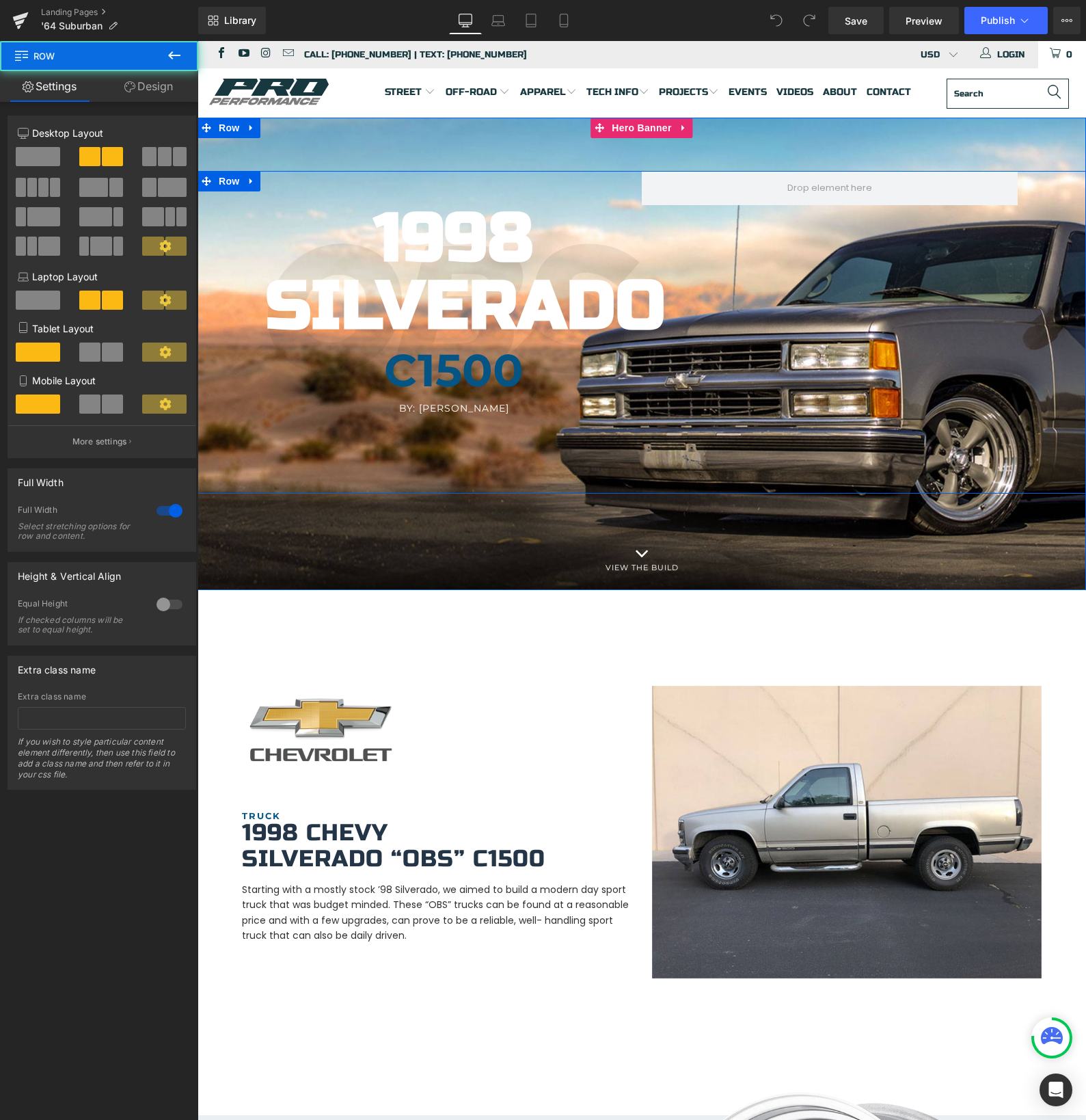
click at [770, 327] on div "1998 Silverado Heading C1500 Heading By: [PERSON_NAME] Heading Hero Banner Row" at bounding box center [642, 332] width 888 height 322
click at [768, 322] on div "1998 Silverado Heading C1500 Heading By: [PERSON_NAME] Heading Hero Banner Row" at bounding box center [642, 332] width 888 height 322
click at [377, 148] on div at bounding box center [642, 354] width 888 height 472
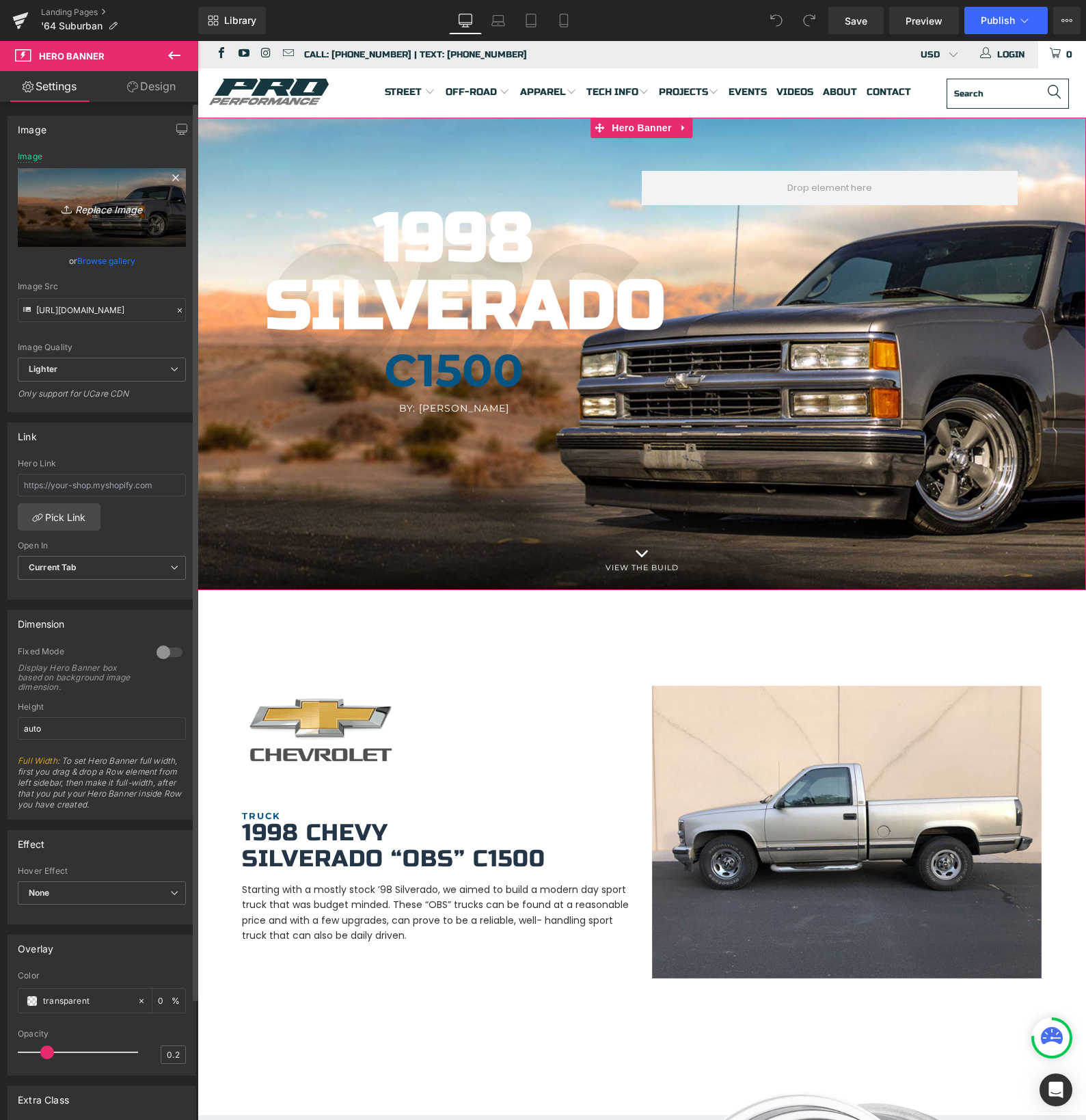
click at [97, 206] on icon "Replace Image" at bounding box center [102, 207] width 109 height 17
type input "C:\fakepath\IMG_3441.JPG"
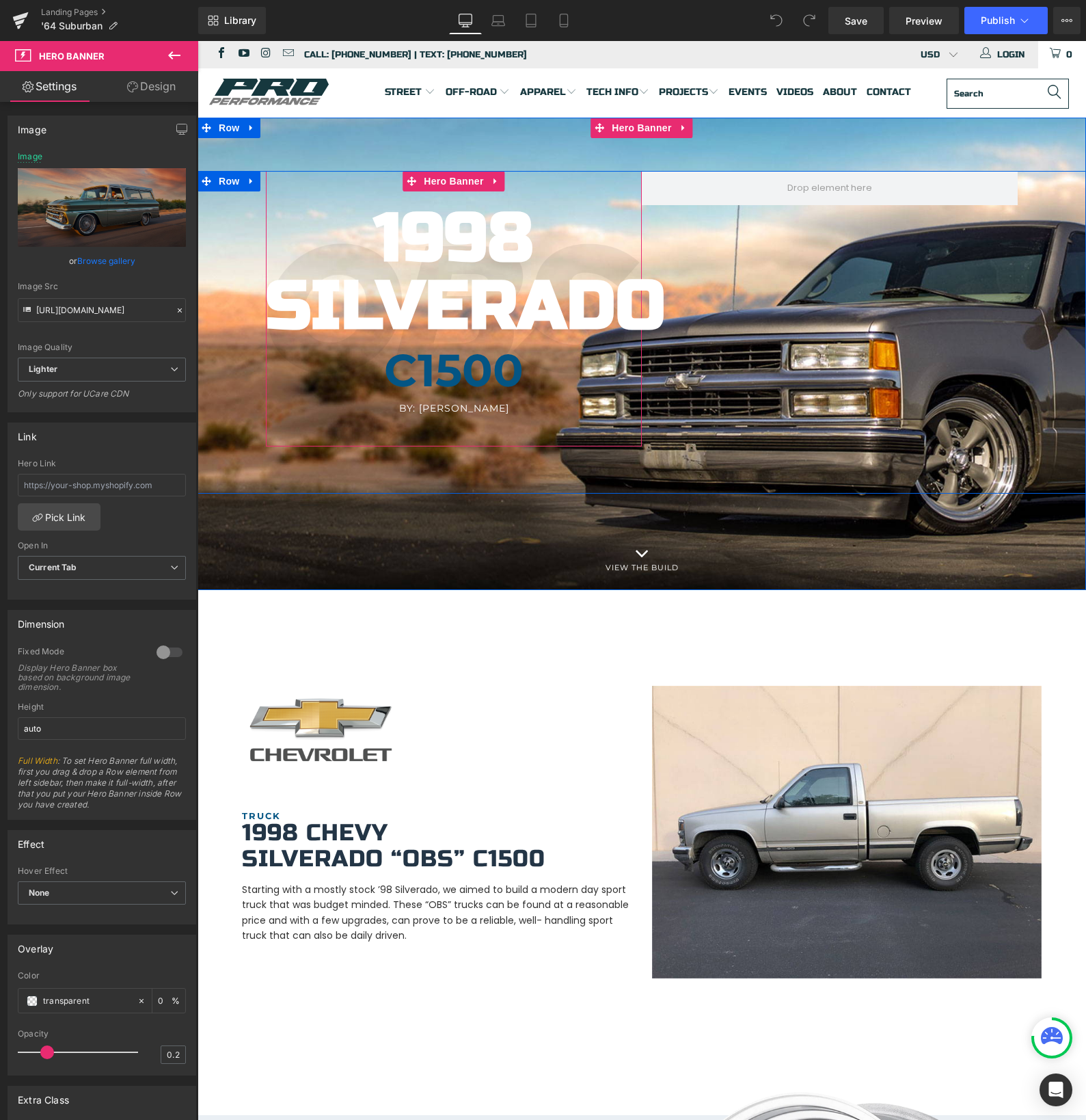
type input "[URL][DOMAIN_NAME]"
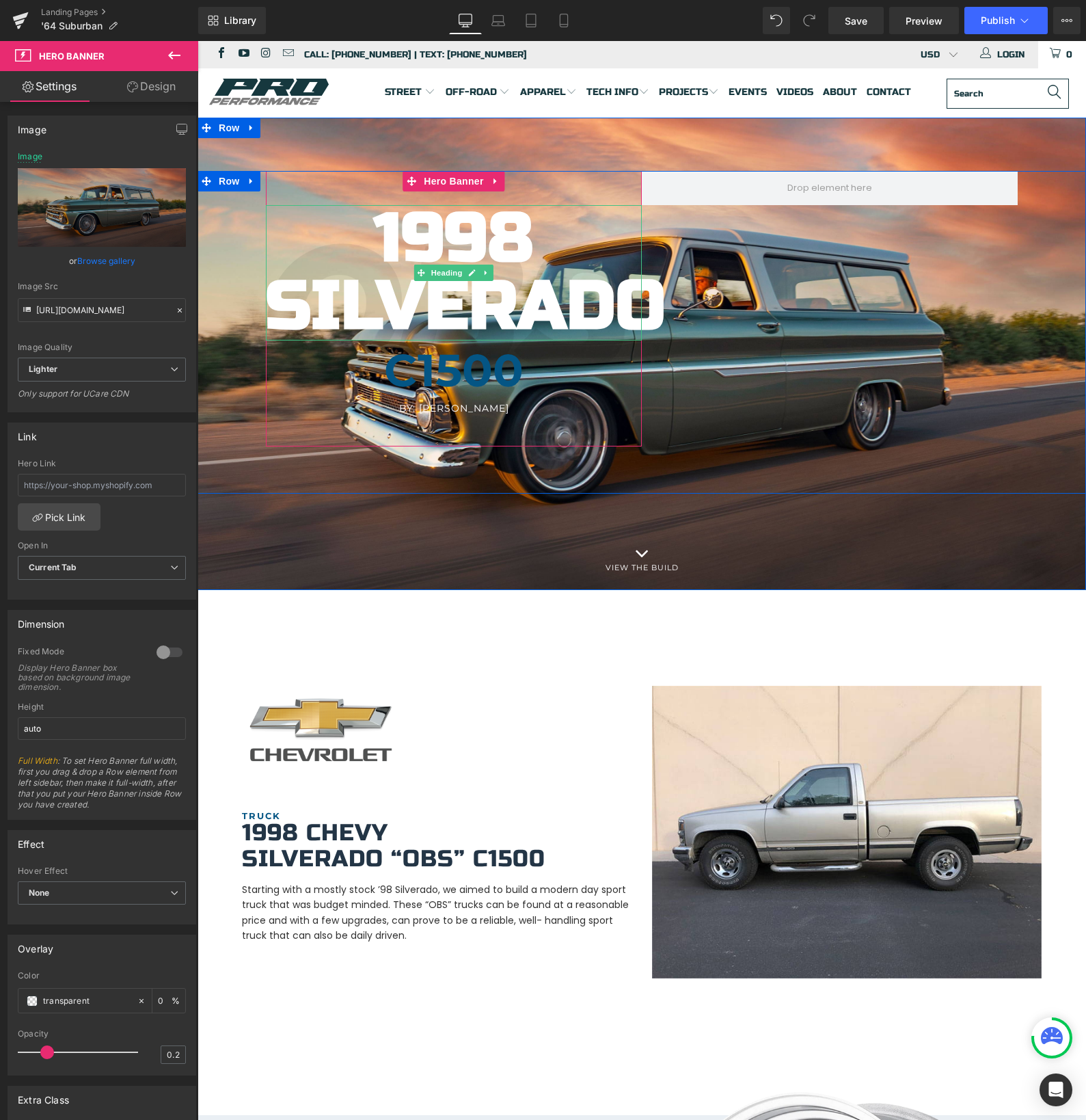
click at [505, 298] on b "Silverado" at bounding box center [465, 305] width 400 height 82
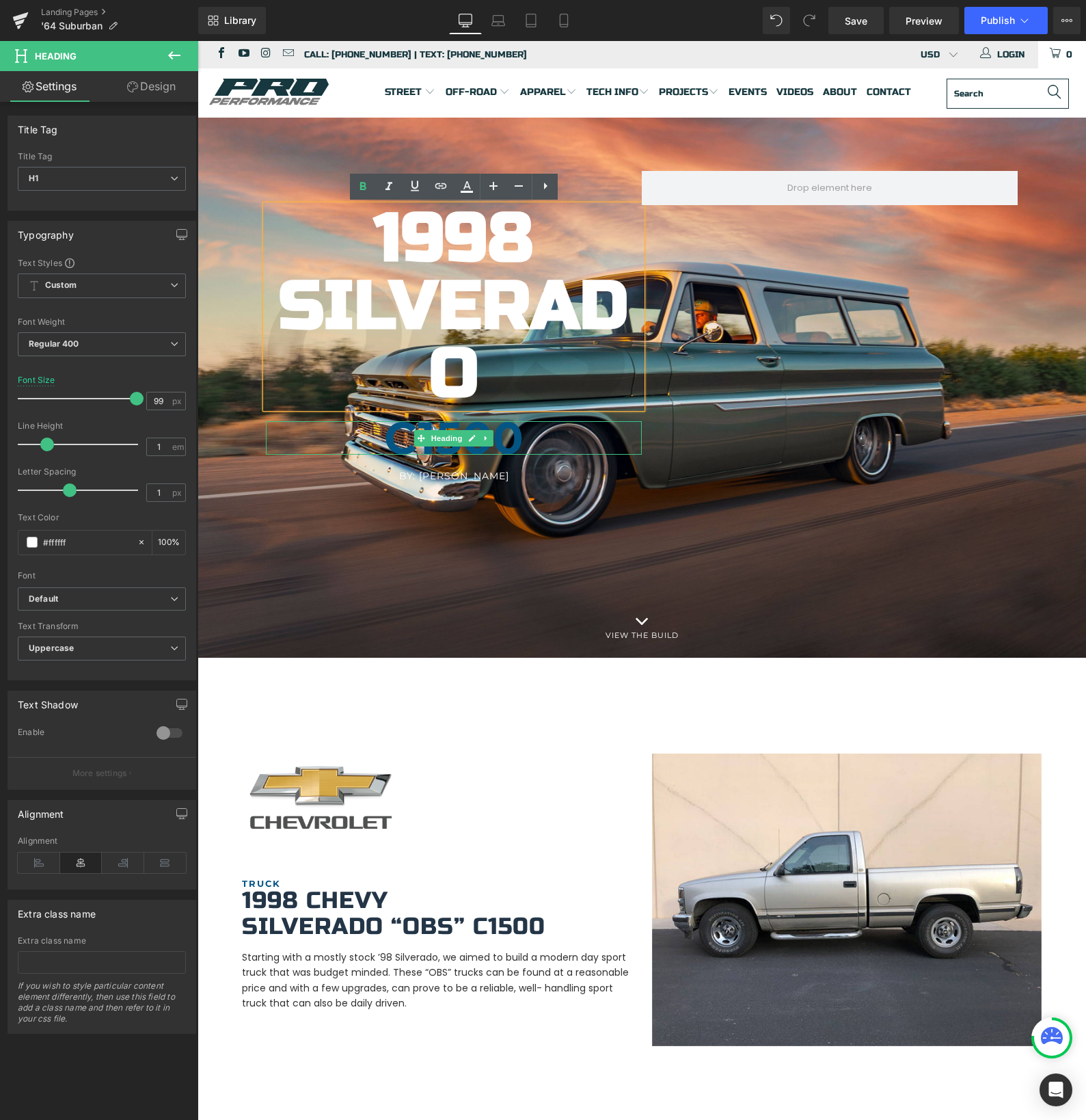
click at [448, 463] on b "C1500" at bounding box center [453, 438] width 139 height 56
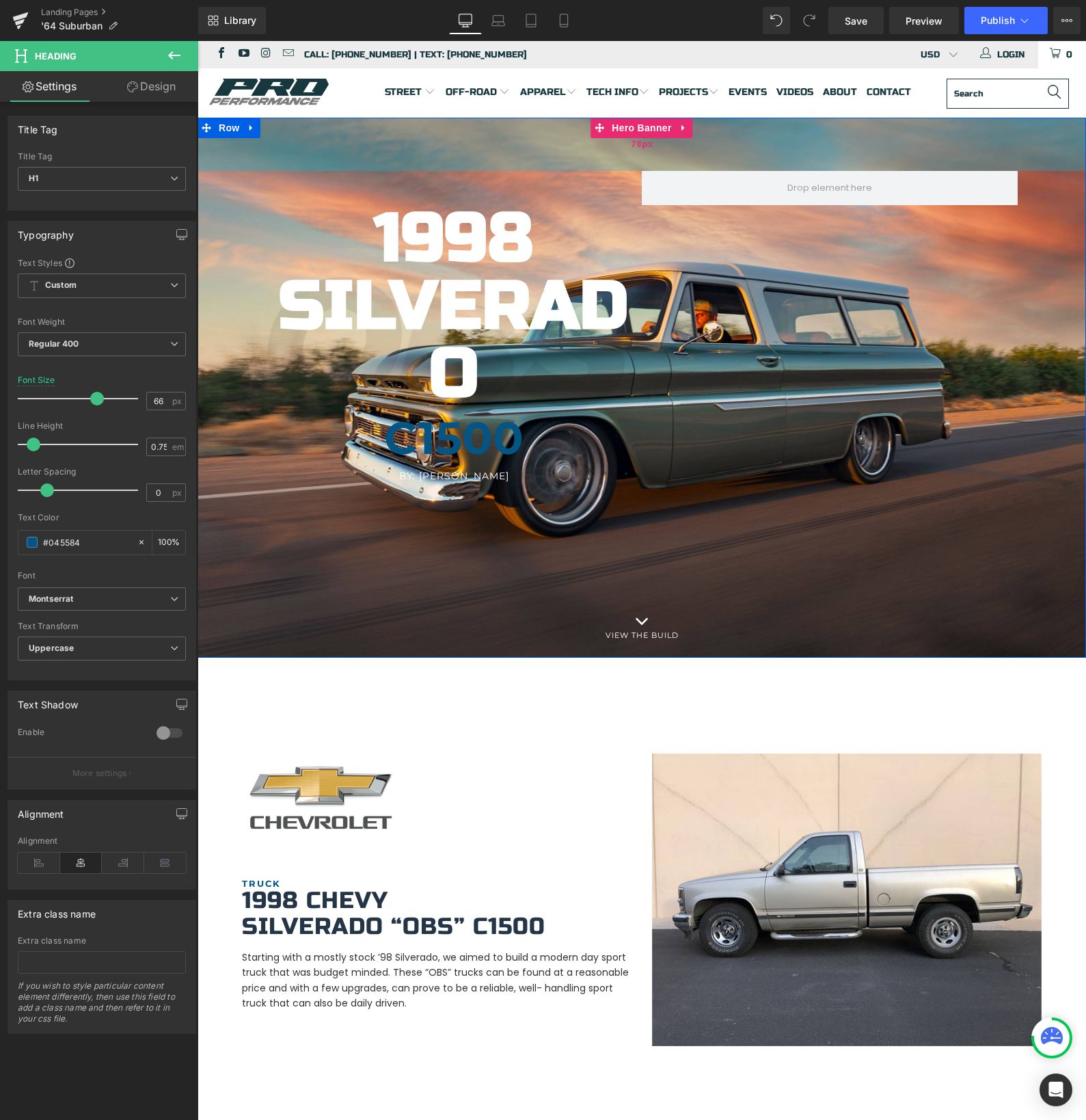
click at [341, 125] on div "78px" at bounding box center [642, 145] width 888 height 54
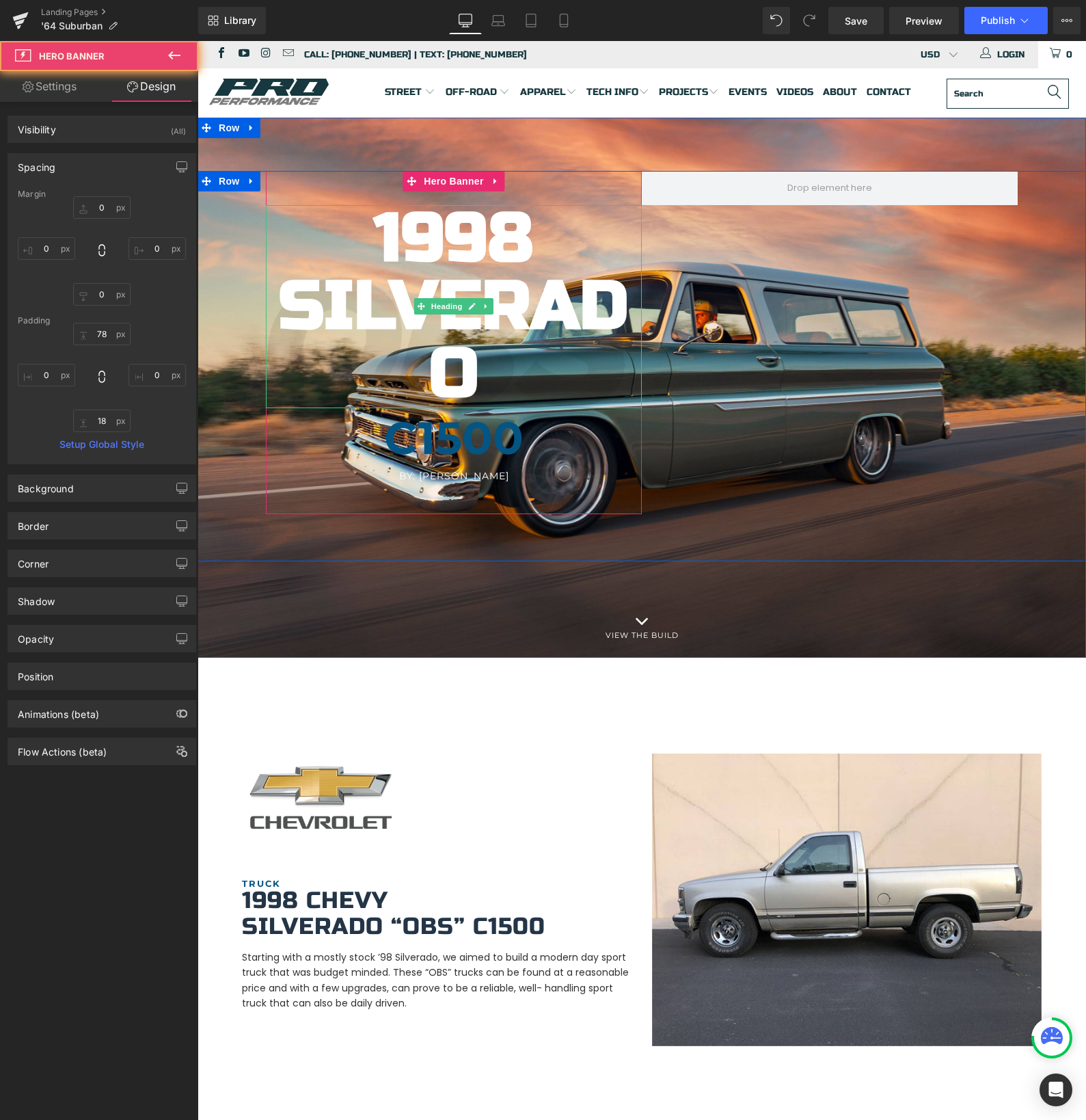
click at [474, 318] on b "Silverado" at bounding box center [454, 340] width 350 height 150
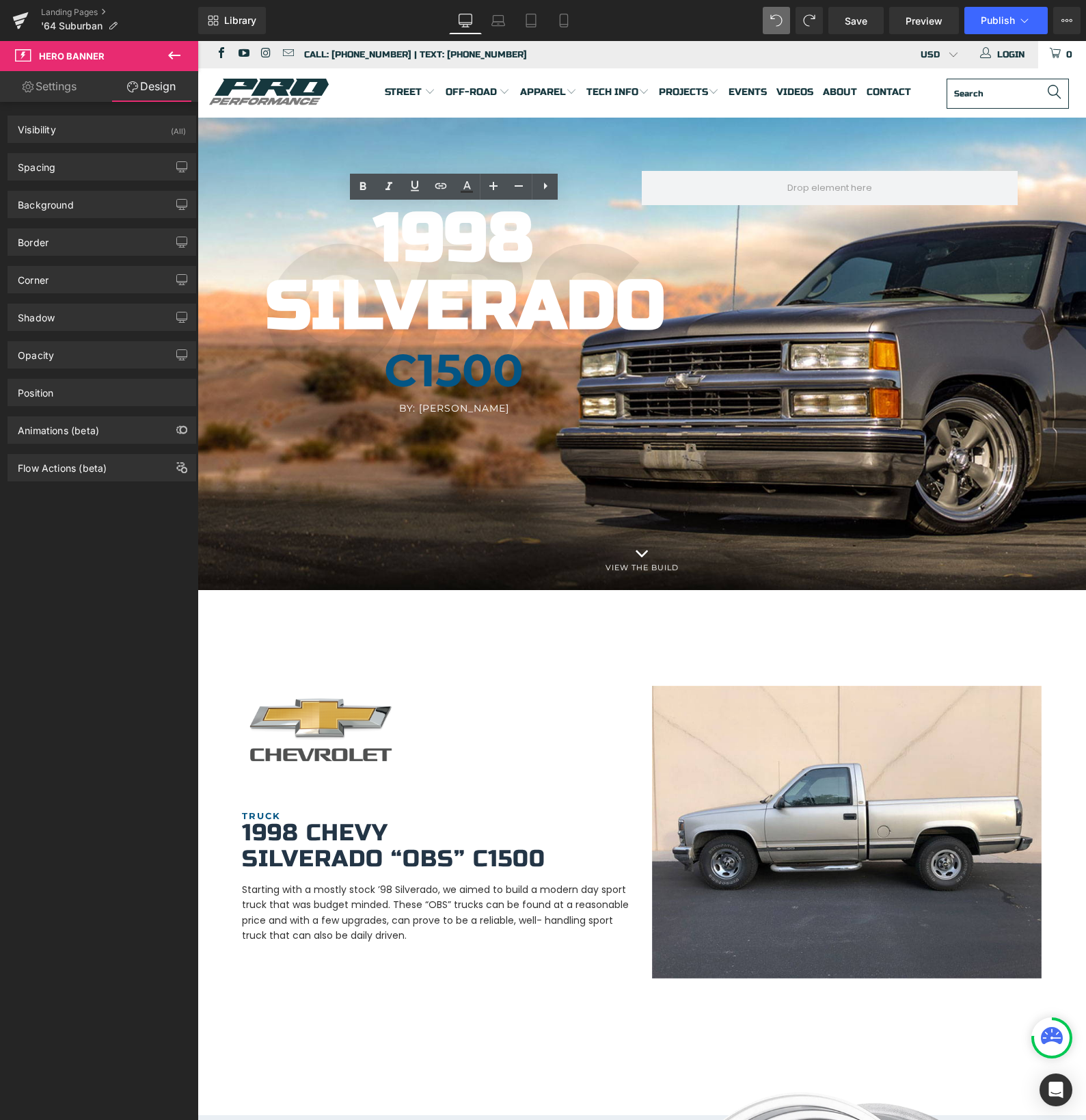
type input "auto"
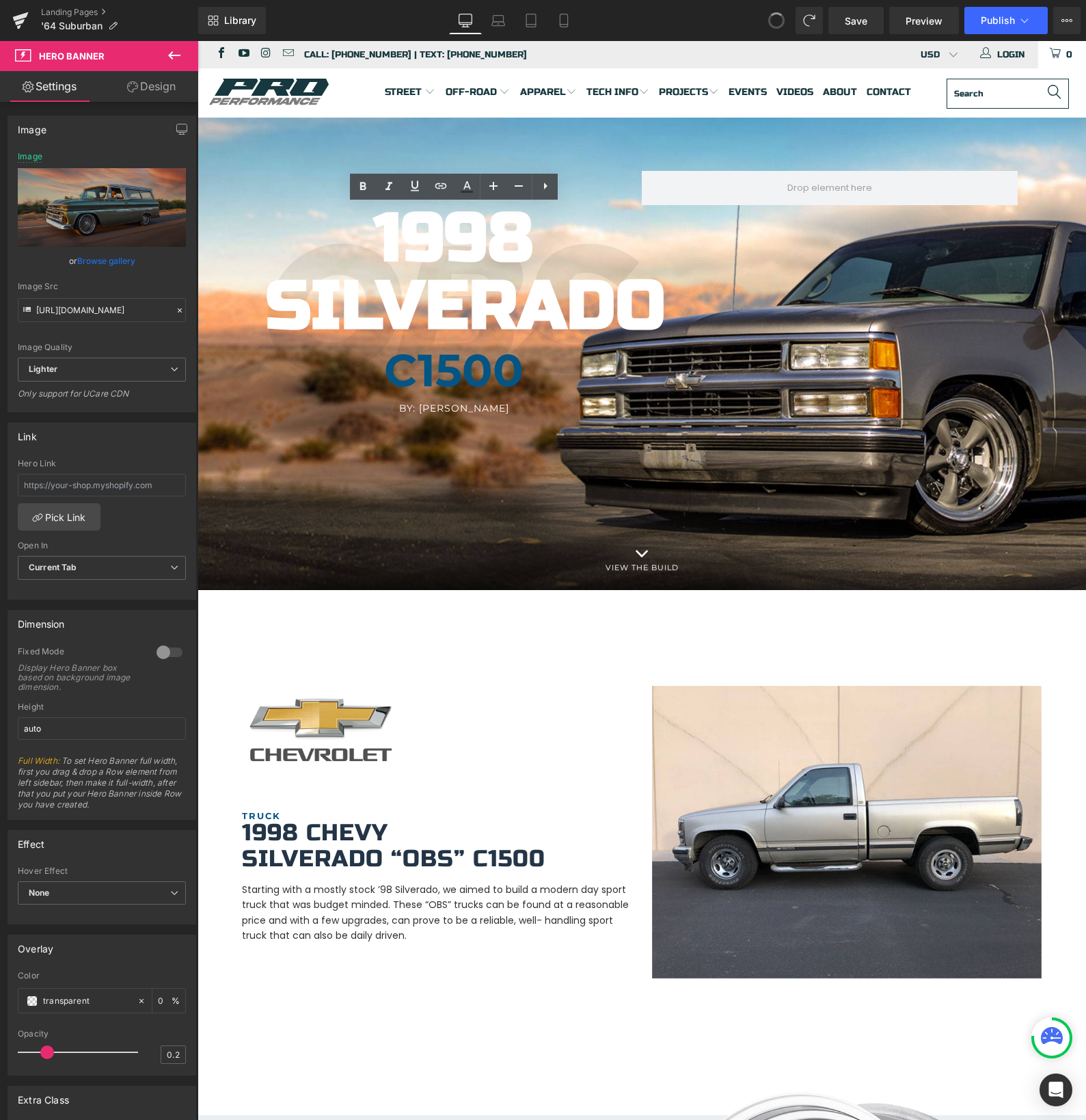
type input "[URL][DOMAIN_NAME]"
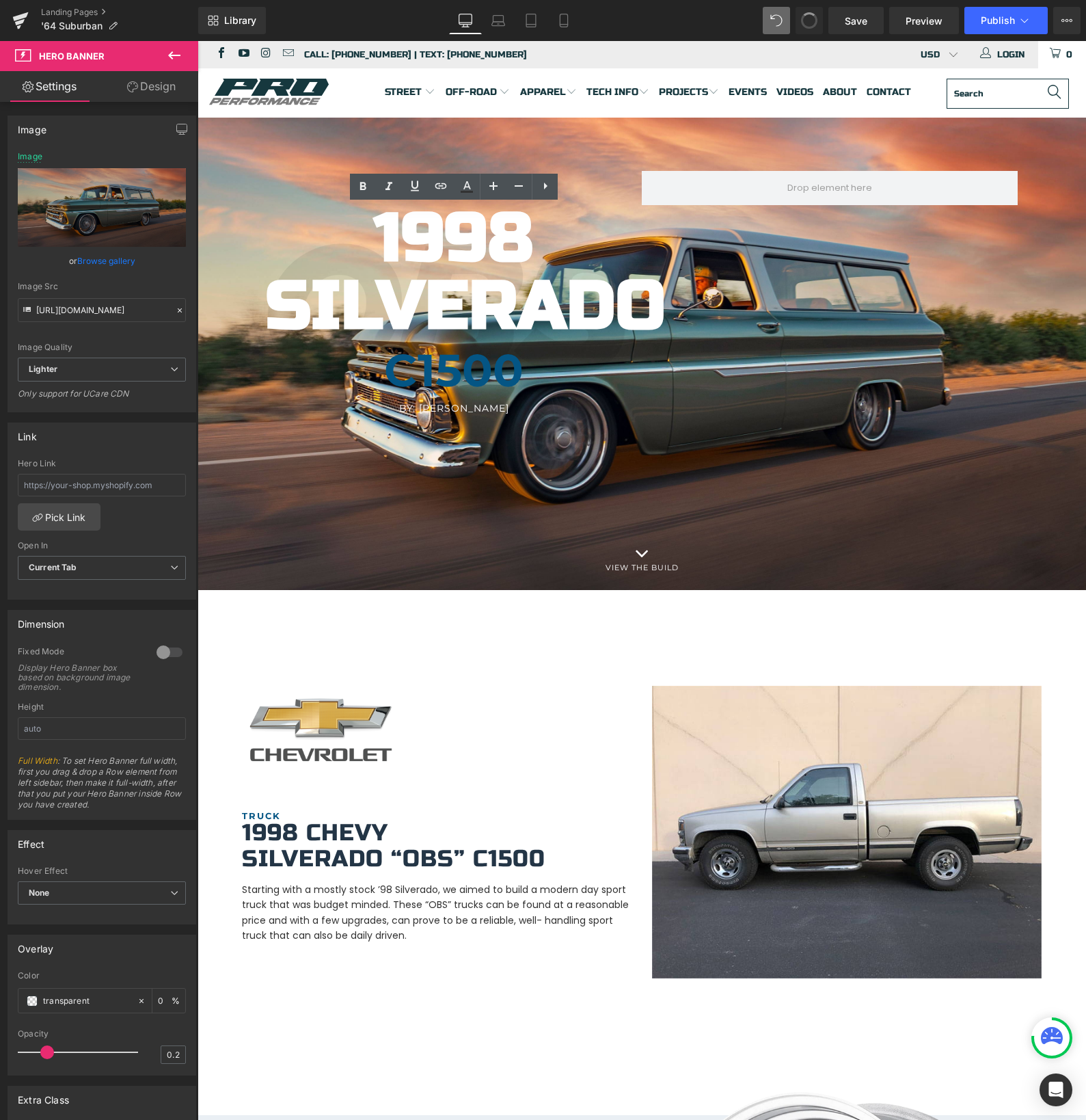
type input "[URL][DOMAIN_NAME]"
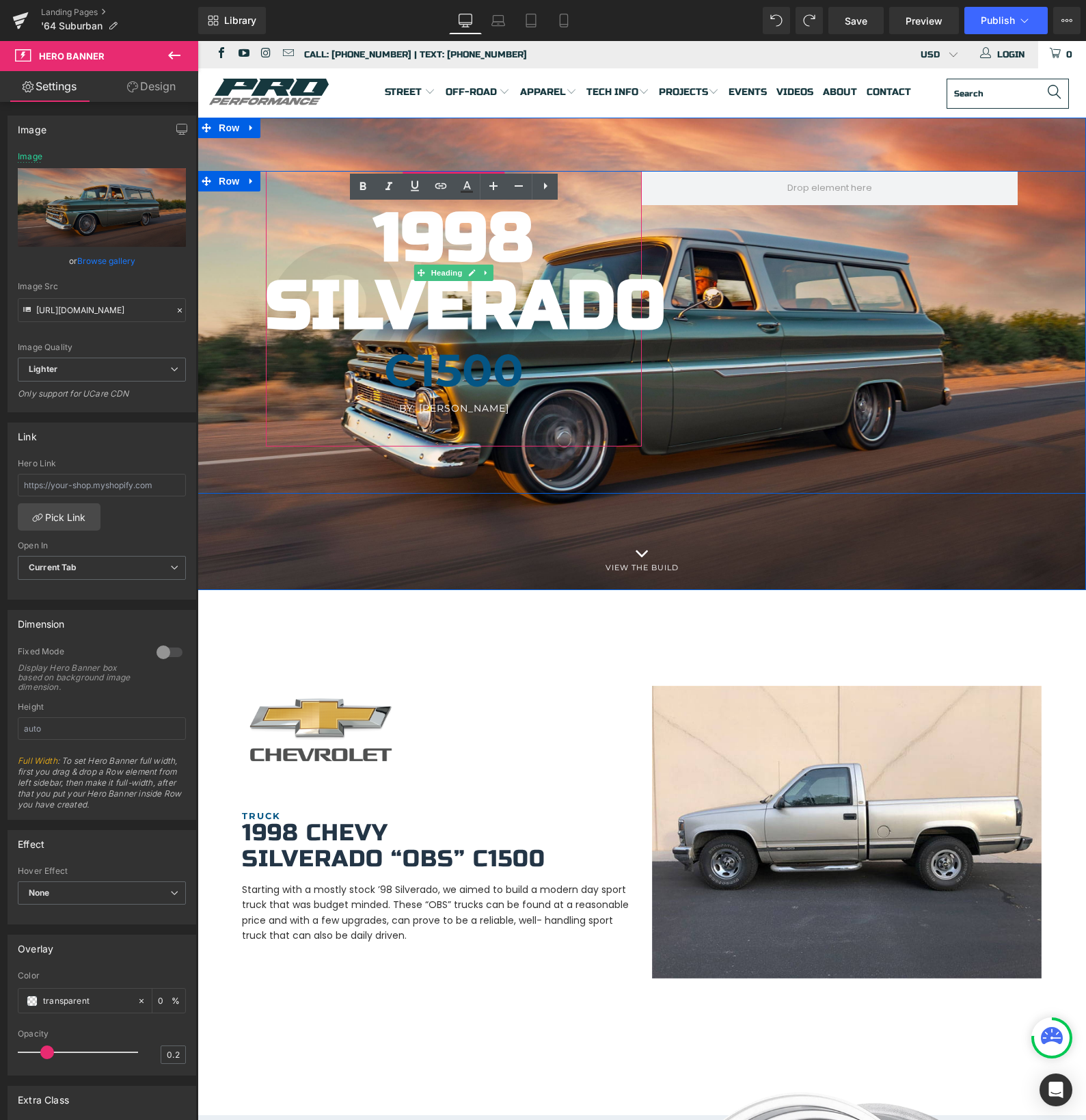
click at [541, 300] on b "Silverado" at bounding box center [465, 305] width 400 height 82
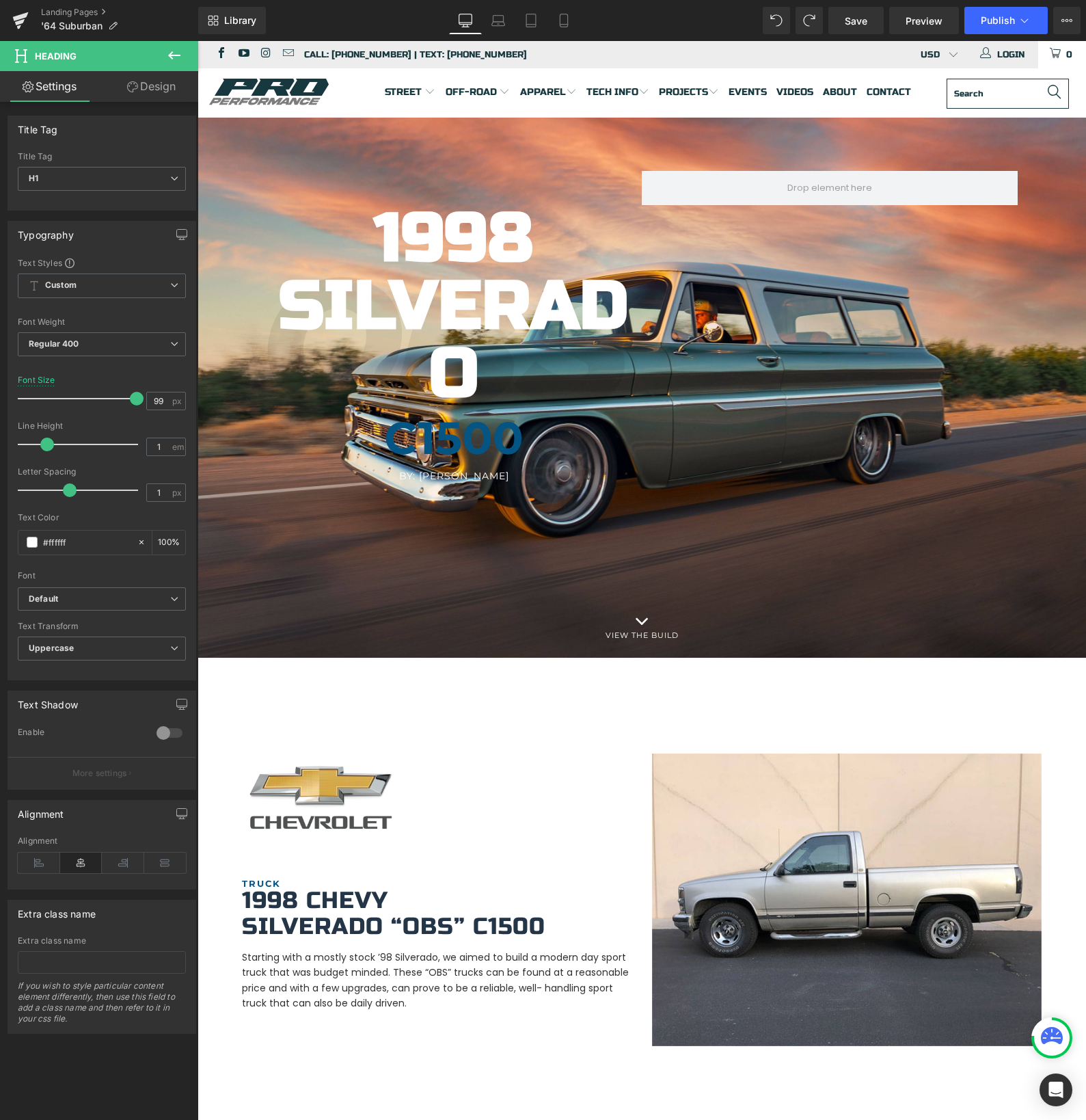
click at [166, 49] on icon at bounding box center [174, 55] width 16 height 16
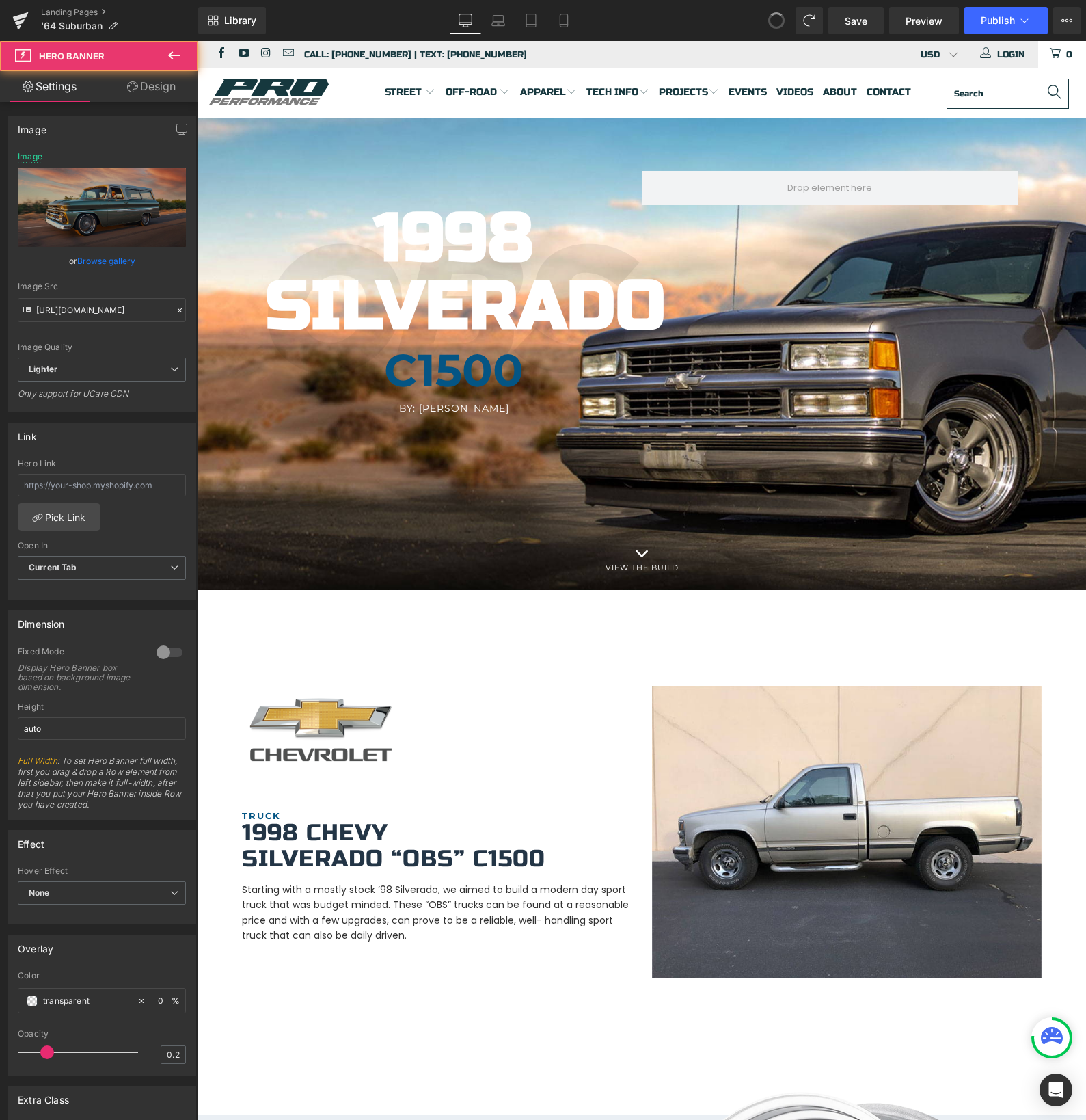
type input "[URL][DOMAIN_NAME]"
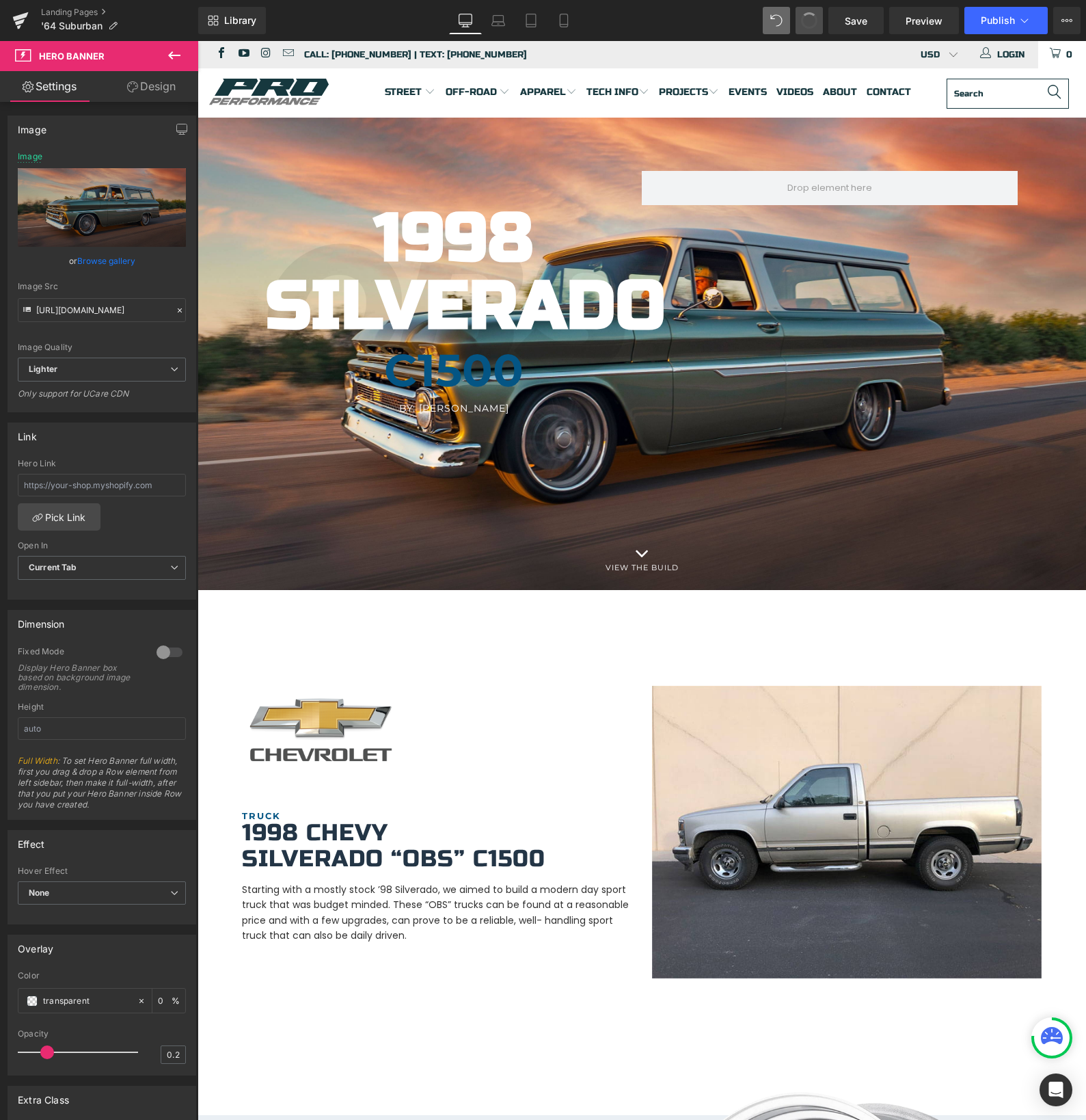
type input "[URL][DOMAIN_NAME]"
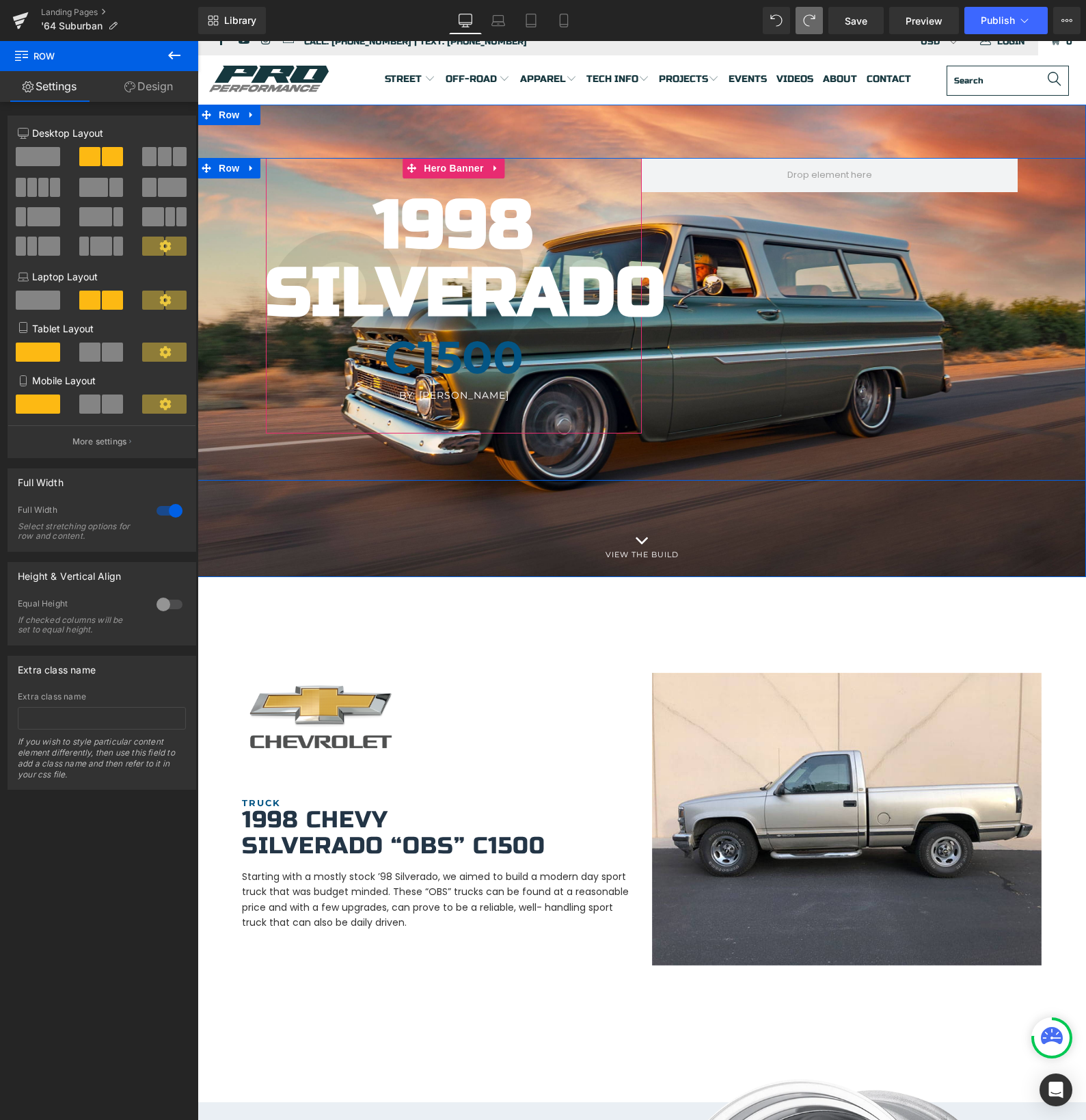
scroll to position [15, 0]
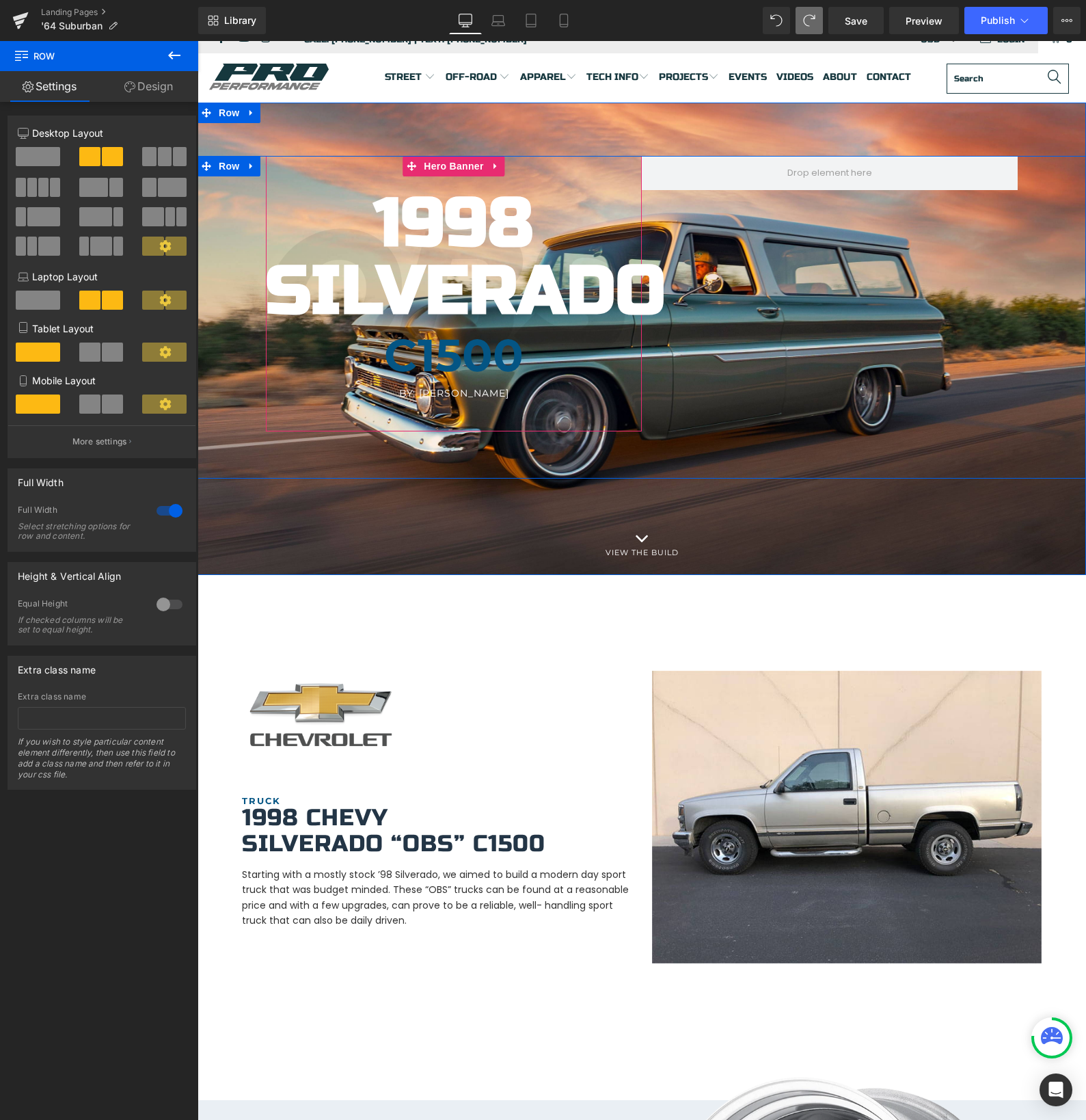
click at [520, 306] on b "Silverado" at bounding box center [465, 291] width 400 height 82
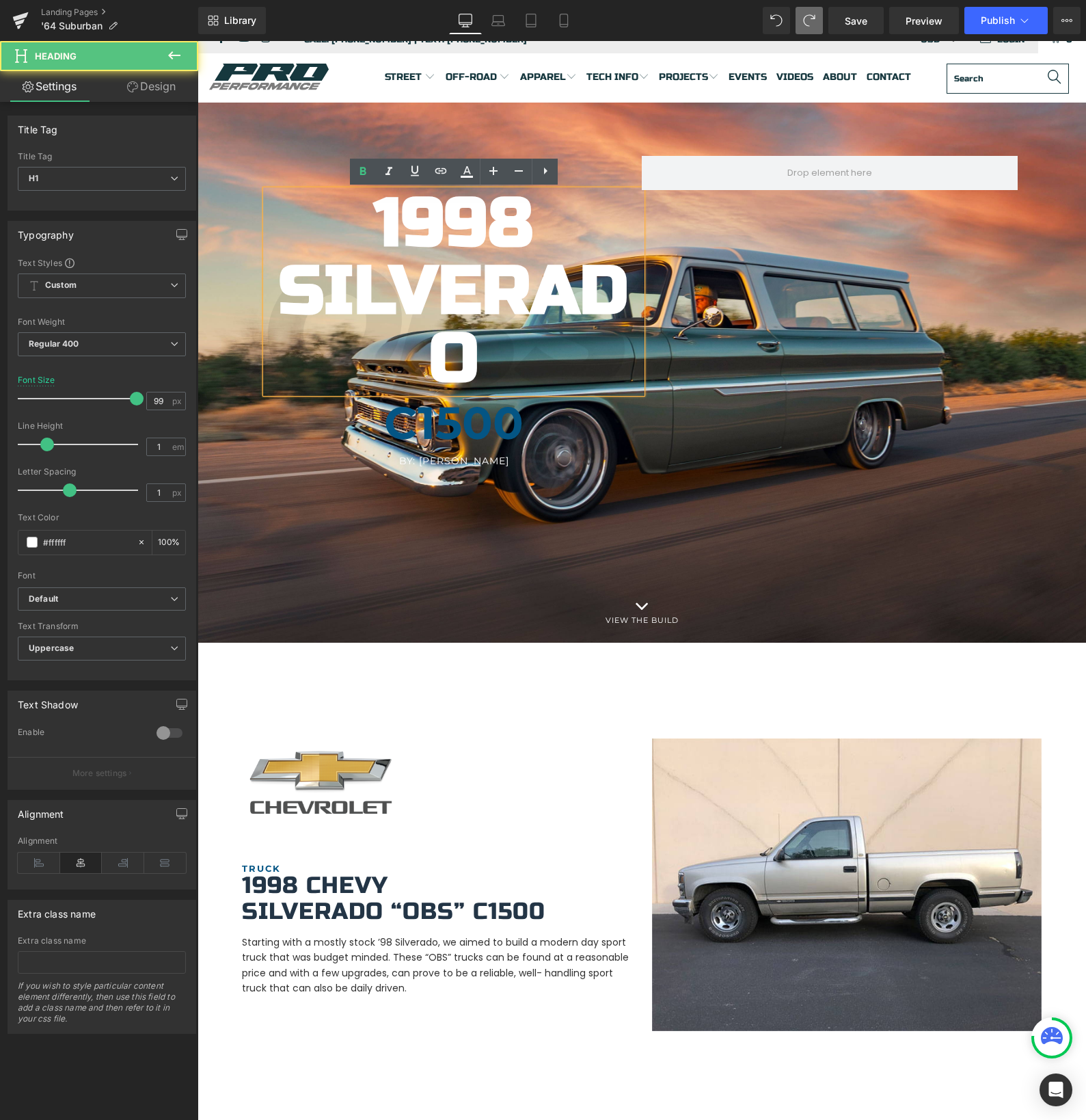
click at [520, 306] on b "Silverado" at bounding box center [454, 325] width 350 height 150
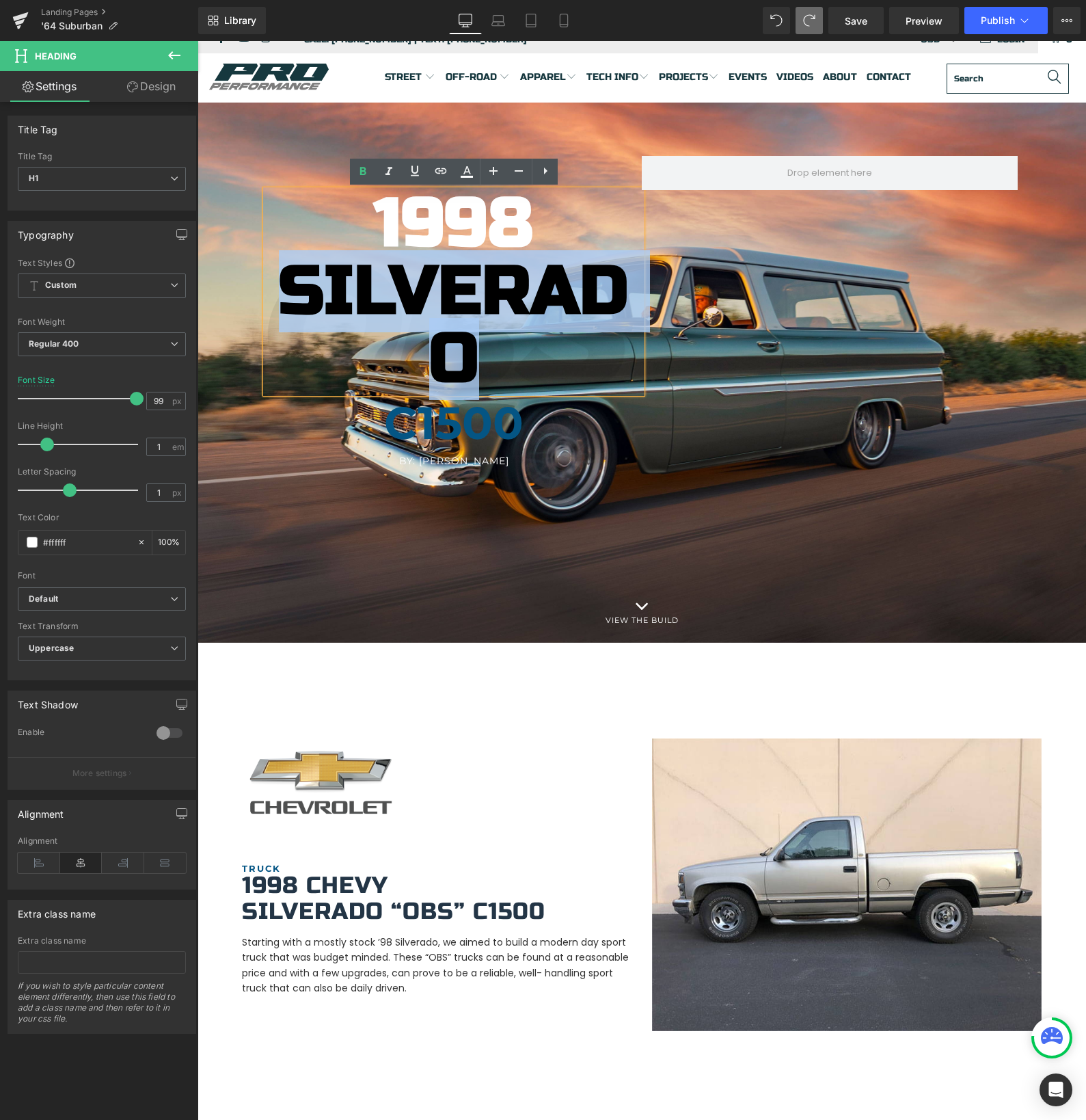
click at [520, 306] on b "Silverado" at bounding box center [454, 325] width 350 height 150
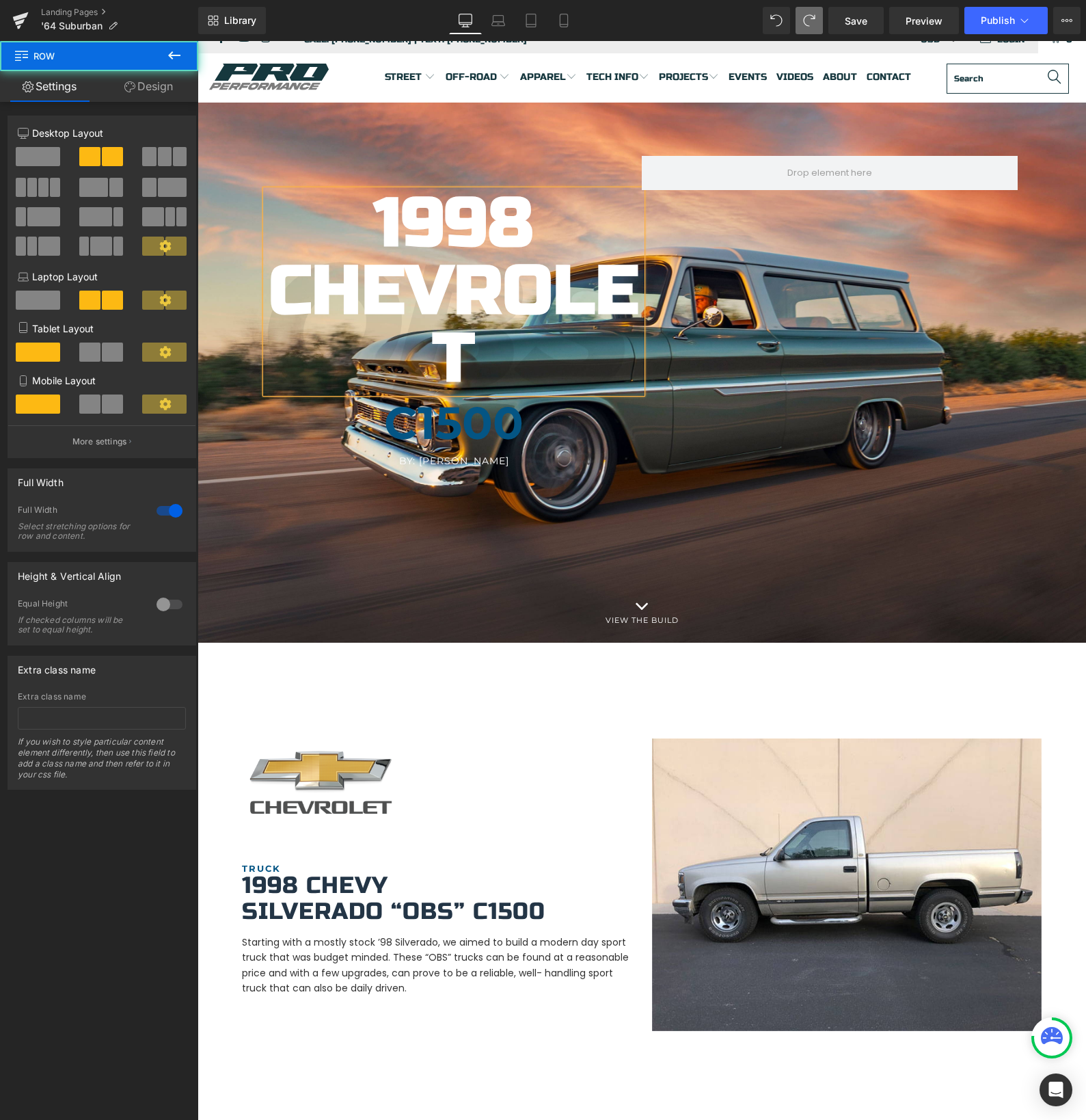
click at [651, 342] on div "1998 Chevrolet Heading C1500 Heading By: [PERSON_NAME] Heading Hero Banner Row" at bounding box center [642, 350] width 888 height 391
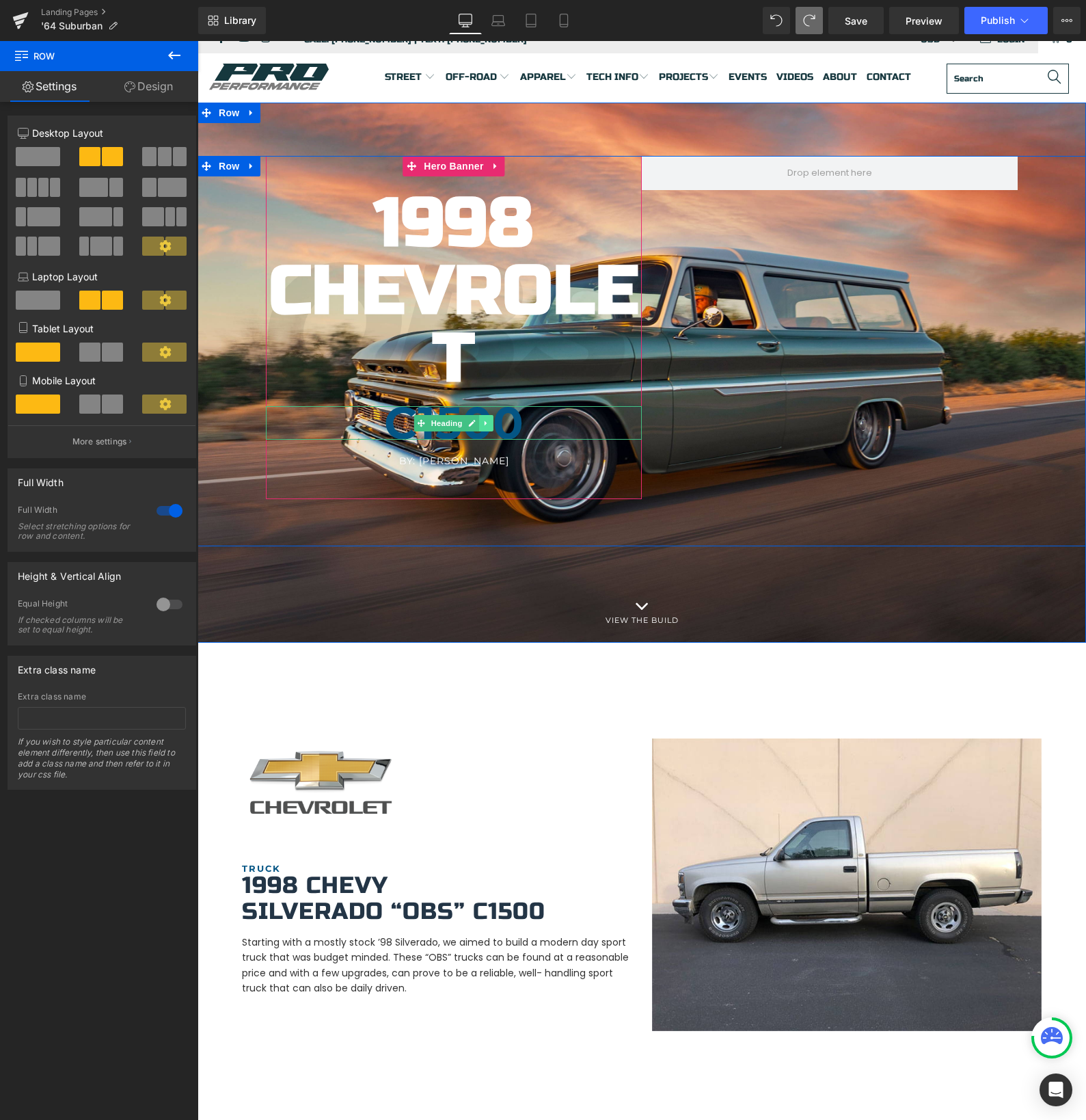
click at [483, 426] on icon at bounding box center [486, 423] width 8 height 9
click at [526, 424] on h1 "C1500" at bounding box center [454, 423] width 376 height 35
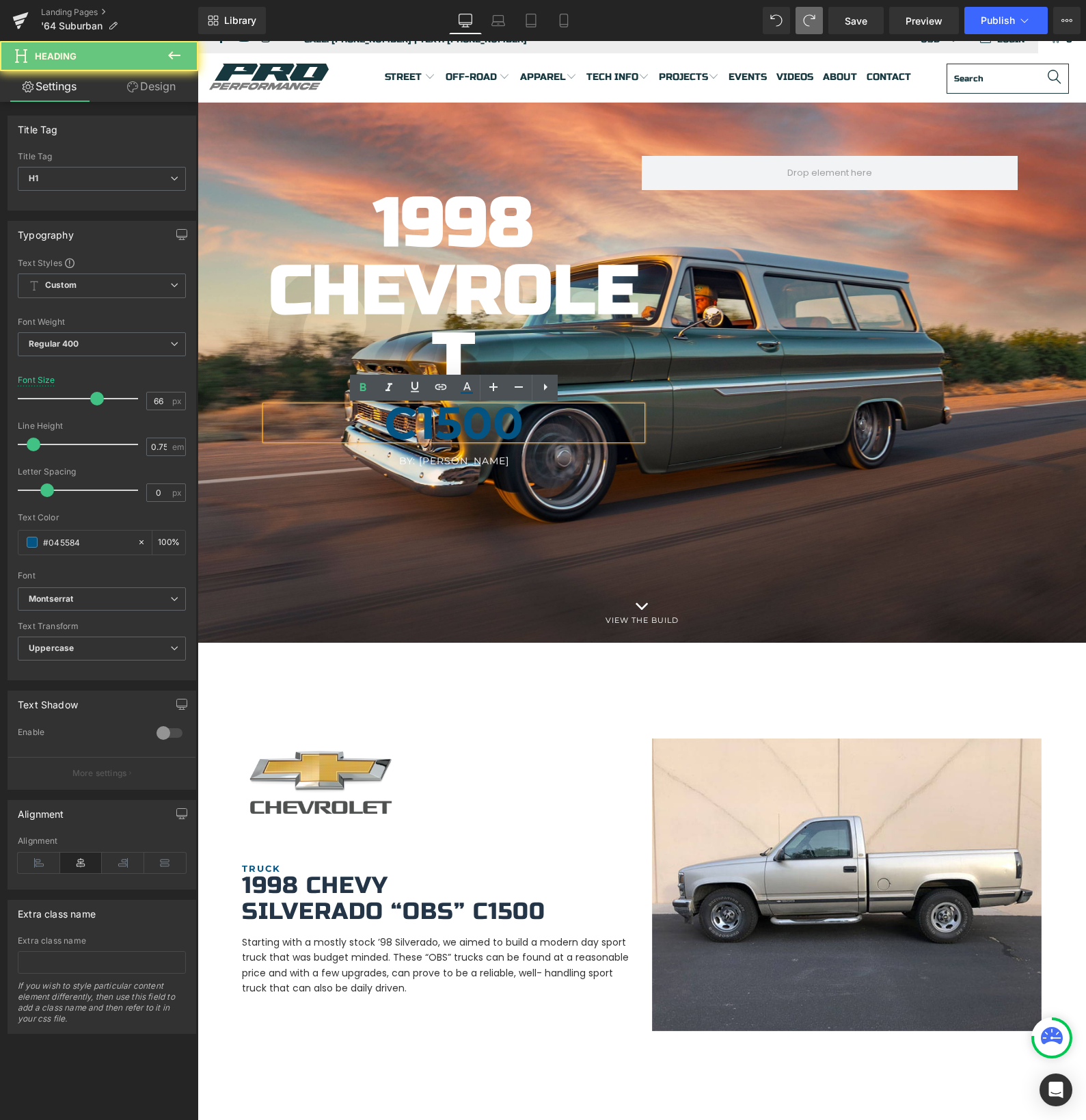
click at [526, 424] on h1 "C1500" at bounding box center [454, 423] width 376 height 35
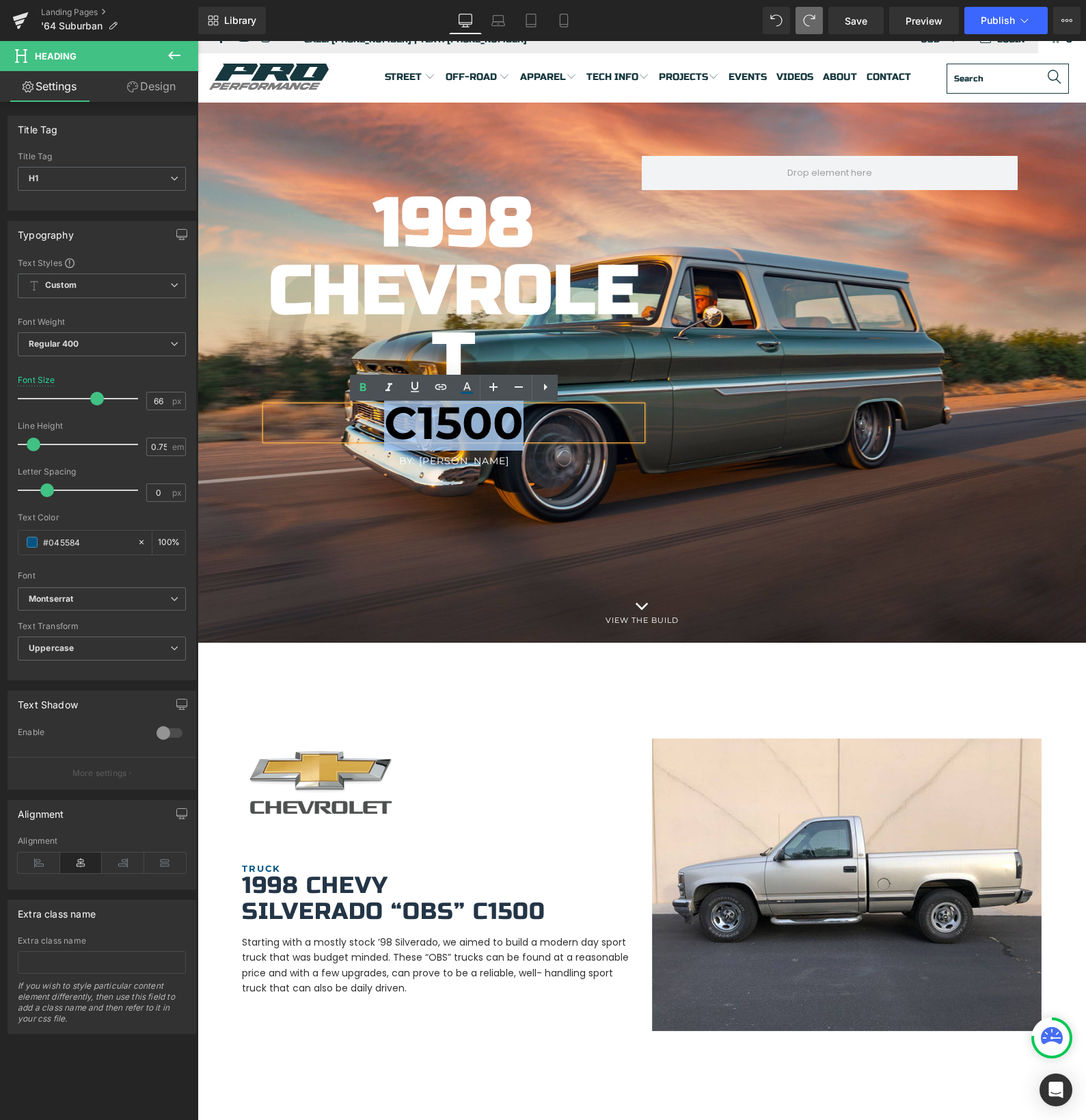
click at [526, 424] on h1 "C1500" at bounding box center [454, 423] width 376 height 35
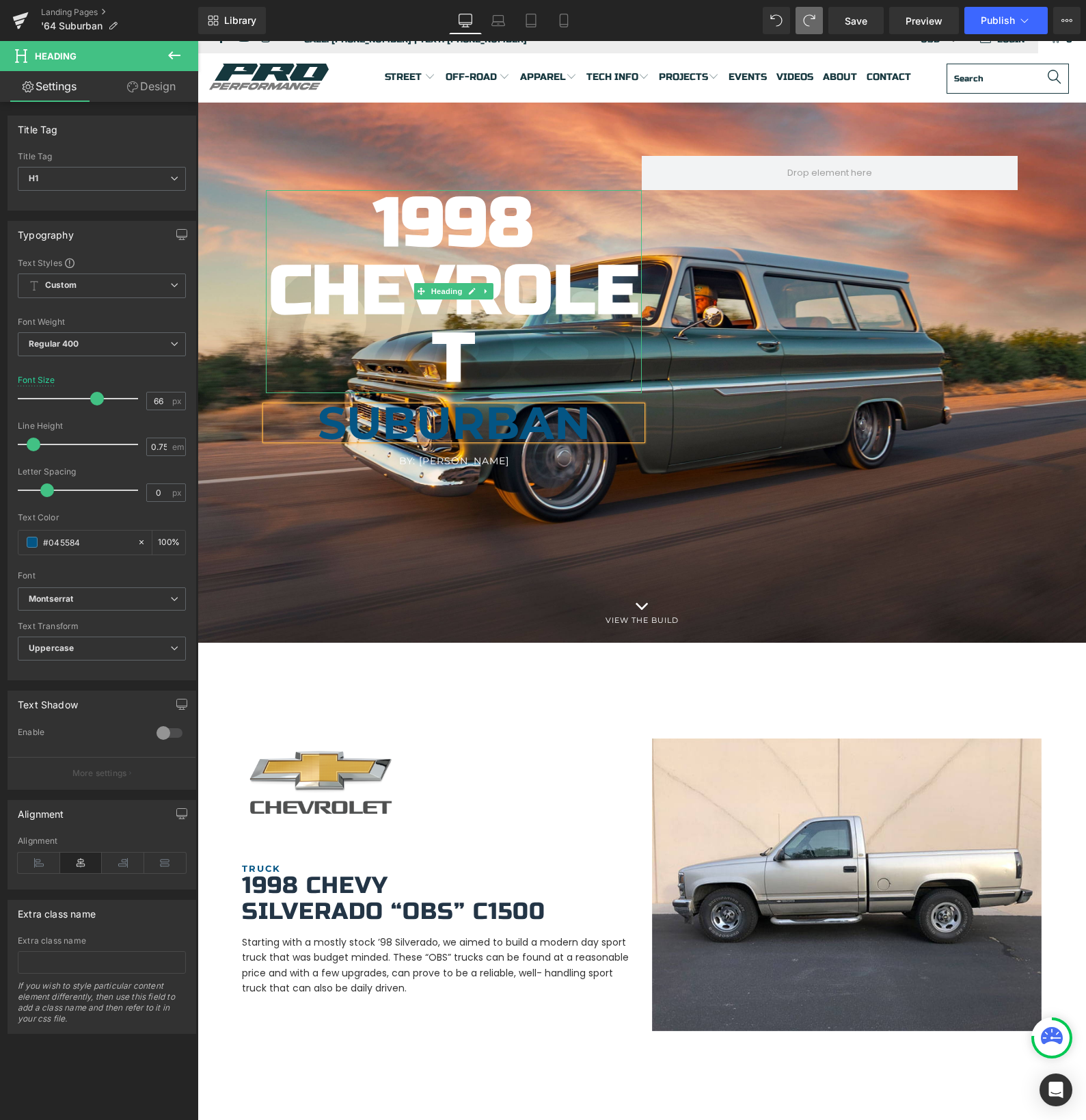
click at [460, 236] on b "1998" at bounding box center [454, 223] width 160 height 82
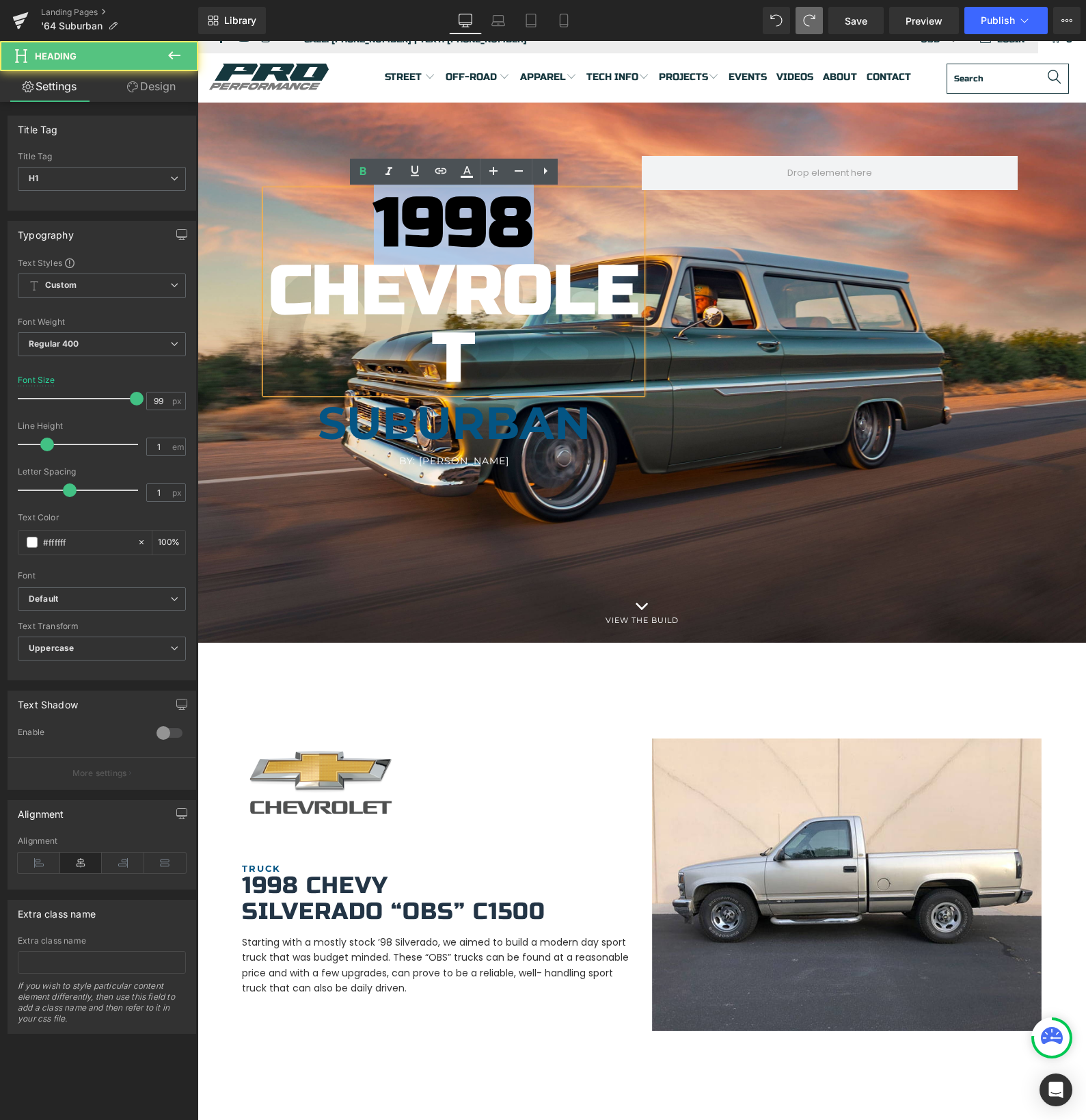
click at [460, 235] on b "1998" at bounding box center [454, 223] width 160 height 82
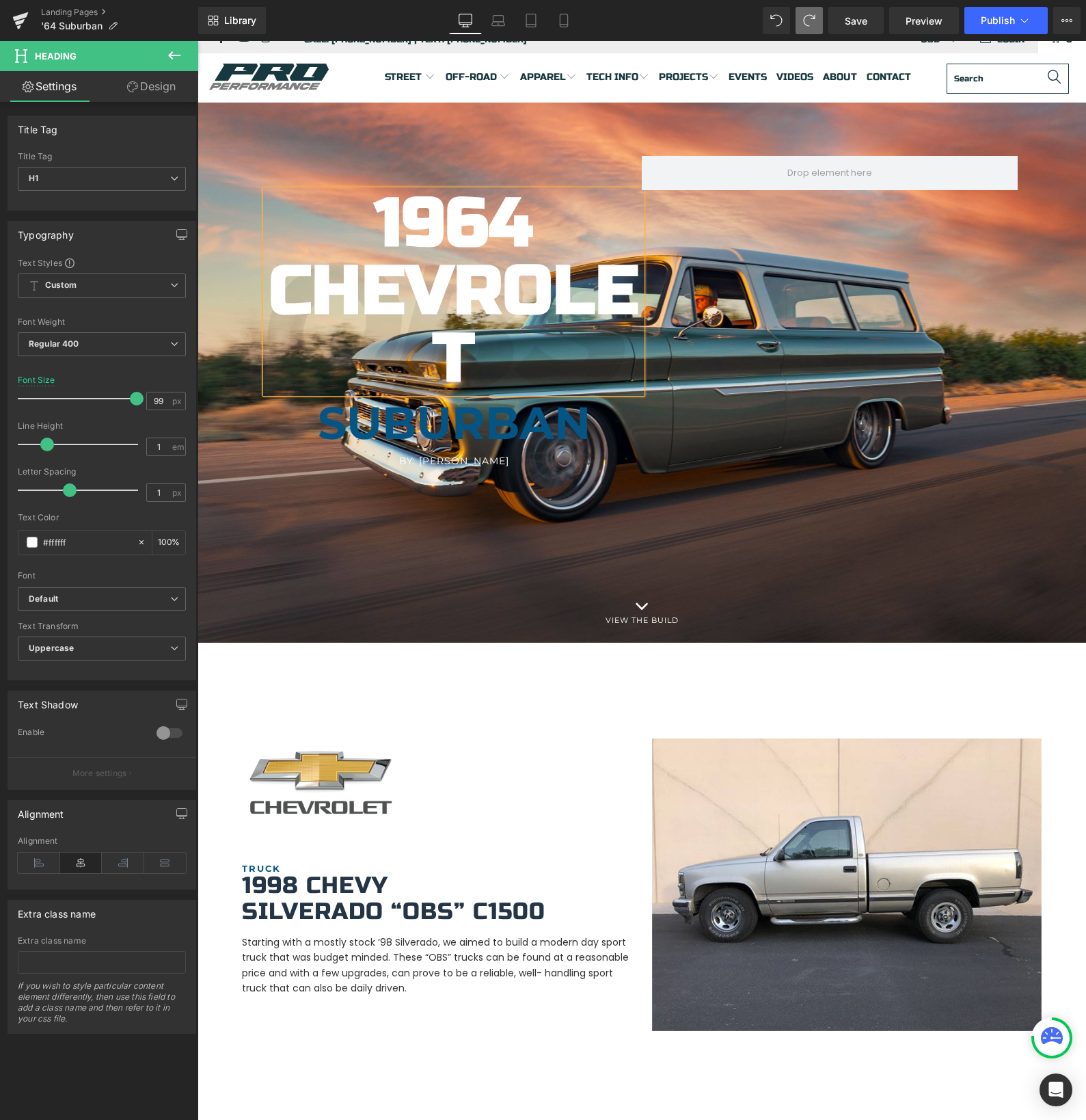
click at [450, 351] on b "1964 Chevrolet" at bounding box center [454, 291] width 369 height 218
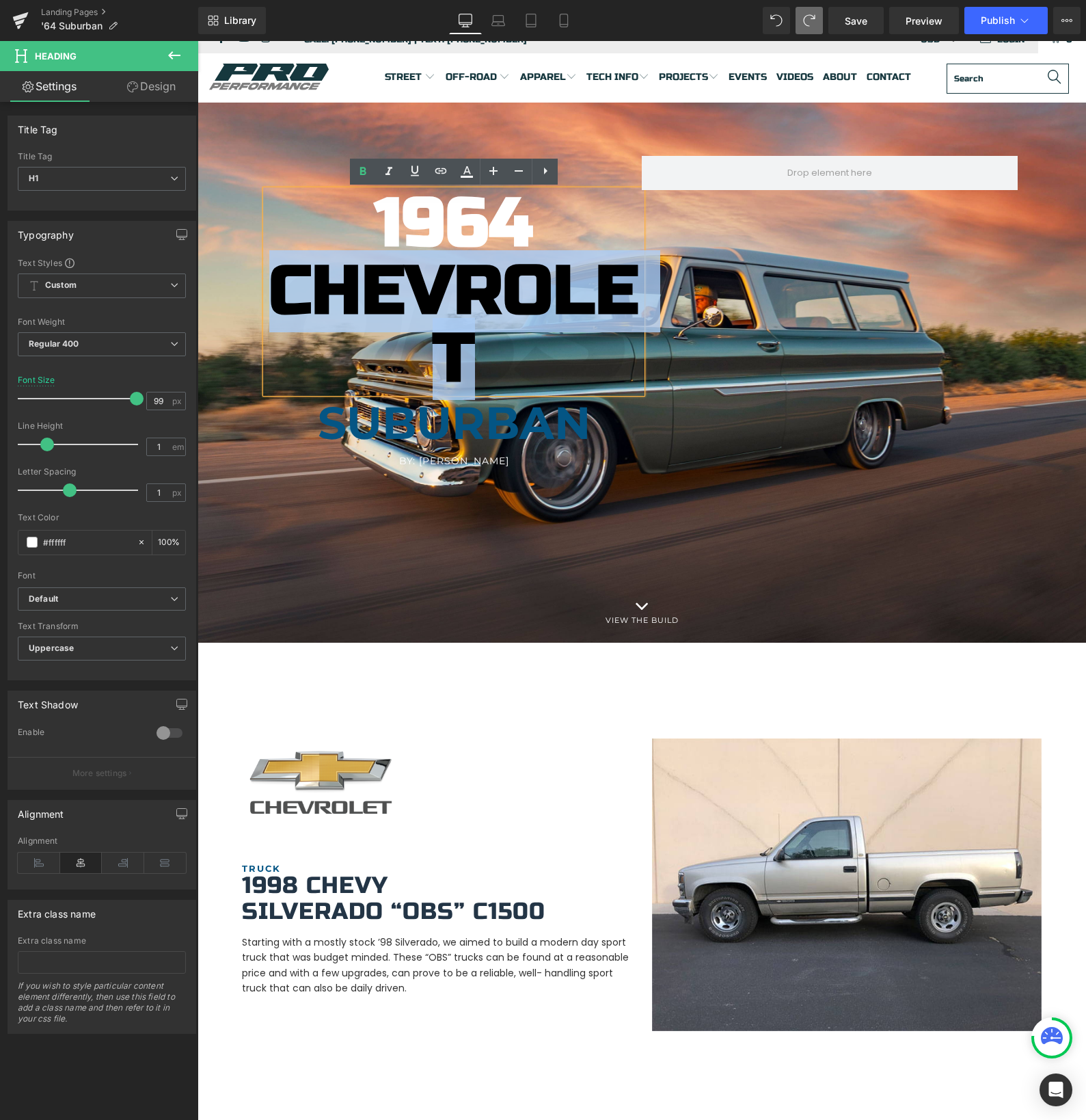
drag, startPoint x: 476, startPoint y: 353, endPoint x: 256, endPoint y: 304, distance: 225.4
click at [258, 305] on div "1964 Chevrolet Heading [GEOGRAPHIC_DATA] Heading By: [PERSON_NAME] Heading Hero…" at bounding box center [642, 350] width 888 height 391
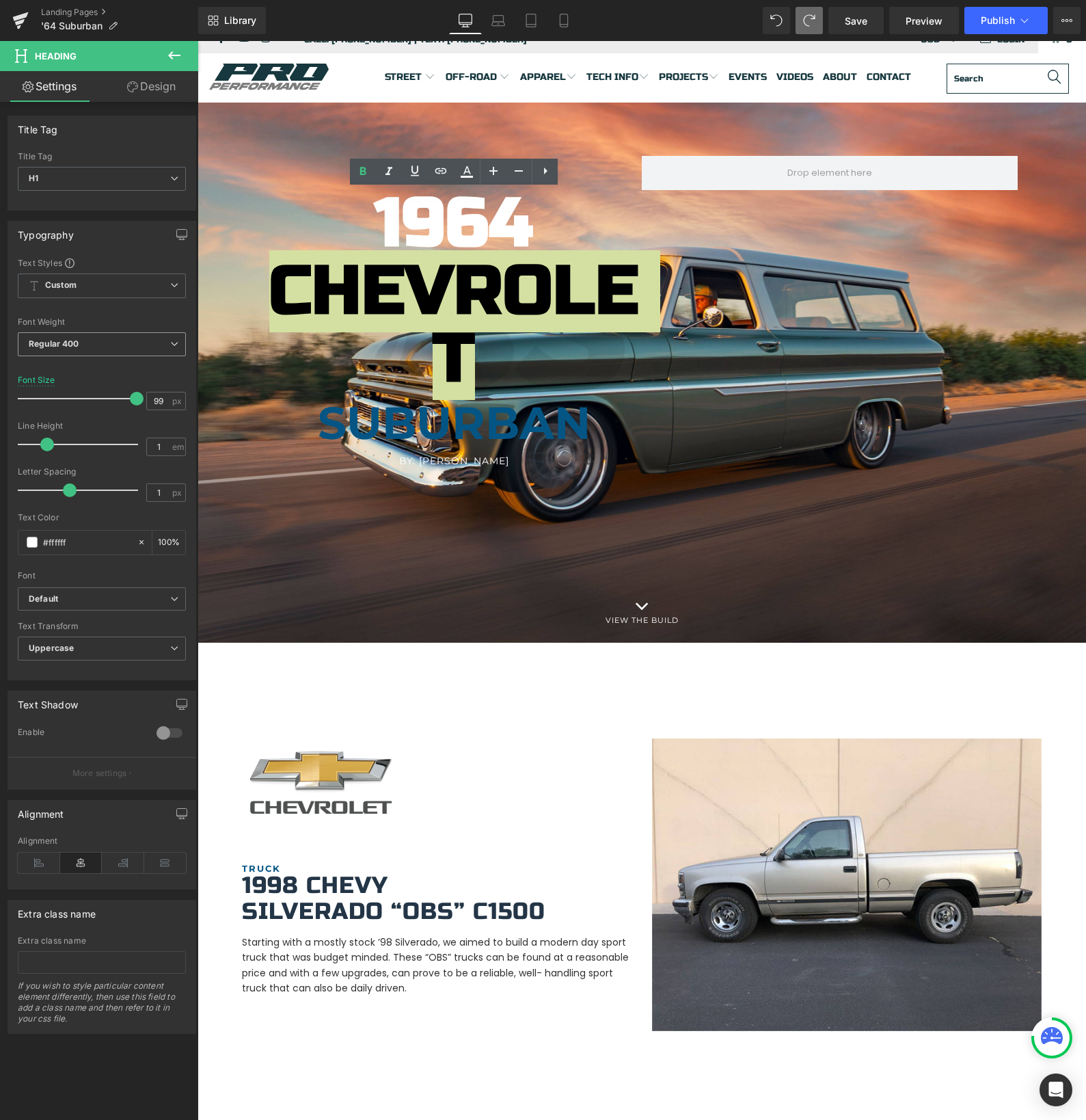
click at [102, 346] on span "Regular 400" at bounding box center [102, 344] width 168 height 24
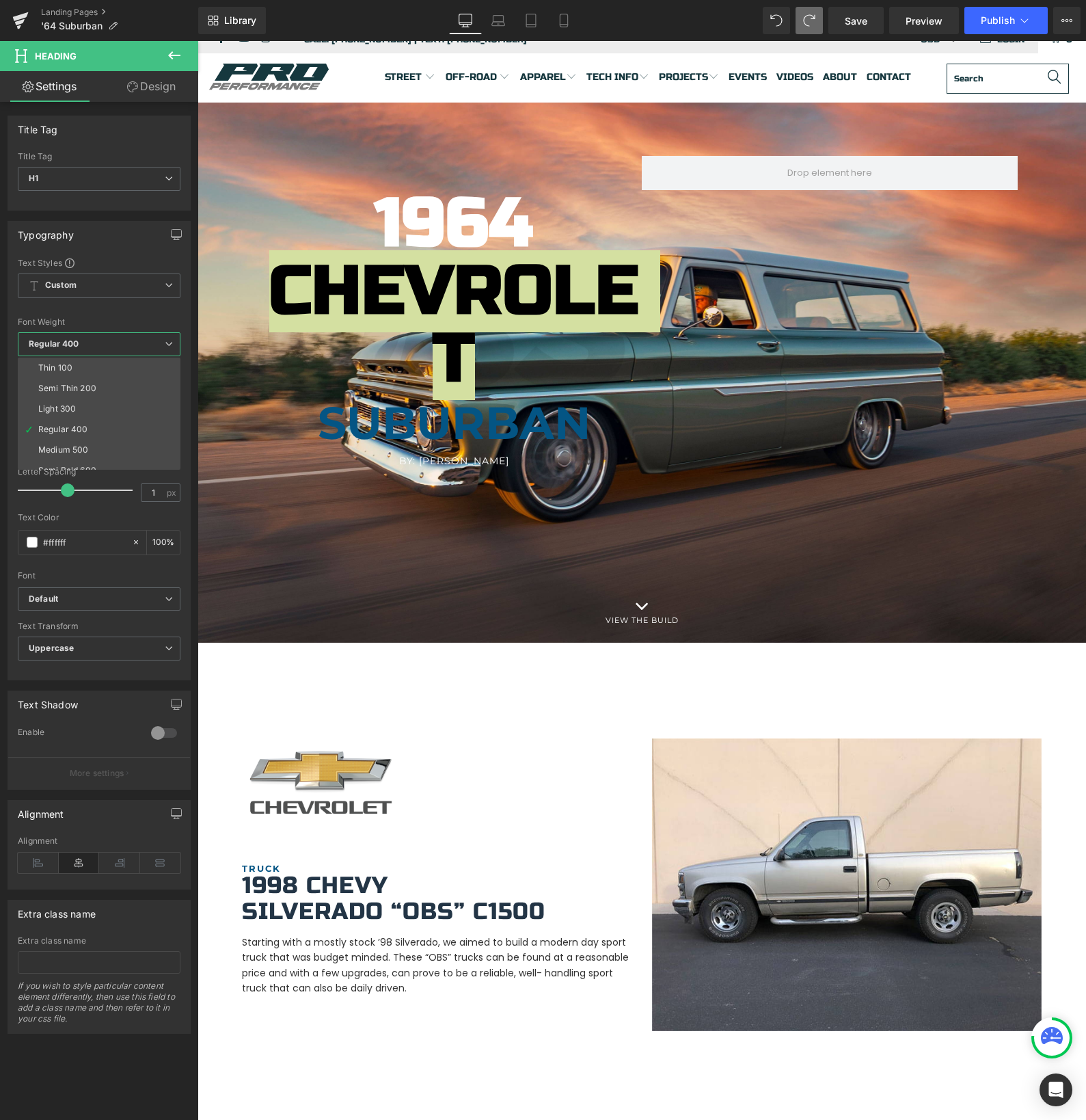
click at [102, 346] on span "Regular 400" at bounding box center [100, 344] width 163 height 24
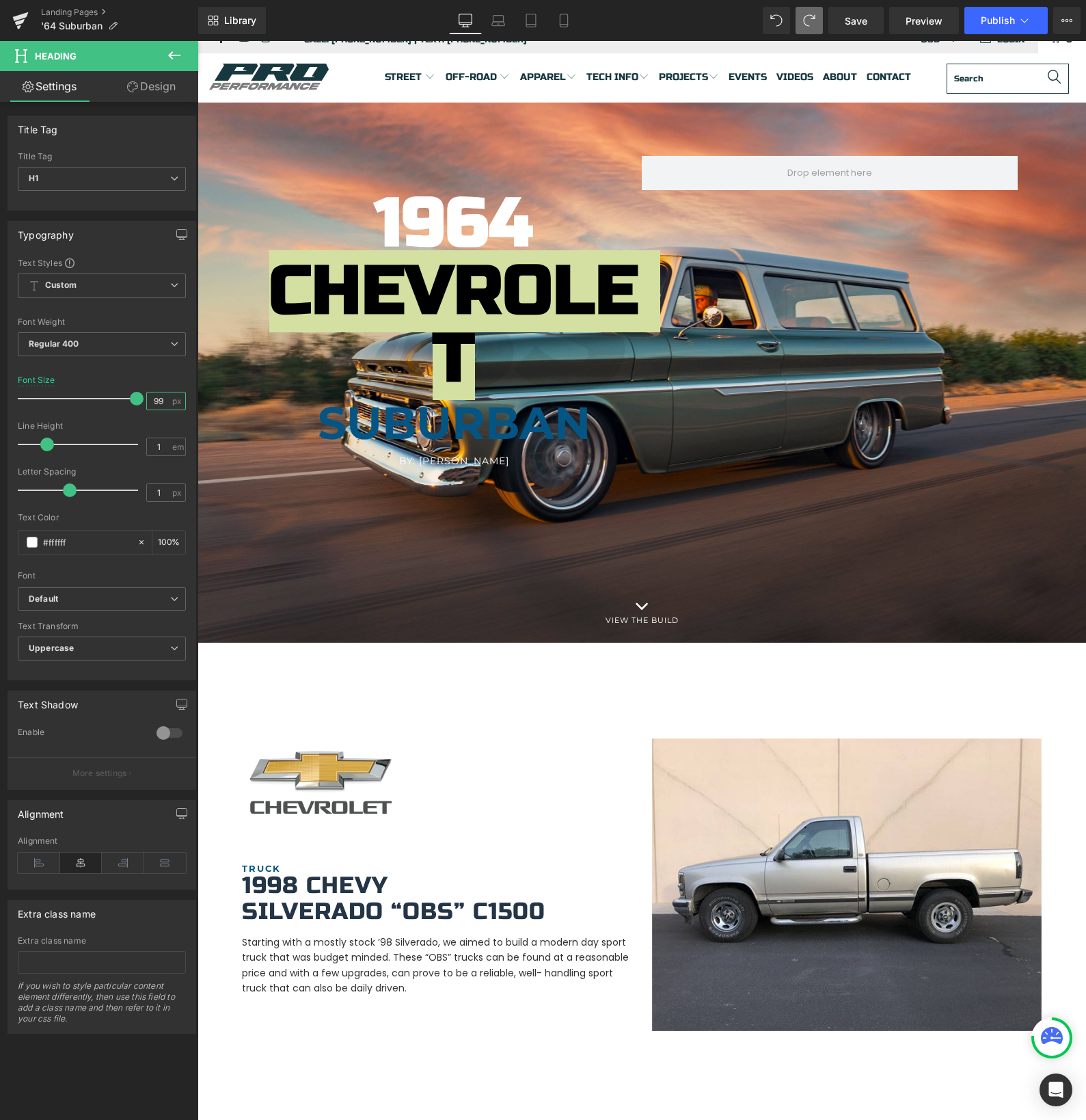
click at [153, 401] on input "99" at bounding box center [158, 401] width 24 height 17
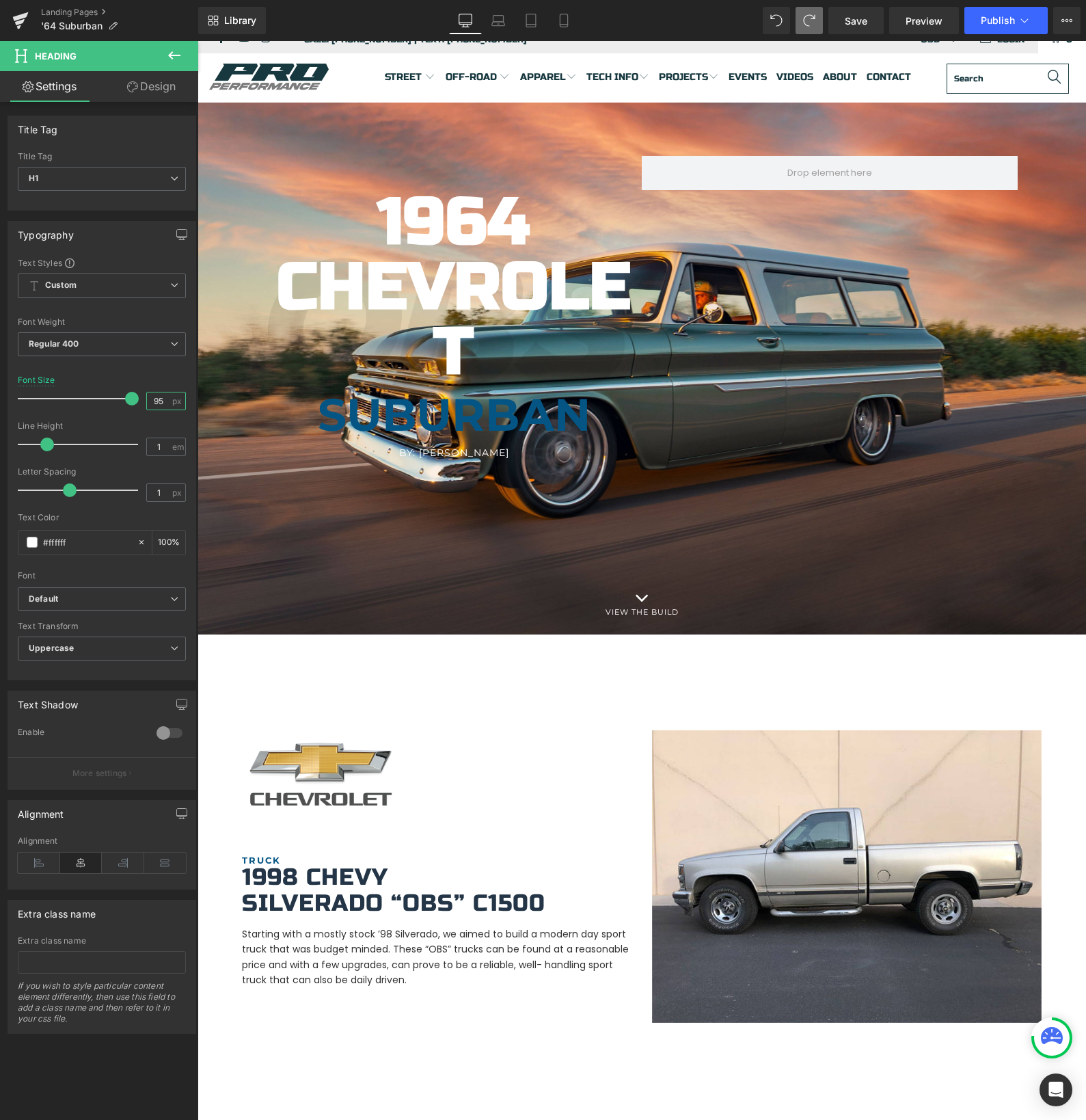
click at [153, 404] on input "95" at bounding box center [158, 401] width 24 height 17
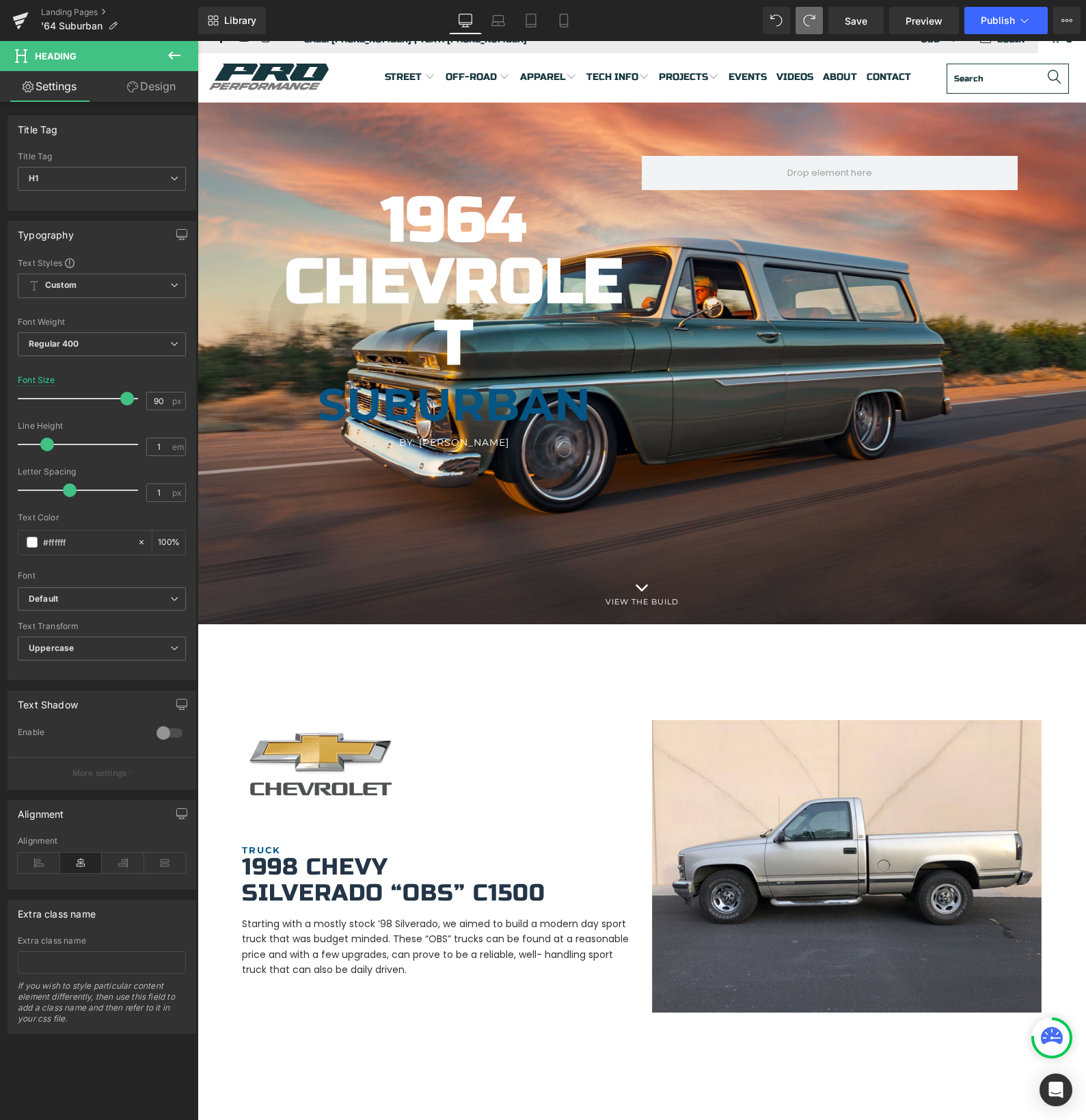
type input "89"
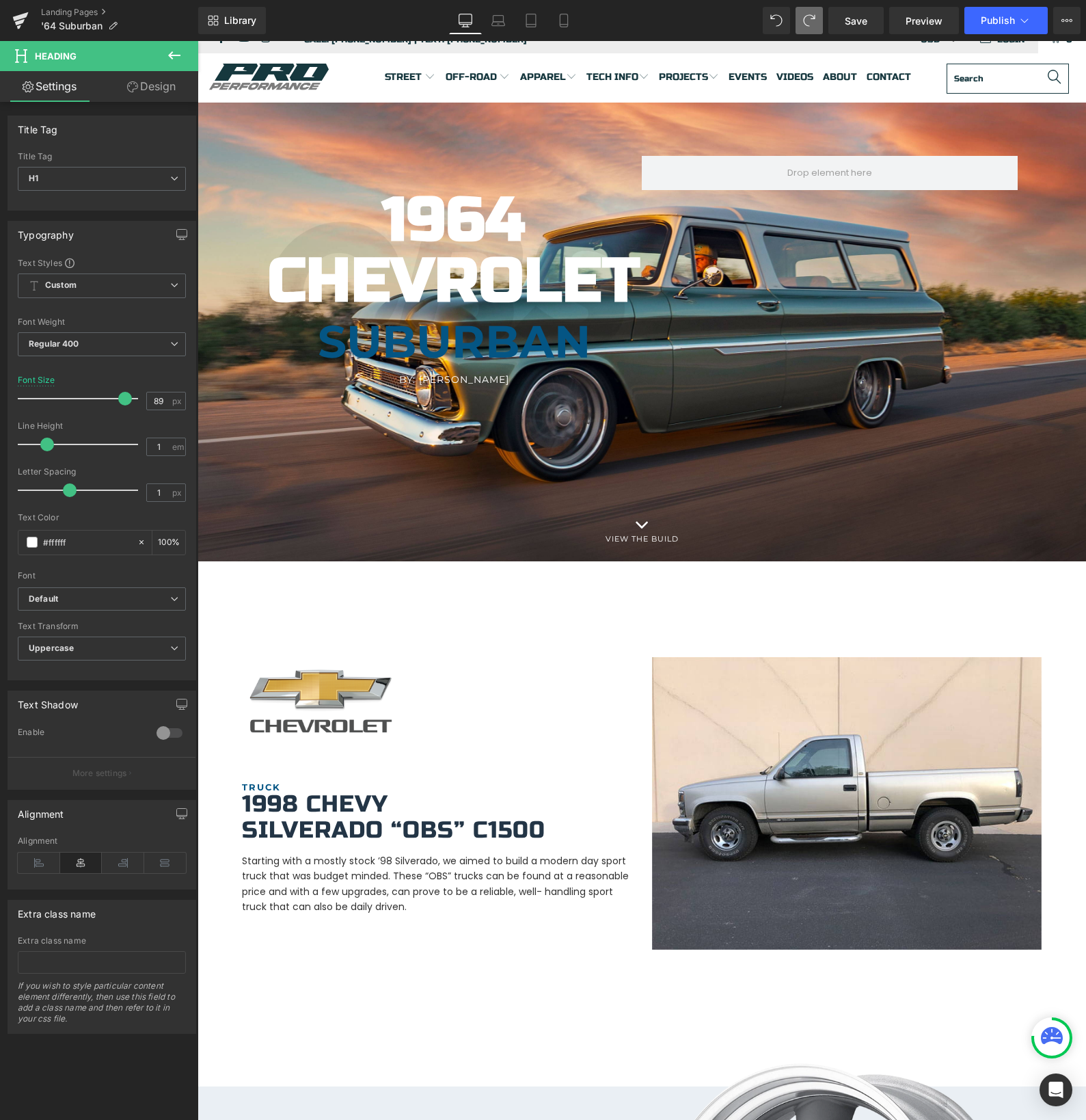
click at [118, 401] on span at bounding box center [125, 398] width 13 height 13
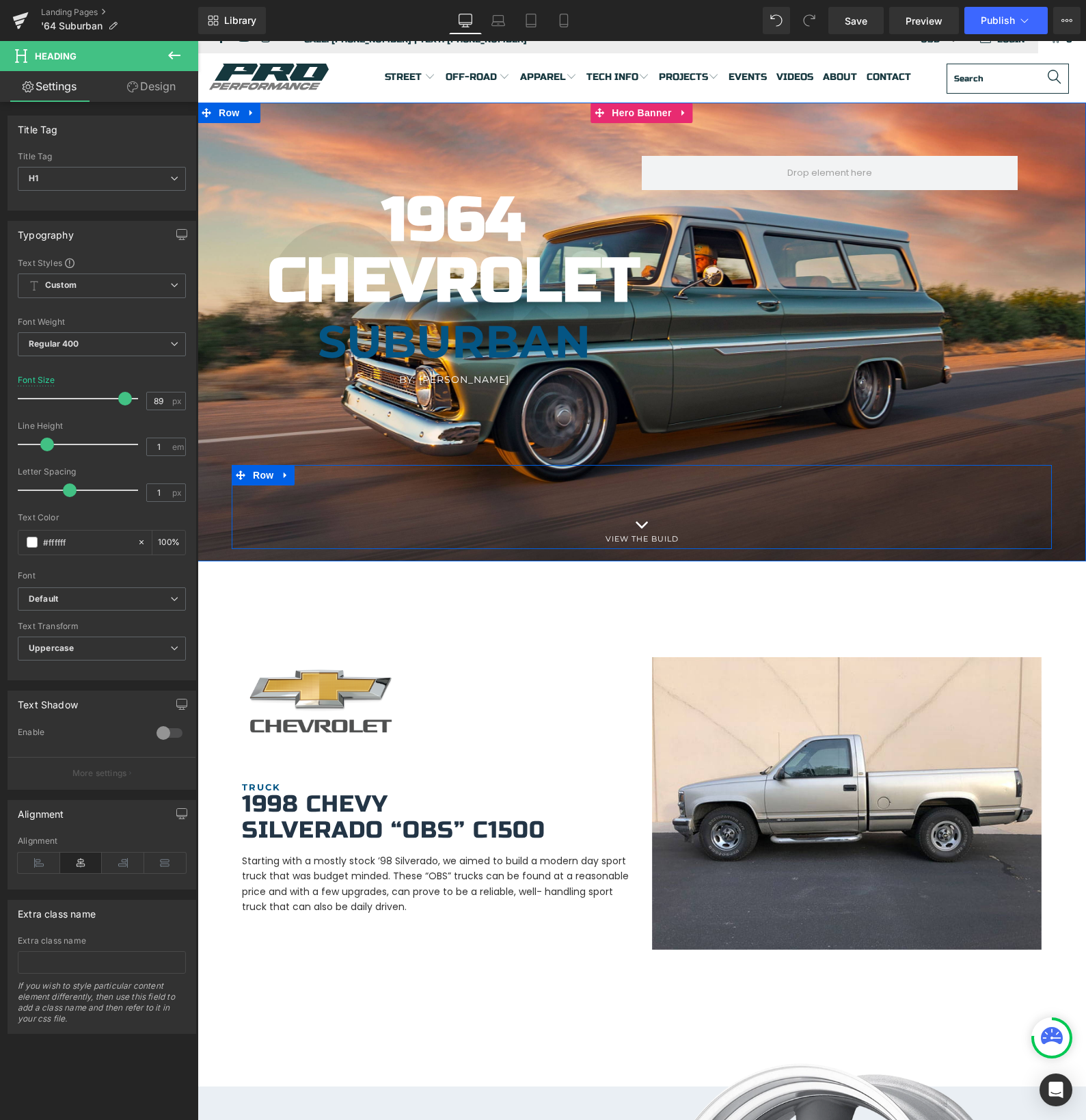
click at [437, 500] on div "Icon VIEW THE BUILD Heading Row" at bounding box center [641, 507] width 820 height 84
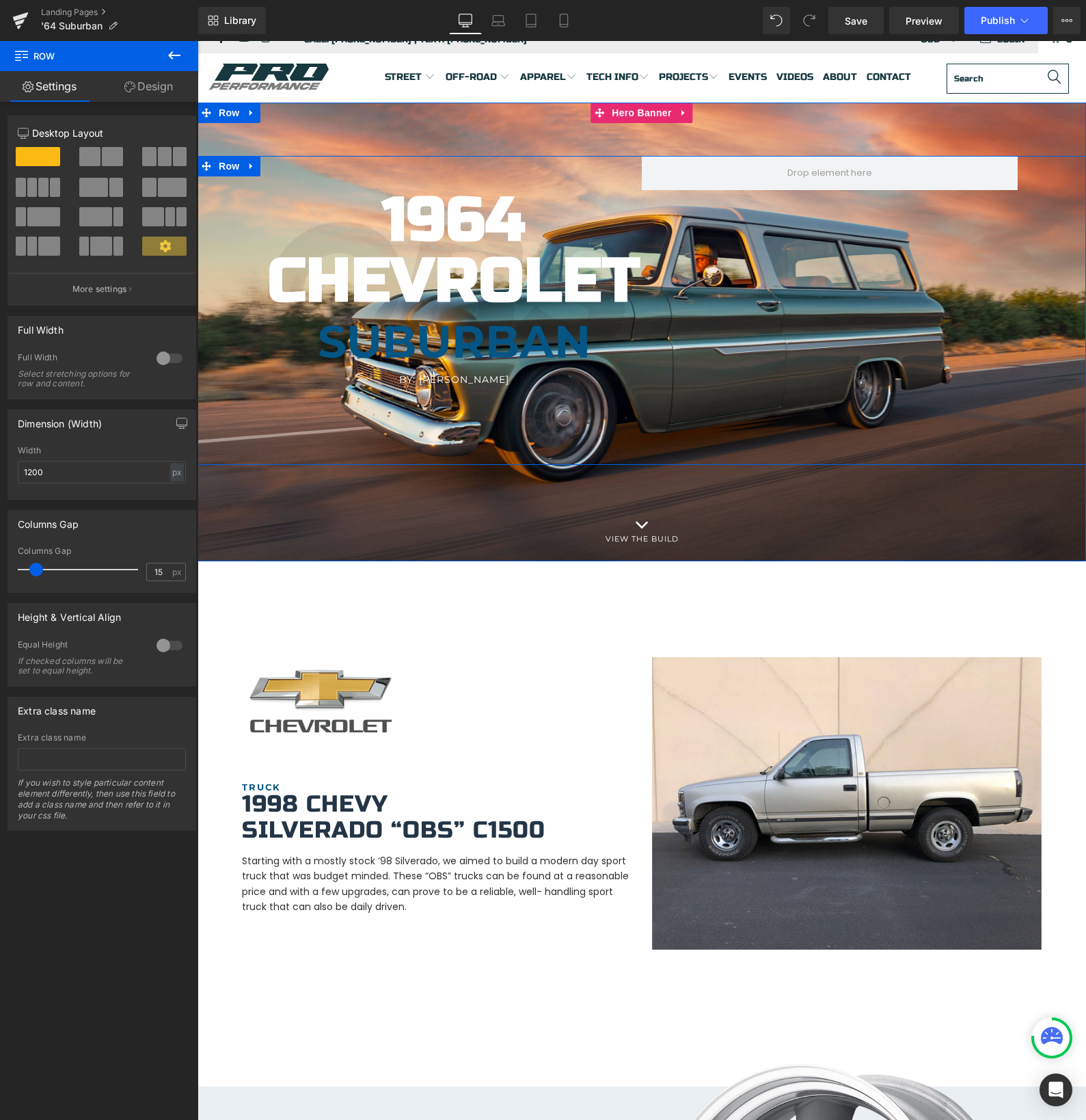
click at [848, 372] on div "1964 Chevrolet Heading [GEOGRAPHIC_DATA] Heading By: [PERSON_NAME] Heading Hero…" at bounding box center [642, 310] width 888 height 309
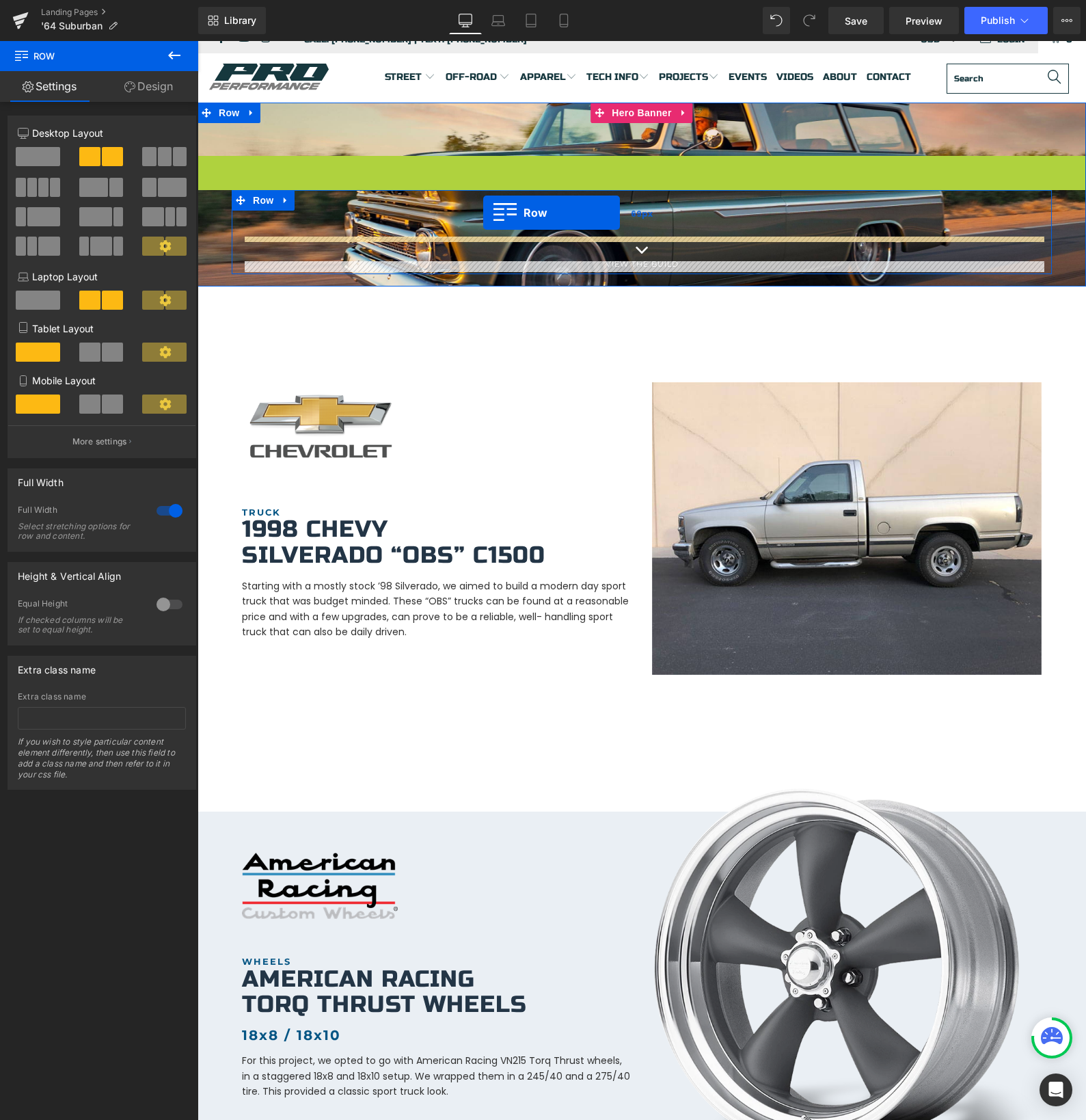
drag, startPoint x: 204, startPoint y: 167, endPoint x: 487, endPoint y: 212, distance: 286.6
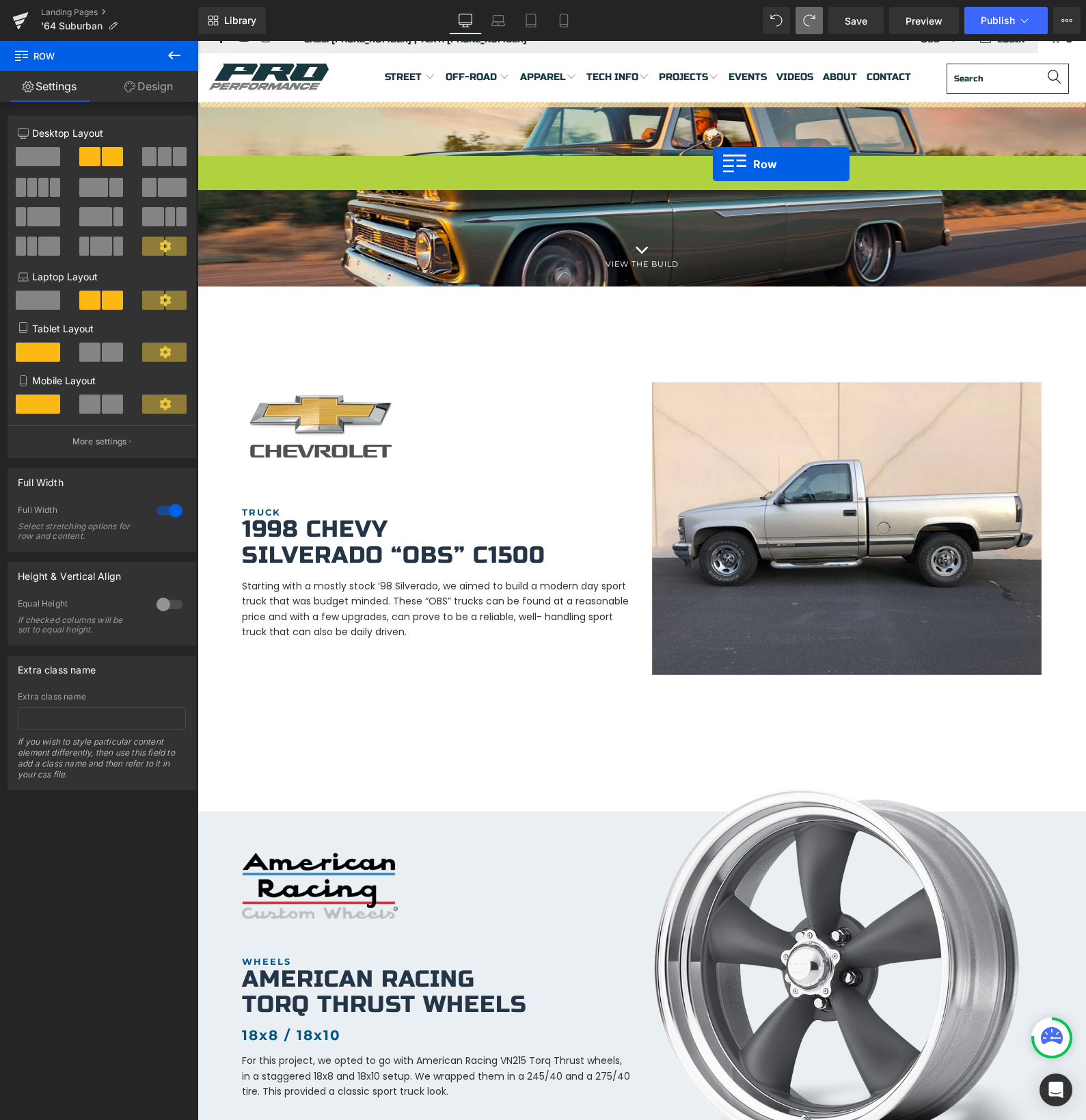
drag, startPoint x: 208, startPoint y: 167, endPoint x: 712, endPoint y: 170, distance: 504.0
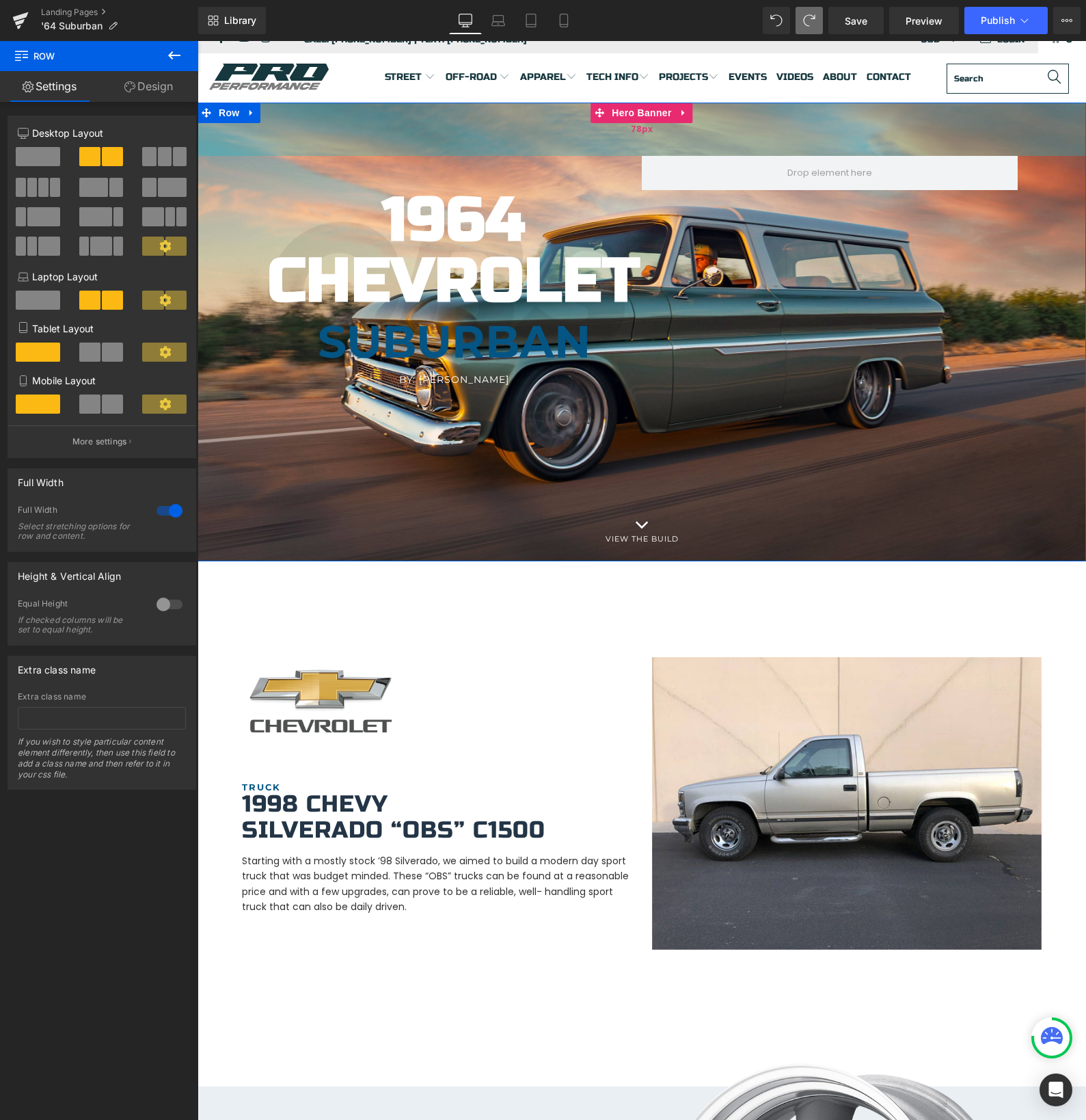
click at [746, 131] on div "78px" at bounding box center [642, 130] width 888 height 54
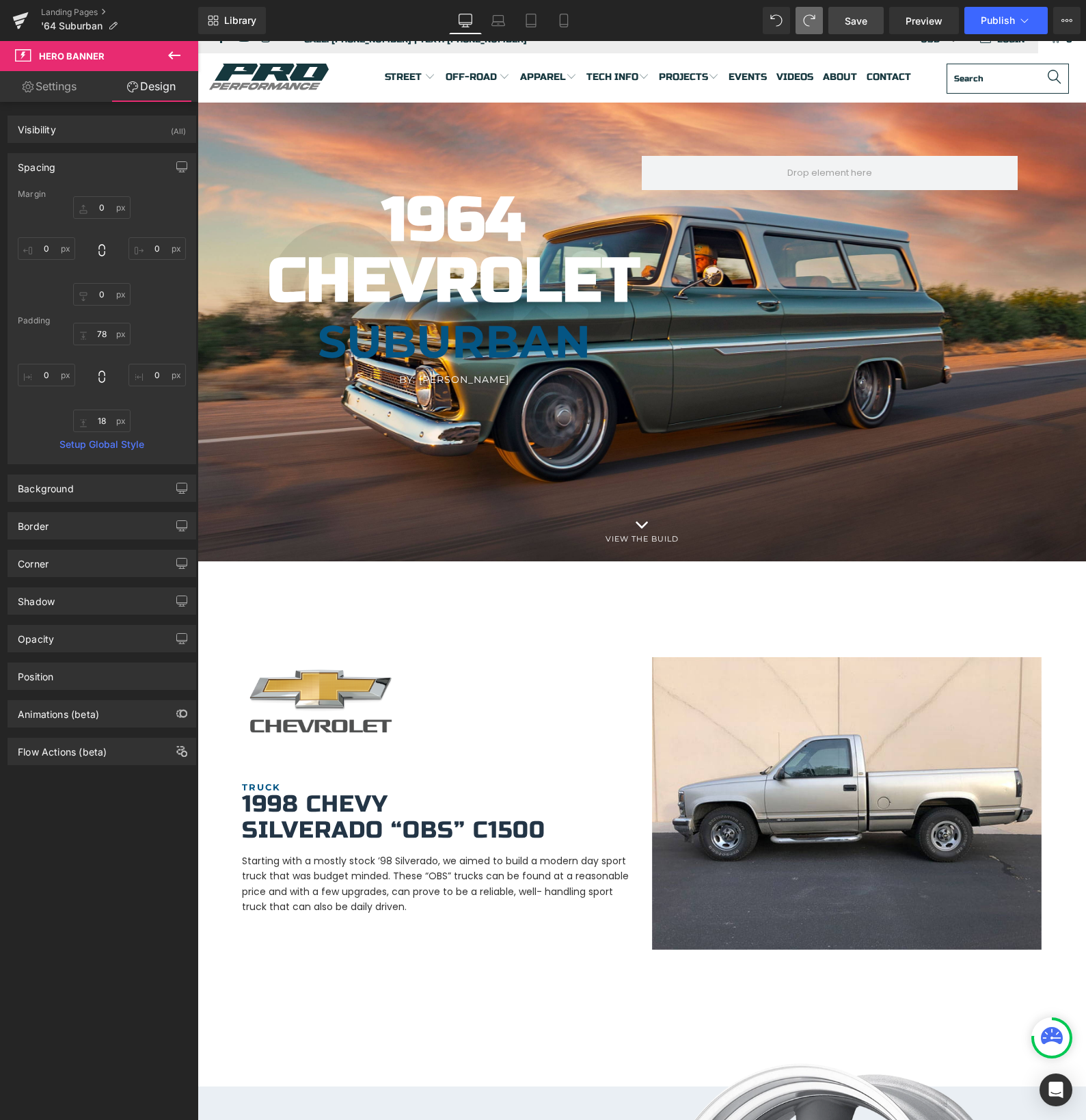
click at [871, 15] on link "Save" at bounding box center [856, 20] width 56 height 27
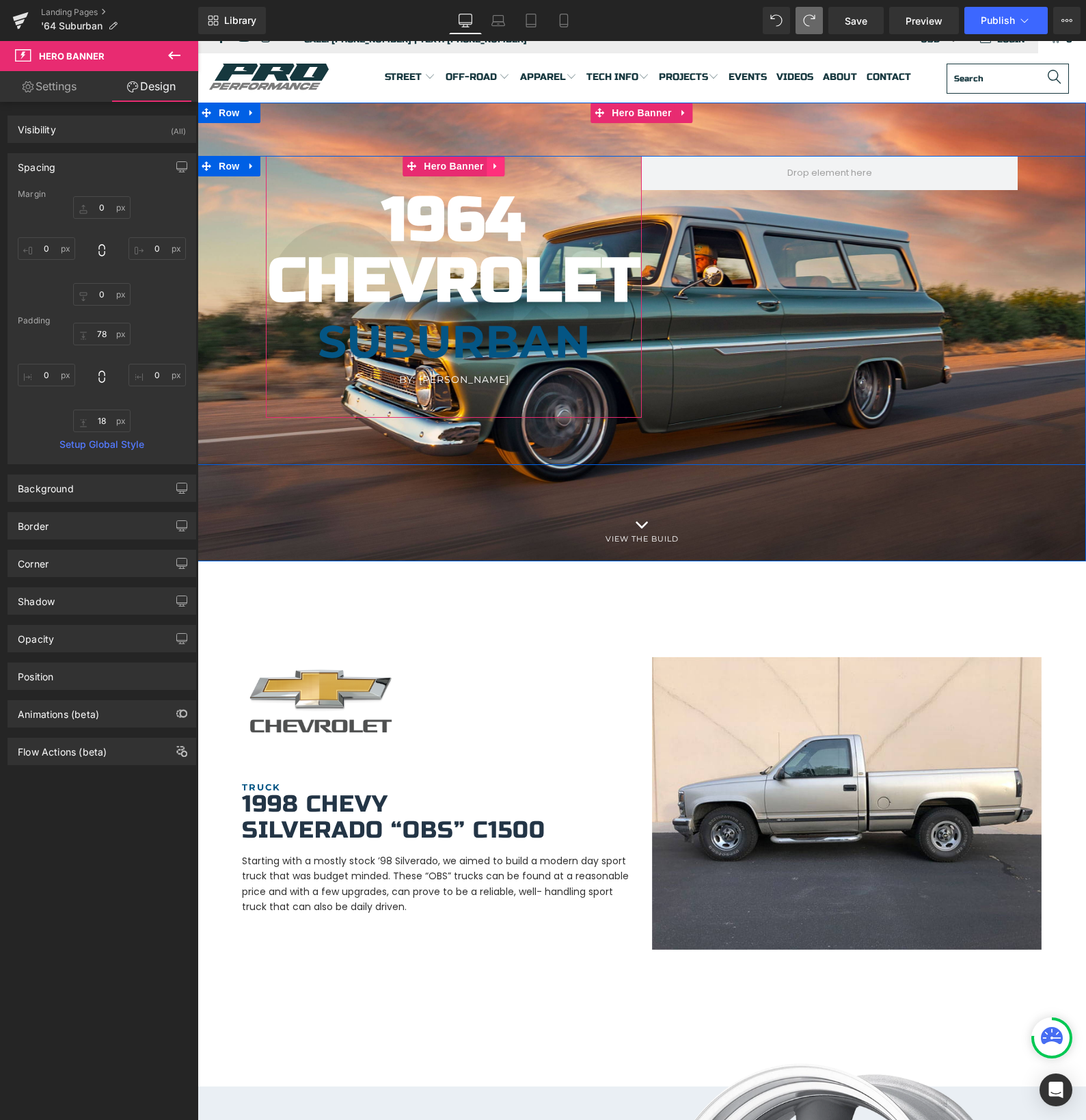
click at [500, 166] on icon at bounding box center [496, 165] width 10 height 11
click at [756, 173] on span at bounding box center [830, 173] width 376 height 35
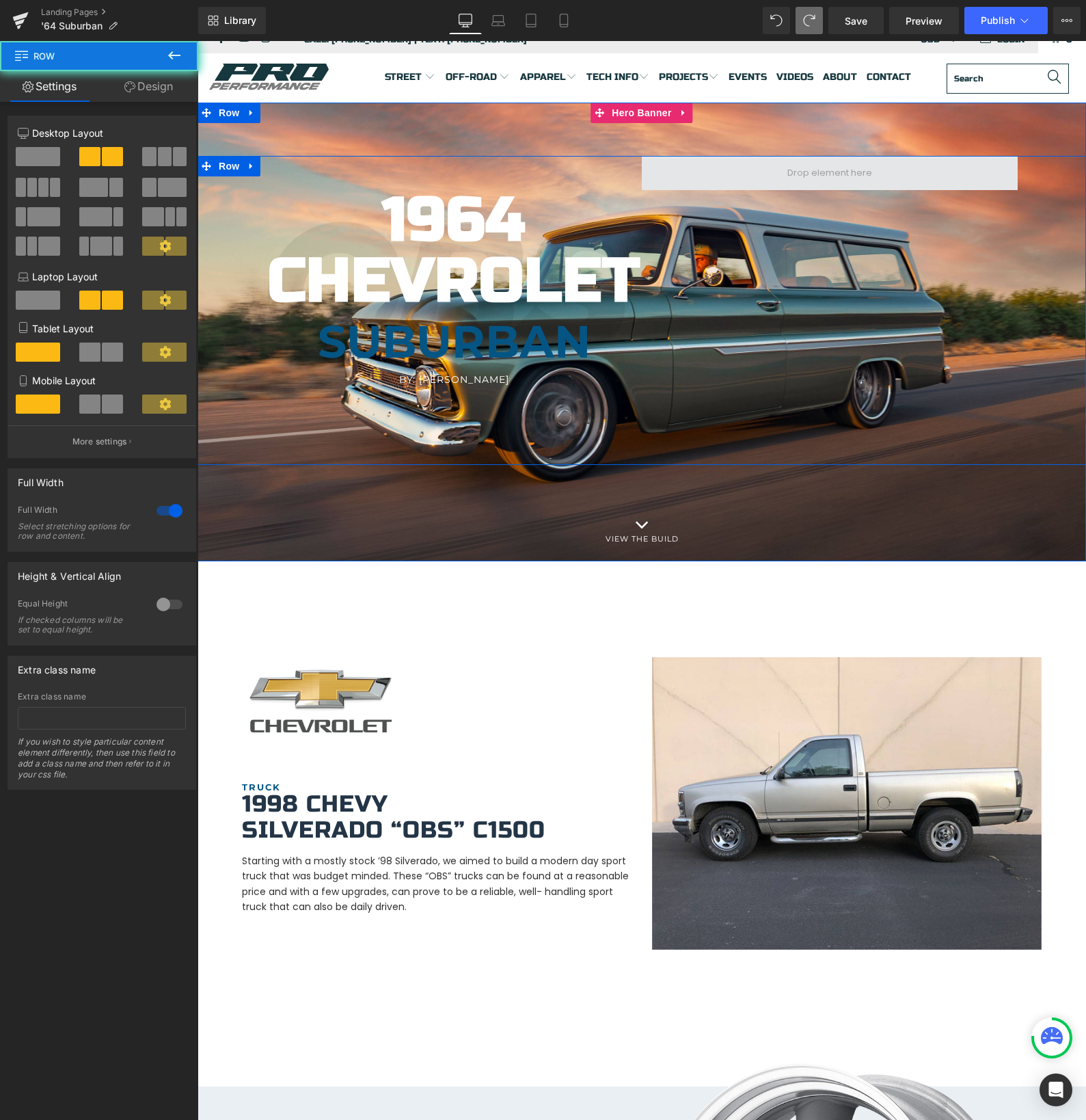
click at [756, 173] on span at bounding box center [830, 173] width 376 height 35
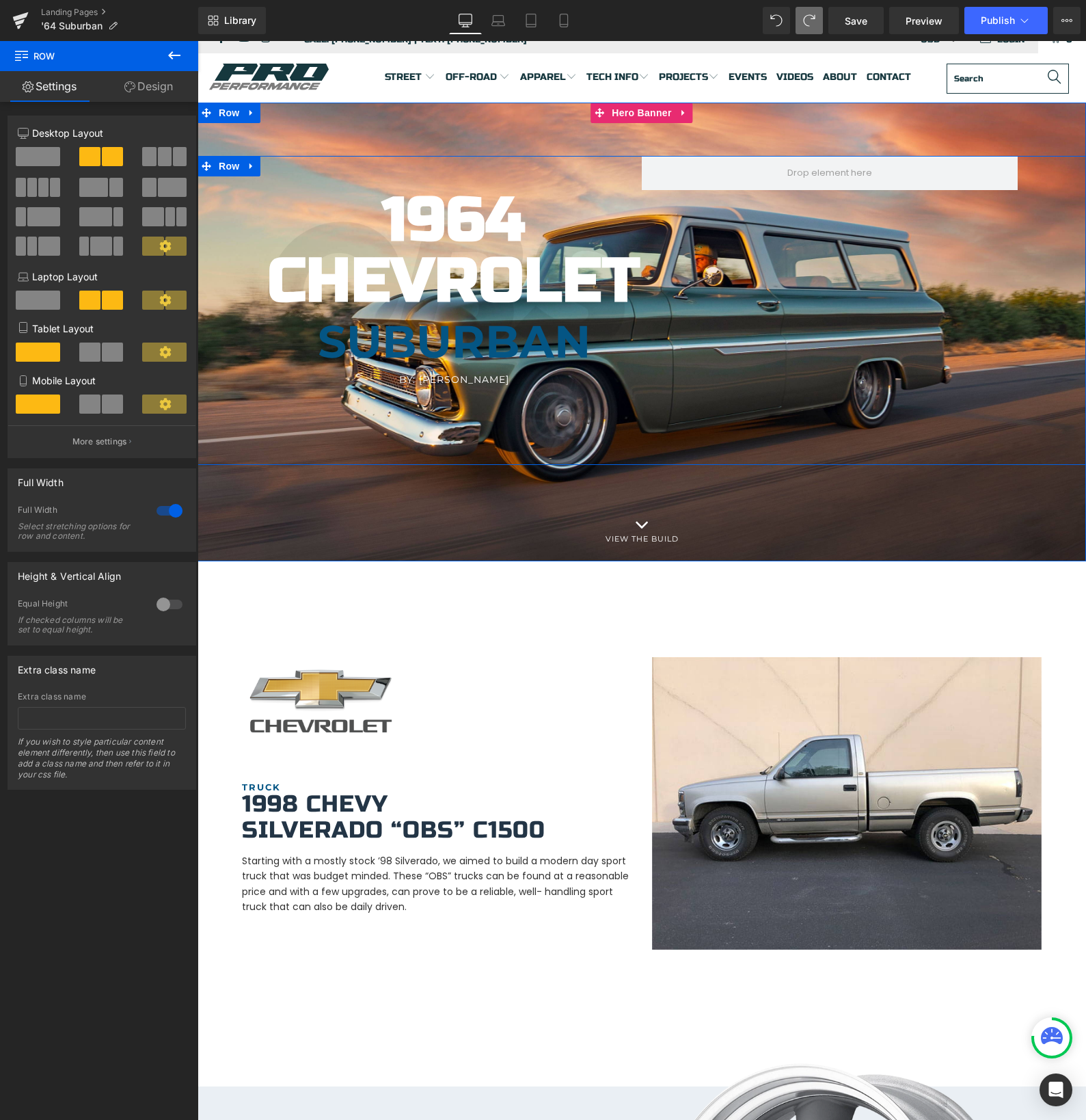
drag, startPoint x: 756, startPoint y: 173, endPoint x: 807, endPoint y: 212, distance: 64.2
click at [807, 212] on div "1964 Chevrolet Heading [GEOGRAPHIC_DATA] Heading By: [PERSON_NAME] Heading Hero…" at bounding box center [642, 310] width 888 height 309
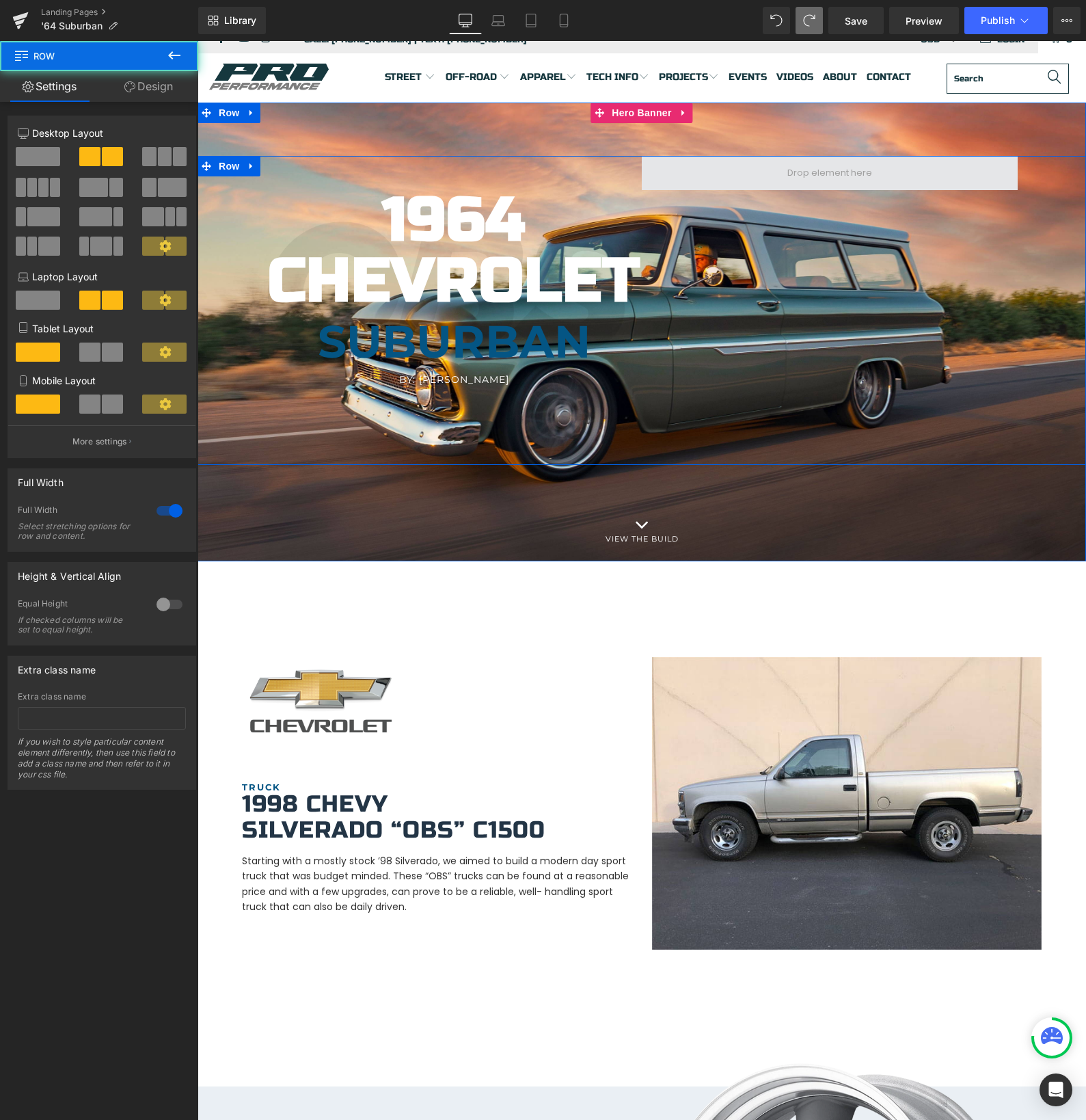
click at [757, 177] on span at bounding box center [830, 173] width 376 height 35
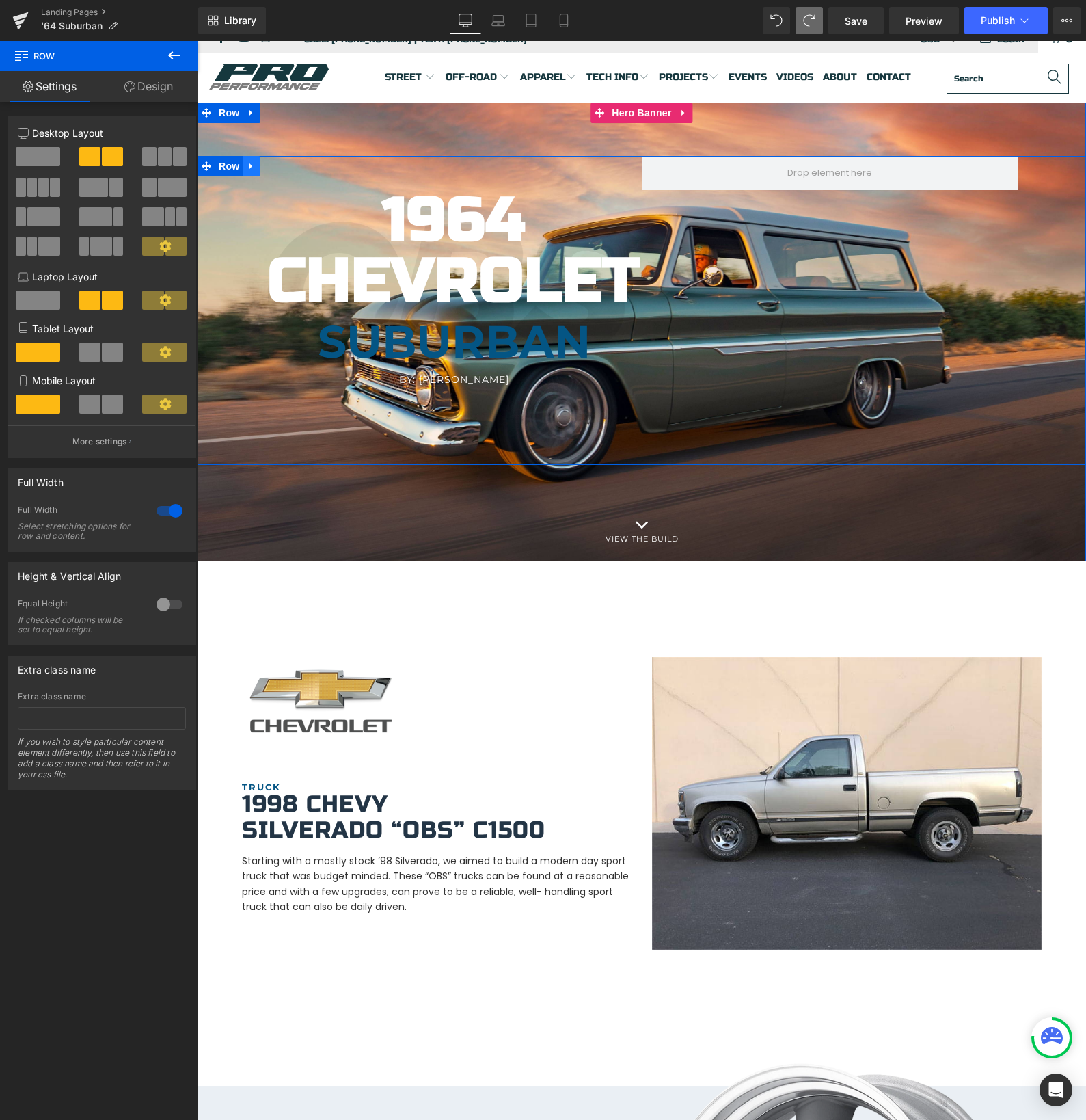
click at [258, 165] on link at bounding box center [251, 165] width 18 height 20
click at [32, 161] on span at bounding box center [37, 156] width 44 height 19
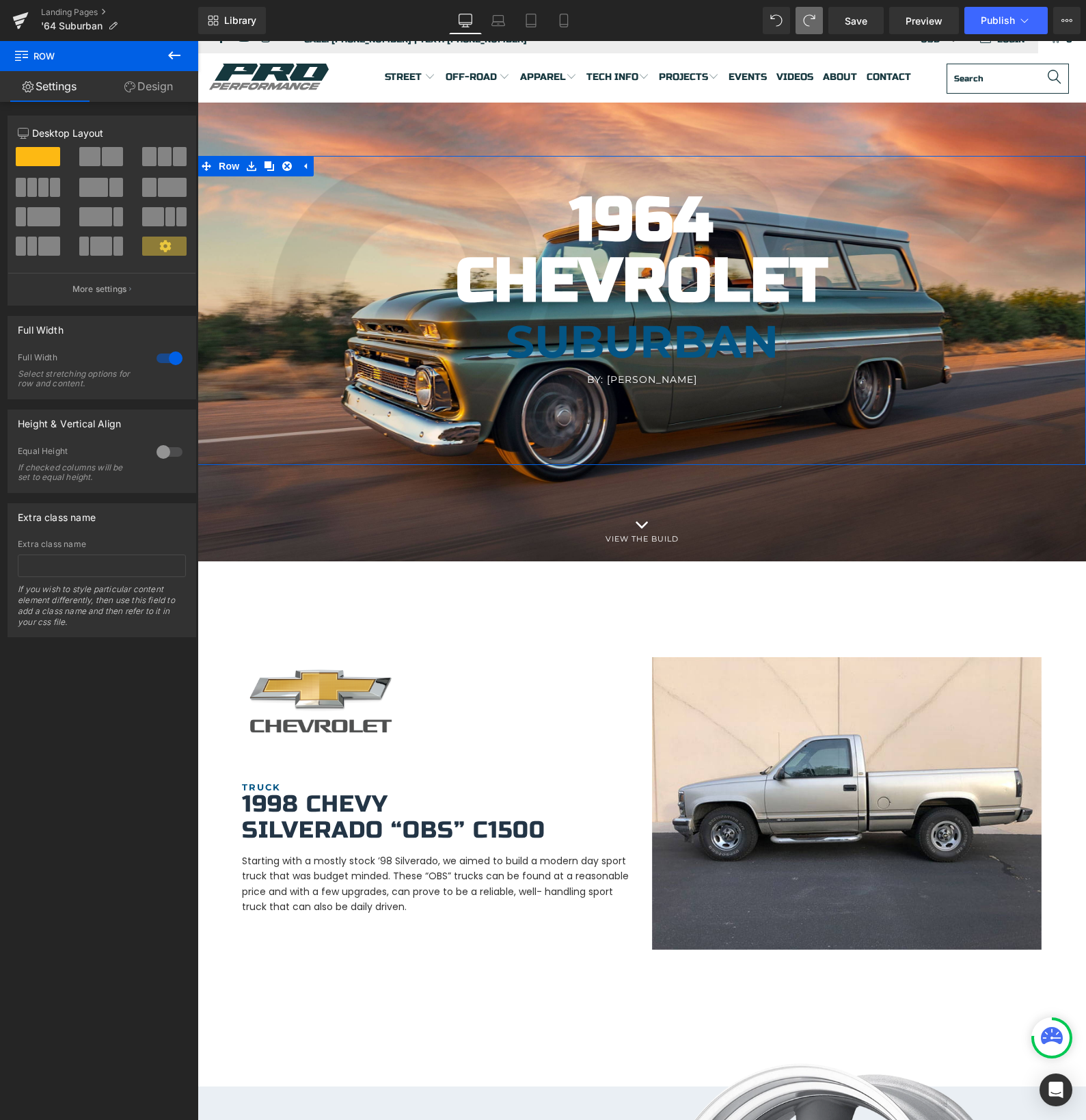
click at [177, 155] on span at bounding box center [179, 156] width 13 height 19
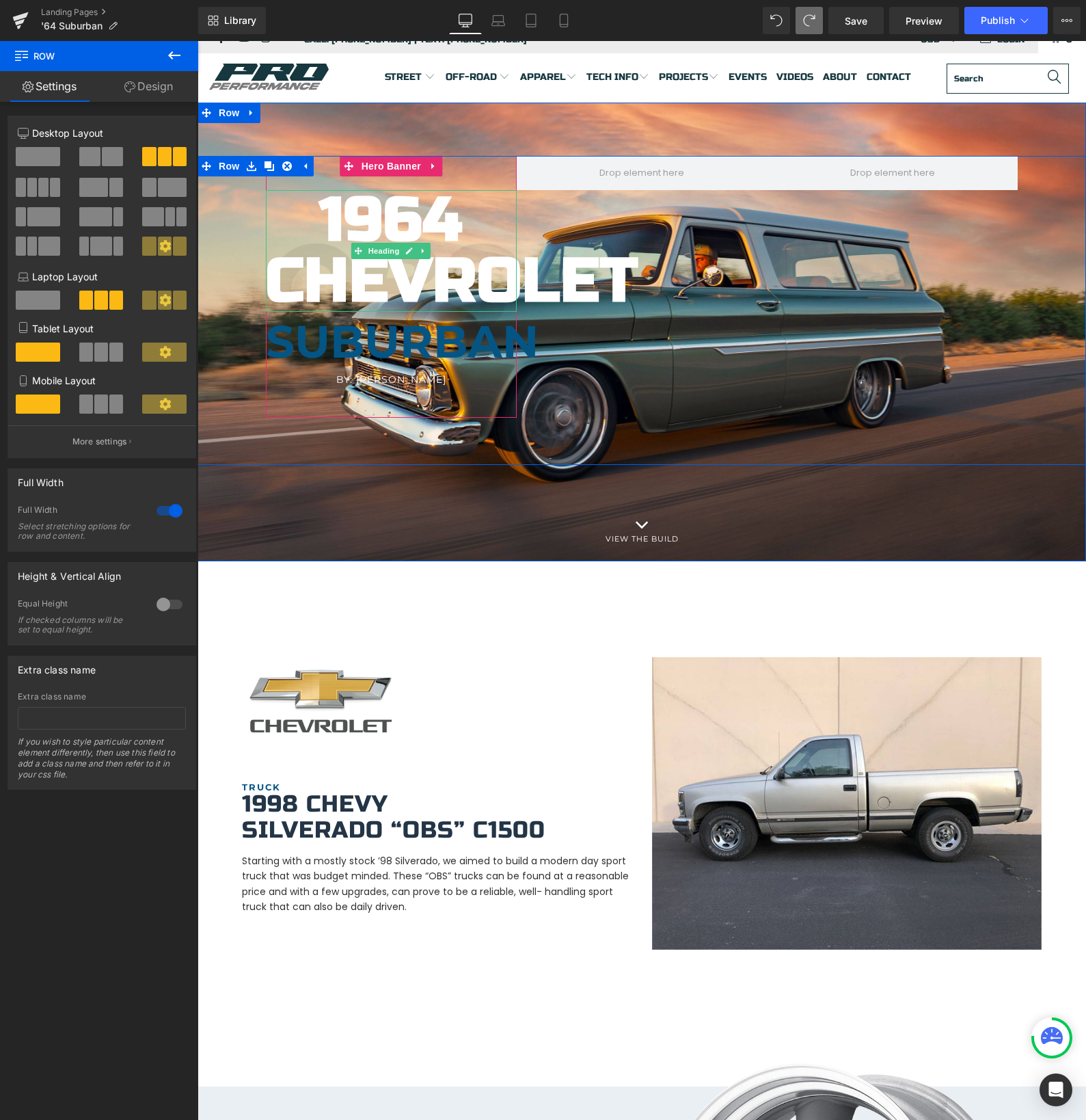
click at [379, 223] on b "1964 Chevrolet" at bounding box center [452, 251] width 372 height 134
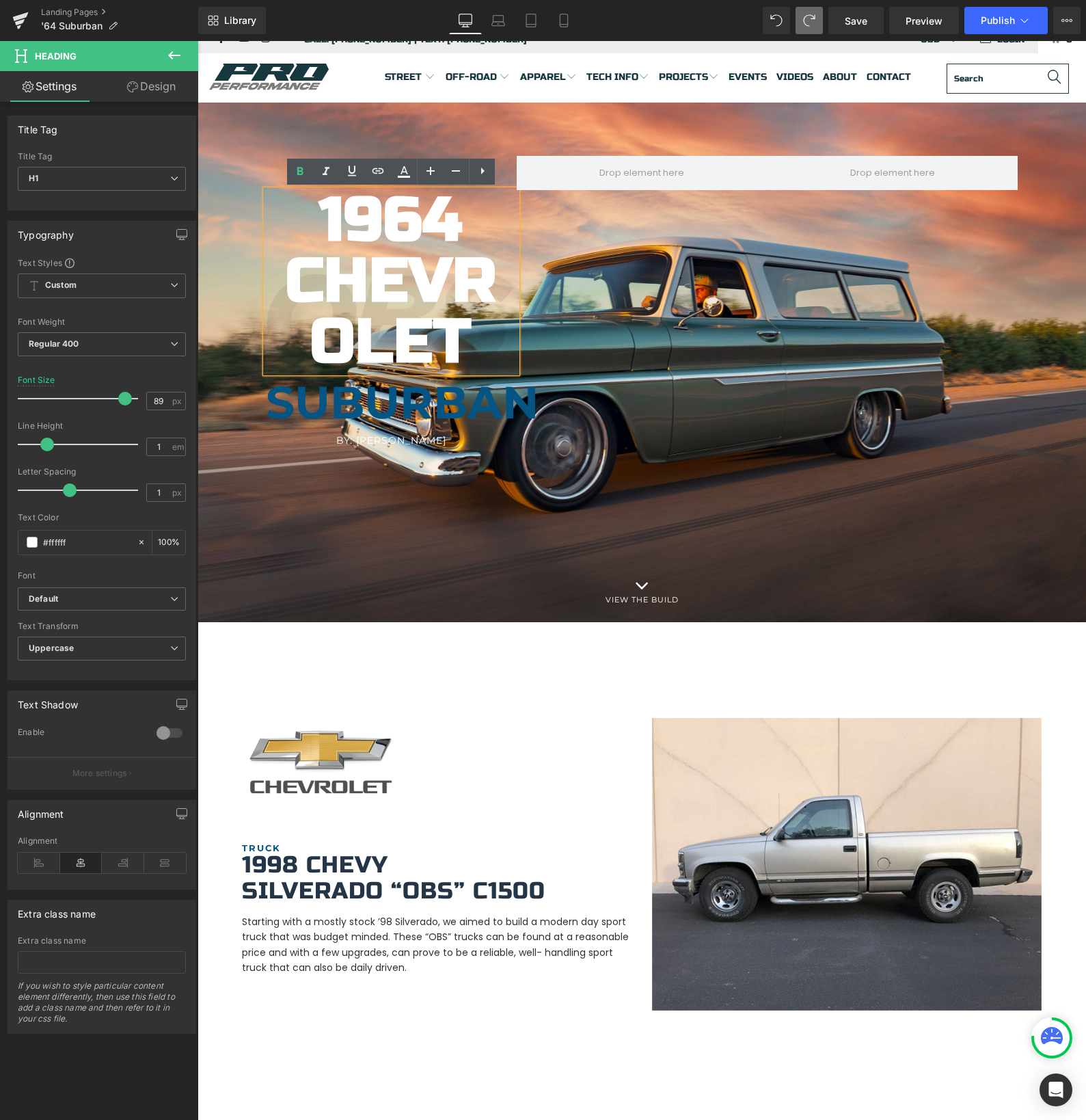
click at [231, 240] on div "1964 Chevrolet Heading [GEOGRAPHIC_DATA] Heading By: [PERSON_NAME] Heading Hero…" at bounding box center [642, 340] width 888 height 369
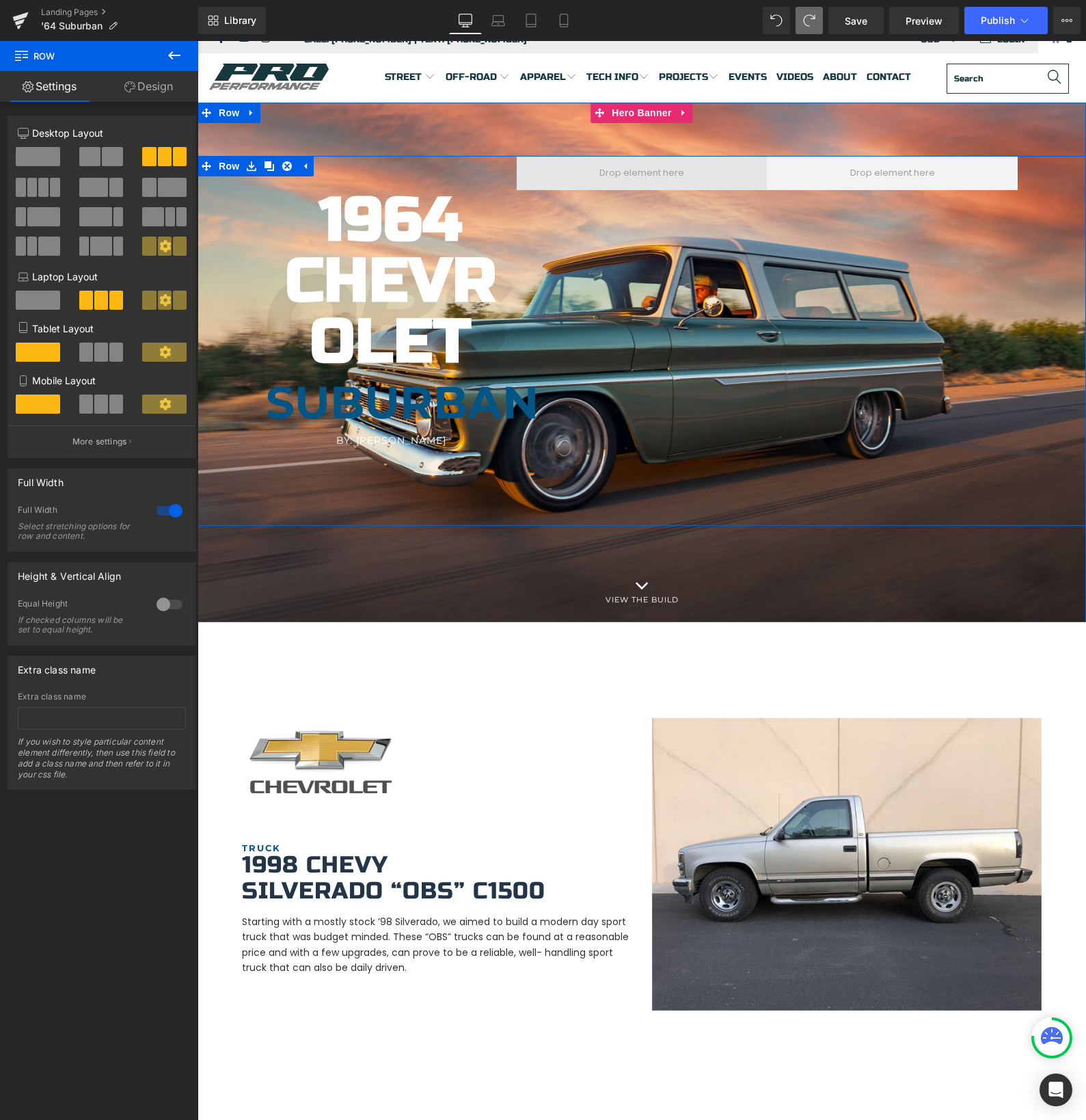
click at [557, 170] on span at bounding box center [642, 173] width 250 height 35
click at [375, 207] on b "1964 Chevrolet" at bounding box center [391, 281] width 211 height 195
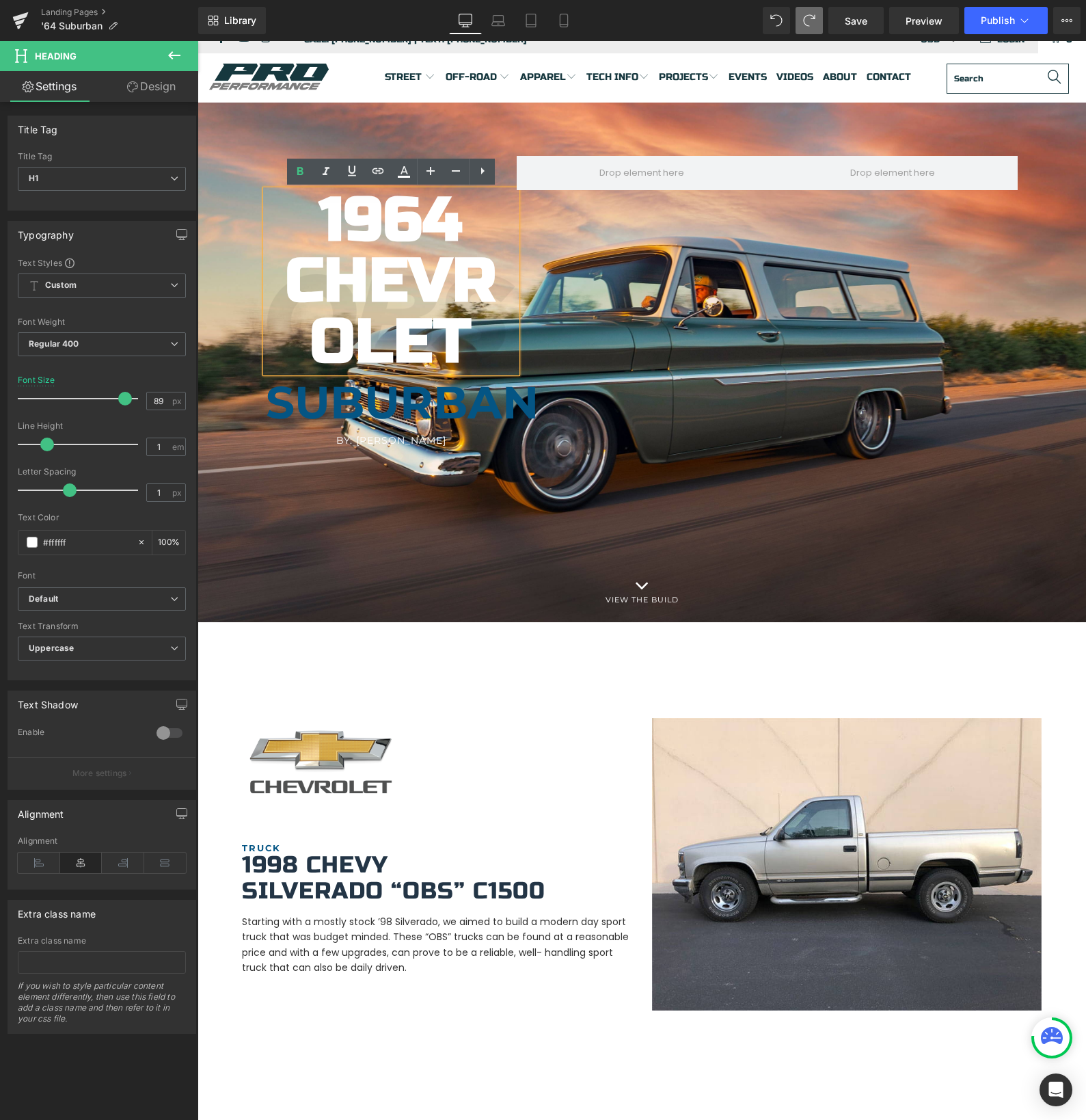
click at [606, 268] on div "1964 Chevrolet Heading [GEOGRAPHIC_DATA] Heading By: [PERSON_NAME] Heading Hero…" at bounding box center [642, 340] width 888 height 369
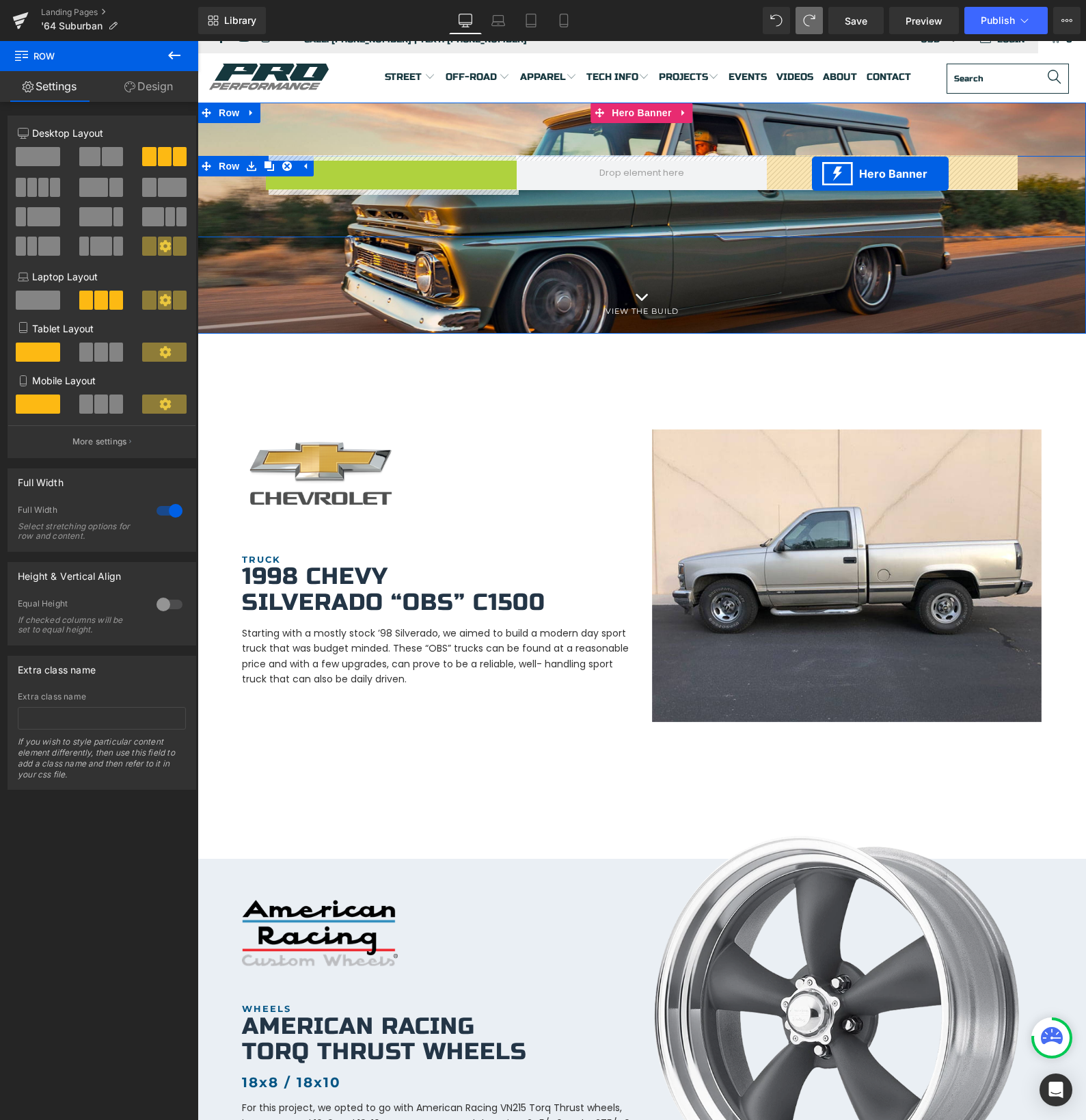
drag, startPoint x: 349, startPoint y: 168, endPoint x: 812, endPoint y: 174, distance: 463.0
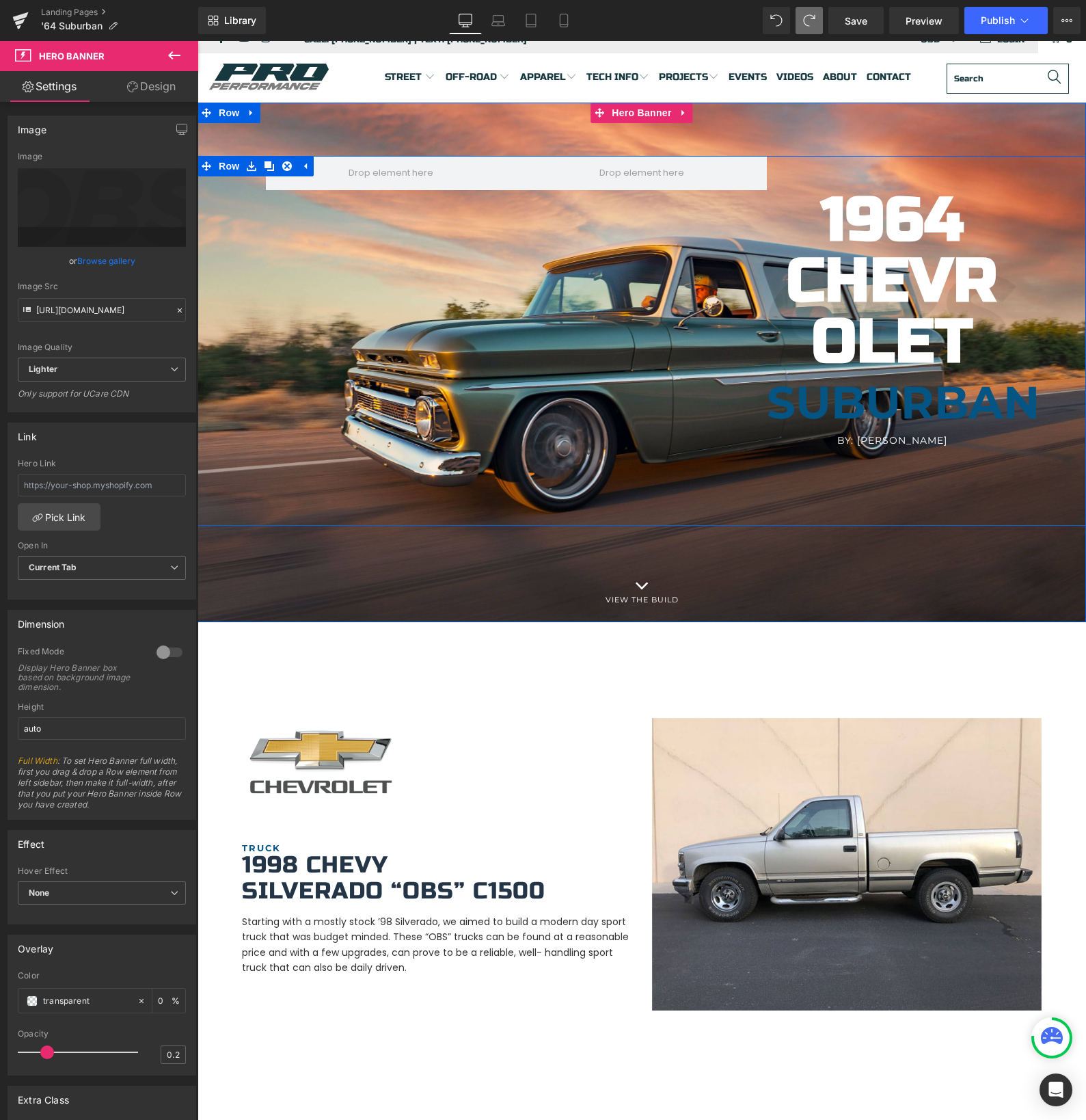
click at [262, 226] on div "1964 Chevrolet Heading [GEOGRAPHIC_DATA] Heading By: [PERSON_NAME] Heading Hero…" at bounding box center [642, 340] width 888 height 369
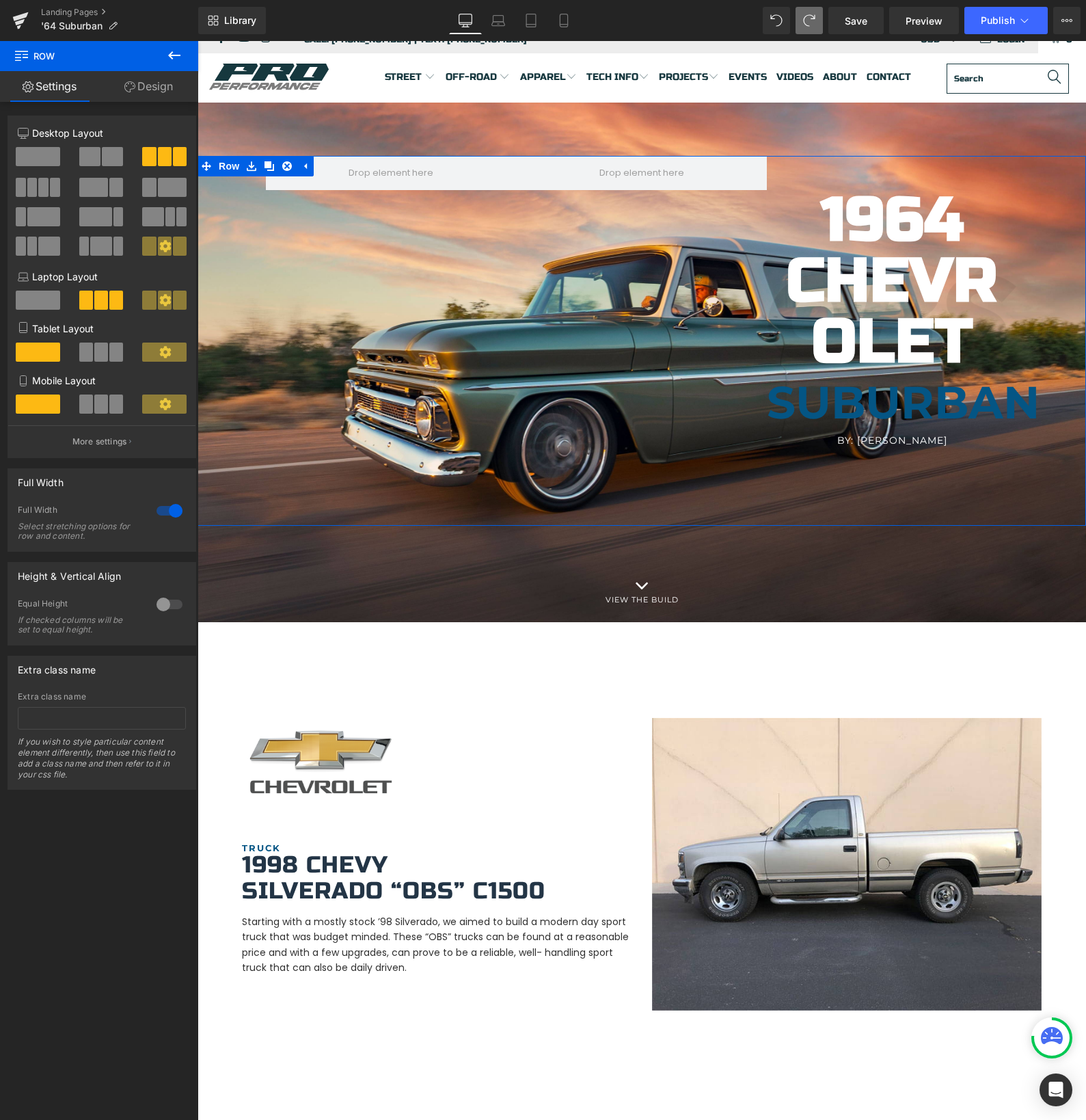
click at [30, 157] on span at bounding box center [37, 156] width 44 height 19
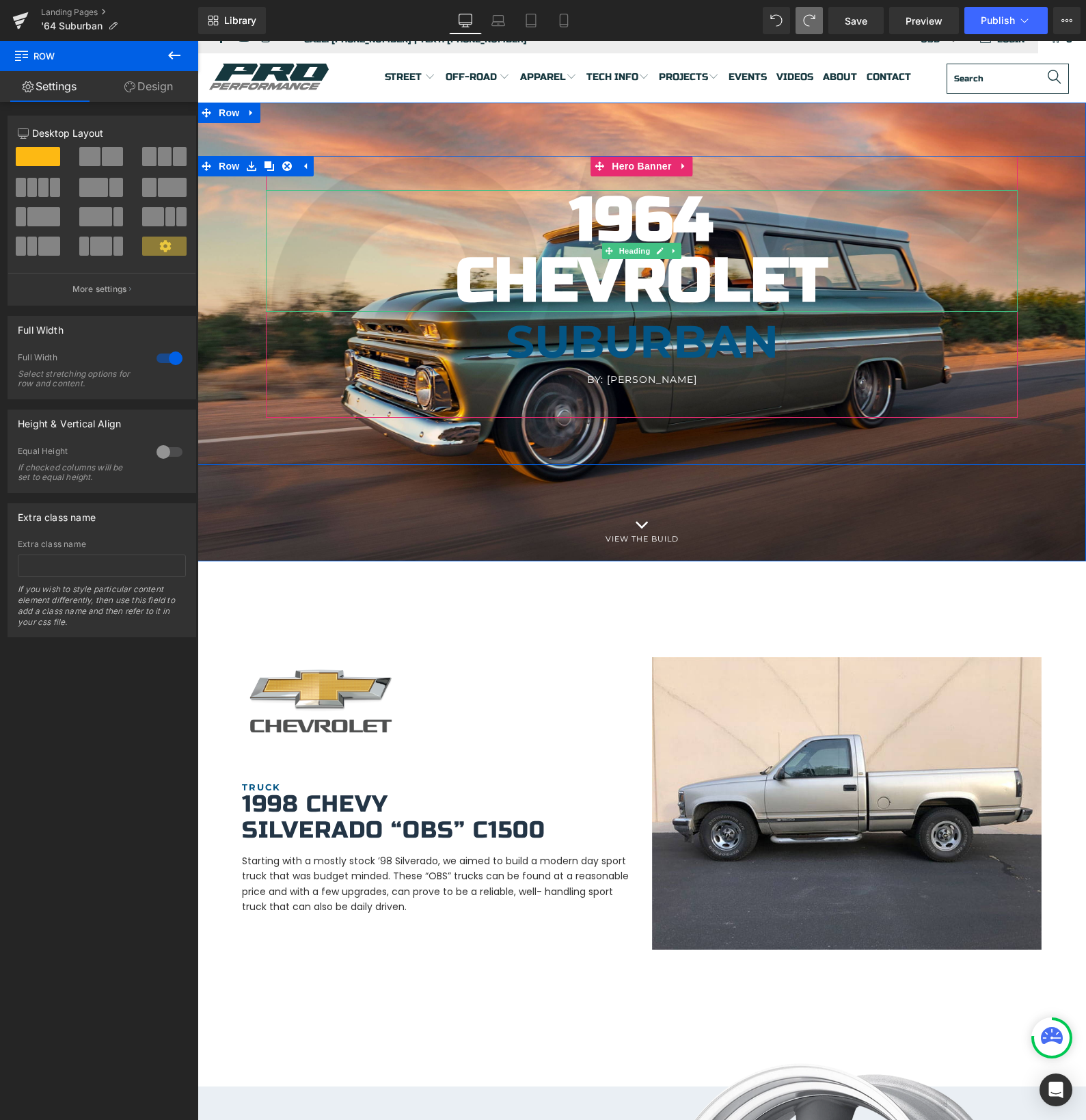
click at [598, 283] on b "1964 Chevrolet" at bounding box center [642, 251] width 372 height 134
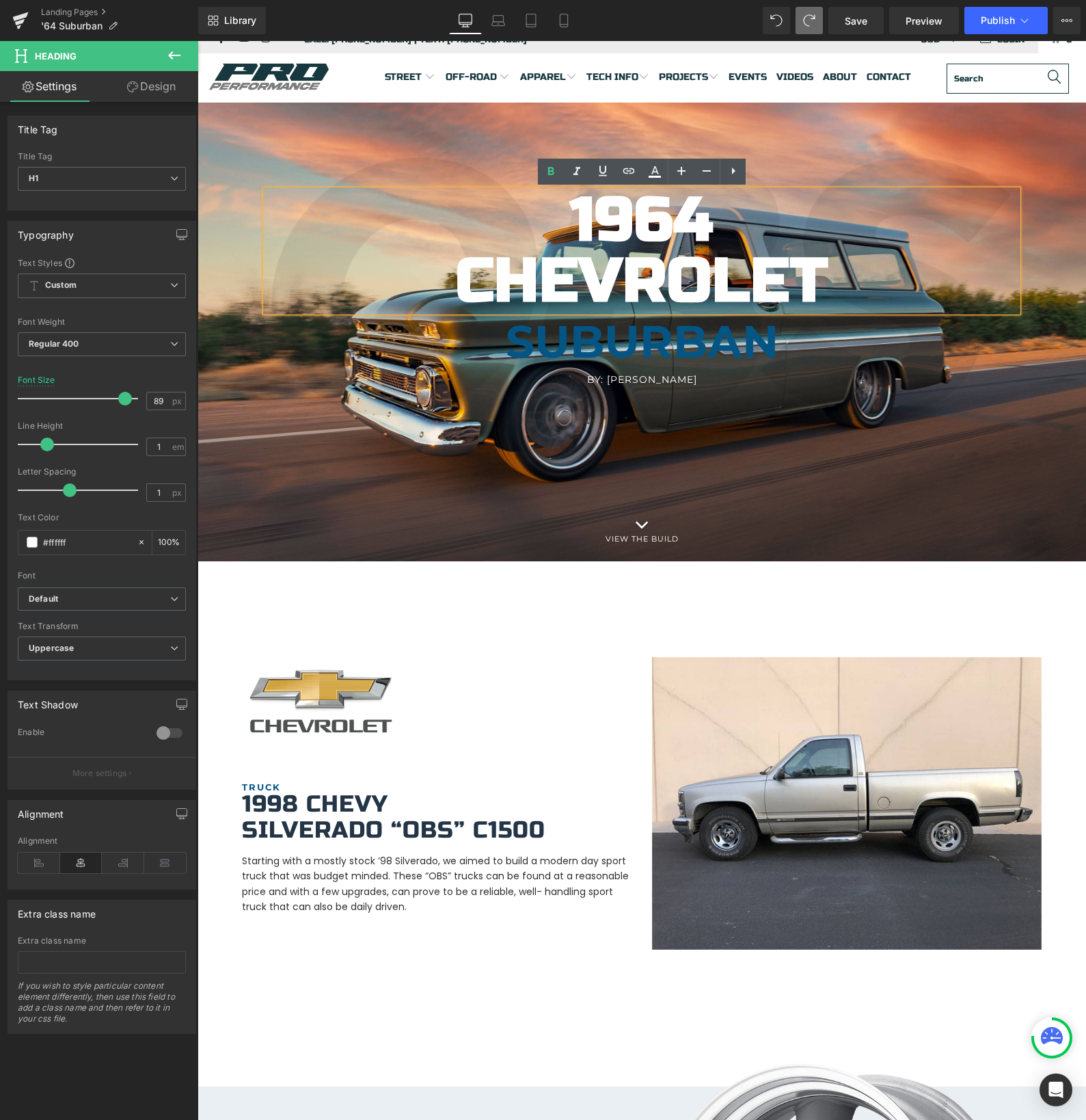
click at [621, 458] on div "1964 Chevrolet Heading [GEOGRAPHIC_DATA] Heading By: [PERSON_NAME] Heading Hero…" at bounding box center [642, 310] width 888 height 309
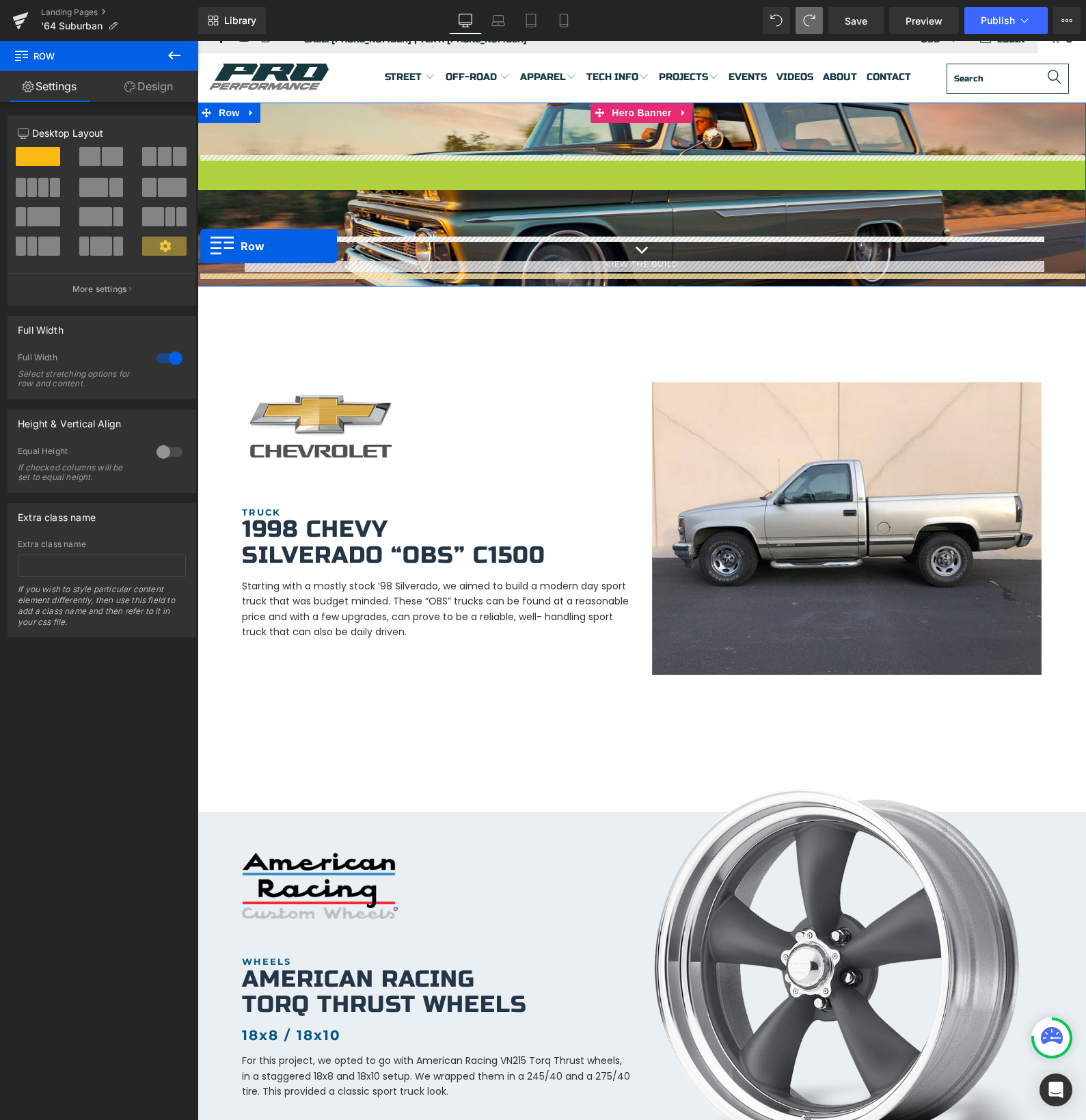
drag, startPoint x: 207, startPoint y: 164, endPoint x: 201, endPoint y: 246, distance: 82.2
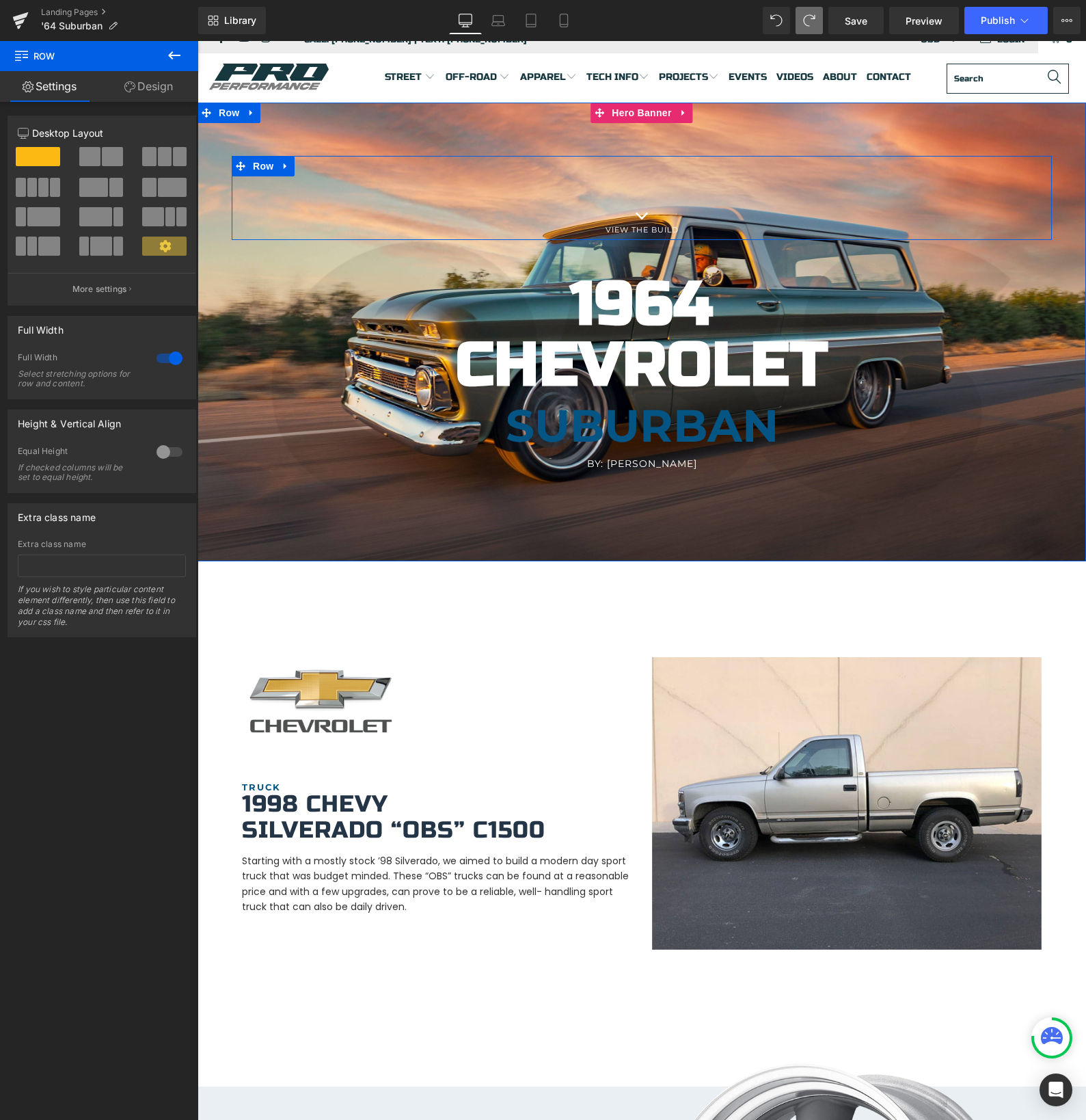
click at [279, 165] on link at bounding box center [286, 165] width 18 height 20
click at [323, 168] on icon at bounding box center [321, 165] width 10 height 11
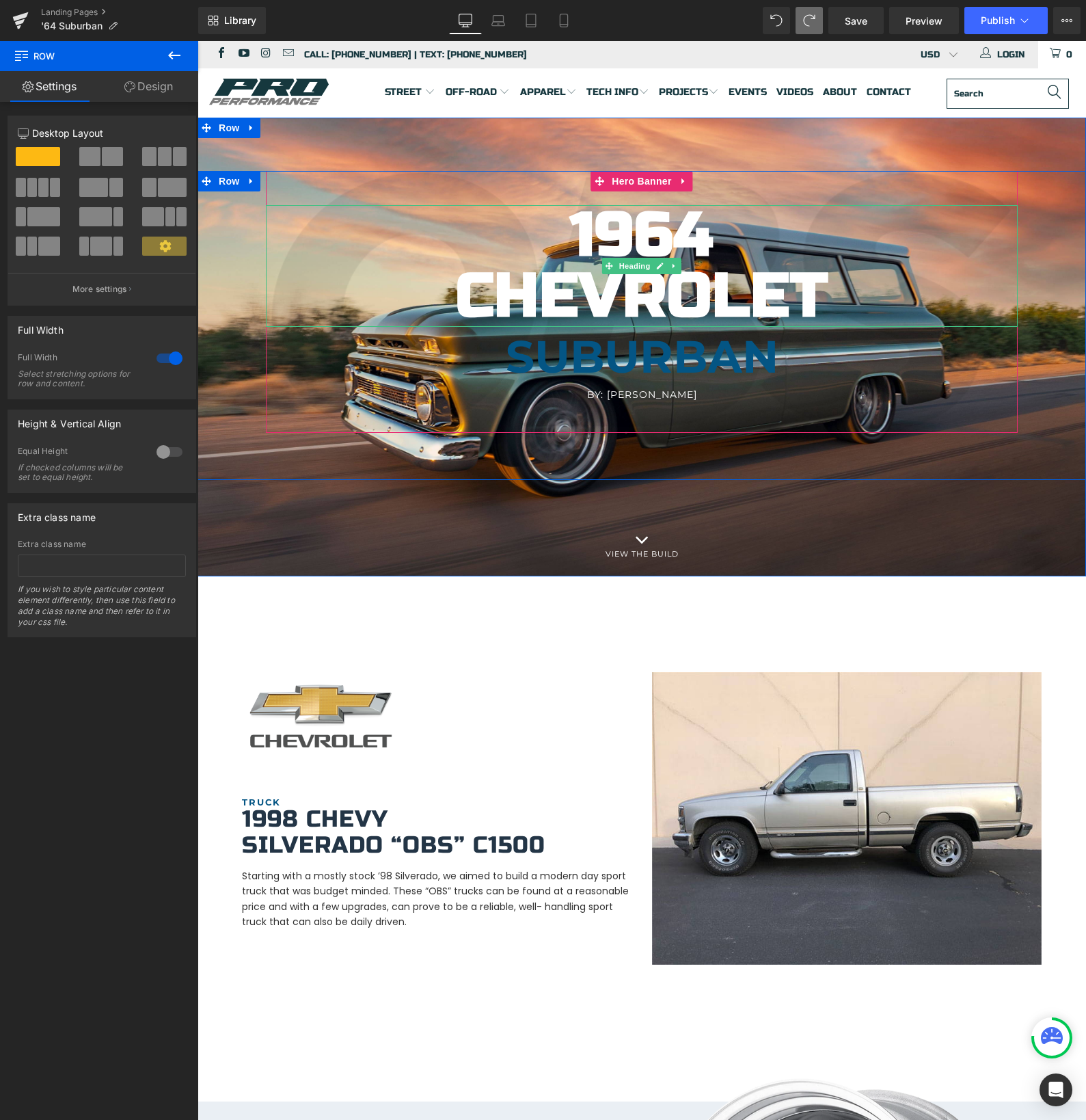
click at [512, 236] on h1 "1964 Chevrolet" at bounding box center [642, 266] width 752 height 122
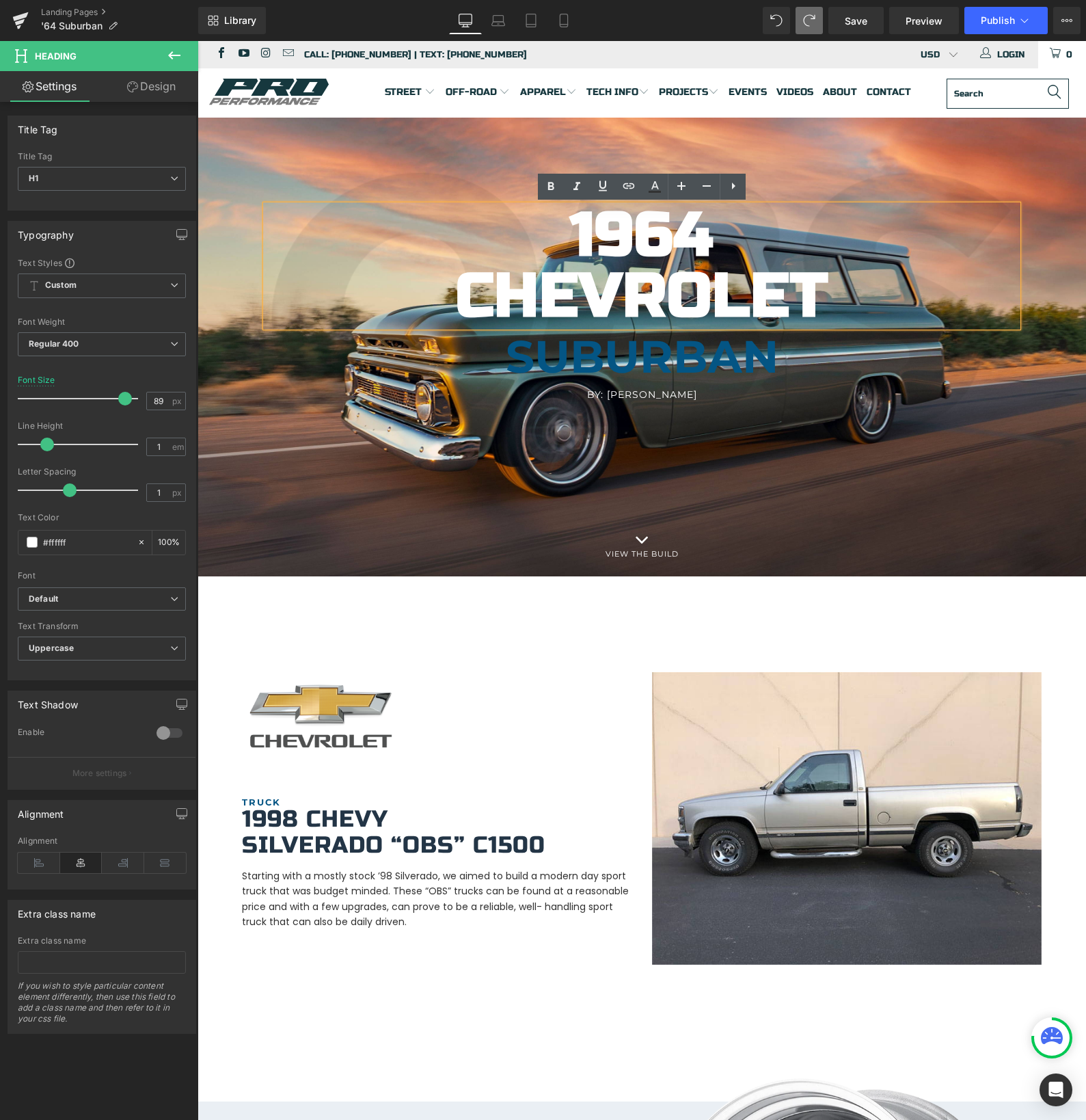
click at [369, 184] on div at bounding box center [642, 301] width 752 height 262
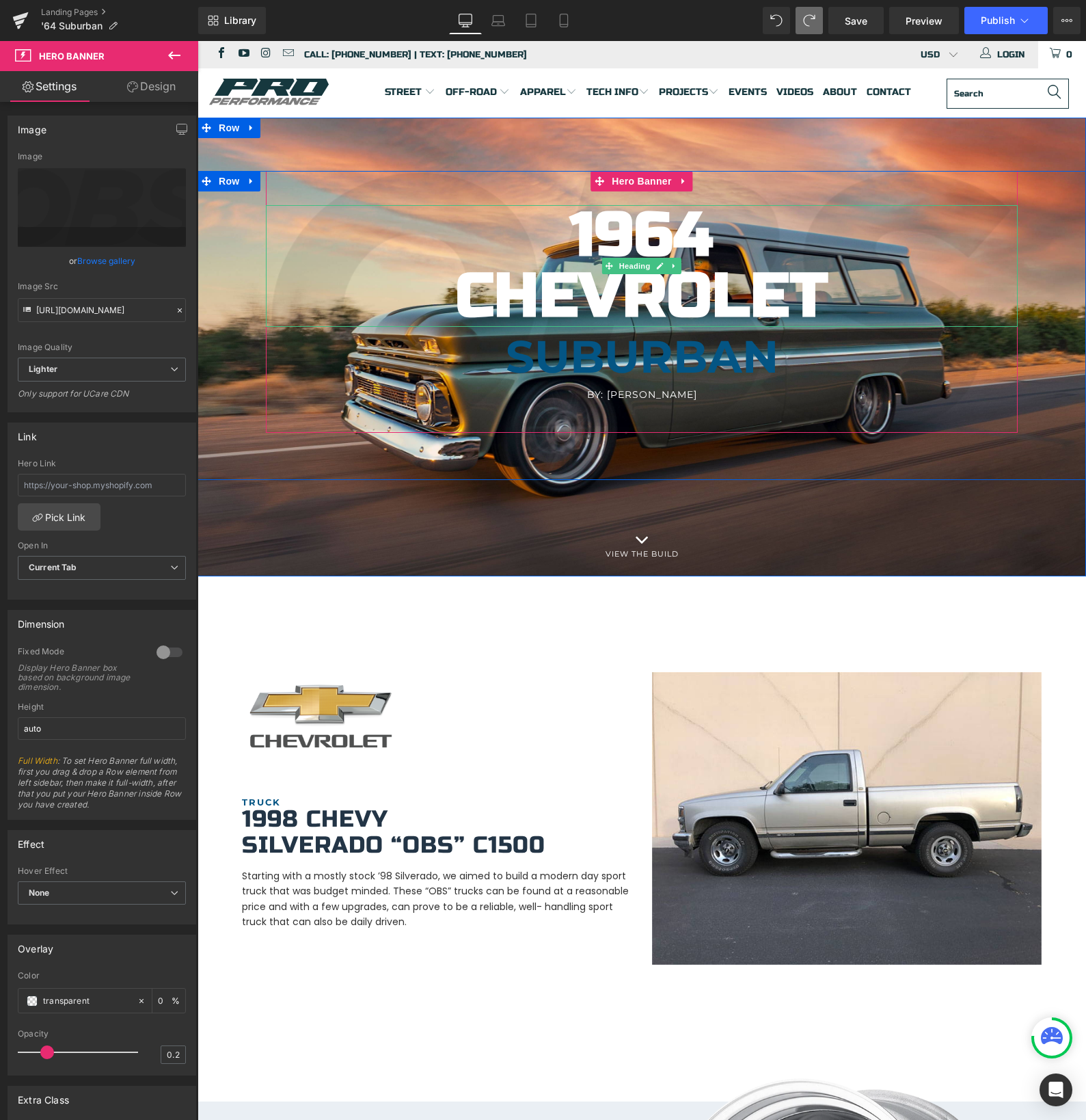
click at [342, 251] on h1 "1964 Chevrolet" at bounding box center [642, 266] width 752 height 122
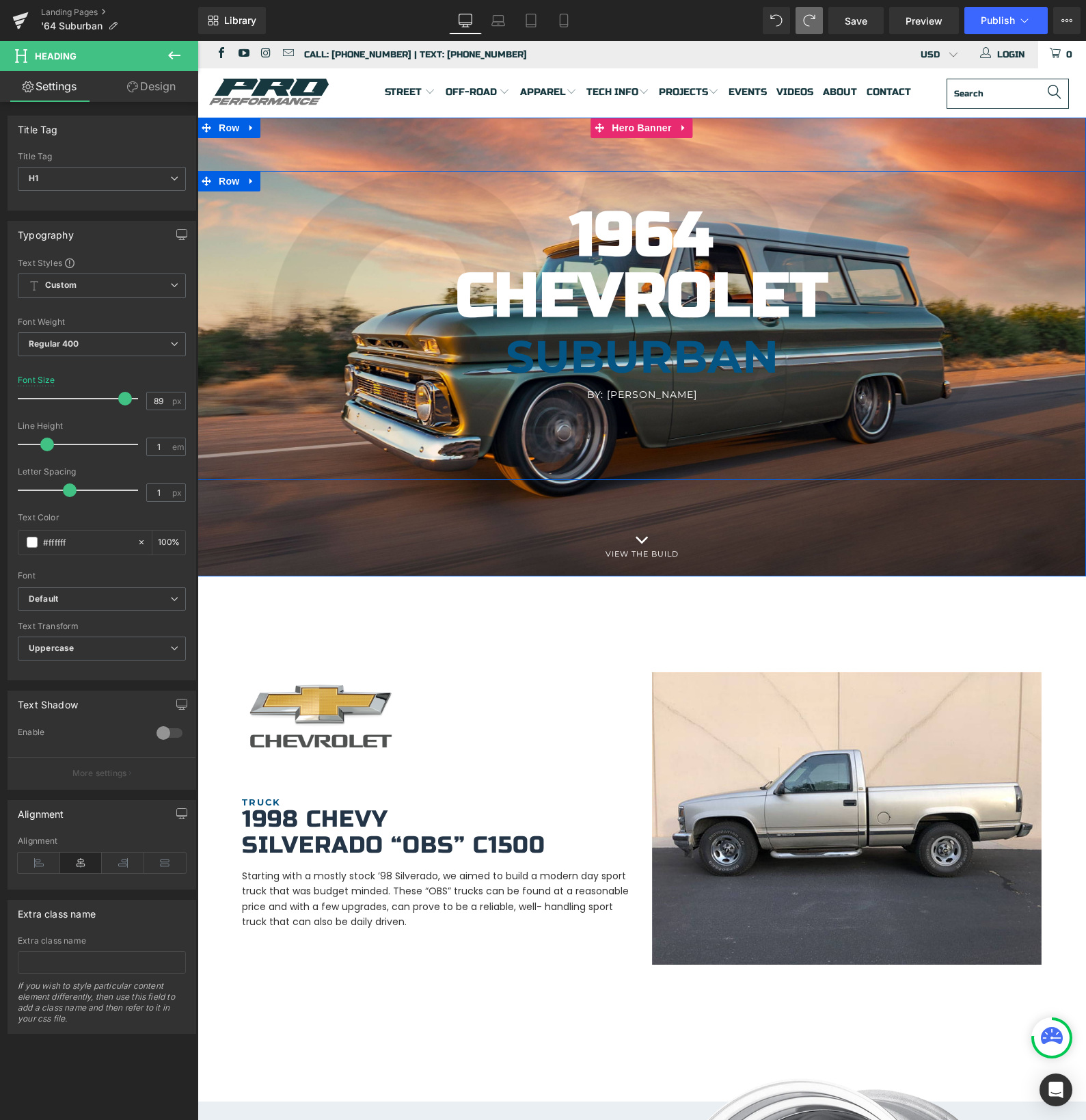
click at [250, 271] on div "1964 Chevrolet Heading [GEOGRAPHIC_DATA] Heading By: [PERSON_NAME] Heading Hero…" at bounding box center [642, 325] width 888 height 309
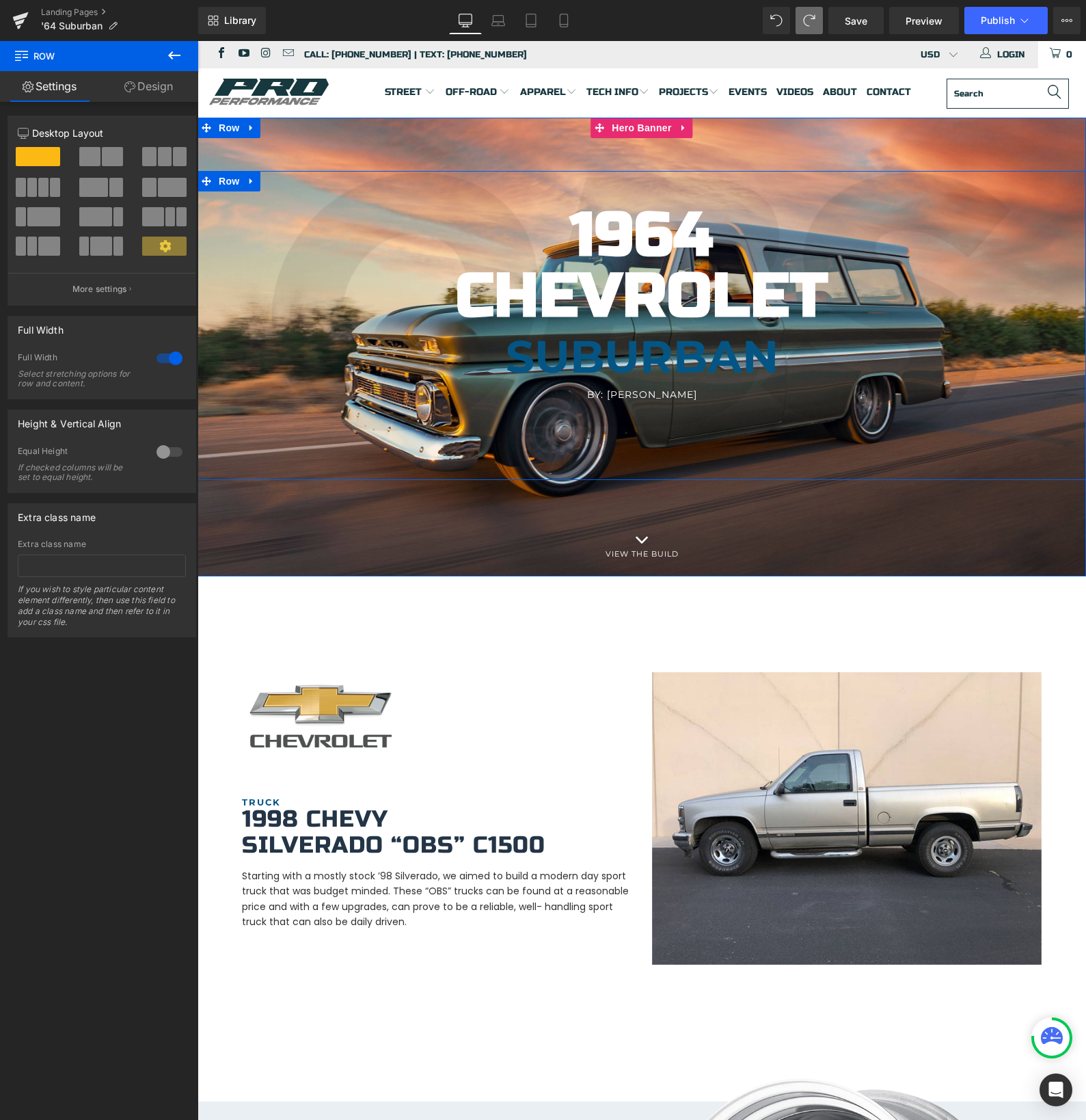
click at [250, 271] on div "1964 Chevrolet Heading [GEOGRAPHIC_DATA] Heading By: [PERSON_NAME] Heading Hero…" at bounding box center [642, 325] width 888 height 309
click at [315, 183] on div at bounding box center [642, 301] width 752 height 262
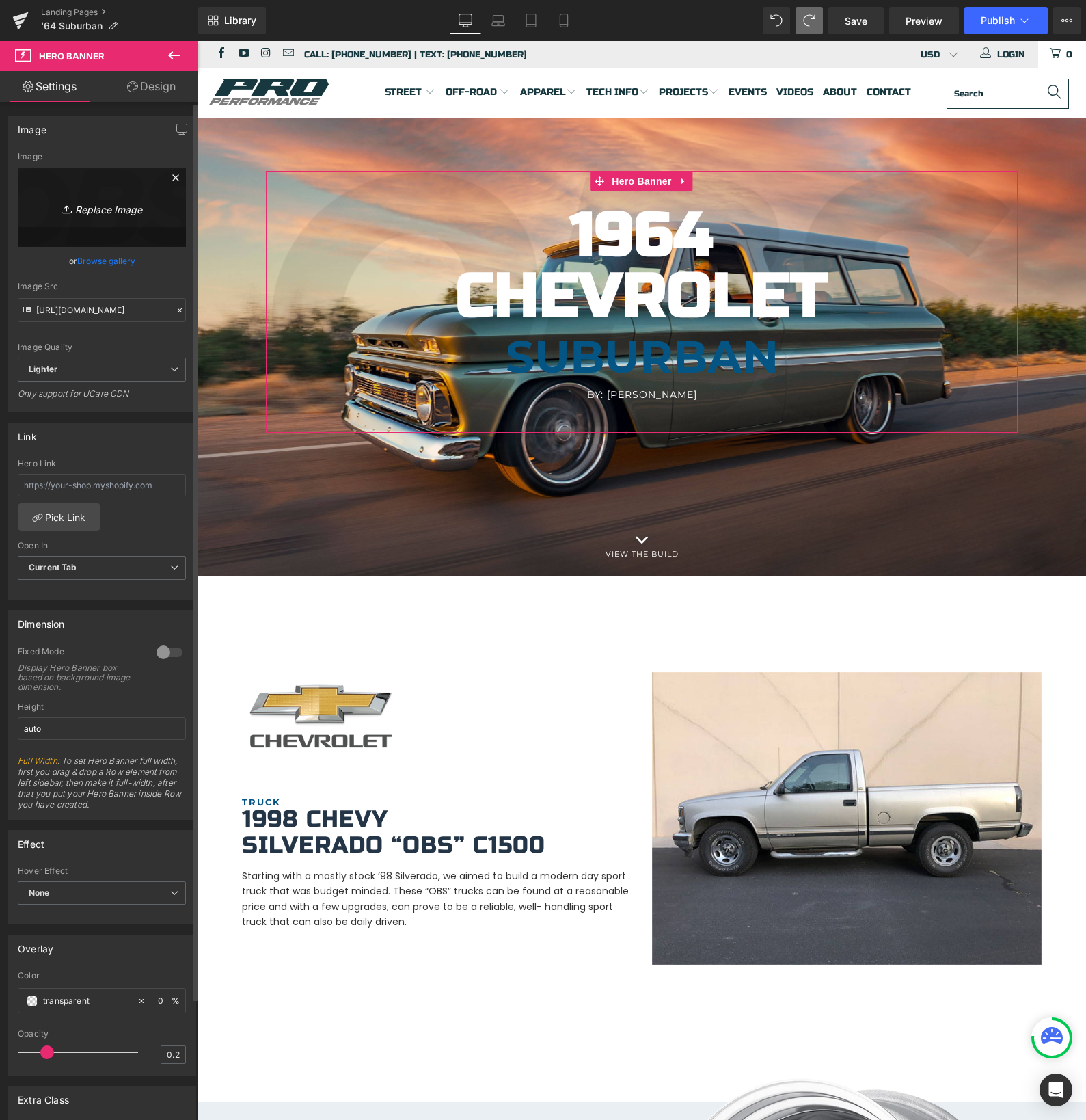
click at [168, 178] on icon at bounding box center [176, 178] width 16 height 16
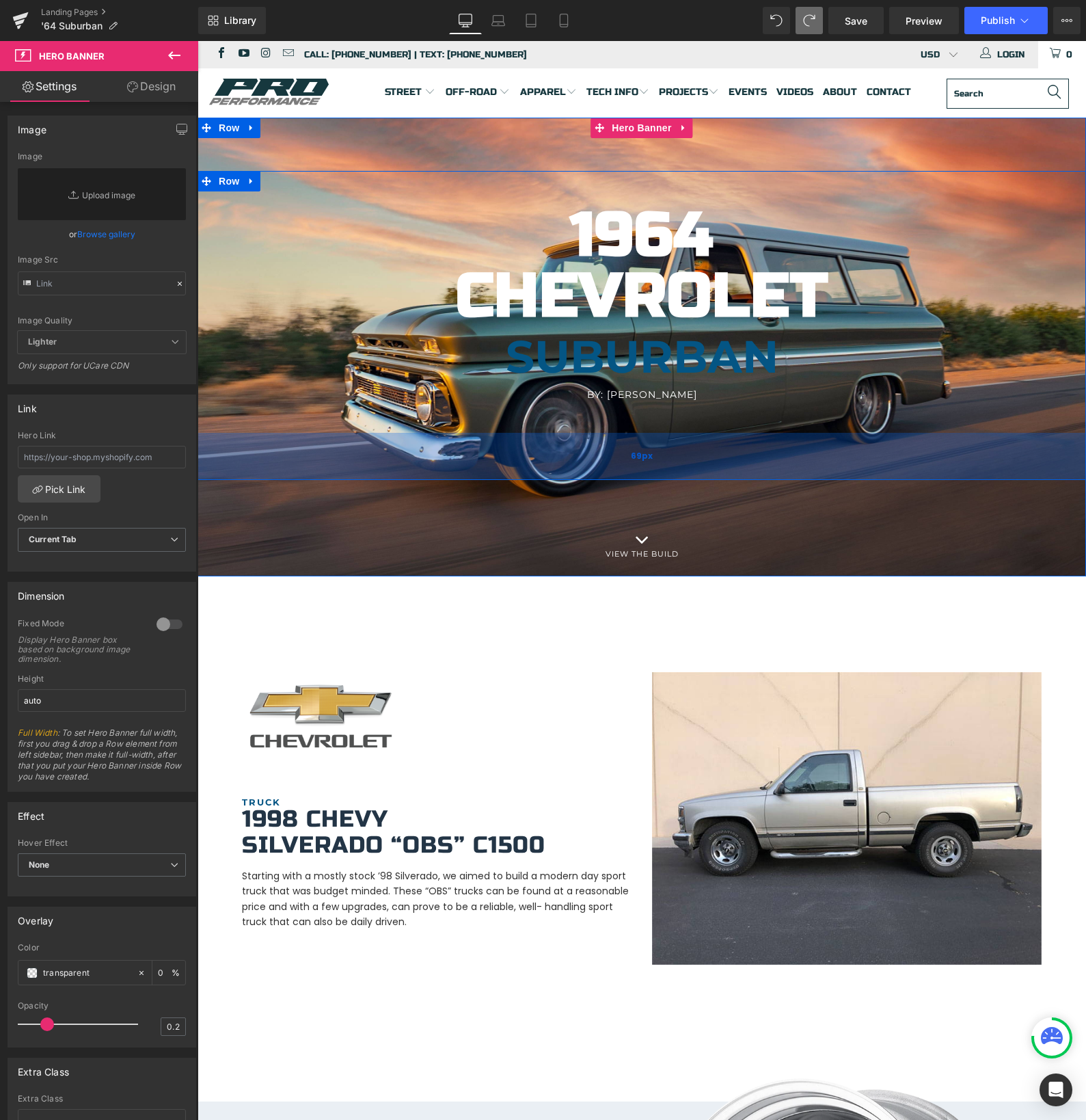
click at [669, 453] on div "69px" at bounding box center [642, 456] width 888 height 47
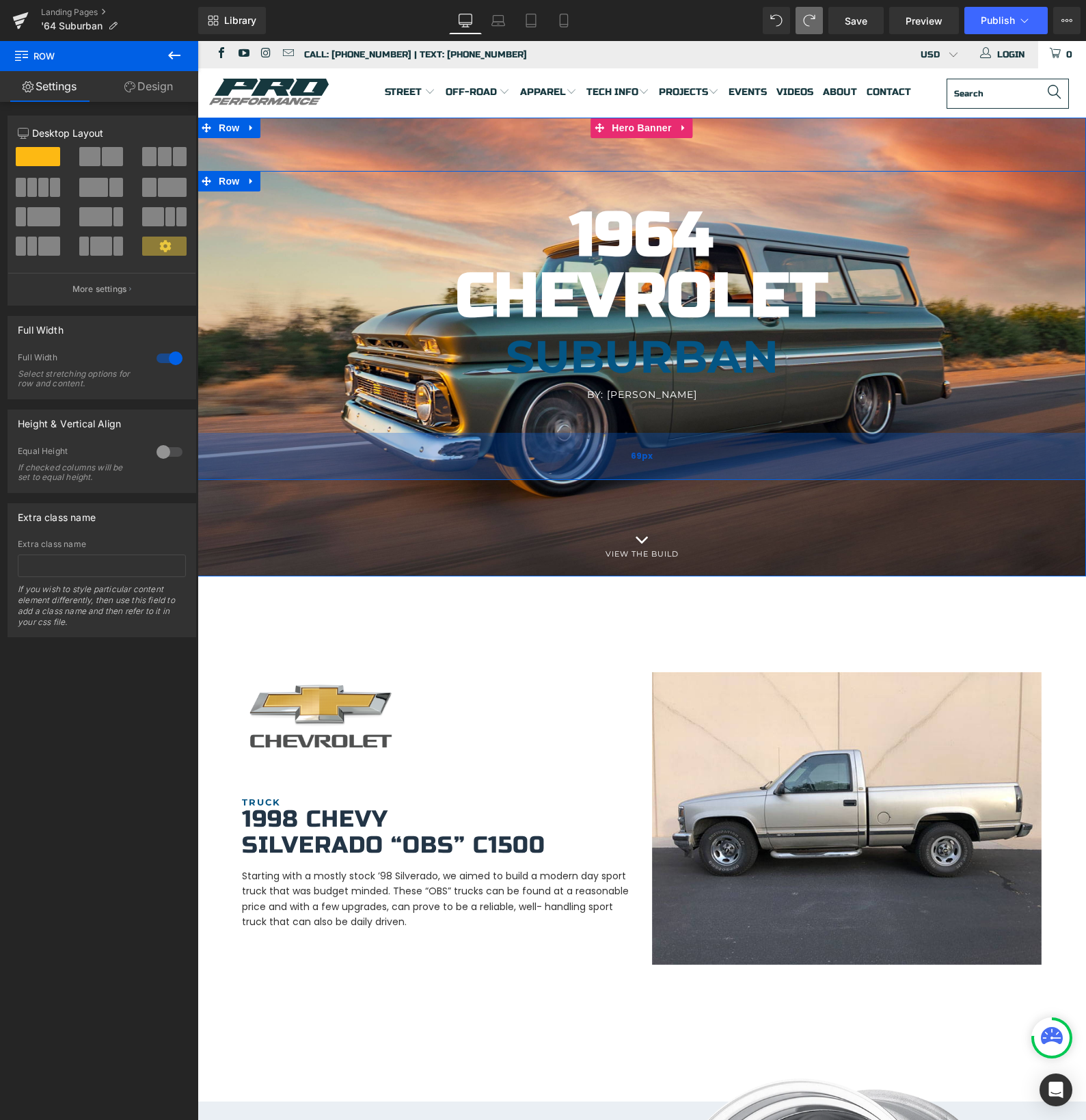
click at [587, 456] on div "69px" at bounding box center [642, 456] width 888 height 47
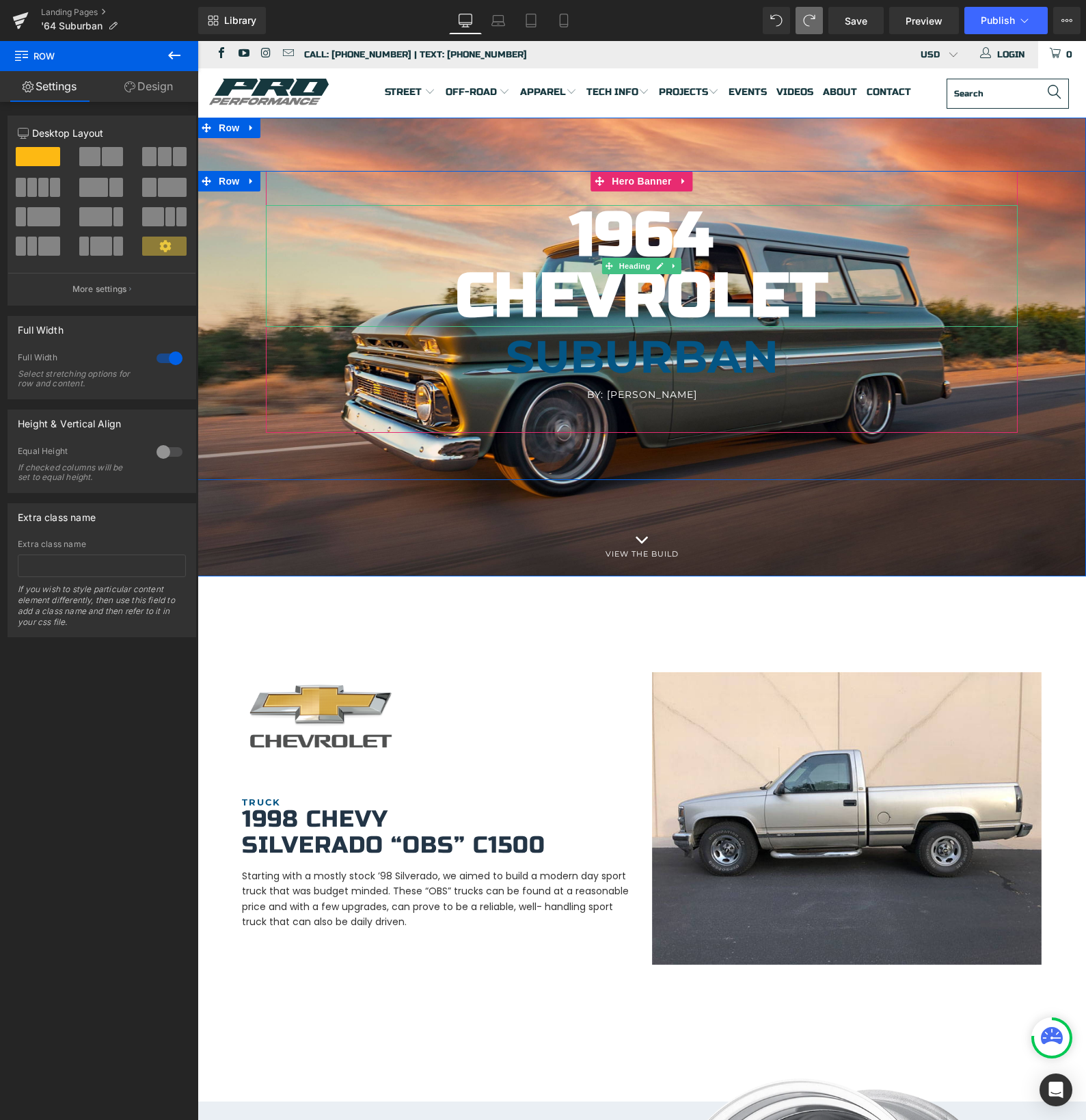
click at [598, 234] on b "1964 Chevrolet" at bounding box center [642, 266] width 372 height 134
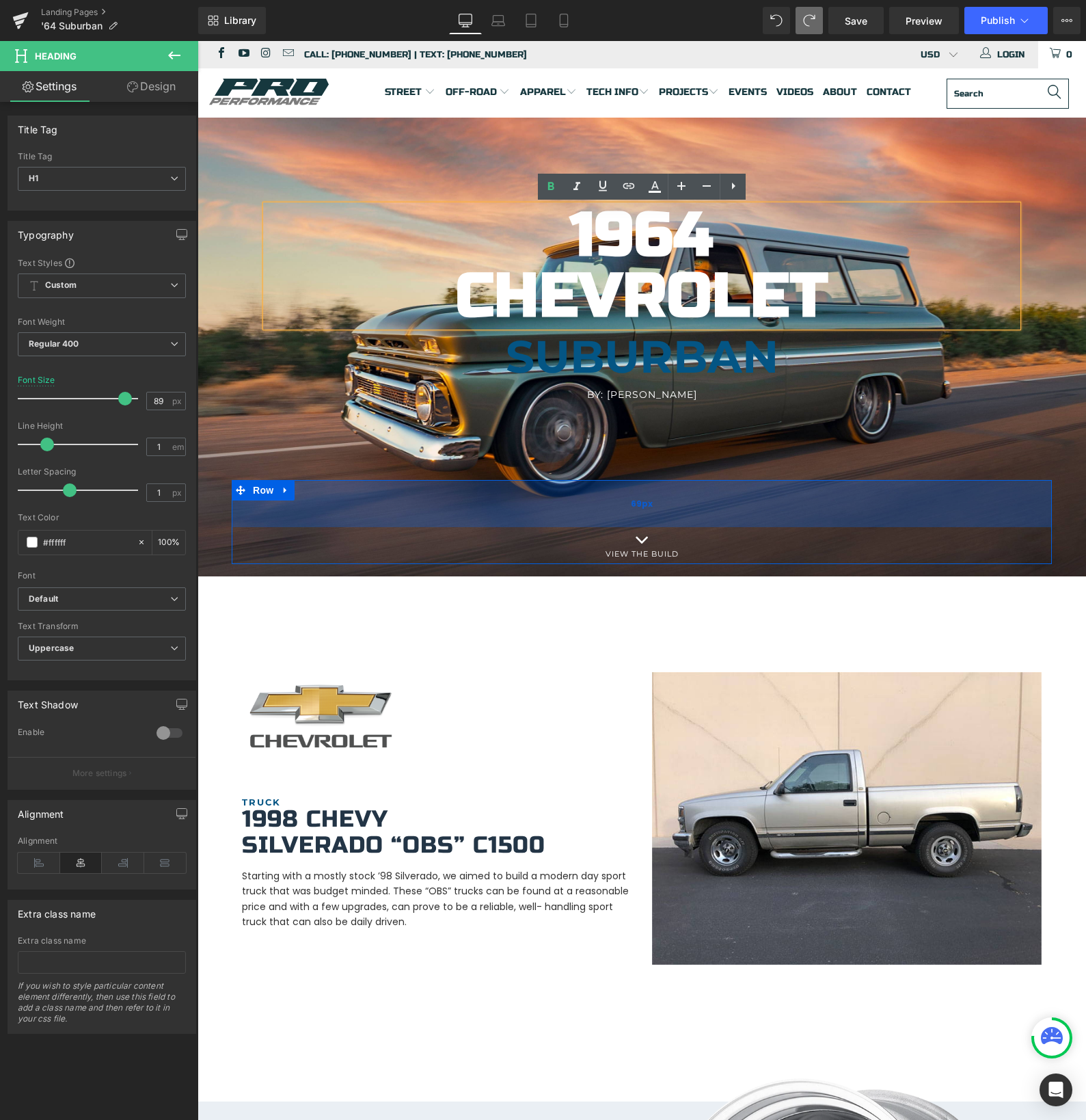
click at [666, 481] on div "69px" at bounding box center [641, 503] width 820 height 47
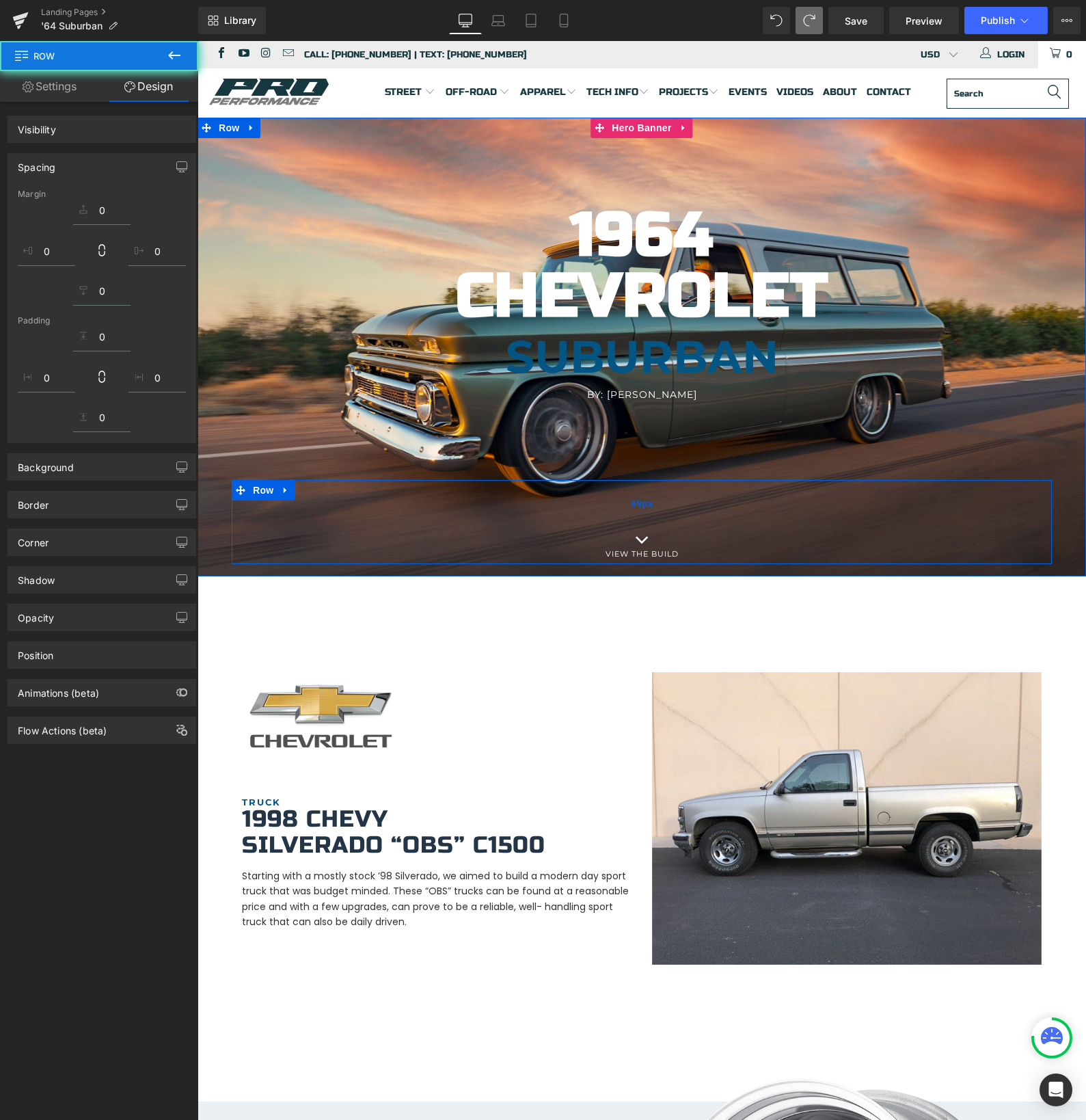
click at [660, 498] on div "69px" at bounding box center [641, 503] width 820 height 47
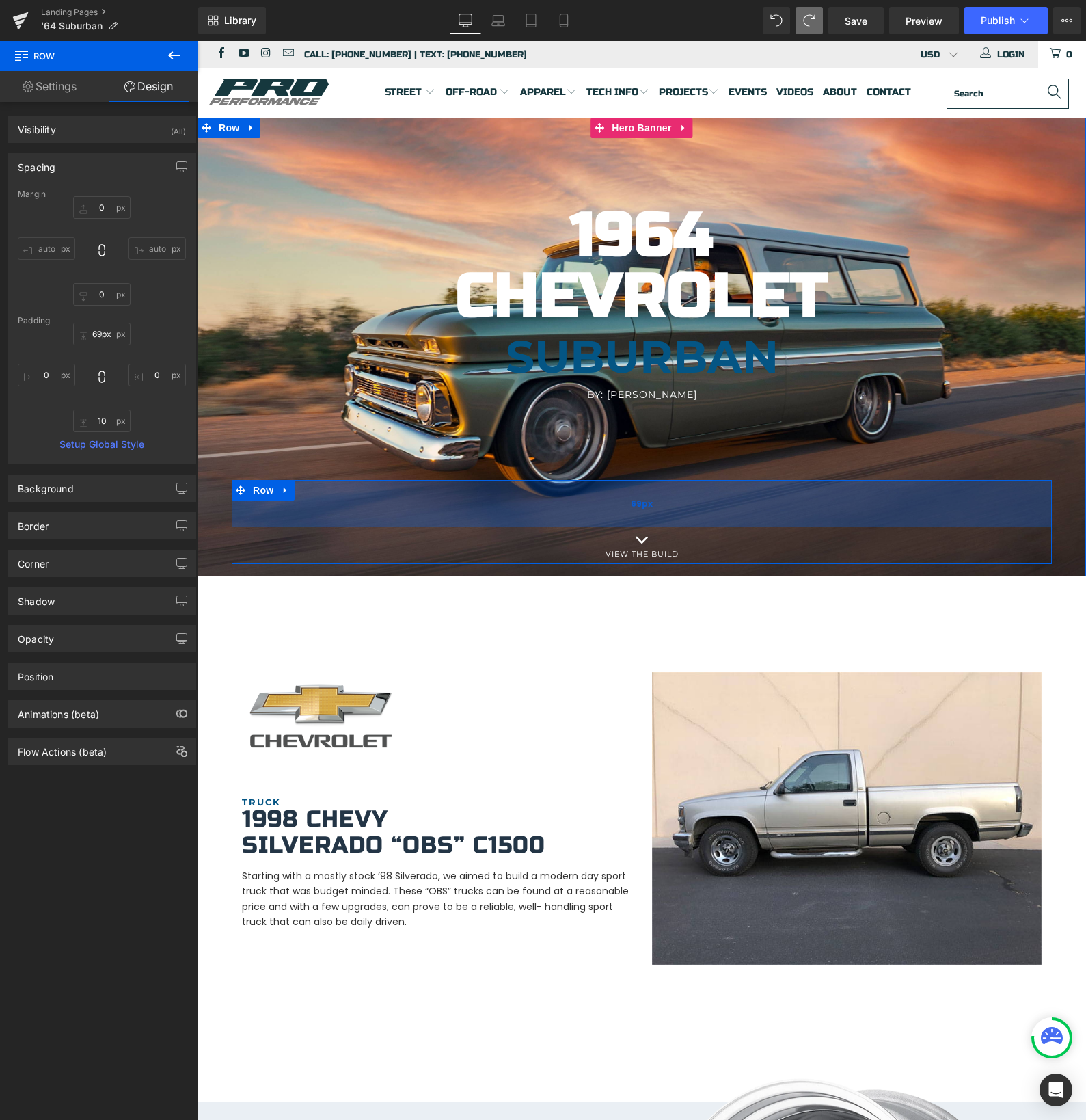
click at [661, 500] on div "69px" at bounding box center [641, 503] width 820 height 47
click at [393, 489] on div "69px" at bounding box center [641, 503] width 820 height 47
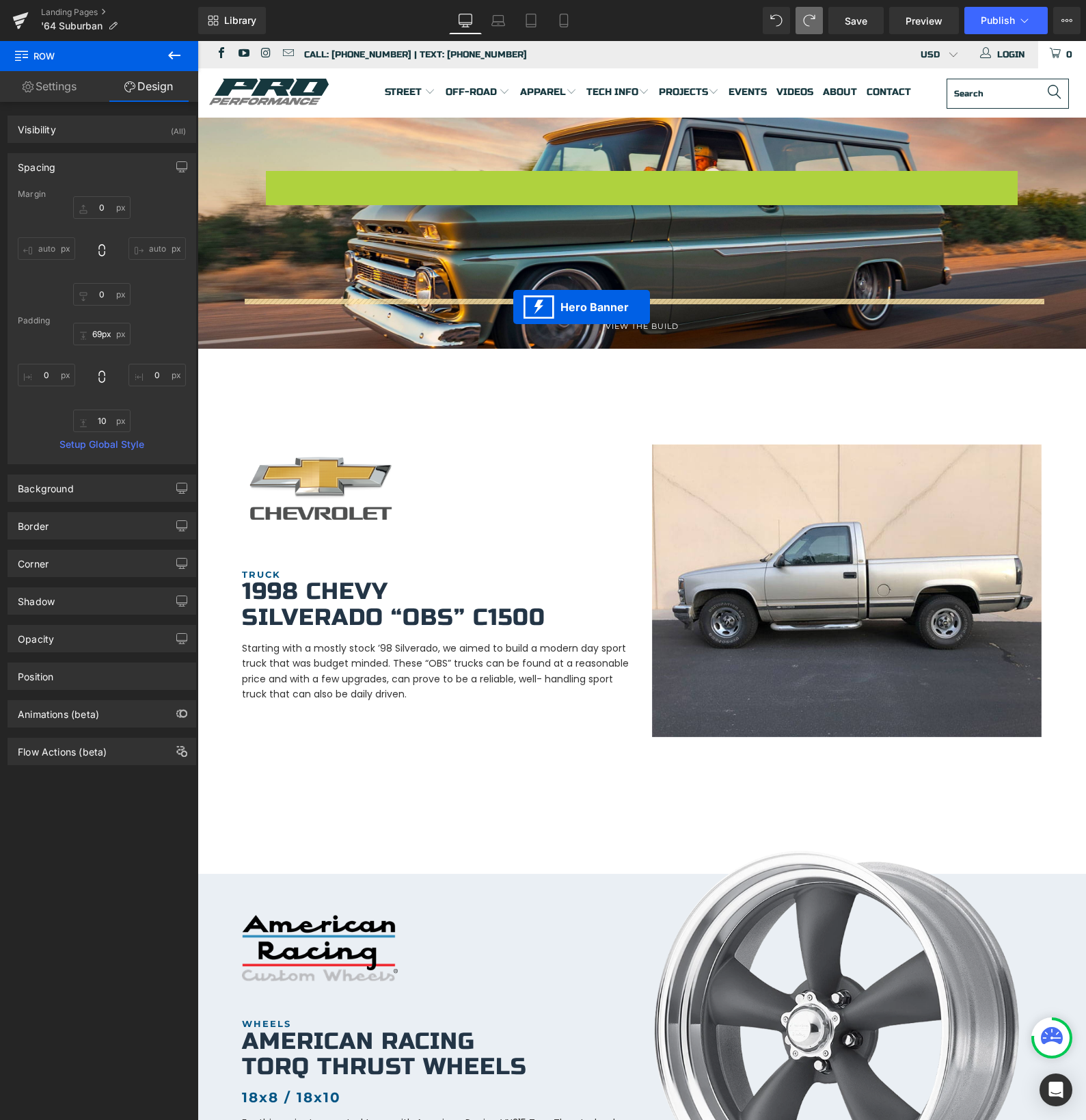
drag, startPoint x: 595, startPoint y: 180, endPoint x: 513, endPoint y: 307, distance: 151.2
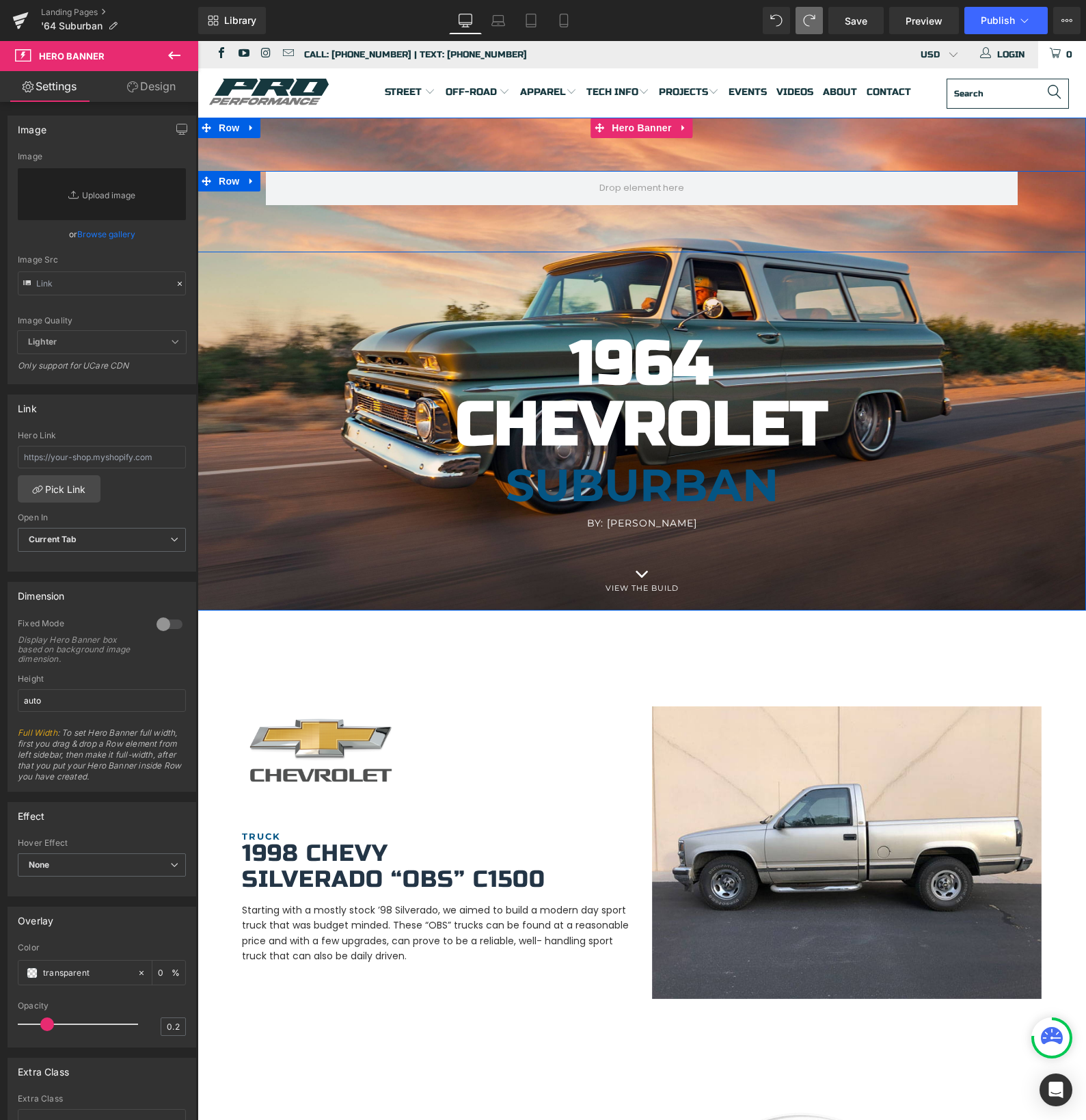
click at [257, 184] on link at bounding box center [251, 180] width 18 height 20
click at [286, 184] on icon at bounding box center [287, 181] width 10 height 10
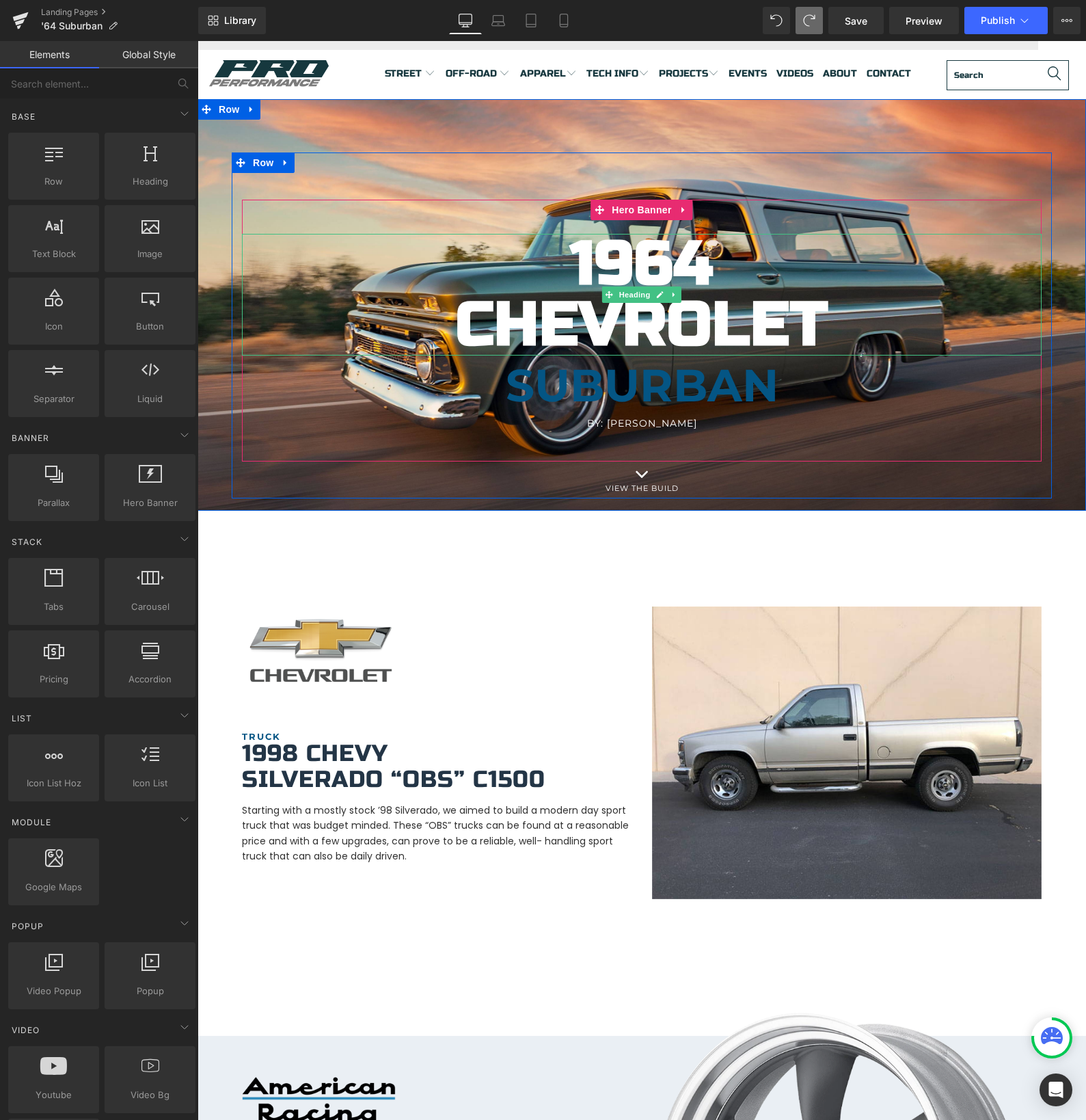
scroll to position [20, 0]
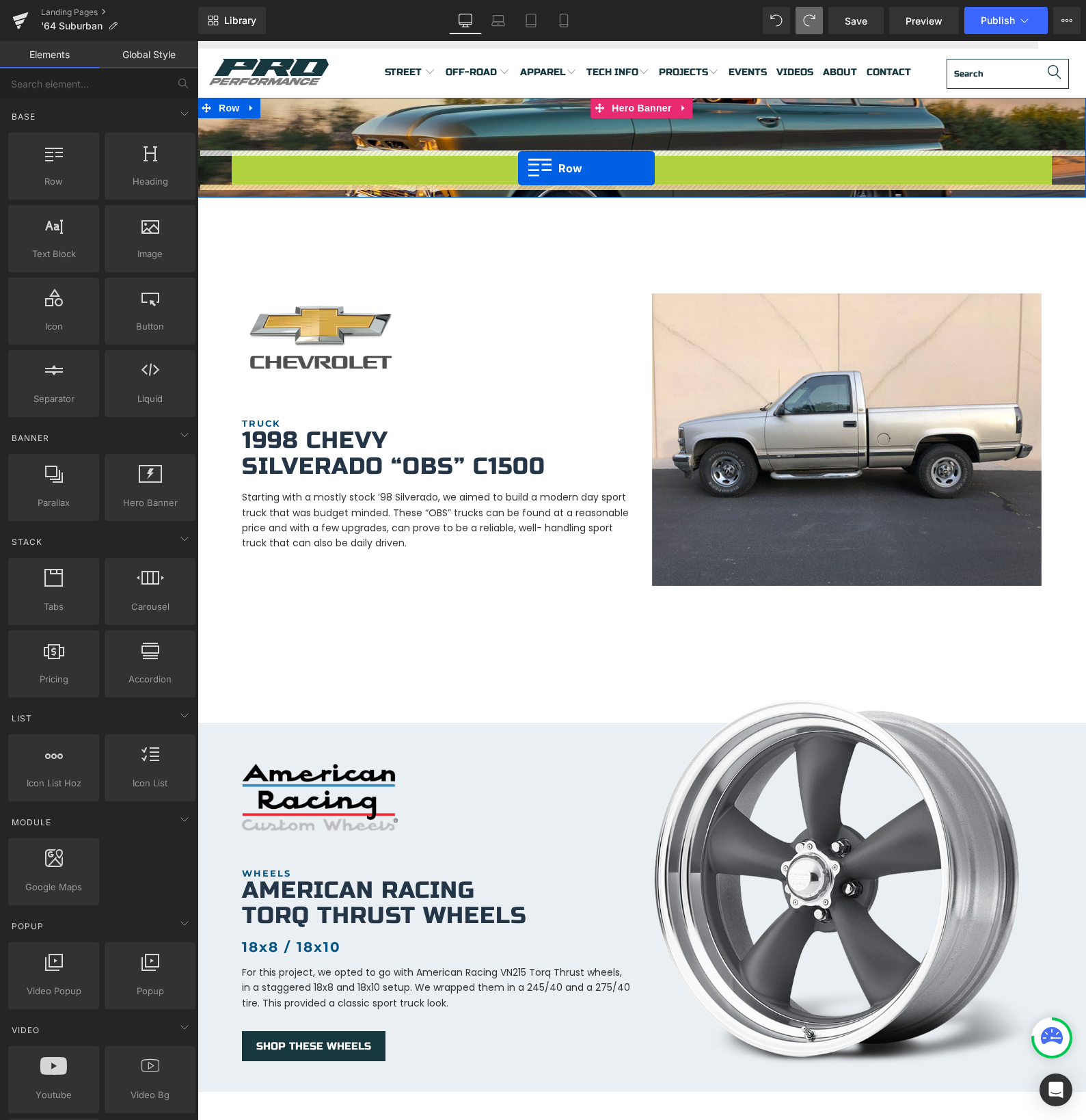
drag, startPoint x: 244, startPoint y: 162, endPoint x: 518, endPoint y: 168, distance: 274.1
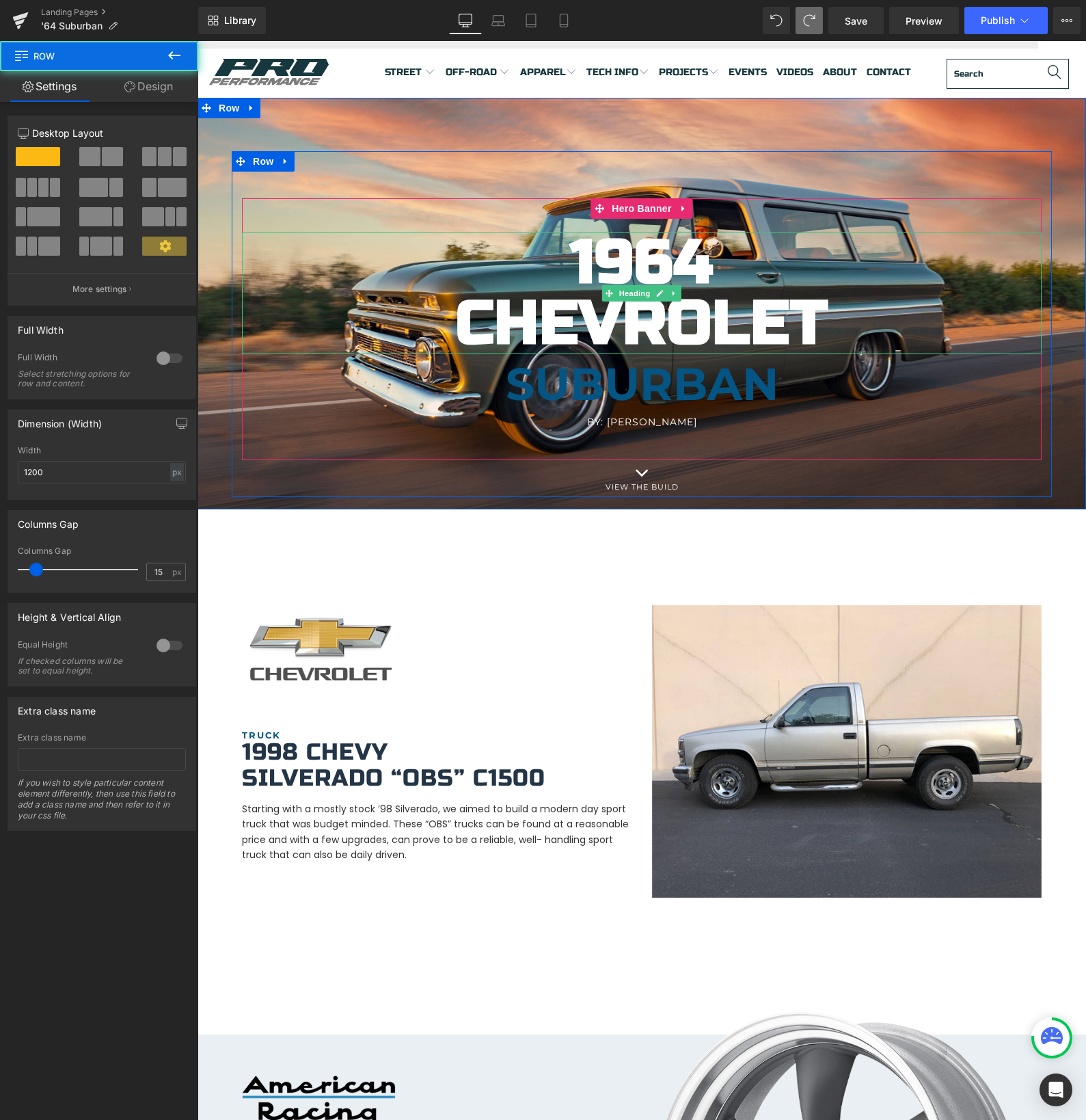
scroll to position [0, 0]
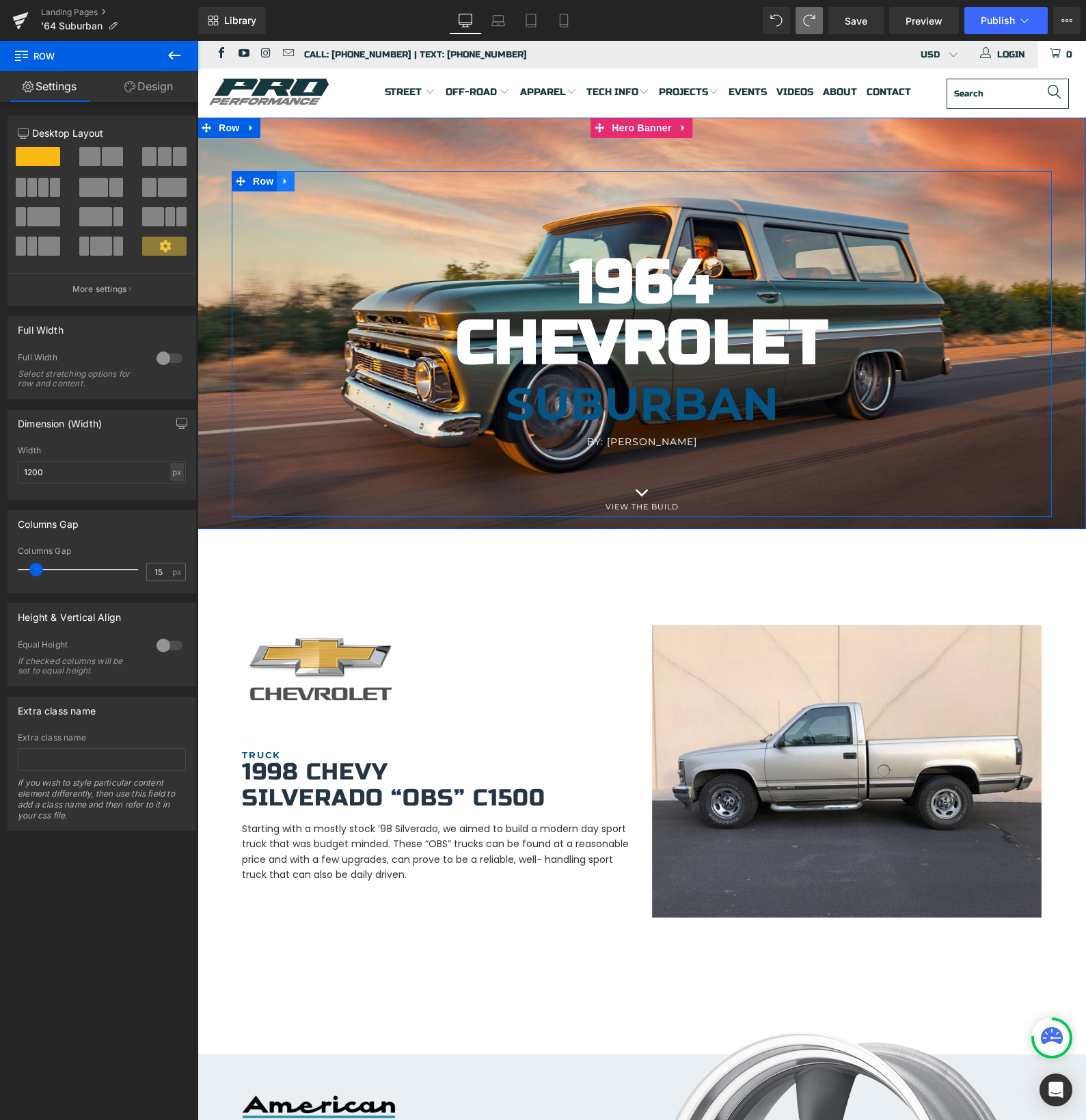
click at [286, 179] on icon at bounding box center [286, 180] width 10 height 11
click at [305, 181] on icon at bounding box center [303, 181] width 10 height 10
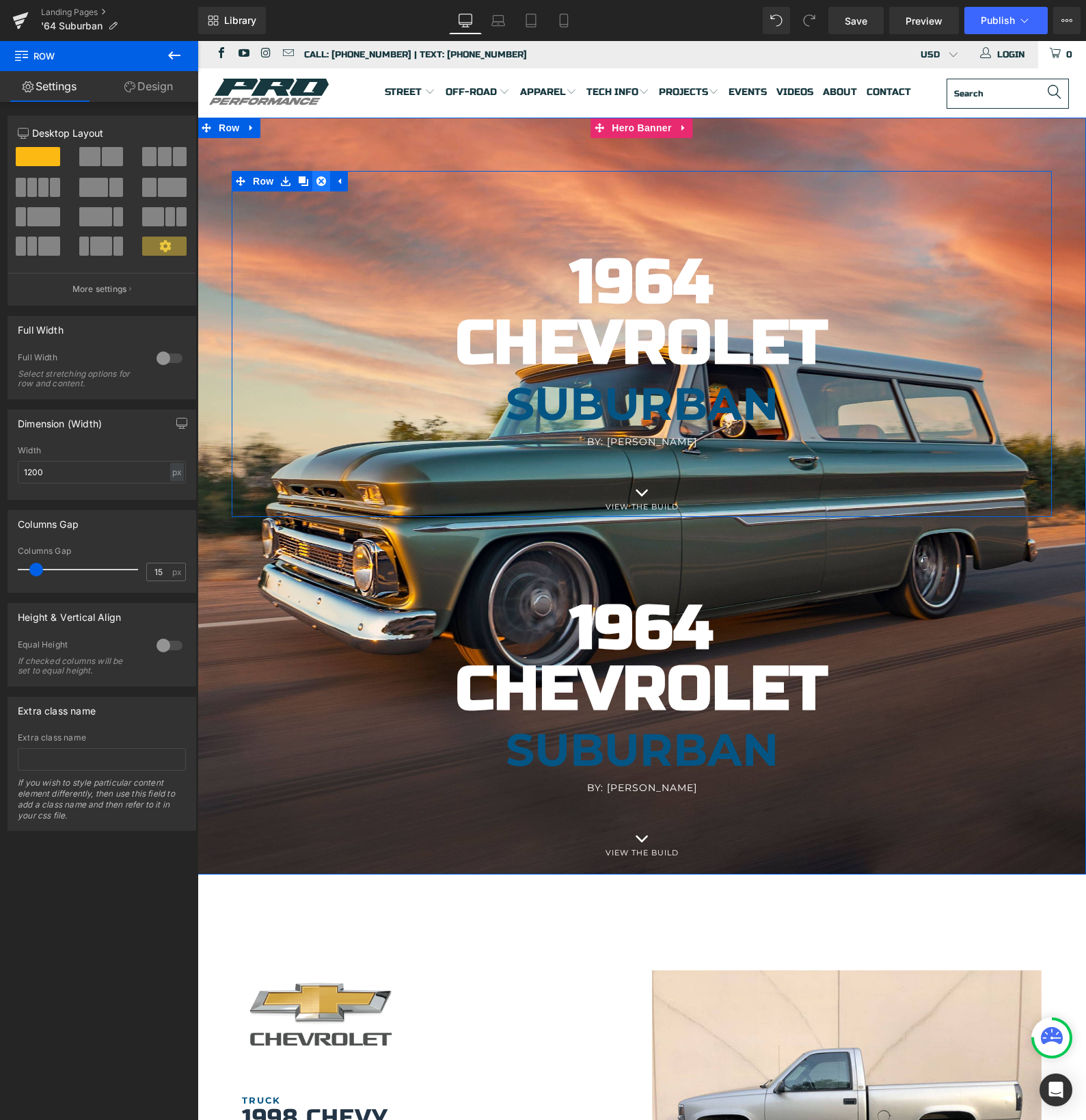
click at [322, 183] on icon at bounding box center [321, 181] width 10 height 10
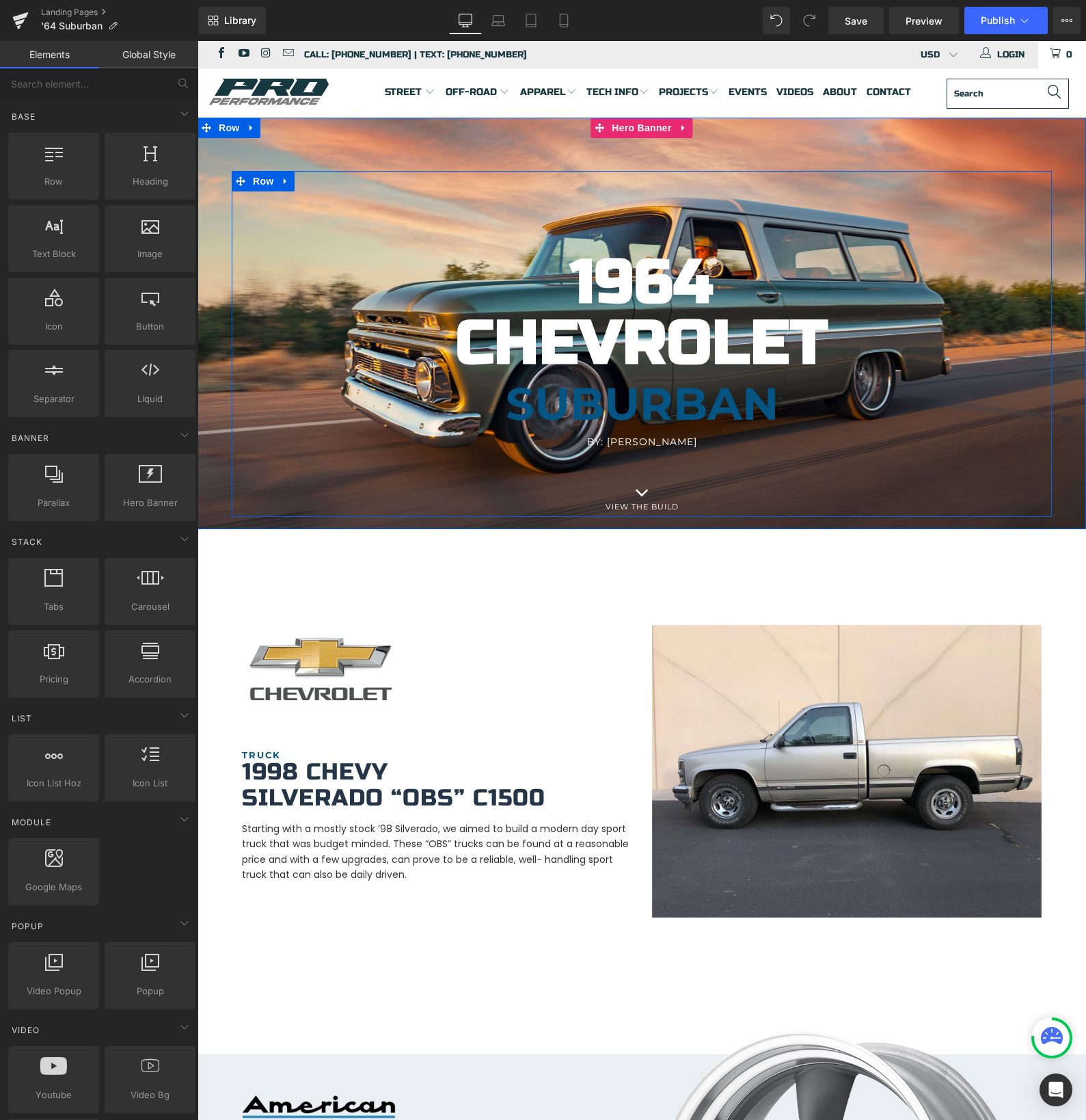
click at [289, 182] on icon at bounding box center [286, 180] width 10 height 11
click at [319, 181] on icon at bounding box center [321, 180] width 10 height 11
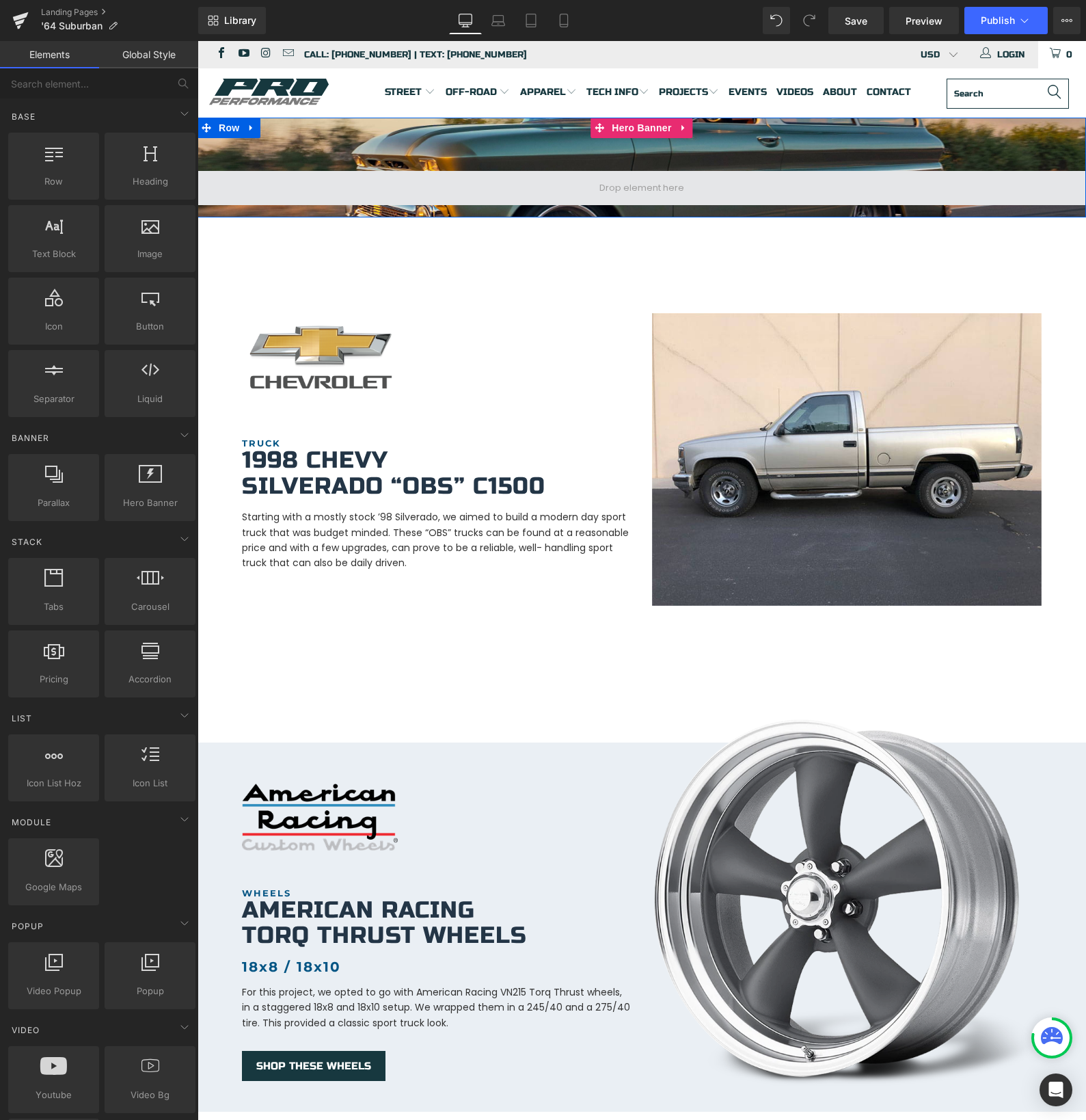
click at [569, 195] on span at bounding box center [642, 188] width 888 height 35
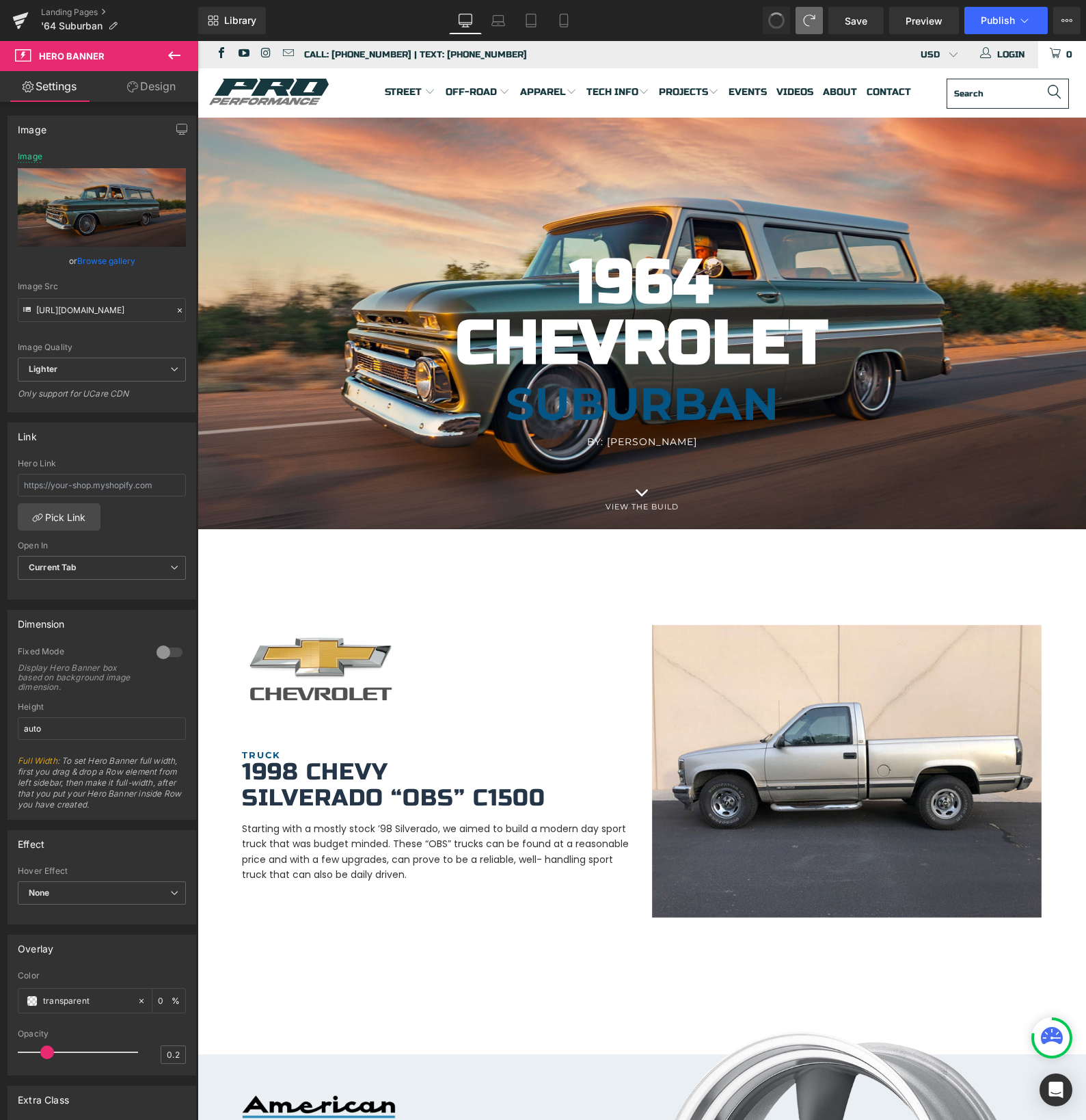
click at [780, 15] on span at bounding box center [776, 20] width 20 height 20
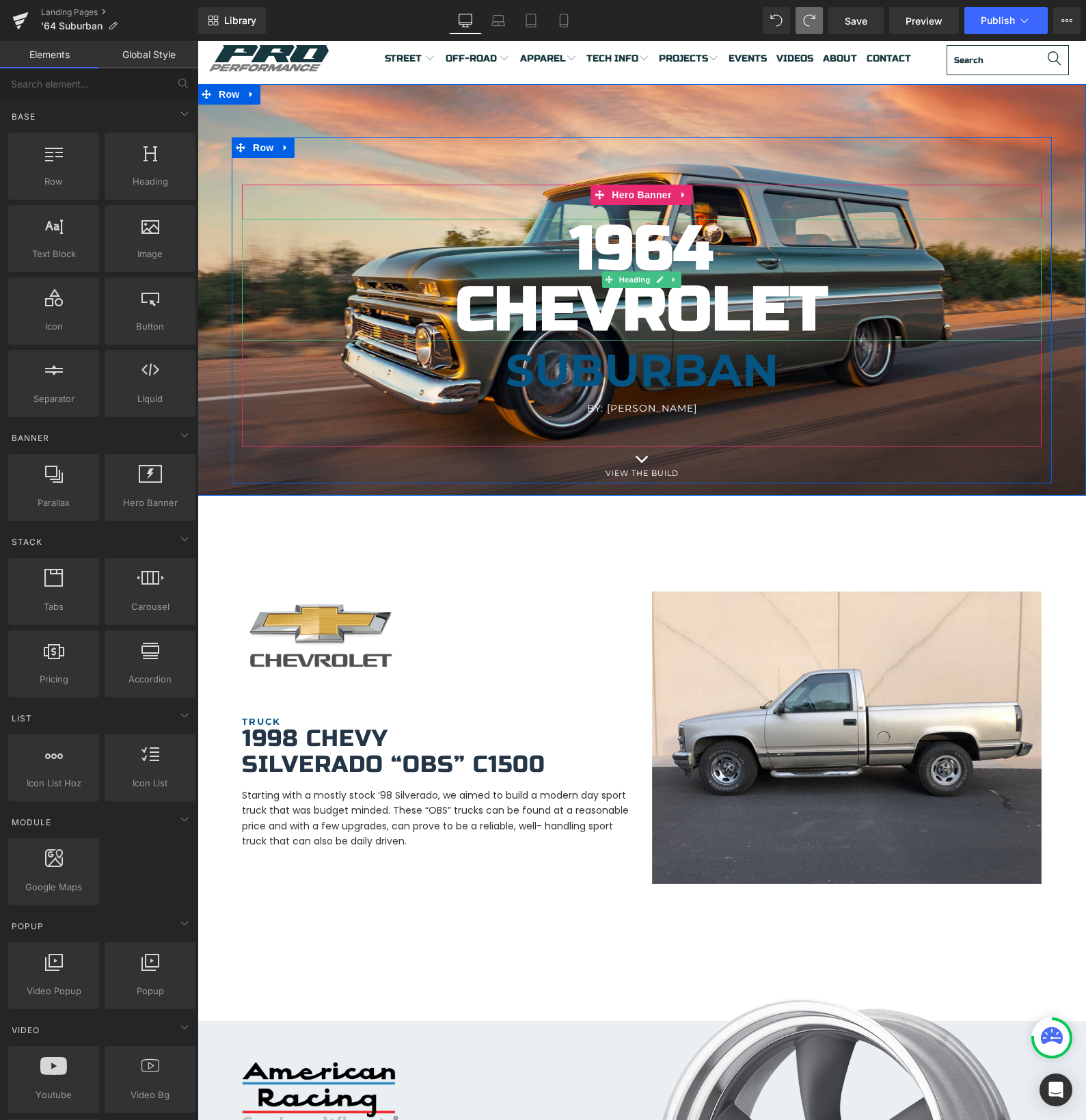
scroll to position [39, 0]
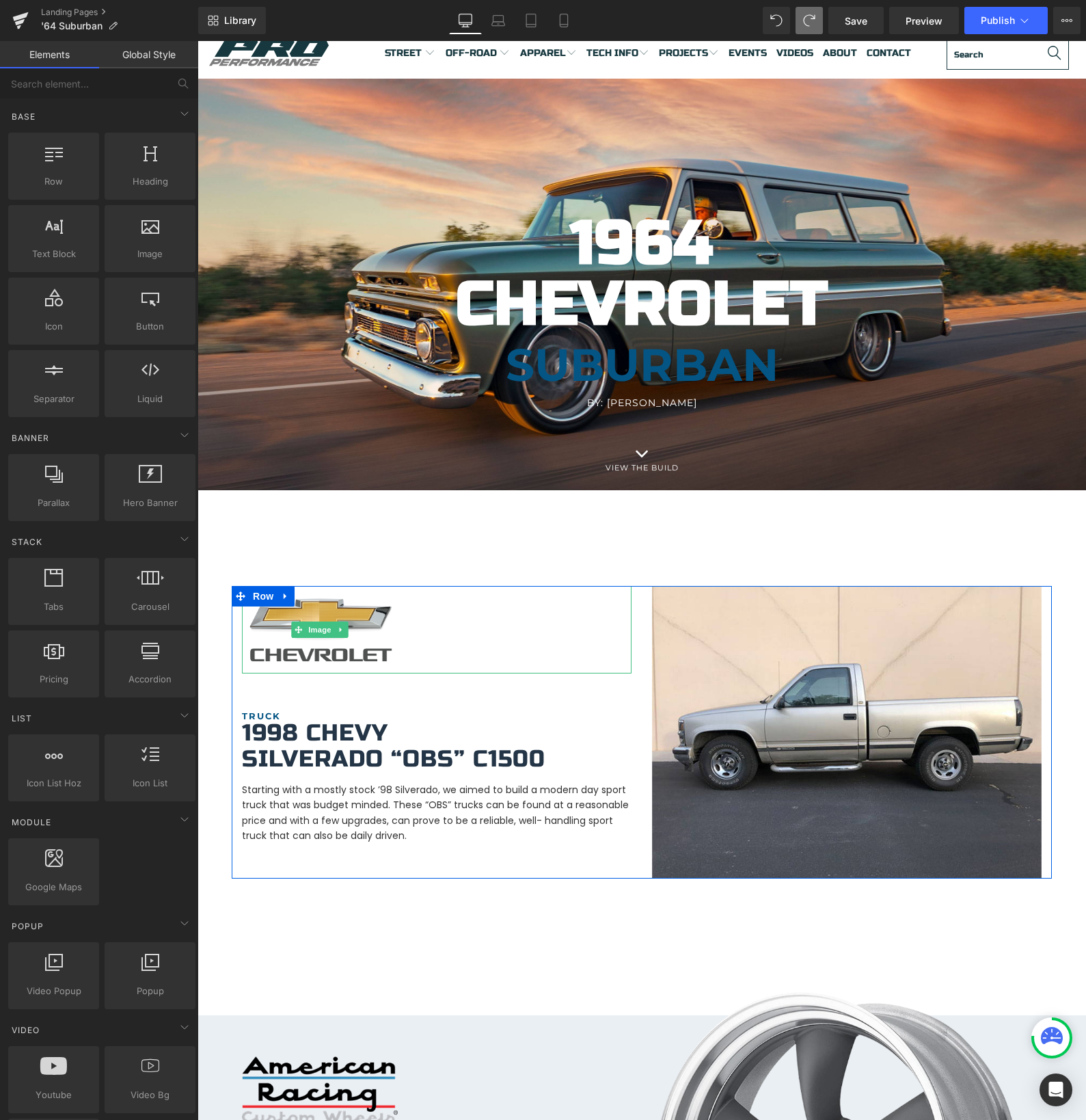
click at [535, 620] on div at bounding box center [437, 629] width 390 height 87
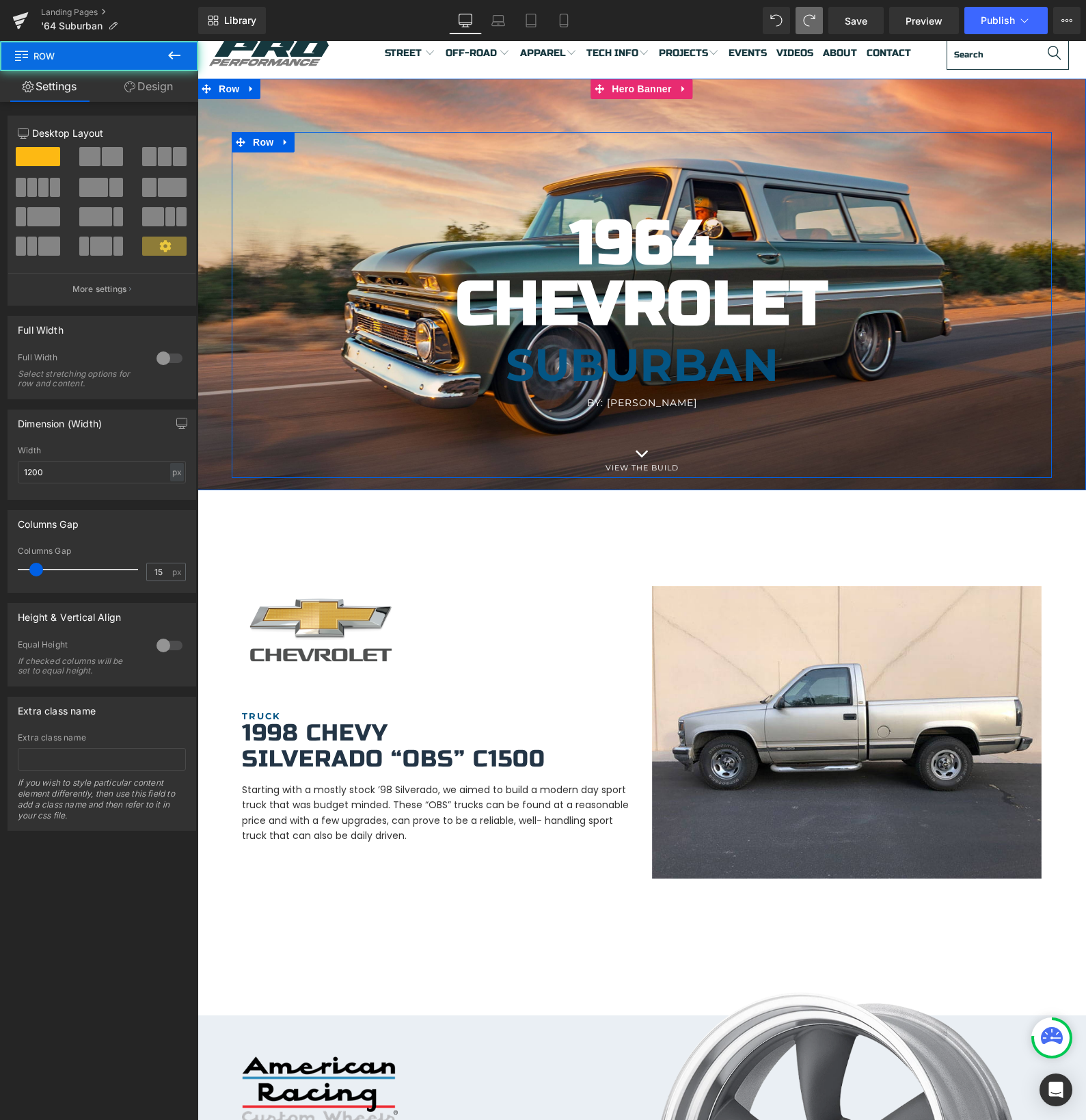
click at [322, 155] on div "1964 Chevrolet Heading [GEOGRAPHIC_DATA] Heading By: [PERSON_NAME] Heading Hero…" at bounding box center [641, 304] width 820 height 346
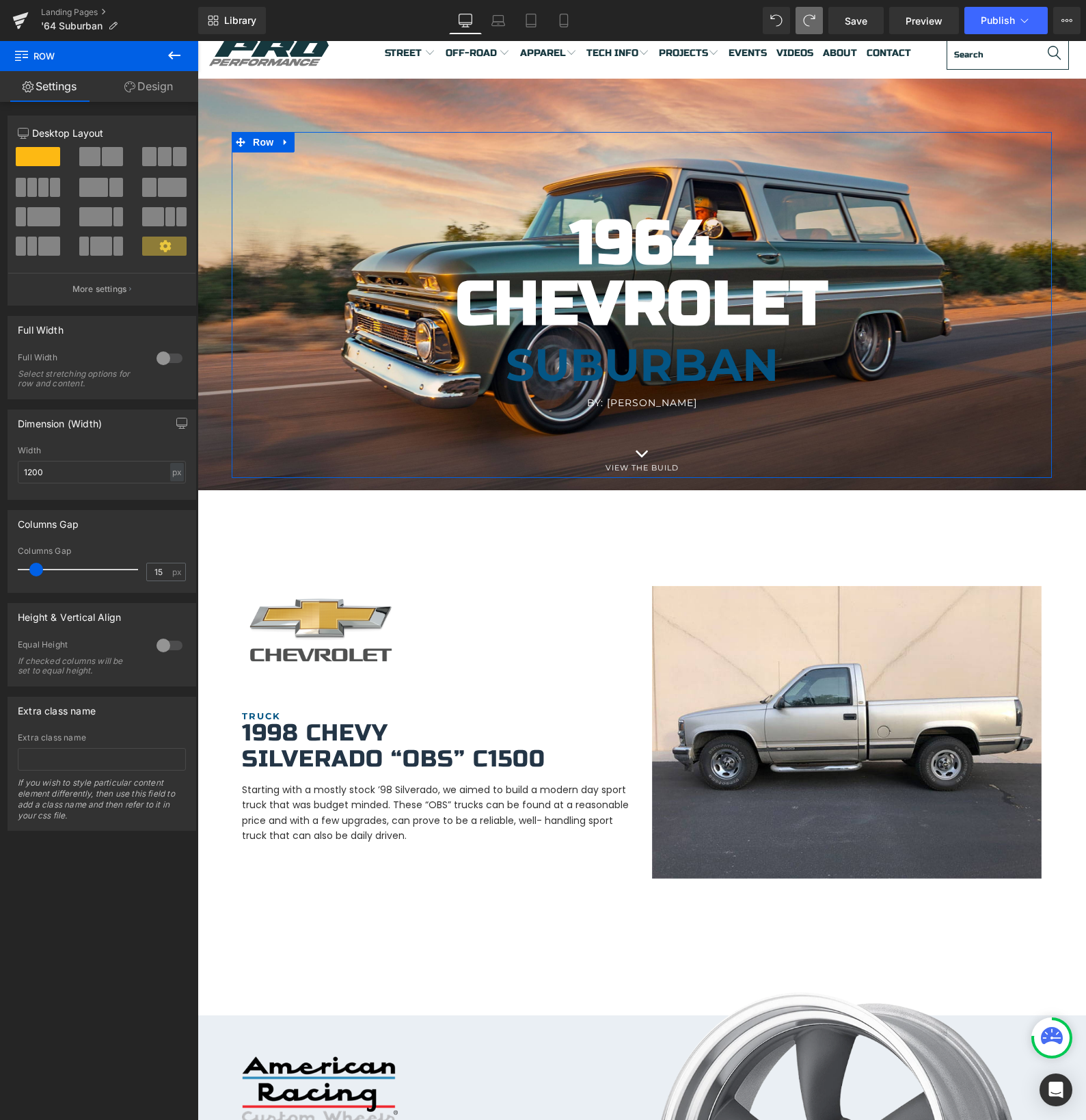
click at [89, 155] on span at bounding box center [90, 156] width 21 height 19
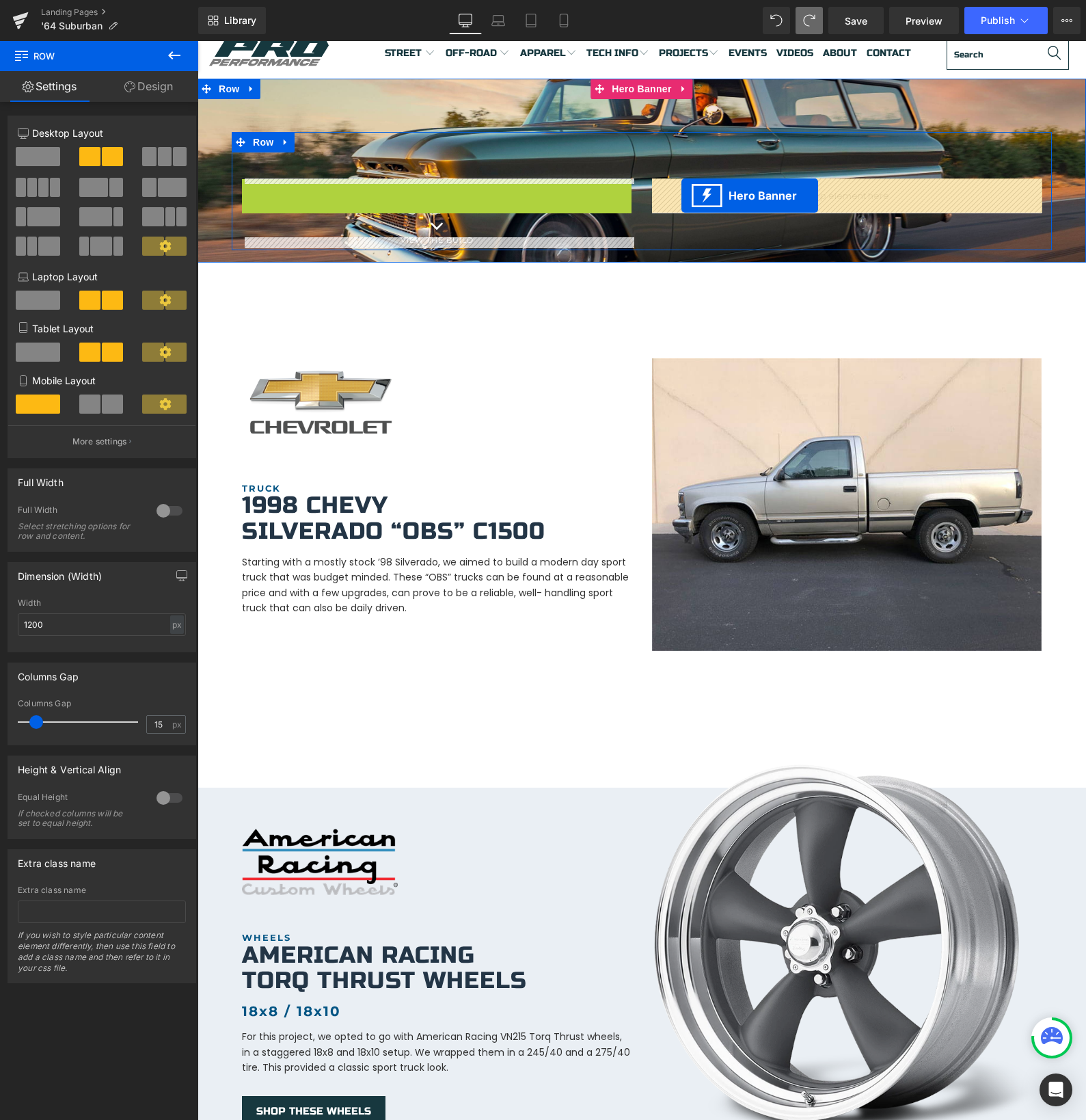
drag, startPoint x: 392, startPoint y: 191, endPoint x: 681, endPoint y: 196, distance: 289.0
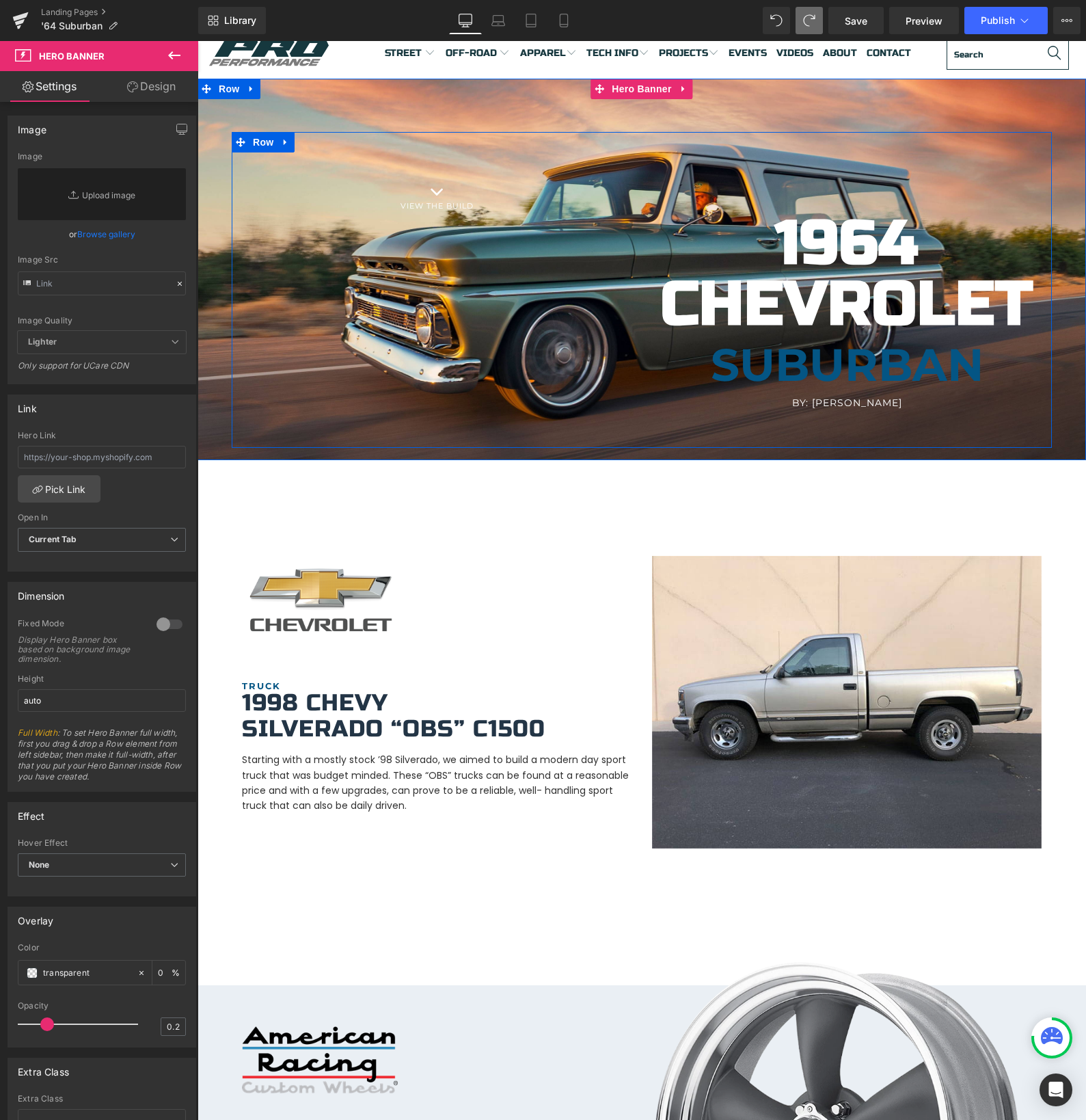
click at [519, 308] on div "Icon VIEW THE BUILD Heading 1964 Chevrolet Heading [GEOGRAPHIC_DATA] Heading By…" at bounding box center [641, 289] width 820 height 316
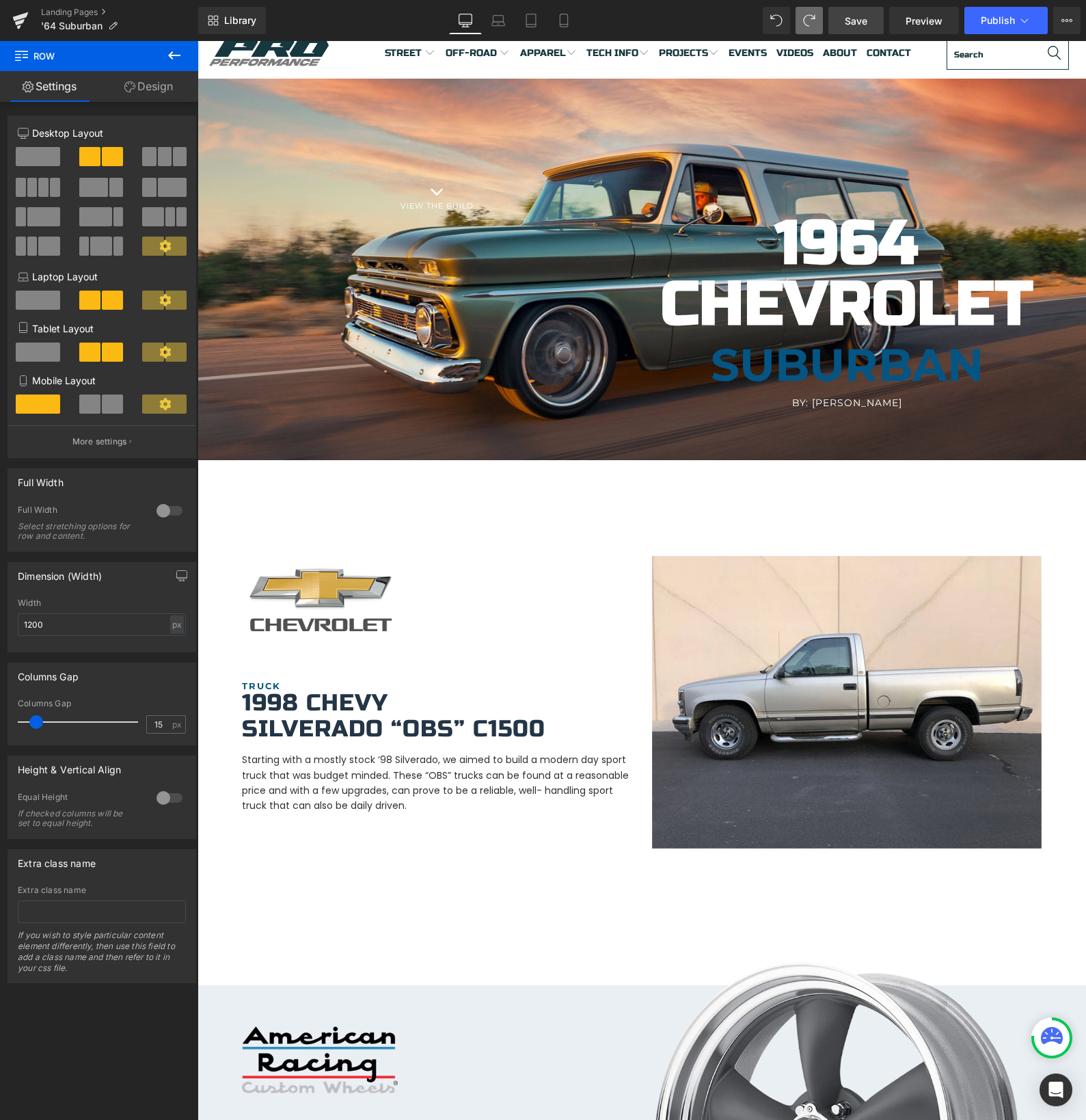
click at [876, 25] on link "Save" at bounding box center [856, 20] width 56 height 27
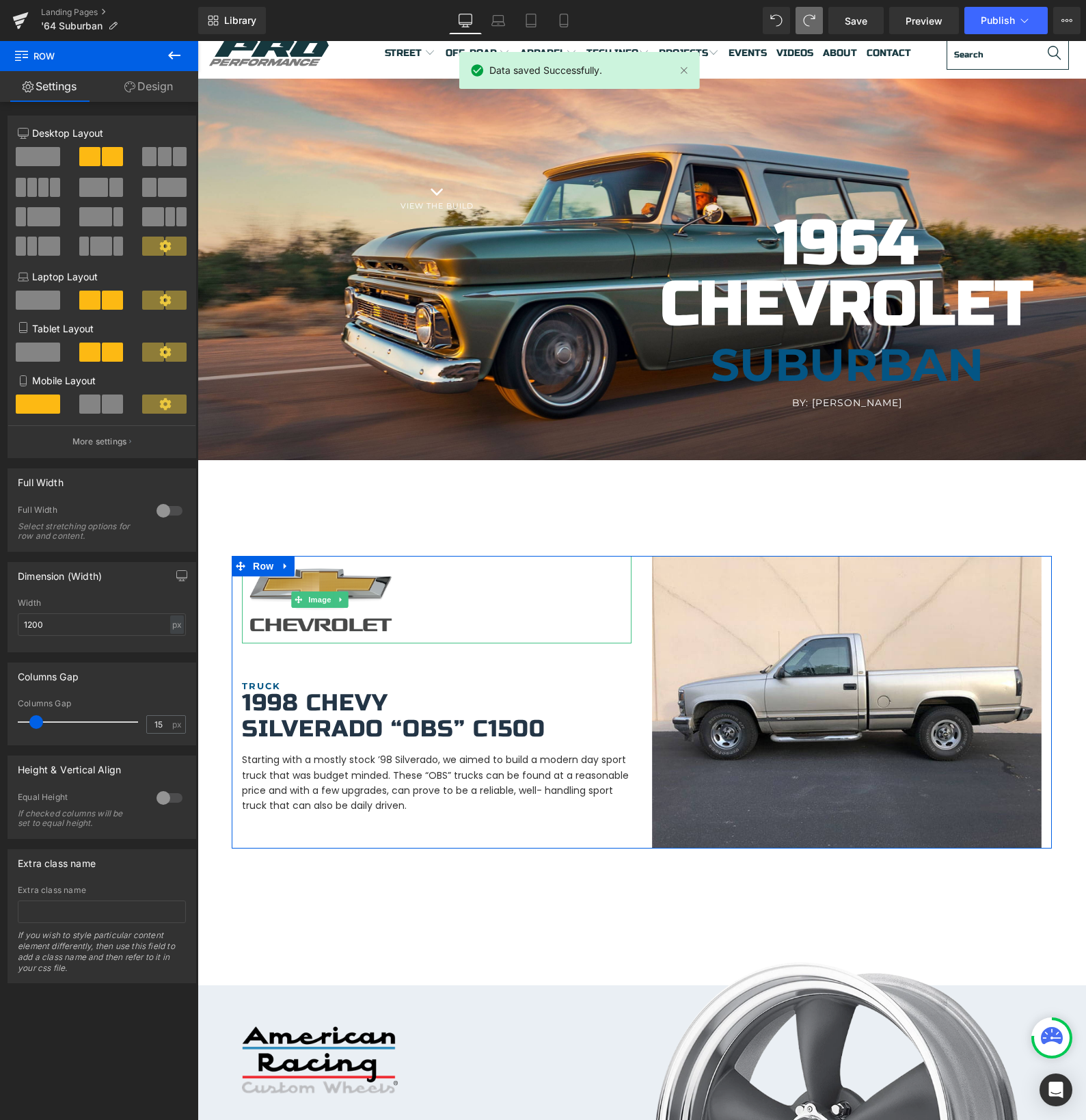
click at [339, 619] on img at bounding box center [319, 599] width 155 height 87
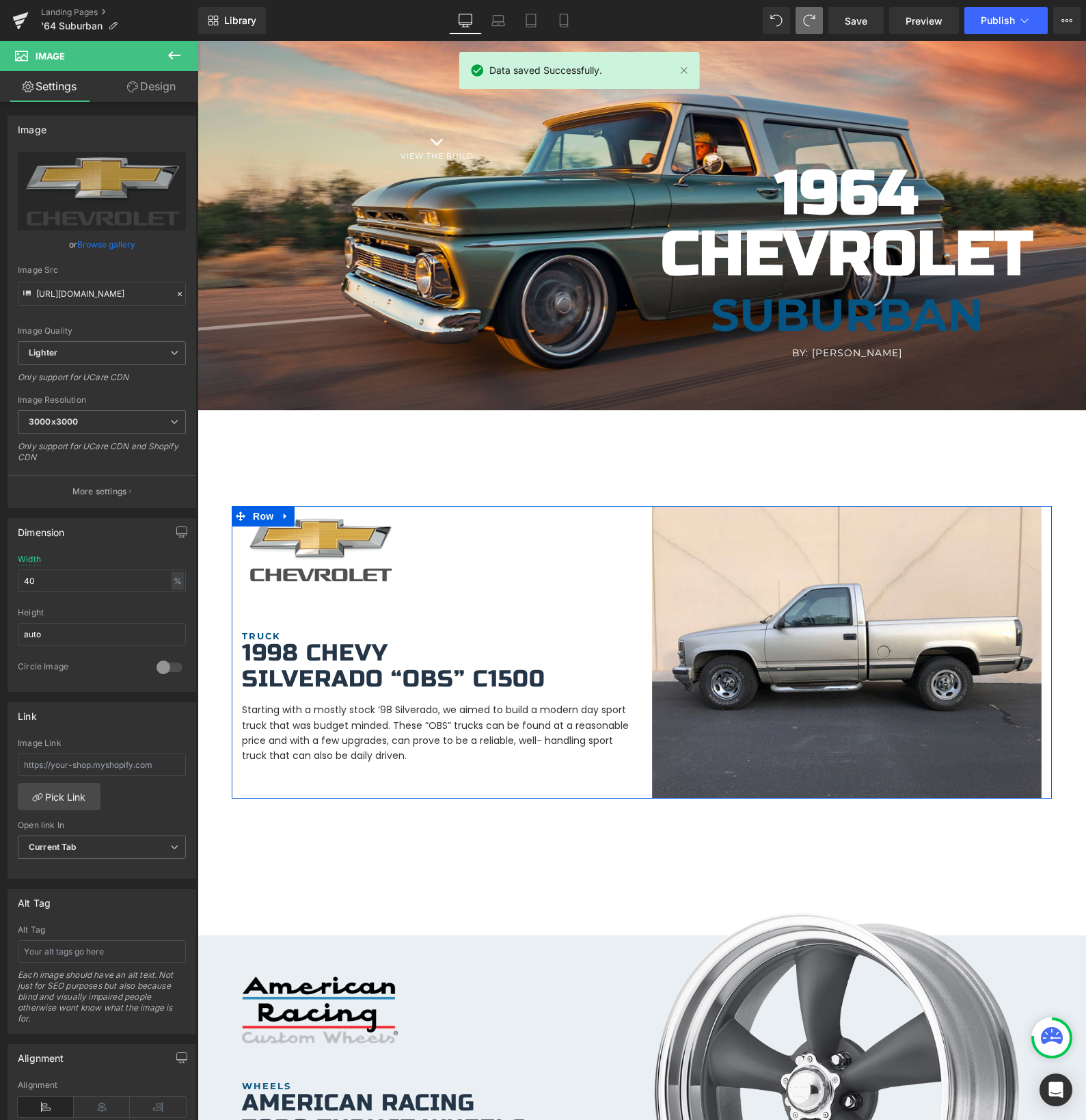
scroll to position [101, 0]
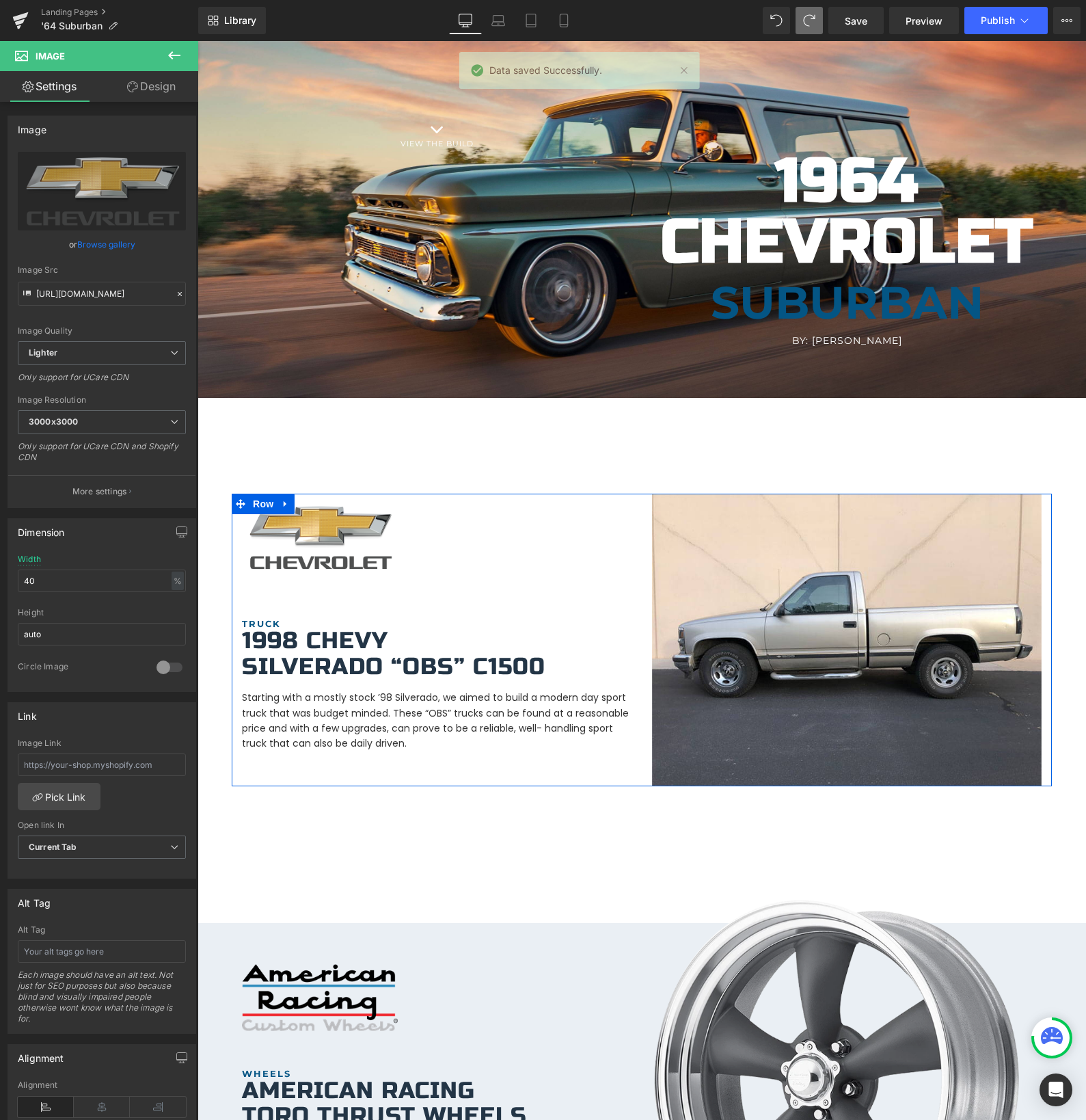
click at [268, 650] on h1 "1998 Chevy" at bounding box center [437, 641] width 390 height 25
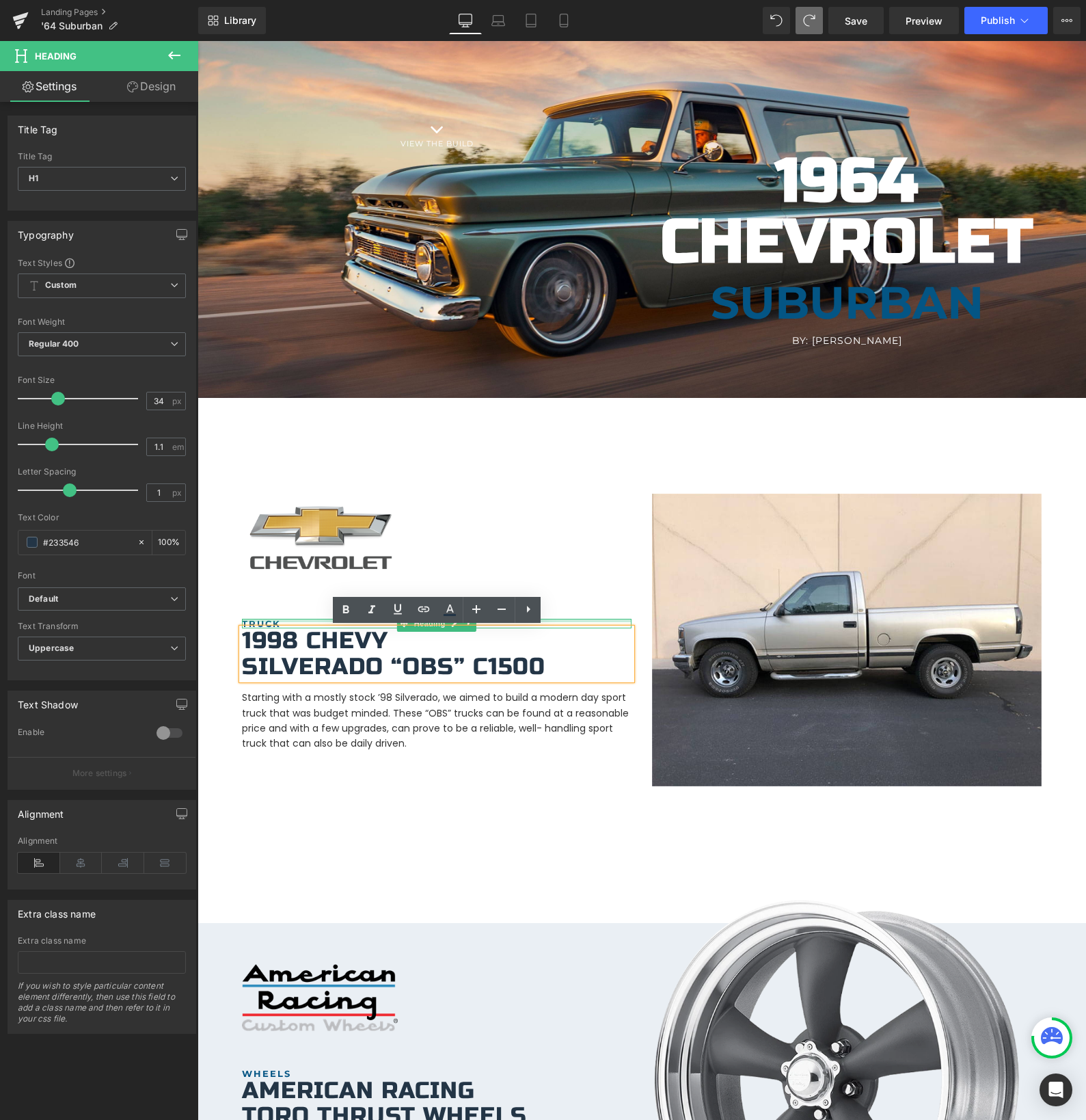
click at [258, 622] on div at bounding box center [437, 621] width 390 height 4
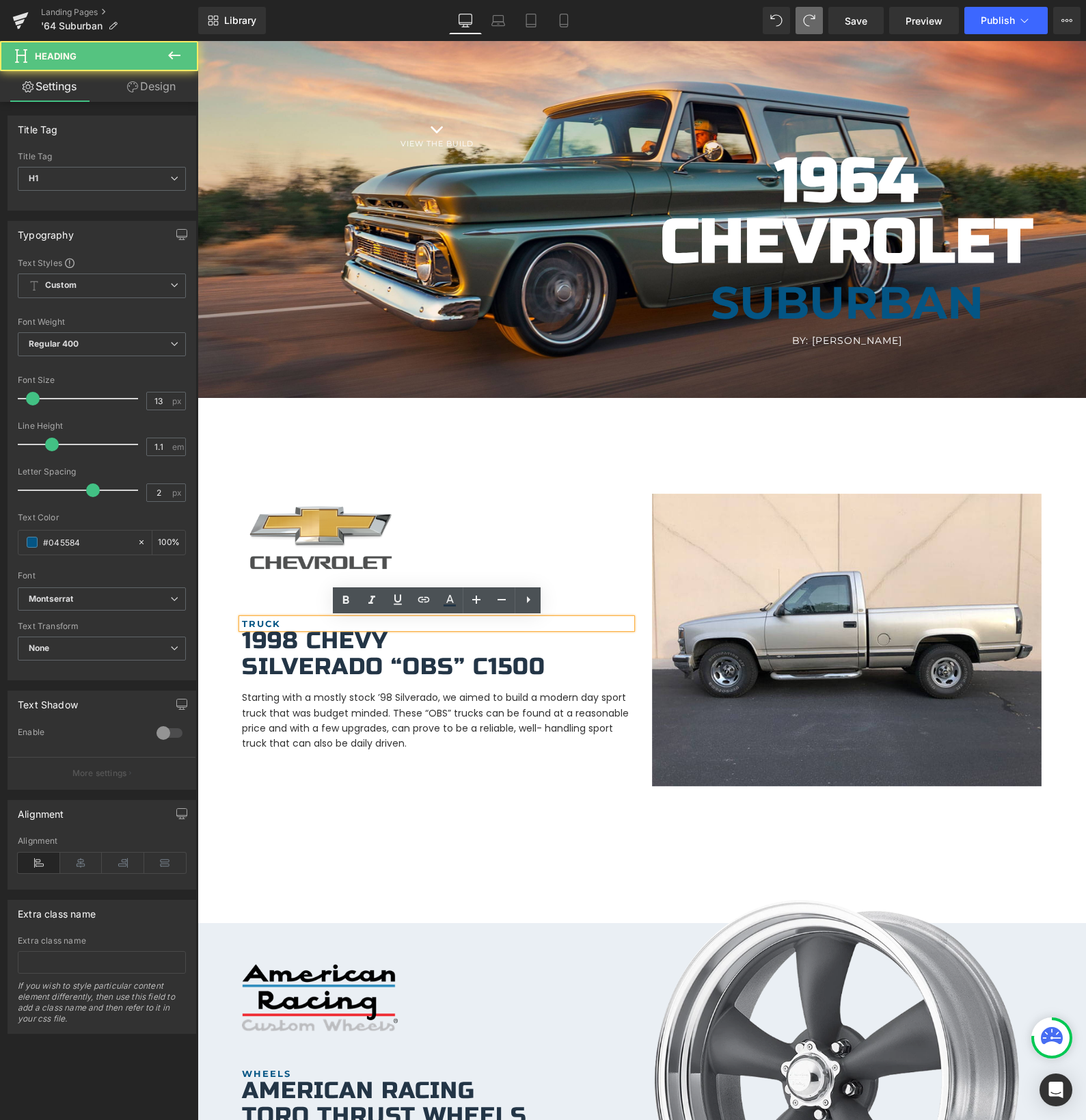
click at [258, 622] on b "TRUCK" at bounding box center [261, 623] width 39 height 11
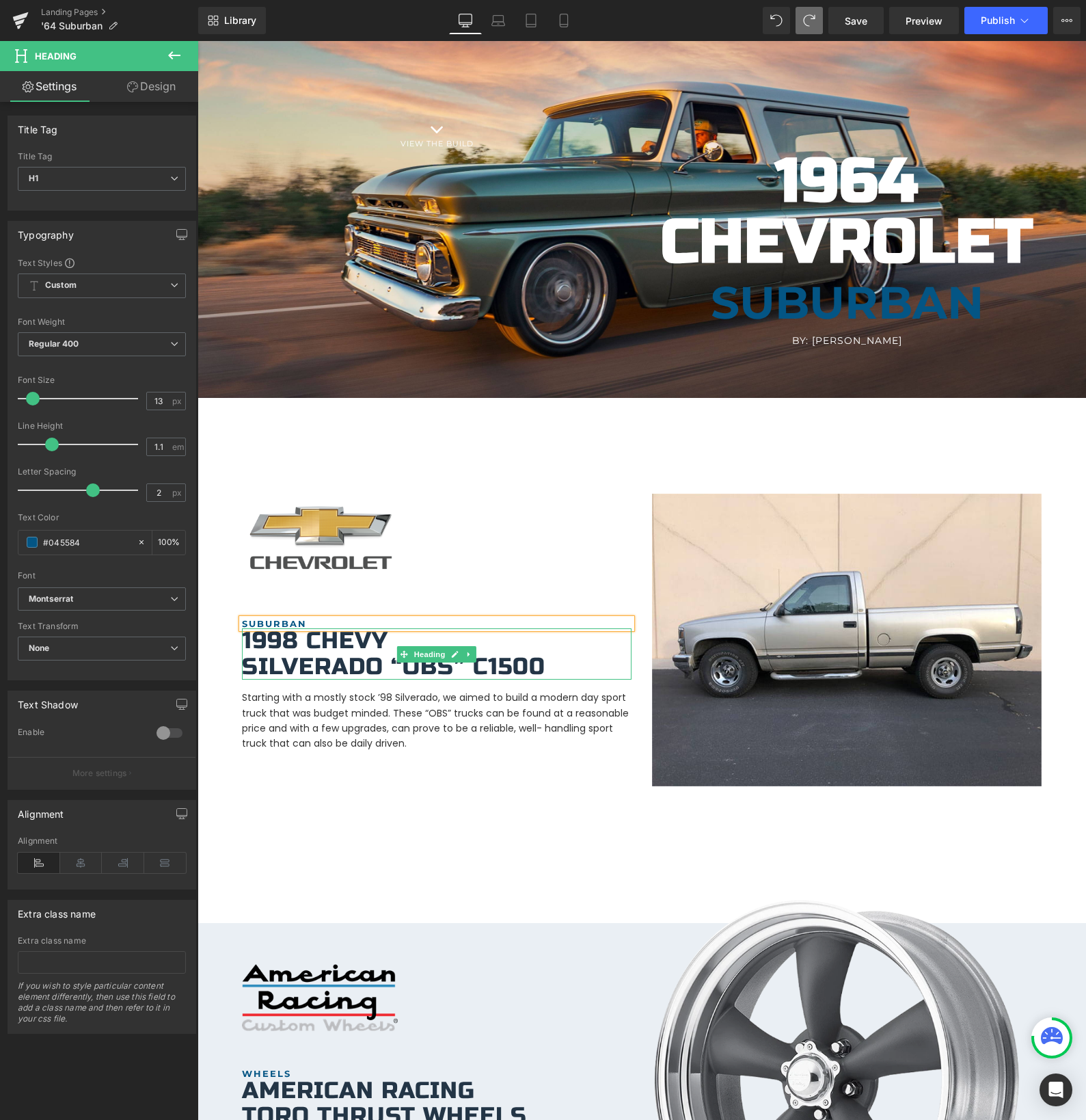
click at [291, 644] on h1 "1998 Chevy" at bounding box center [437, 641] width 390 height 25
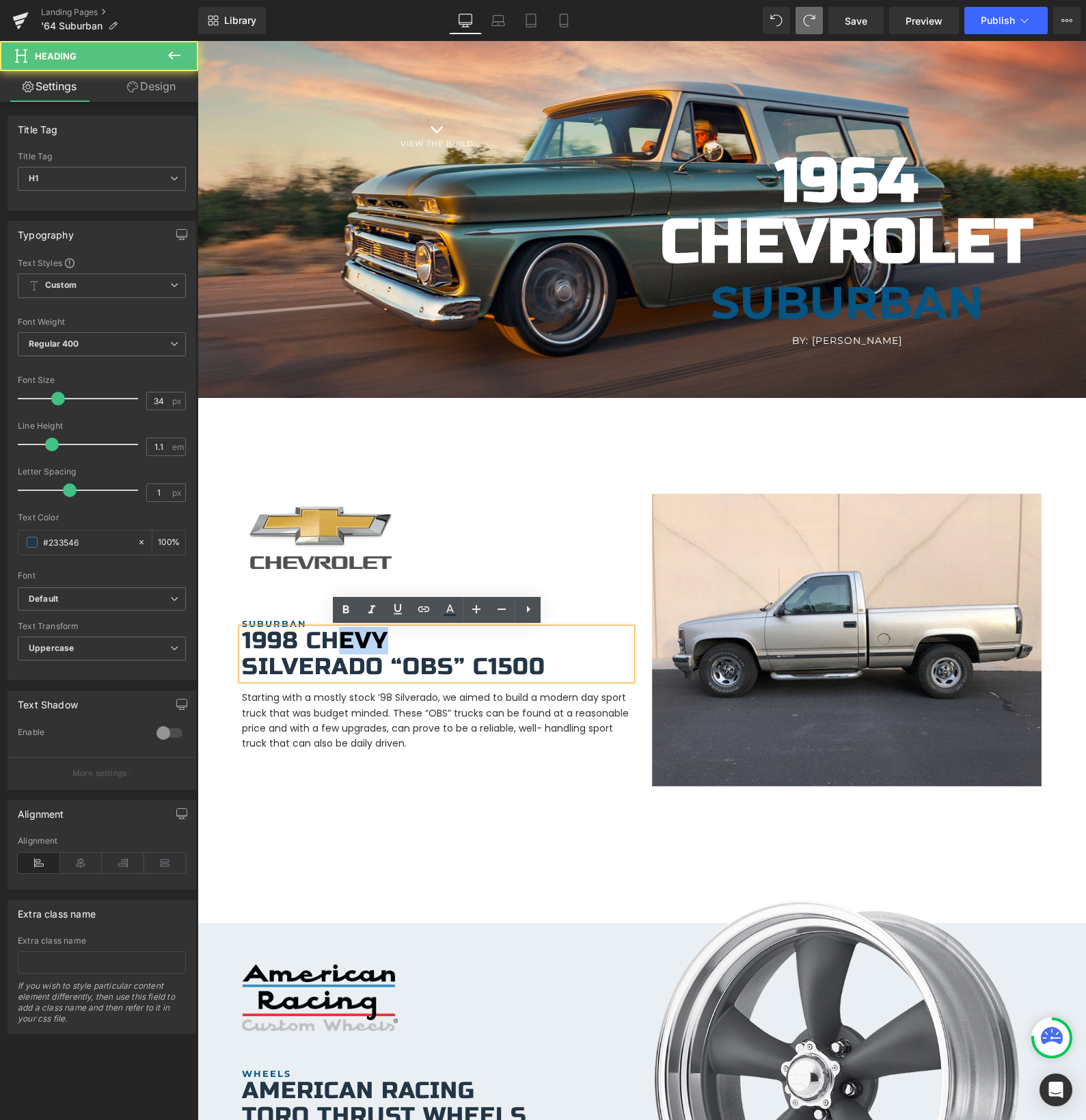
drag, startPoint x: 388, startPoint y: 640, endPoint x: 316, endPoint y: 640, distance: 72.0
click at [338, 640] on h1 "1998 Chevy" at bounding box center [437, 641] width 390 height 25
drag, startPoint x: 296, startPoint y: 640, endPoint x: 246, endPoint y: 641, distance: 50.0
click at [246, 641] on h1 "1998 Chevy" at bounding box center [437, 641] width 390 height 25
drag, startPoint x: 382, startPoint y: 666, endPoint x: 246, endPoint y: 662, distance: 136.1
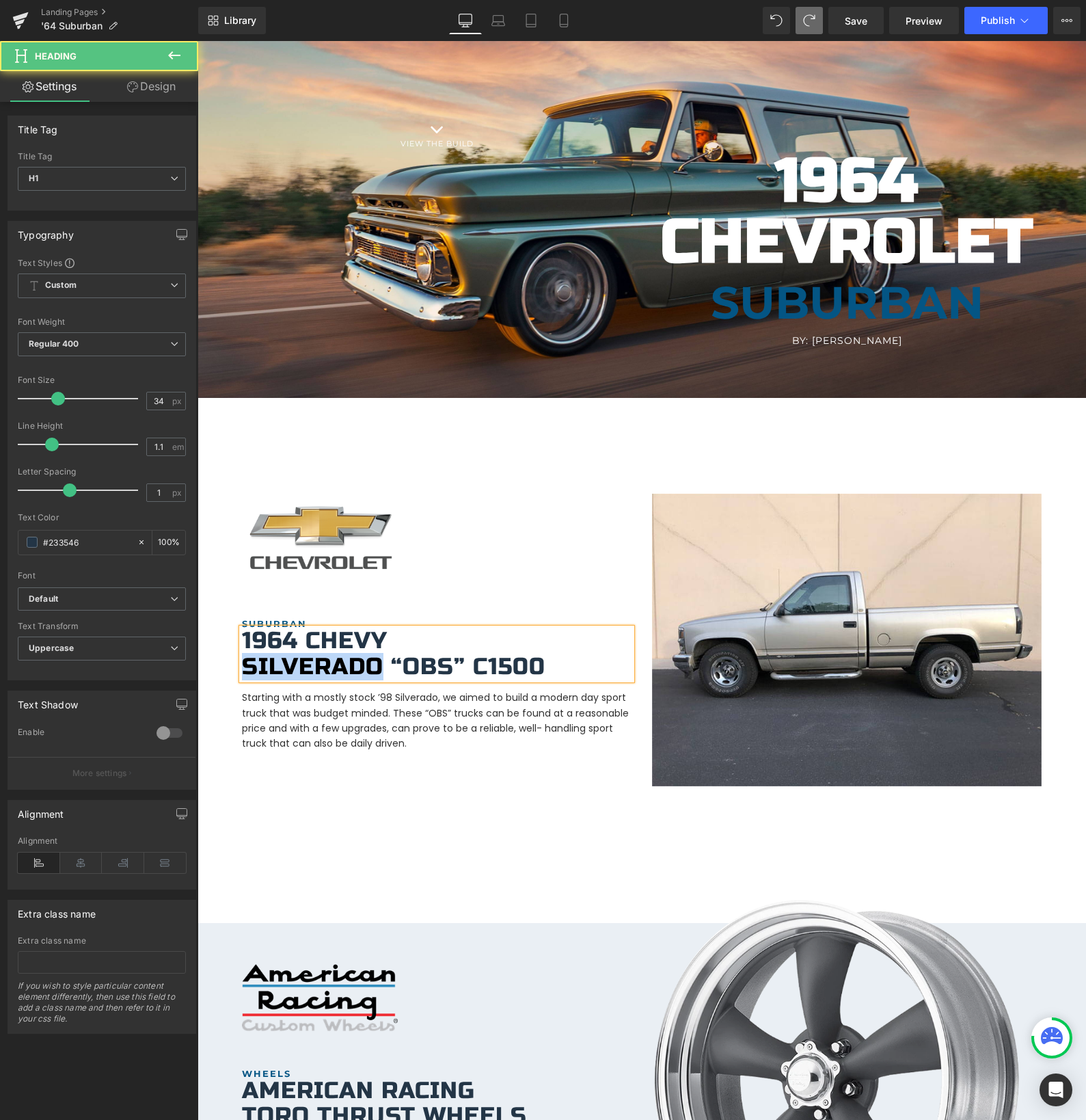
click at [246, 662] on h1 "Silverado “OBS” C1500" at bounding box center [437, 667] width 390 height 25
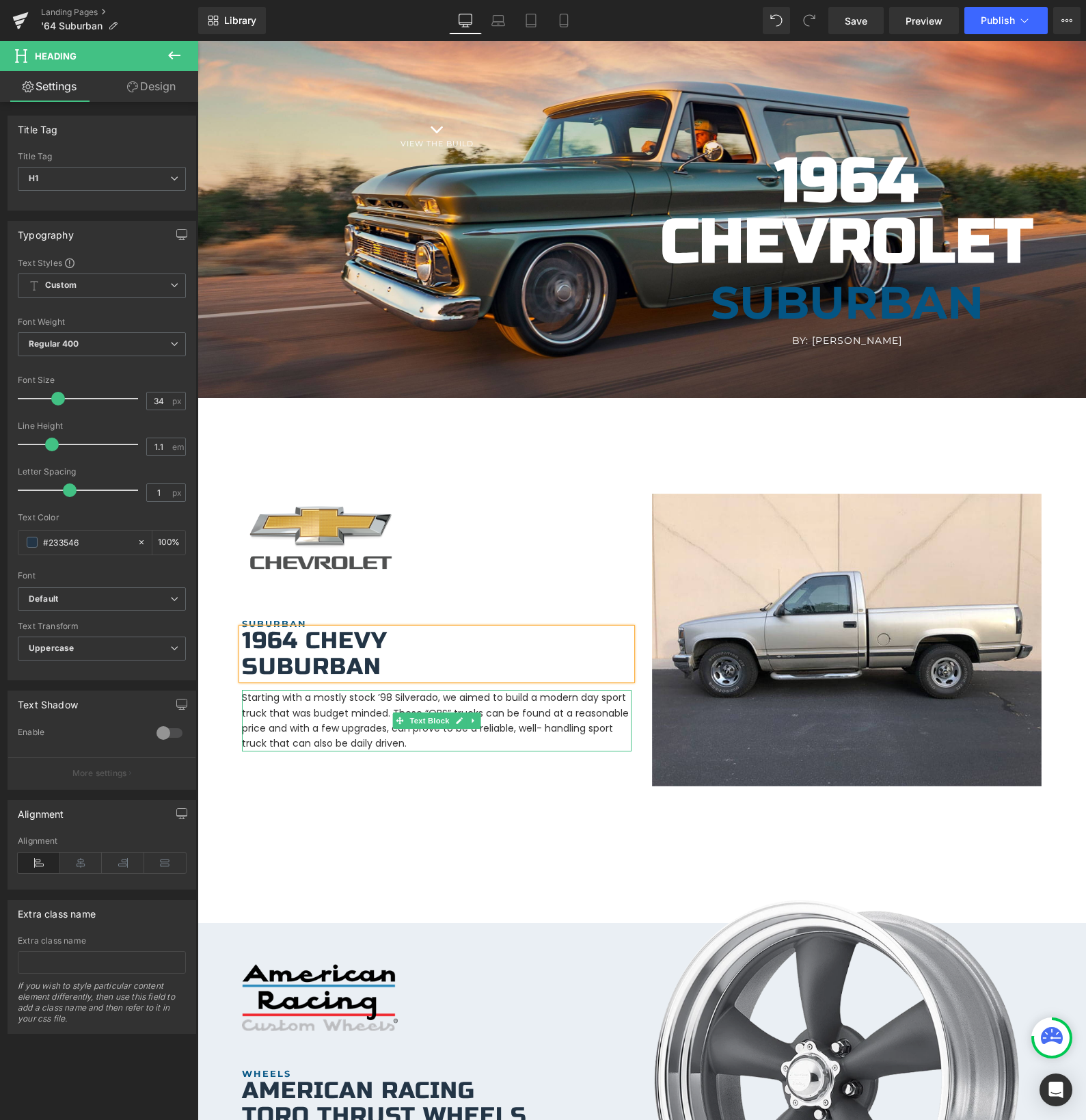
click at [417, 725] on div "Starting with a mostly stock ’98 Silverado, we aimed to build a modern day spor…" at bounding box center [437, 721] width 390 height 61
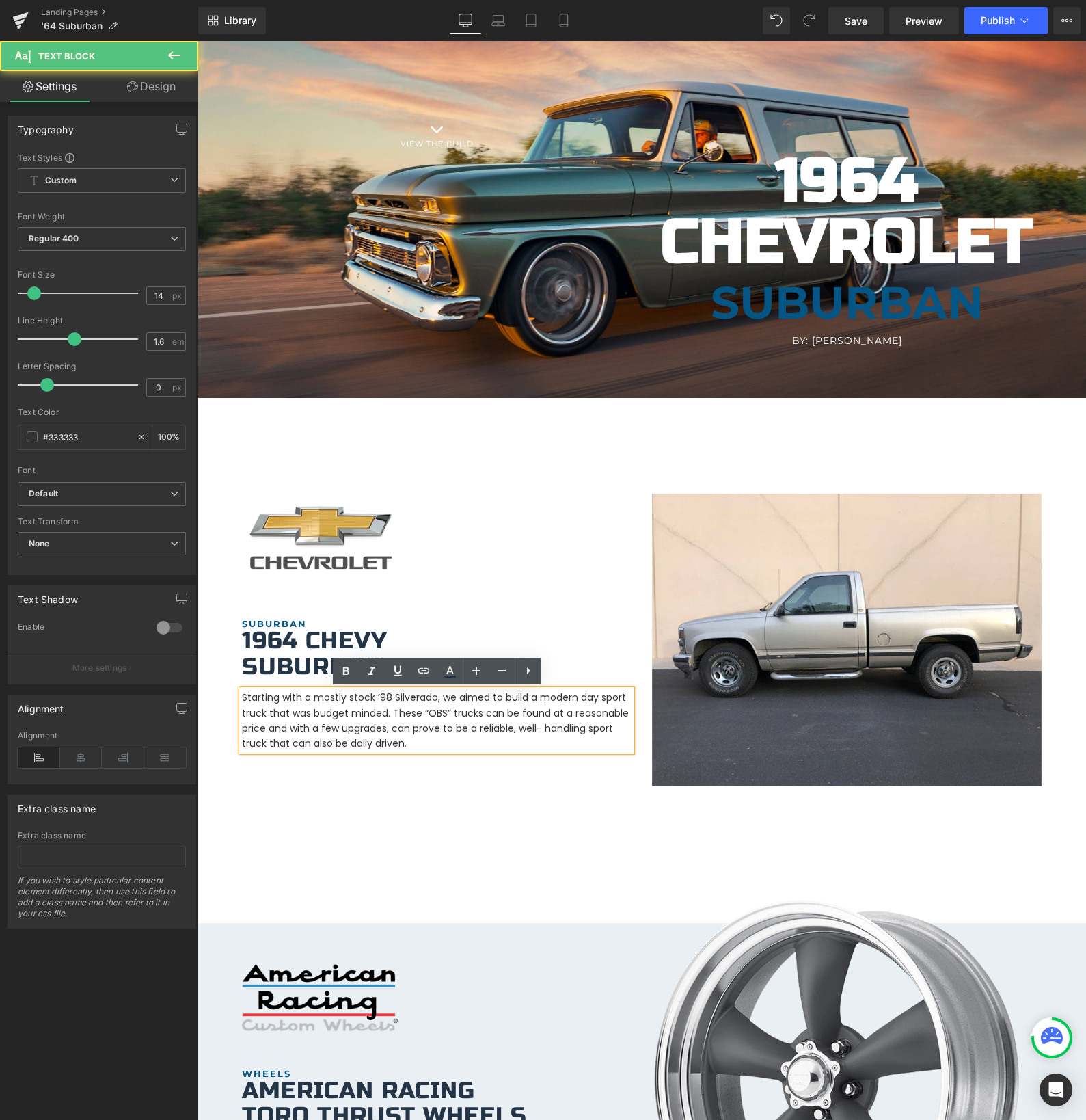
click at [399, 727] on p "Starting with a mostly stock ’98 Silverado, we aimed to build a modern day spor…" at bounding box center [437, 721] width 390 height 61
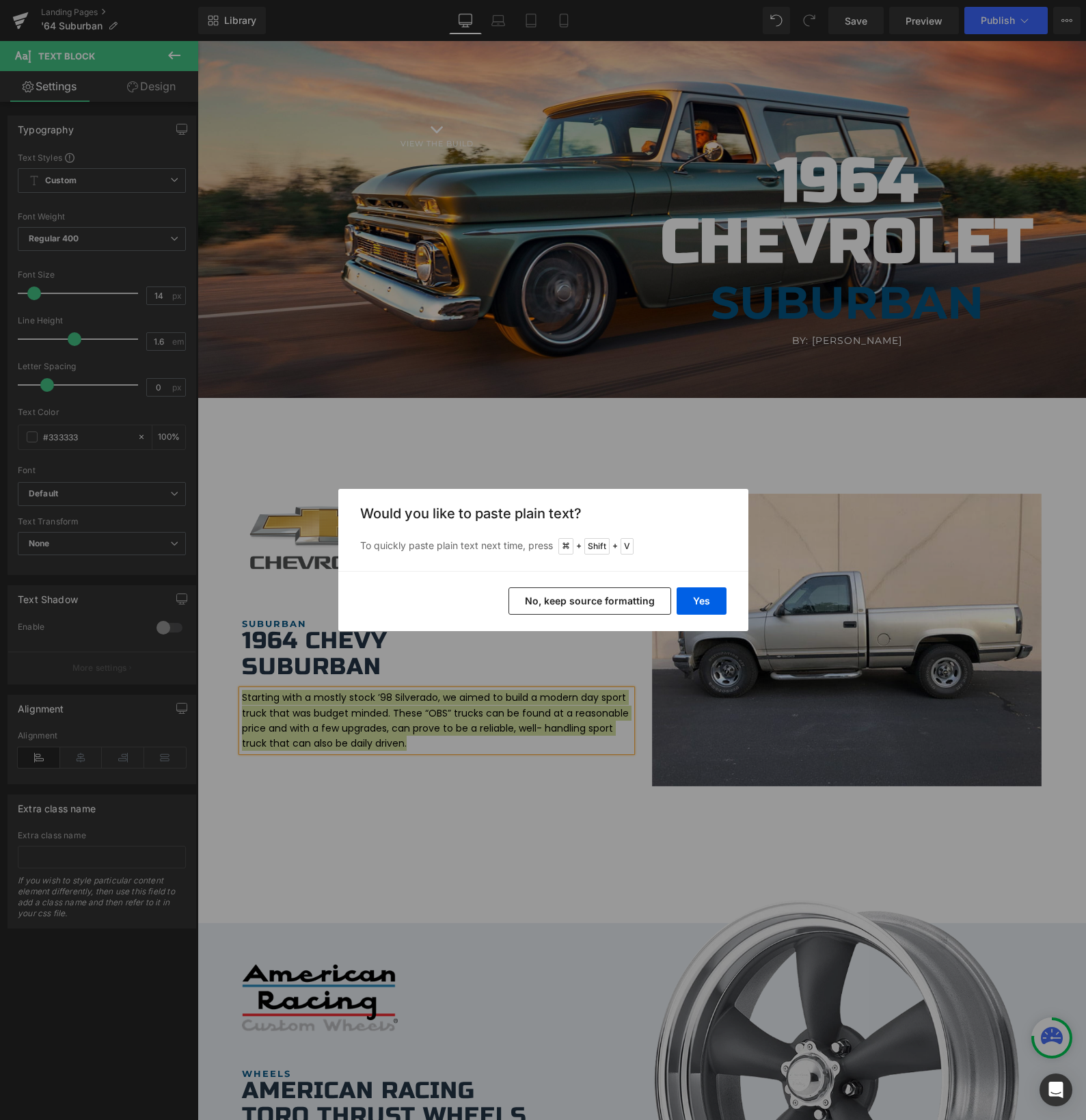
click at [580, 610] on button "No, keep source formatting" at bounding box center [590, 601] width 163 height 27
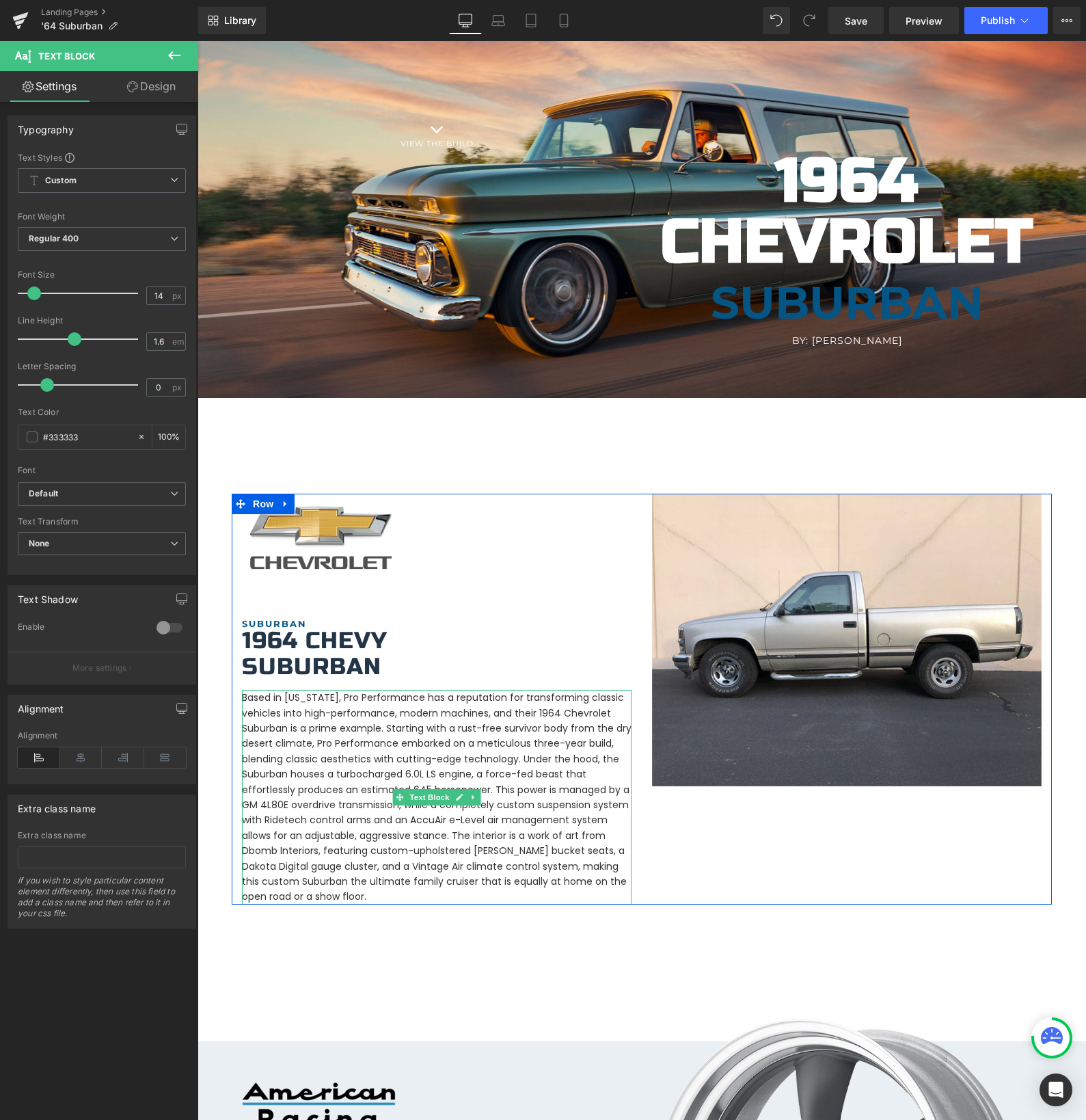
click at [339, 770] on p "Based in [US_STATE], Pro Performance has a reputation for transforming classic …" at bounding box center [437, 797] width 390 height 214
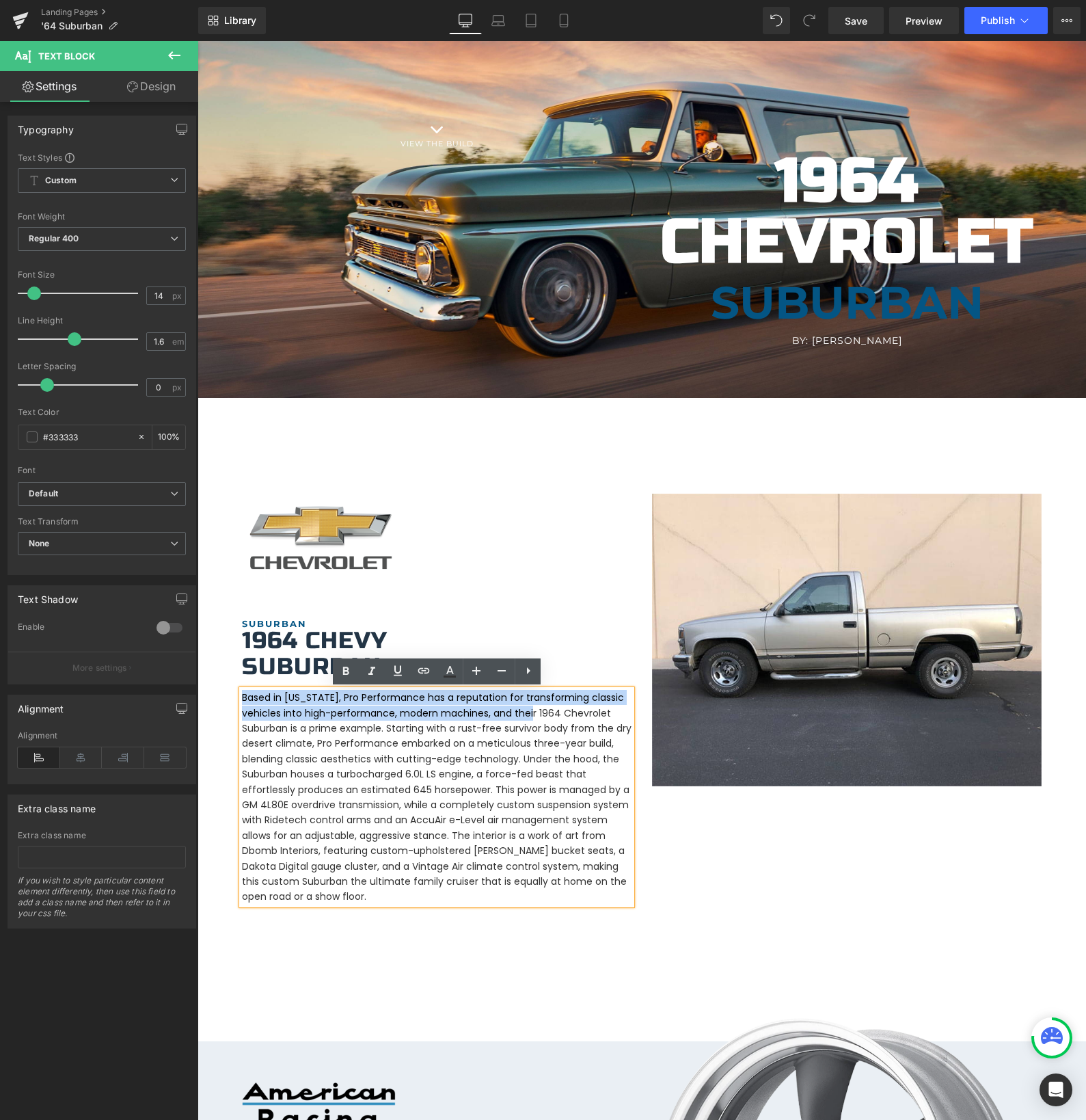
drag, startPoint x: 243, startPoint y: 697, endPoint x: 538, endPoint y: 708, distance: 295.2
click at [538, 708] on p "Based in [US_STATE], Pro Performance has a reputation for transforming classic …" at bounding box center [437, 797] width 390 height 214
click at [531, 715] on p "Based in [US_STATE], Pro Performance has a reputation for transforming classic …" at bounding box center [437, 797] width 390 height 214
drag, startPoint x: 534, startPoint y: 714, endPoint x: 224, endPoint y: 691, distance: 310.9
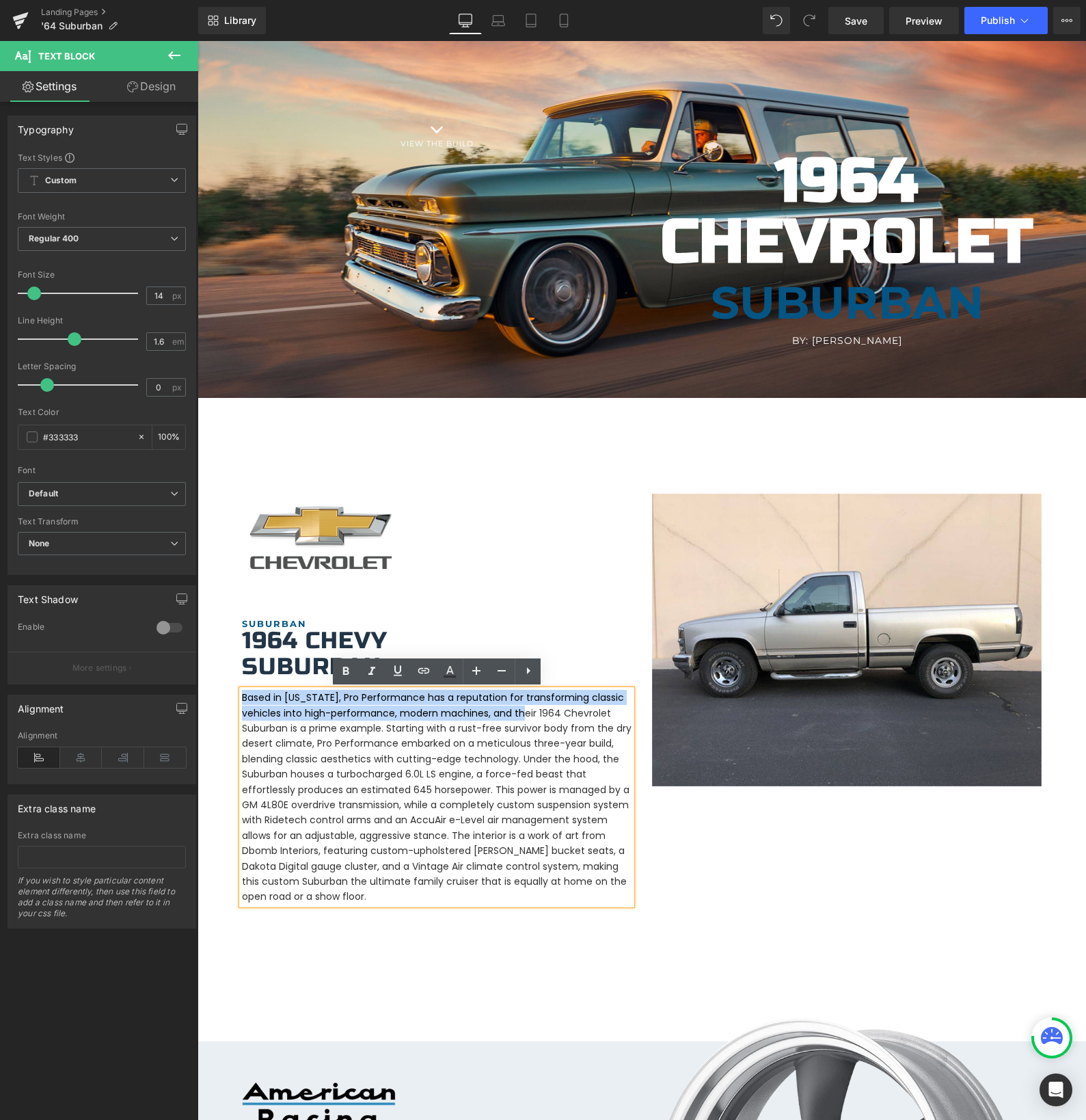
click at [342, 705] on p "Based in [US_STATE], Pro Performance has a reputation for transforming classic …" at bounding box center [437, 797] width 390 height 214
drag, startPoint x: 324, startPoint y: 697, endPoint x: 369, endPoint y: 699, distance: 45.0
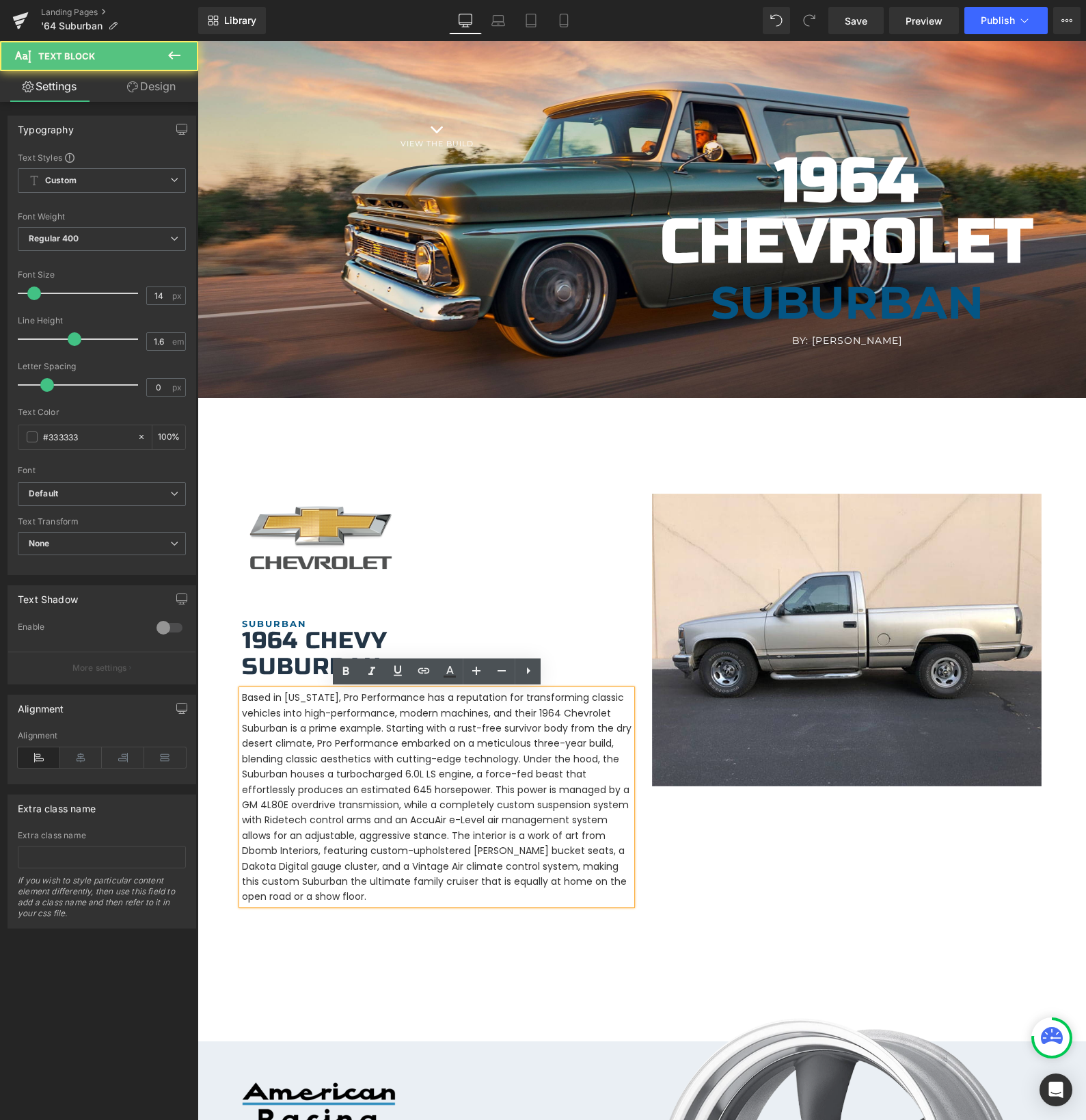
click at [538, 712] on p "Based in [US_STATE], Pro Performance has a reputation for transforming classic …" at bounding box center [437, 797] width 390 height 214
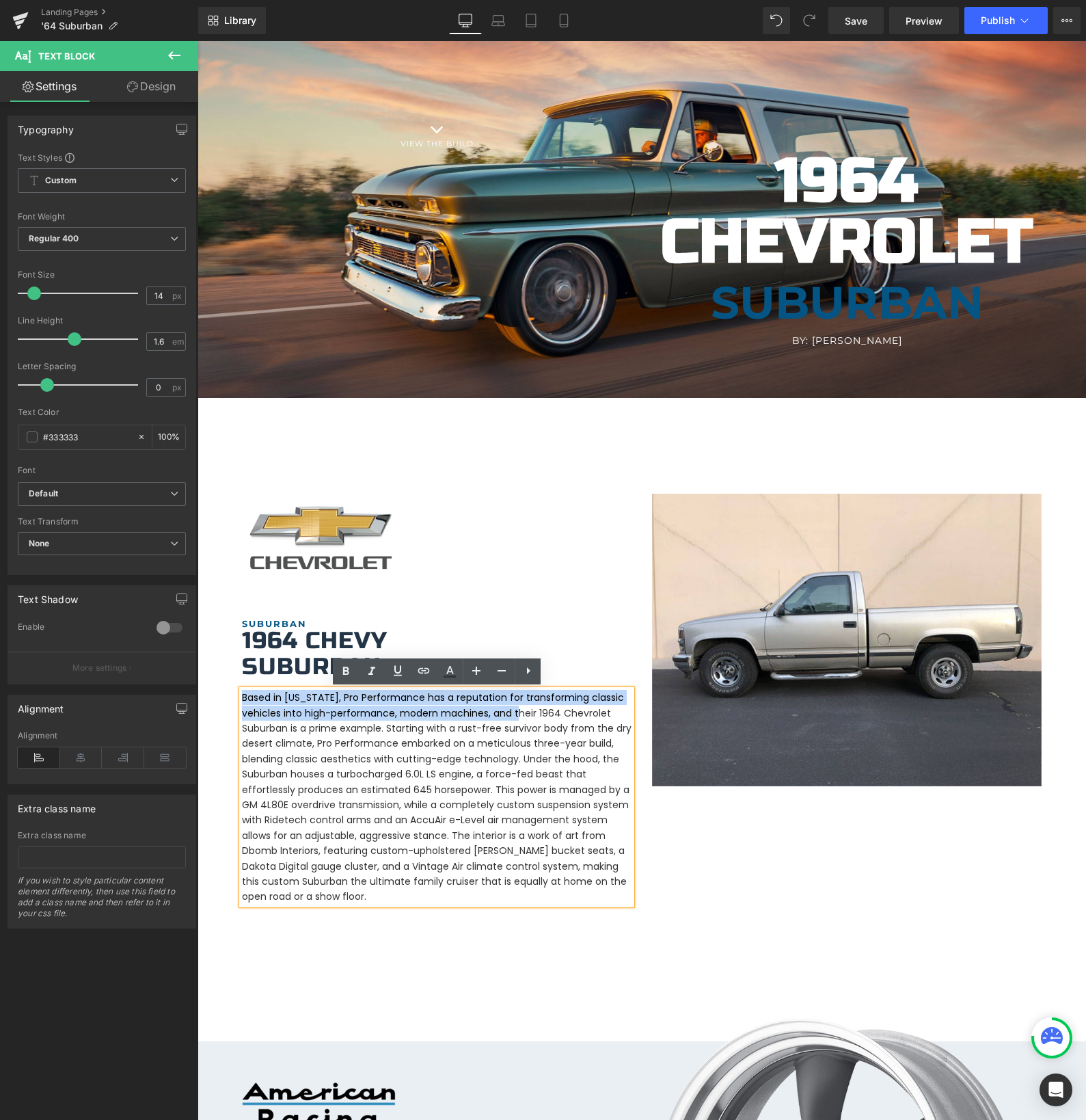
drag, startPoint x: 488, startPoint y: 715, endPoint x: 181, endPoint y: 701, distance: 307.3
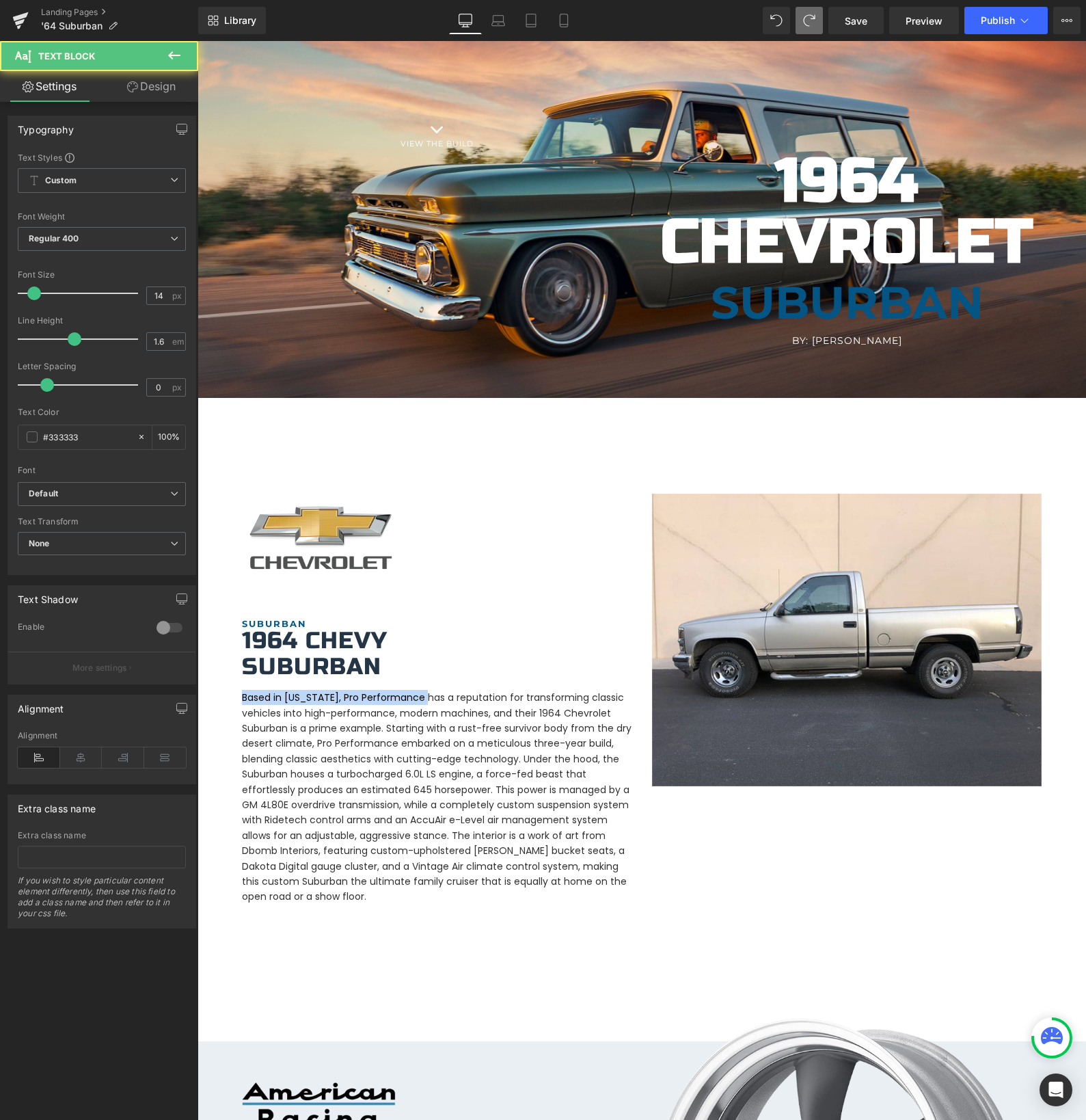
drag, startPoint x: 424, startPoint y: 698, endPoint x: 187, endPoint y: 701, distance: 237.0
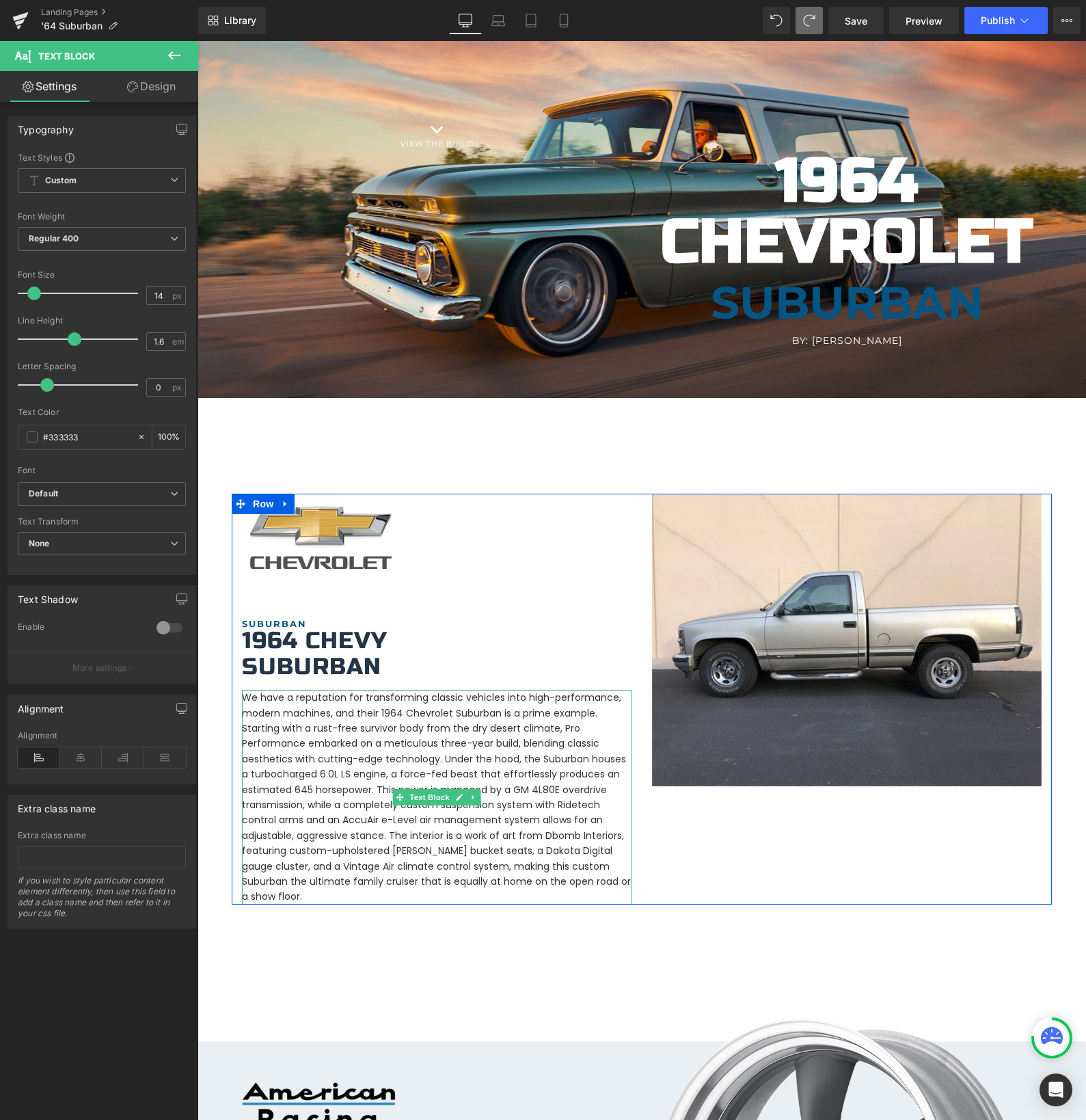
drag, startPoint x: 365, startPoint y: 710, endPoint x: 508, endPoint y: 727, distance: 144.0
click at [365, 710] on p "We have a reputation for transforming classic vehicles into high-performance, m…" at bounding box center [437, 797] width 390 height 214
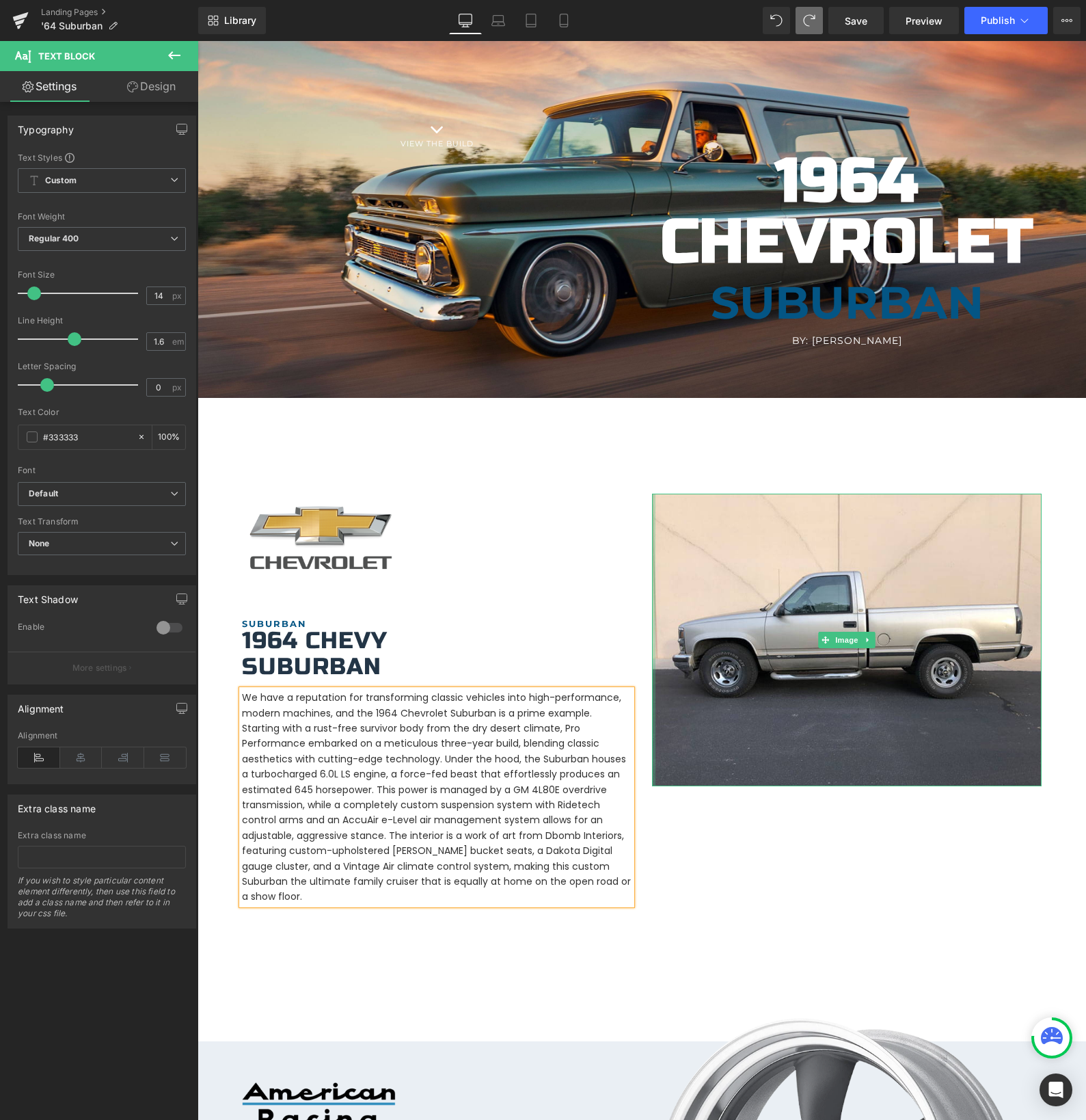
scroll to position [96, 0]
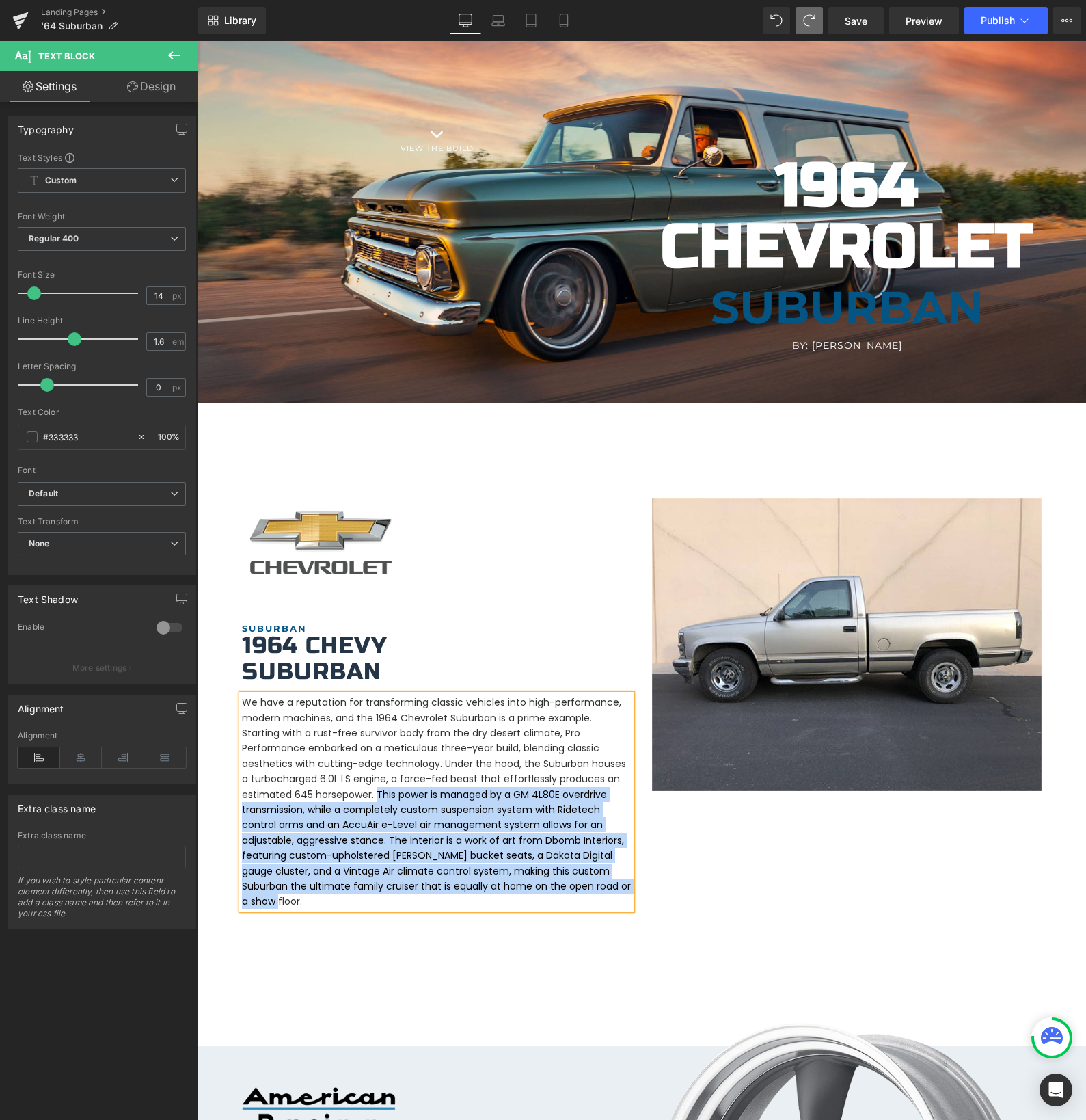
drag, startPoint x: 303, startPoint y: 793, endPoint x: 581, endPoint y: 882, distance: 291.9
click at [581, 882] on p "We have a reputation for transforming classic vehicles into high-performance, m…" at bounding box center [437, 801] width 390 height 214
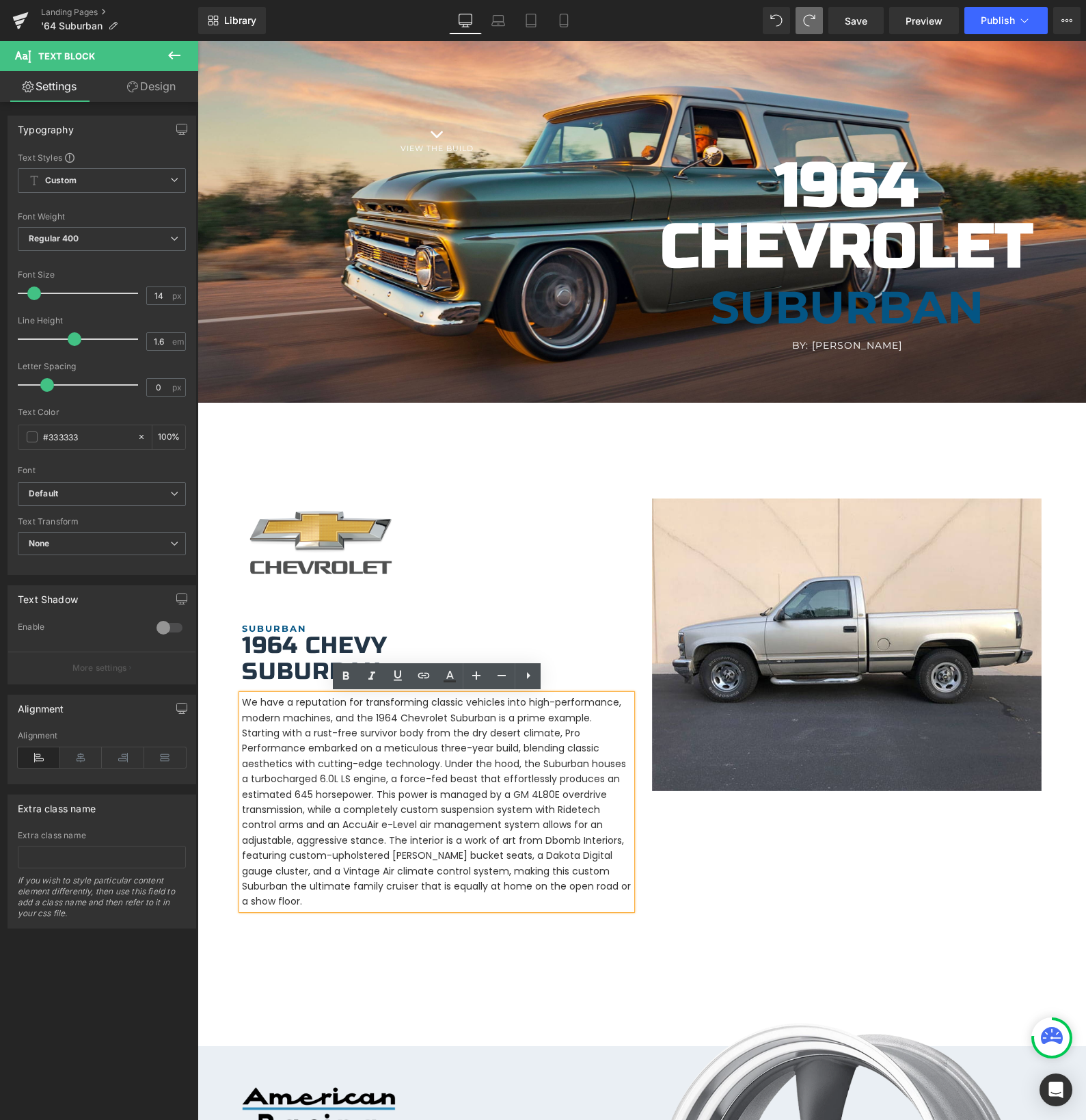
click at [486, 844] on p "We have a reputation for transforming classic vehicles into high-performance, m…" at bounding box center [437, 801] width 390 height 214
drag, startPoint x: 299, startPoint y: 841, endPoint x: 287, endPoint y: 843, distance: 12.2
click at [298, 841] on p "We have a reputation for transforming classic vehicles into high-performance, m…" at bounding box center [437, 801] width 390 height 214
click at [282, 843] on p "We have a reputation for transforming classic vehicles into high-performance, m…" at bounding box center [437, 801] width 390 height 214
drag, startPoint x: 288, startPoint y: 840, endPoint x: 370, endPoint y: 843, distance: 82.1
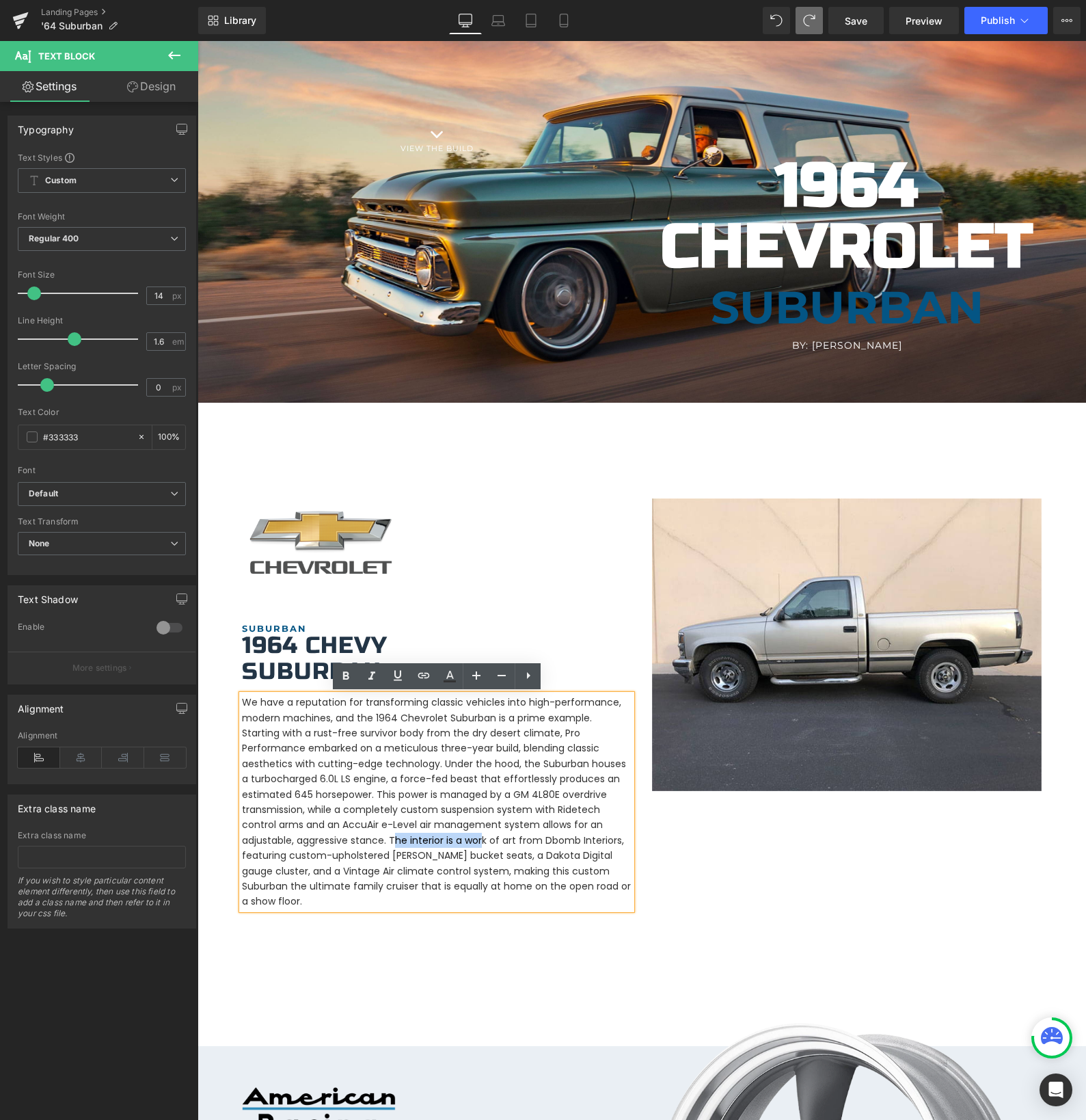
click at [372, 843] on p "We have a reputation for transforming classic vehicles into high-performance, m…" at bounding box center [437, 801] width 390 height 214
click at [369, 843] on p "We have a reputation for transforming classic vehicles into high-performance, m…" at bounding box center [437, 801] width 390 height 214
drag, startPoint x: 334, startPoint y: 840, endPoint x: 508, endPoint y: 841, distance: 174.0
click at [508, 841] on p "We have a reputation for transforming classic vehicles into high-performance, m…" at bounding box center [437, 801] width 390 height 214
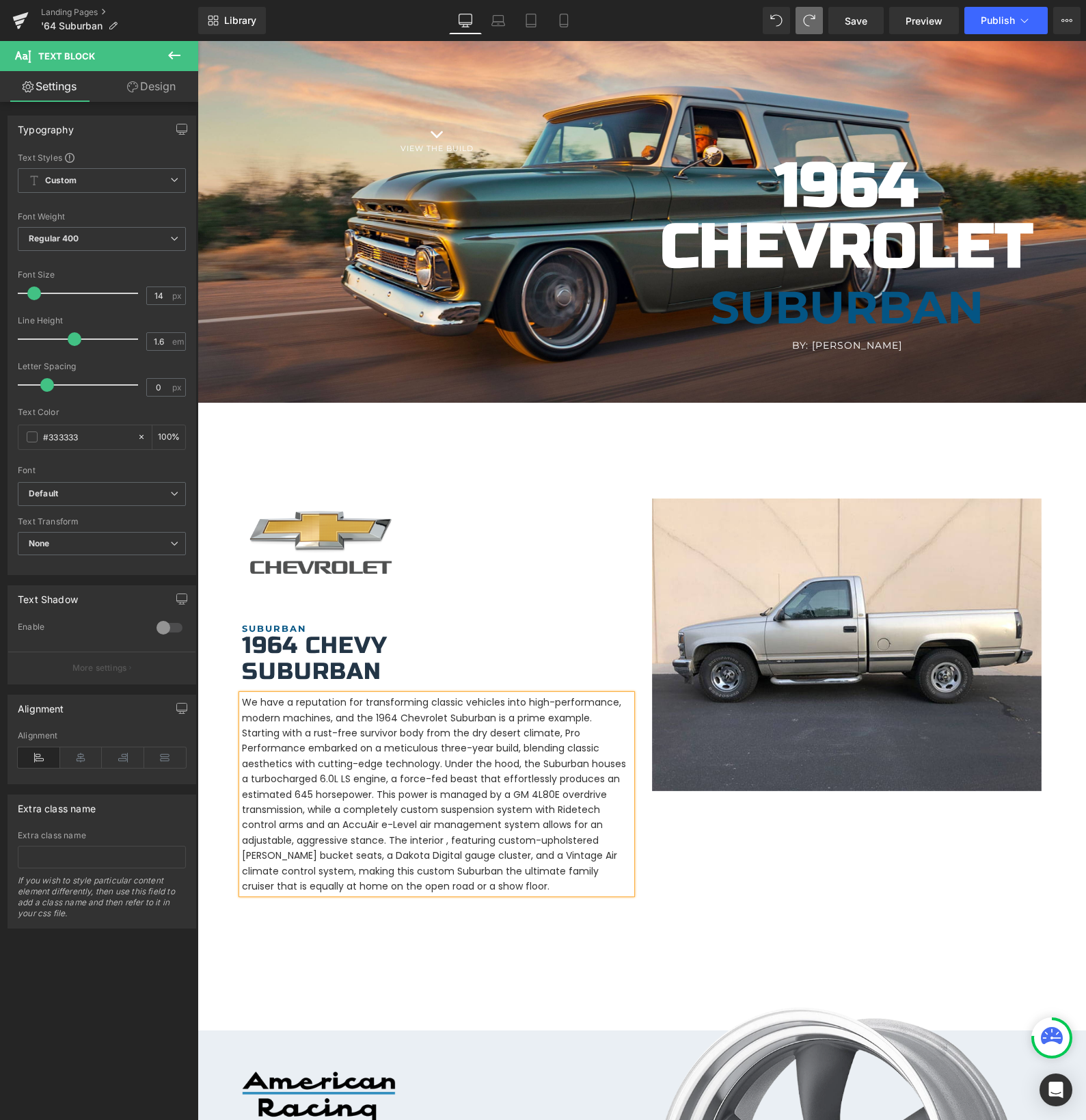
click at [425, 842] on p "We have a reputation for transforming classic vehicles into high-performance, m…" at bounding box center [437, 794] width 390 height 199
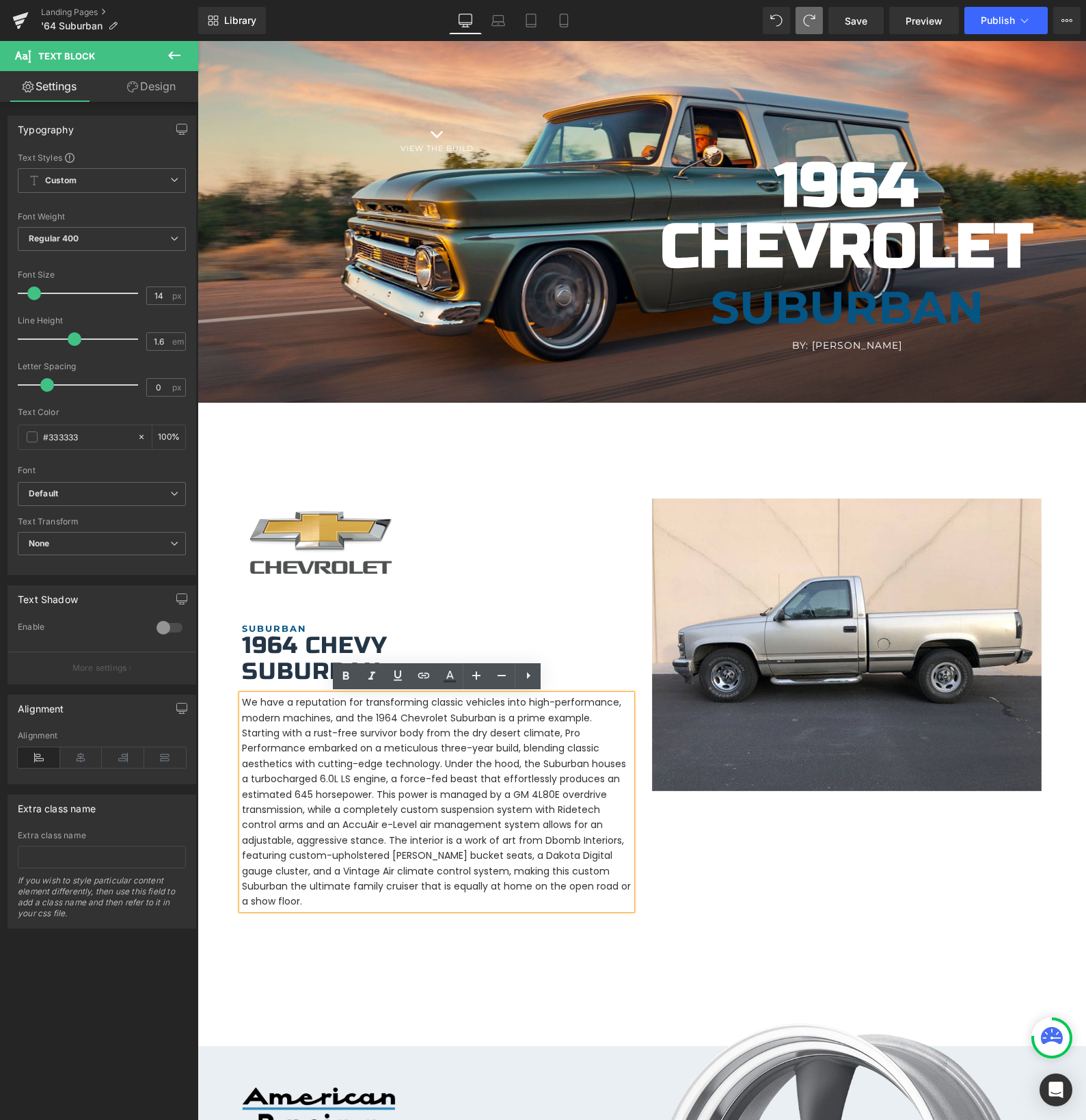
click at [410, 858] on p "We have a reputation for transforming classic vehicles into high-performance, m…" at bounding box center [437, 801] width 390 height 214
click at [767, 894] on div "Image SUBURBAN Heading 1964 Chevy Suburban Heading Text Block Image Row" at bounding box center [641, 703] width 820 height 411
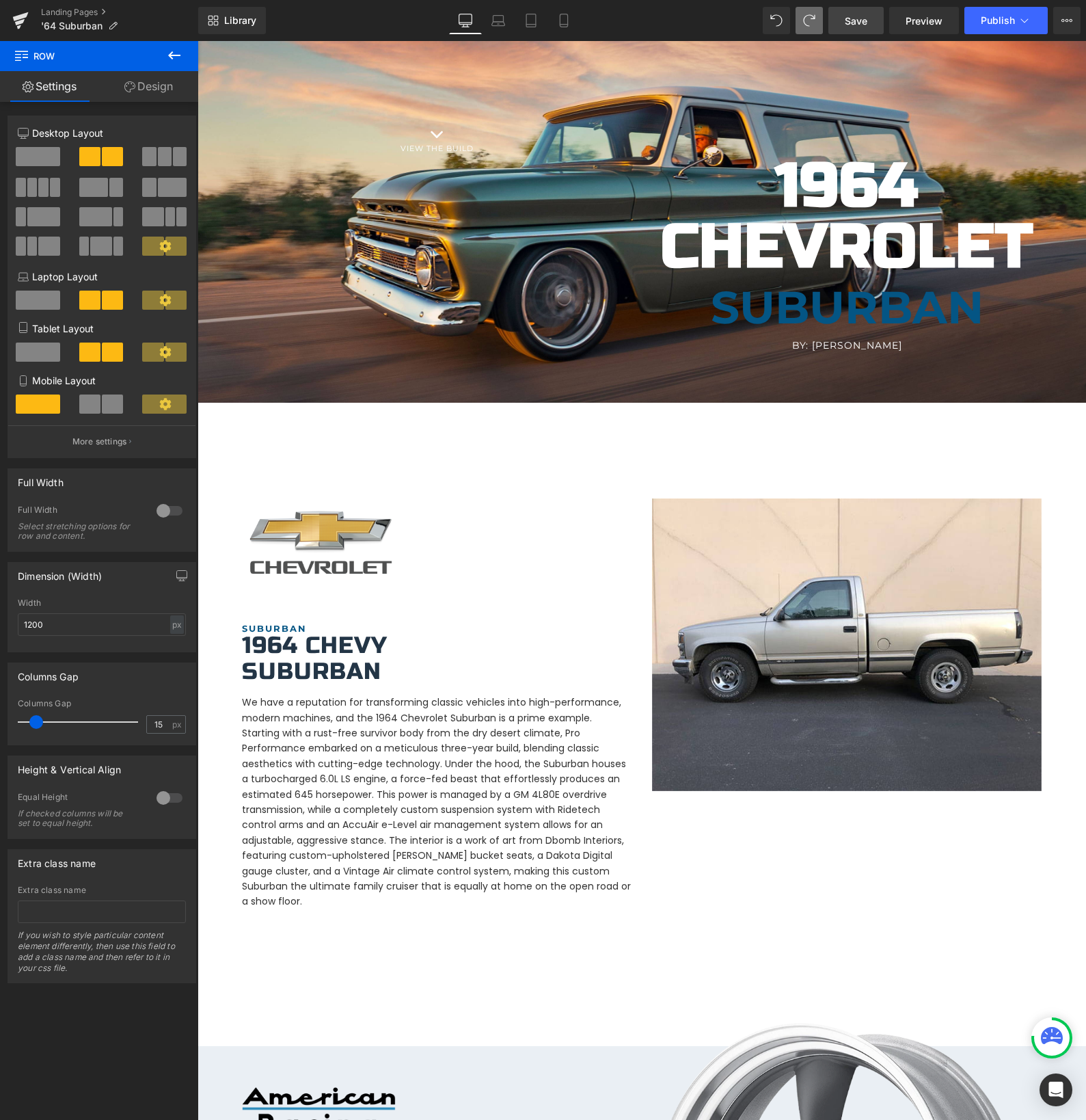
click at [842, 19] on link "Save" at bounding box center [856, 20] width 56 height 27
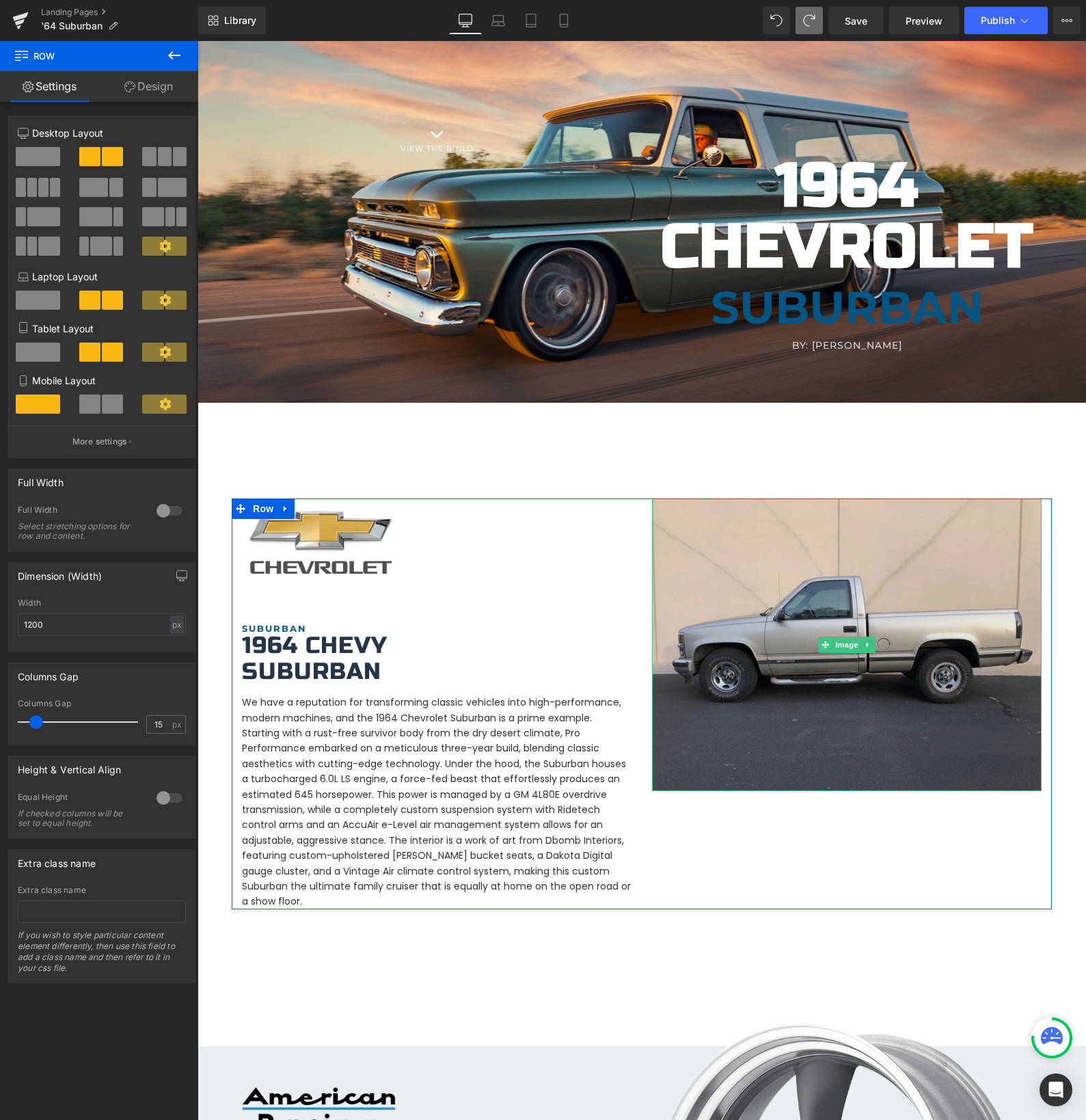
click at [773, 748] on img at bounding box center [847, 644] width 390 height 293
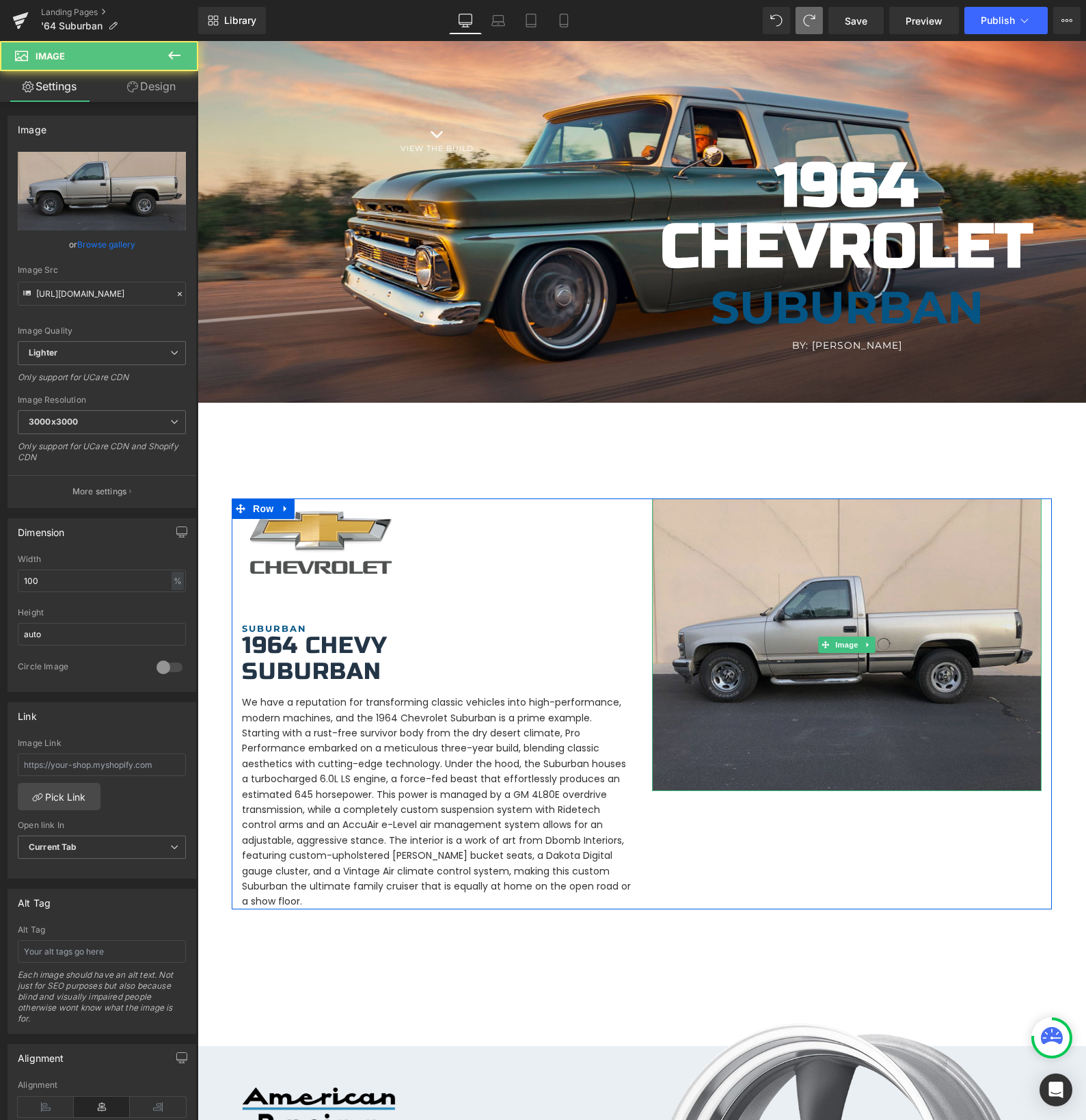
click at [773, 748] on img at bounding box center [847, 644] width 390 height 293
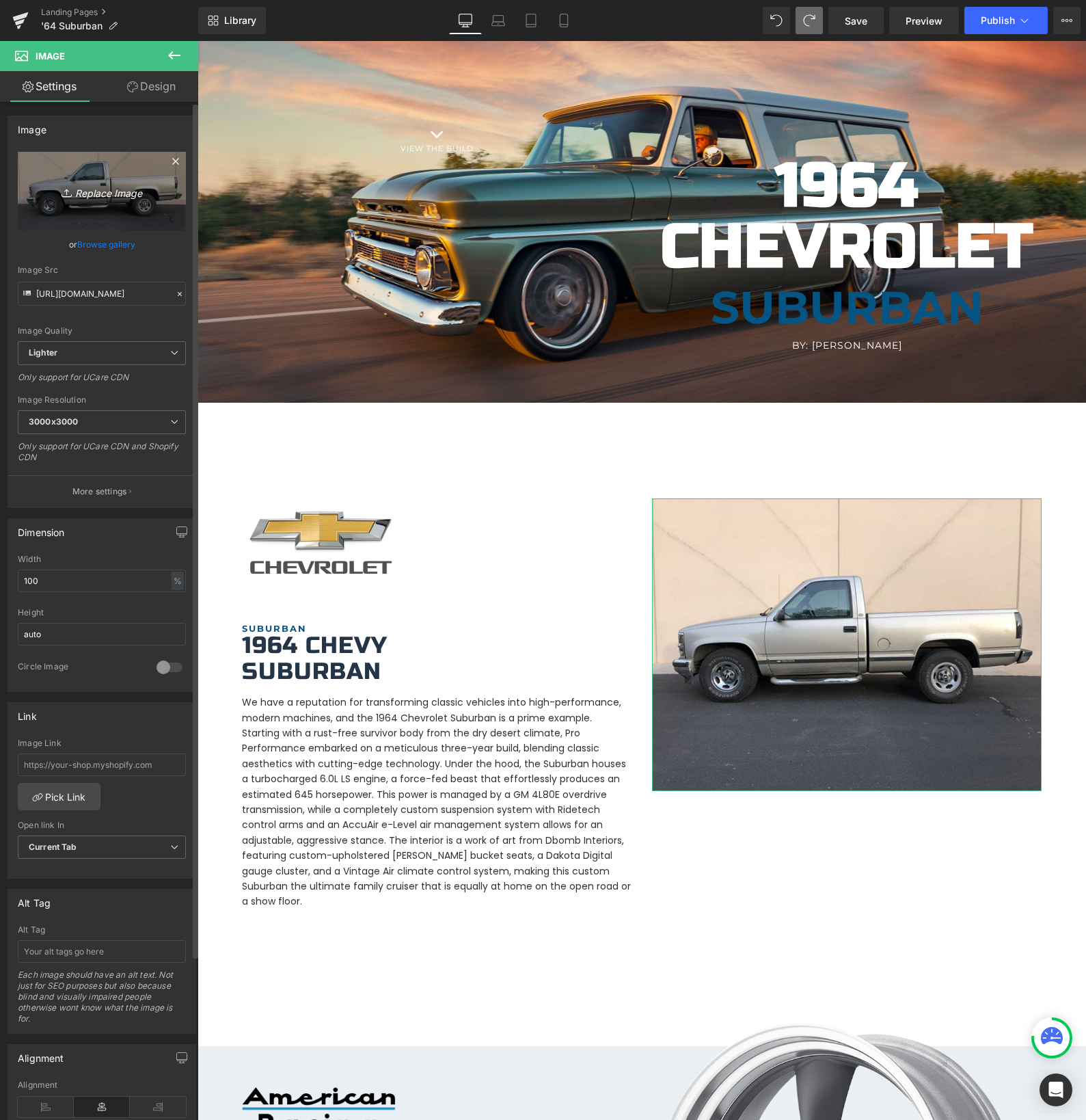
click at [89, 194] on icon "Replace Image" at bounding box center [102, 191] width 109 height 17
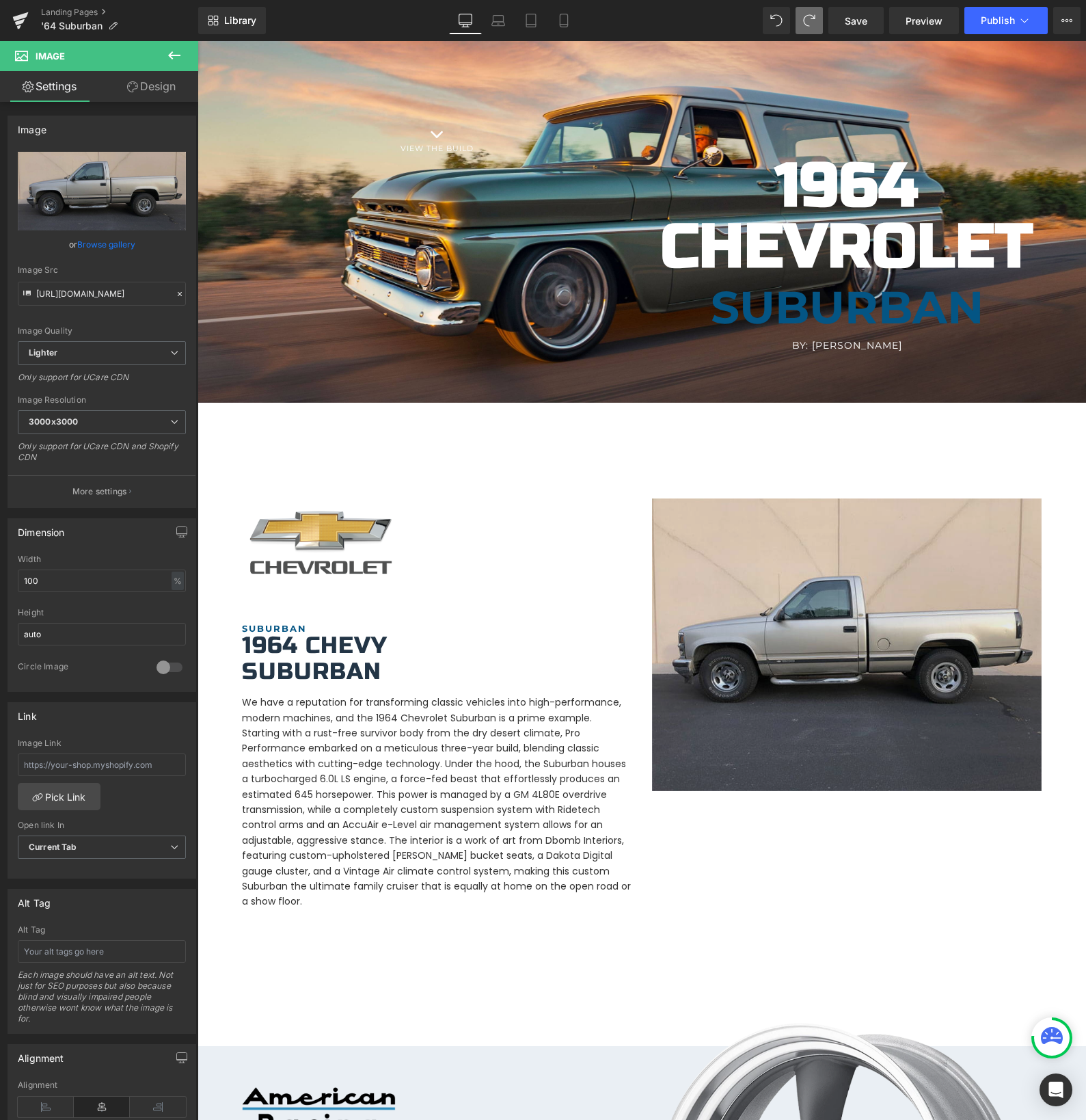
type input "C:\fakepath\IMG_4077.jpeg"
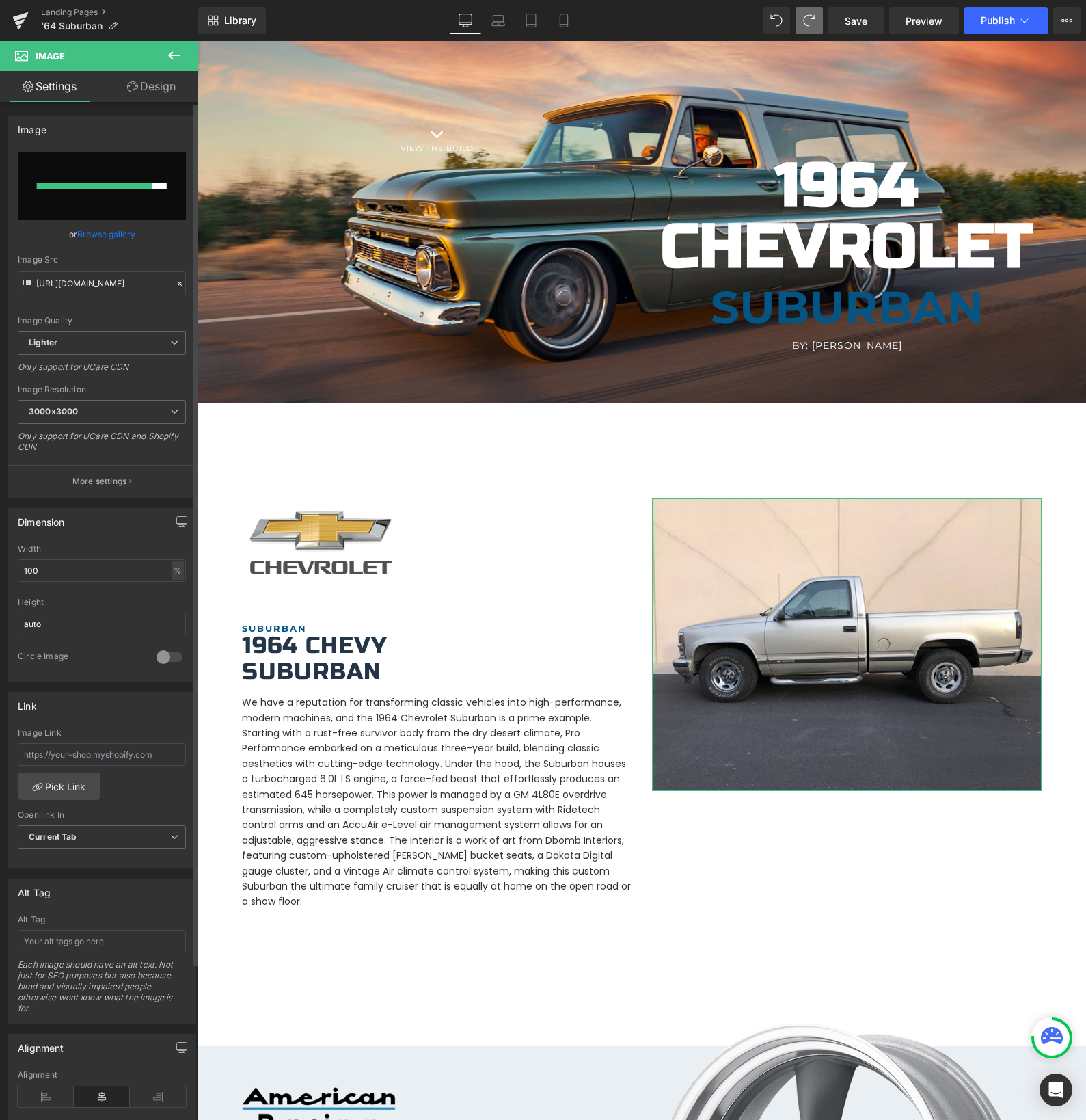
click at [137, 184] on div at bounding box center [94, 185] width 115 height 7
click at [100, 199] on input "file" at bounding box center [102, 185] width 168 height 68
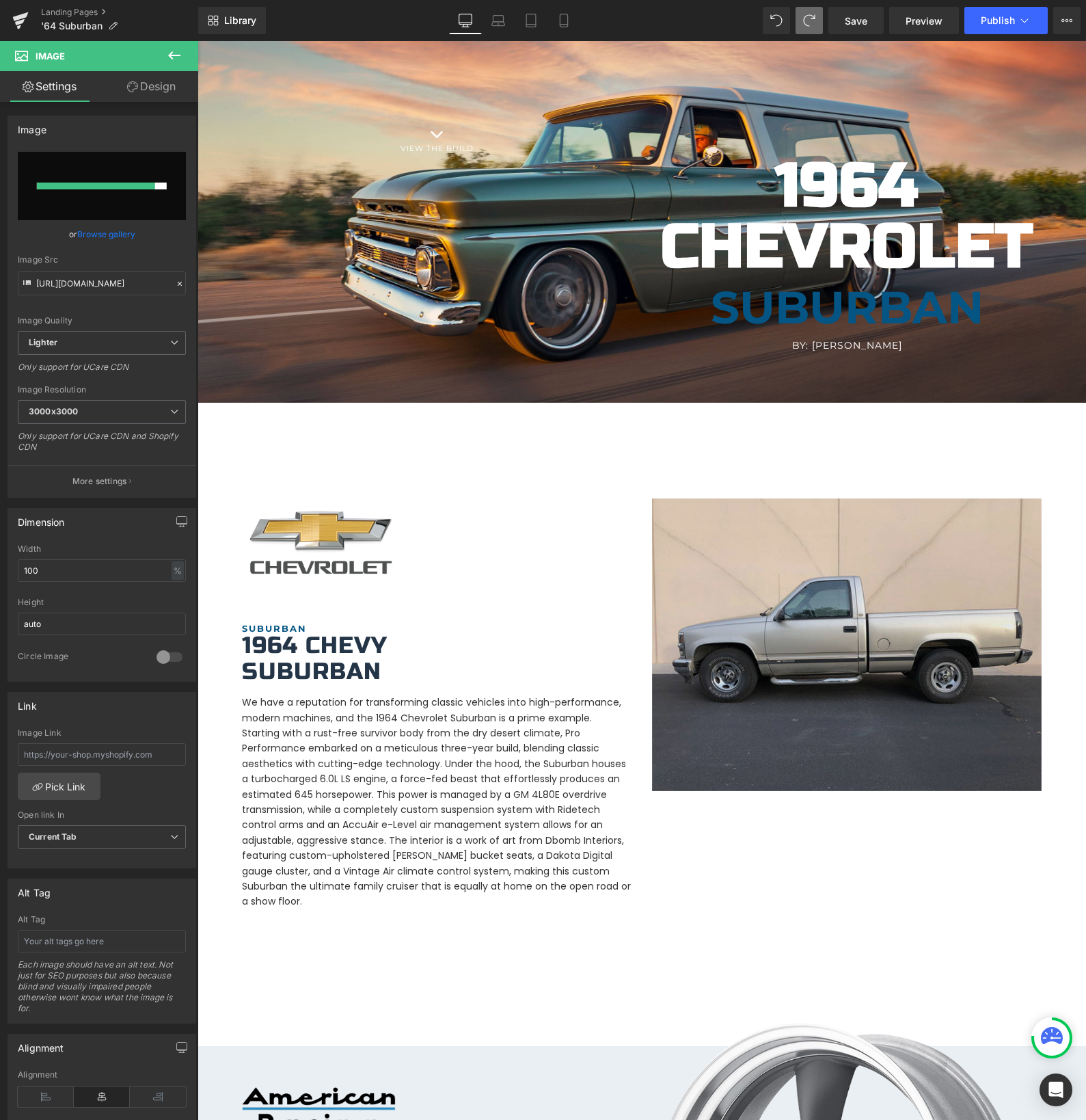
type input "C:\fakepath\IMG_4077.jpeg"
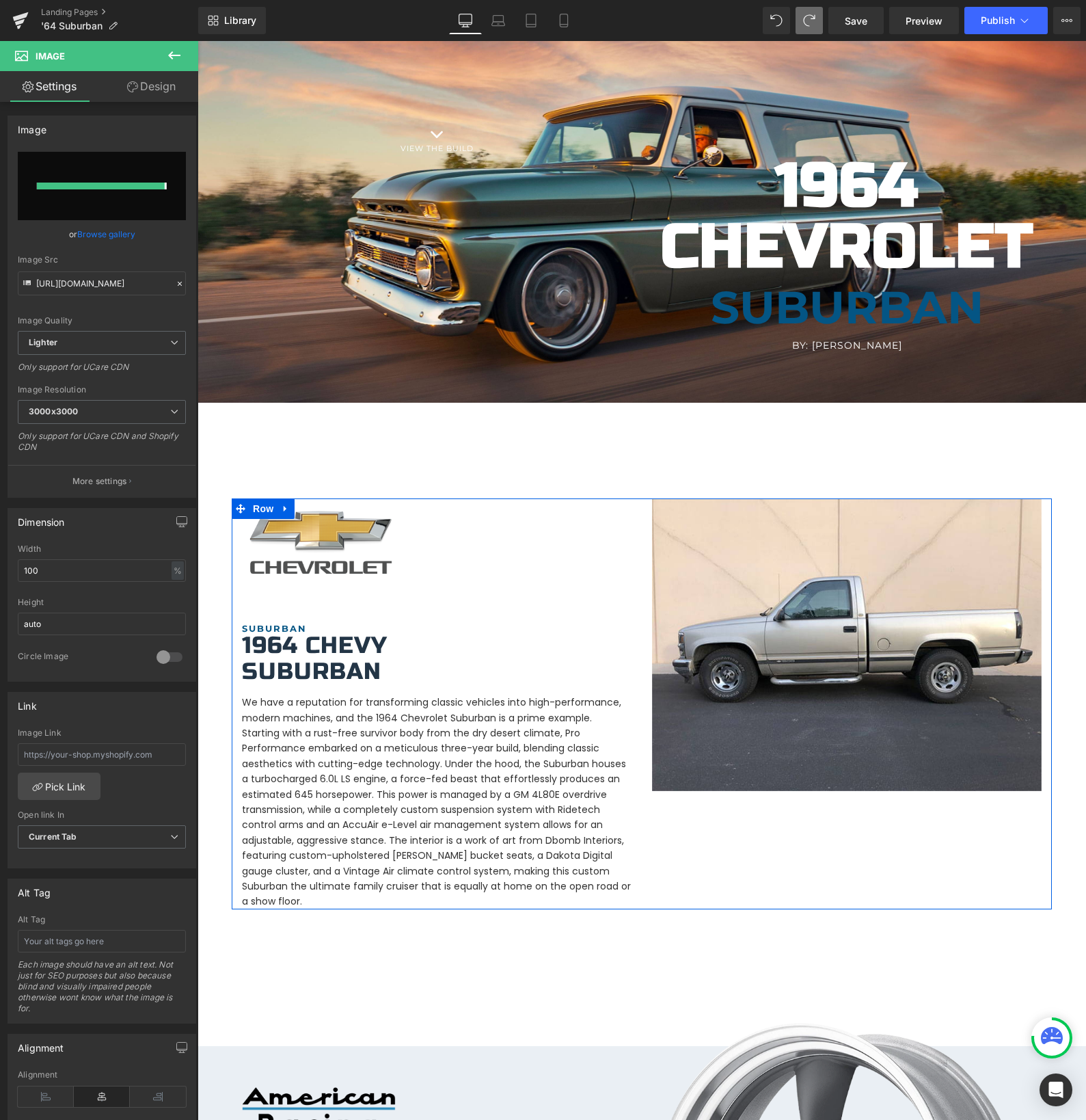
type input "[URL][DOMAIN_NAME]"
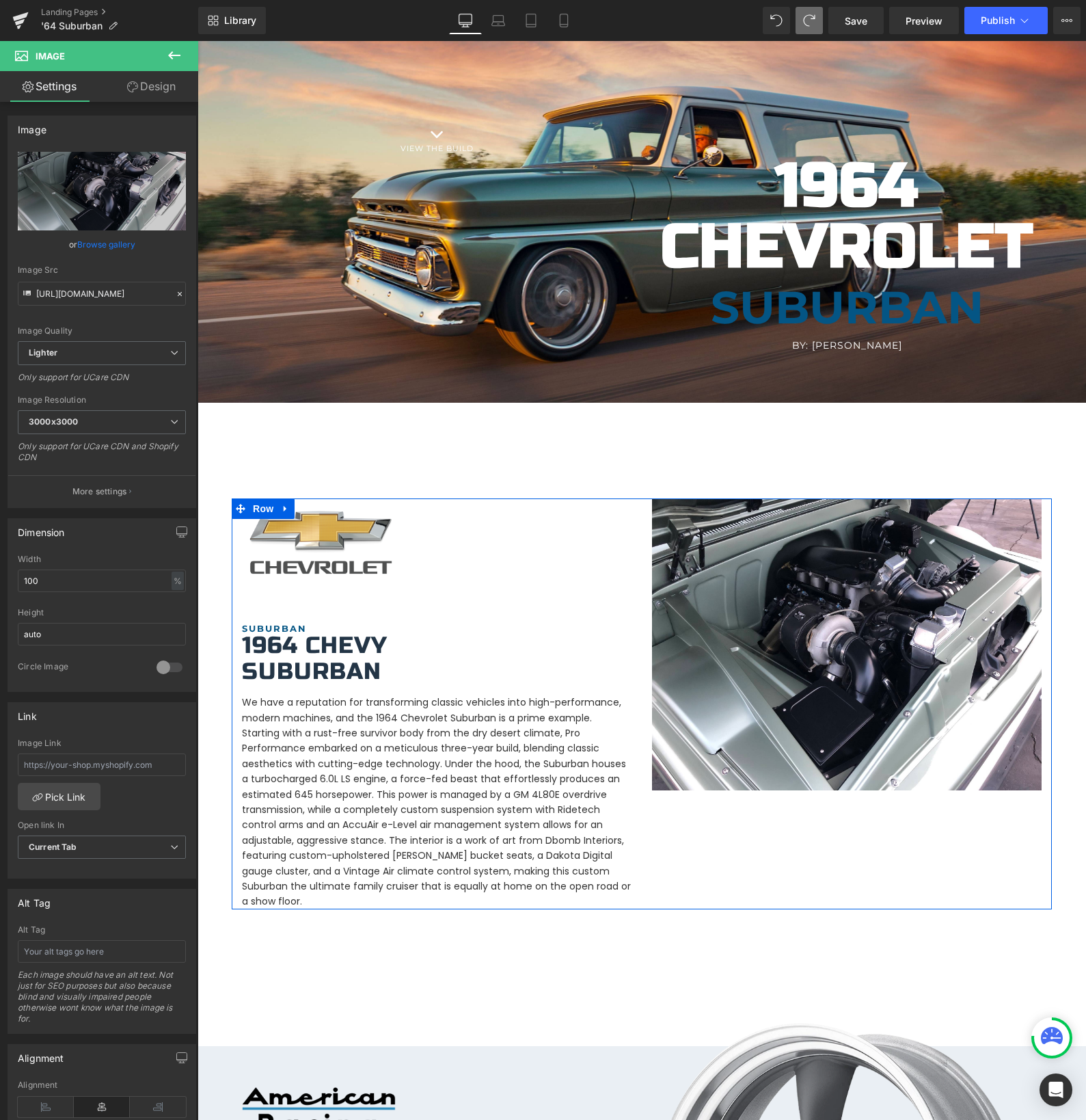
click at [841, 839] on div "Image SUBURBAN Heading 1964 Chevy Suburban Heading Text Block Image Row" at bounding box center [641, 703] width 820 height 411
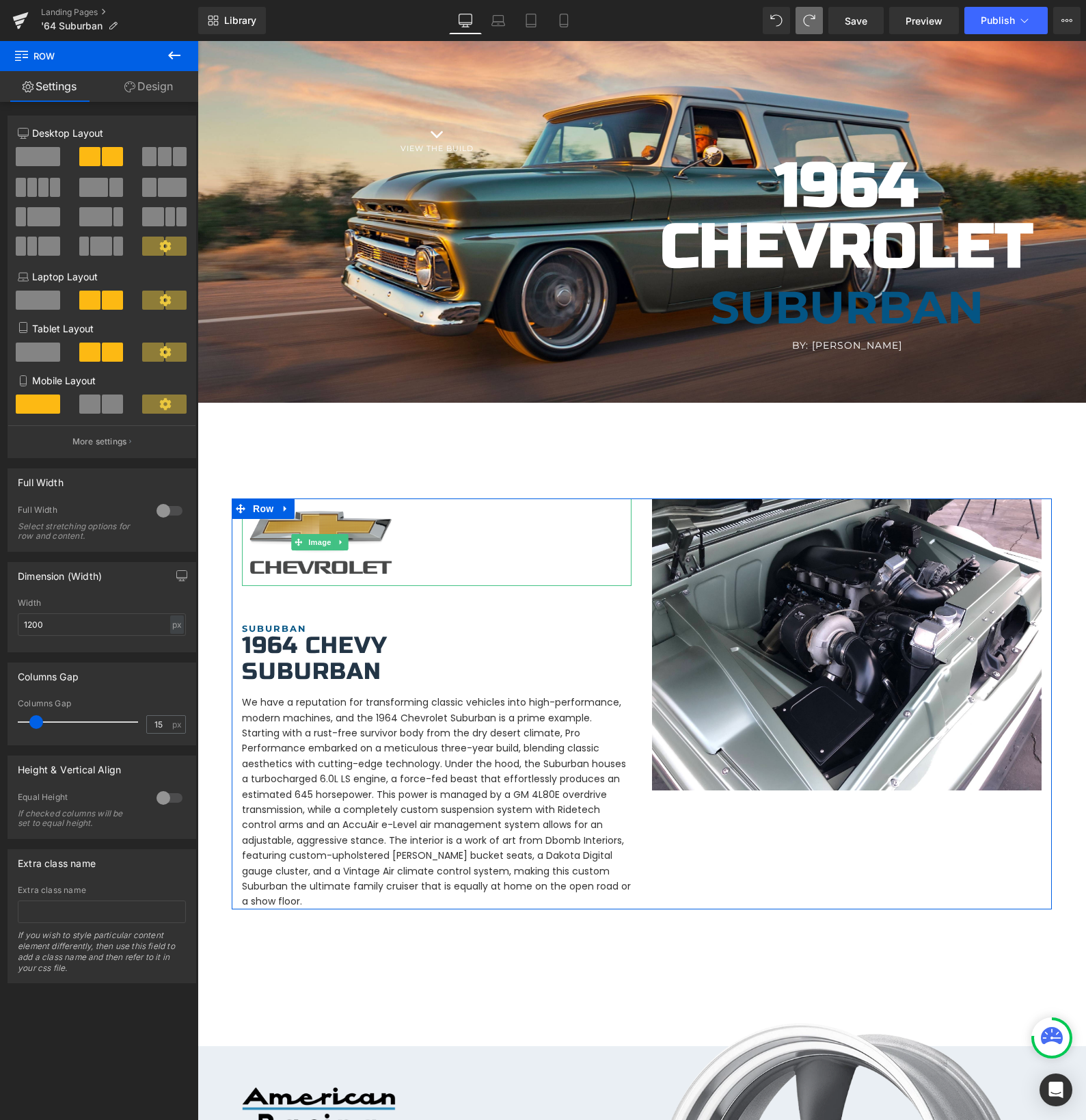
click at [334, 564] on img at bounding box center [319, 541] width 155 height 87
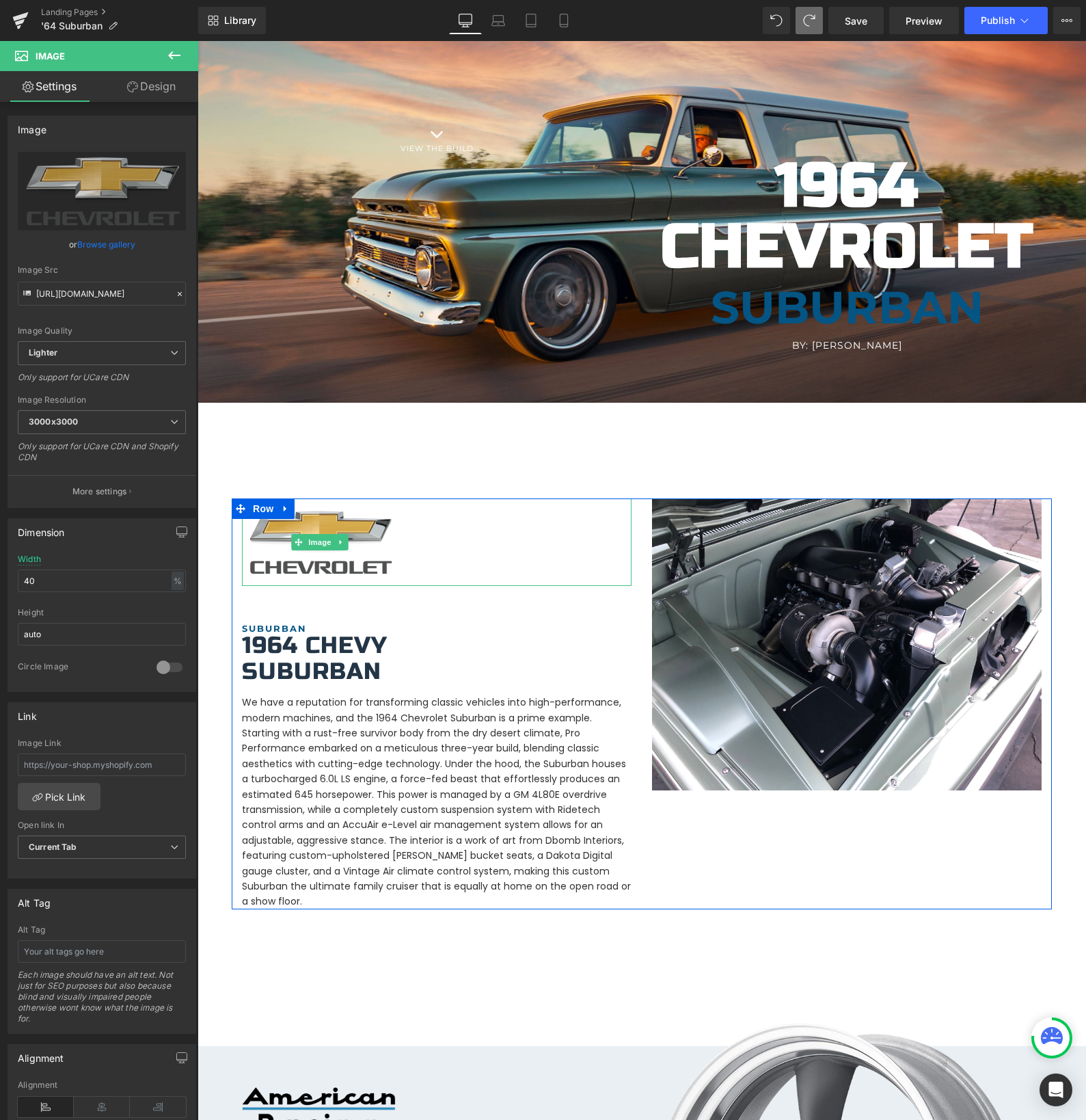
click at [342, 543] on icon at bounding box center [342, 542] width 8 height 9
click at [350, 543] on icon at bounding box center [348, 542] width 8 height 8
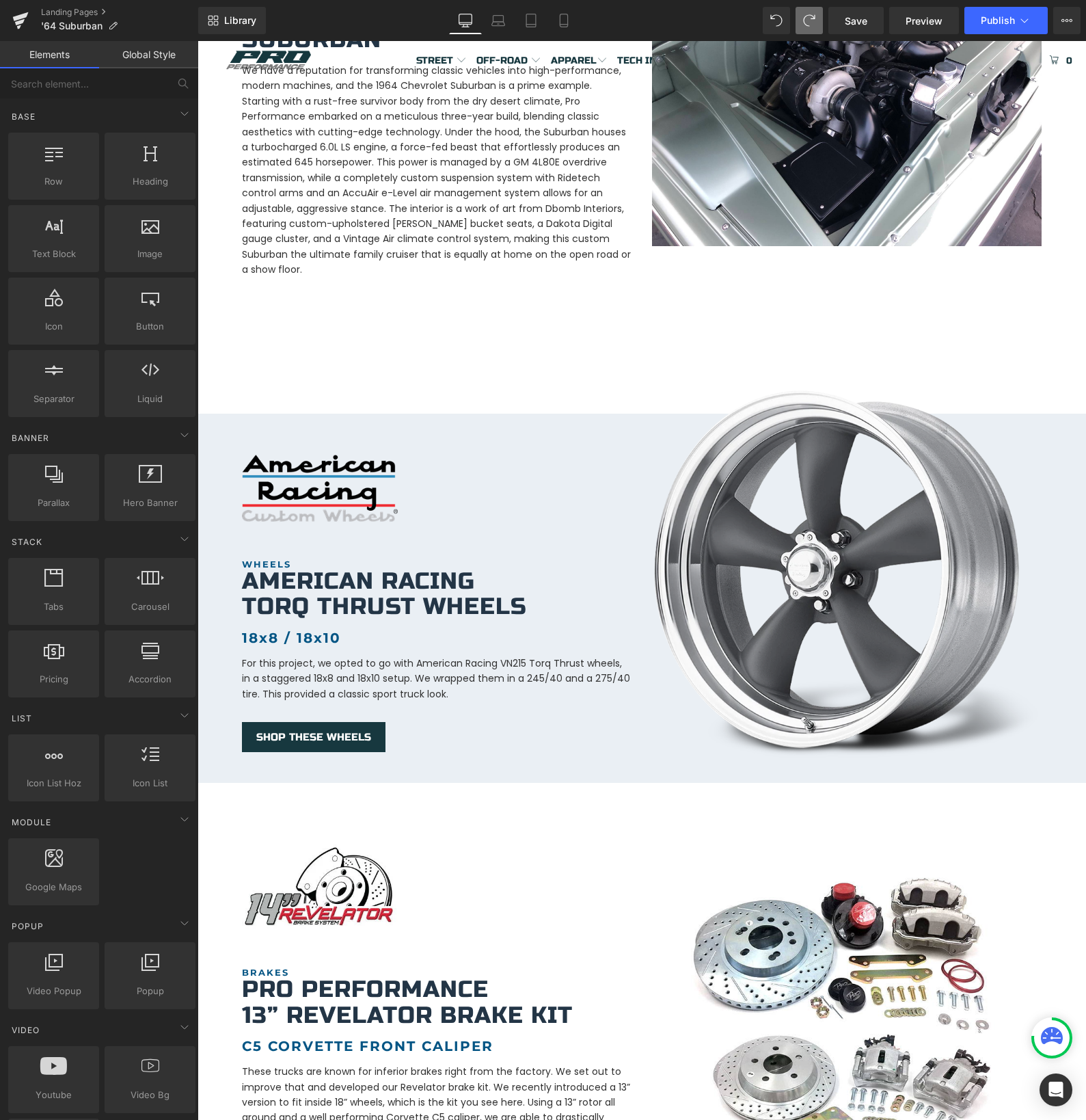
scroll to position [643, 0]
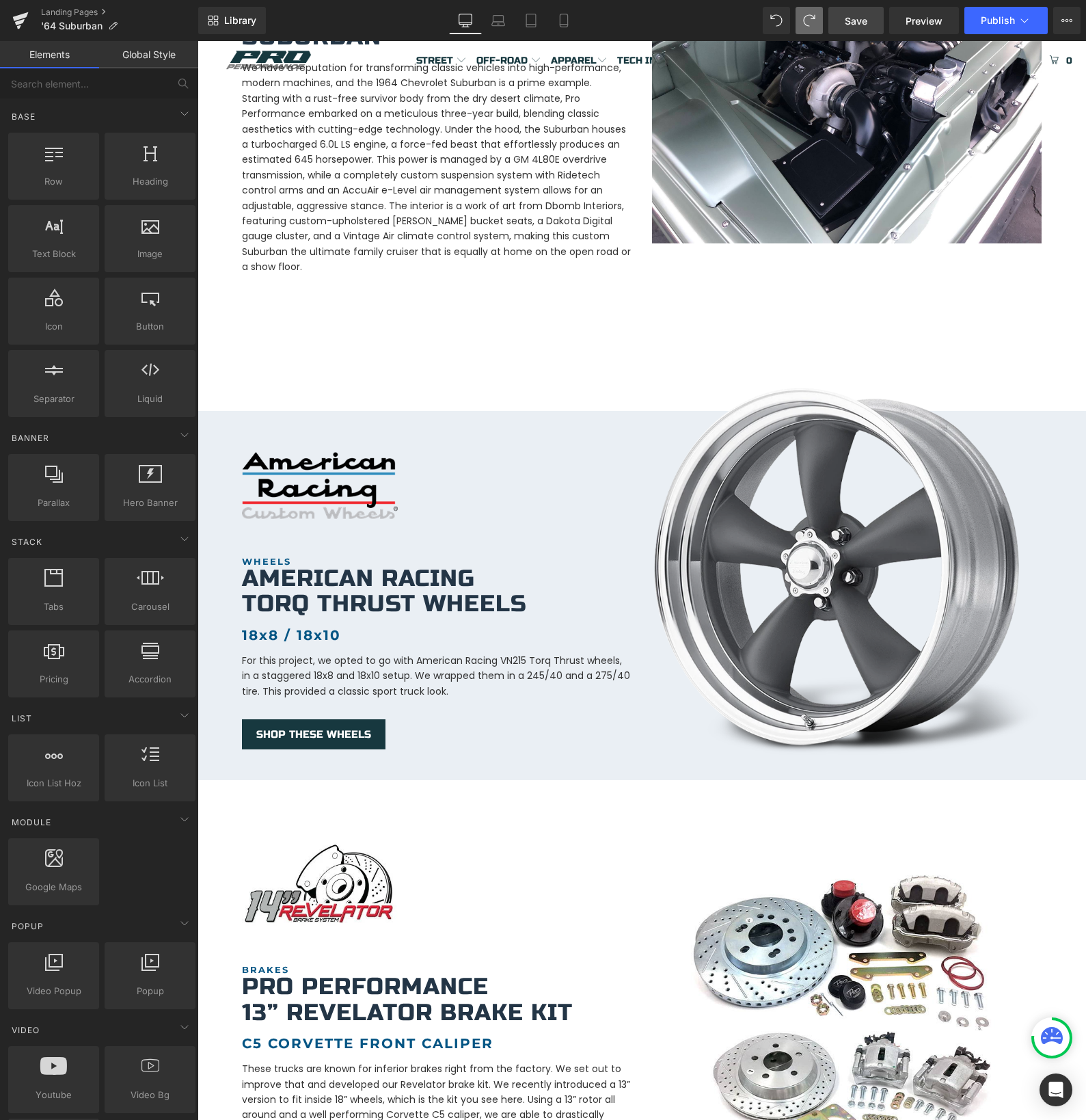
click at [852, 21] on span "Save" at bounding box center [856, 20] width 23 height 14
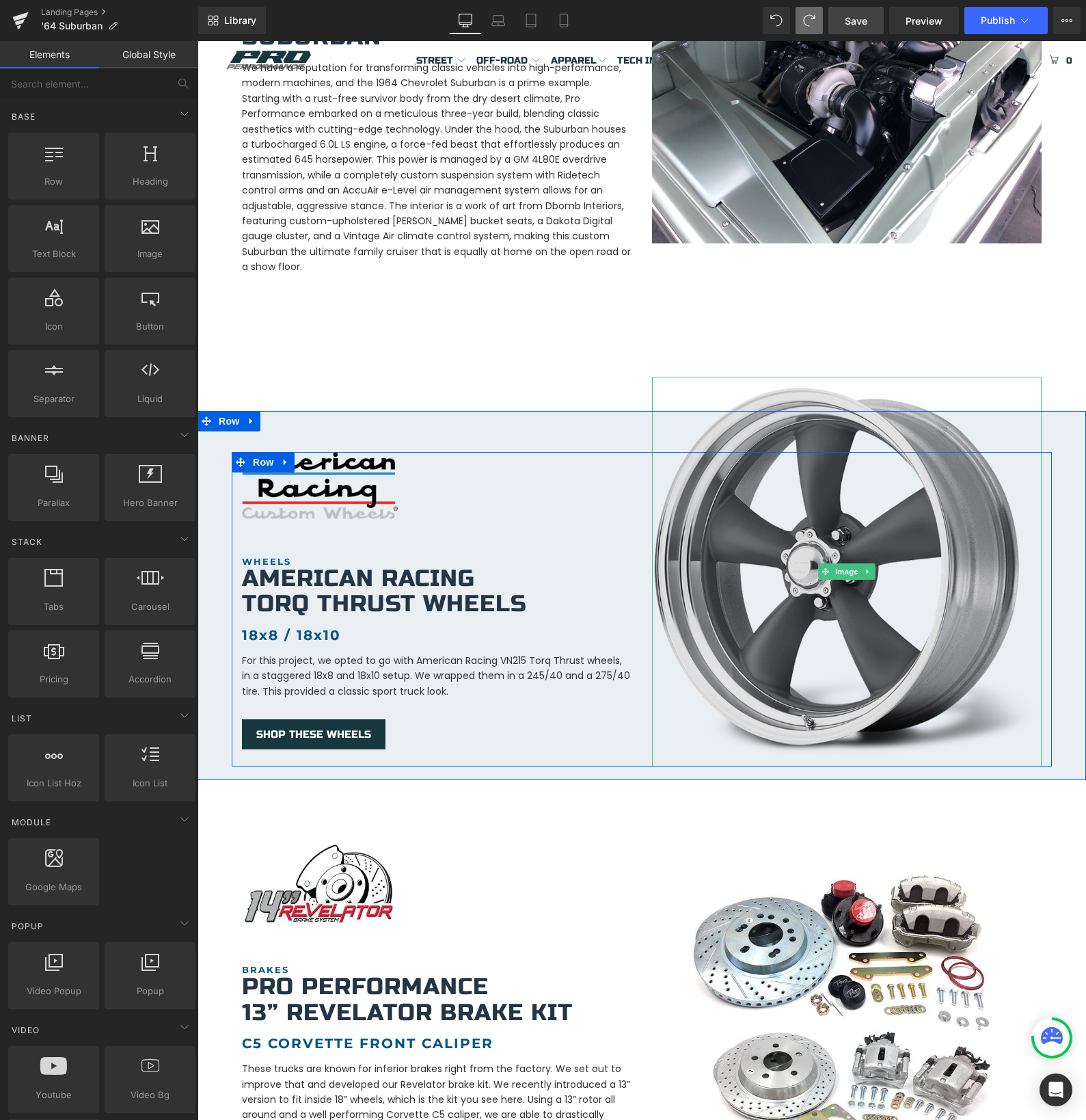
click at [716, 609] on img at bounding box center [847, 572] width 390 height 390
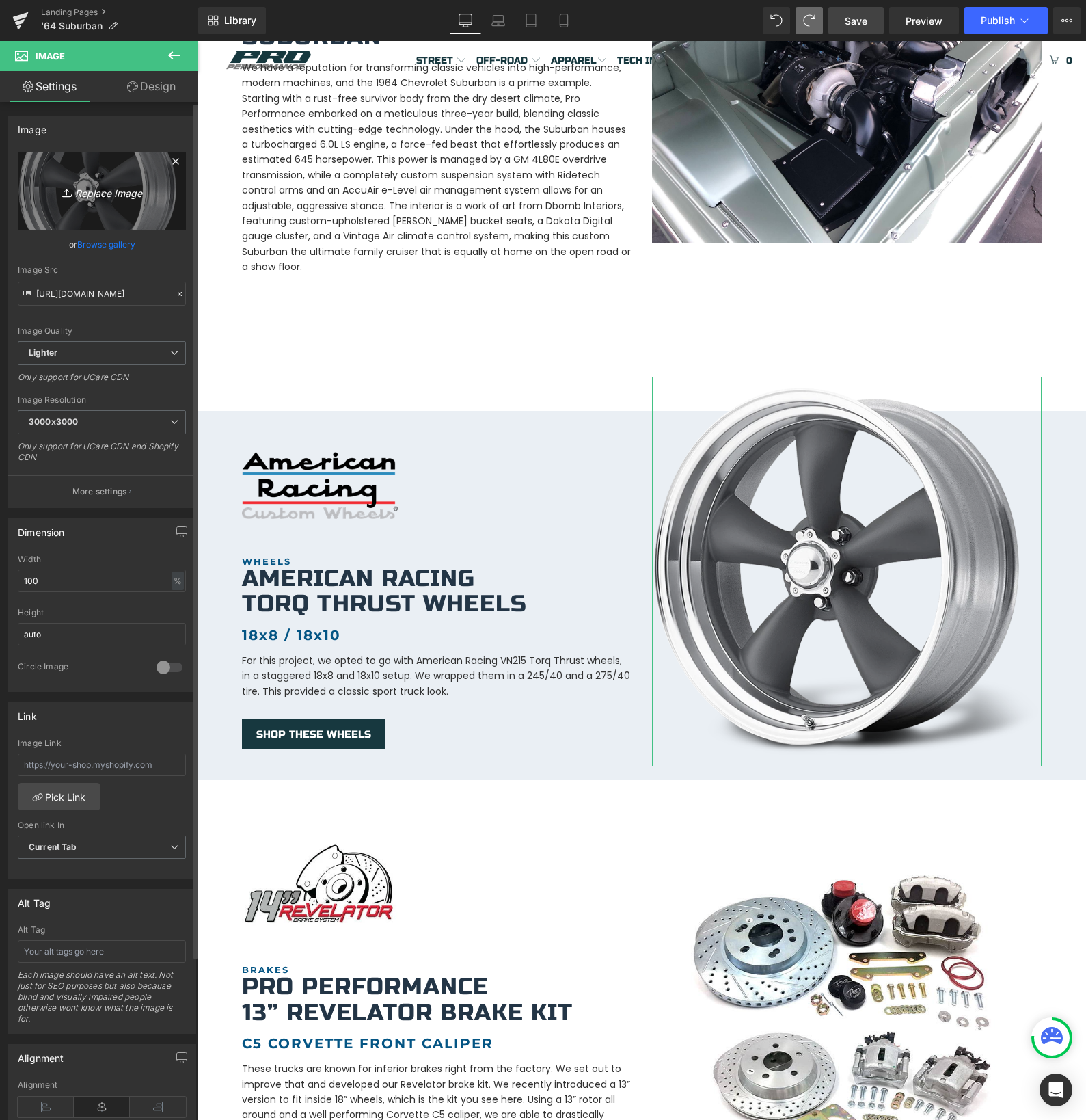
click at [113, 193] on icon "Replace Image" at bounding box center [102, 191] width 109 height 17
type input "C:\fakepath\Drift.png"
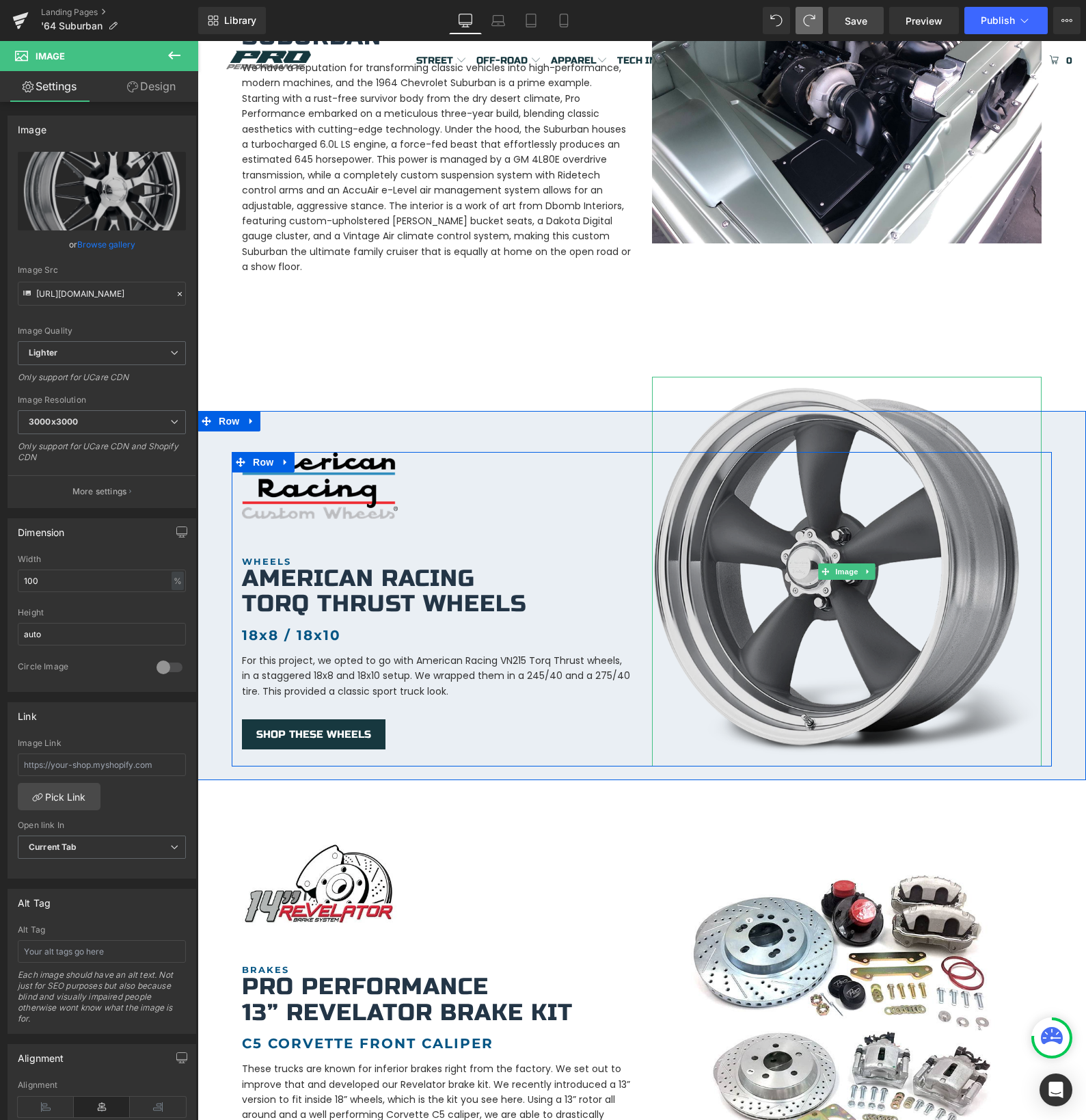
type input "[URL][DOMAIN_NAME]"
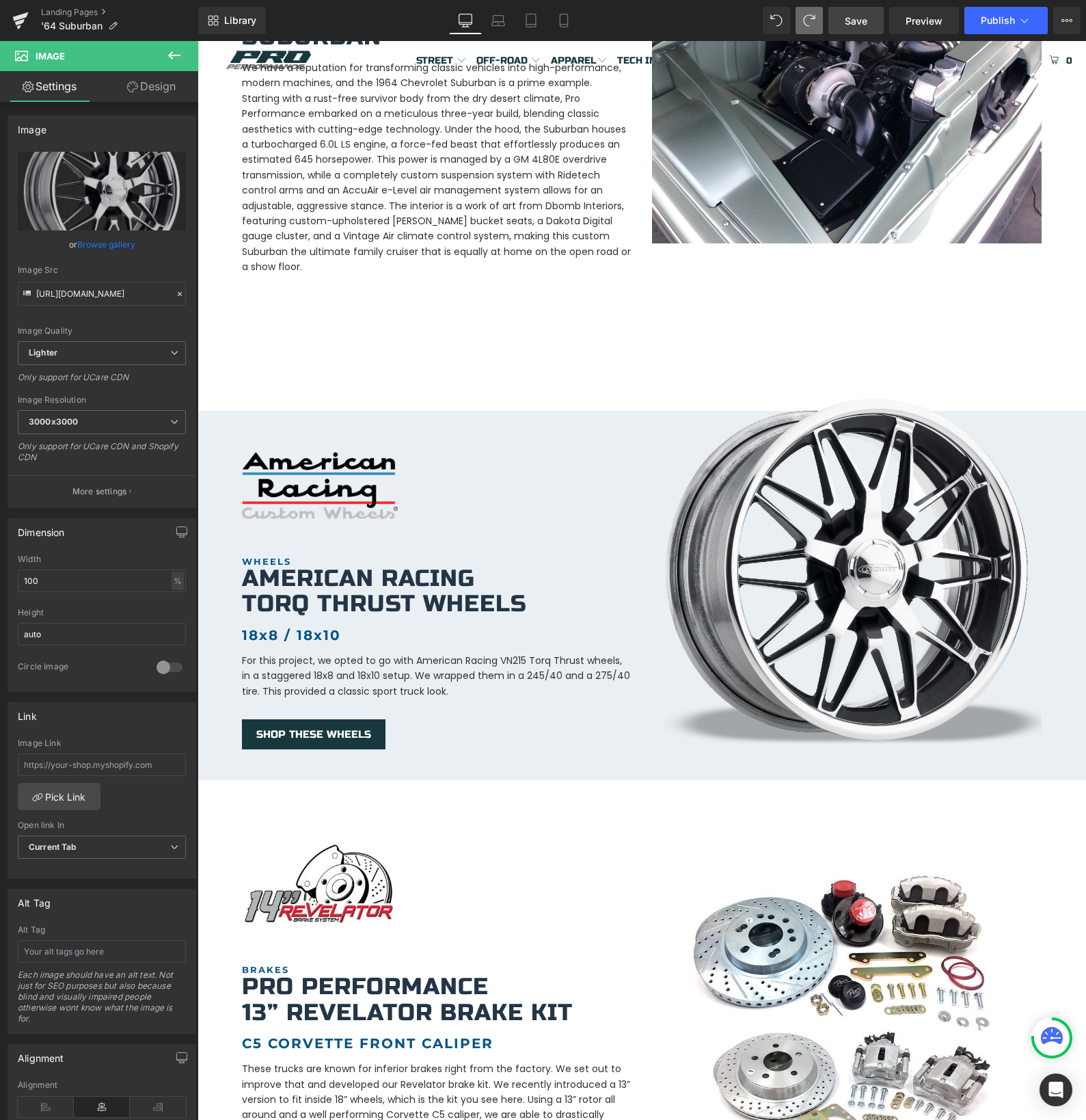
click at [733, 314] on div "Icon VIEW THE BUILD Heading 1964 Chevrolet Heading [GEOGRAPHIC_DATA] Heading By…" at bounding box center [642, 911] width 888 height 2874
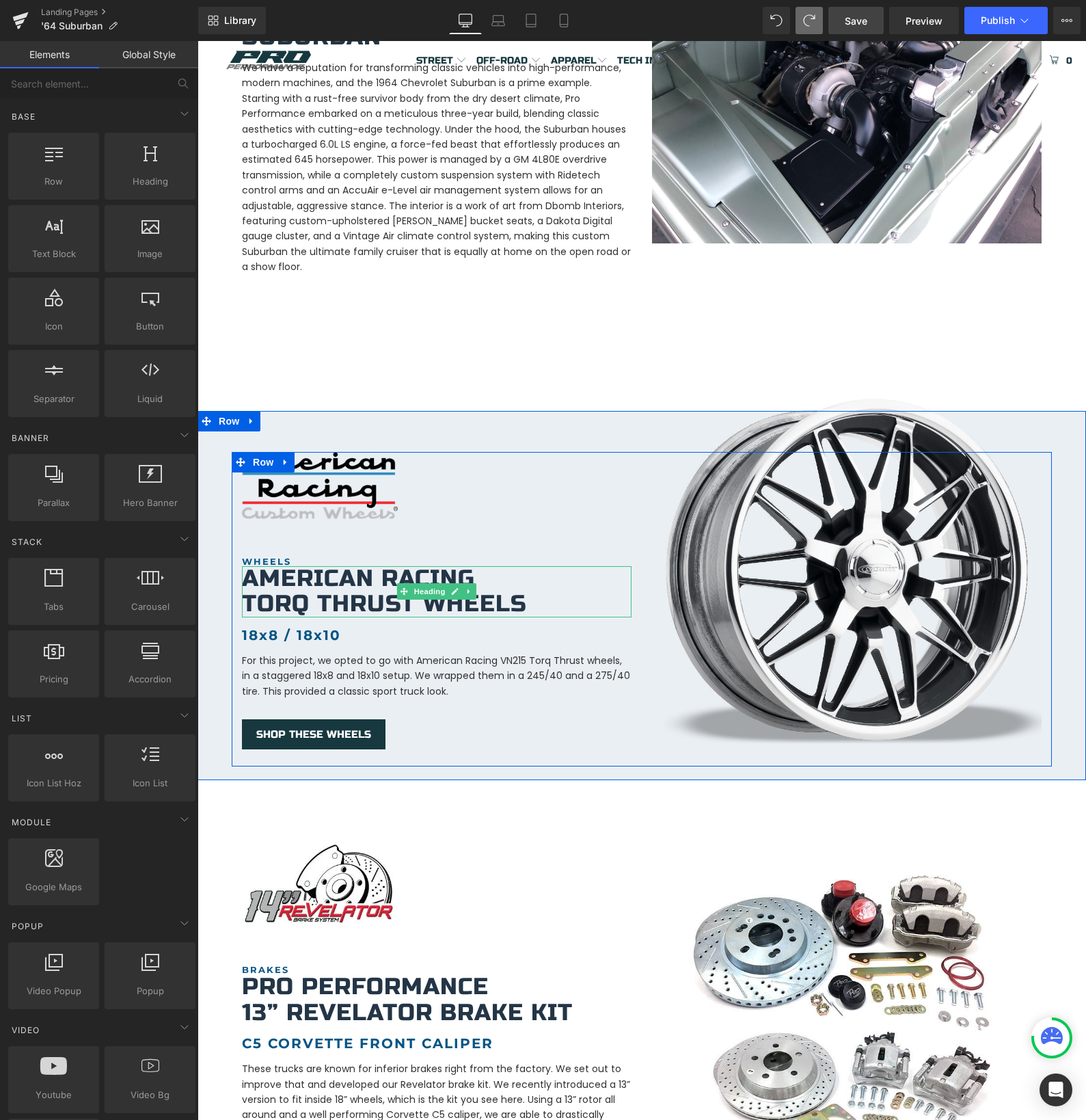
click at [313, 595] on h1 "Torq Thrust Wheels" at bounding box center [437, 604] width 390 height 25
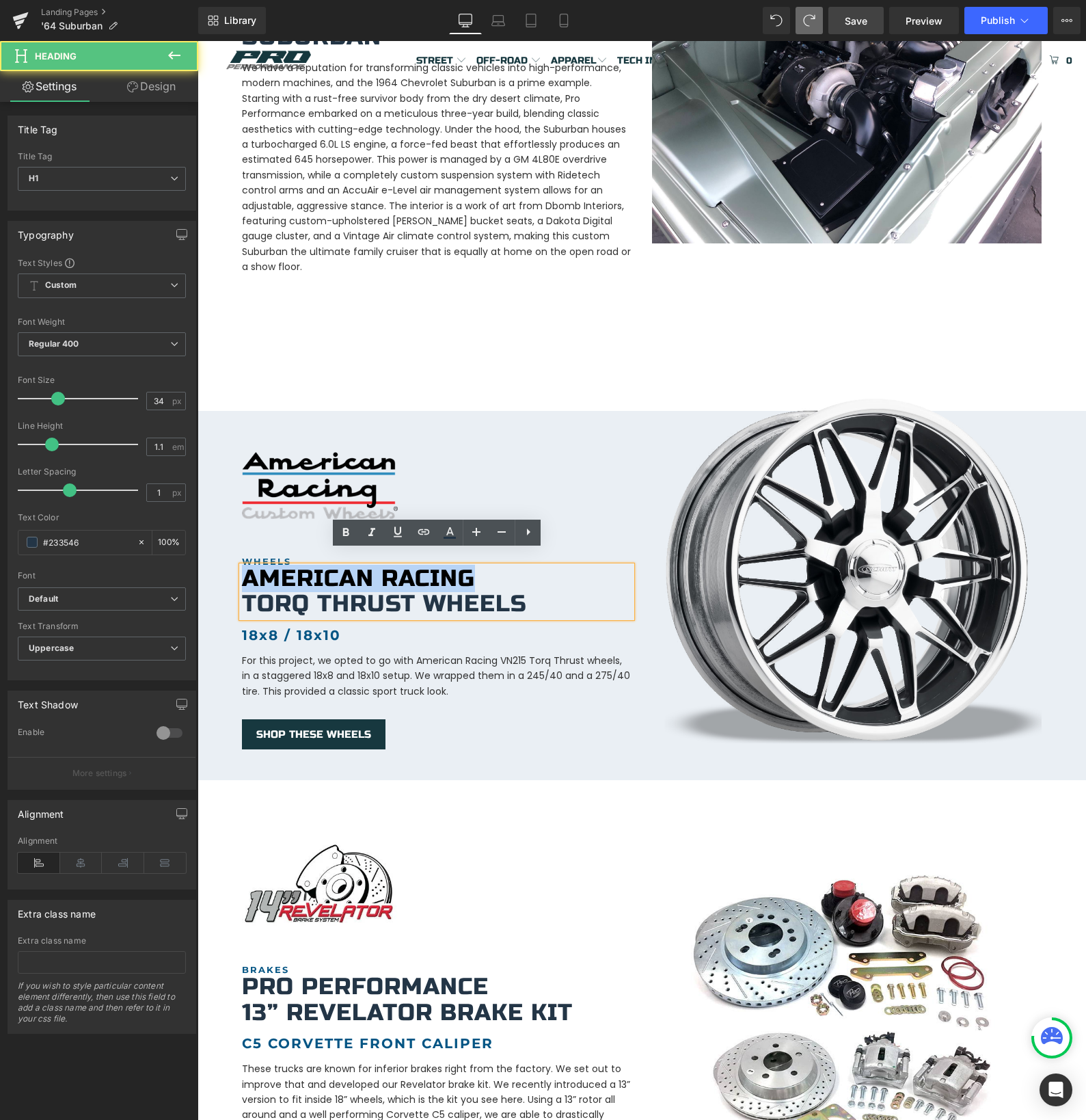
drag, startPoint x: 247, startPoint y: 564, endPoint x: 469, endPoint y: 567, distance: 222.0
click at [469, 567] on h1 "American Racing" at bounding box center [437, 579] width 390 height 25
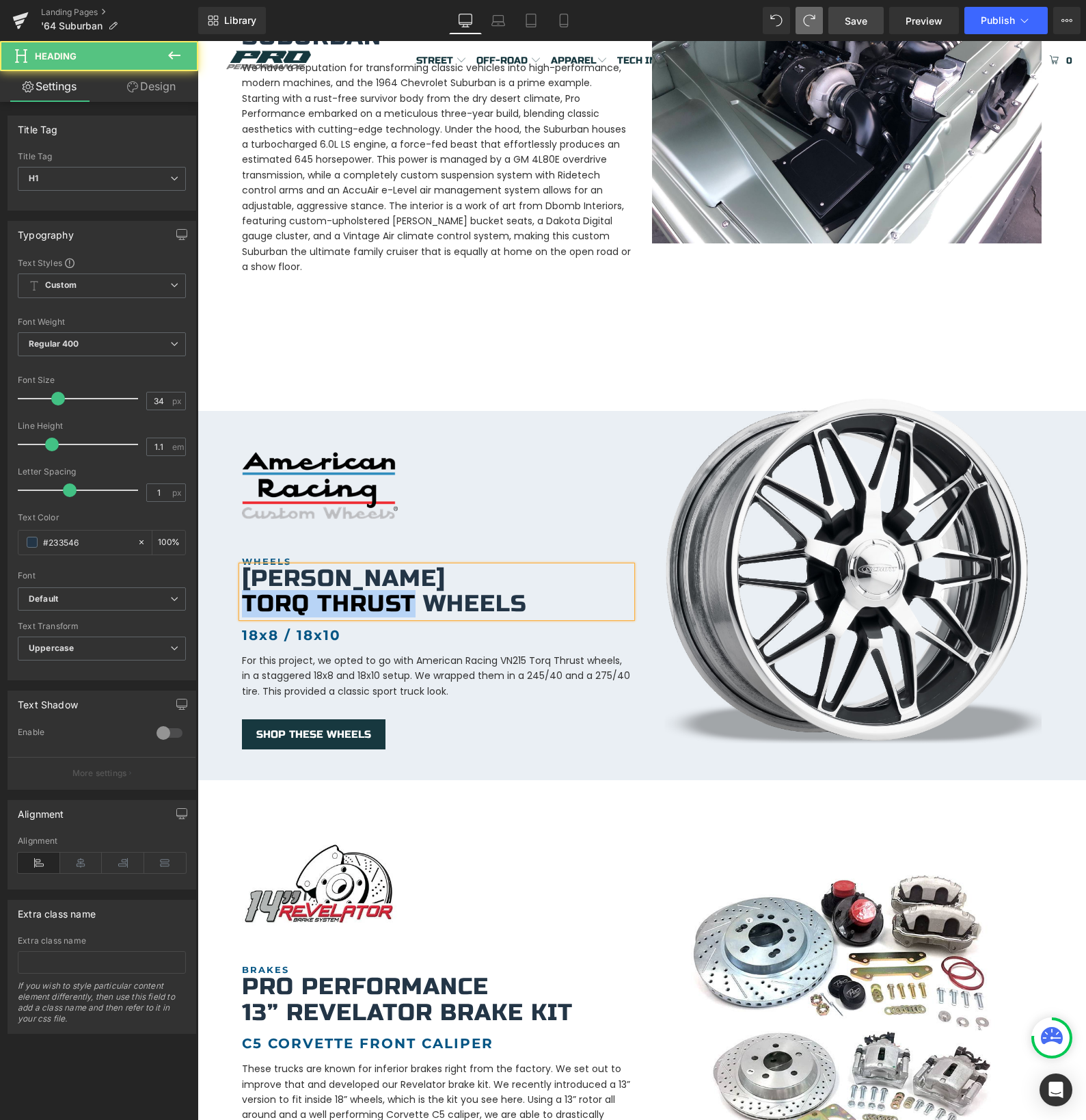
drag, startPoint x: 413, startPoint y: 585, endPoint x: 246, endPoint y: 587, distance: 167.0
click at [246, 591] on h1 "Torq Thrust Wheels" at bounding box center [437, 604] width 390 height 25
click at [241, 619] on div "Image WHEELS Heading [PERSON_NAME] Drift Wheels Heading 18x8 / 18x10 Heading Fo…" at bounding box center [436, 601] width 410 height 298
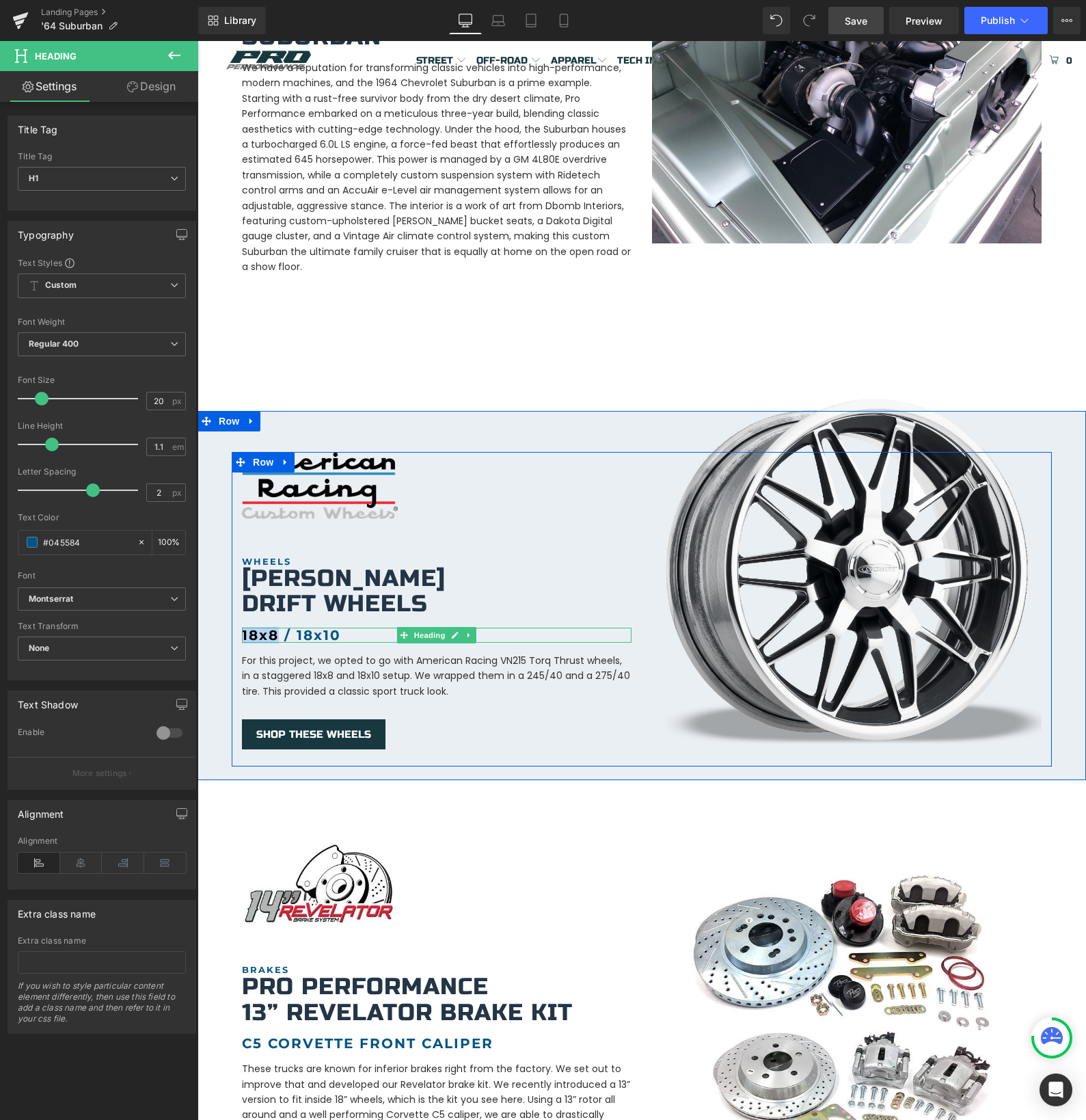
click at [250, 627] on b "18x8 / 18x10" at bounding box center [291, 634] width 99 height 16
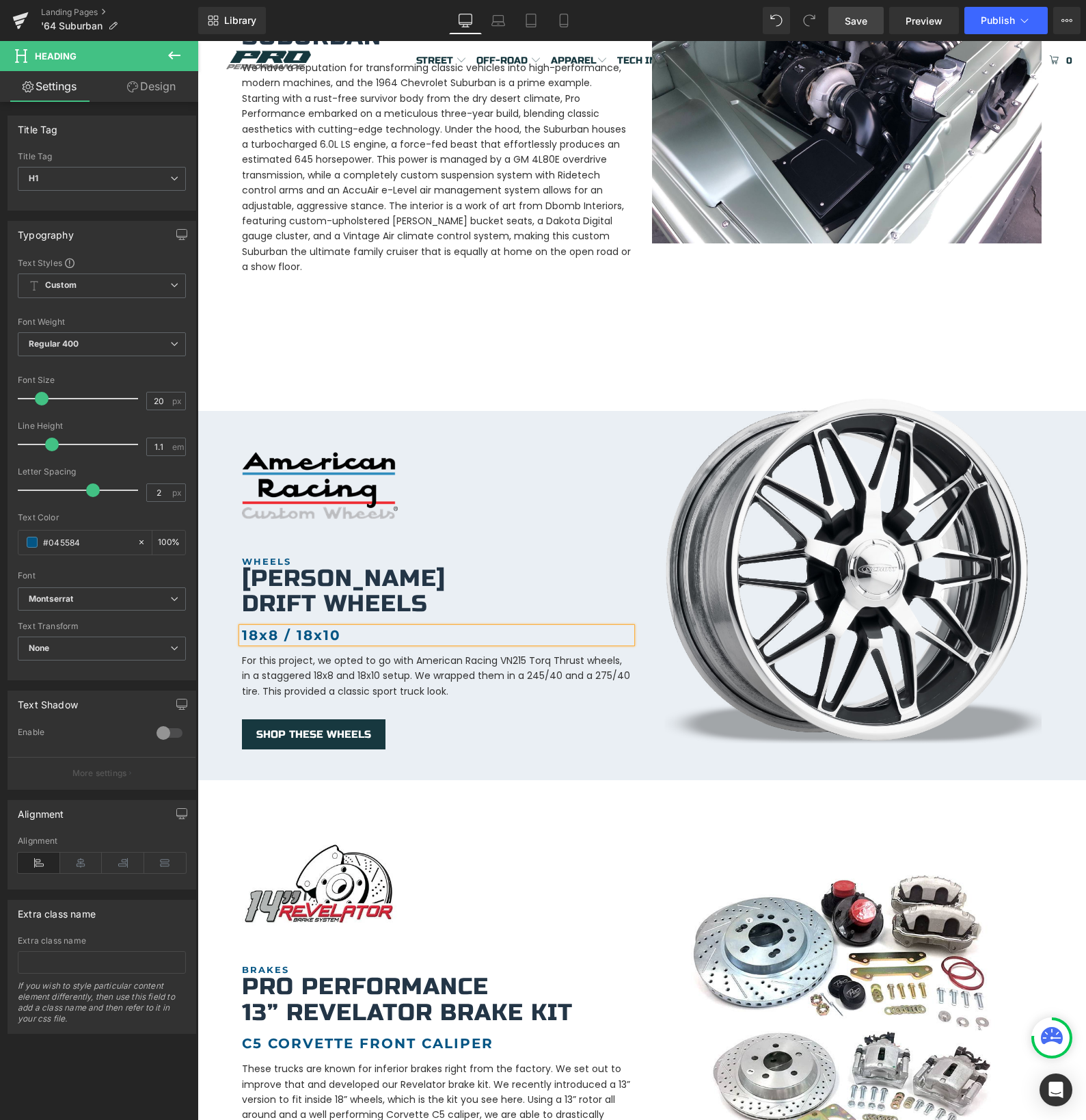
click at [252, 627] on b "18x8 / 18x10" at bounding box center [291, 634] width 99 height 16
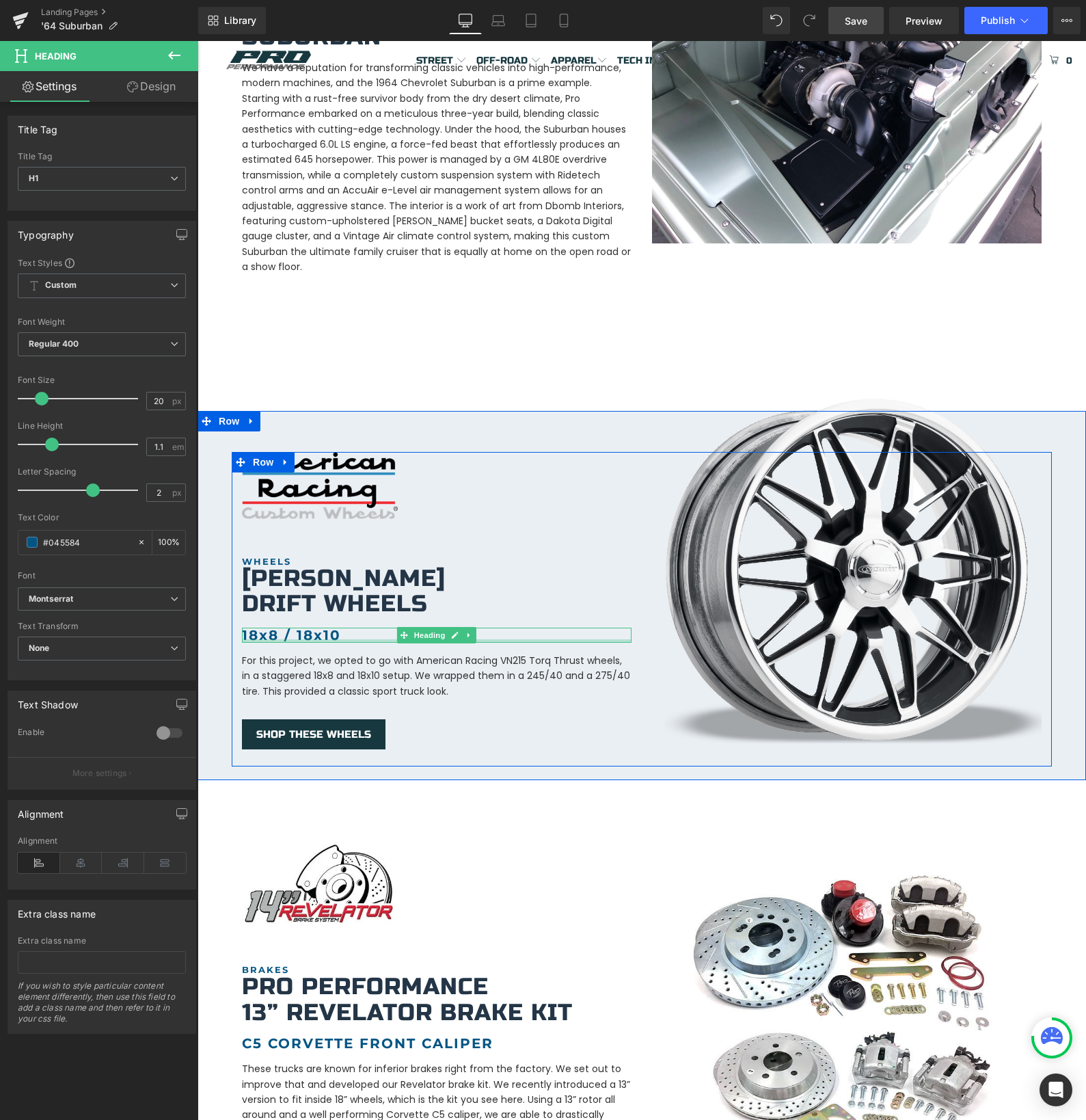
click at [306, 627] on b "18x8 / 18x10" at bounding box center [291, 634] width 99 height 16
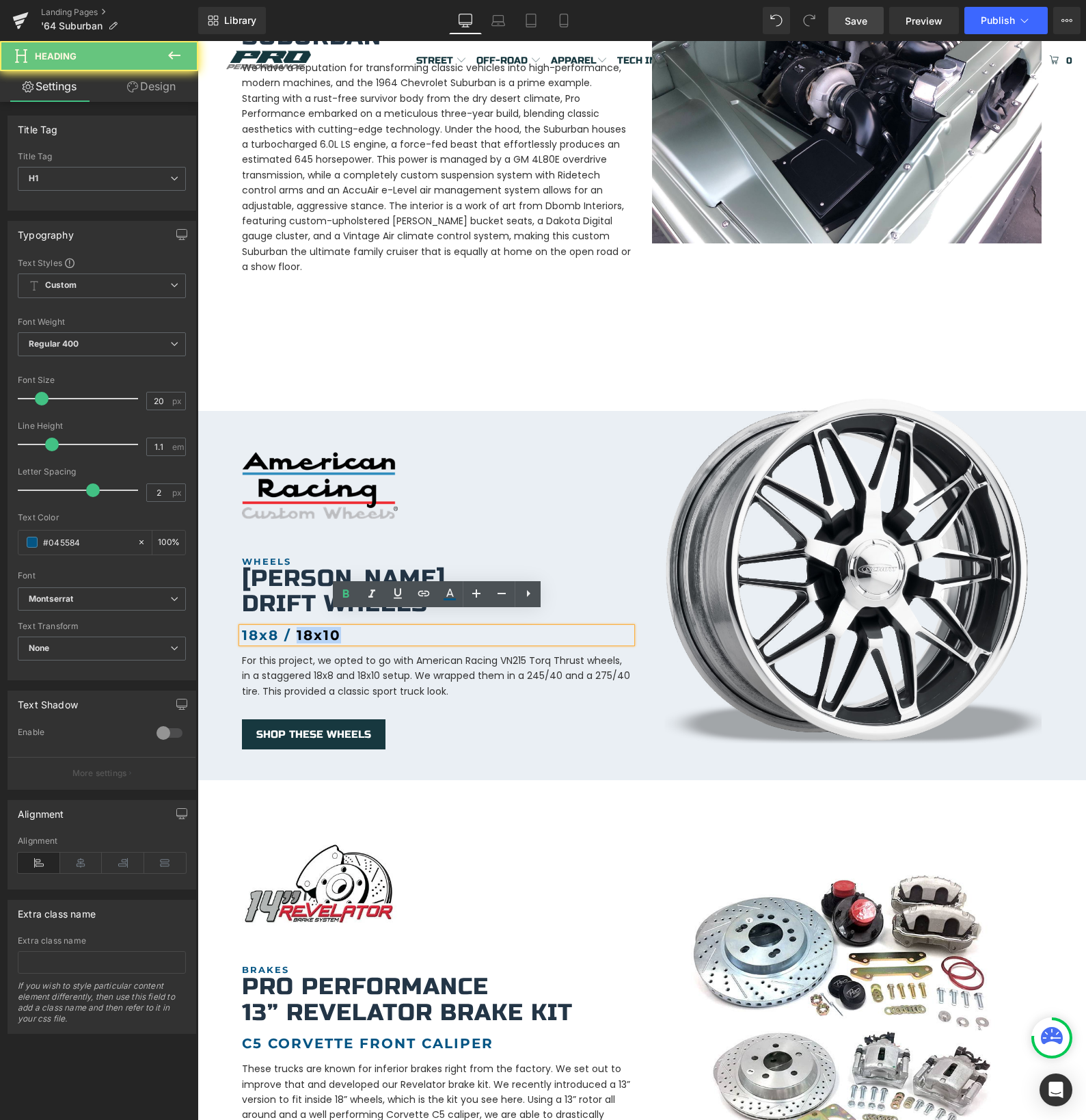
click at [306, 627] on b "18x8 / 18x10" at bounding box center [291, 634] width 99 height 16
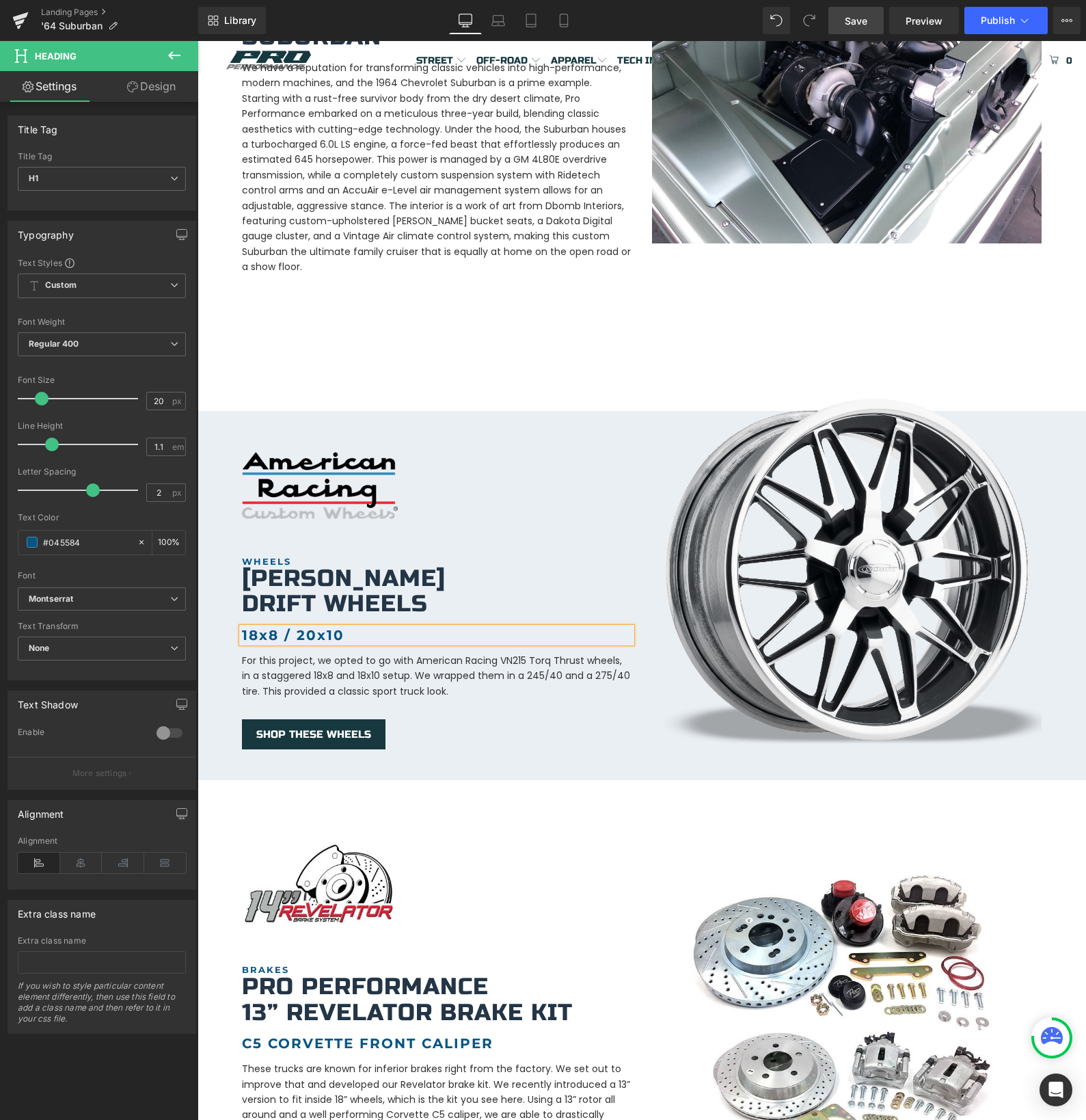
click at [258, 627] on b "18x8 / 20x10" at bounding box center [293, 634] width 103 height 16
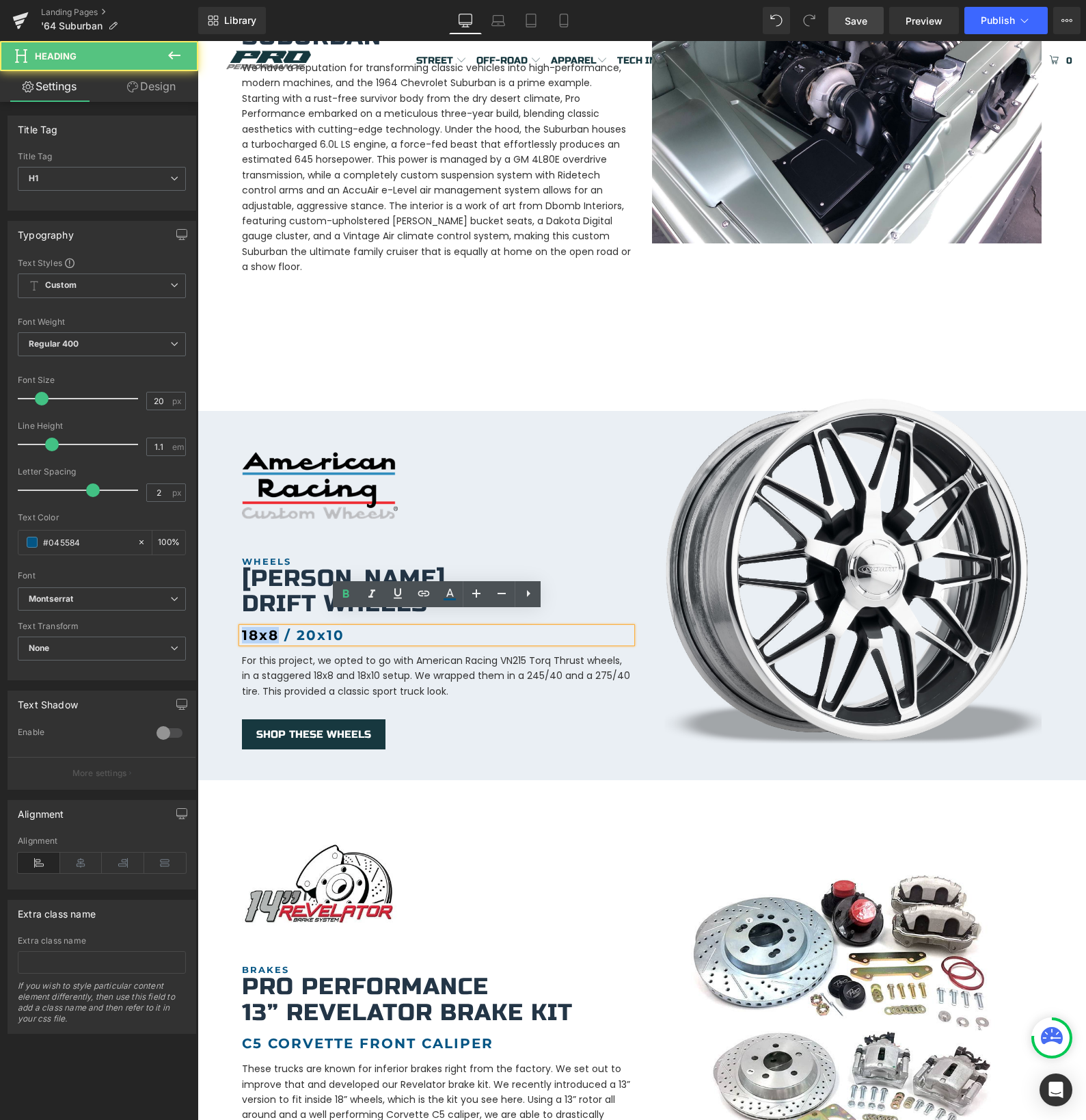
click at [258, 627] on b "18x8 / 20x10" at bounding box center [293, 634] width 103 height 16
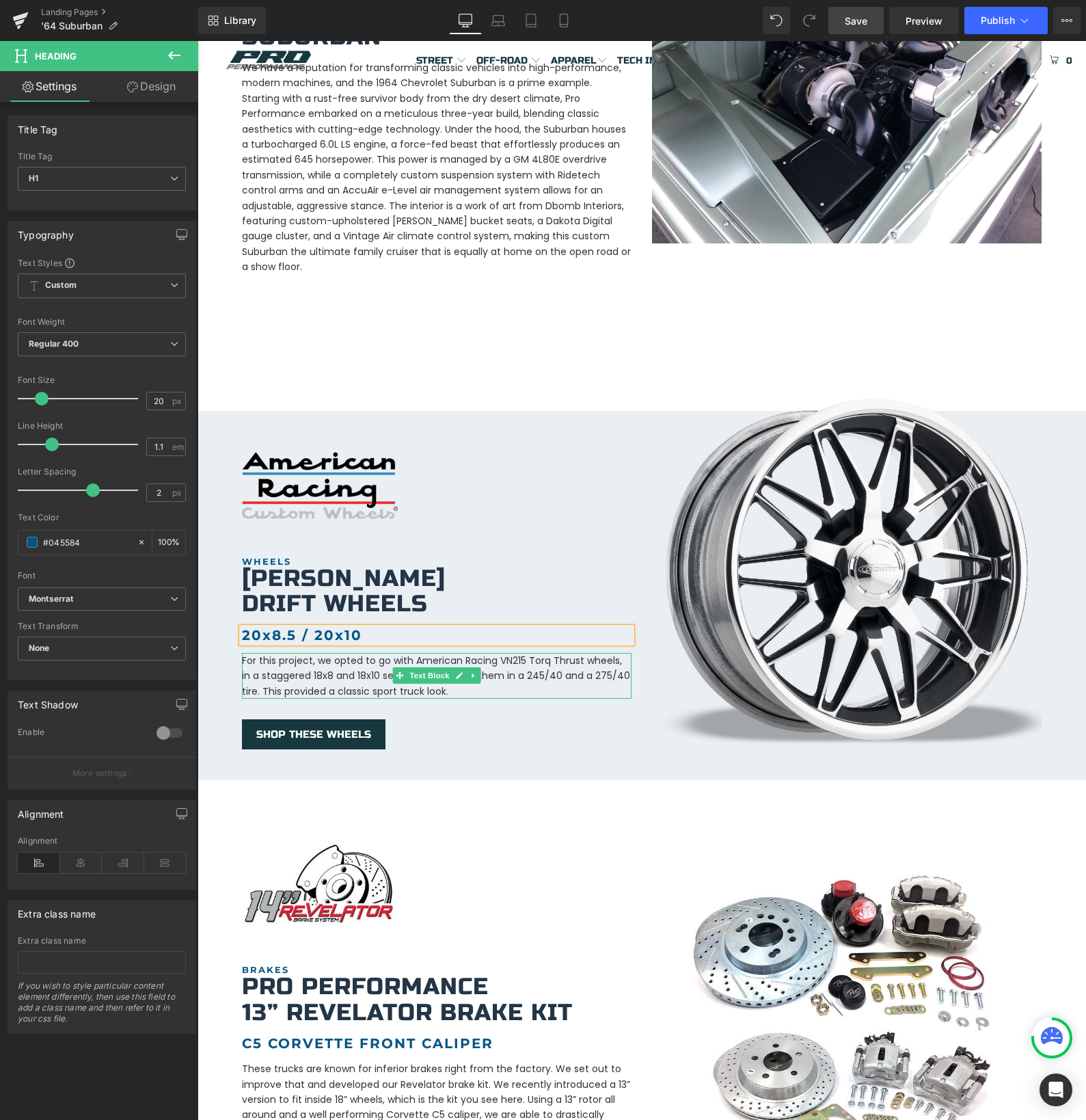
click at [272, 657] on p "For this project, we opted to go with American Racing VN215 Torq Thrust wheels,…" at bounding box center [437, 676] width 390 height 46
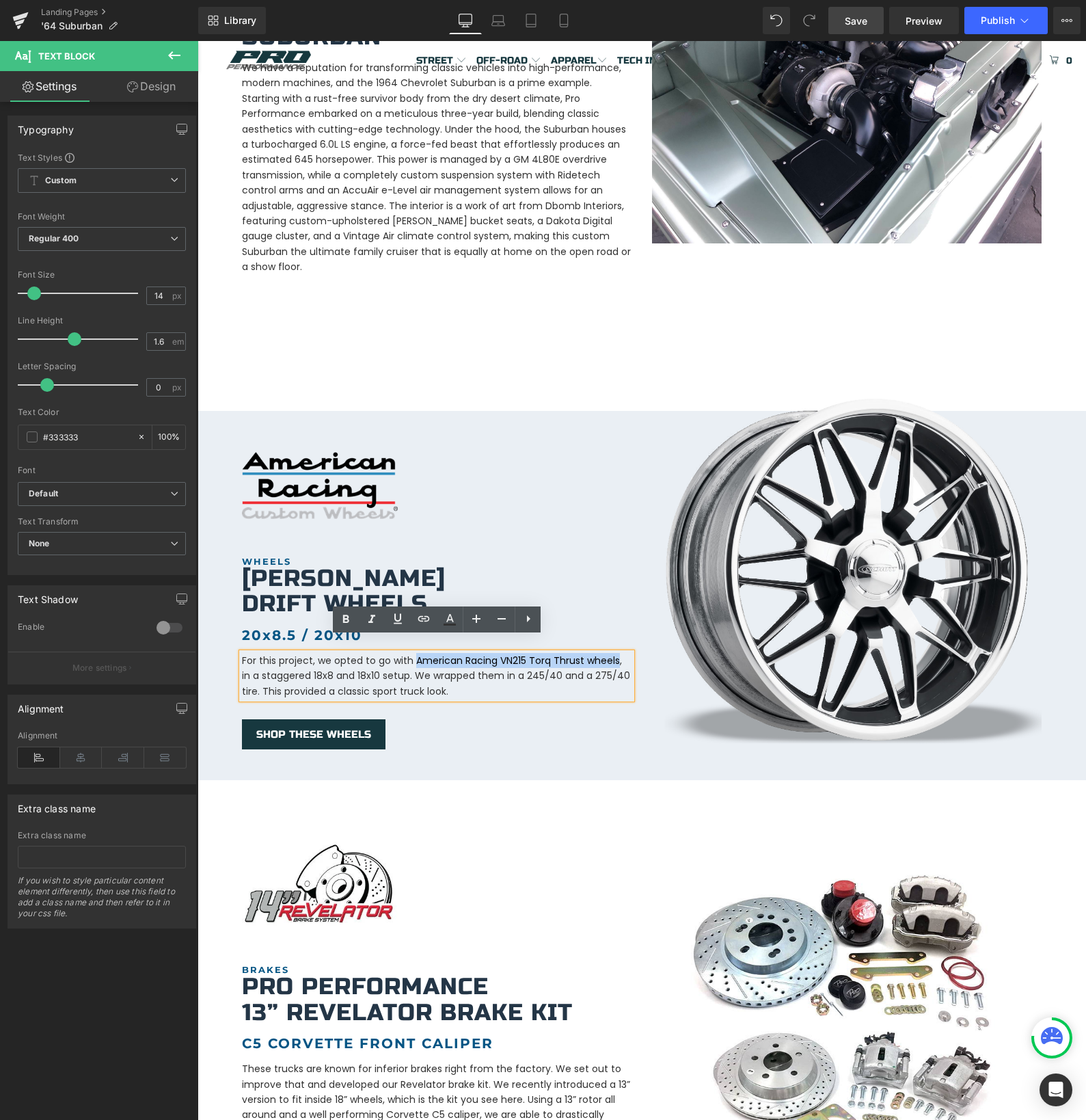
drag, startPoint x: 415, startPoint y: 645, endPoint x: 617, endPoint y: 645, distance: 202.0
click at [617, 653] on p "For this project, we opted to go with American Racing VN215 Torq Thrust wheels,…" at bounding box center [437, 676] width 390 height 46
click at [580, 653] on p "For this project, we opted to go with [PERSON_NAME] Drift wheels, in a staggere…" at bounding box center [437, 676] width 390 height 46
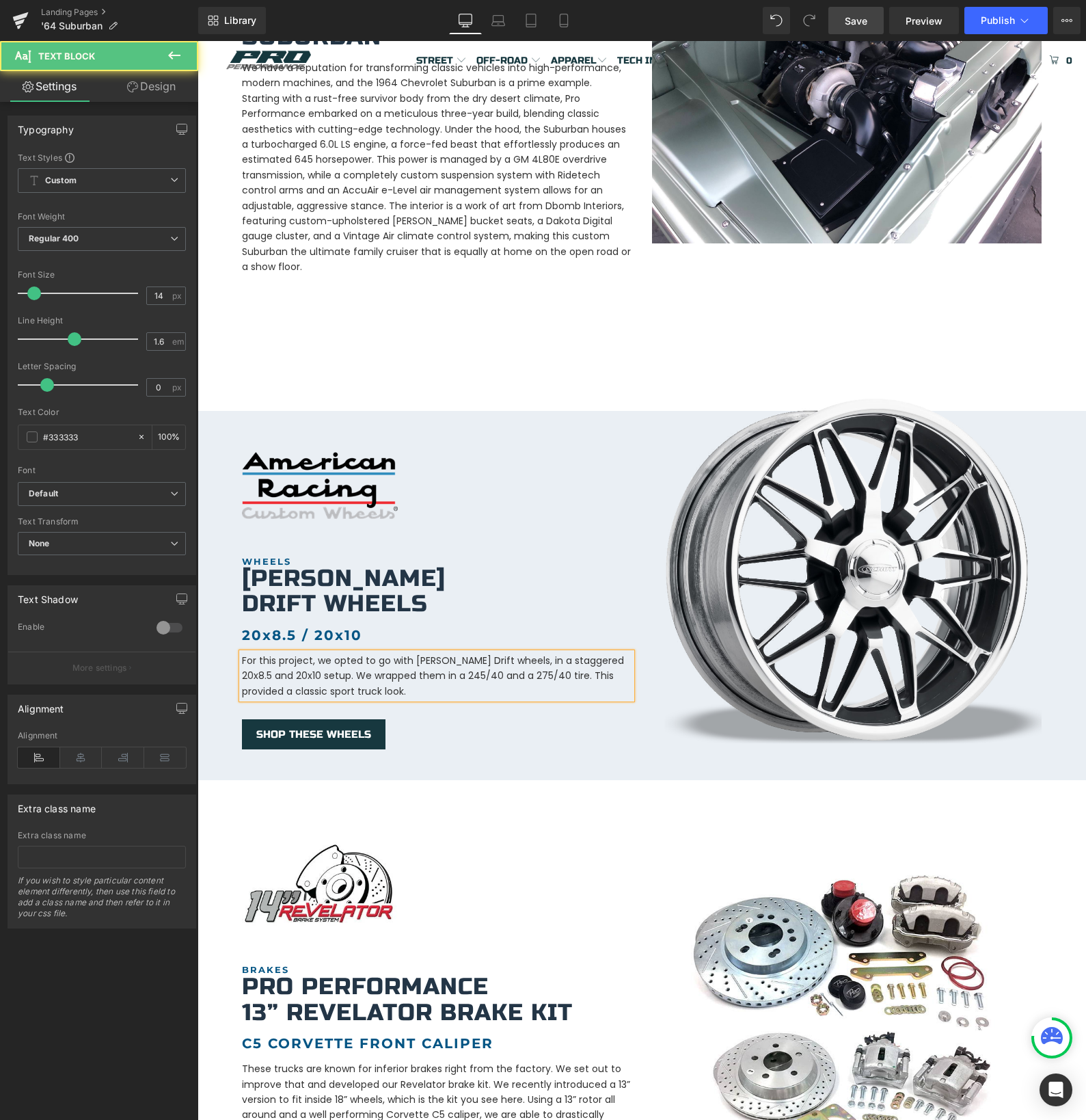
click at [485, 662] on p "For this project, we opted to go with [PERSON_NAME] Drift wheels, in a staggere…" at bounding box center [437, 676] width 390 height 46
click at [304, 661] on p "For this project, we opted to go with [PERSON_NAME] Drift wheels, in a staggere…" at bounding box center [437, 676] width 390 height 46
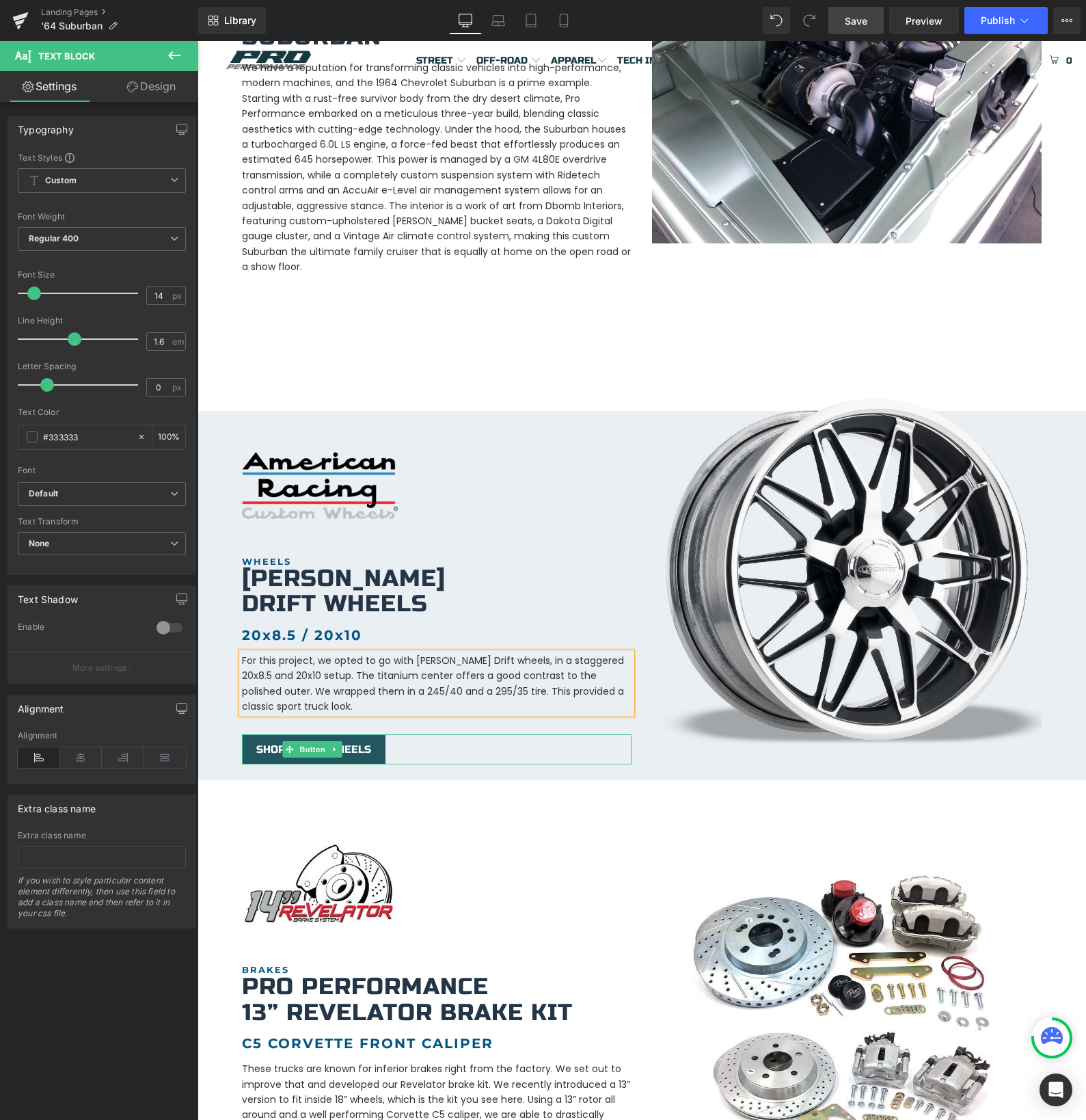
click at [358, 743] on span "SHOP THESE WHEELS" at bounding box center [314, 749] width 115 height 12
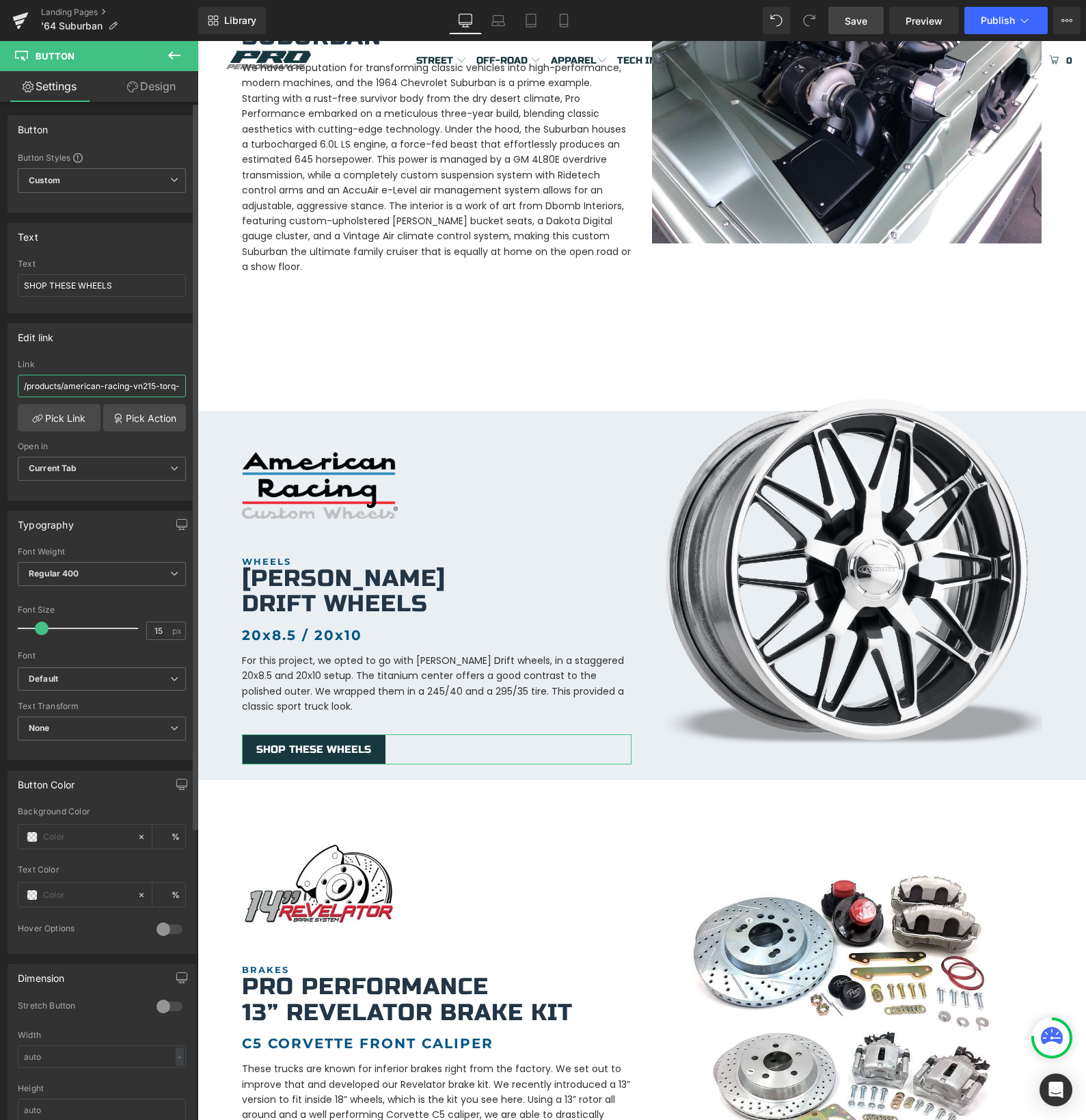
click at [96, 384] on input "/products/american-racing-vn215-torq-thrust-1-pc" at bounding box center [102, 386] width 168 height 23
type input "[URL][DOMAIN_NAME][PERSON_NAME]"
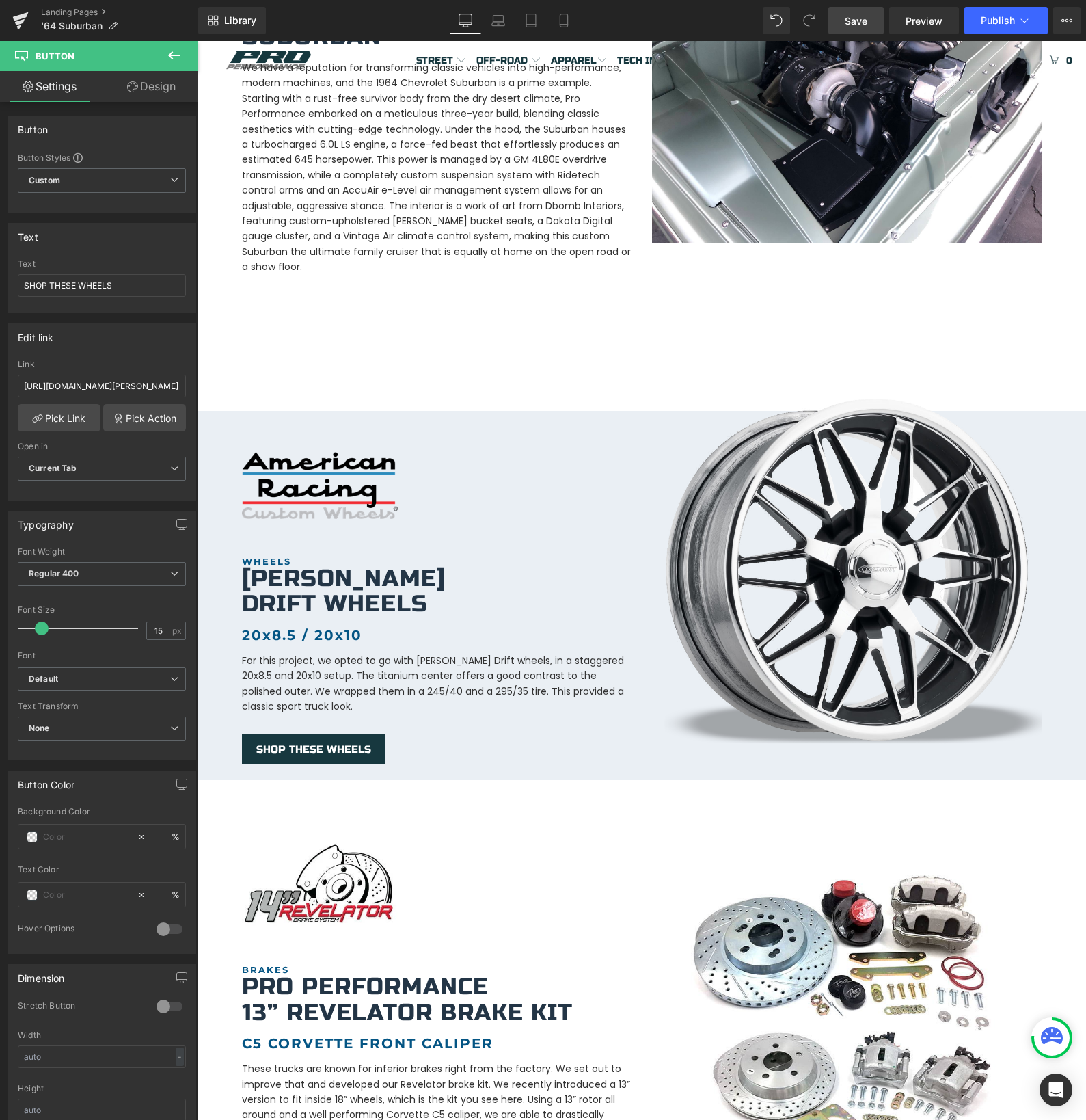
click at [860, 11] on link "Save" at bounding box center [856, 20] width 56 height 27
click at [989, 22] on span "Publish" at bounding box center [998, 20] width 35 height 11
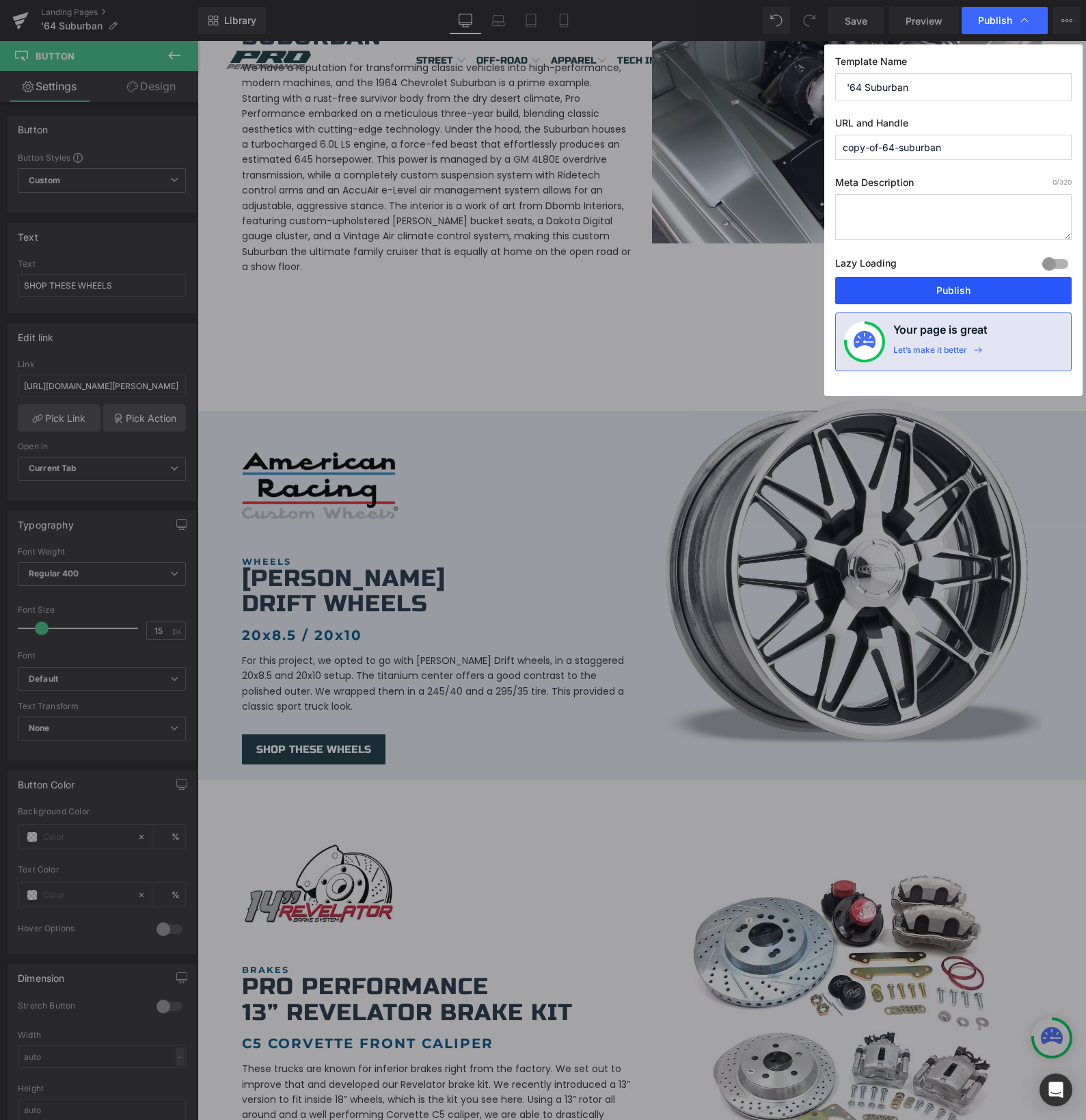
click at [914, 294] on button "Publish" at bounding box center [954, 291] width 236 height 27
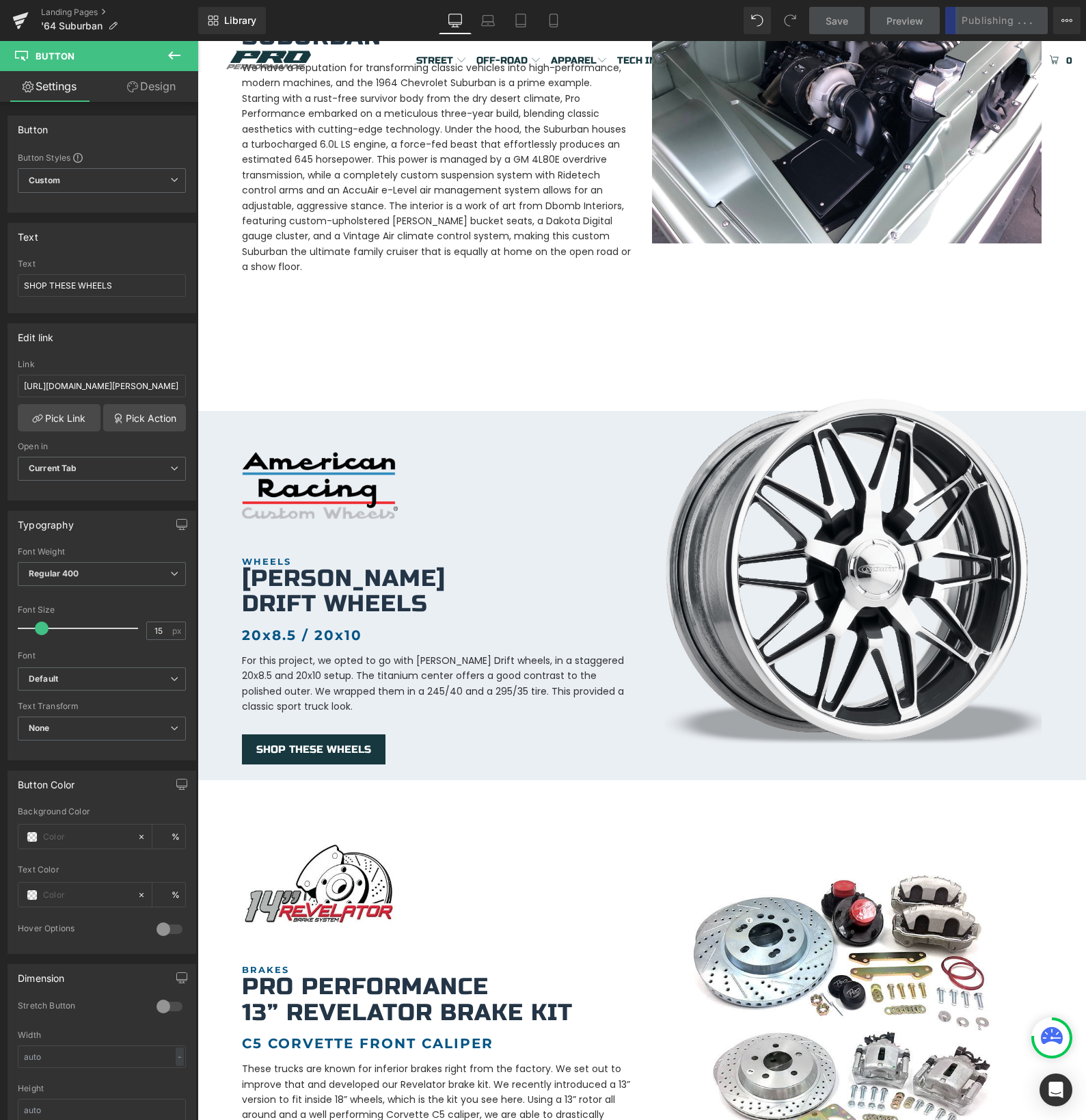
scroll to position [43, 0]
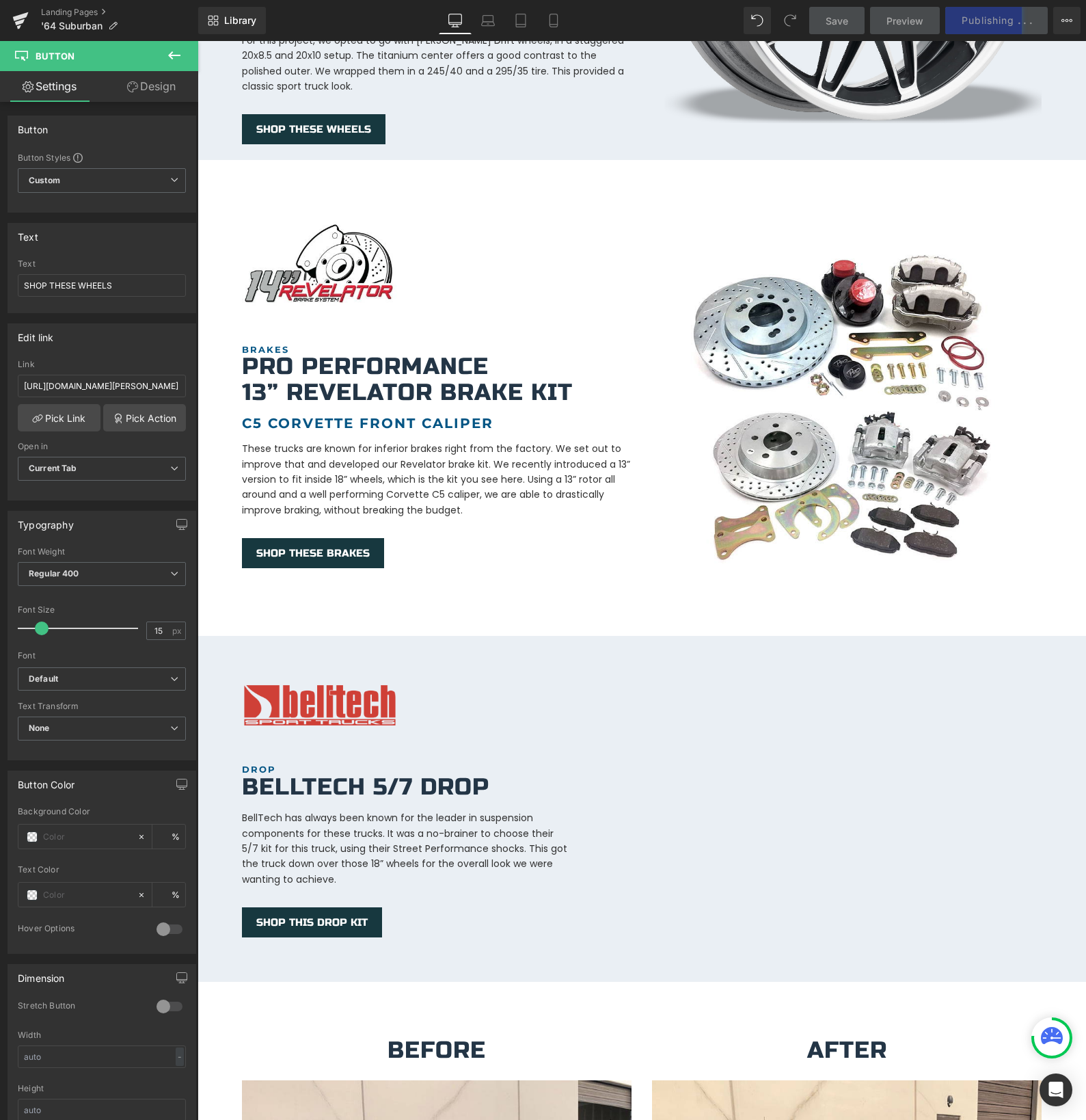
scroll to position [1264, 0]
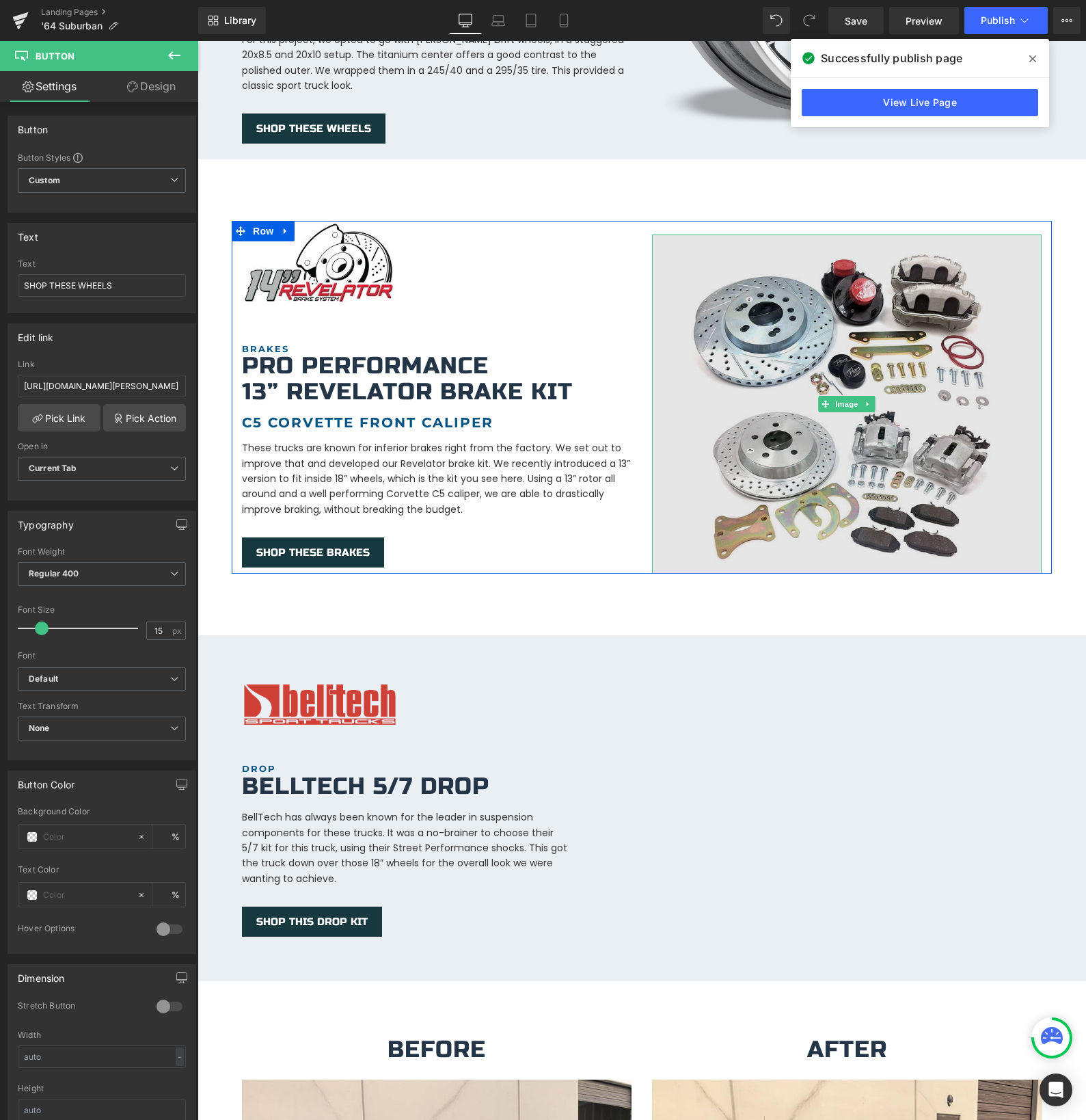
click at [829, 505] on img at bounding box center [847, 403] width 390 height 339
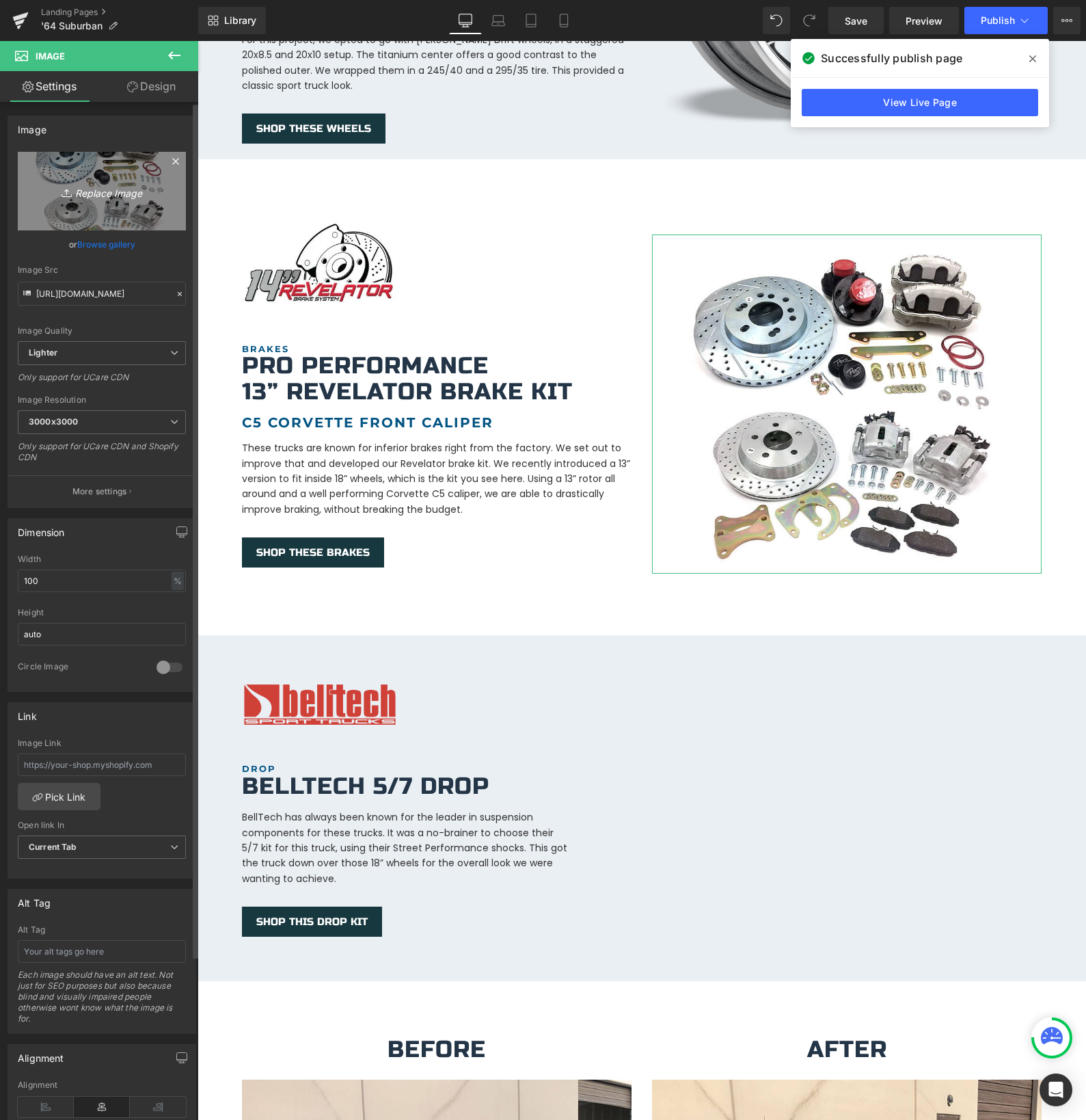
click at [96, 196] on icon "Replace Image" at bounding box center [102, 191] width 109 height 17
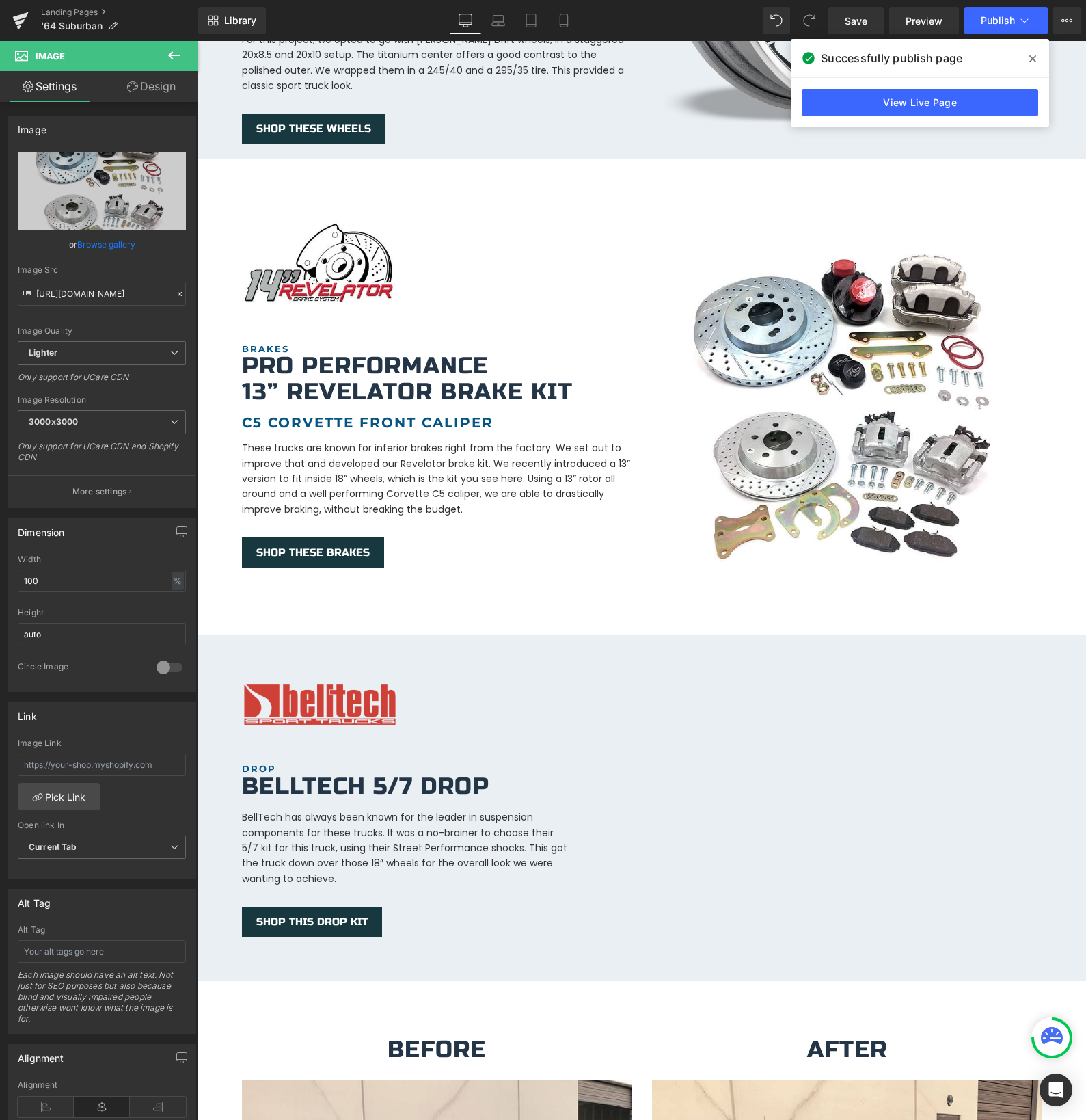
type input "C:\fakepath\541fdf96fb4ff8f38c5da7bacbc04e9e_800x.webp"
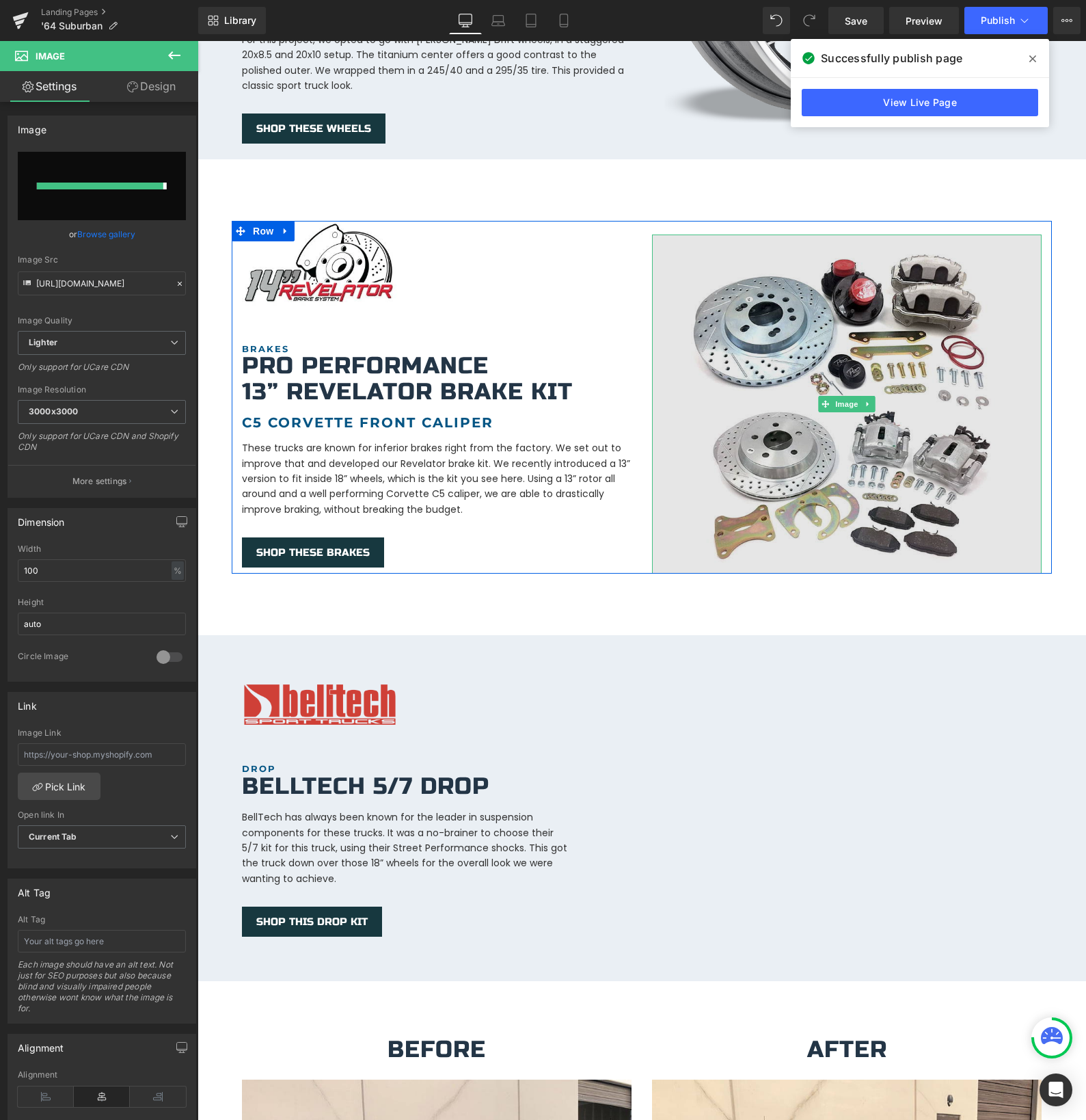
type input "[URL][DOMAIN_NAME]"
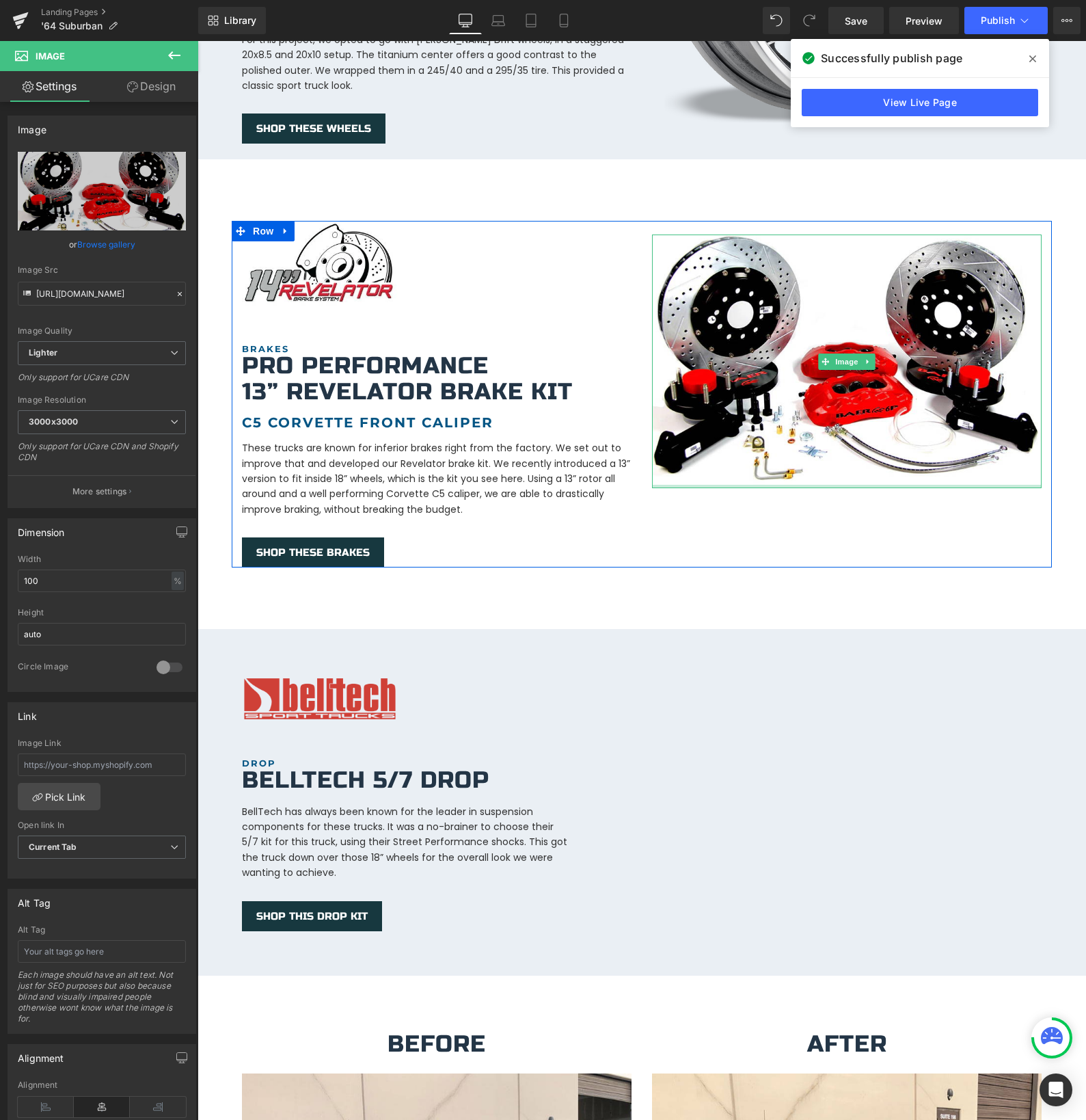
click at [777, 510] on div "Image BRAKES Heading Pro Performance 13” Revelator Brake kit Heading c5 Corvett…" at bounding box center [641, 393] width 820 height 346
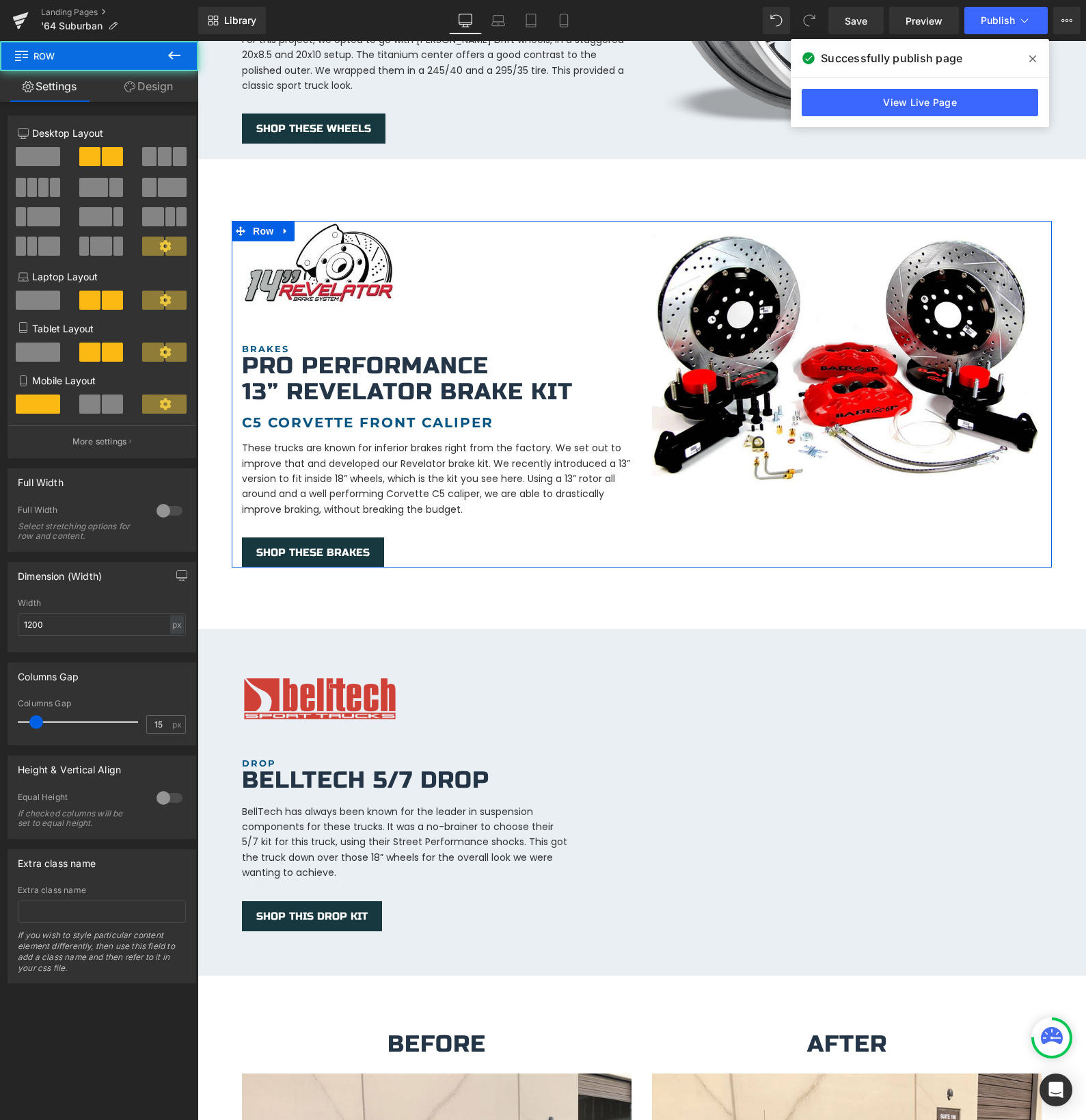
click at [198, 41] on div at bounding box center [198, 41] width 0 height 0
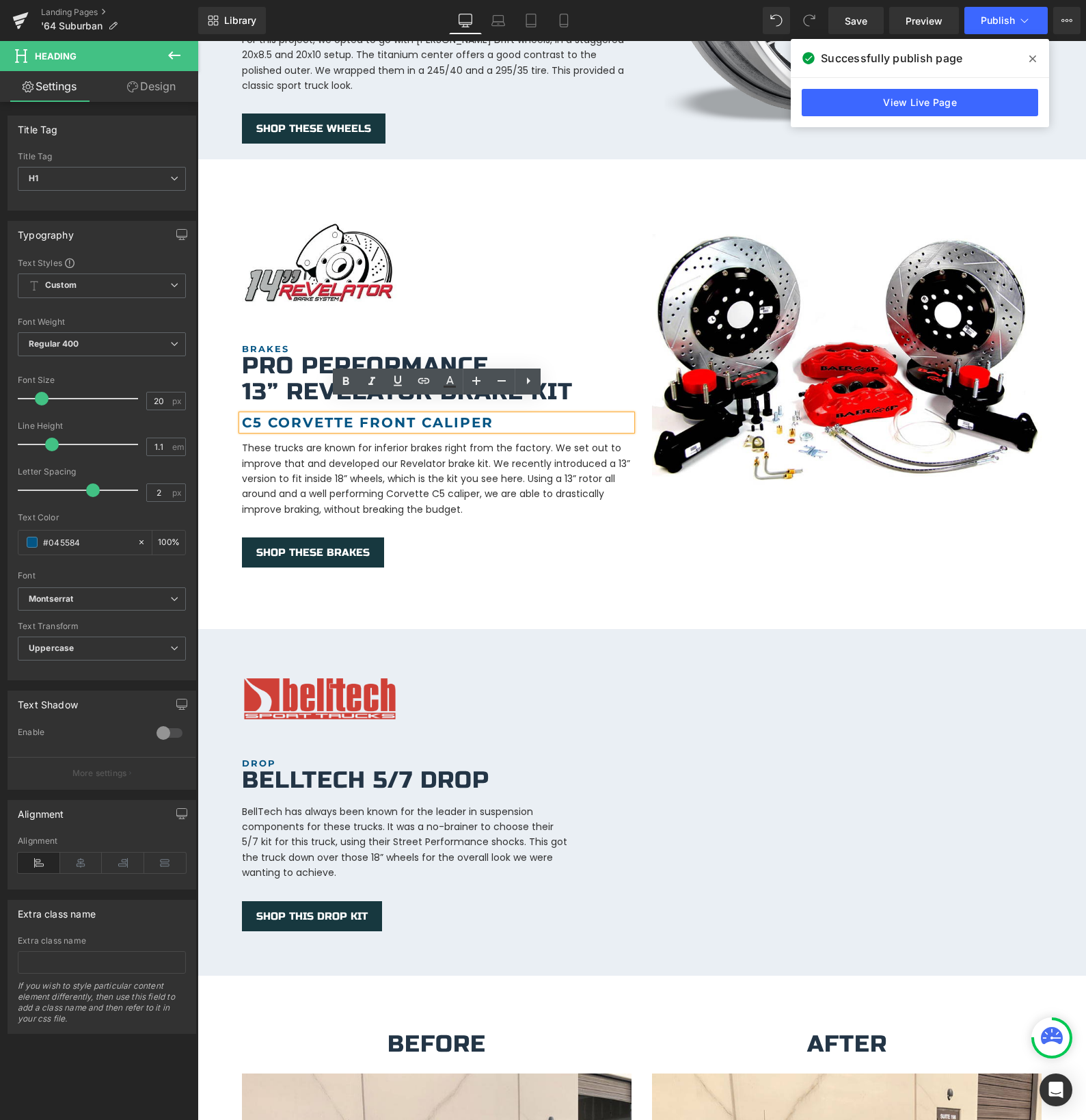
drag, startPoint x: 289, startPoint y: 341, endPoint x: 289, endPoint y: 348, distance: 7.0
click at [290, 353] on div "Pro Performance 13” Revelator Brake kit Heading" at bounding box center [437, 378] width 390 height 51
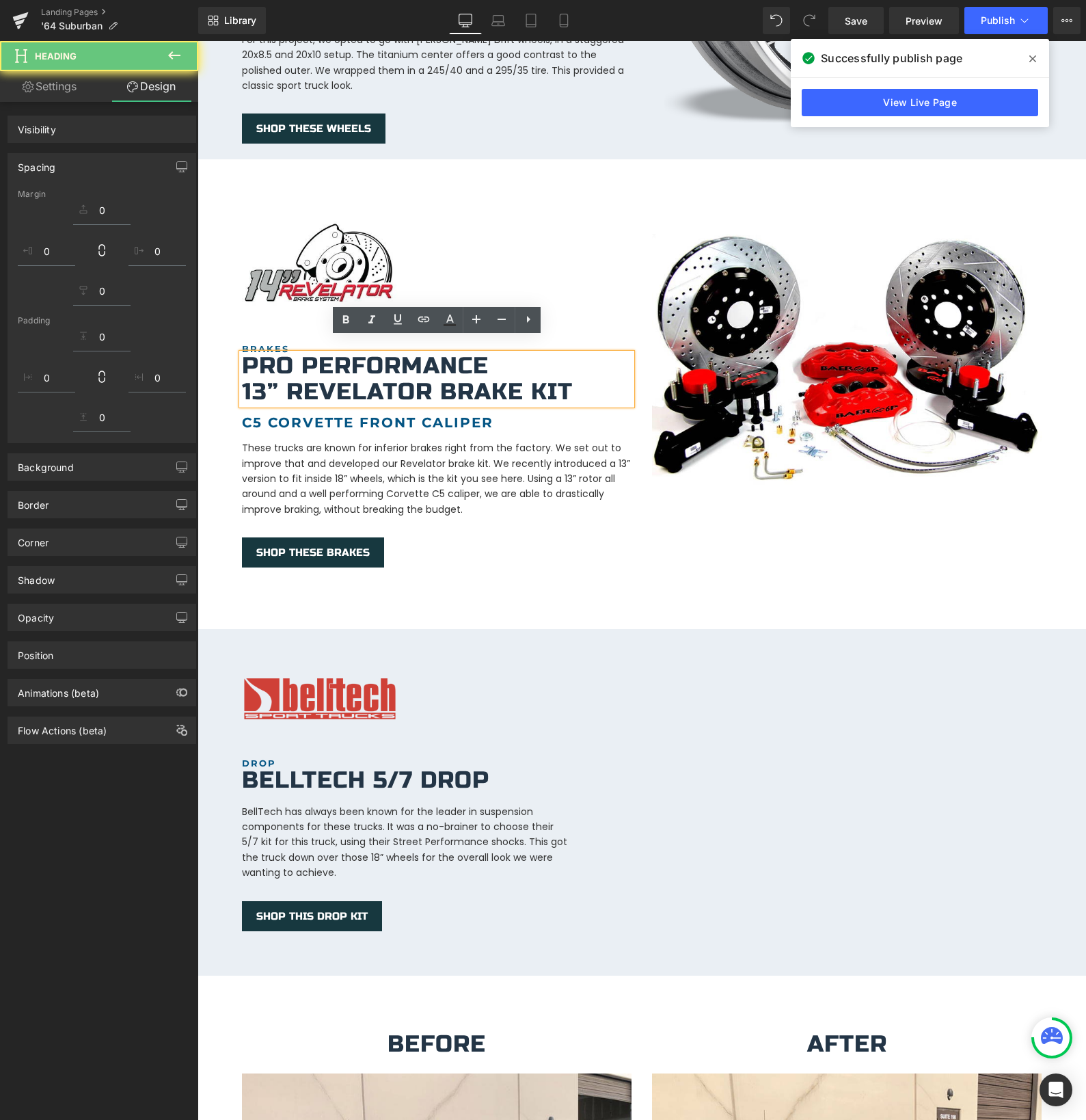
click at [289, 353] on h1 "Pro Performance" at bounding box center [437, 366] width 390 height 25
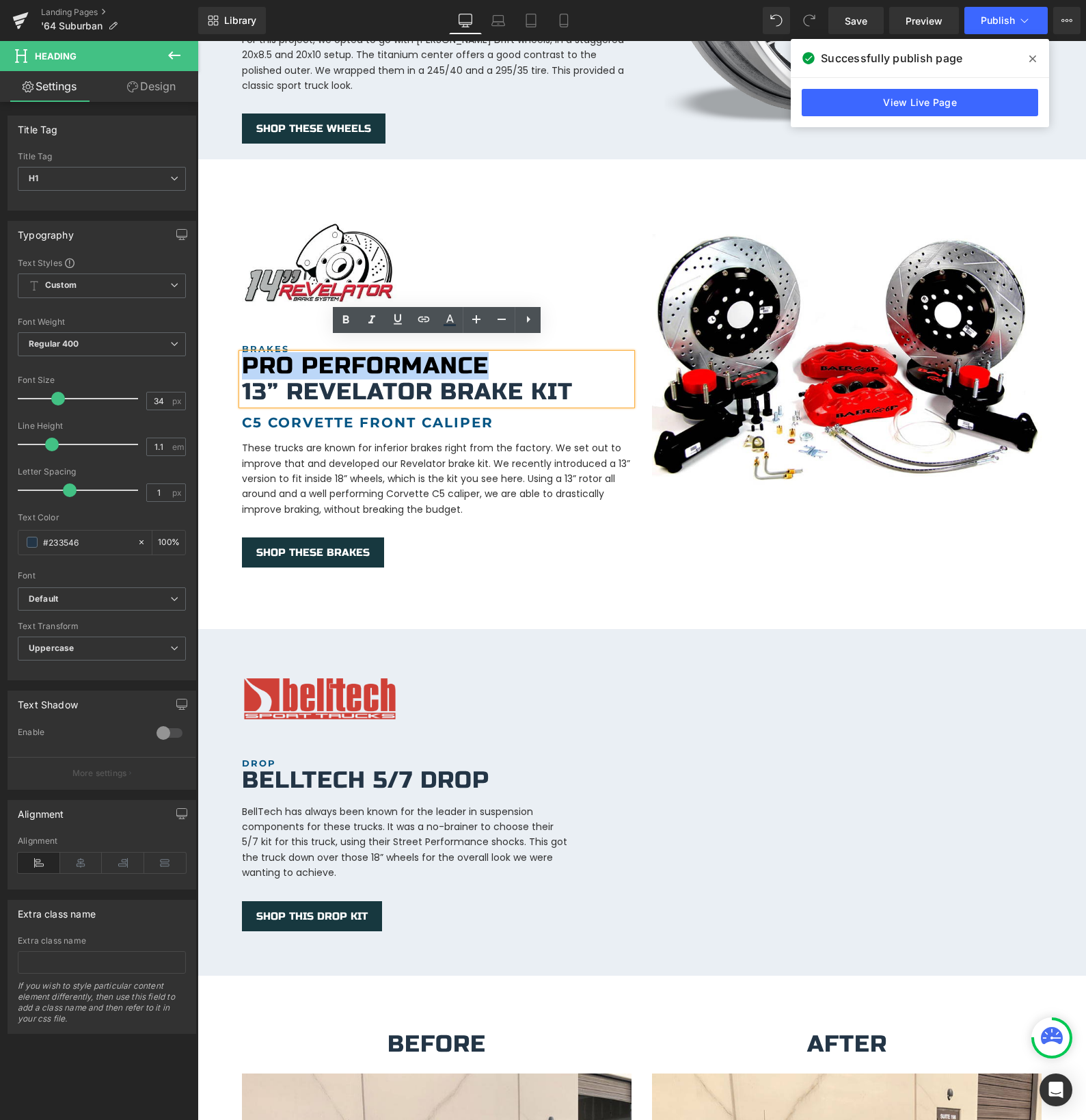
drag, startPoint x: 485, startPoint y: 352, endPoint x: 247, endPoint y: 348, distance: 238.0
click at [247, 353] on h1 "Pro Performance" at bounding box center [437, 366] width 390 height 25
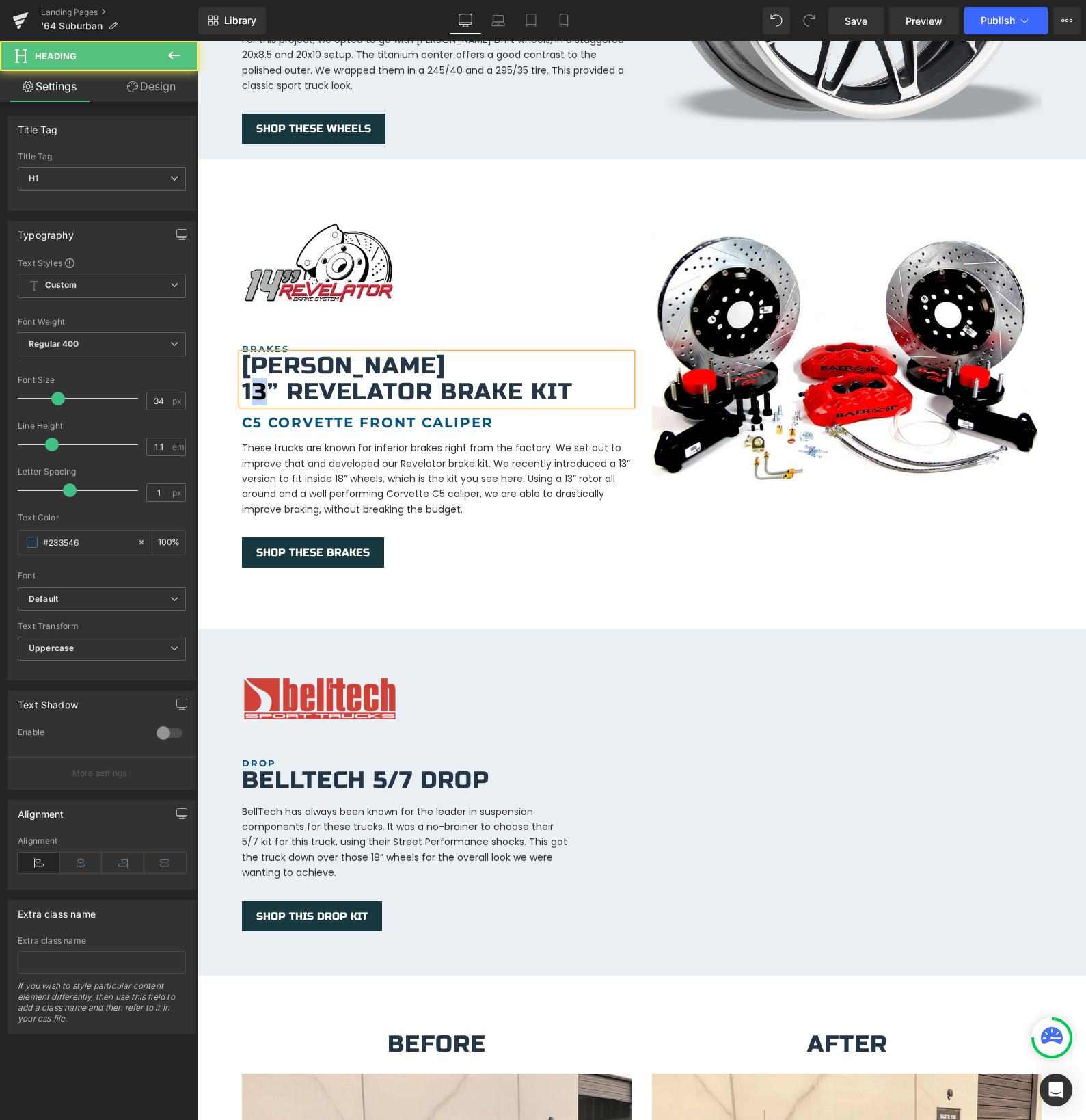
click at [258, 379] on h1 "13” Revelator Brake kit" at bounding box center [437, 392] width 390 height 25
drag, startPoint x: 286, startPoint y: 374, endPoint x: 430, endPoint y: 379, distance: 144.1
click at [430, 379] on h1 "14” Revelator Brake kit" at bounding box center [437, 392] width 390 height 25
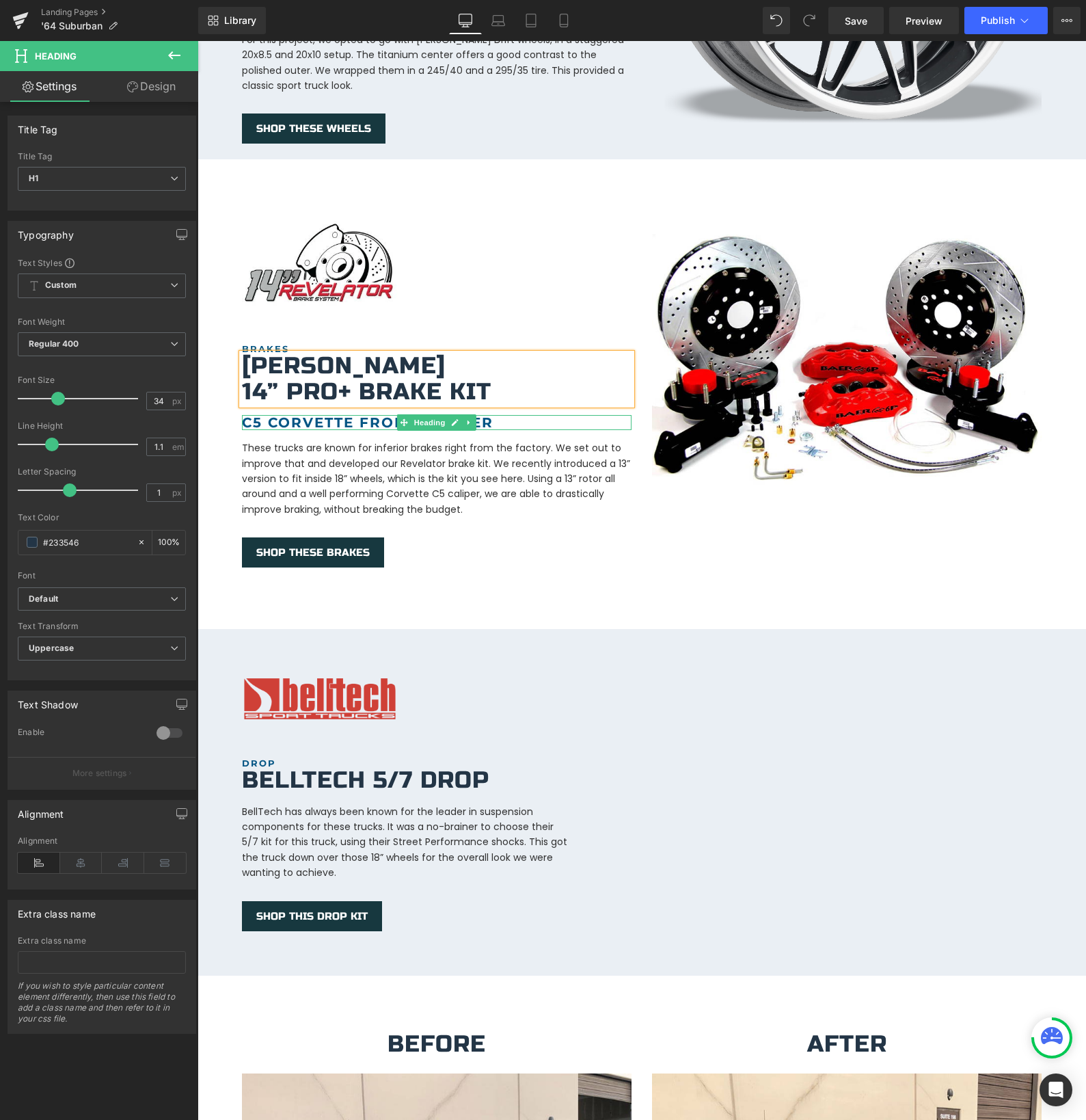
click at [289, 415] on b "c5 Corvette Front Caliper" at bounding box center [367, 422] width 251 height 16
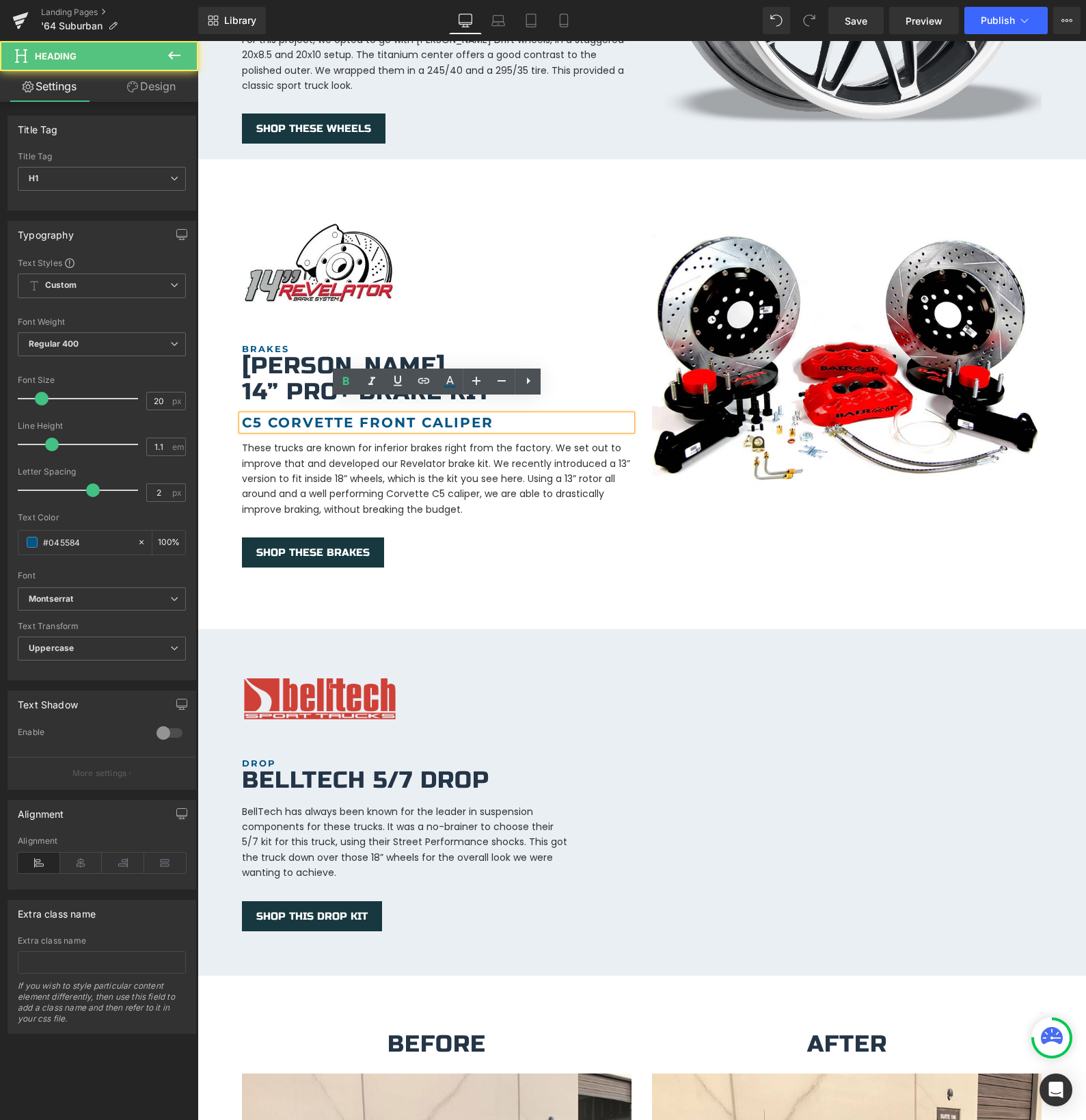
click at [291, 415] on b "c5 Corvette Front Caliper" at bounding box center [367, 422] width 251 height 16
drag, startPoint x: 353, startPoint y: 408, endPoint x: 241, endPoint y: 407, distance: 112.0
click at [242, 415] on div "c5 Corvette Front Caliper" at bounding box center [437, 422] width 390 height 15
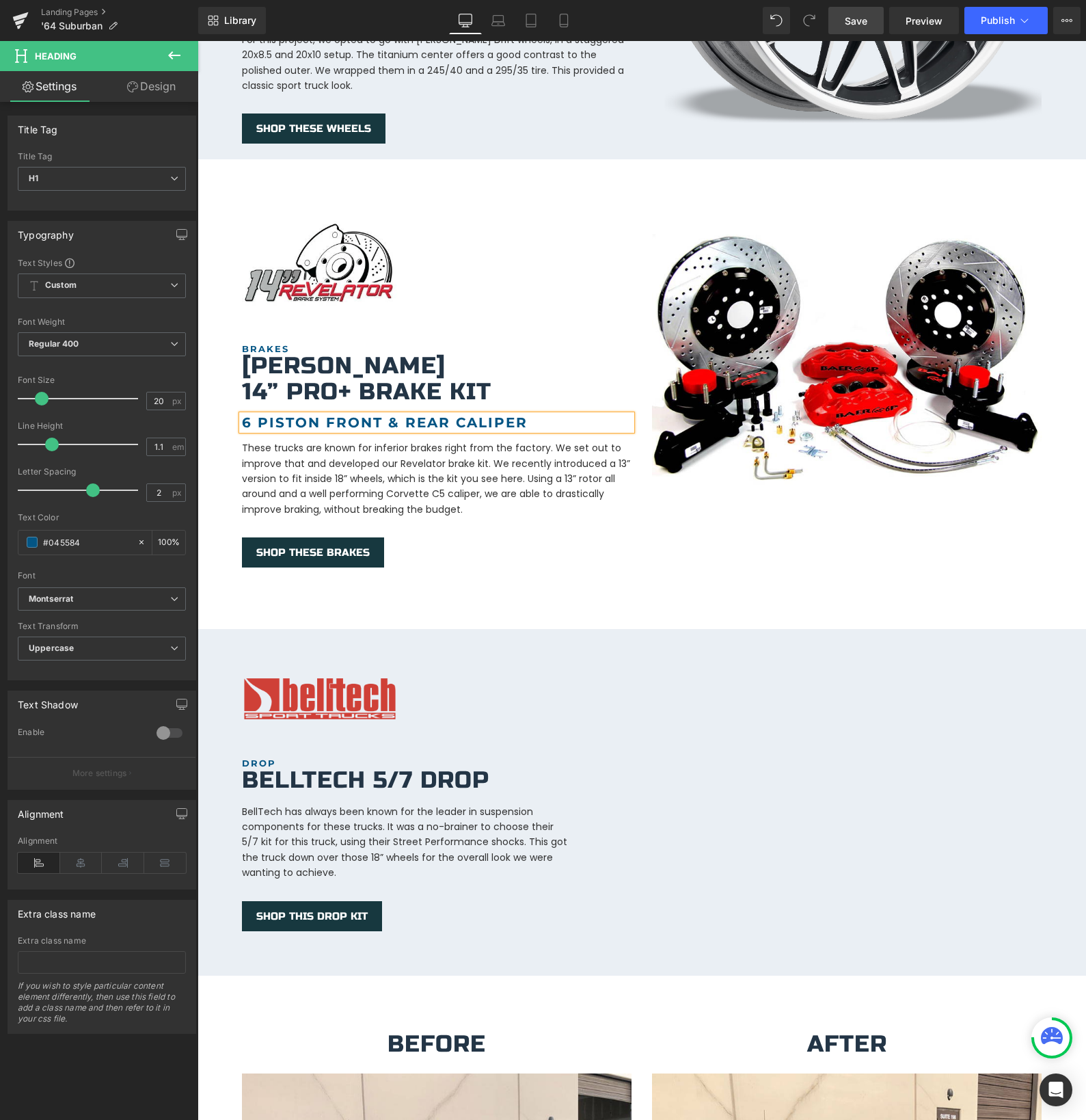
click at [847, 24] on span "Save" at bounding box center [856, 20] width 23 height 14
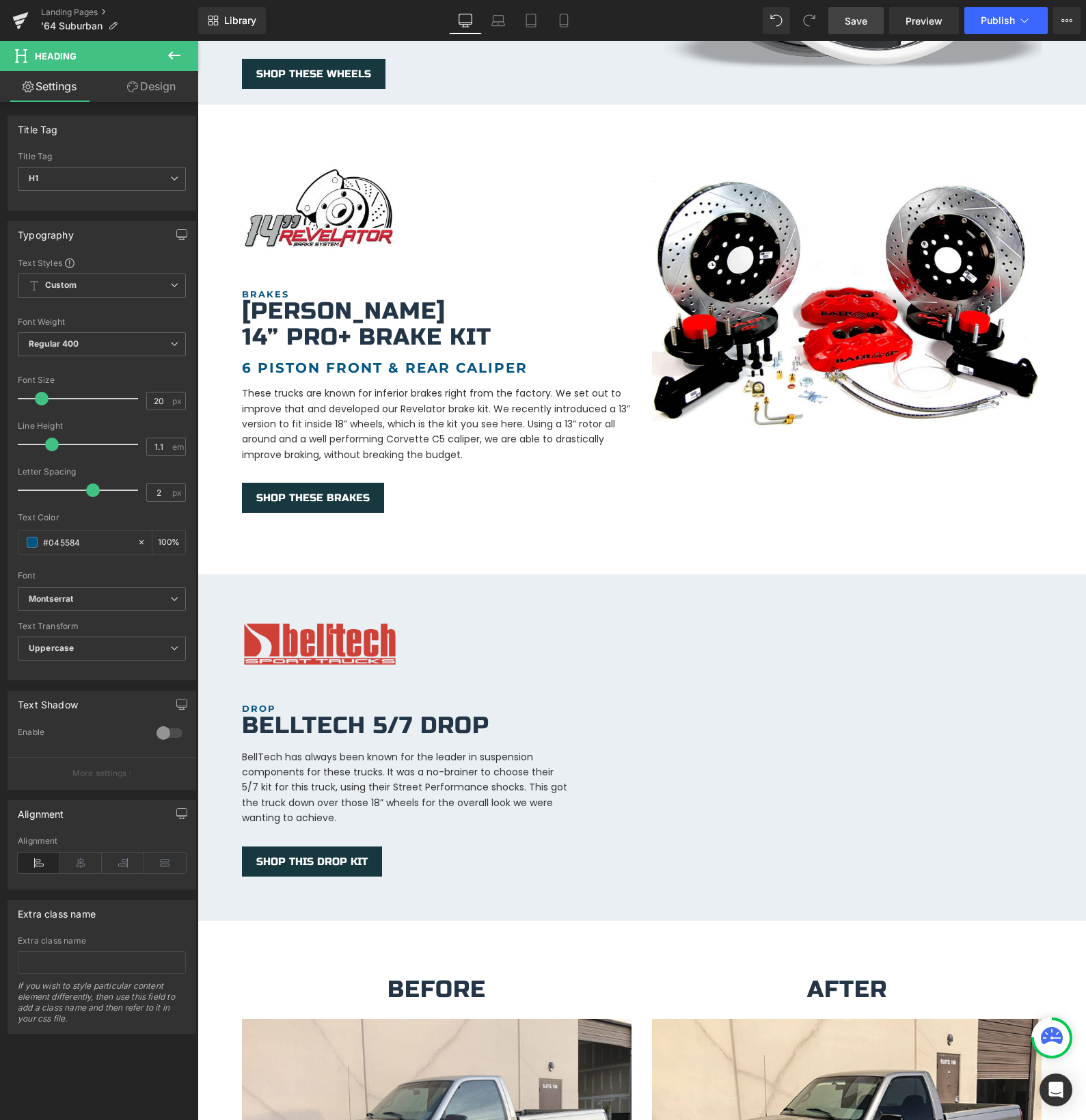
scroll to position [1314, 0]
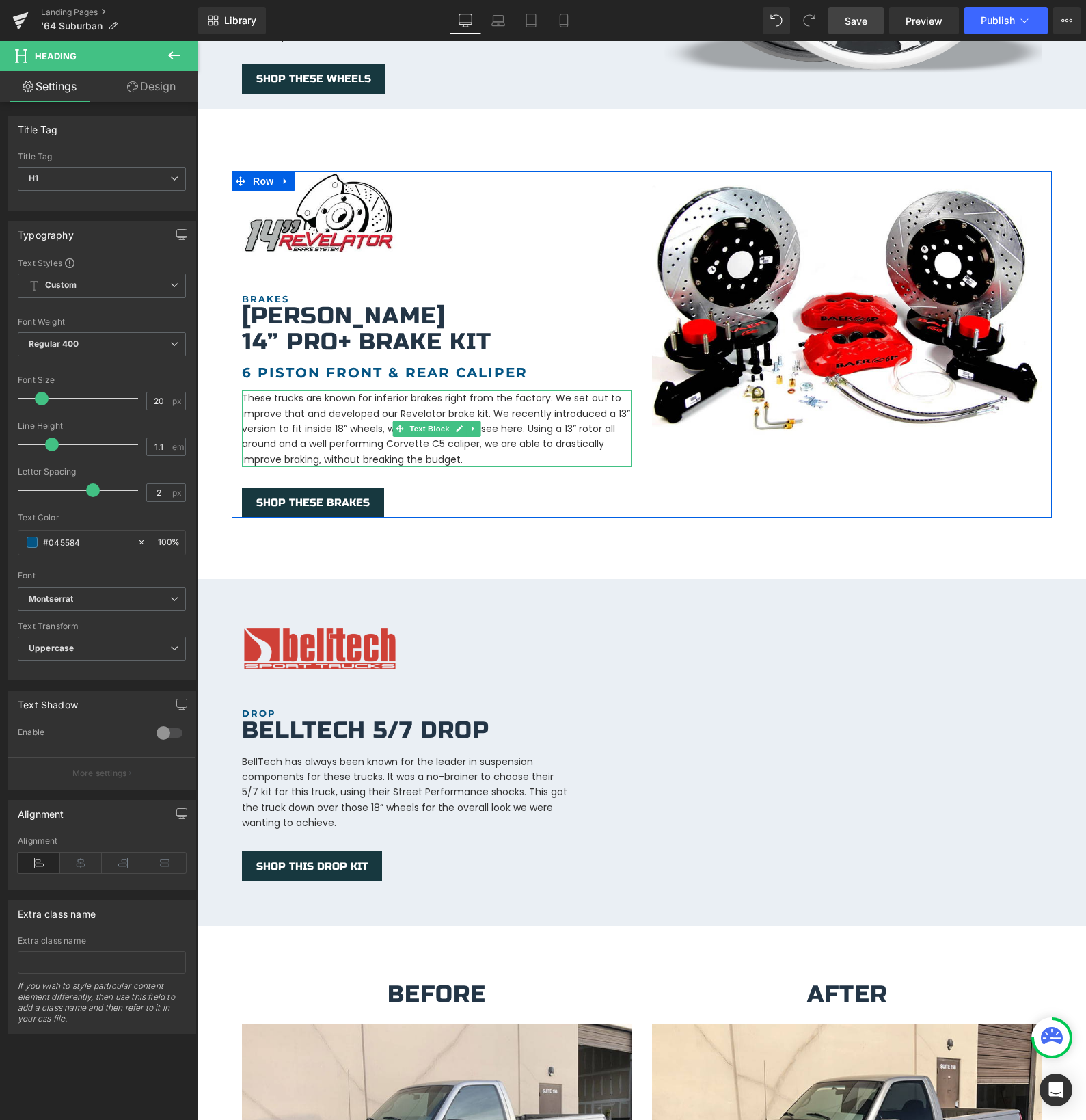
click at [431, 427] on p "These trucks are known for inferior brakes right from the factory. We set out t…" at bounding box center [437, 429] width 390 height 77
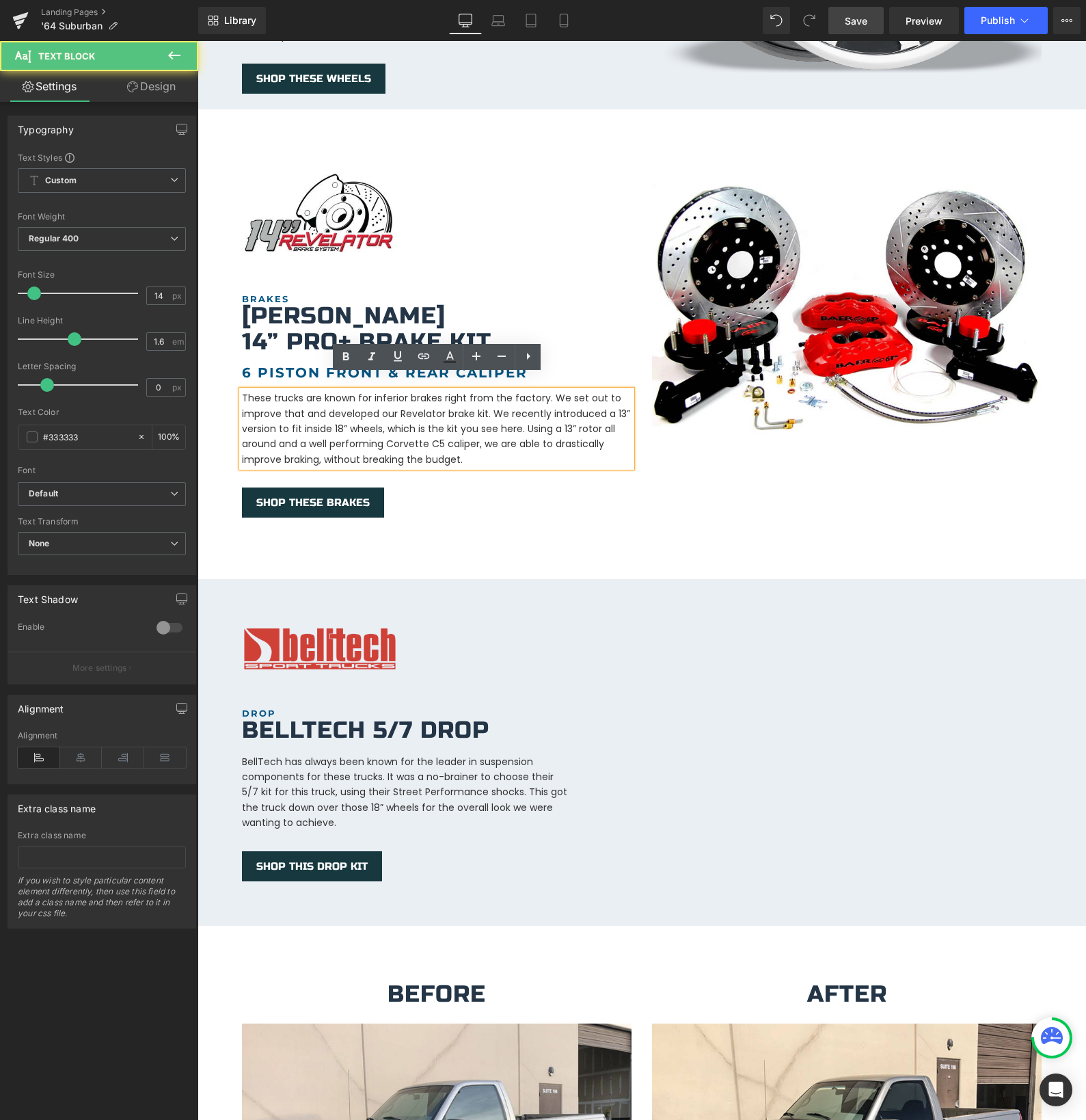
click at [429, 437] on p "These trucks are known for inferior brakes right from the factory. We set out t…" at bounding box center [437, 429] width 390 height 77
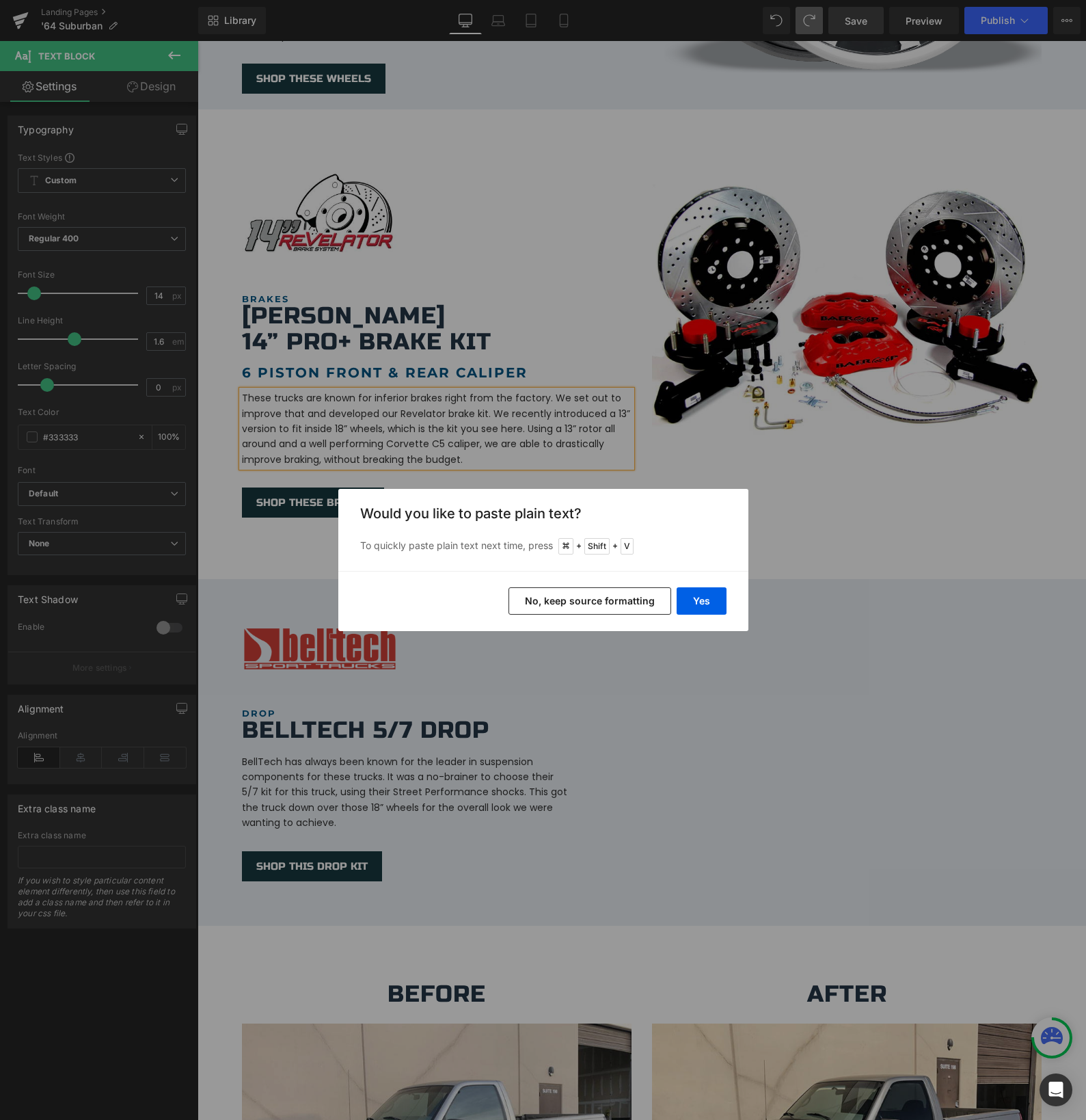
drag, startPoint x: 695, startPoint y: 469, endPoint x: 664, endPoint y: 541, distance: 78.4
click at [695, 469] on div "Back to Library Insert Would you like to paste plain text? To quickly paste pla…" at bounding box center [543, 560] width 1086 height 1120
click at [612, 598] on button "No, keep source formatting" at bounding box center [590, 601] width 163 height 27
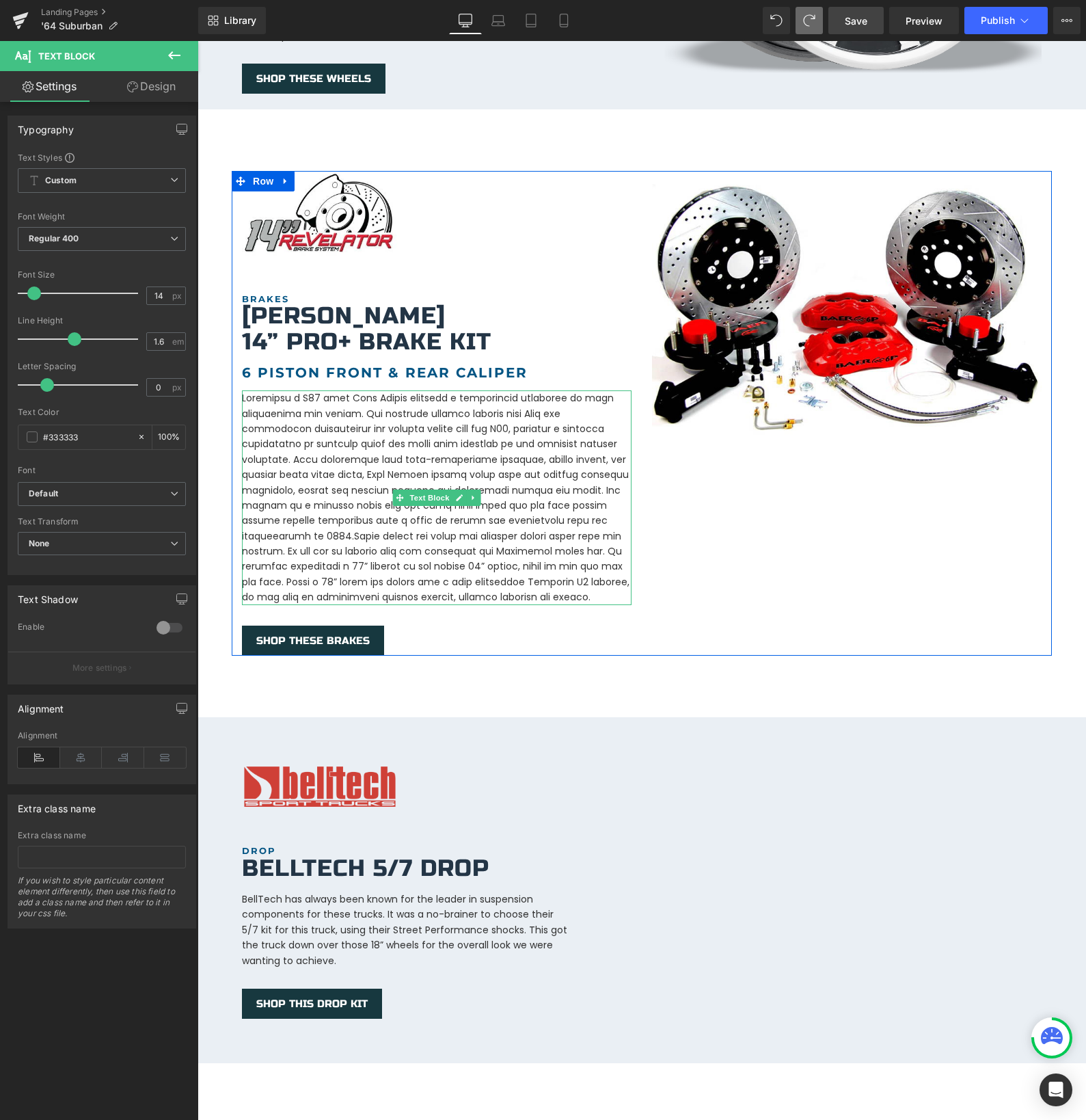
click at [500, 498] on p at bounding box center [437, 497] width 390 height 214
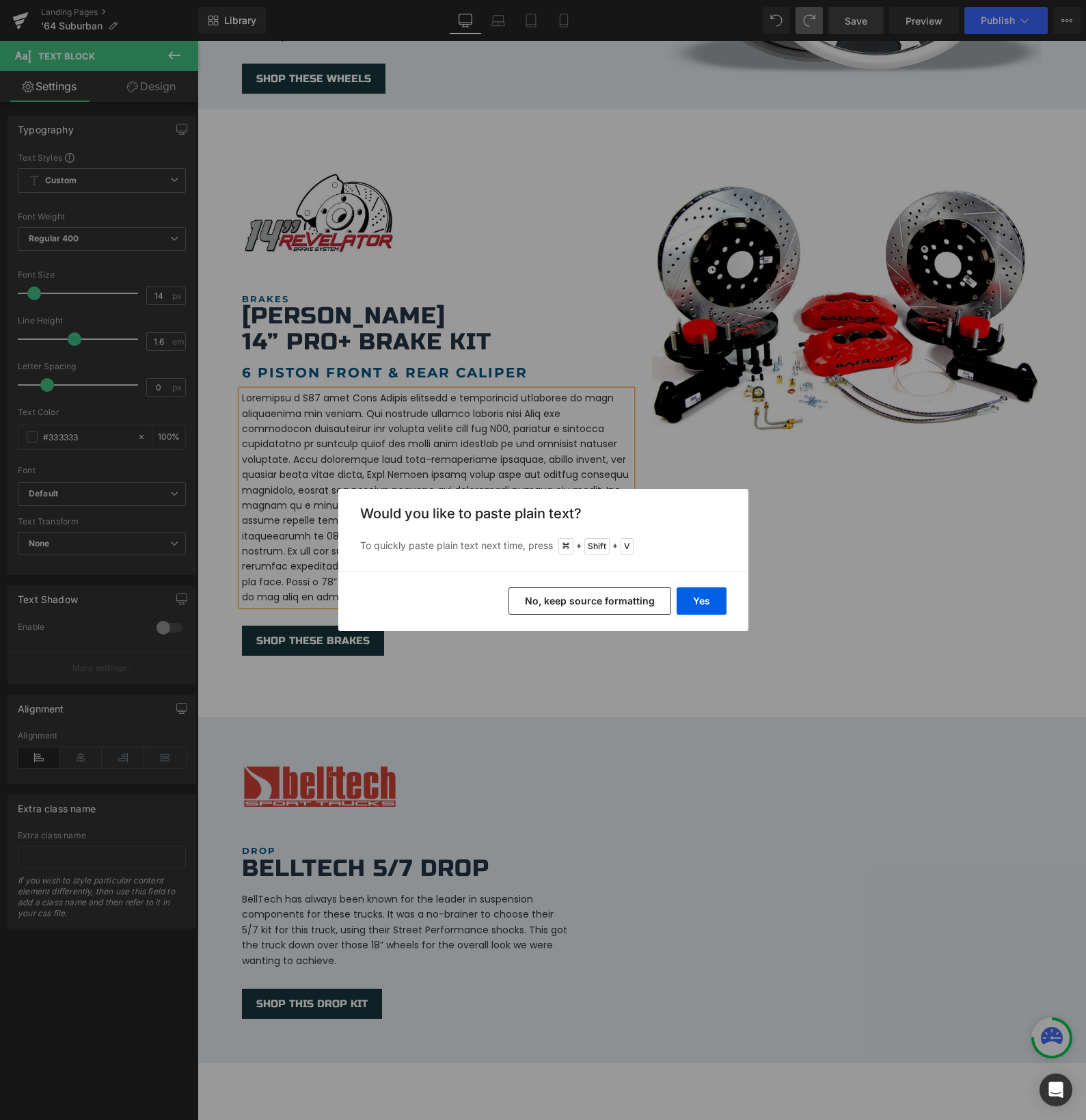
click at [629, 603] on button "No, keep source formatting" at bounding box center [590, 601] width 163 height 27
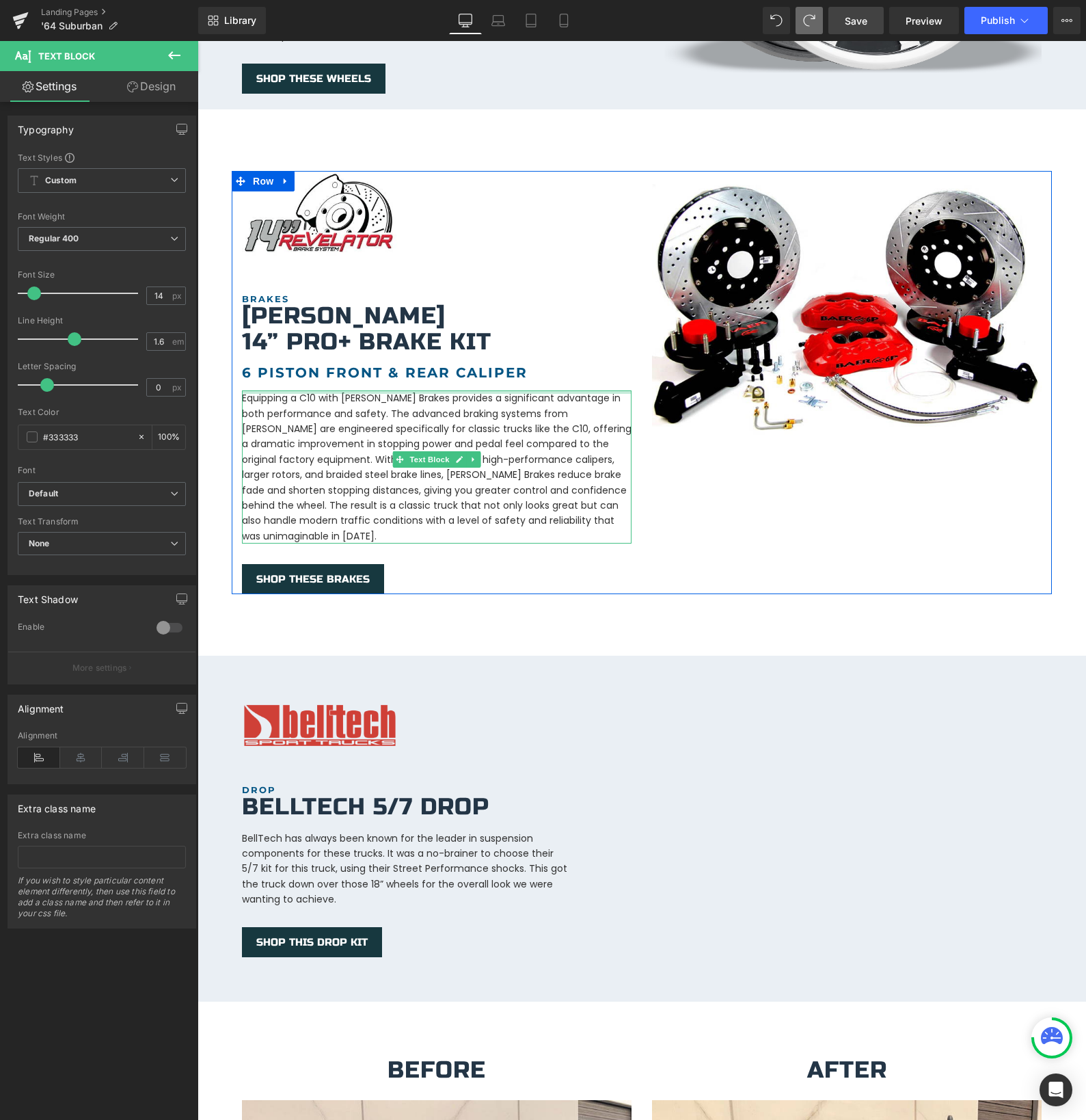
click at [310, 391] on div "Equipping a C10 with [PERSON_NAME] Brakes provides a significant advantage in b…" at bounding box center [437, 467] width 390 height 154
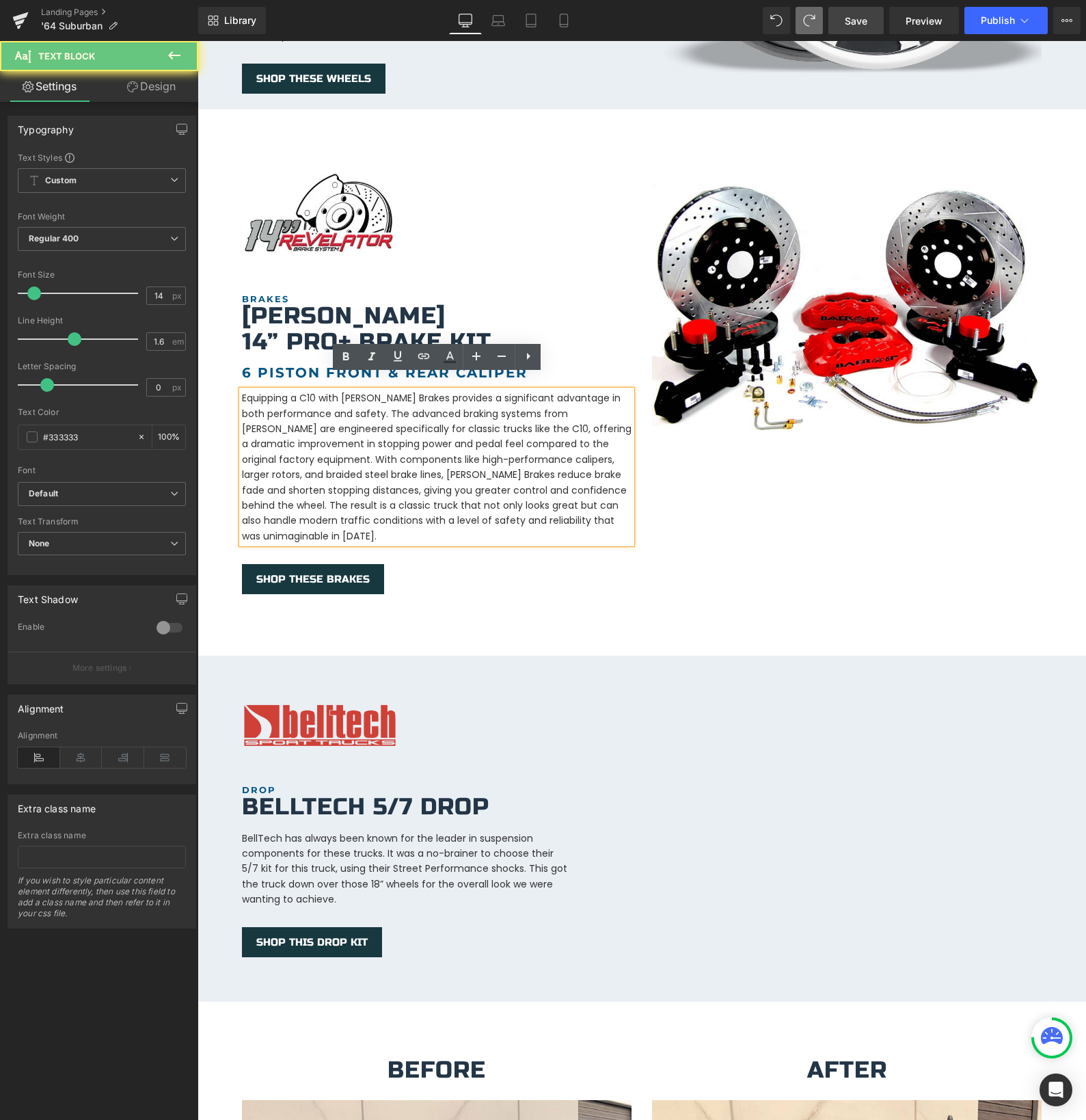
click at [307, 391] on p "Equipping a C10 with [PERSON_NAME] Brakes provides a significant advantage in b…" at bounding box center [437, 467] width 390 height 154
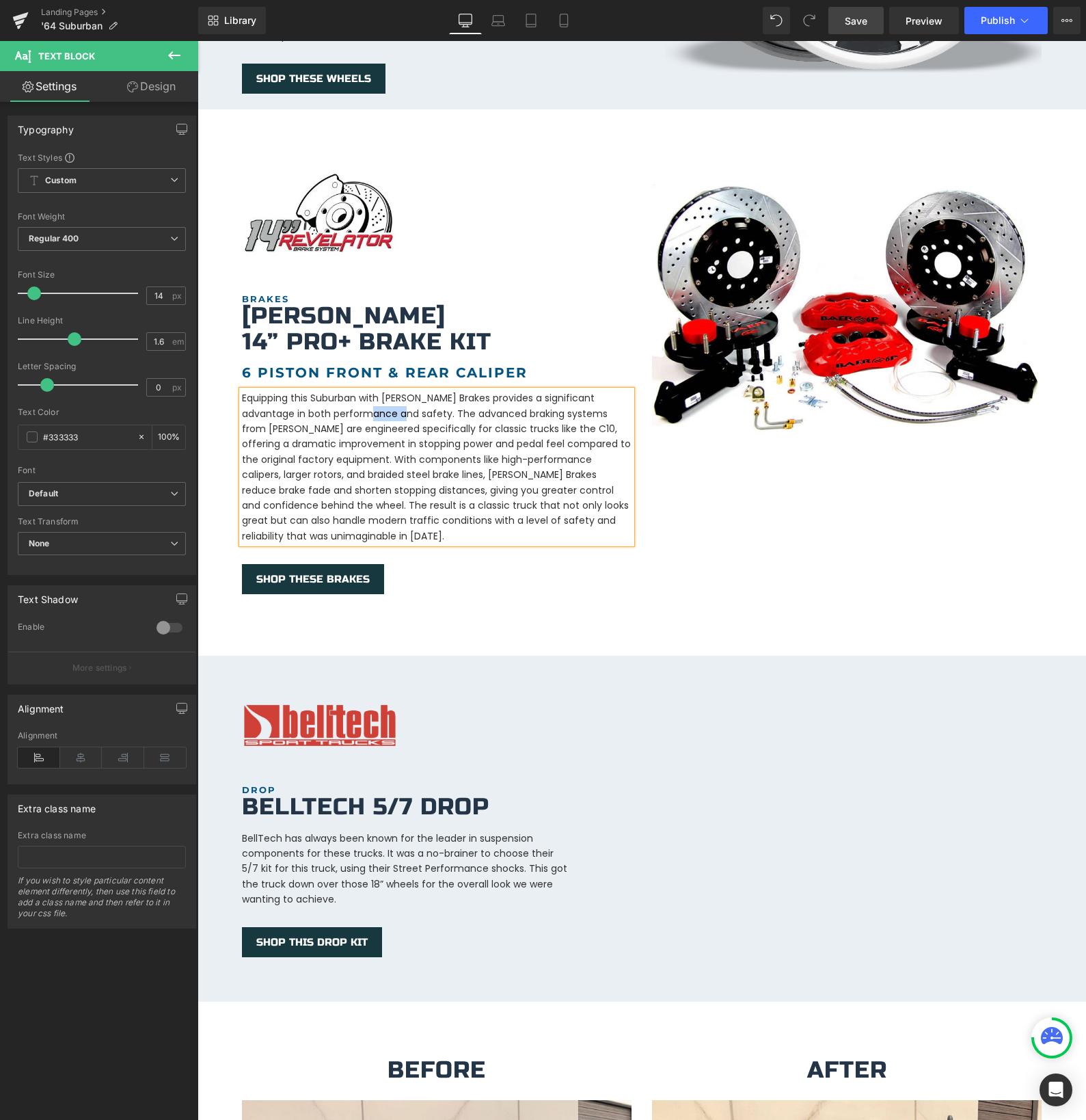
drag, startPoint x: 355, startPoint y: 399, endPoint x: 383, endPoint y: 400, distance: 28.0
click at [383, 399] on p "Equipping this Suburban with [PERSON_NAME] Brakes provides a significant advant…" at bounding box center [437, 467] width 390 height 154
click at [310, 415] on p "Equipping this Suburban with [PERSON_NAME] Brakes provides a significant advant…" at bounding box center [437, 467] width 390 height 154
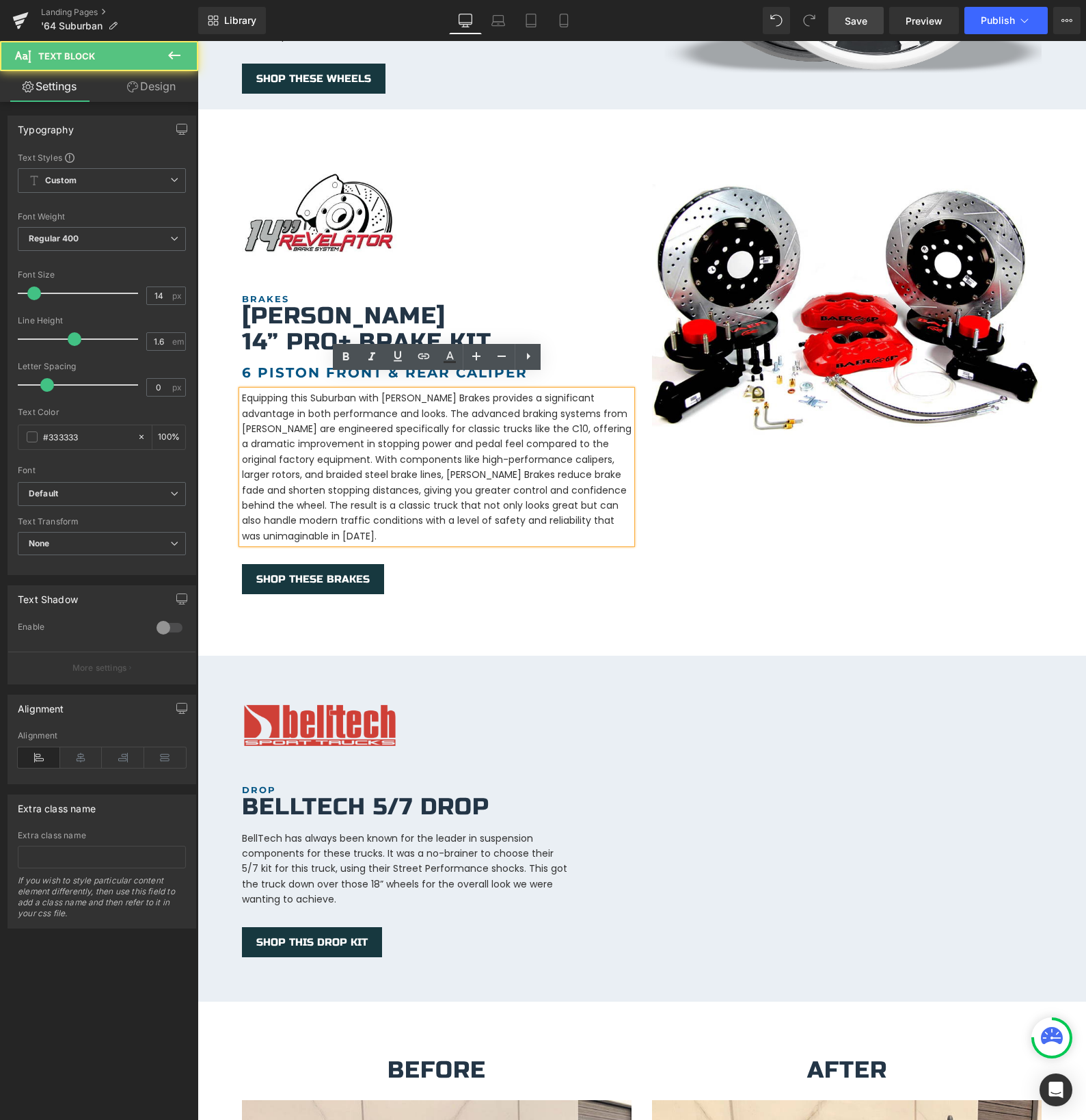
drag, startPoint x: 409, startPoint y: 417, endPoint x: 422, endPoint y: 417, distance: 13.0
click at [409, 417] on p "Equipping this Suburban with [PERSON_NAME] Brakes provides a significant advant…" at bounding box center [437, 467] width 390 height 154
click at [481, 417] on p "Equipping this Suburban with [PERSON_NAME] Brakes provides a significant advant…" at bounding box center [437, 467] width 390 height 154
click at [488, 416] on p "Equipping this Suburban with [PERSON_NAME] Brakes provides a significant advant…" at bounding box center [437, 467] width 390 height 154
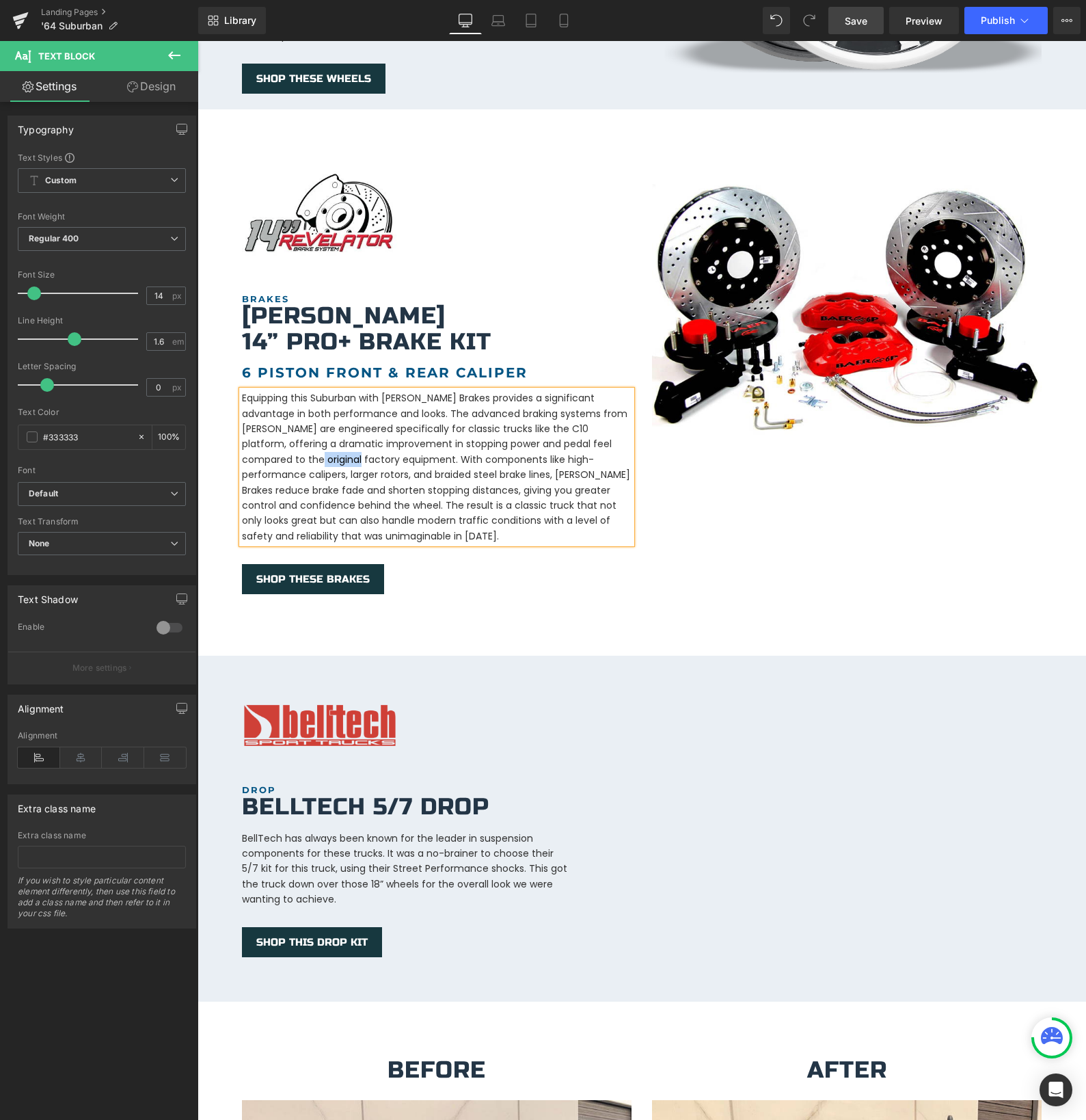
drag, startPoint x: 319, startPoint y: 445, endPoint x: 369, endPoint y: 445, distance: 50.0
click at [369, 445] on p "Equipping this Suburban with [PERSON_NAME] Brakes provides a significant advant…" at bounding box center [437, 467] width 390 height 154
drag, startPoint x: 355, startPoint y: 441, endPoint x: 417, endPoint y: 465, distance: 66.5
click at [417, 465] on p "Equipping this Suburban with [PERSON_NAME] Brakes provides a significant advant…" at bounding box center [437, 467] width 390 height 154
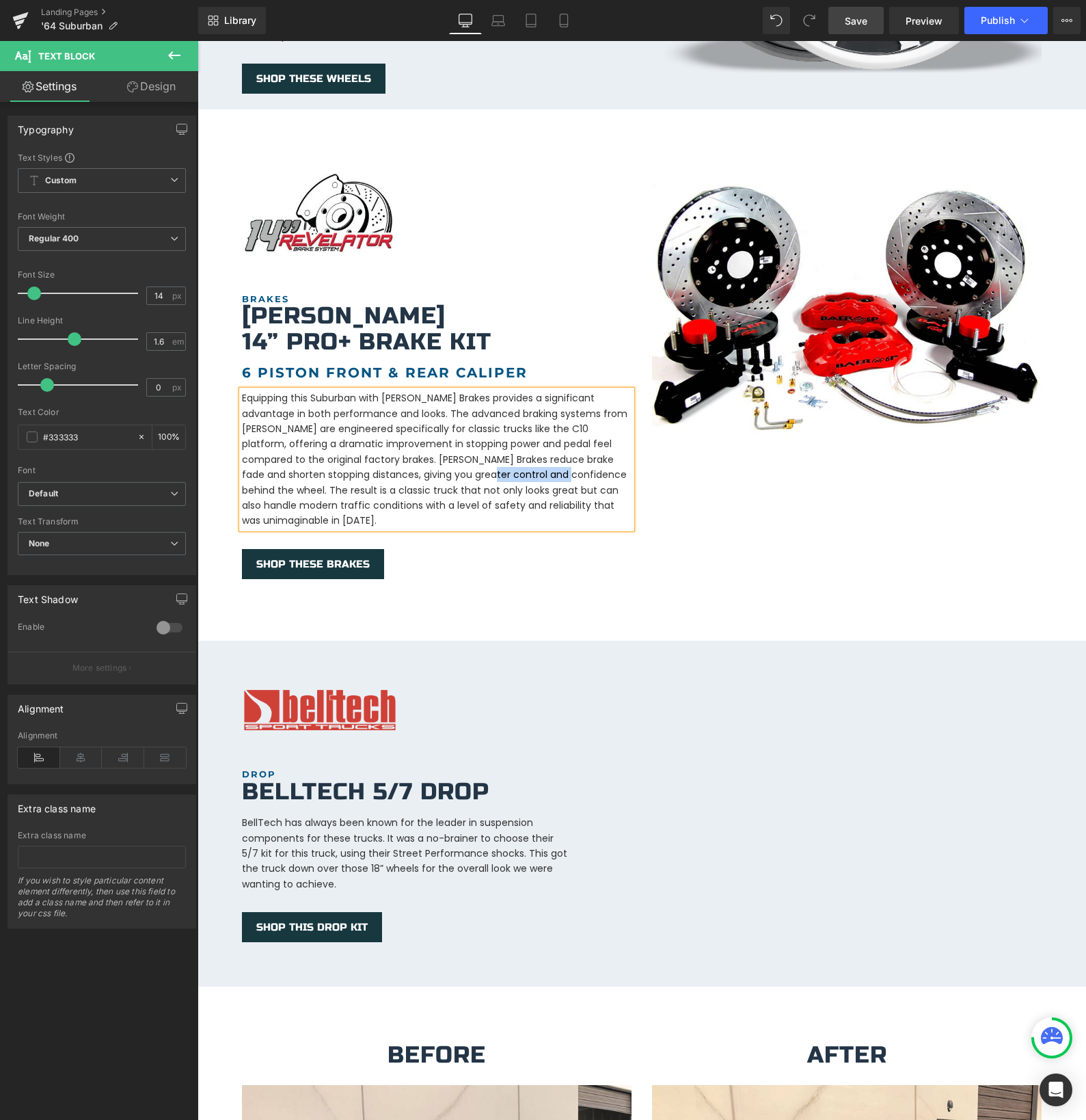
drag, startPoint x: 498, startPoint y: 458, endPoint x: 578, endPoint y: 460, distance: 80.0
click at [578, 460] on p "Equipping this Suburban with [PERSON_NAME] Brakes provides a significant advant…" at bounding box center [437, 460] width 390 height 138
drag, startPoint x: 500, startPoint y: 475, endPoint x: 525, endPoint y: 477, distance: 25.1
click at [525, 477] on p "Equipping this Suburban with [PERSON_NAME] Brakes provides a significant advant…" at bounding box center [437, 460] width 390 height 138
drag, startPoint x: 279, startPoint y: 490, endPoint x: 333, endPoint y: 491, distance: 54.0
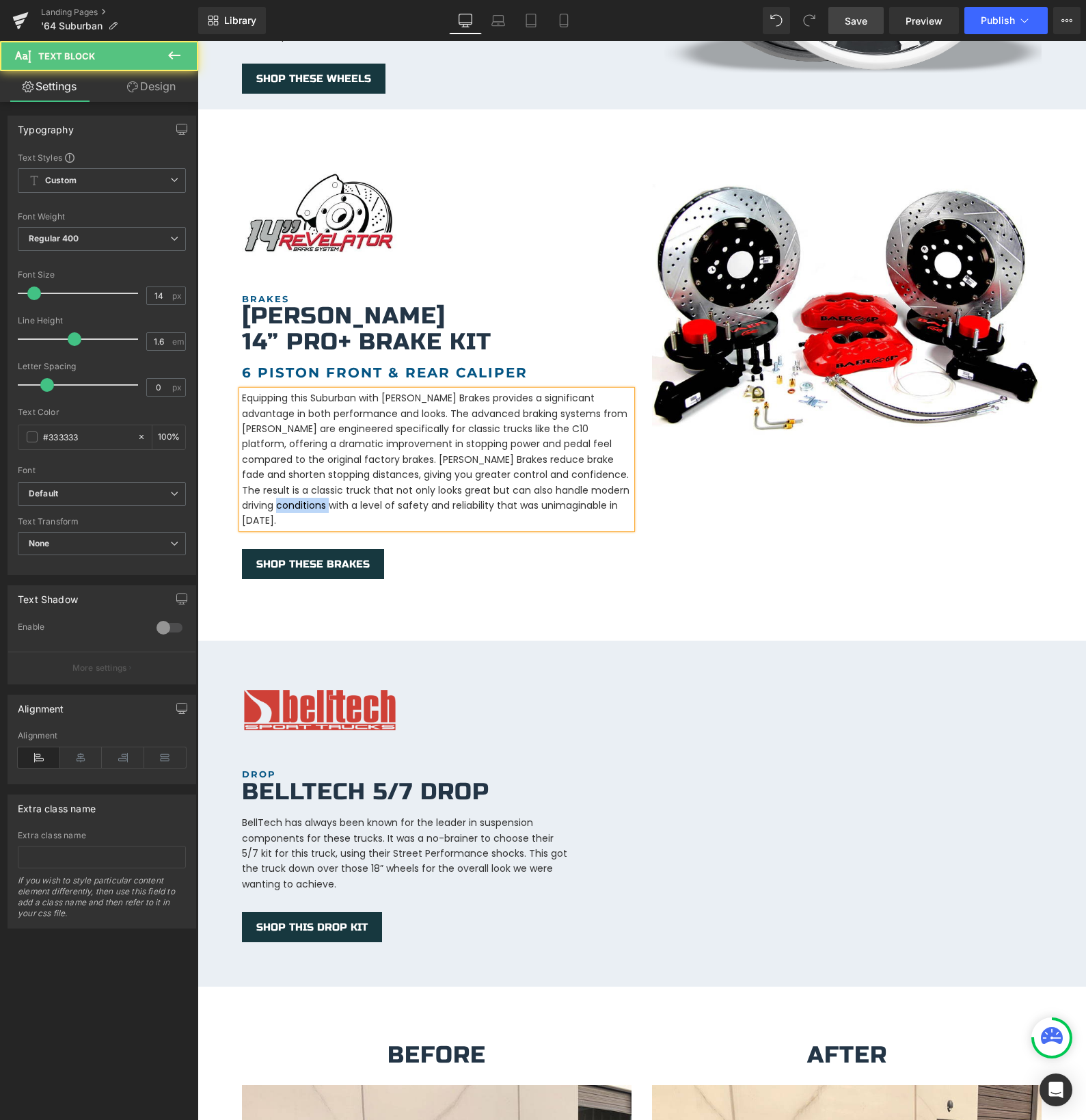
click at [333, 491] on p "Equipping this Suburban with [PERSON_NAME] Brakes provides a significant advant…" at bounding box center [437, 460] width 390 height 138
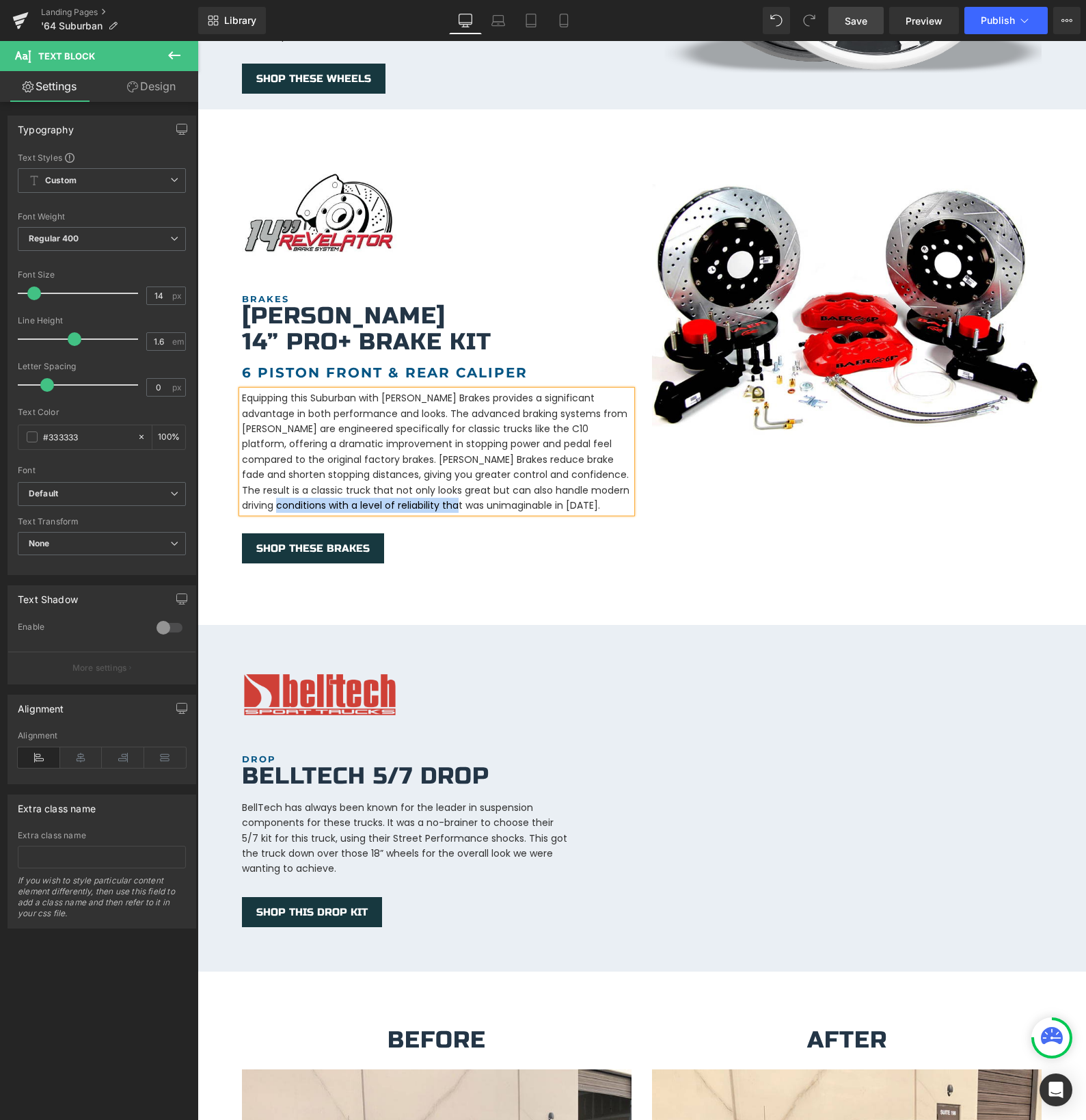
drag, startPoint x: 494, startPoint y: 491, endPoint x: 277, endPoint y: 489, distance: 217.0
click at [277, 489] on p "Equipping this Suburban with [PERSON_NAME] Brakes provides a significant advant…" at bounding box center [437, 452] width 390 height 123
click at [305, 489] on p "Equipping this Suburban with [PERSON_NAME] Brakes provides a significant advant…" at bounding box center [437, 452] width 390 height 123
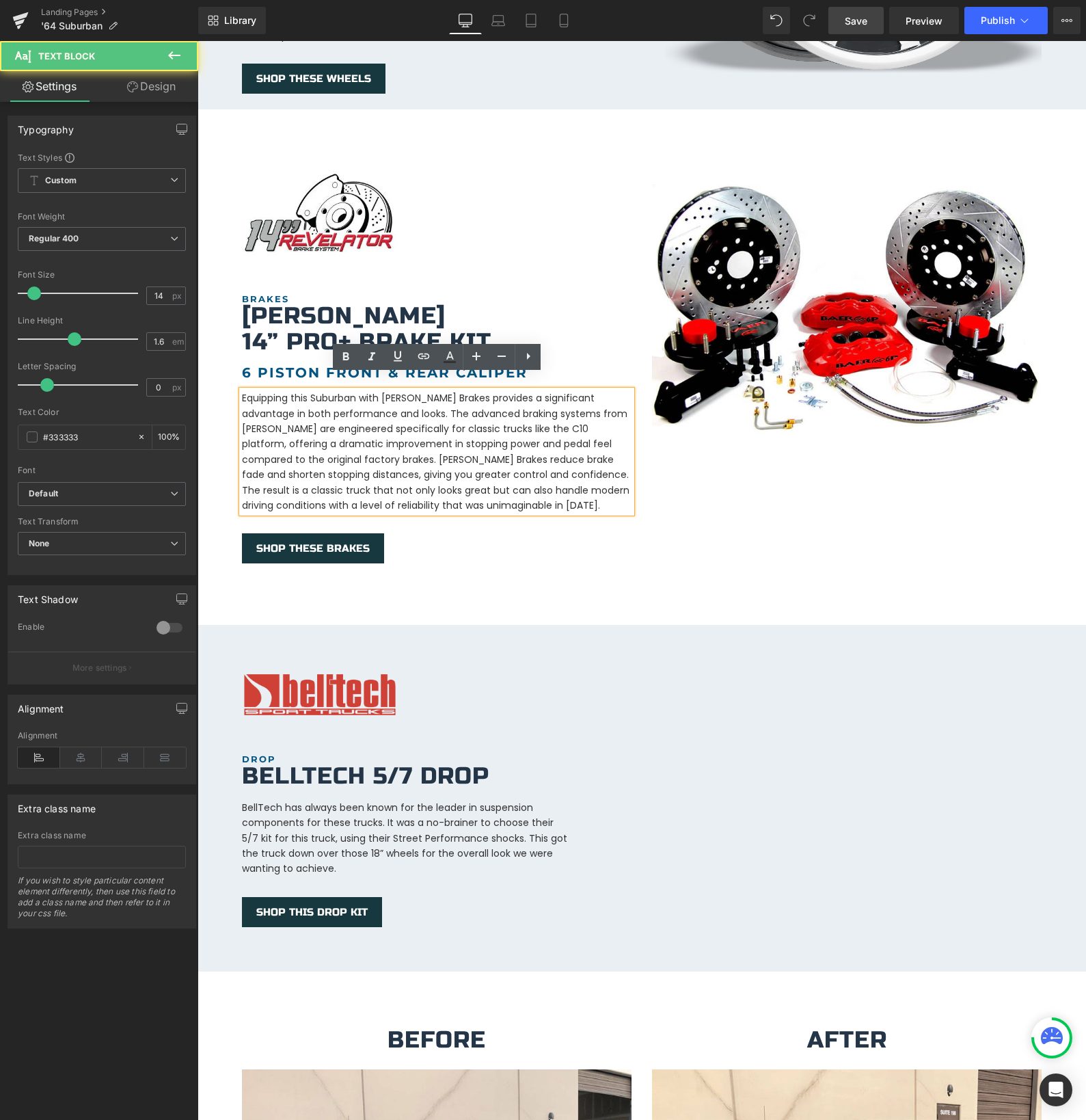
click at [324, 490] on p "Equipping this Suburban with [PERSON_NAME] Brakes provides a significant advant…" at bounding box center [437, 452] width 390 height 123
drag, startPoint x: 508, startPoint y: 491, endPoint x: 429, endPoint y: 496, distance: 79.2
click at [508, 491] on p "Equipping this Suburban with [PERSON_NAME] Brakes provides a significant advant…" at bounding box center [437, 452] width 390 height 123
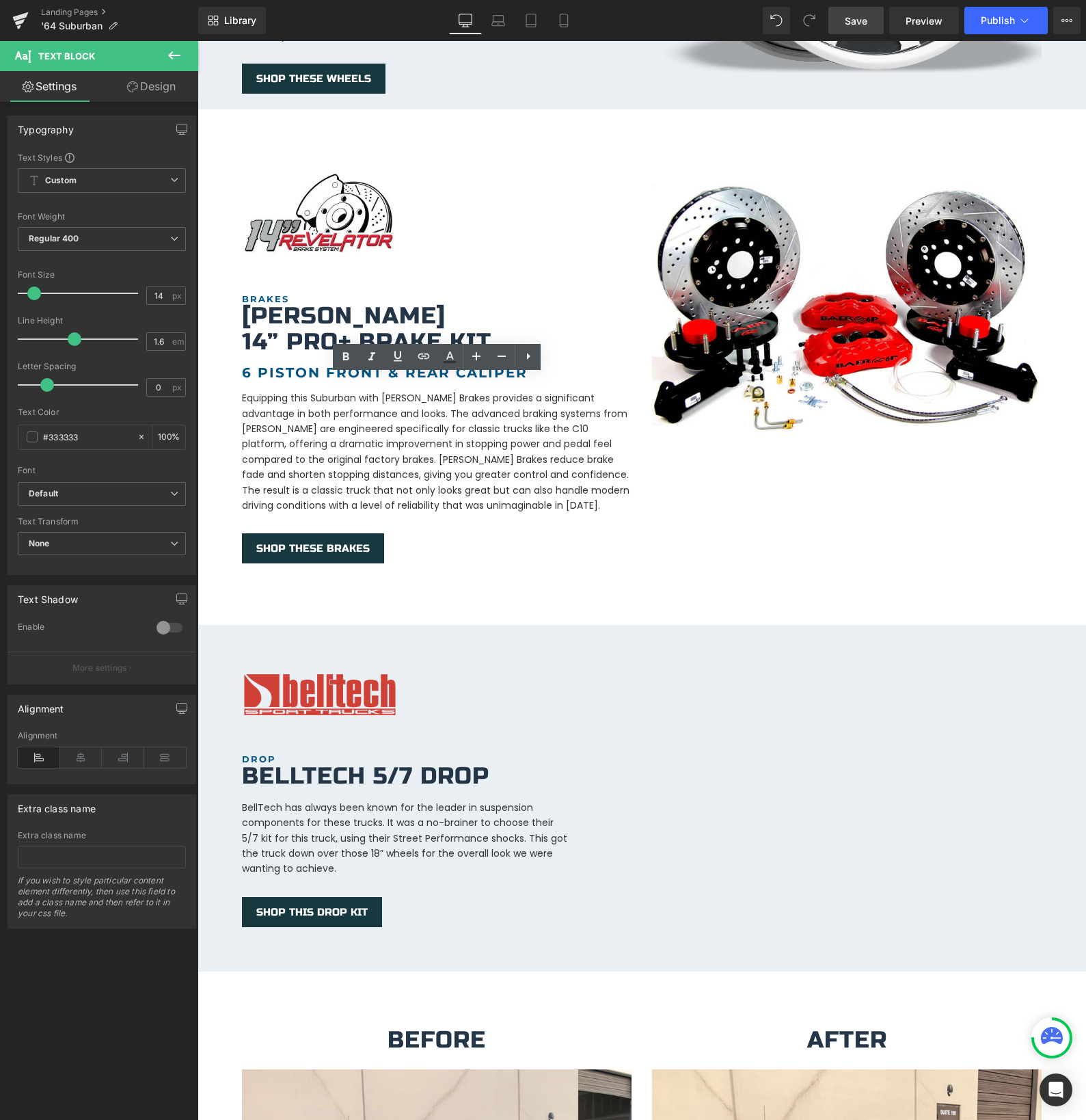
click at [857, 18] on span "Save" at bounding box center [856, 20] width 23 height 14
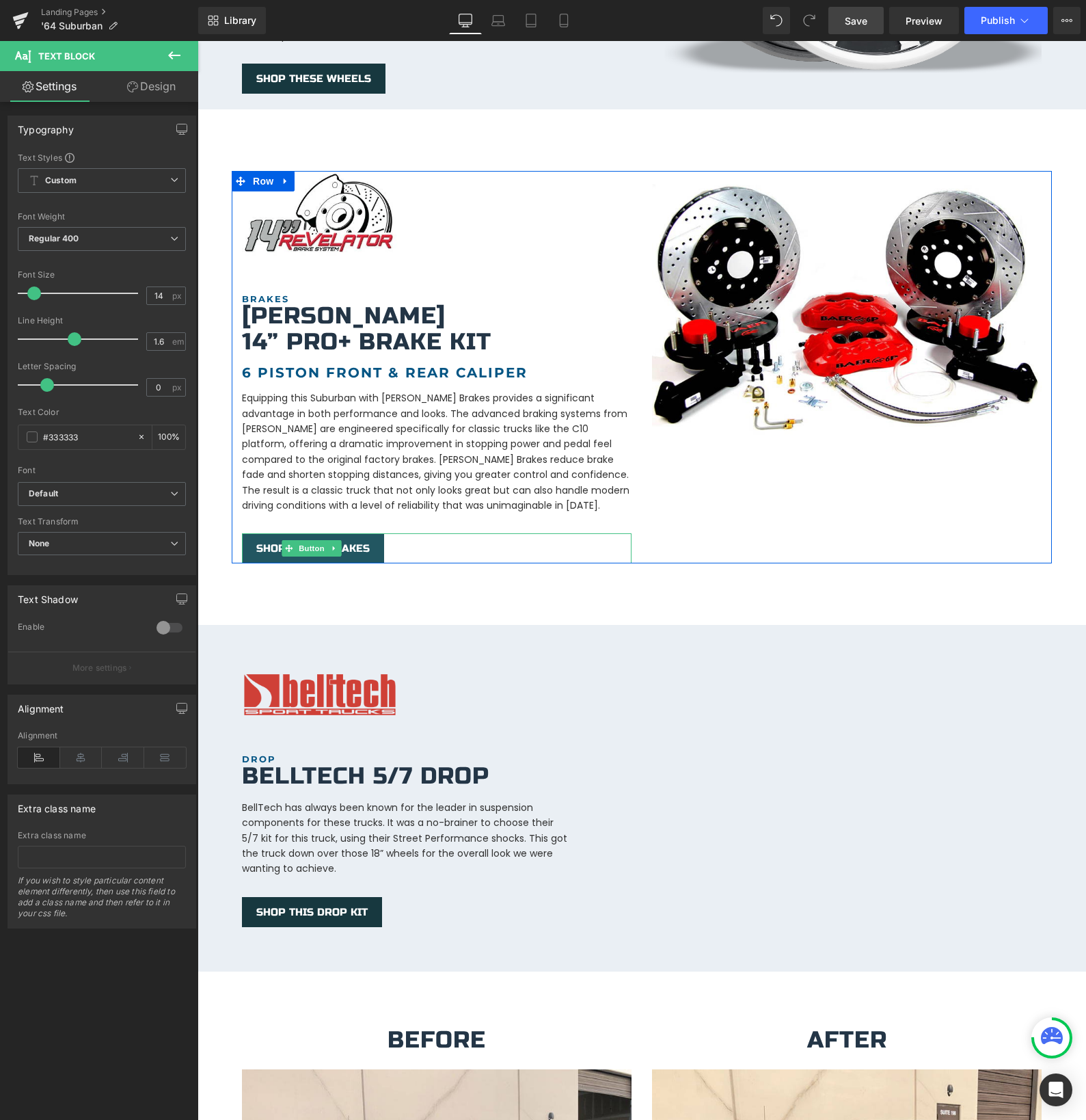
click at [260, 542] on span "SHOP THESE BRAKES" at bounding box center [313, 548] width 113 height 12
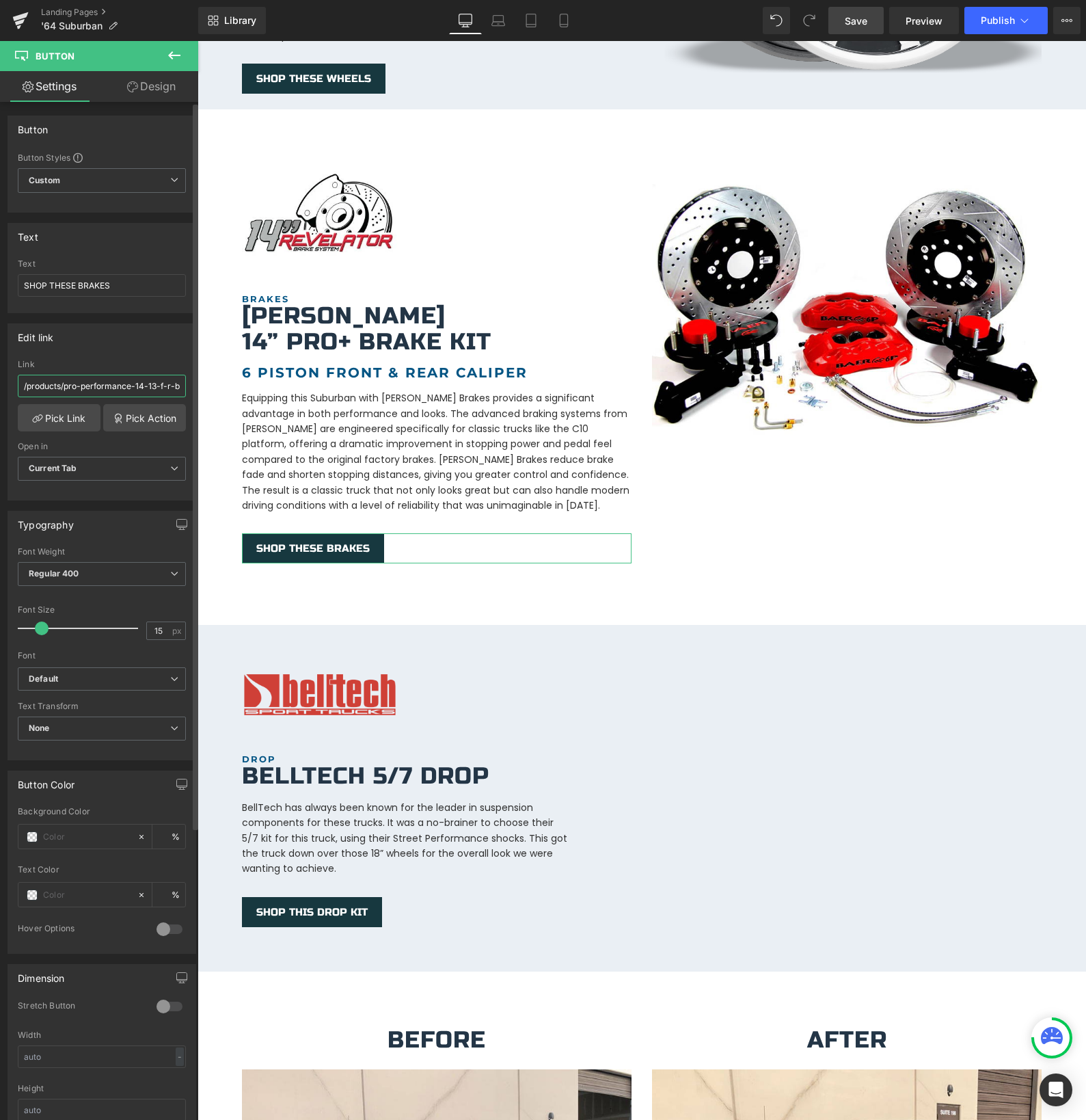
click at [108, 385] on input "/products/pro-performance-14-13-f-r-big-brake-kit-88-98-gm-truck-suv" at bounding box center [102, 386] width 168 height 23
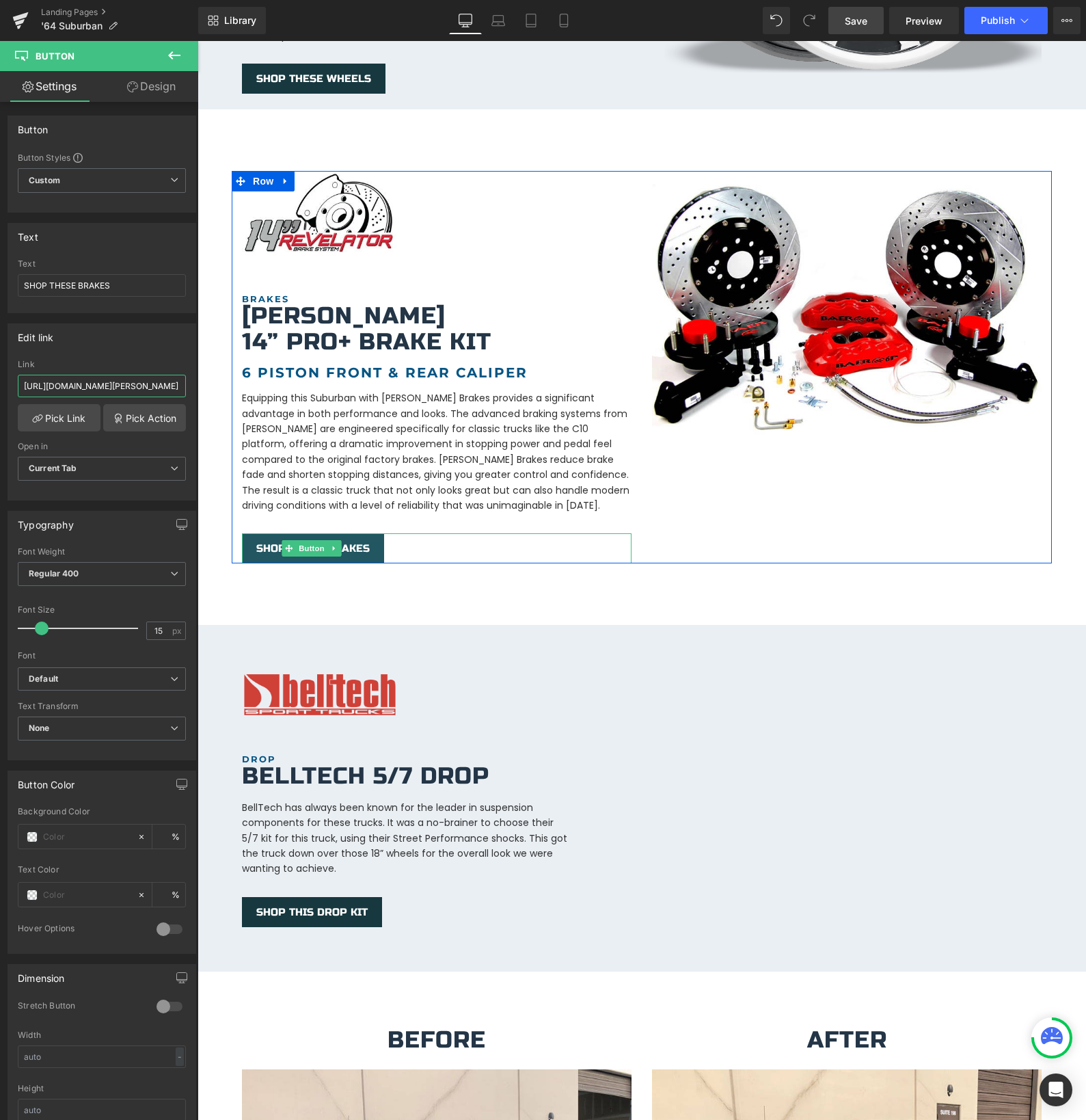
type input "[URL][DOMAIN_NAME][PERSON_NAME]"
click at [267, 542] on span "SHOP THESE BRAKES" at bounding box center [313, 548] width 113 height 12
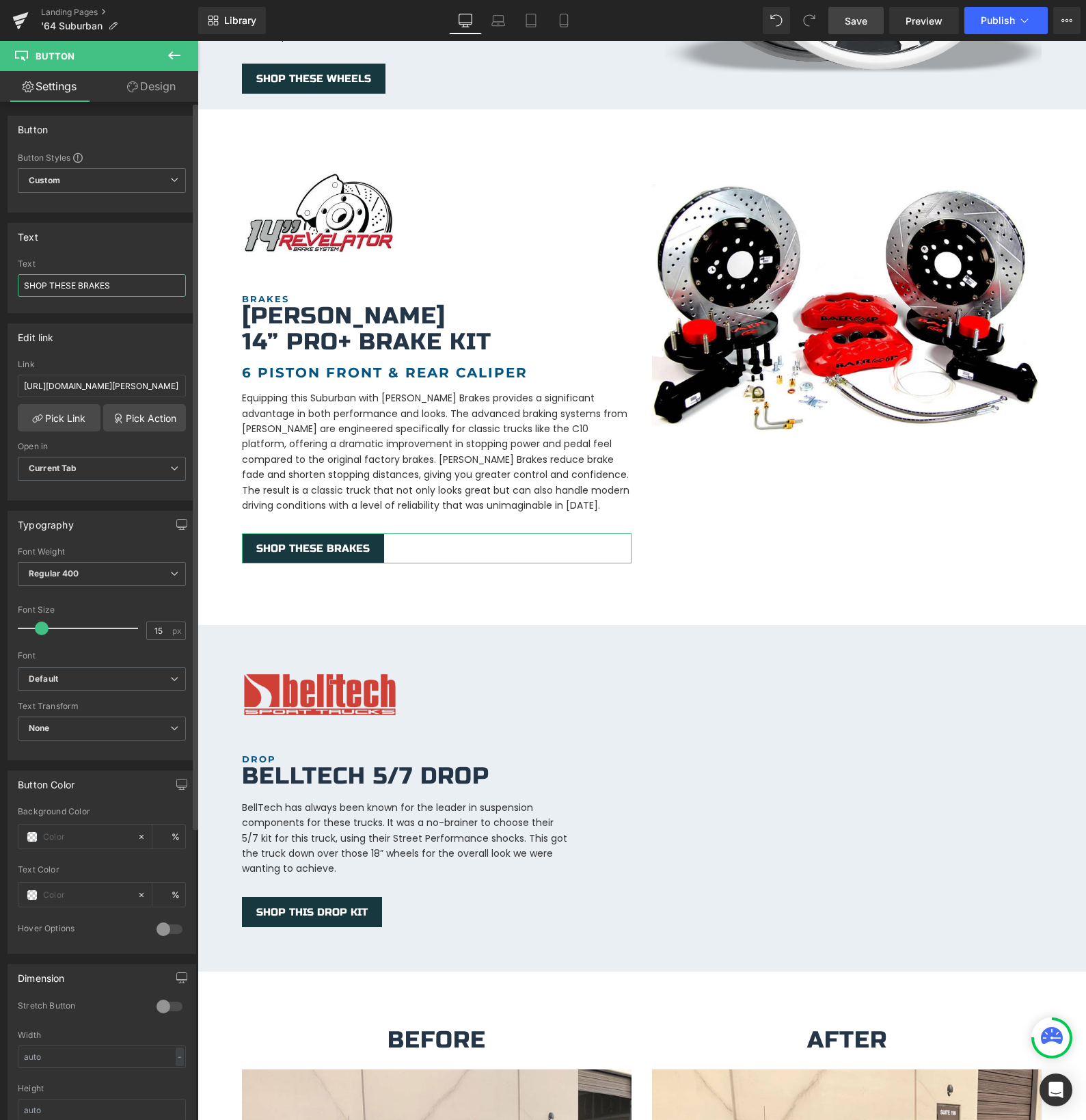
click at [79, 286] on input "SHOP THESE BRAKES" at bounding box center [102, 286] width 168 height 23
type input "SHOP THESE FRONT BRAKES"
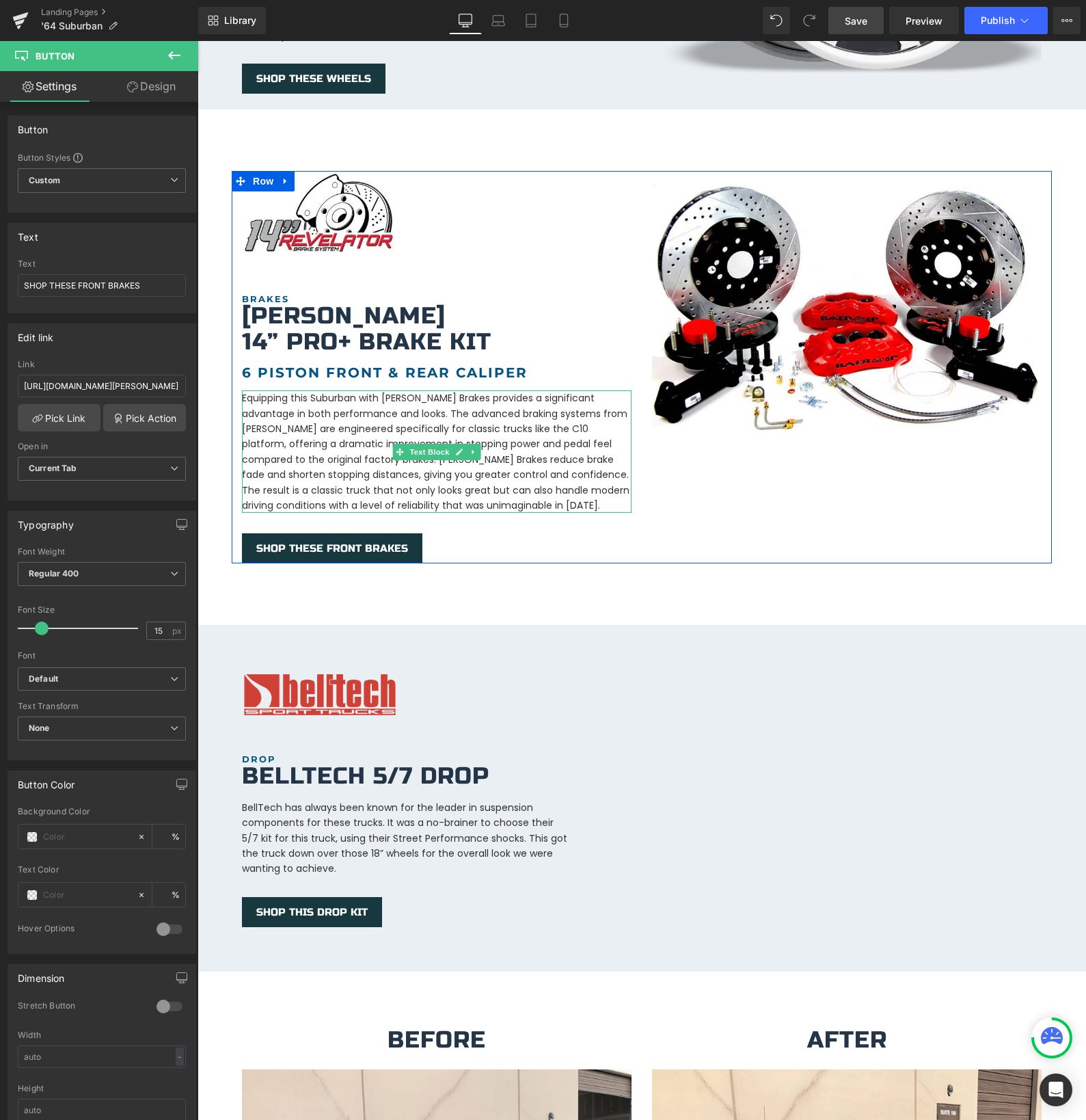
click at [545, 502] on div "Image BRAKES Heading [PERSON_NAME] 14” Pro+ Brake kit Heading 6 Piston Front & …" at bounding box center [436, 367] width 410 height 393
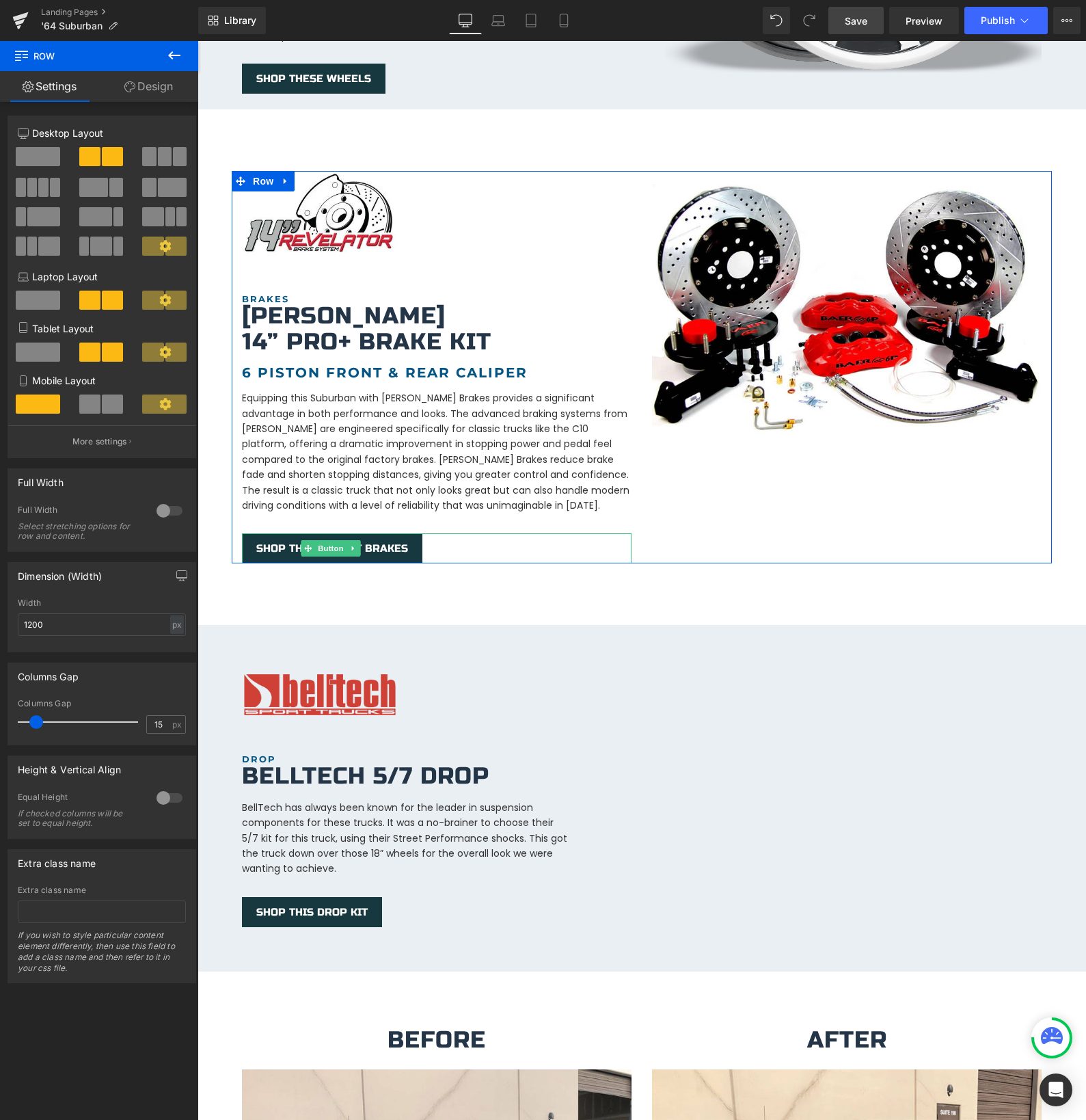
click at [355, 544] on icon at bounding box center [354, 548] width 8 height 9
click at [347, 545] on icon at bounding box center [346, 549] width 8 height 8
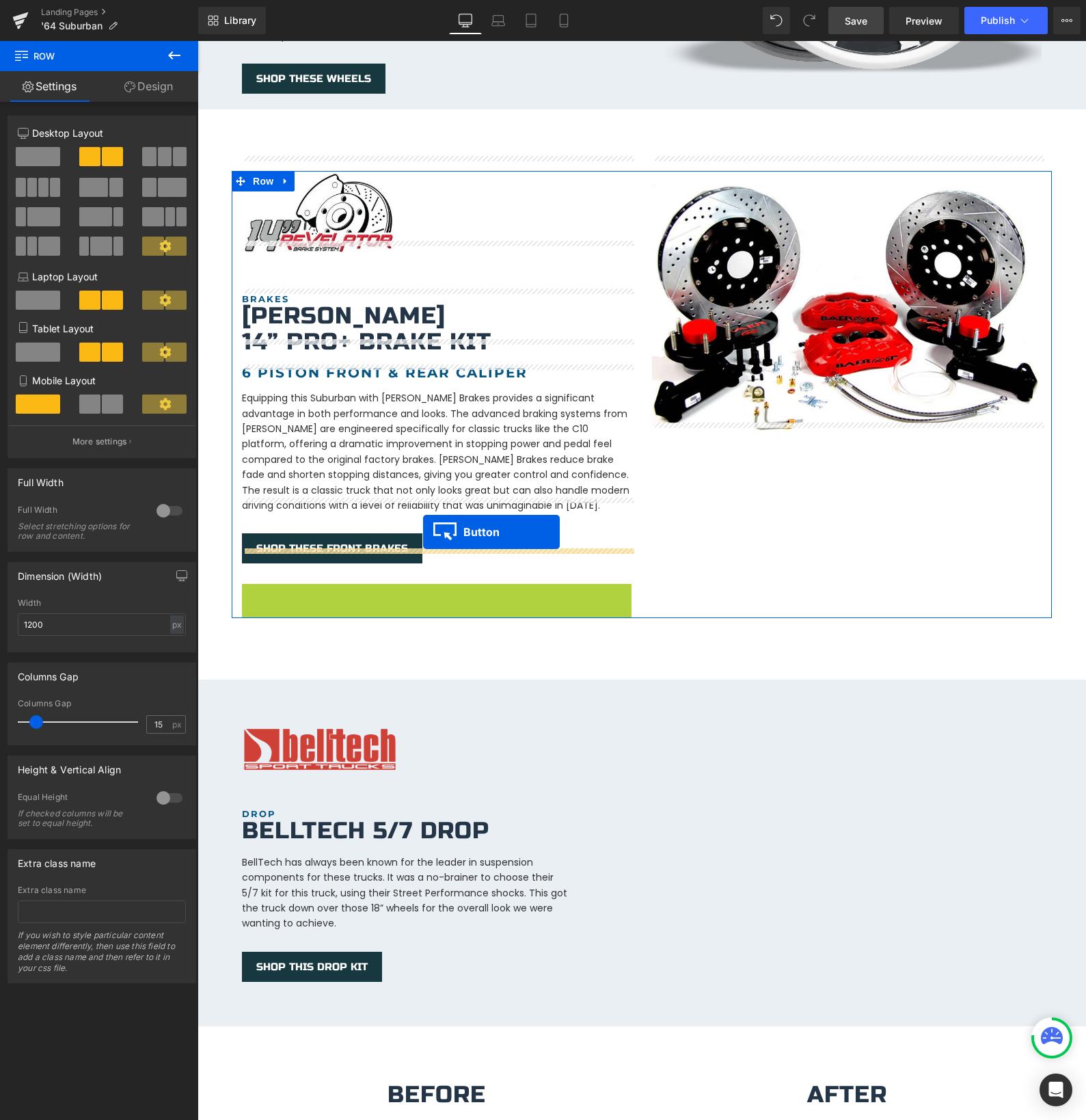
drag, startPoint x: 310, startPoint y: 584, endPoint x: 423, endPoint y: 532, distance: 124.4
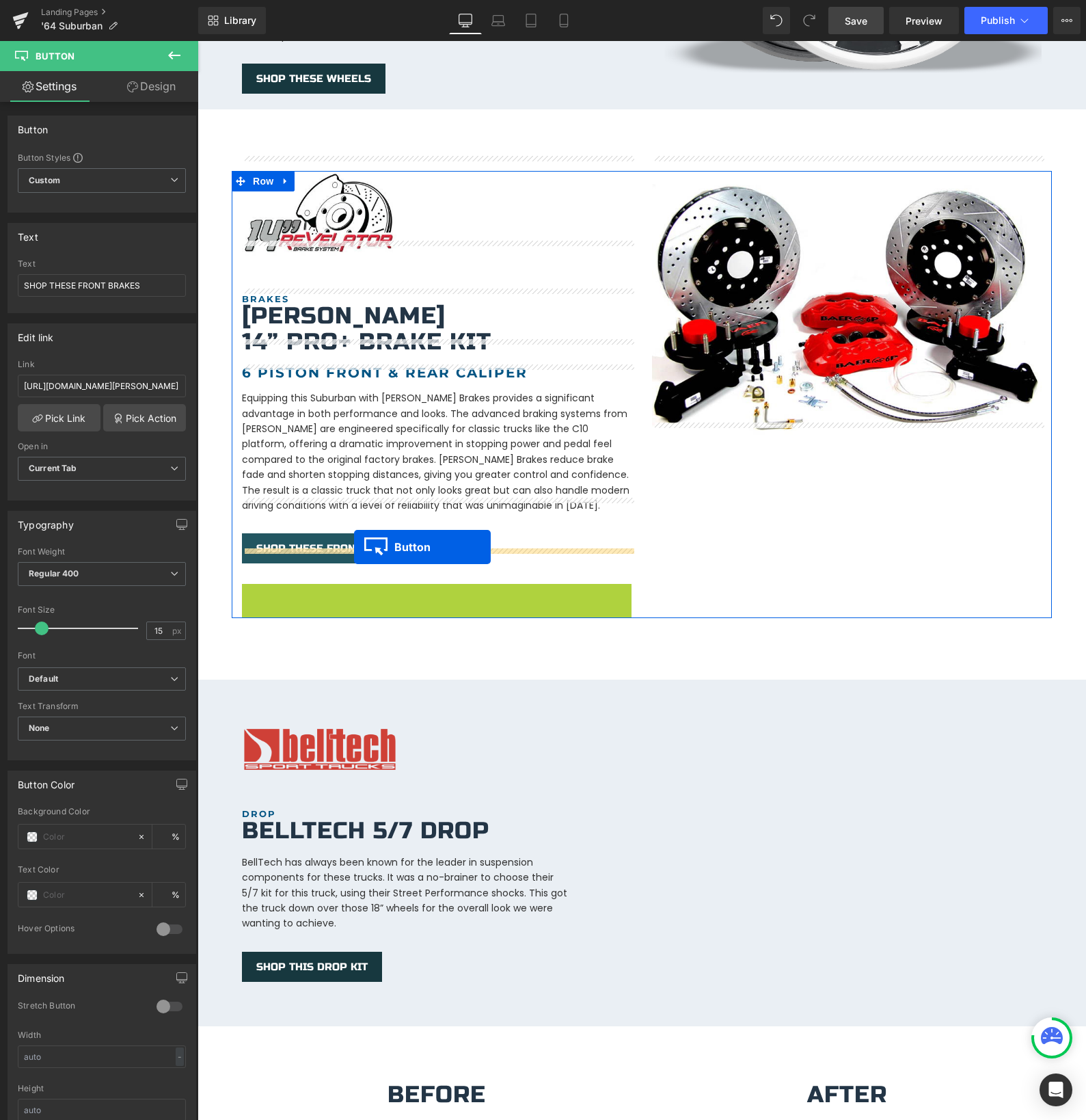
drag, startPoint x: 308, startPoint y: 582, endPoint x: 354, endPoint y: 547, distance: 57.8
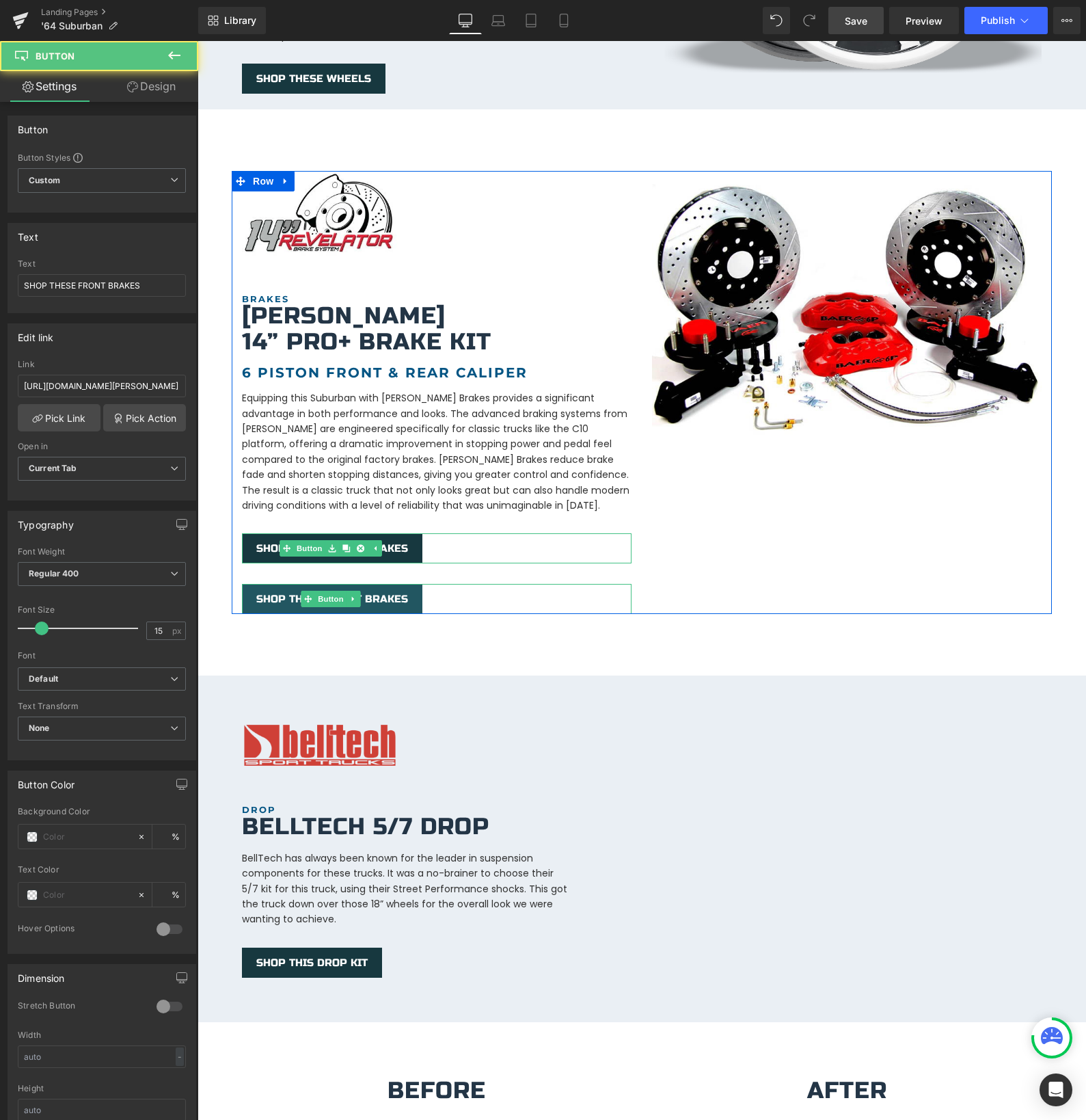
click at [531, 534] on div "SHOP THESE FRONT BRAKES" at bounding box center [437, 548] width 390 height 30
click at [289, 593] on span "SHOP THESE FRONT BRAKES" at bounding box center [332, 599] width 152 height 12
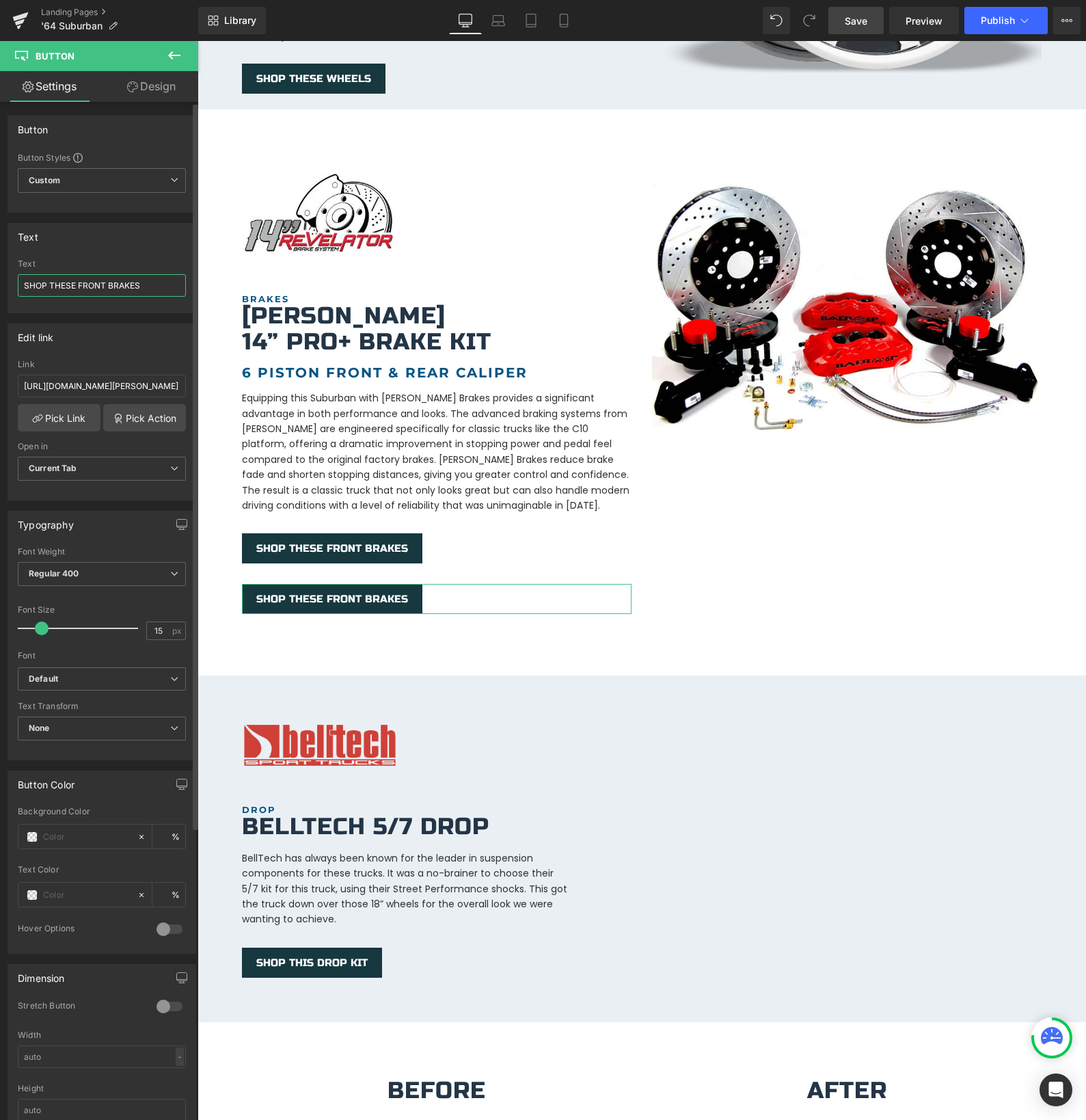
click at [83, 286] on input "SHOP THESE FRONT BRAKES" at bounding box center [102, 286] width 168 height 23
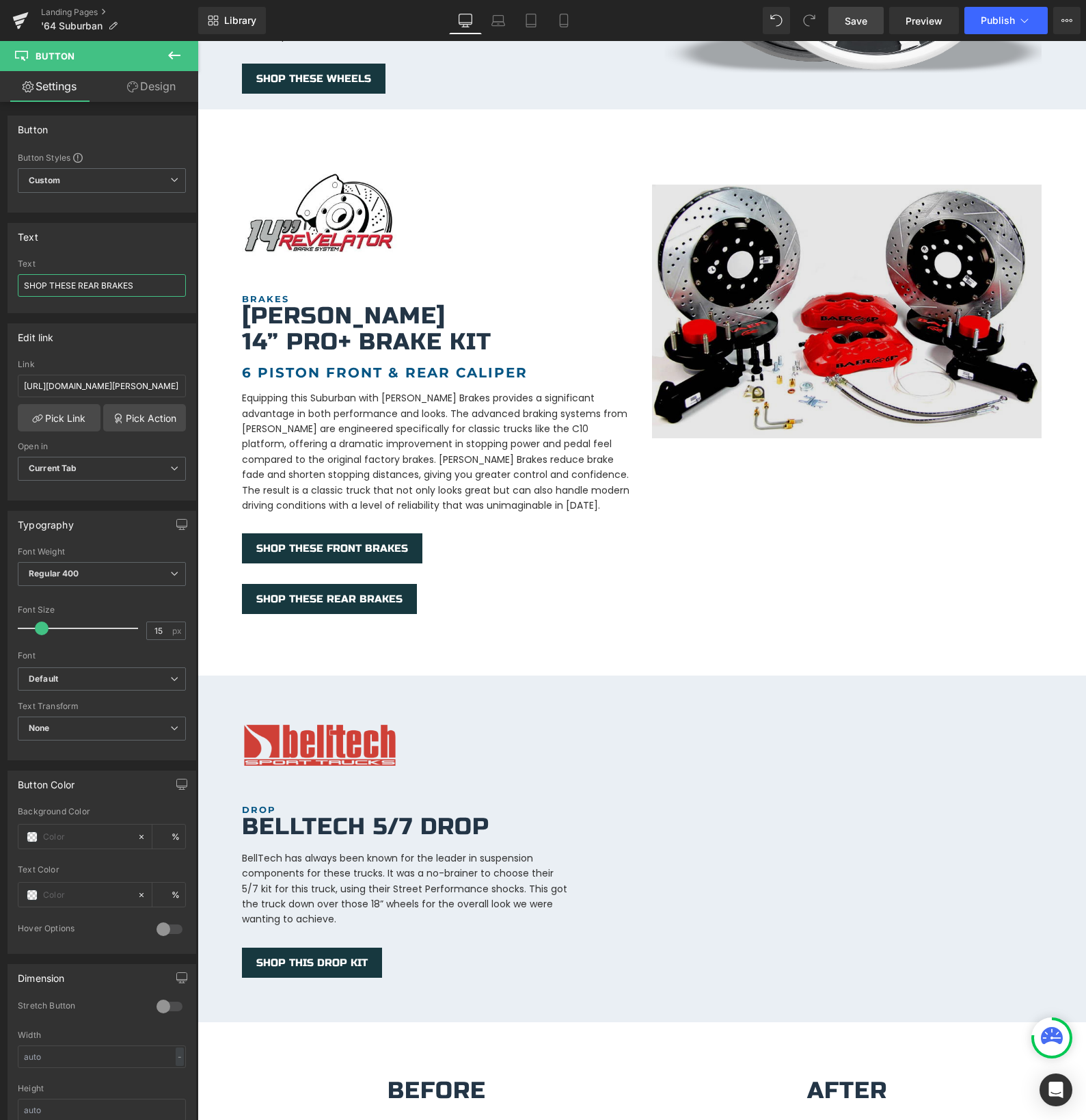
type input "SHOP THESE REAR BRAKES"
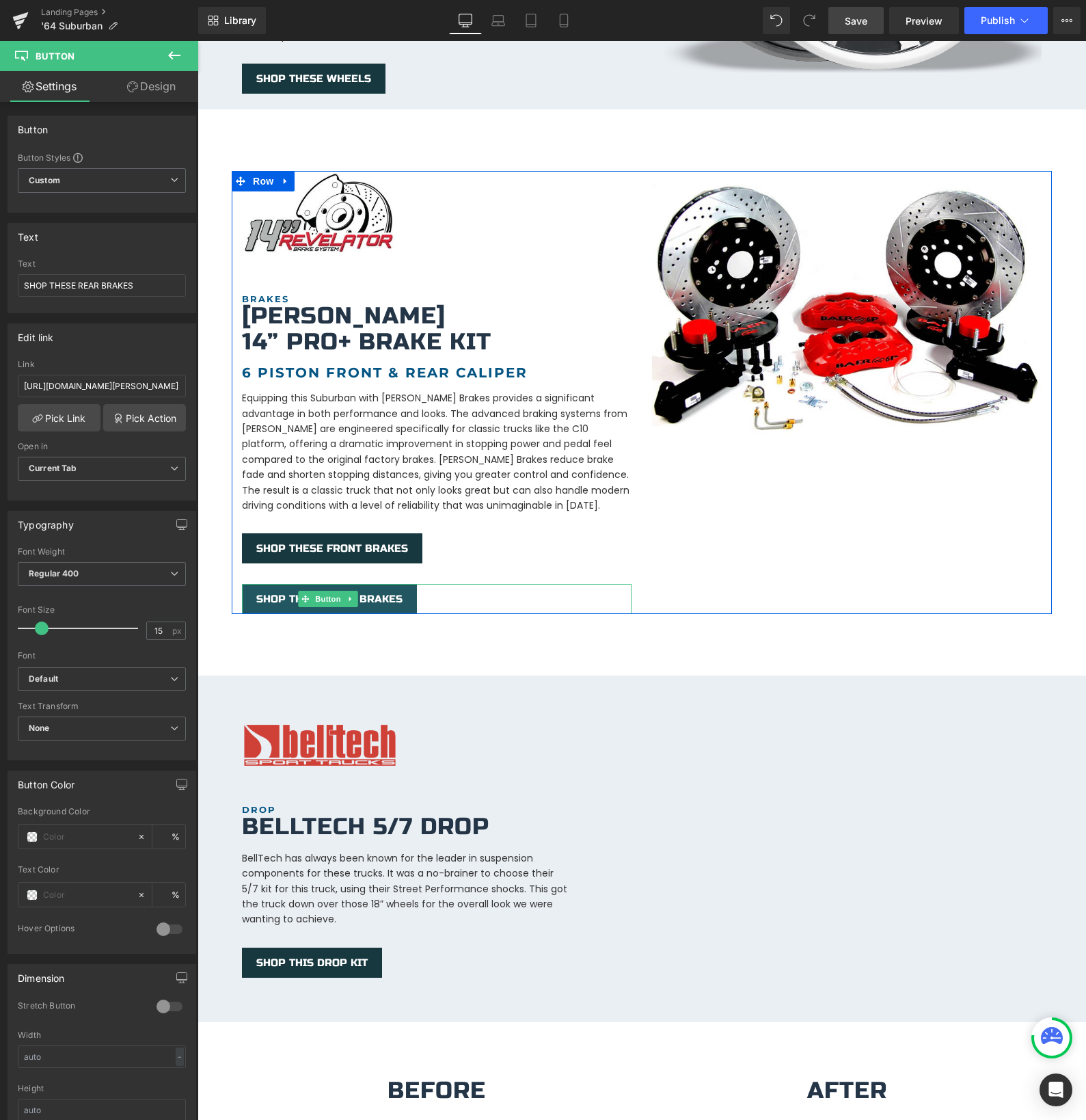
click at [289, 593] on span "SHOP THESE REAR BRAKES" at bounding box center [329, 599] width 146 height 12
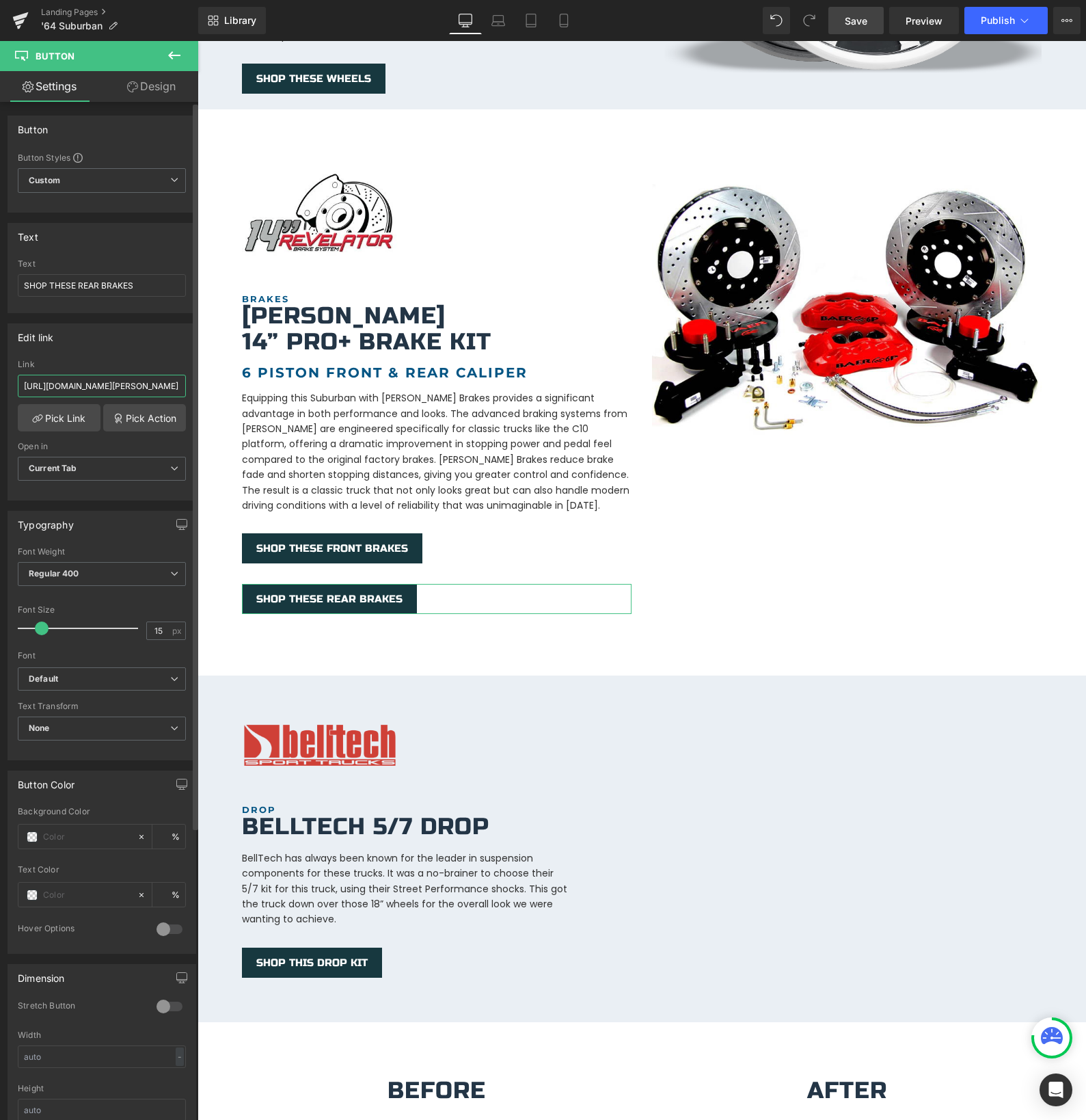
click at [86, 389] on input "[URL][DOMAIN_NAME][PERSON_NAME]" at bounding box center [102, 386] width 168 height 23
type input "[URL][DOMAIN_NAME][PERSON_NAME]"
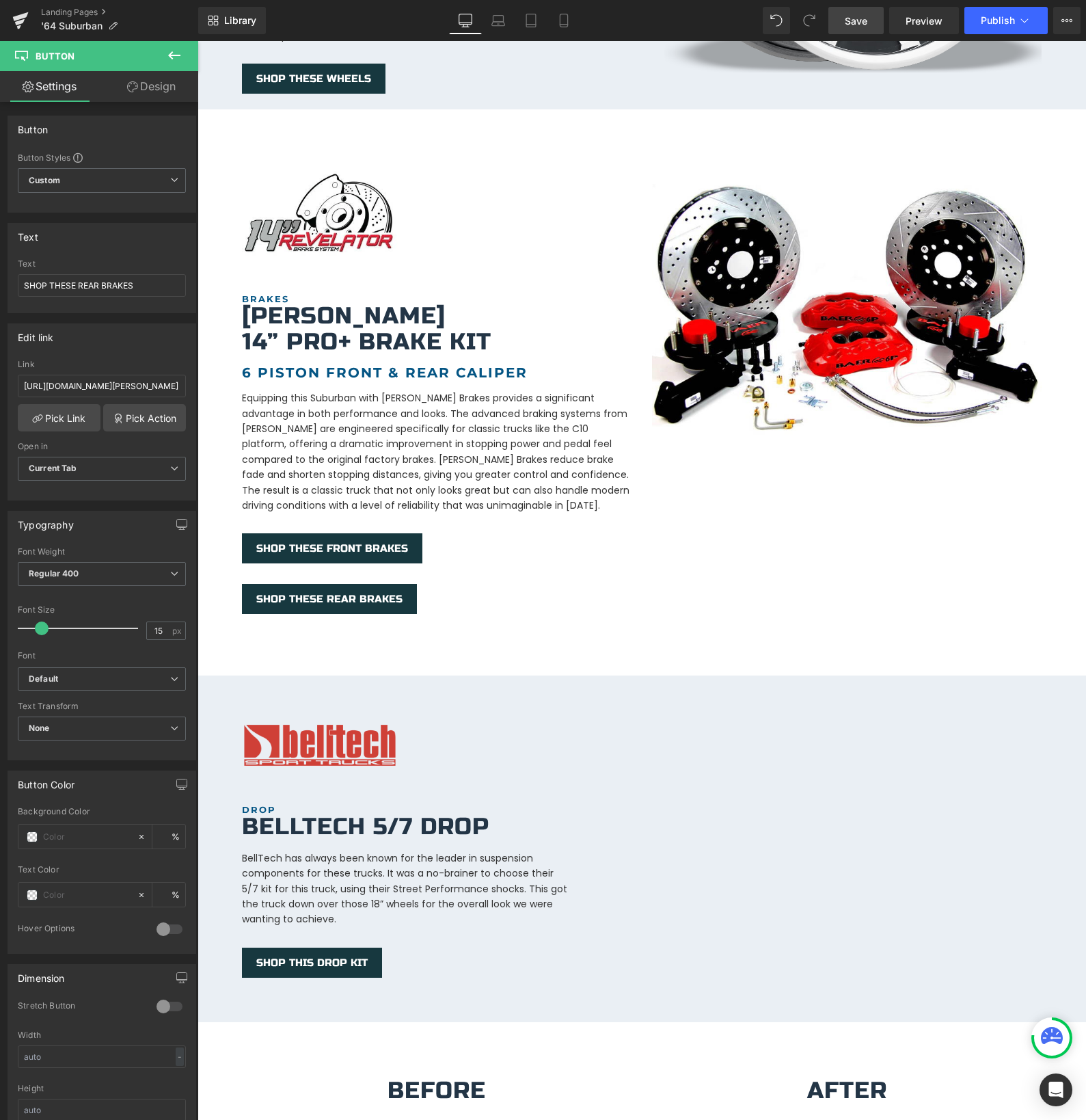
click at [861, 25] on span "Save" at bounding box center [856, 20] width 23 height 14
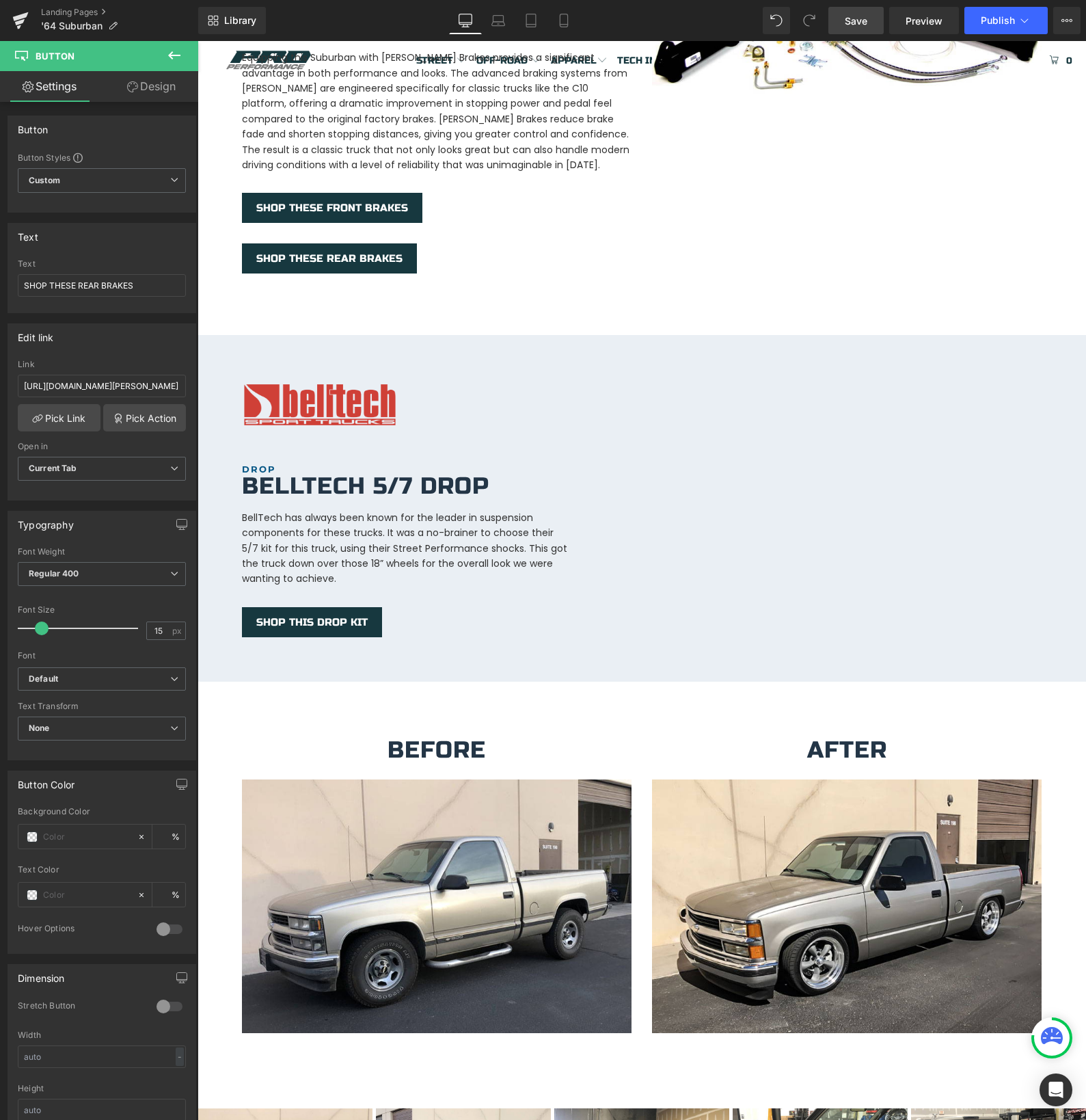
scroll to position [1656, 0]
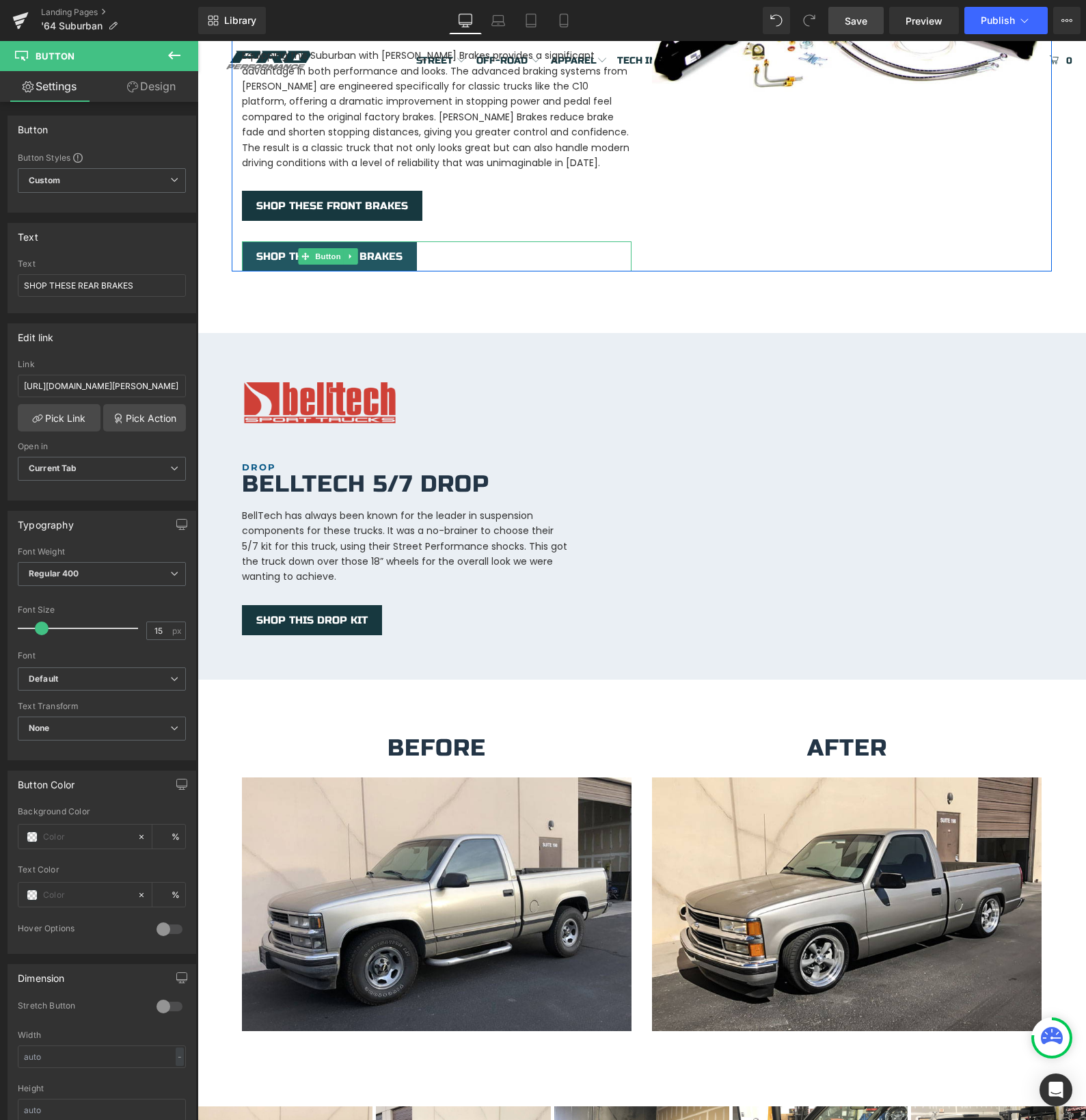
click at [274, 250] on span "SHOP THESE REAR BRAKES" at bounding box center [329, 256] width 146 height 12
click at [344, 249] on link at bounding box center [350, 256] width 14 height 16
click at [354, 253] on icon at bounding box center [357, 257] width 8 height 8
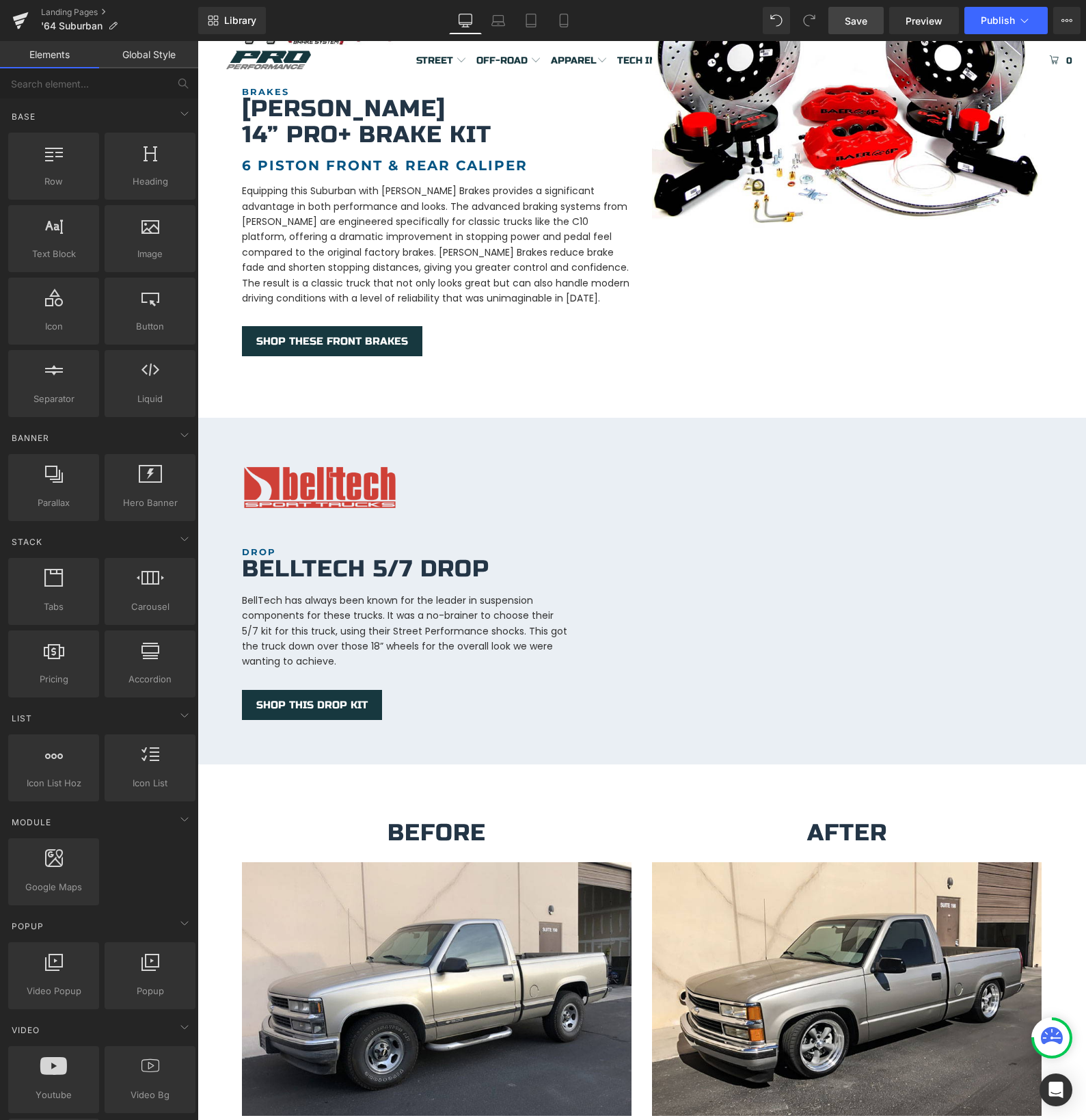
scroll to position [1486, 0]
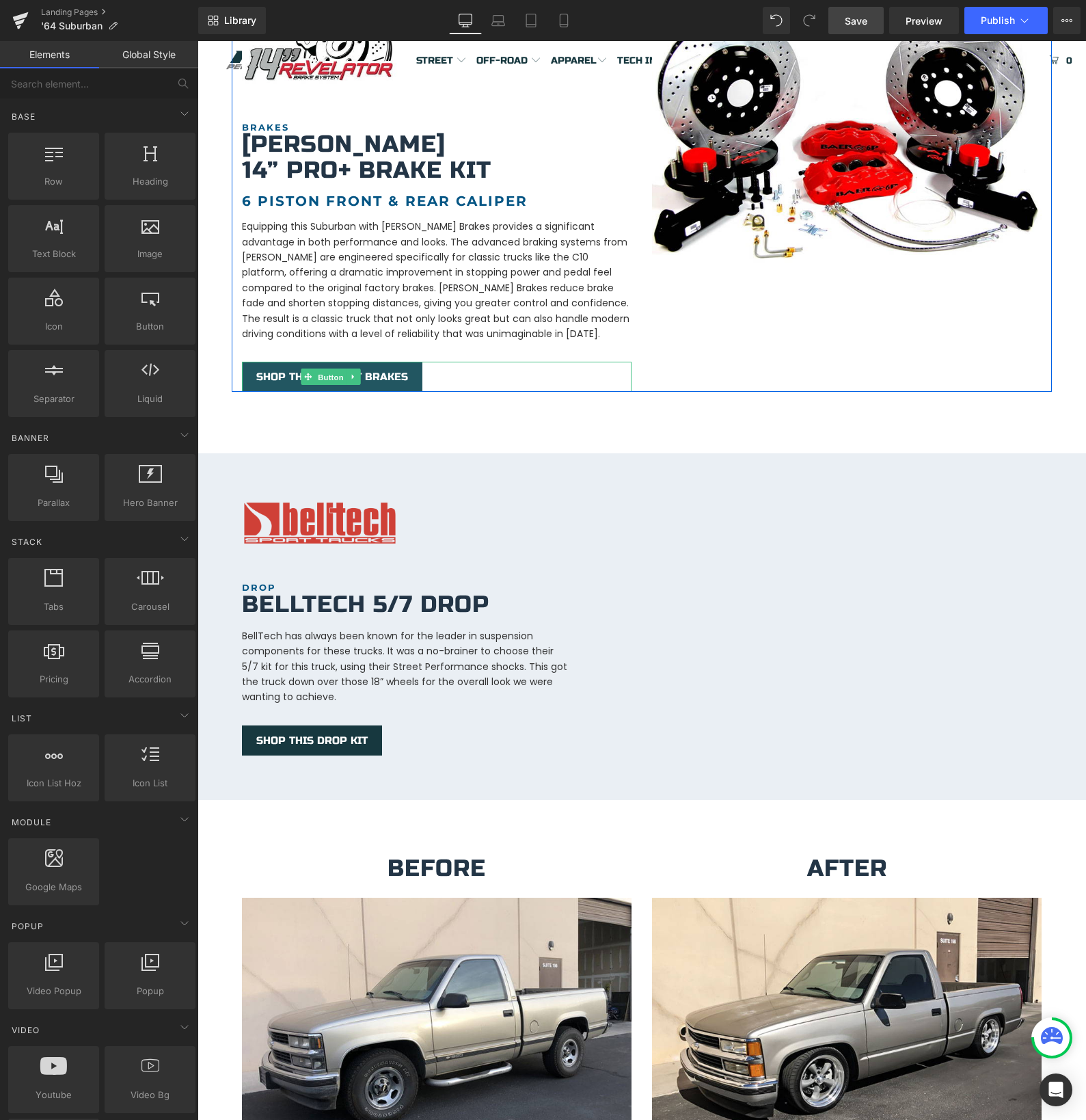
click at [298, 362] on div "SHOP THESE FRONT BRAKES Button" at bounding box center [437, 376] width 390 height 30
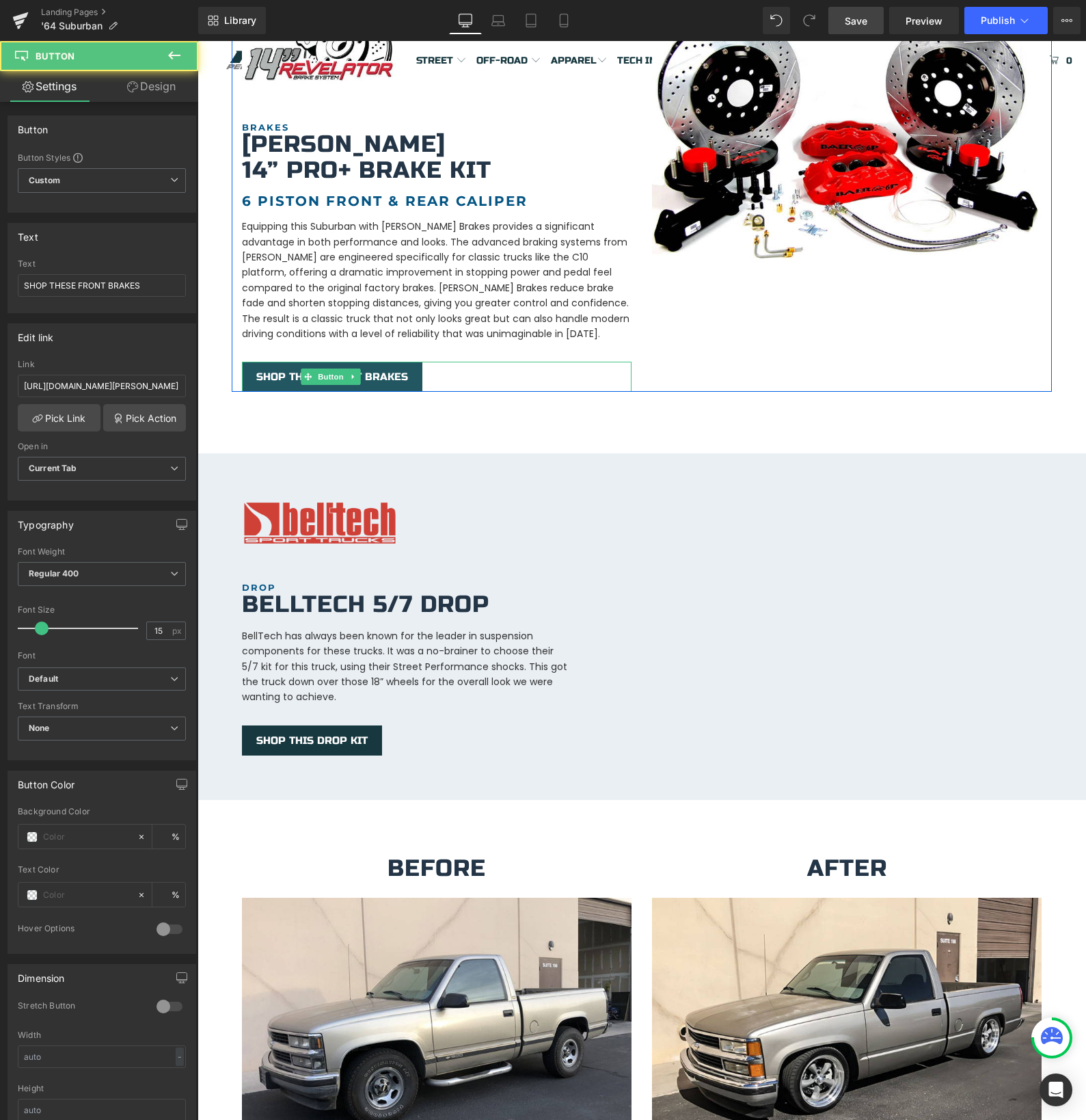
click at [268, 370] on span "SHOP THESE FRONT BRAKES" at bounding box center [332, 376] width 152 height 12
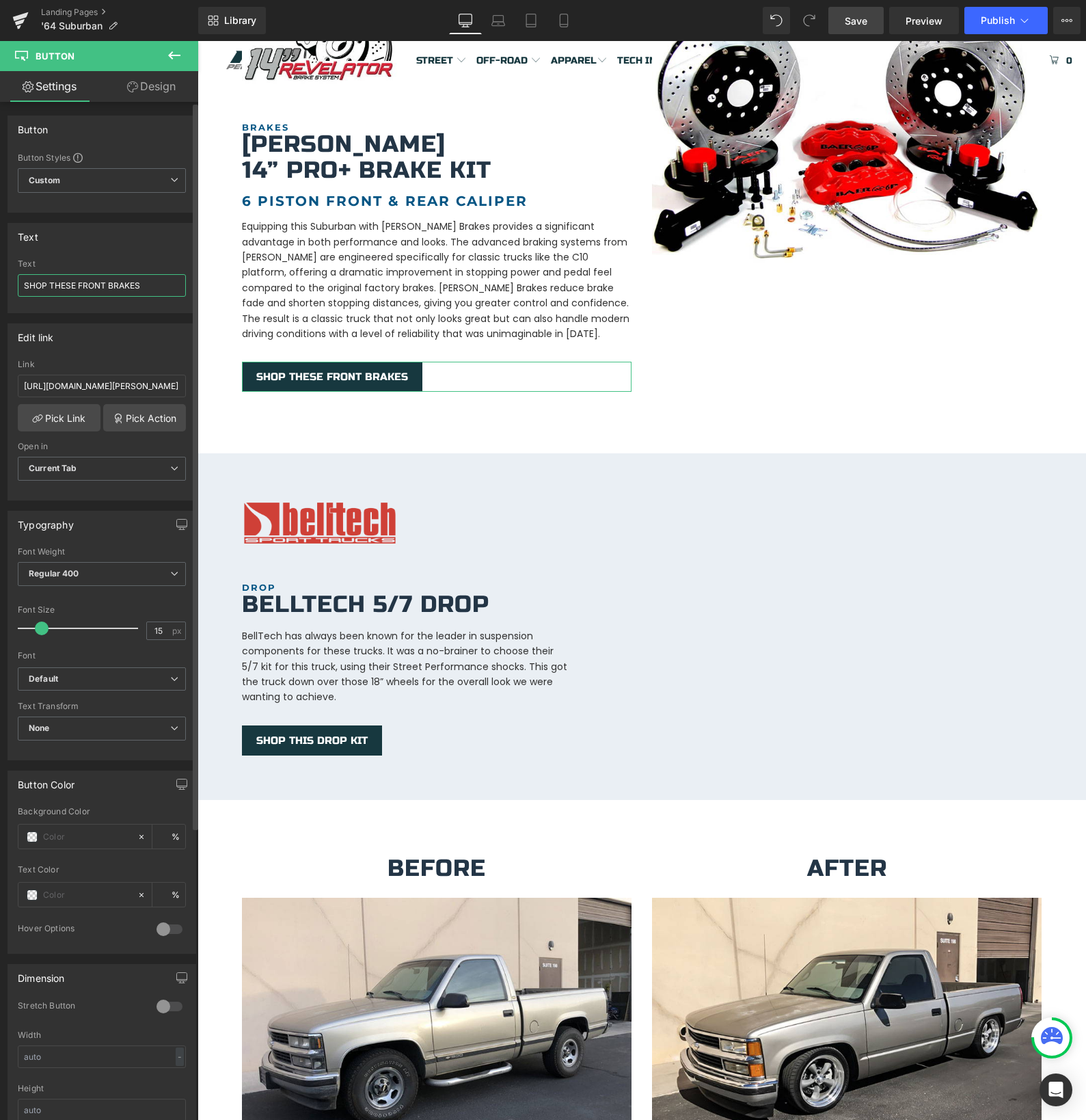
drag, startPoint x: 81, startPoint y: 280, endPoint x: 171, endPoint y: 322, distance: 99.3
click at [81, 280] on input "SHOP THESE FRONT BRAKES" at bounding box center [102, 286] width 168 height 23
type input "SHOP THESE BRAKES"
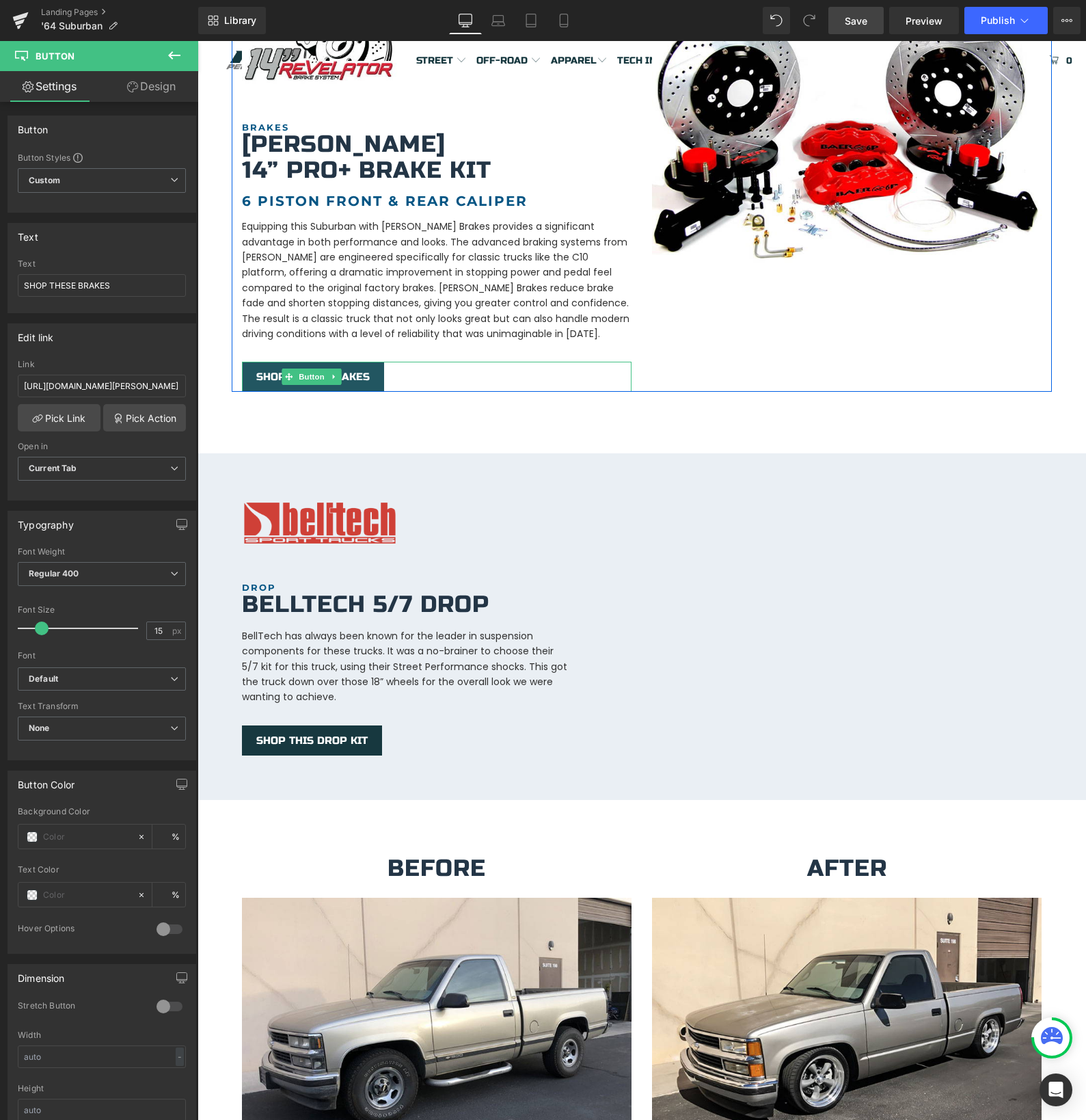
click at [260, 370] on span "SHOP THESE BRAKES" at bounding box center [313, 376] width 113 height 12
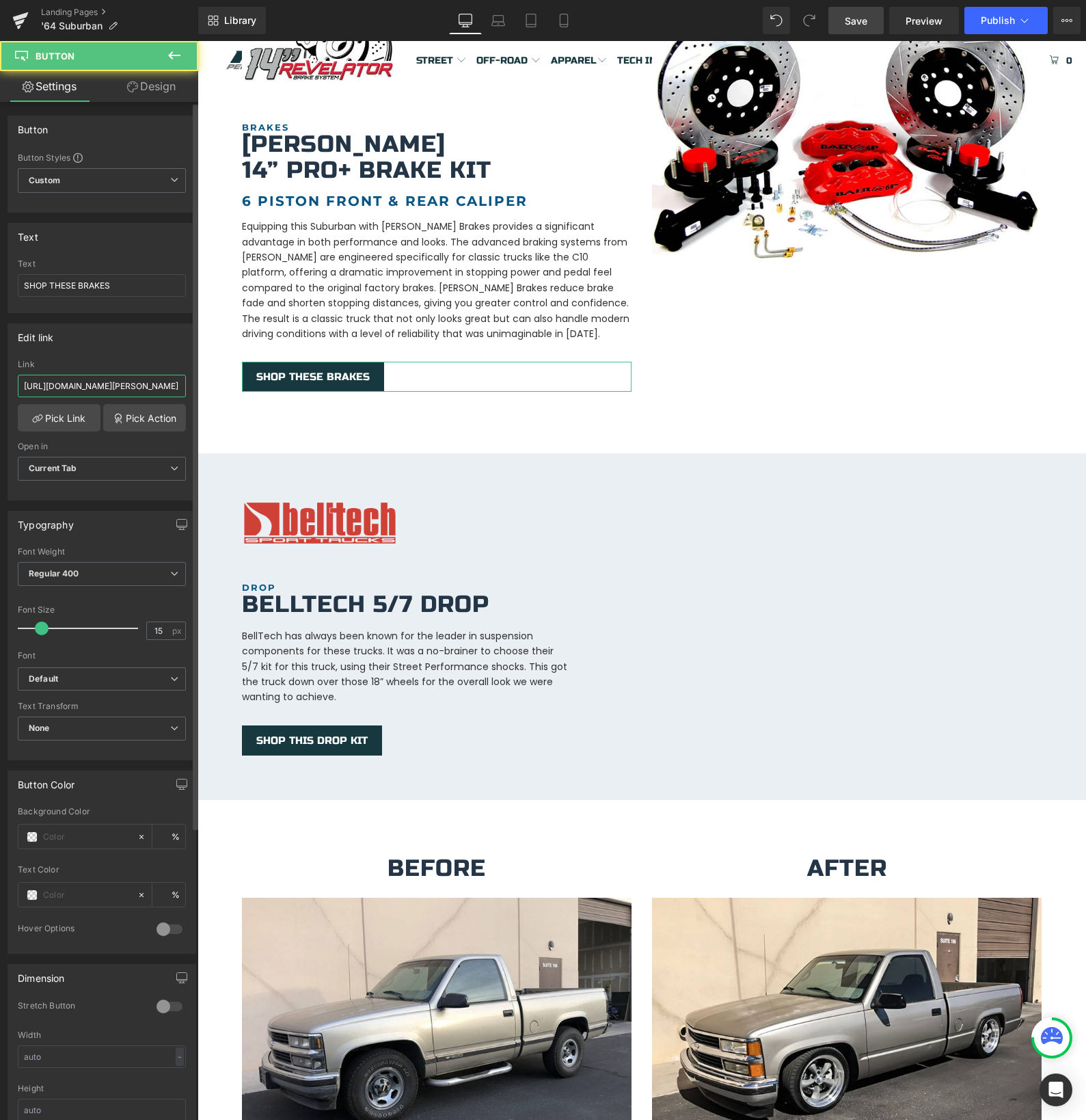
click at [101, 380] on input "[URL][DOMAIN_NAME][PERSON_NAME]" at bounding box center [102, 386] width 168 height 23
type input "[URL][DOMAIN_NAME]"
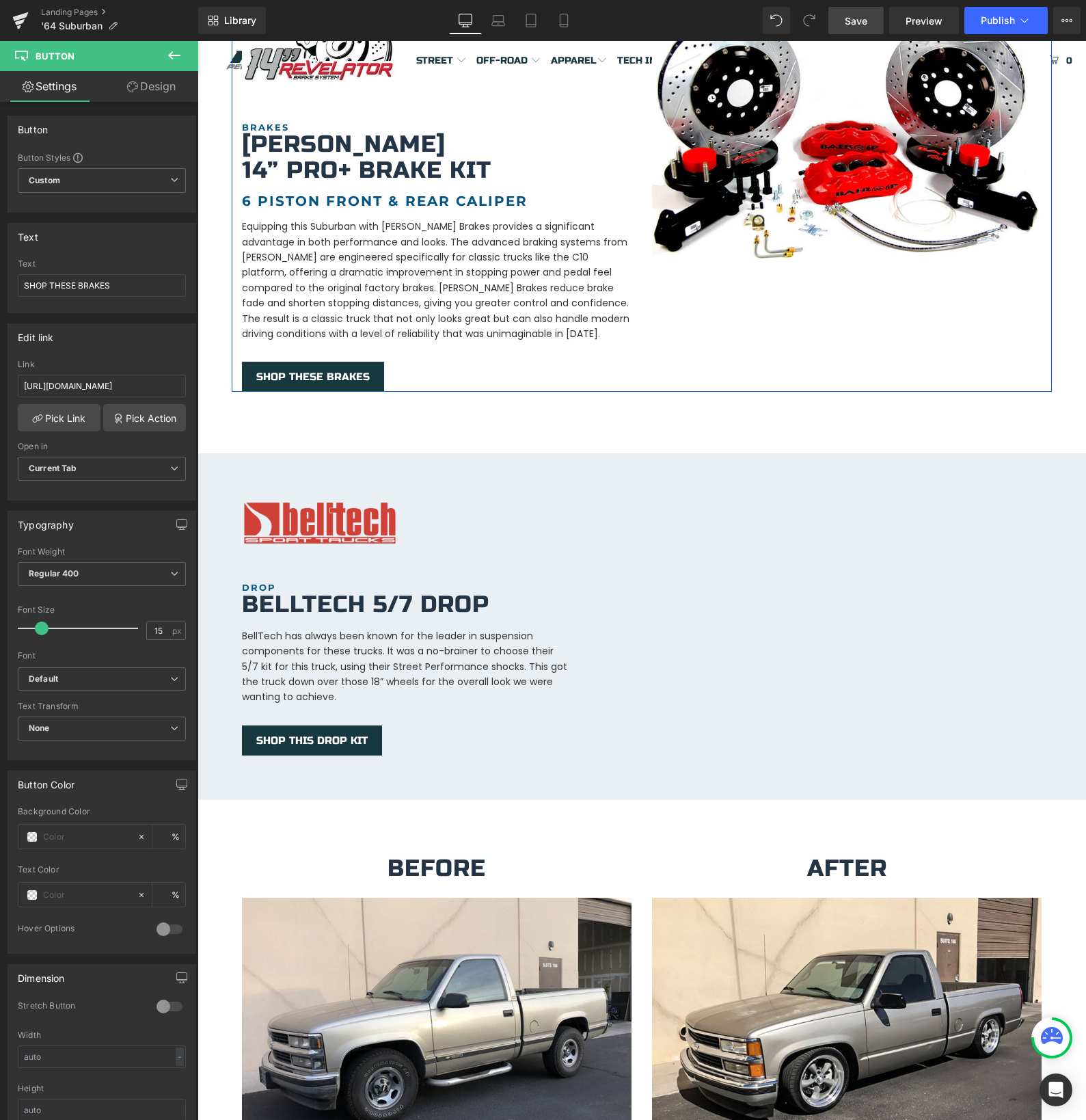
click at [798, 334] on div "Image BRAKES Heading [PERSON_NAME] 14” Pro+ Brake kit Heading 6 Piston Front & …" at bounding box center [641, 195] width 820 height 393
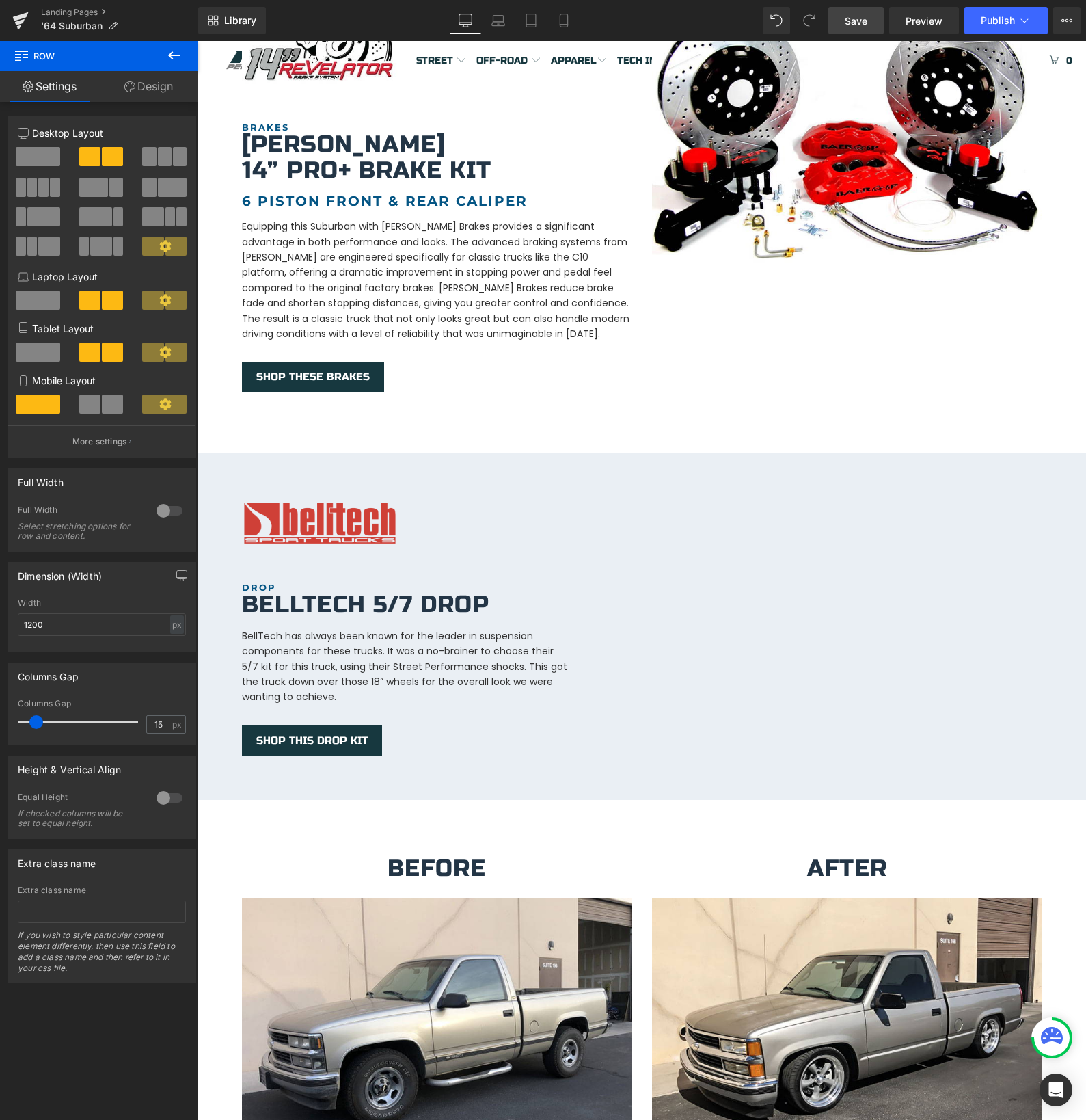
click at [854, 18] on span "Save" at bounding box center [856, 20] width 23 height 14
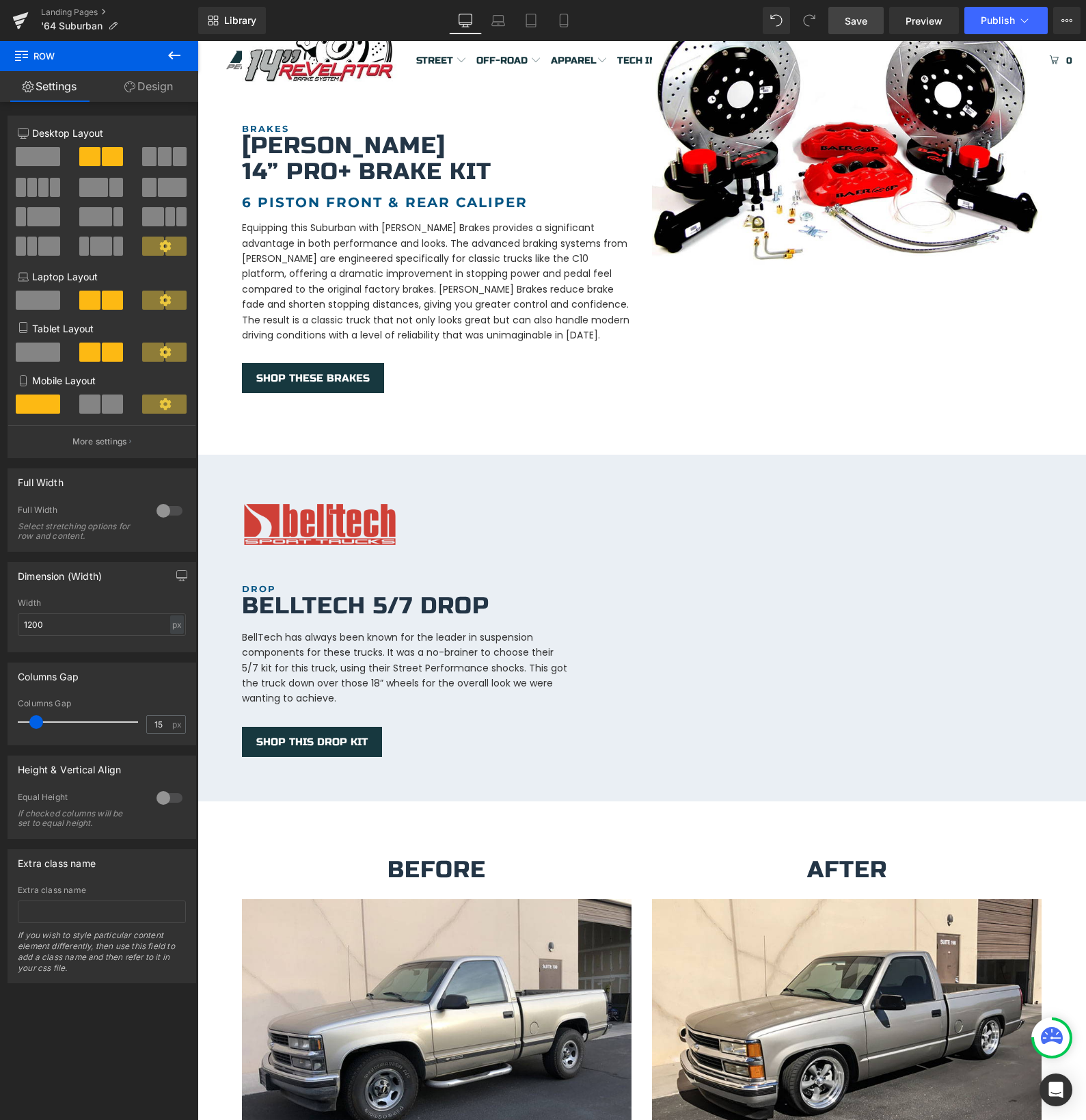
scroll to position [1486, 0]
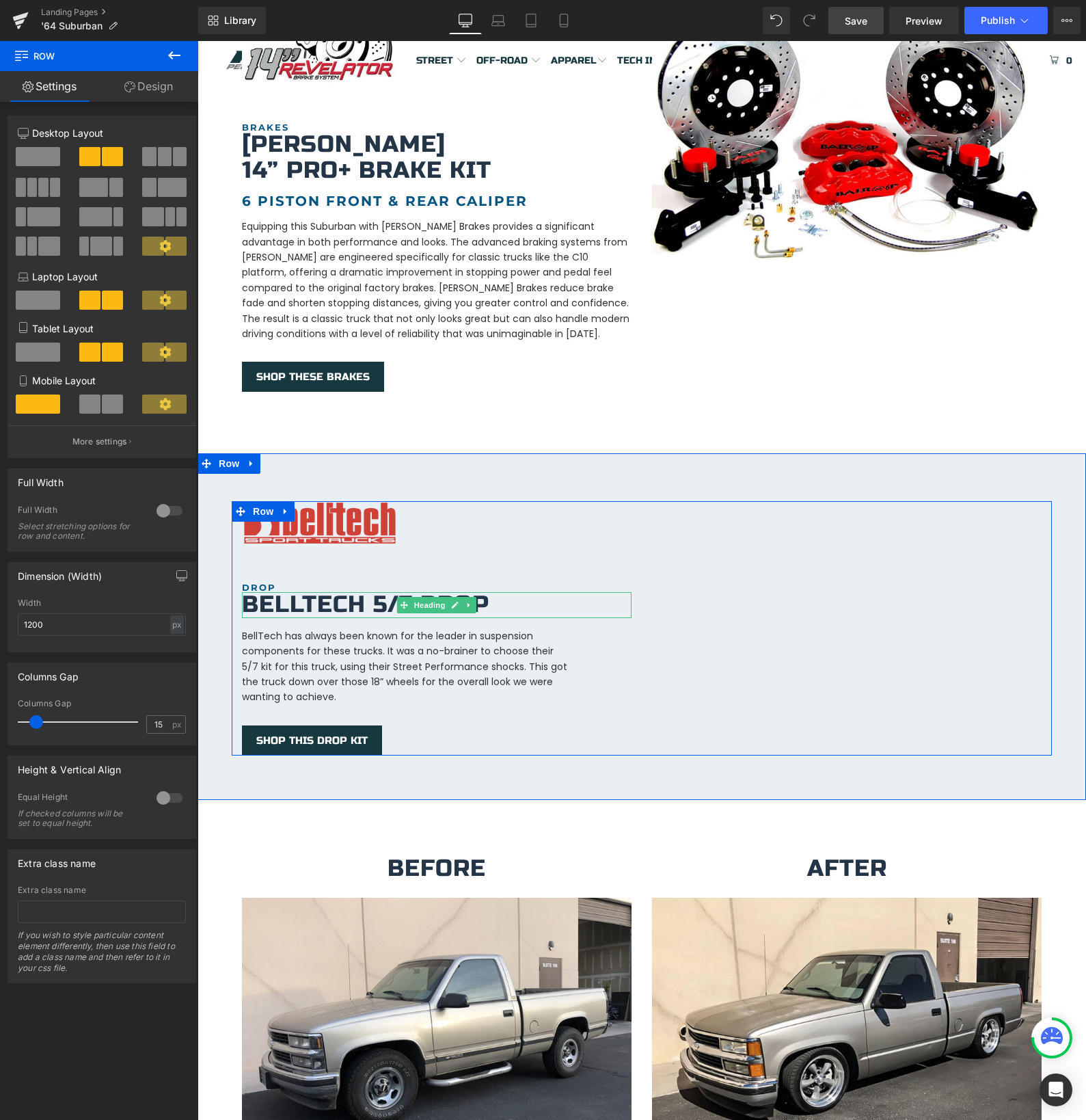
click at [259, 592] on h1 "Belltech 5/7 drop" at bounding box center [437, 605] width 390 height 25
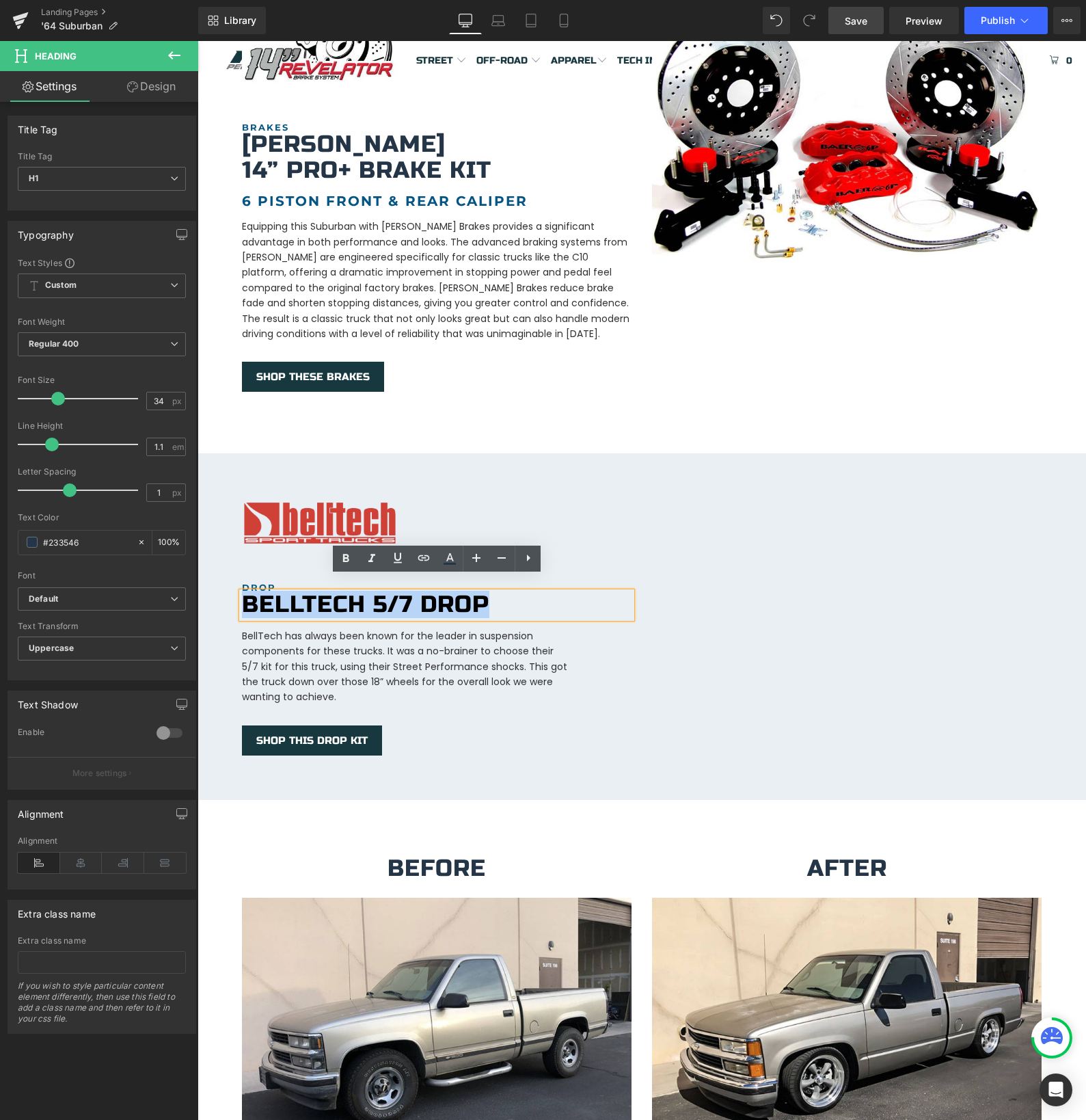
drag, startPoint x: 246, startPoint y: 590, endPoint x: 484, endPoint y: 590, distance: 238.0
click at [484, 592] on h1 "Belltech 5/7 drop" at bounding box center [437, 605] width 390 height 25
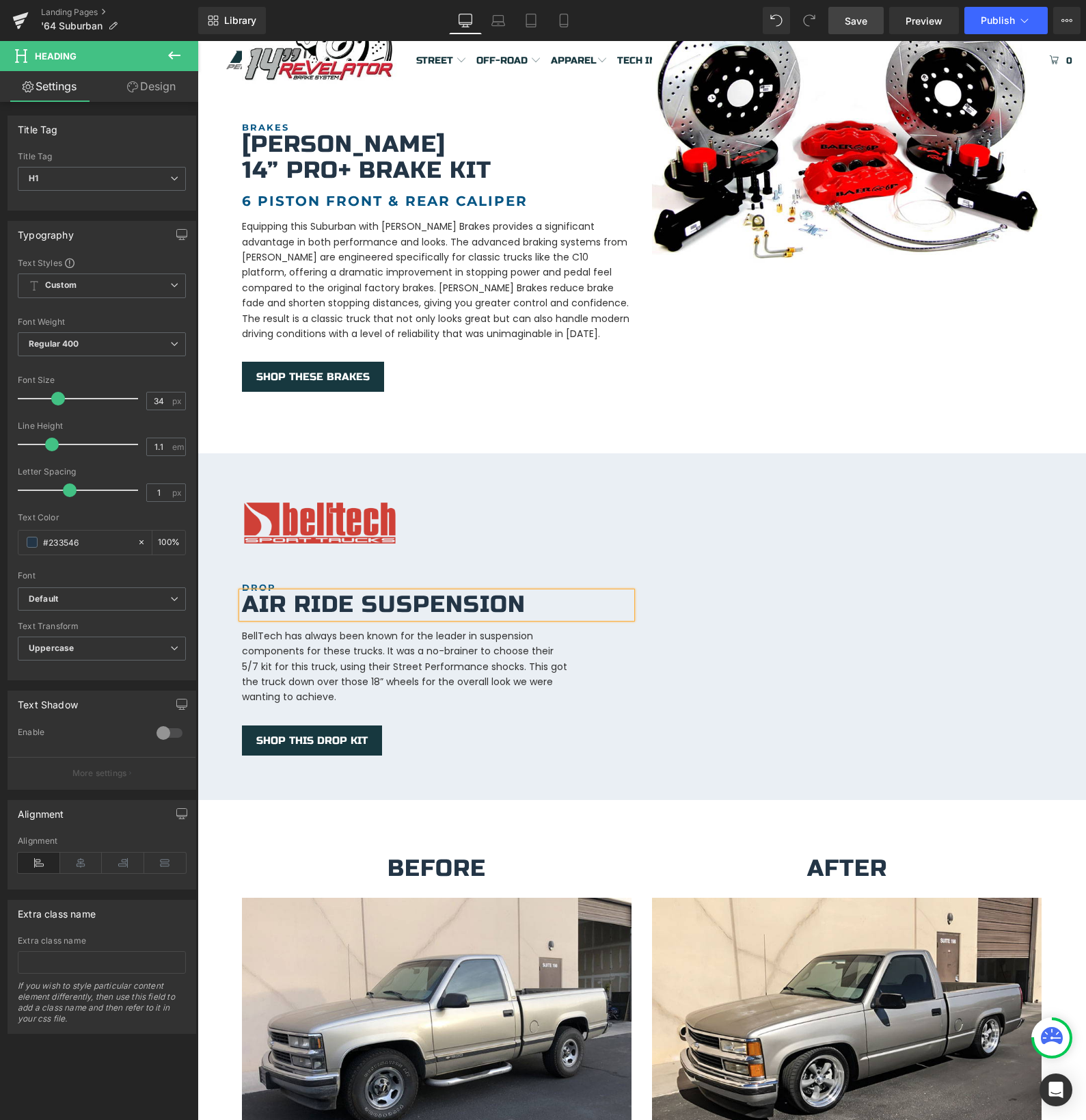
click at [357, 660] on p "BellTech has always been known for the leader in suspension components for thes…" at bounding box center [406, 667] width 328 height 77
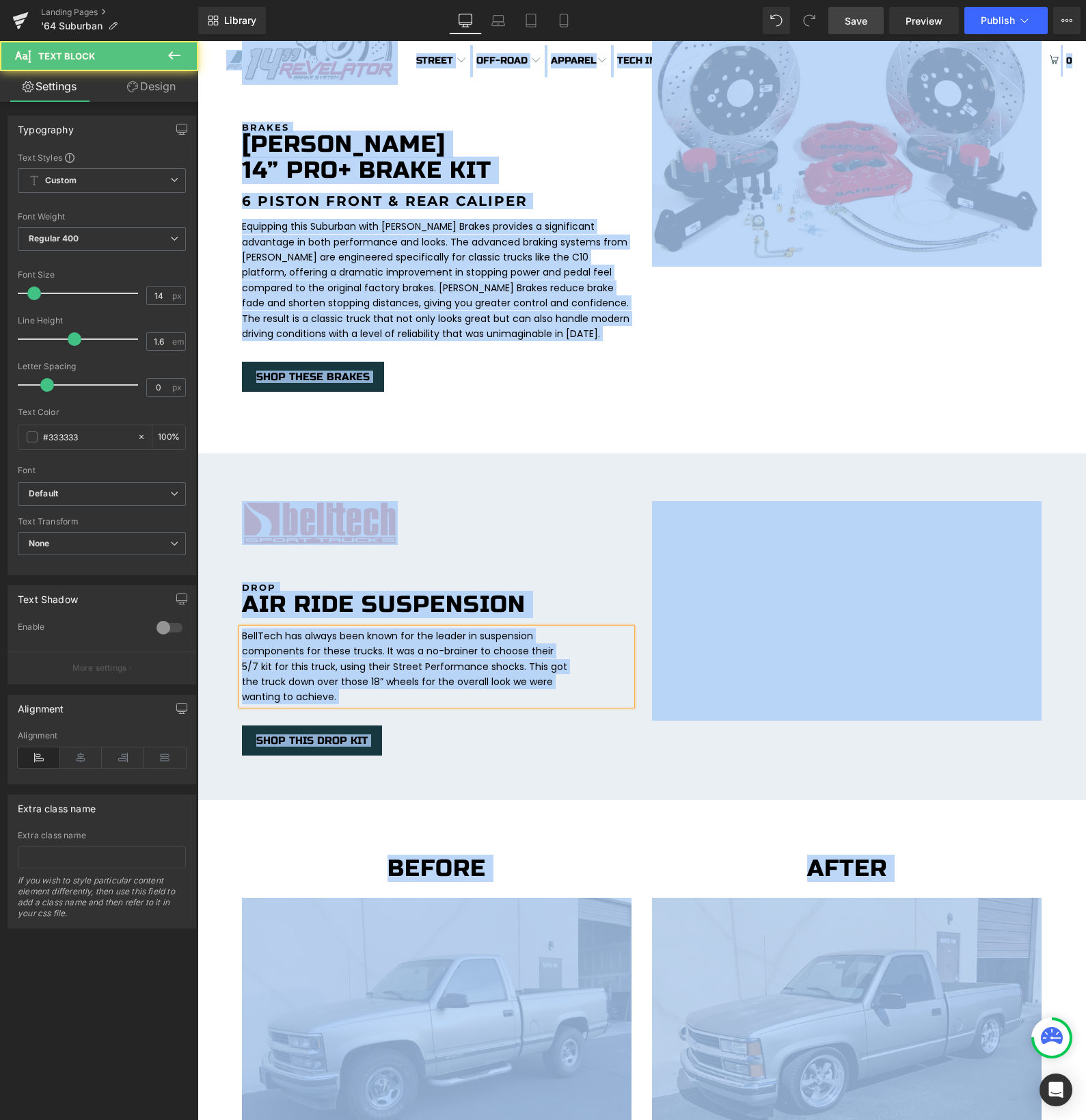
click at [357, 660] on p "BellTech has always been known for the leader in suspension components for thes…" at bounding box center [406, 667] width 328 height 77
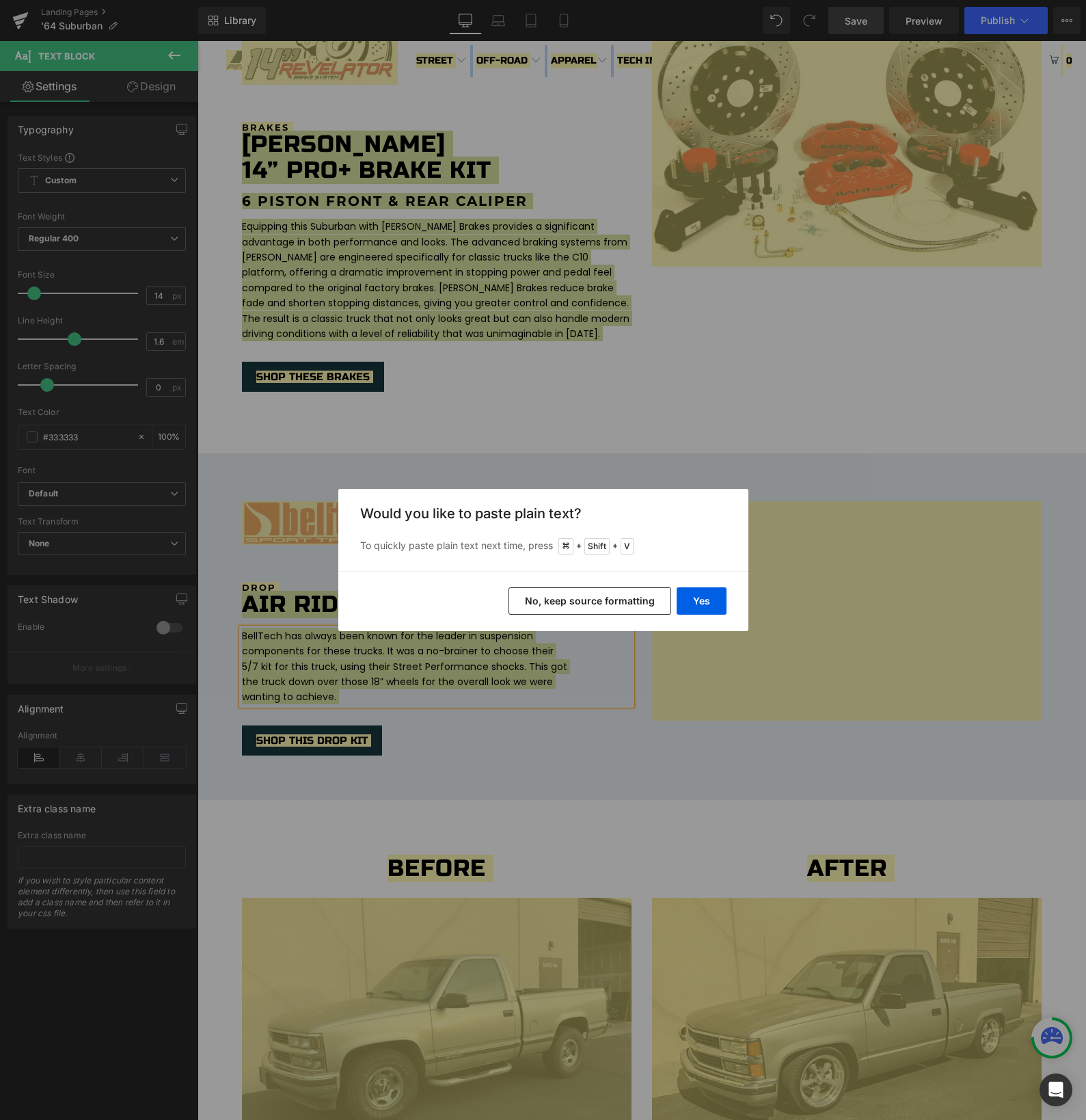
click at [548, 604] on button "No, keep source formatting" at bounding box center [590, 601] width 163 height 27
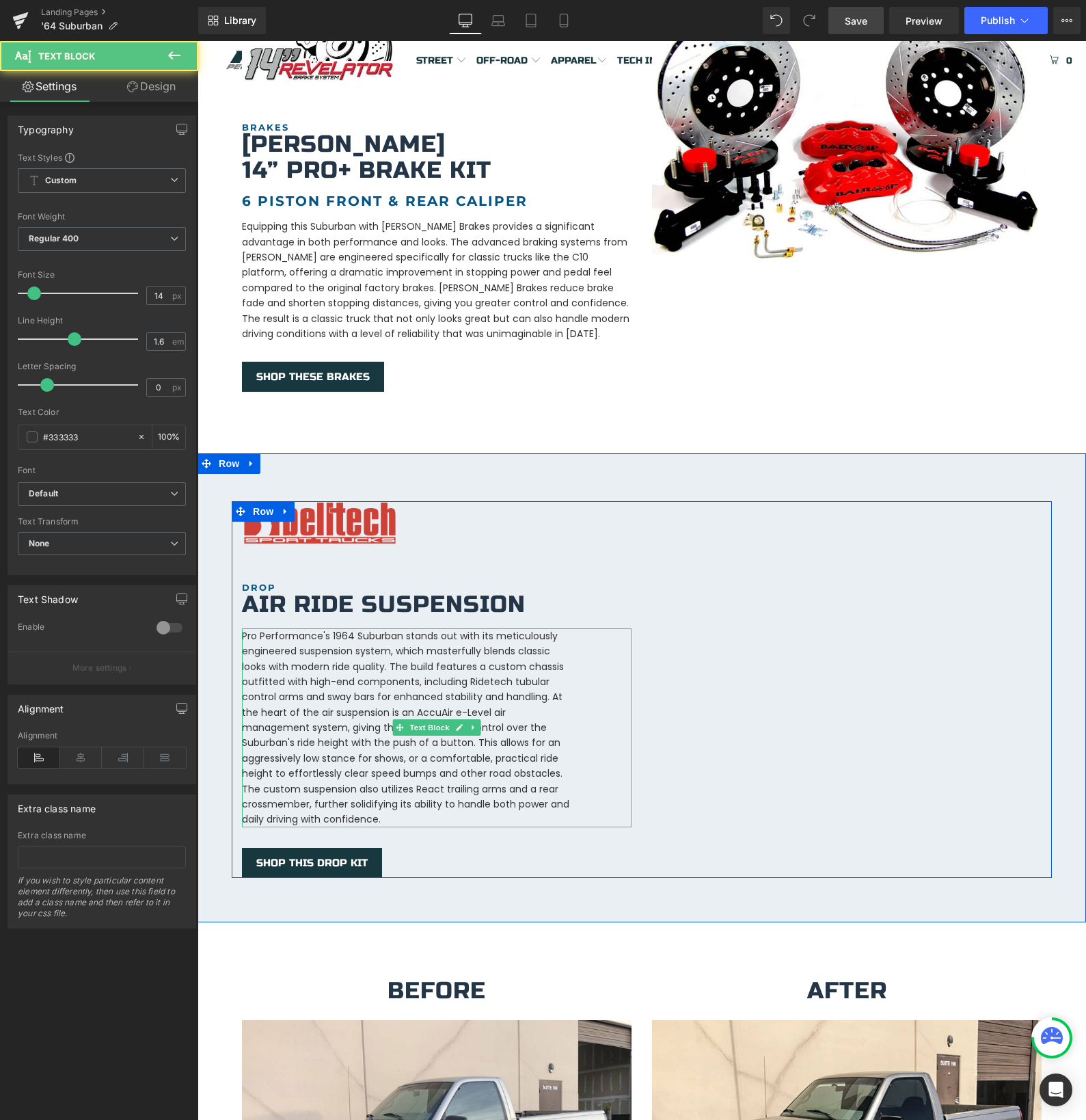
click at [360, 629] on p "Pro Performance's 1964 Suburban stands out with its meticulously engineered sus…" at bounding box center [406, 727] width 328 height 199
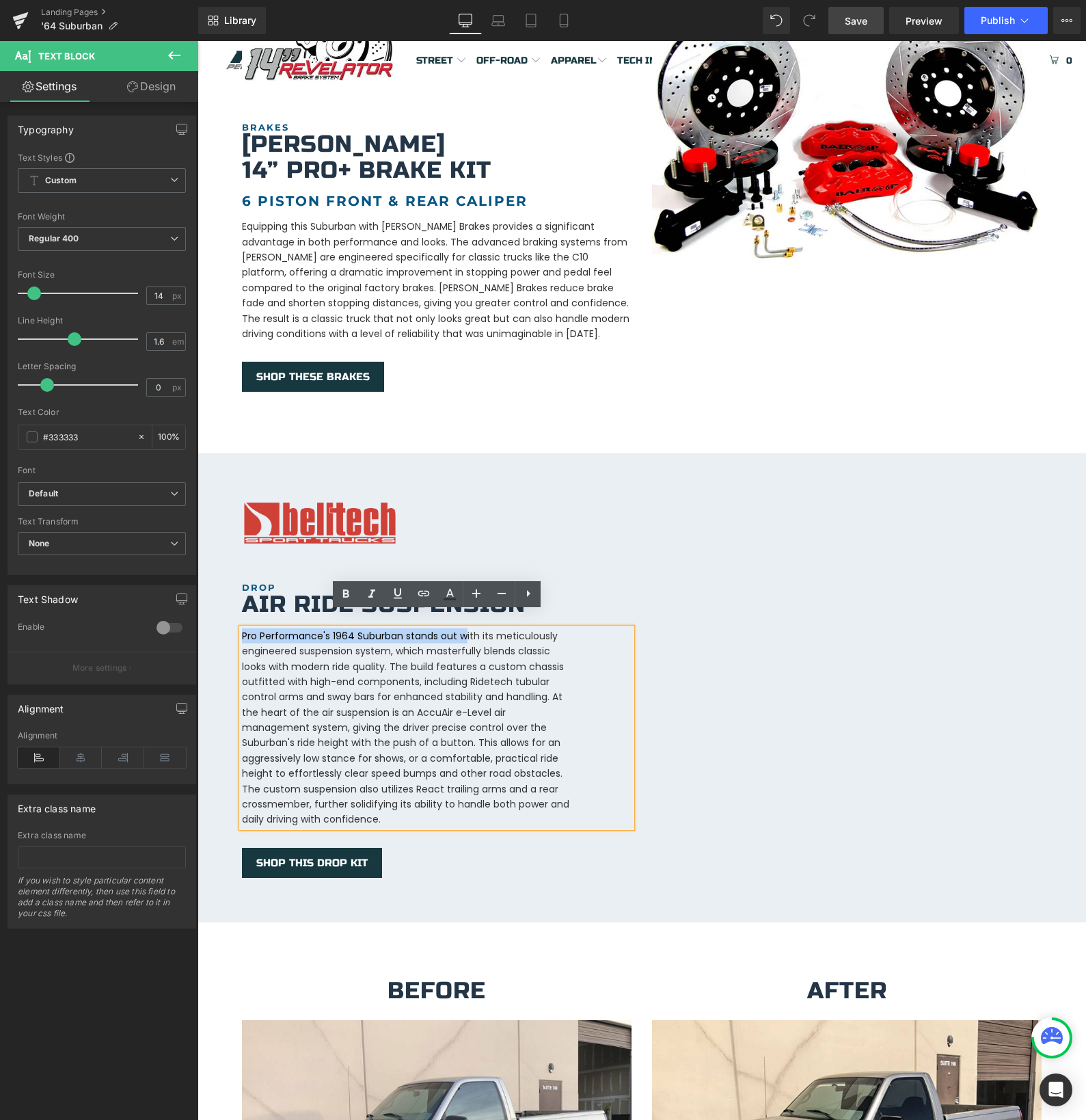
drag, startPoint x: 244, startPoint y: 624, endPoint x: 462, endPoint y: 622, distance: 218.0
click at [462, 629] on p "Pro Performance's 1964 Suburban stands out with its meticulously engineered sus…" at bounding box center [406, 727] width 328 height 199
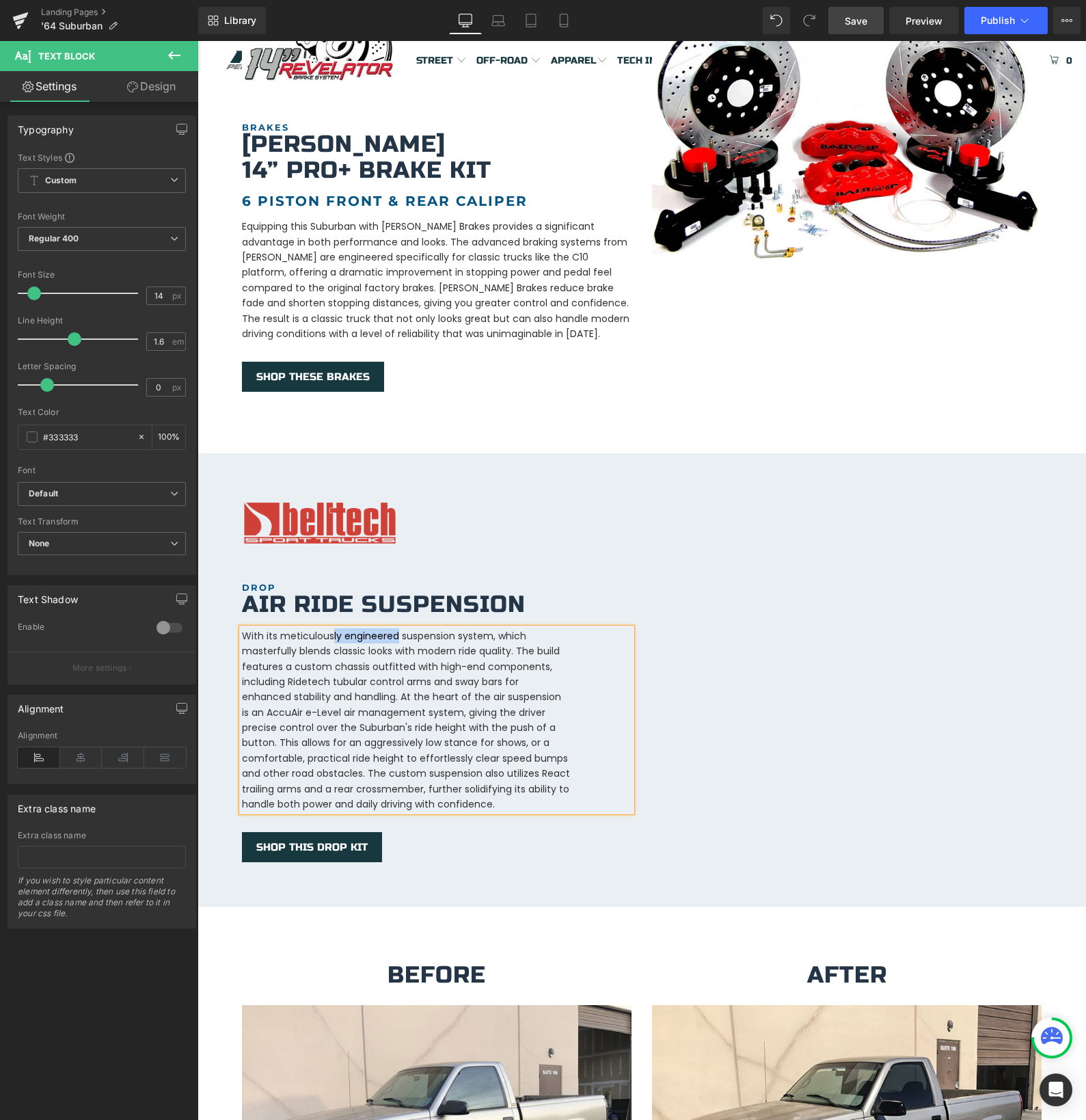
drag, startPoint x: 332, startPoint y: 622, endPoint x: 397, endPoint y: 624, distance: 65.0
click at [397, 629] on p "With its meticulously engineered suspension system, which masterfully blends cl…" at bounding box center [406, 721] width 328 height 184
drag, startPoint x: 326, startPoint y: 637, endPoint x: 245, endPoint y: 634, distance: 81.1
click at [245, 634] on p "With its meticulous suspension system, which masterfully blends classic looks w…" at bounding box center [406, 721] width 328 height 184
drag, startPoint x: 334, startPoint y: 638, endPoint x: 353, endPoint y: 636, distance: 19.1
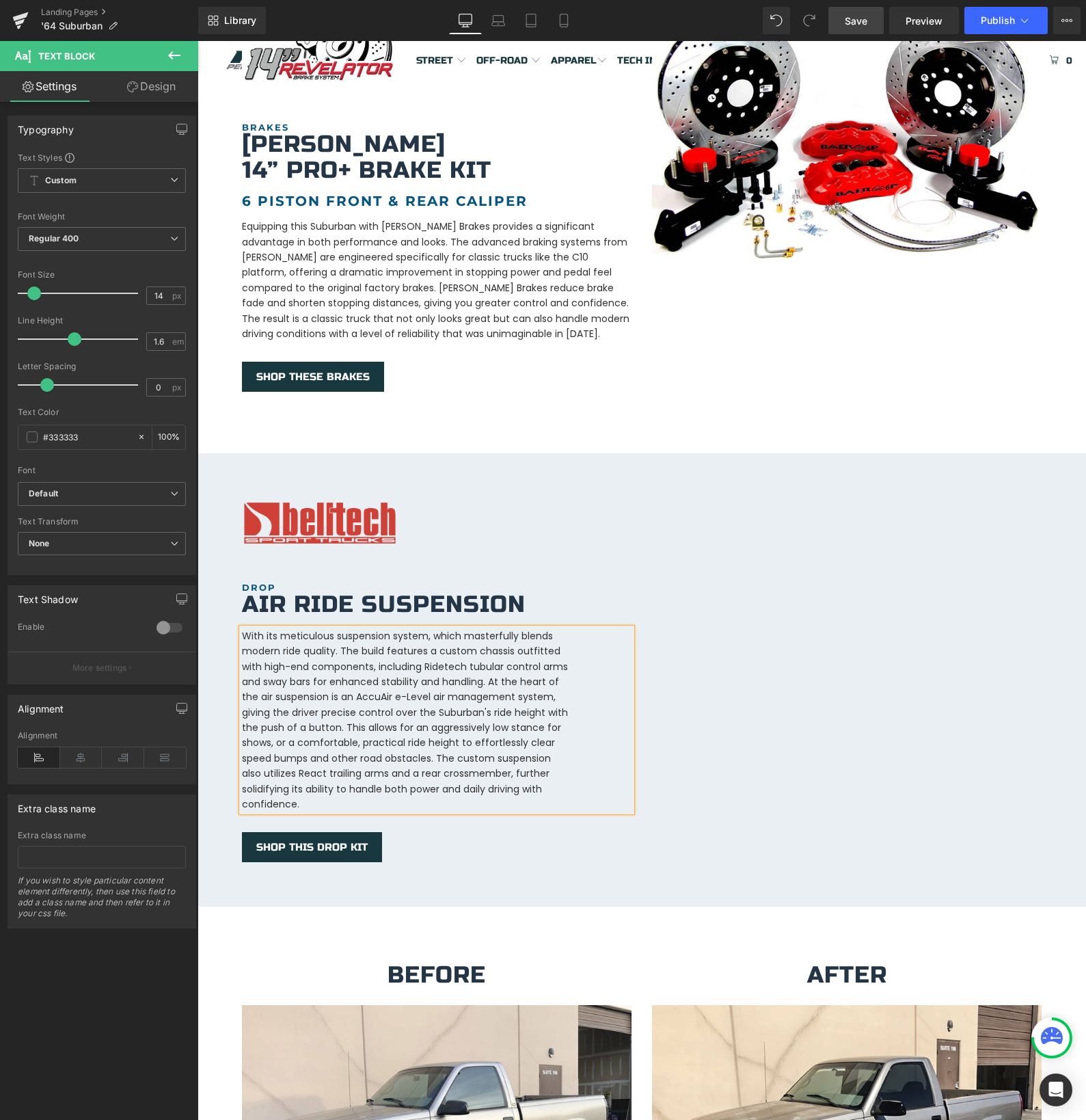
click at [334, 638] on p "With its meticulous suspension system, which masterfully blends modern ride qua…" at bounding box center [406, 721] width 328 height 184
click at [511, 638] on p "With its meticulous suspension system, which masterfully blends modern ride qua…" at bounding box center [406, 721] width 328 height 184
click at [436, 639] on p "With its meticulous suspension system, which masterfully blends modern ride qua…" at bounding box center [406, 721] width 328 height 184
click at [522, 635] on p "With its meticulous suspension system, which masterfully blends modern ride qua…" at bounding box center [406, 721] width 328 height 184
drag, startPoint x: 393, startPoint y: 696, endPoint x: 410, endPoint y: 699, distance: 17.3
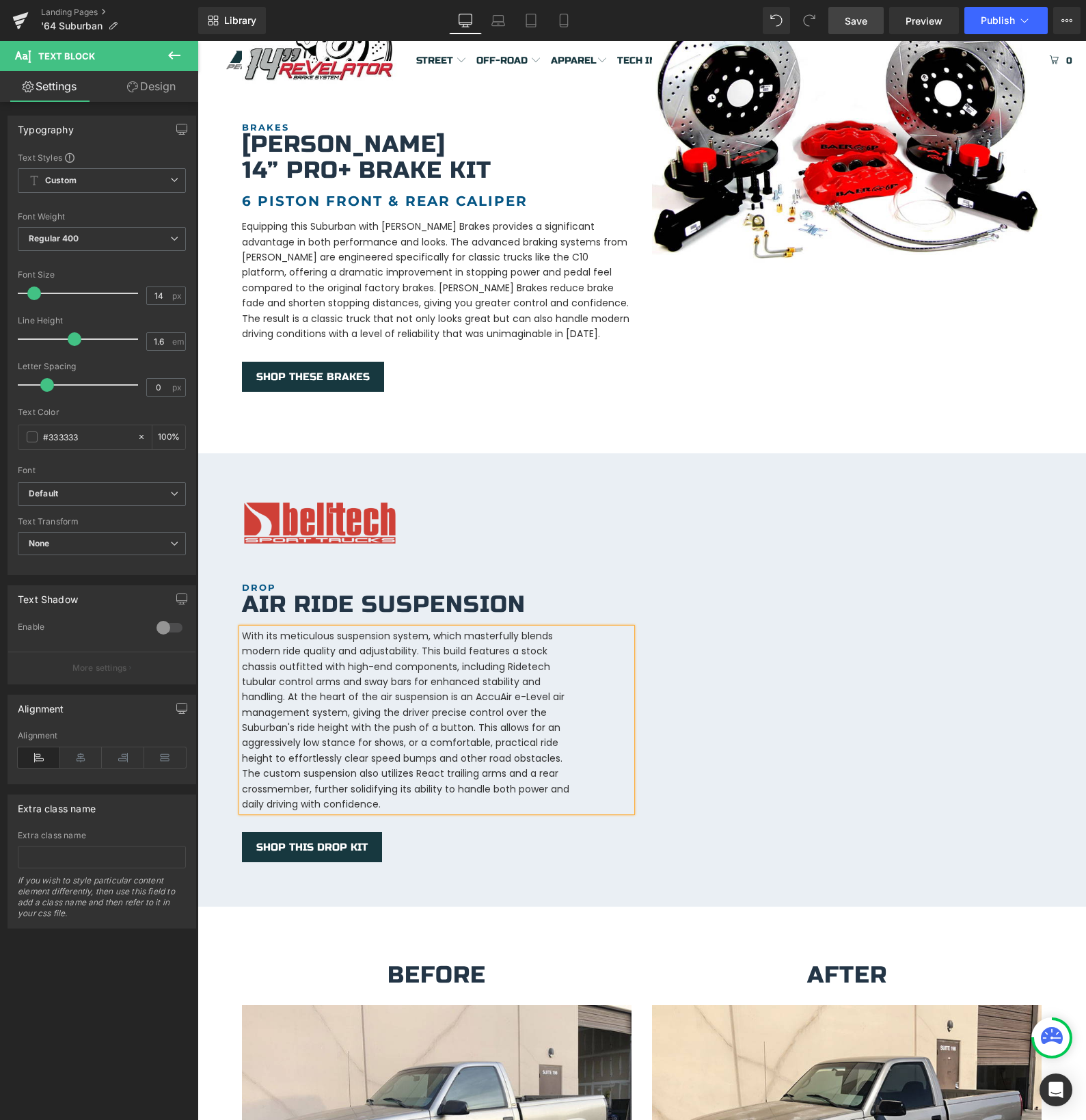
click at [393, 696] on p "With its meticulous suspension system, which masterfully blends modern ride qua…" at bounding box center [406, 721] width 328 height 184
click at [393, 717] on p "With its meticulous suspension system, which masterfully blends modern ride qua…" at bounding box center [406, 721] width 328 height 184
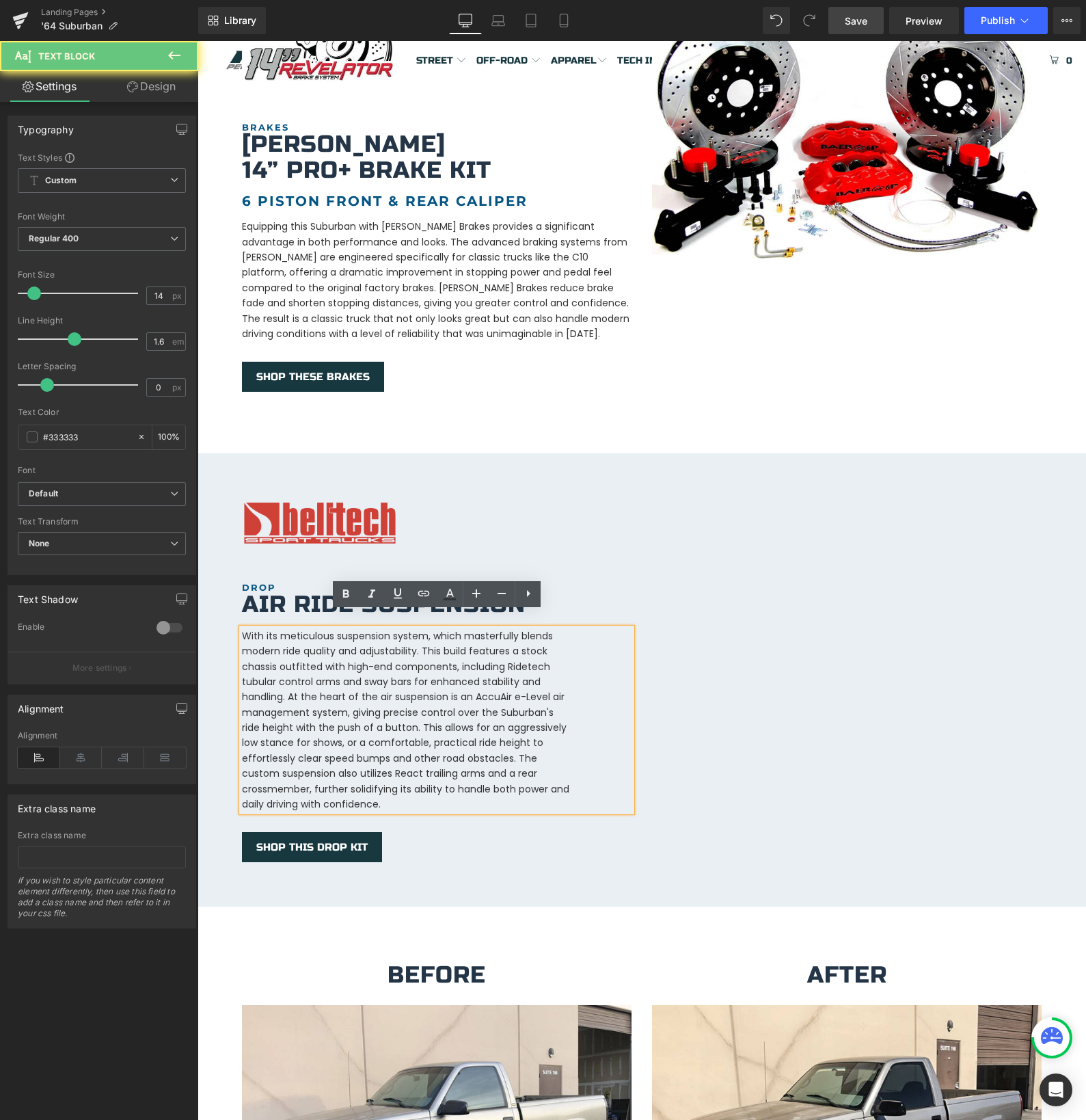
click at [449, 712] on p "With its meticulous suspension system, which masterfully blends modern ride qua…" at bounding box center [406, 721] width 328 height 184
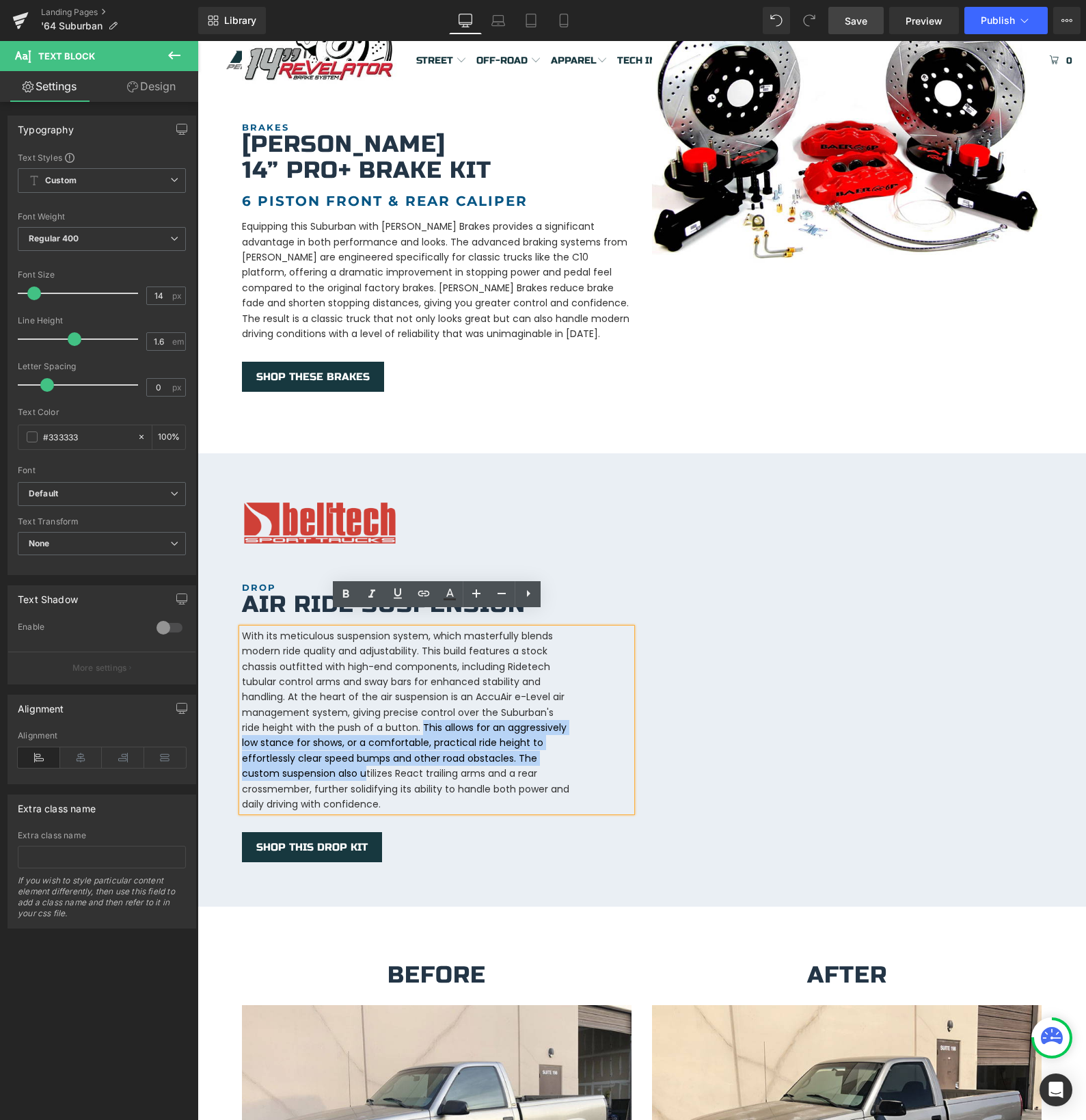
drag, startPoint x: 422, startPoint y: 711, endPoint x: 365, endPoint y: 757, distance: 73.2
click at [365, 757] on p "With its meticulous suspension system, which masterfully blends modern ride qua…" at bounding box center [406, 721] width 328 height 184
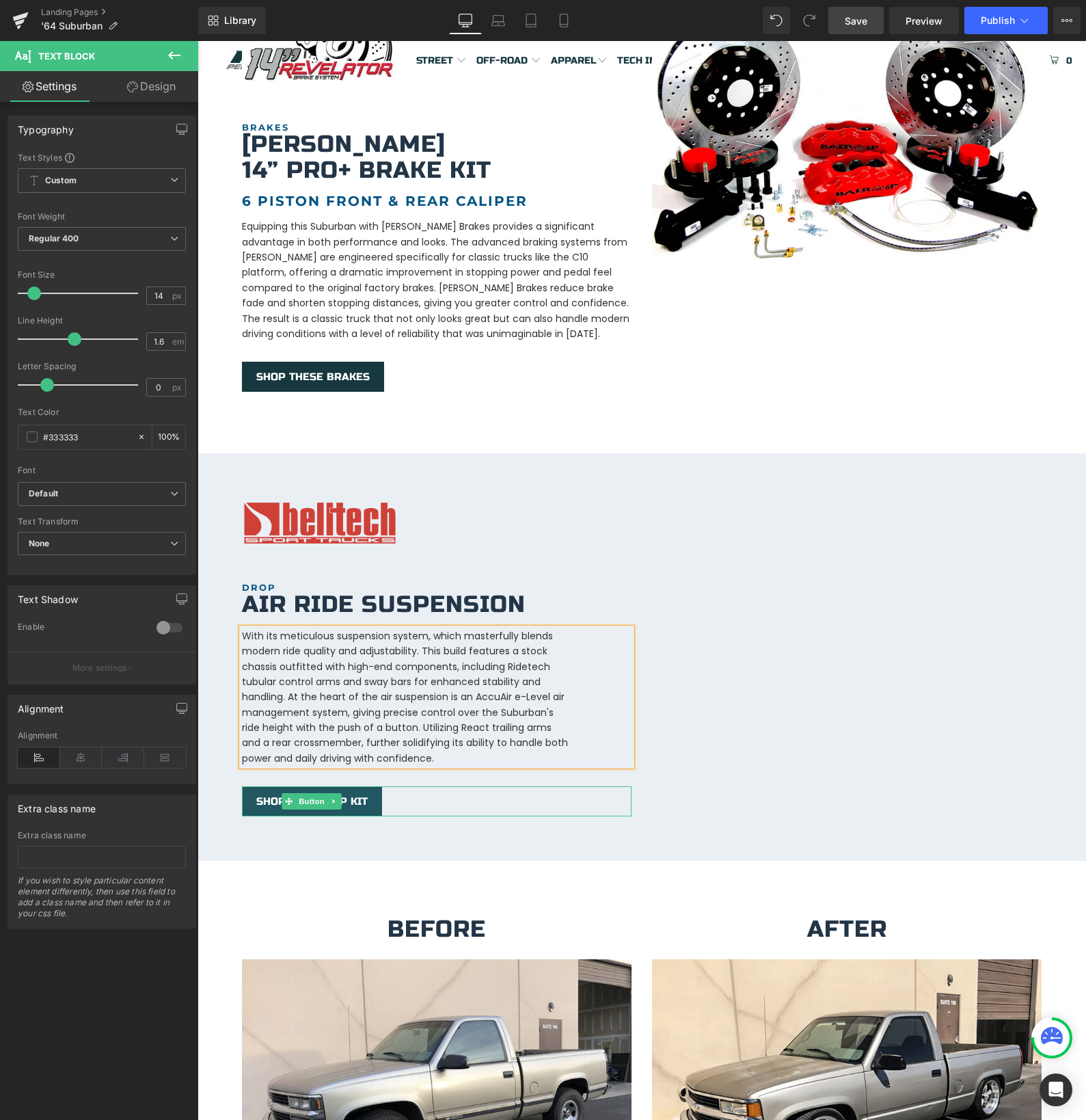
click at [265, 795] on span "SHOP THIS DROP KIT" at bounding box center [312, 800] width 111 height 12
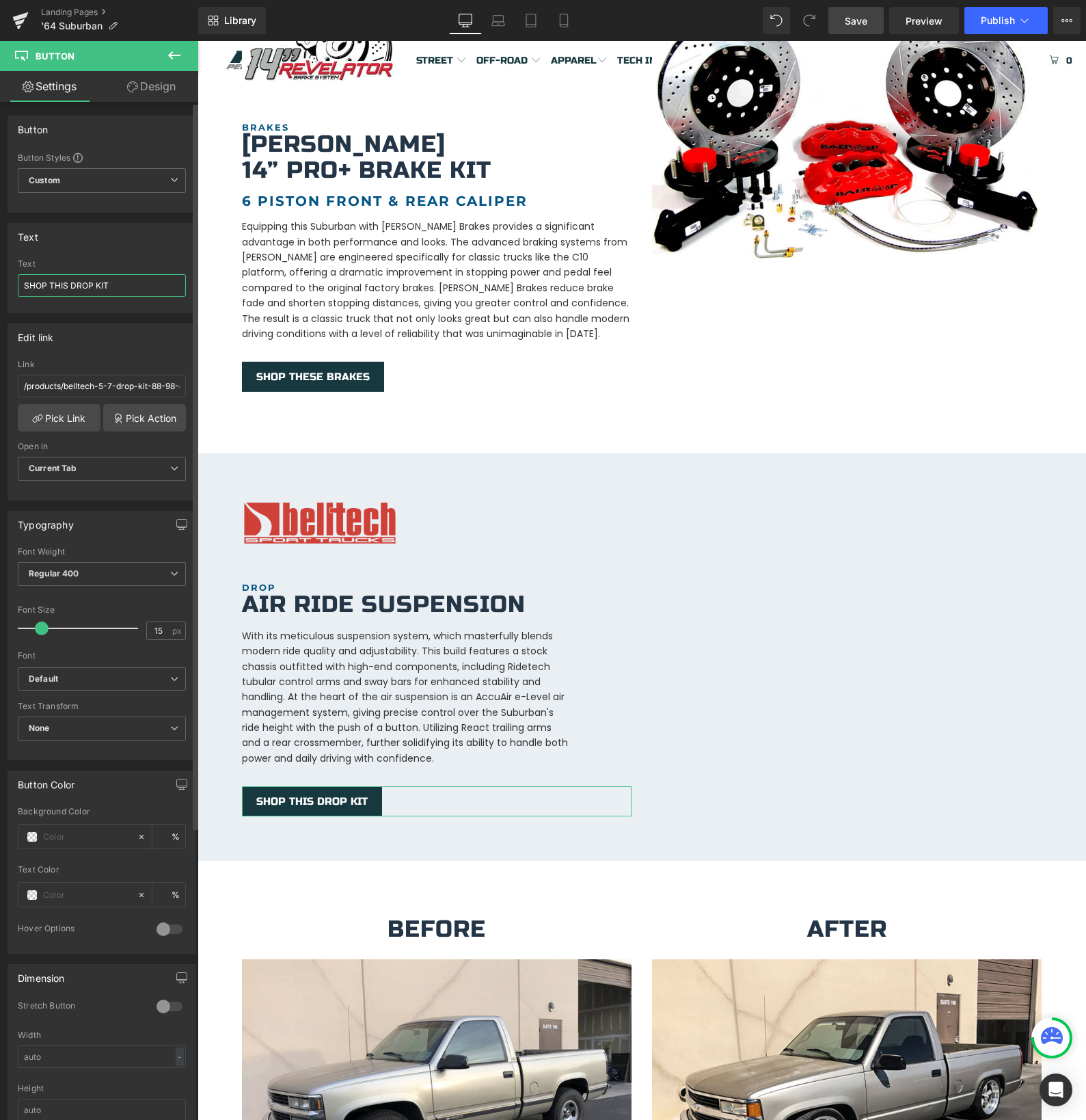
drag, startPoint x: 83, startPoint y: 284, endPoint x: 51, endPoint y: 282, distance: 32.1
click at [51, 282] on input "SHOP THIS DROP KIT" at bounding box center [102, 286] width 168 height 23
type input "SHOP 63-72 C10 AIR RIDE SUSPENSION"
click at [80, 384] on input "/products/belltech-5-7-drop-kit-88-98-c1500" at bounding box center [102, 386] width 168 height 23
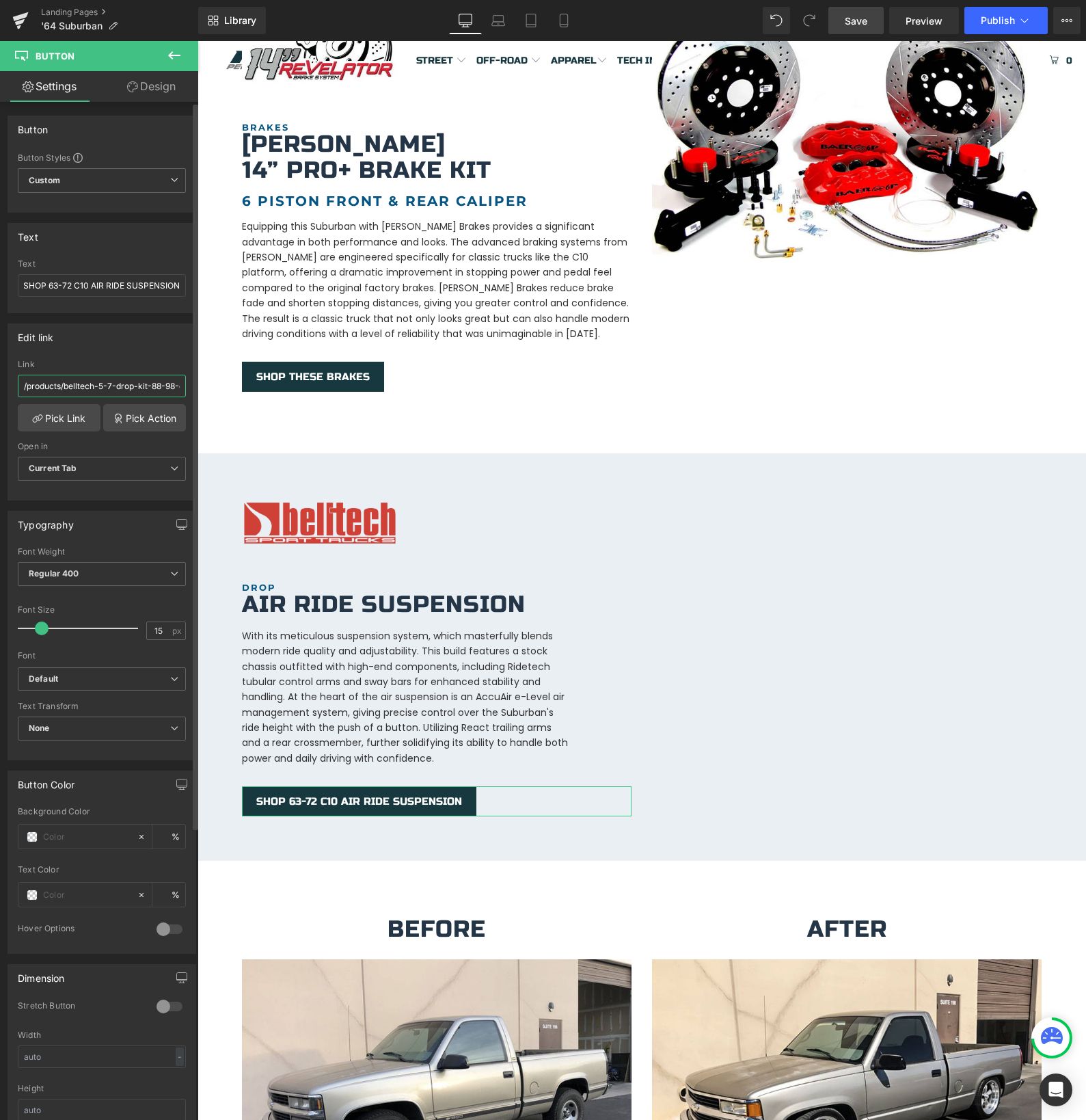
scroll to position [0, 0]
paste input "[URL][DOMAIN_NAME]"
type input "[URL][DOMAIN_NAME]"
click at [557, 396] on div "Icon VIEW THE BUILD Heading 1964 Chevrolet Heading [GEOGRAPHIC_DATA] Heading By…" at bounding box center [642, 120] width 888 height 2976
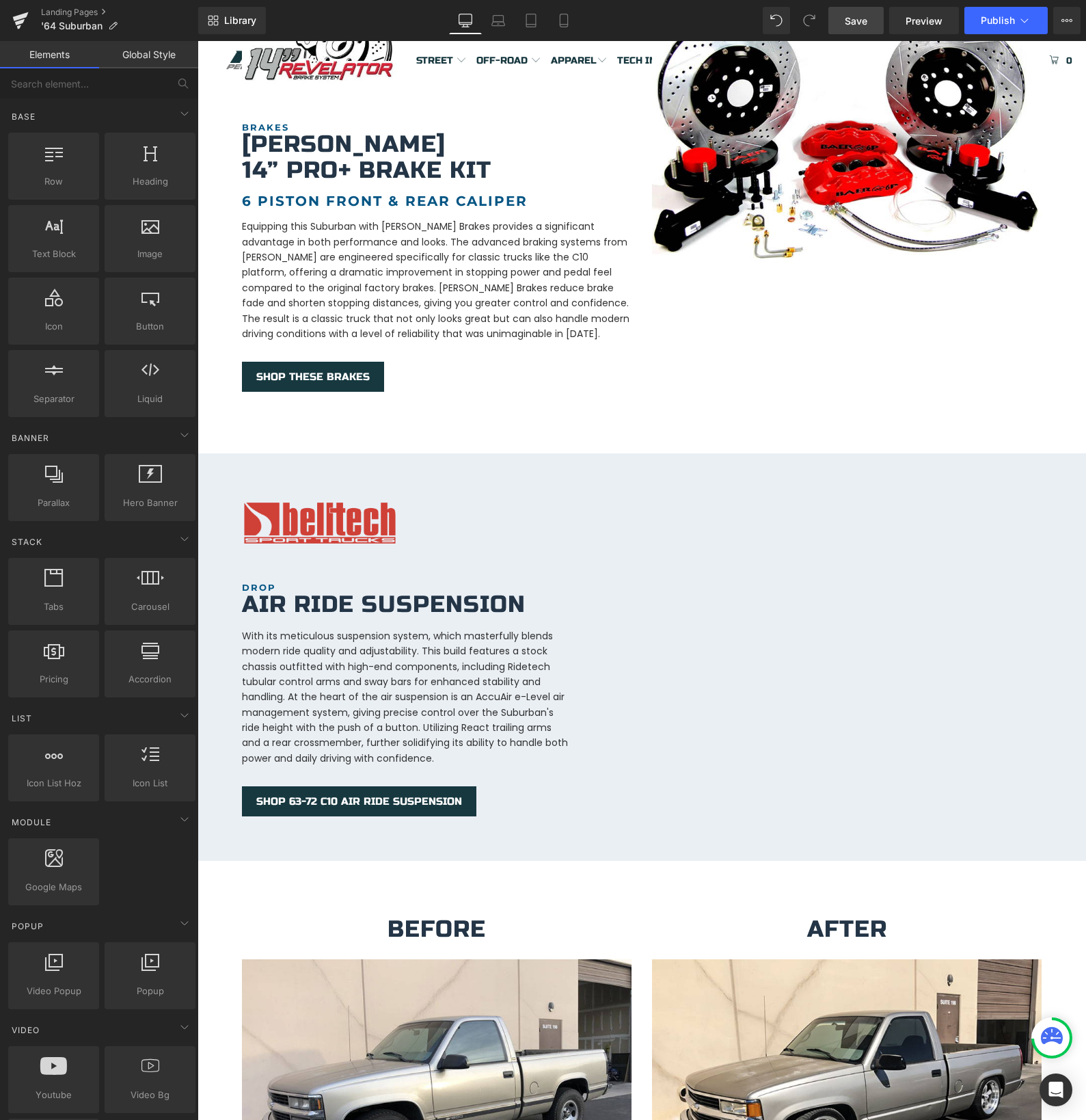
scroll to position [0, 0]
click at [847, 20] on span "Save" at bounding box center [856, 20] width 23 height 14
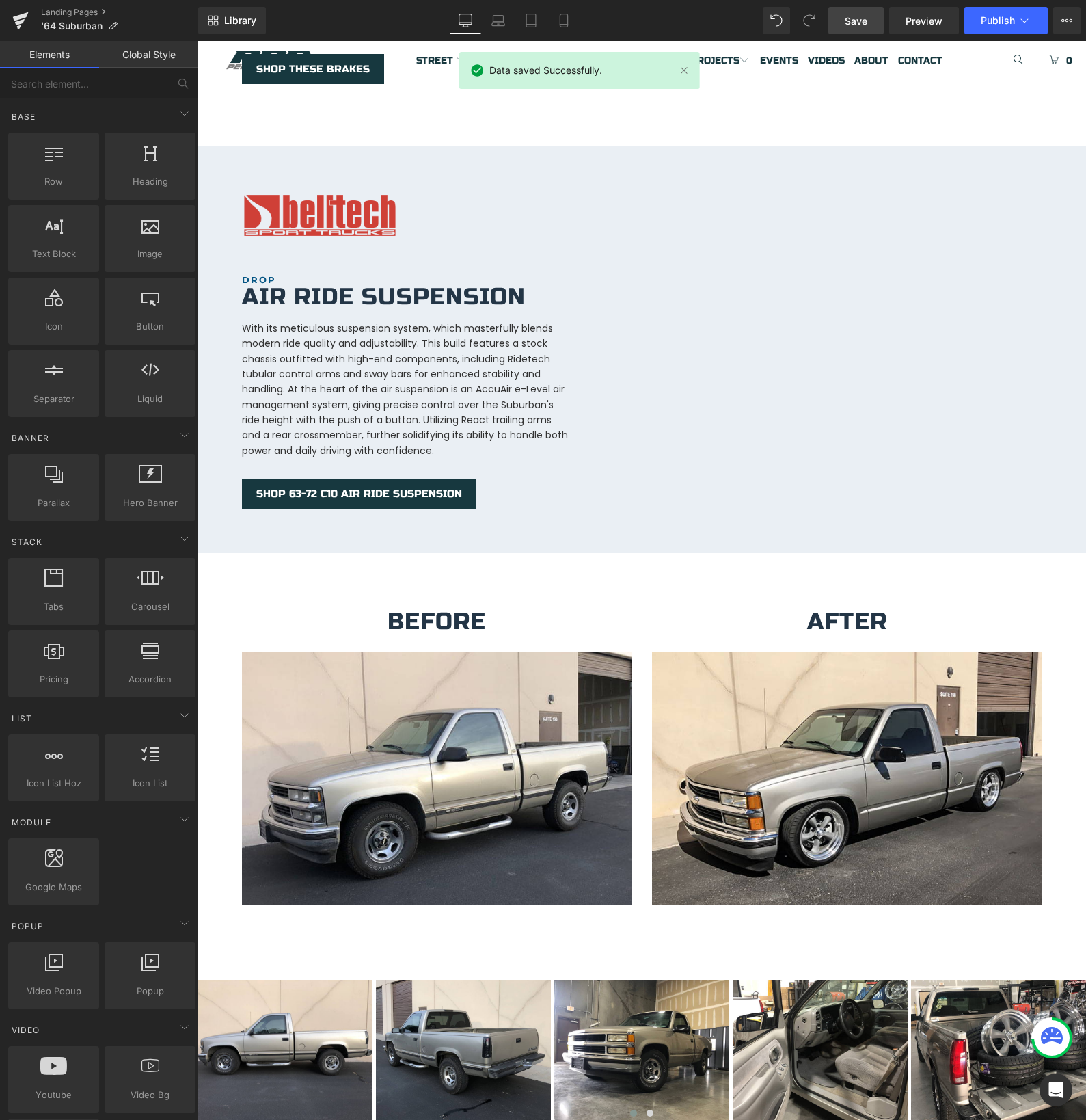
scroll to position [1809, 0]
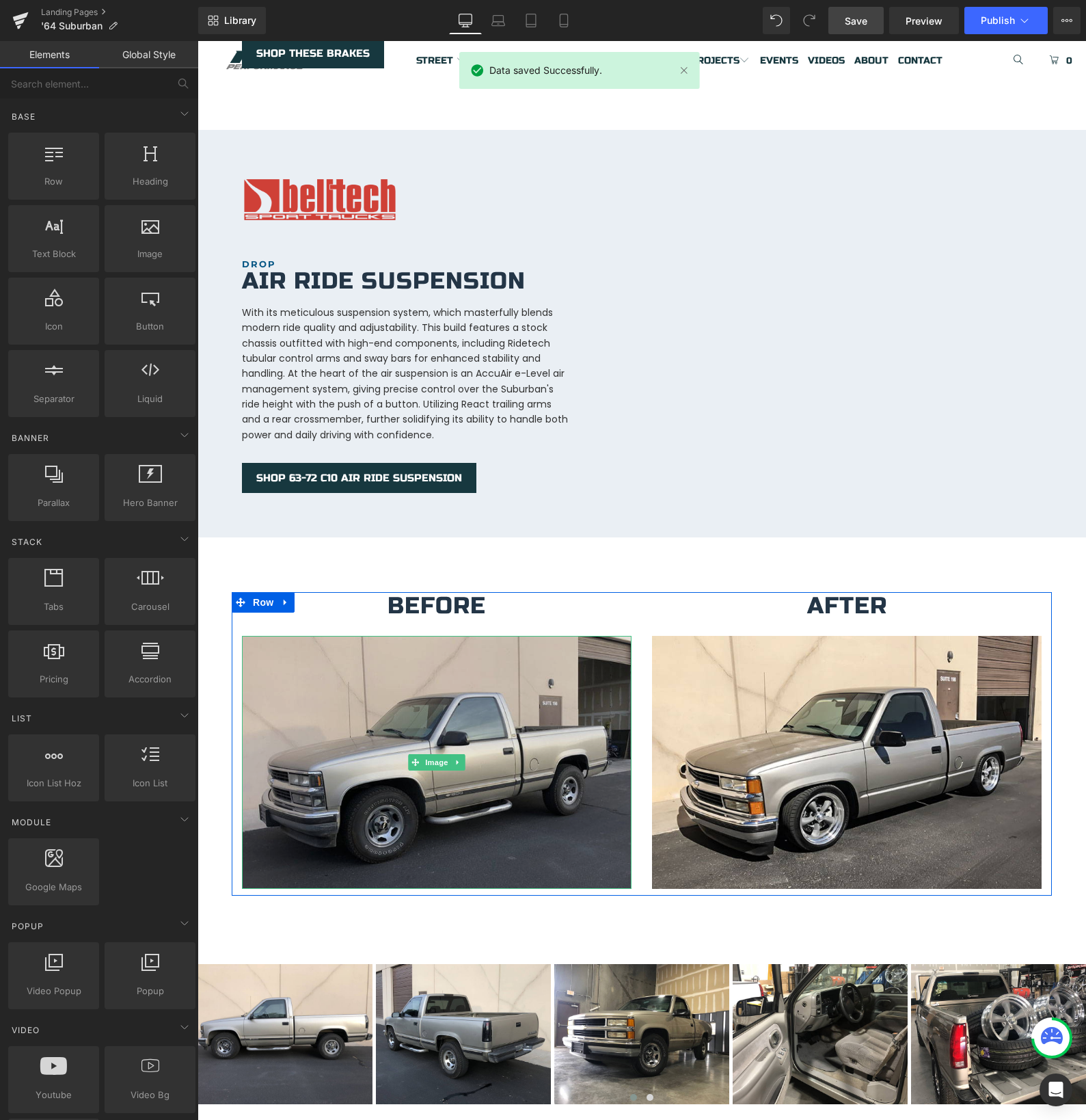
click at [356, 834] on img at bounding box center [437, 762] width 390 height 253
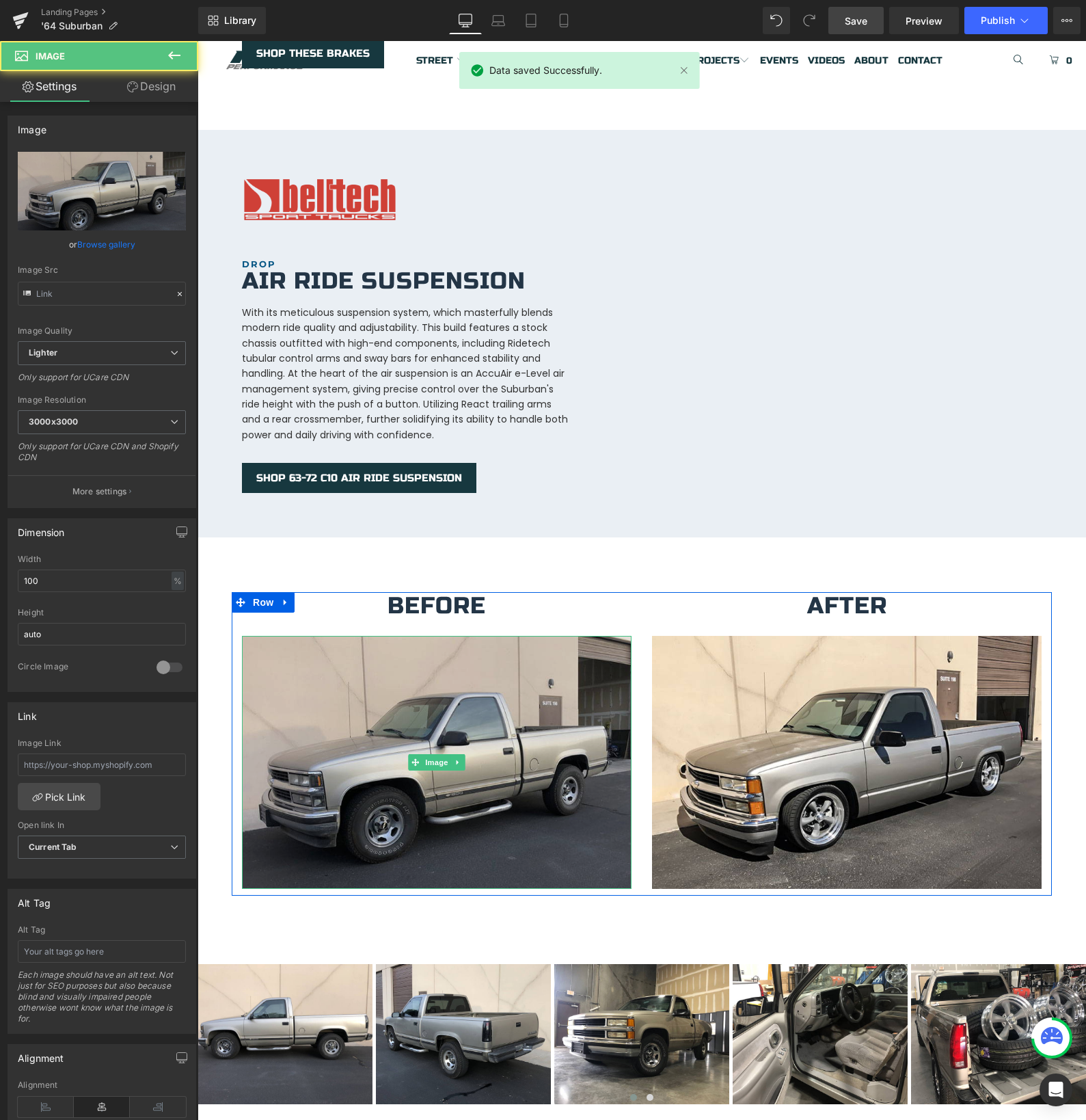
type input "[URL][DOMAIN_NAME]"
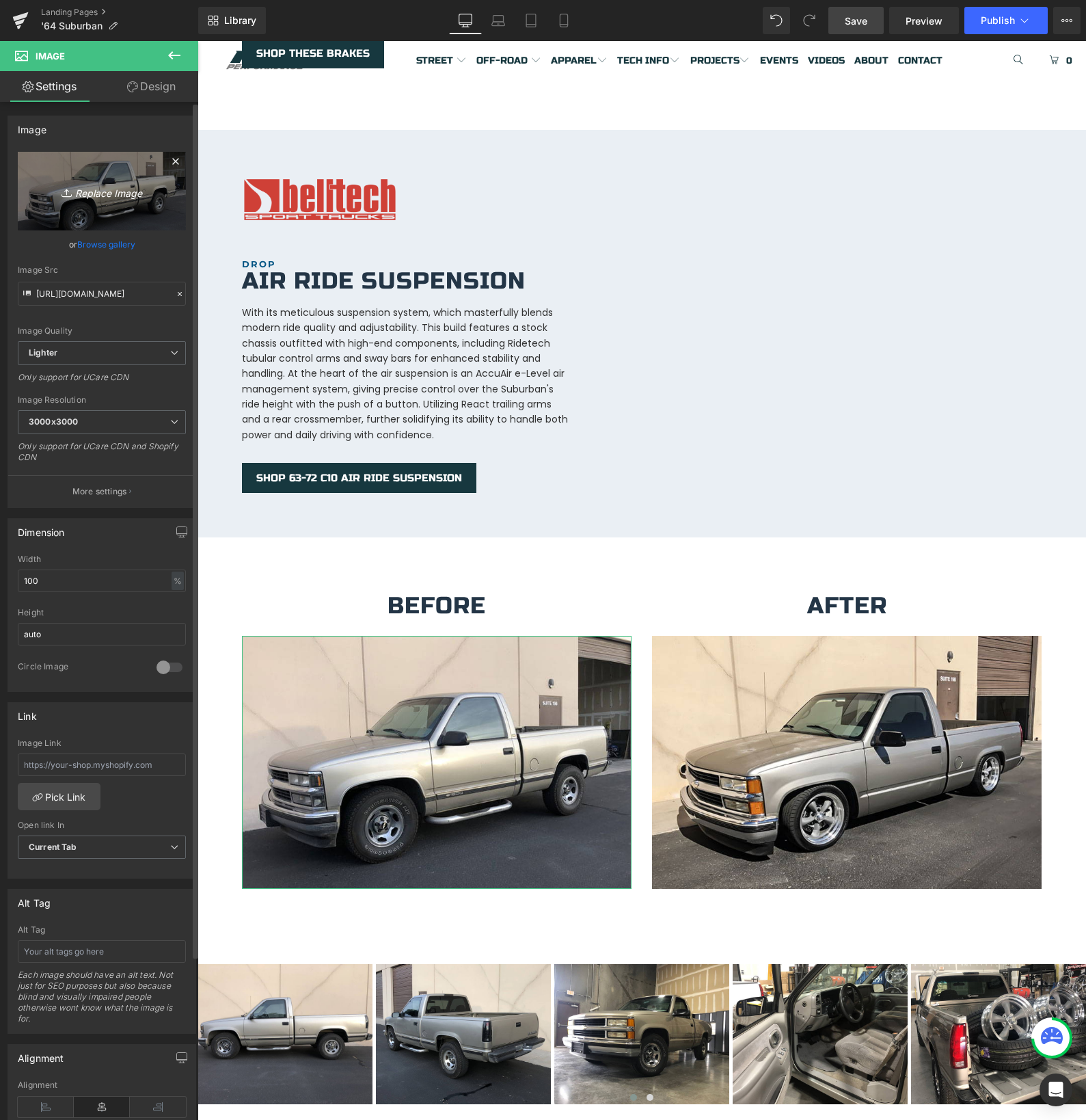
click at [96, 194] on icon "Replace Image" at bounding box center [102, 191] width 109 height 17
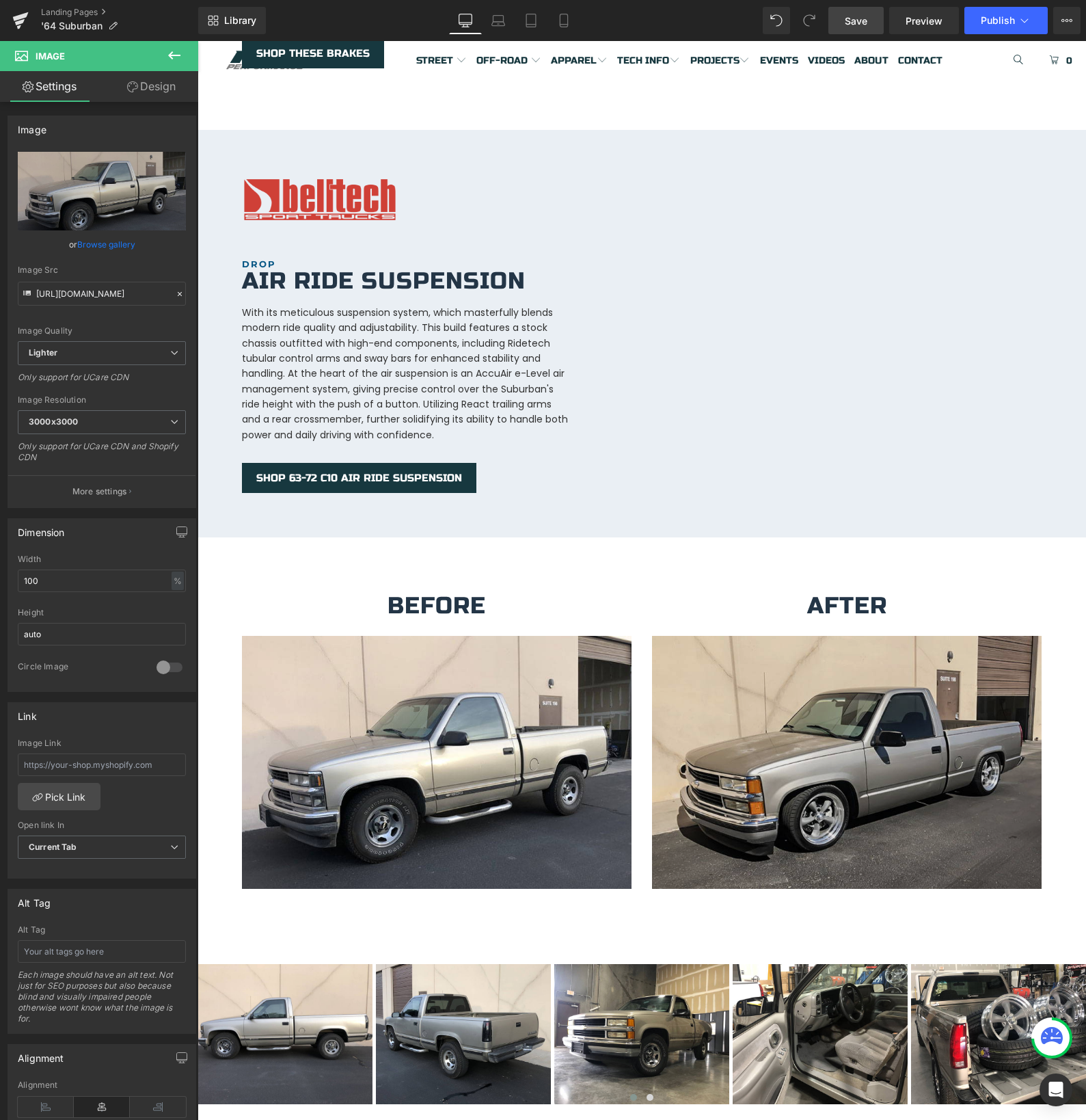
type input "C:\fakepath\IMG_2061.JPG"
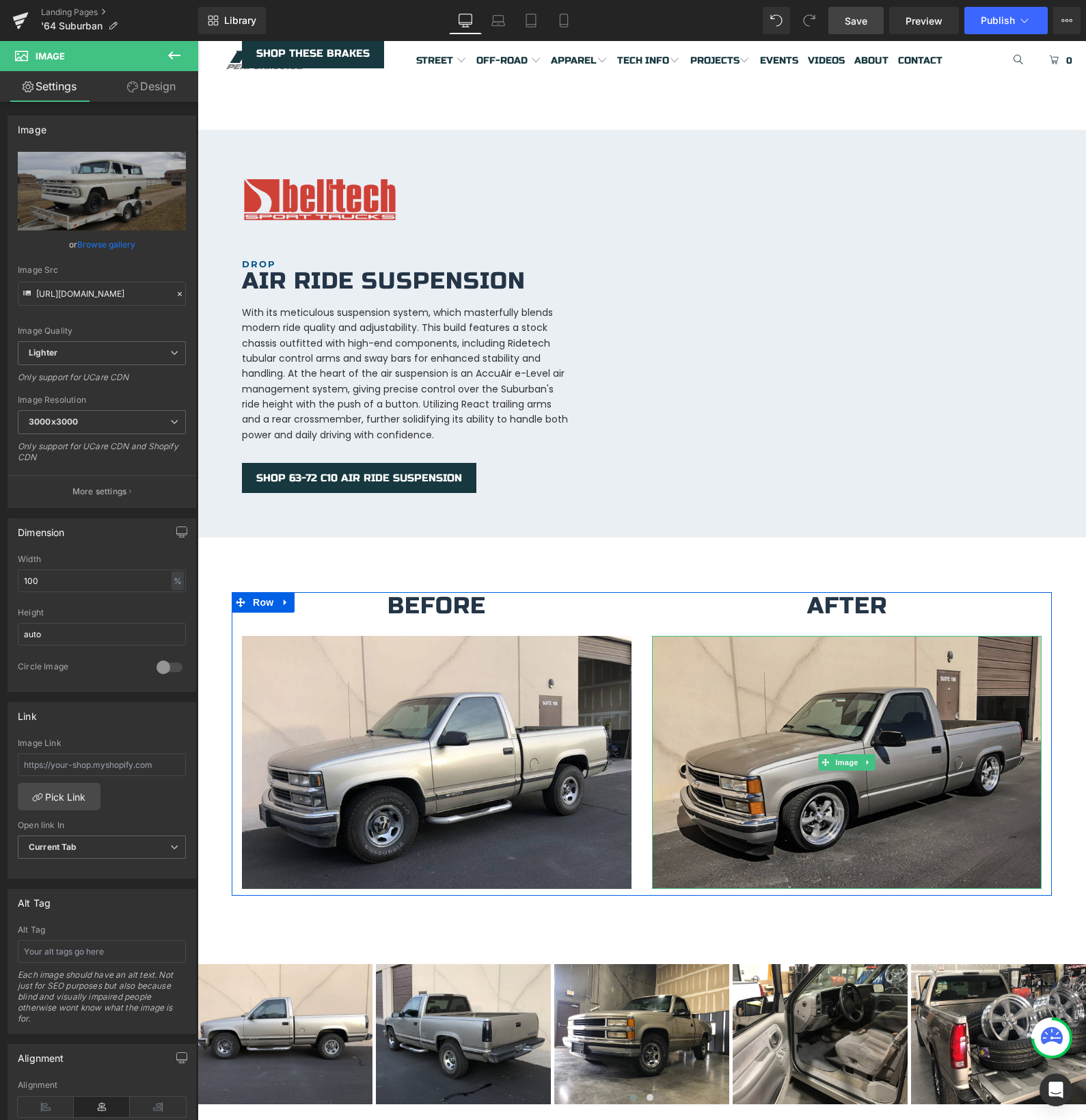
type input "[URL][DOMAIN_NAME]"
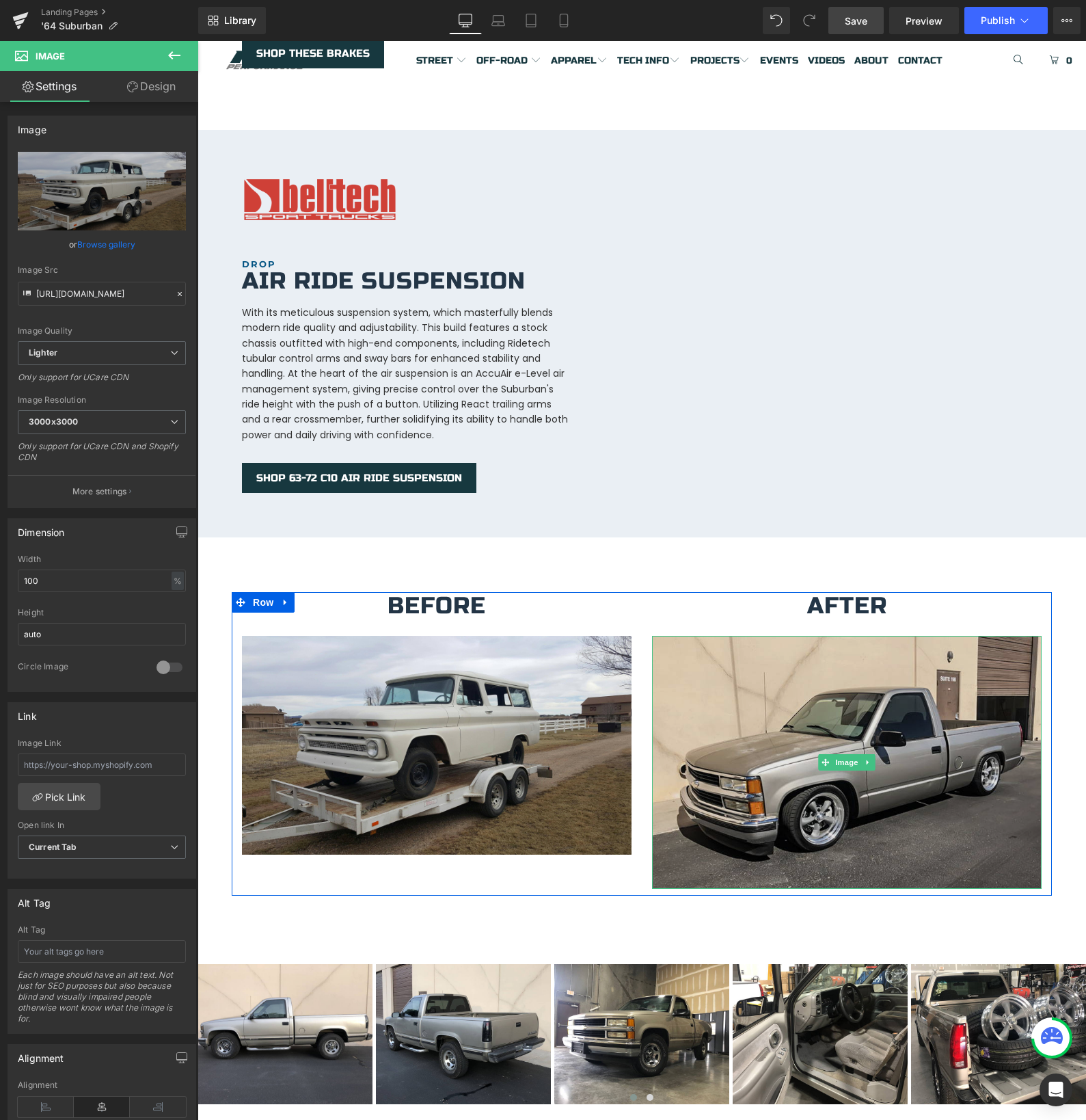
click at [791, 684] on img at bounding box center [847, 762] width 390 height 253
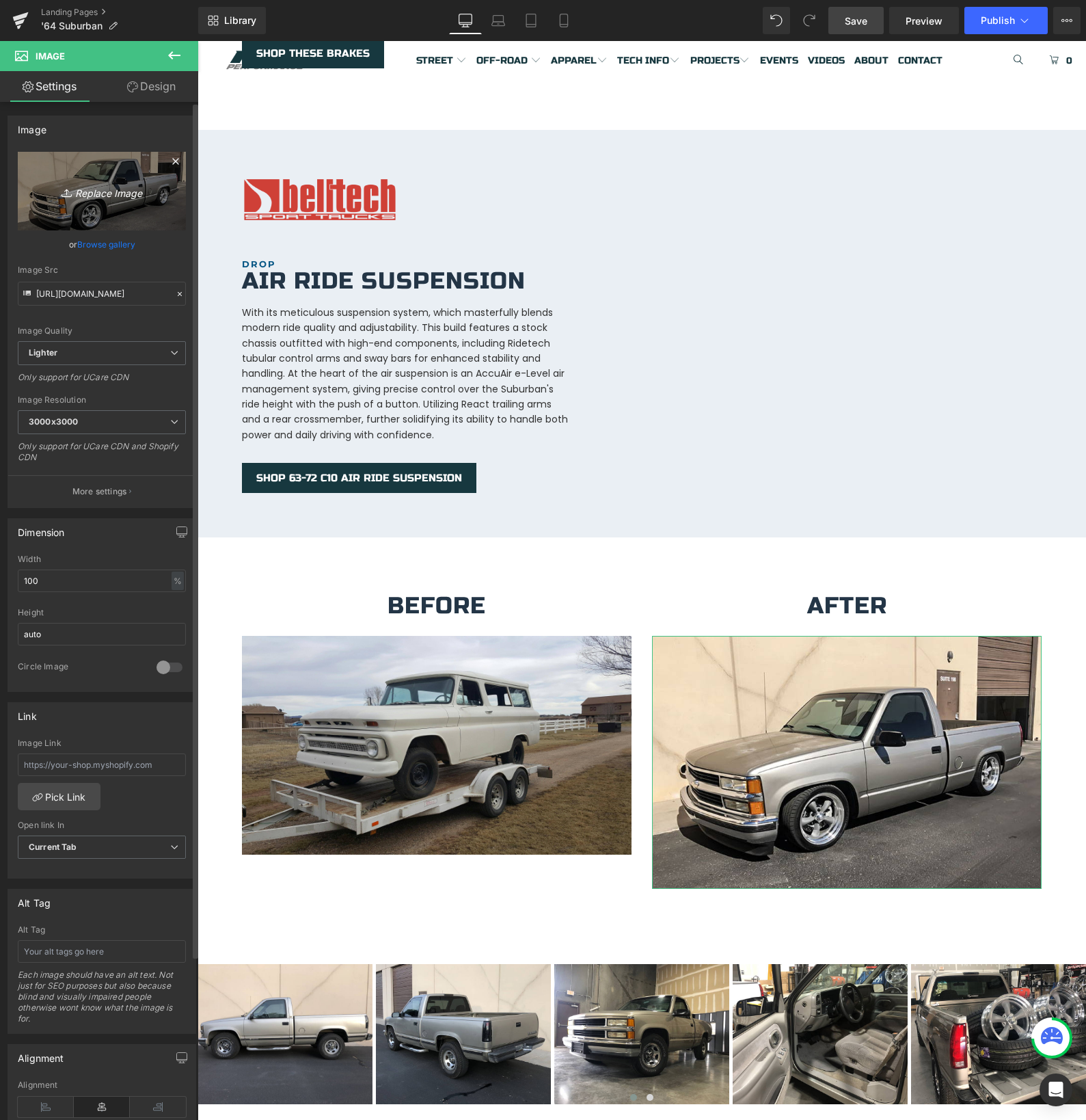
click at [88, 191] on icon "Replace Image" at bounding box center [102, 191] width 109 height 17
type input "C:\fakepath\IMG_1152.jpeg"
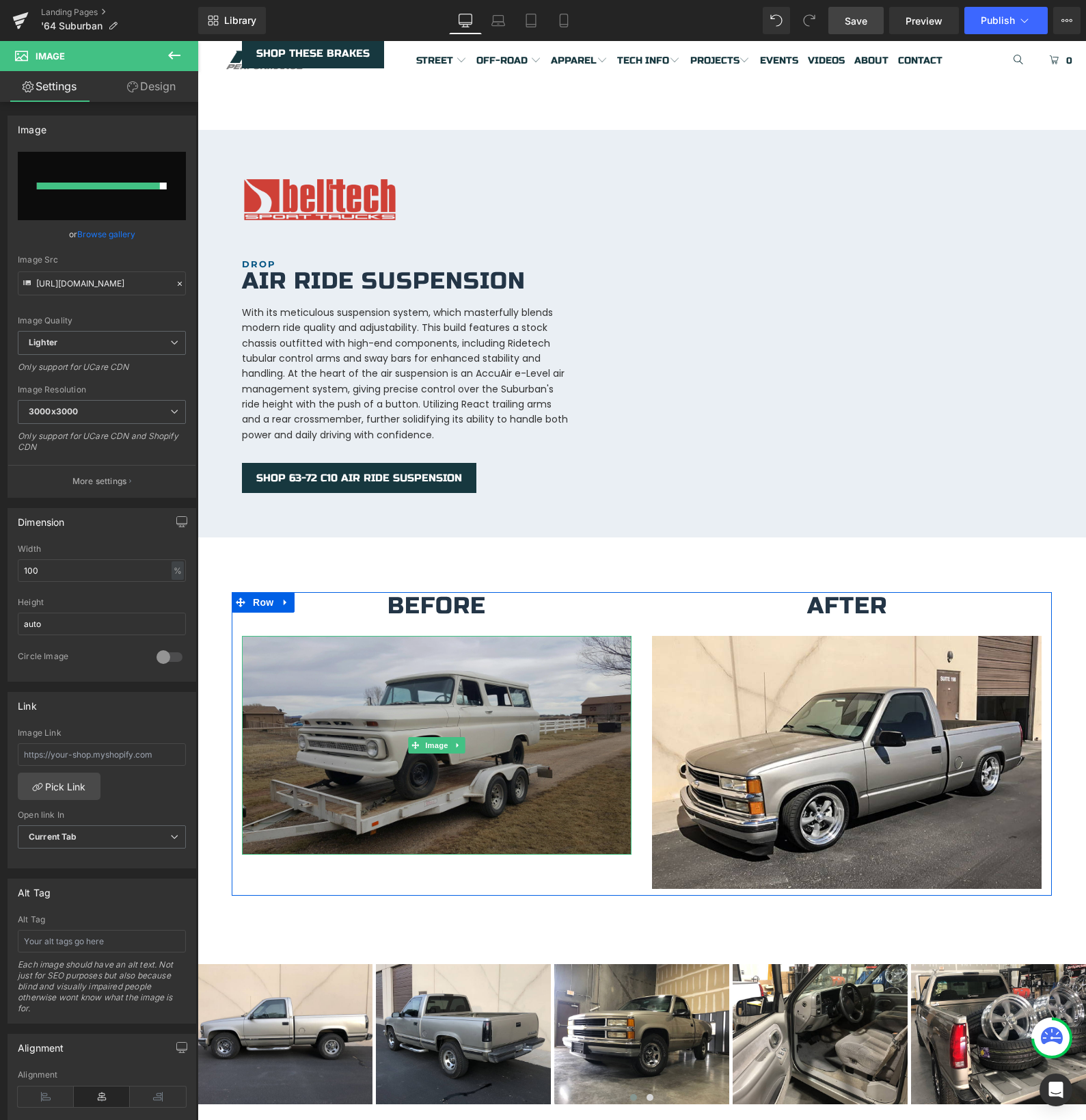
click at [549, 680] on img at bounding box center [437, 745] width 390 height 220
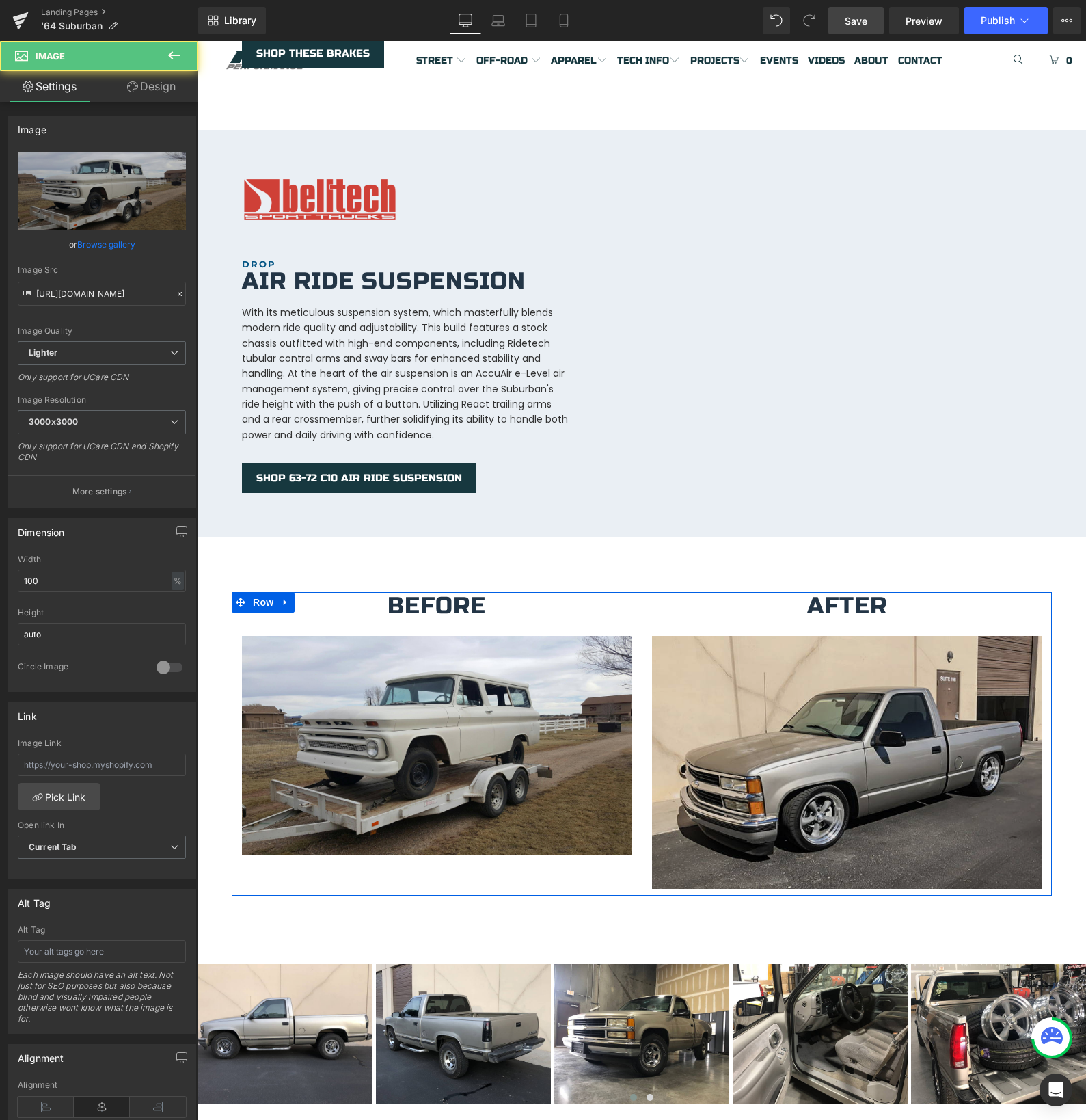
click at [687, 700] on img at bounding box center [847, 762] width 390 height 253
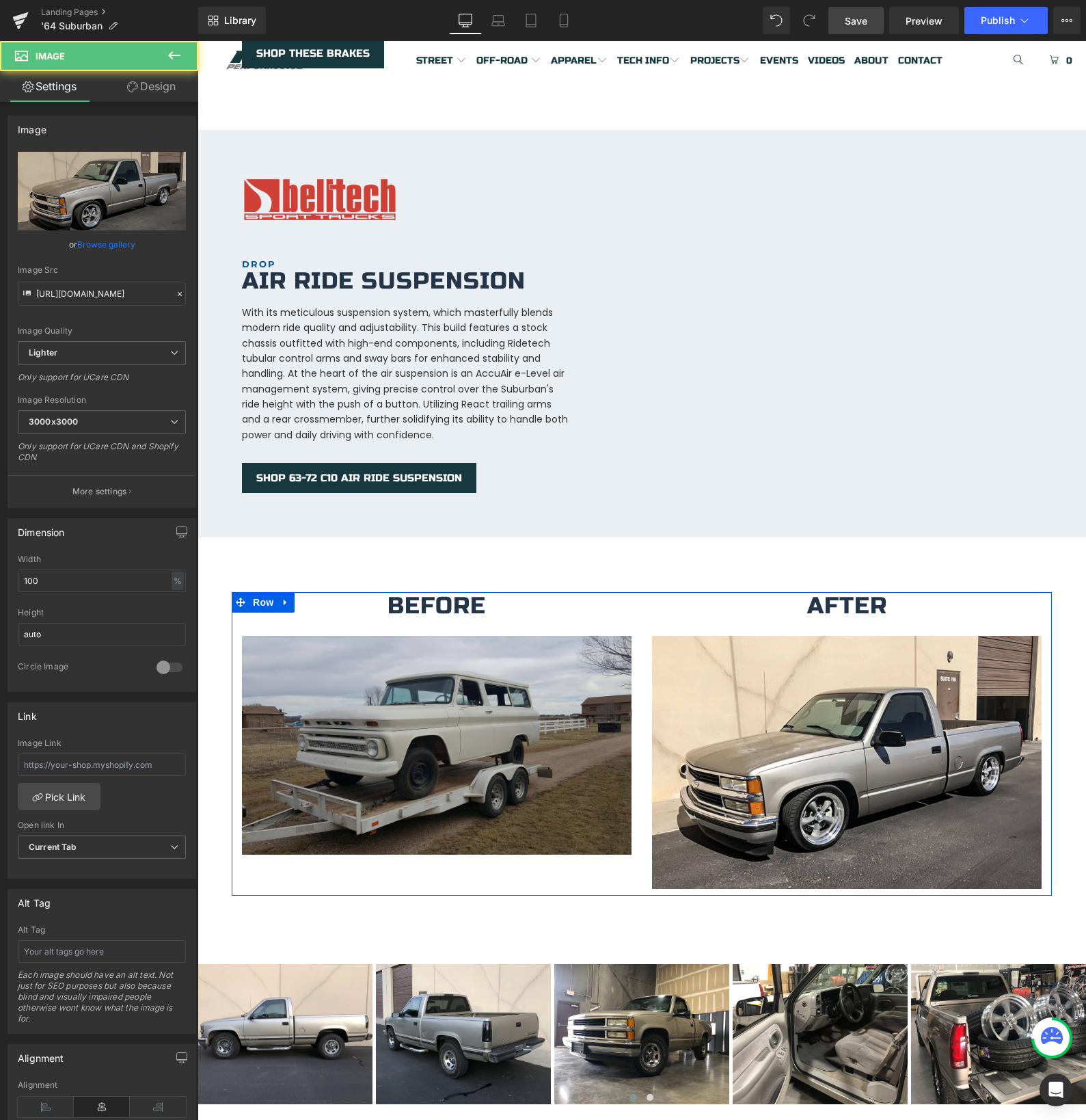
drag, startPoint x: 518, startPoint y: 674, endPoint x: 509, endPoint y: 672, distance: 9.2
click at [518, 674] on img at bounding box center [437, 745] width 390 height 220
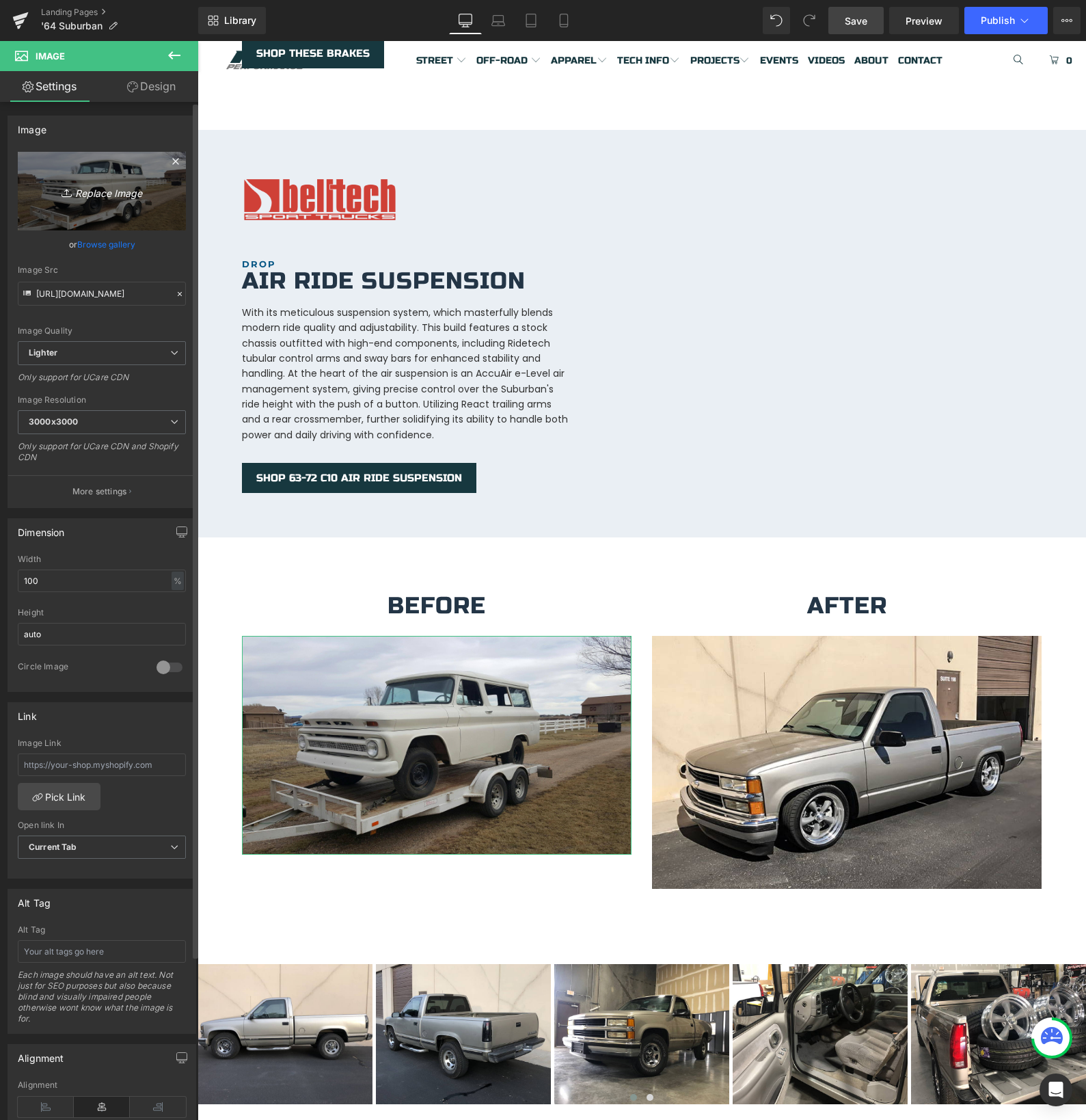
click at [118, 188] on icon "Replace Image" at bounding box center [102, 191] width 109 height 17
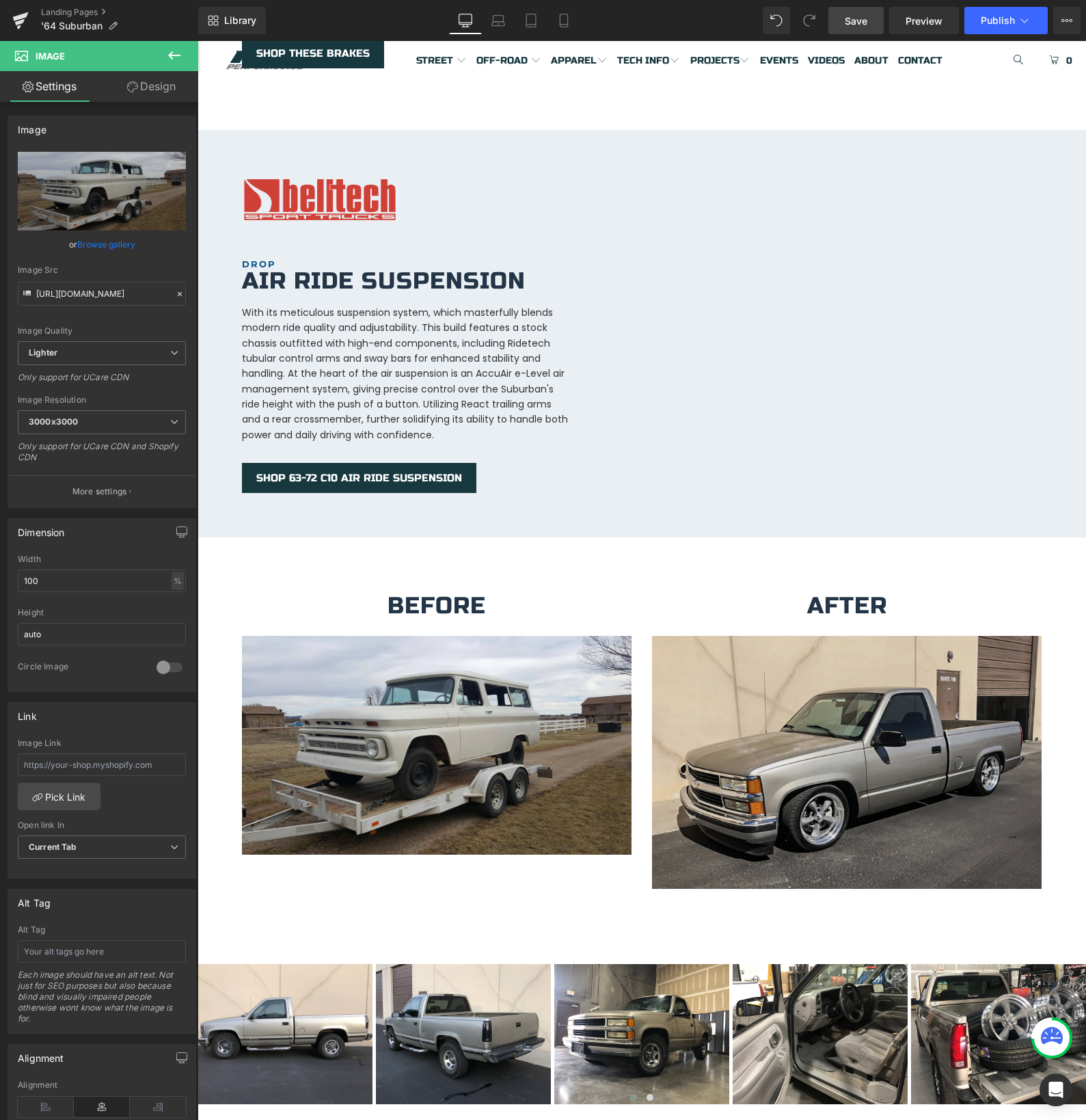
type input "C:\fakepath\IMG_2061.JPG"
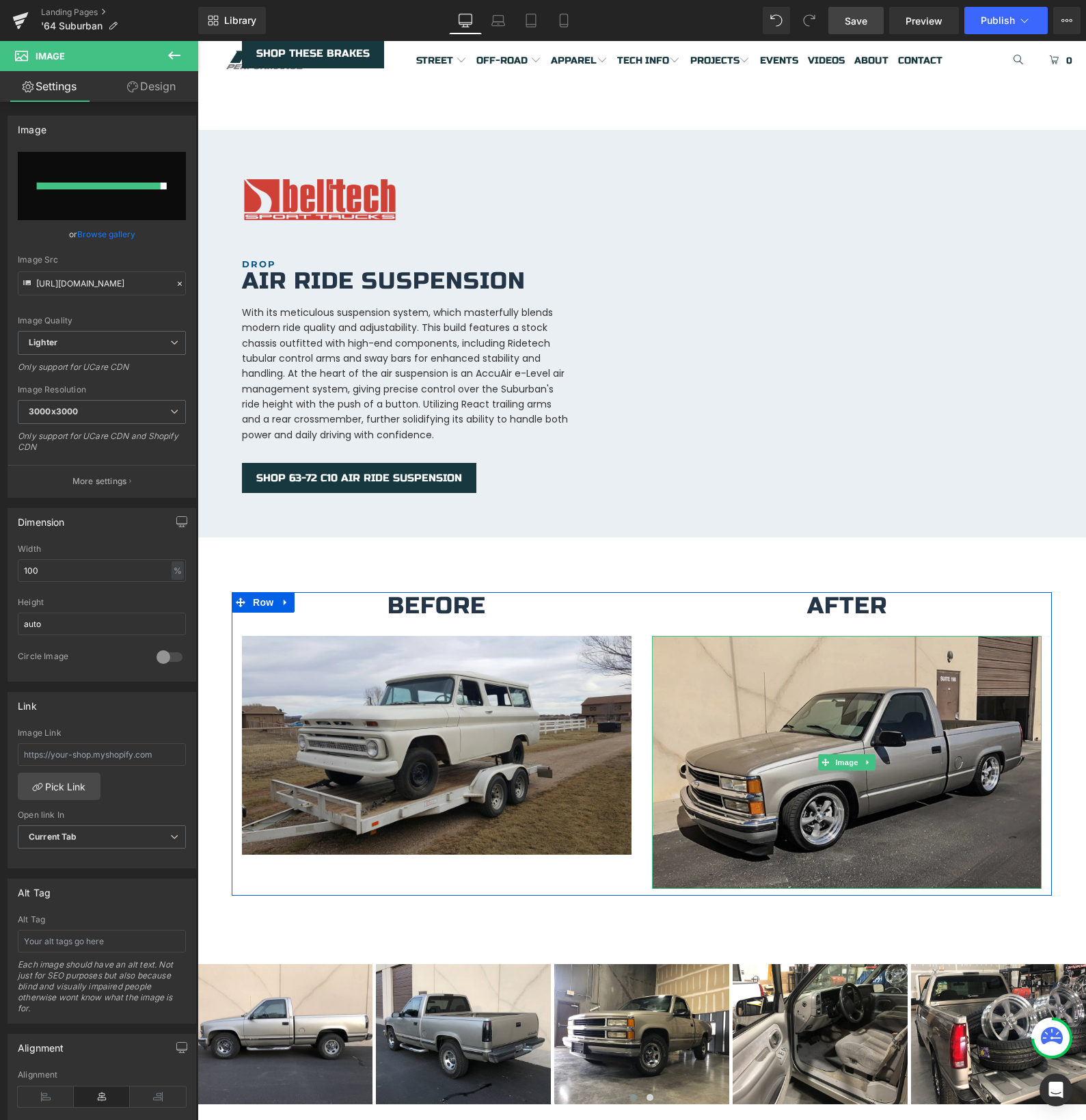
click at [762, 715] on img at bounding box center [847, 762] width 390 height 253
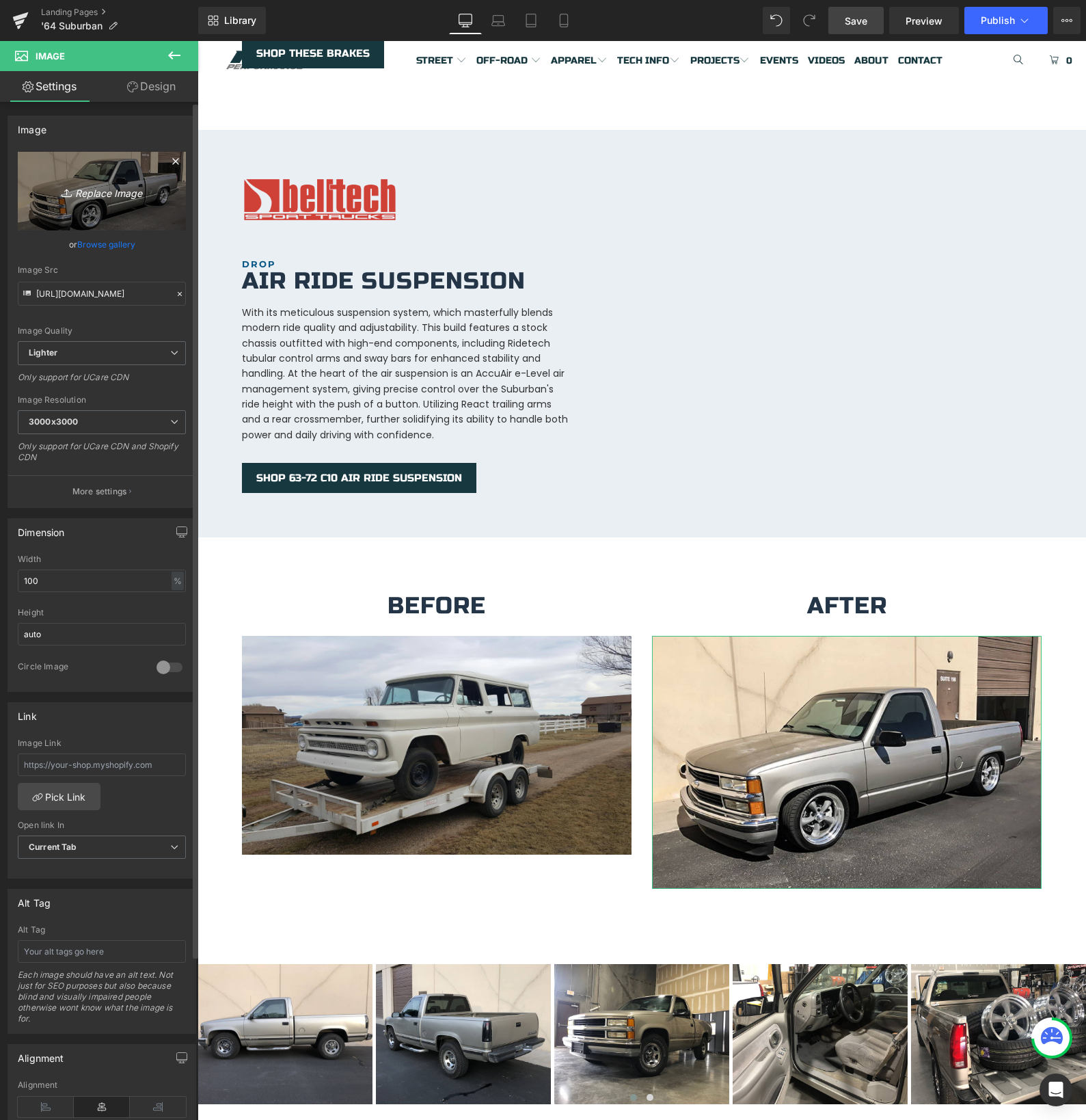
click at [81, 189] on icon "Replace Image" at bounding box center [102, 191] width 109 height 17
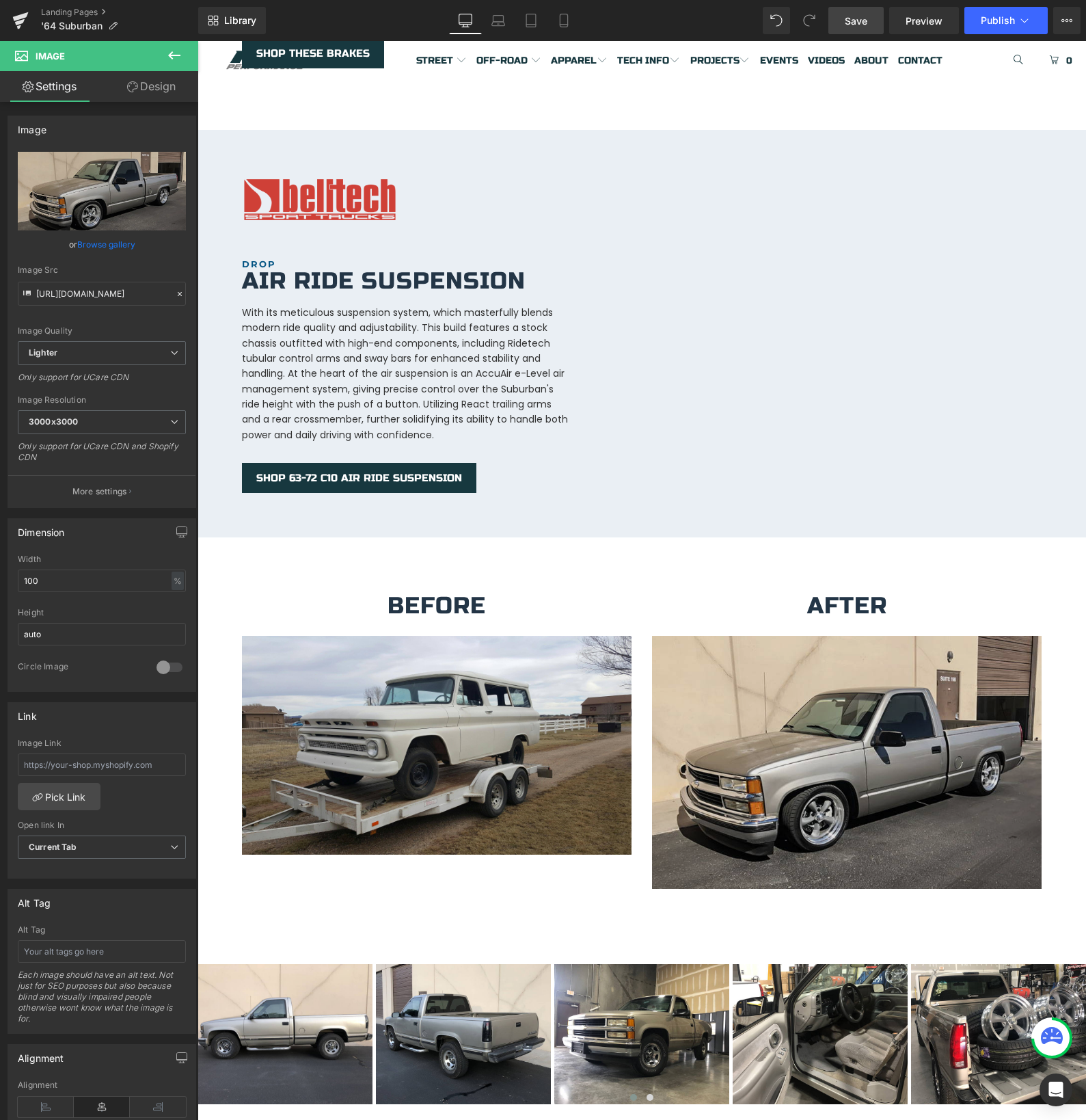
type input "C:\fakepath\IMG_1152.jpeg"
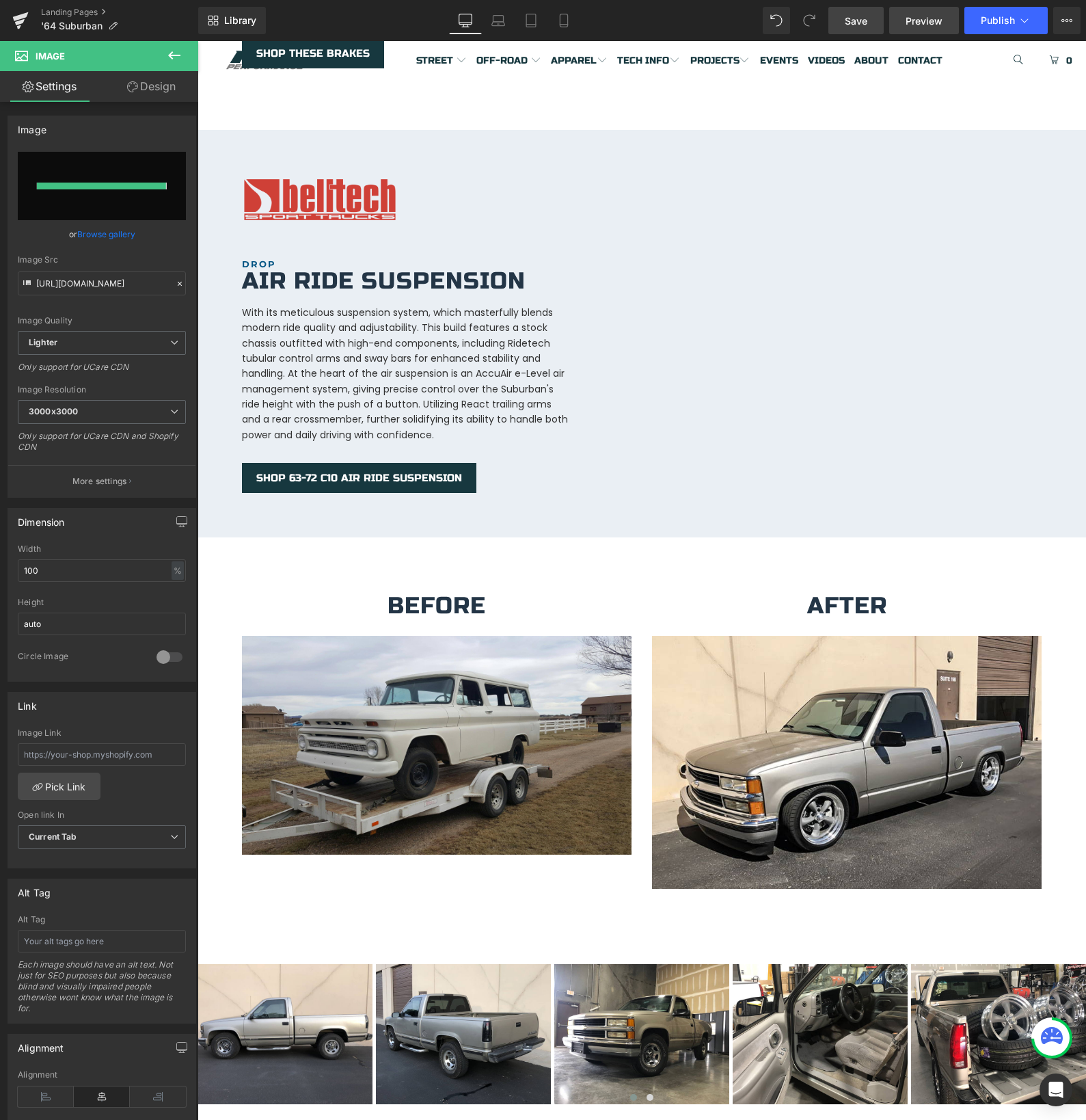
type input "[URL][DOMAIN_NAME]"
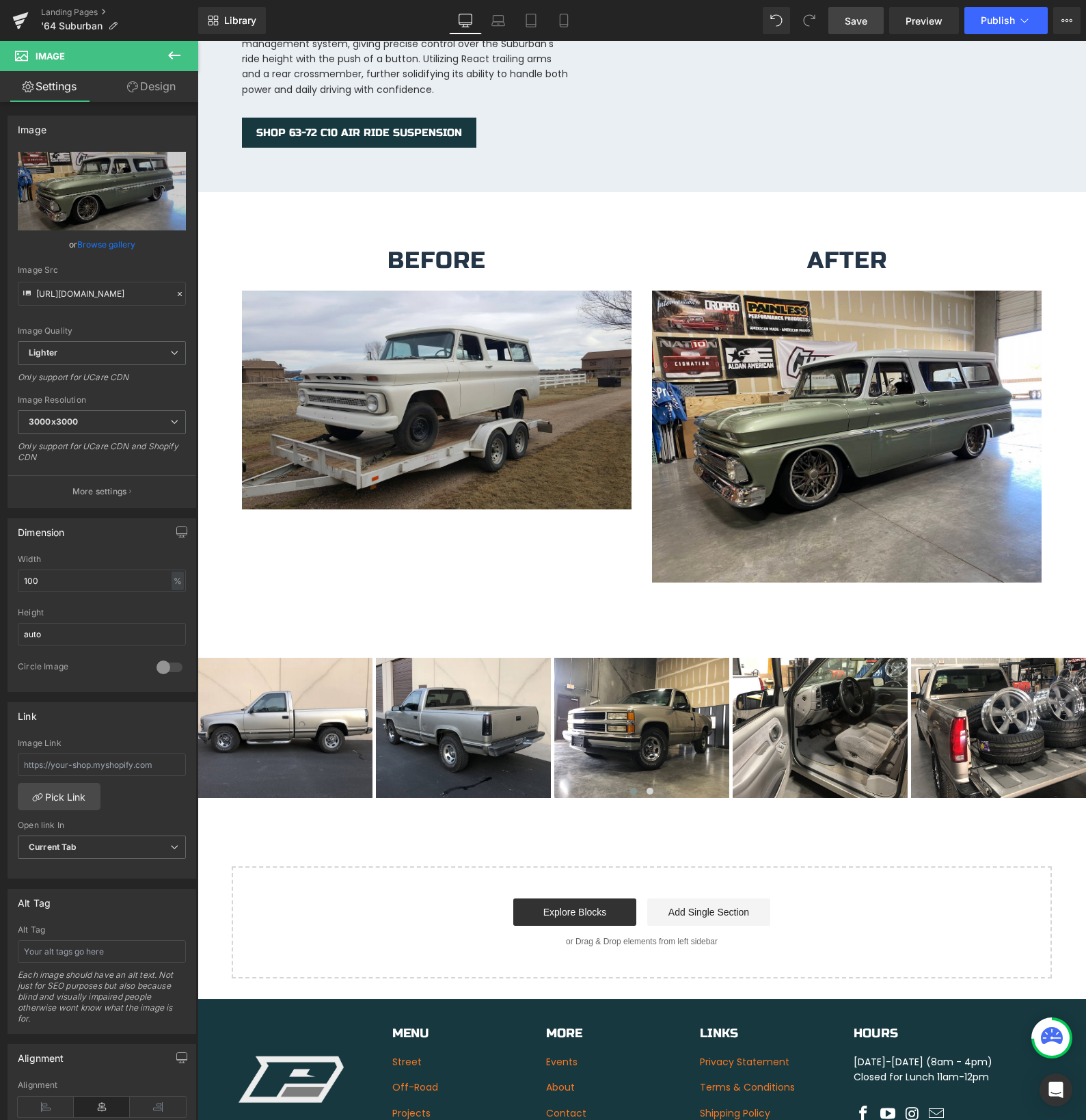
scroll to position [2263, 0]
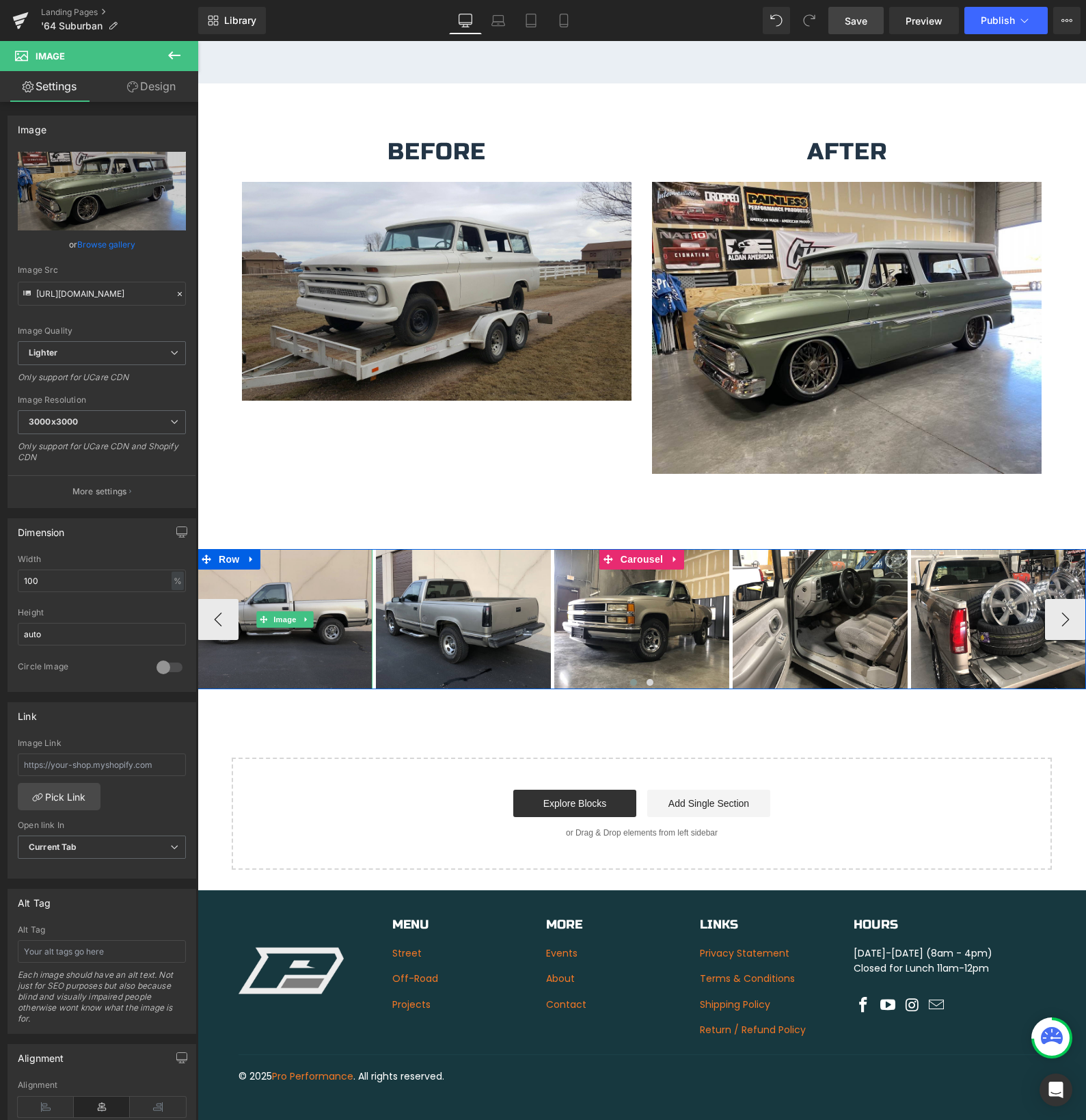
click at [288, 568] on img at bounding box center [285, 619] width 175 height 140
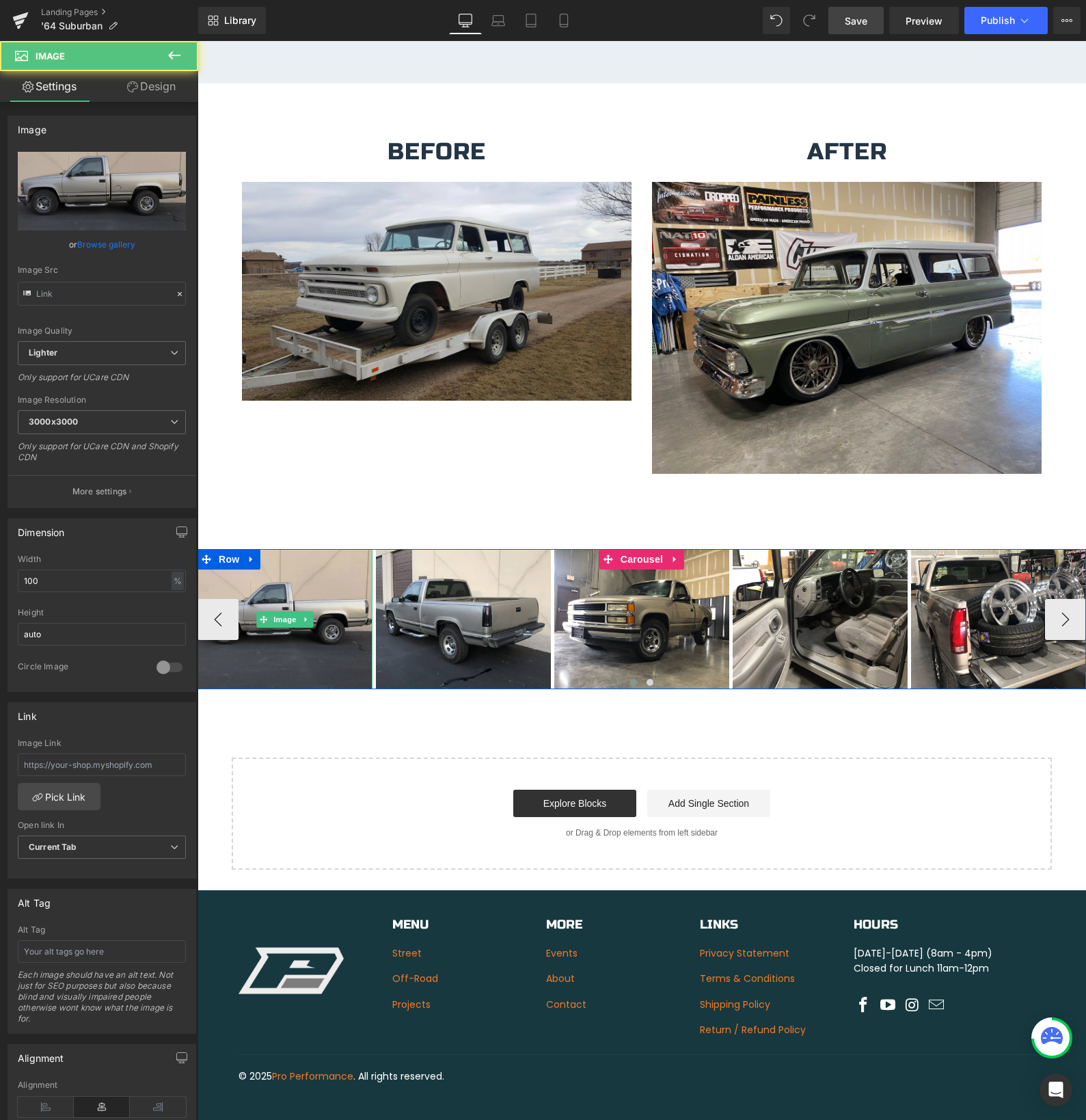
type input "[URL][DOMAIN_NAME]"
click at [321, 549] on img at bounding box center [285, 619] width 175 height 140
click at [272, 549] on img at bounding box center [285, 619] width 175 height 140
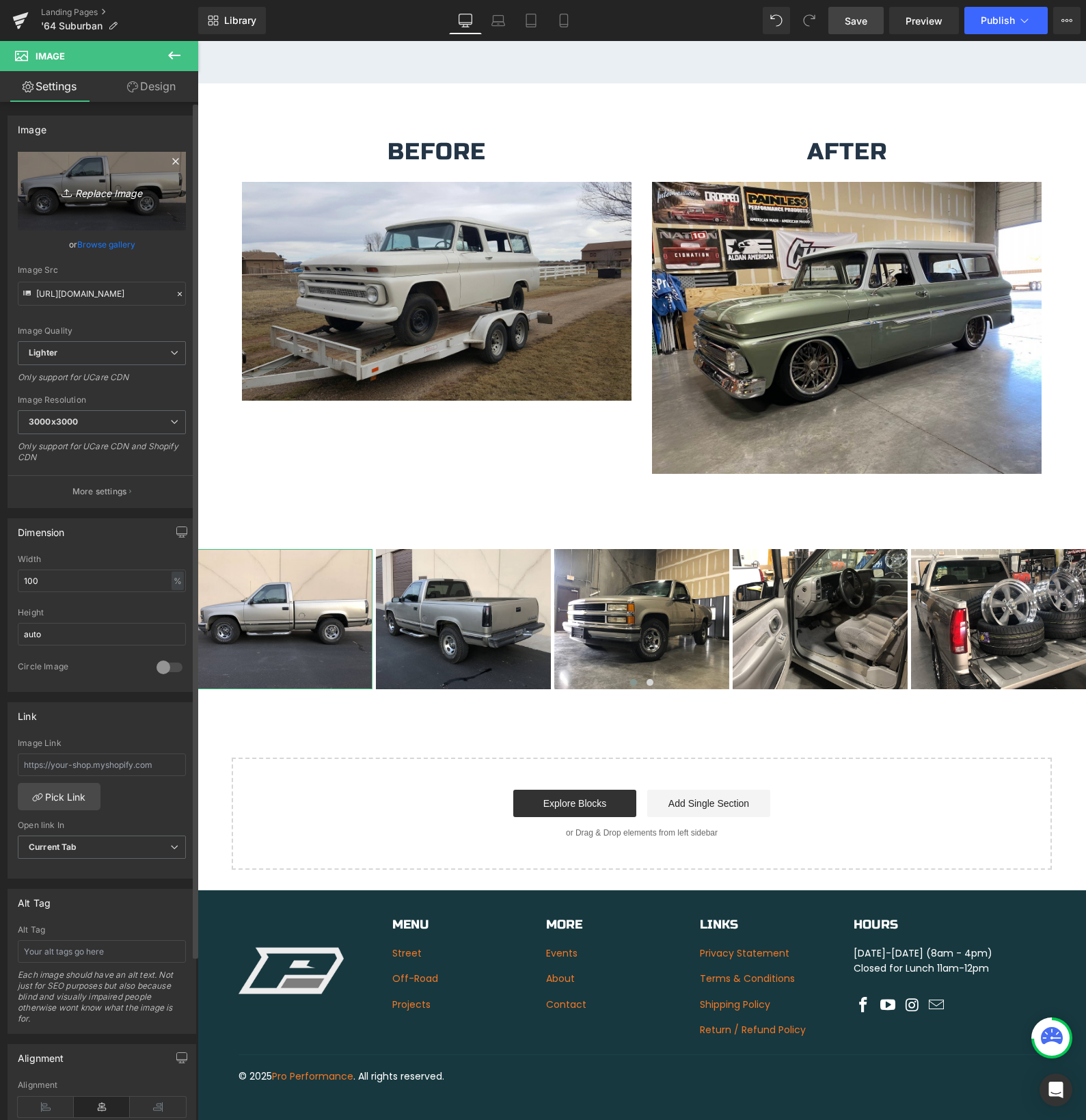
click at [135, 192] on icon "Replace Image" at bounding box center [102, 191] width 109 height 17
type input "C:\fakepath\IMG_0349.jpeg"
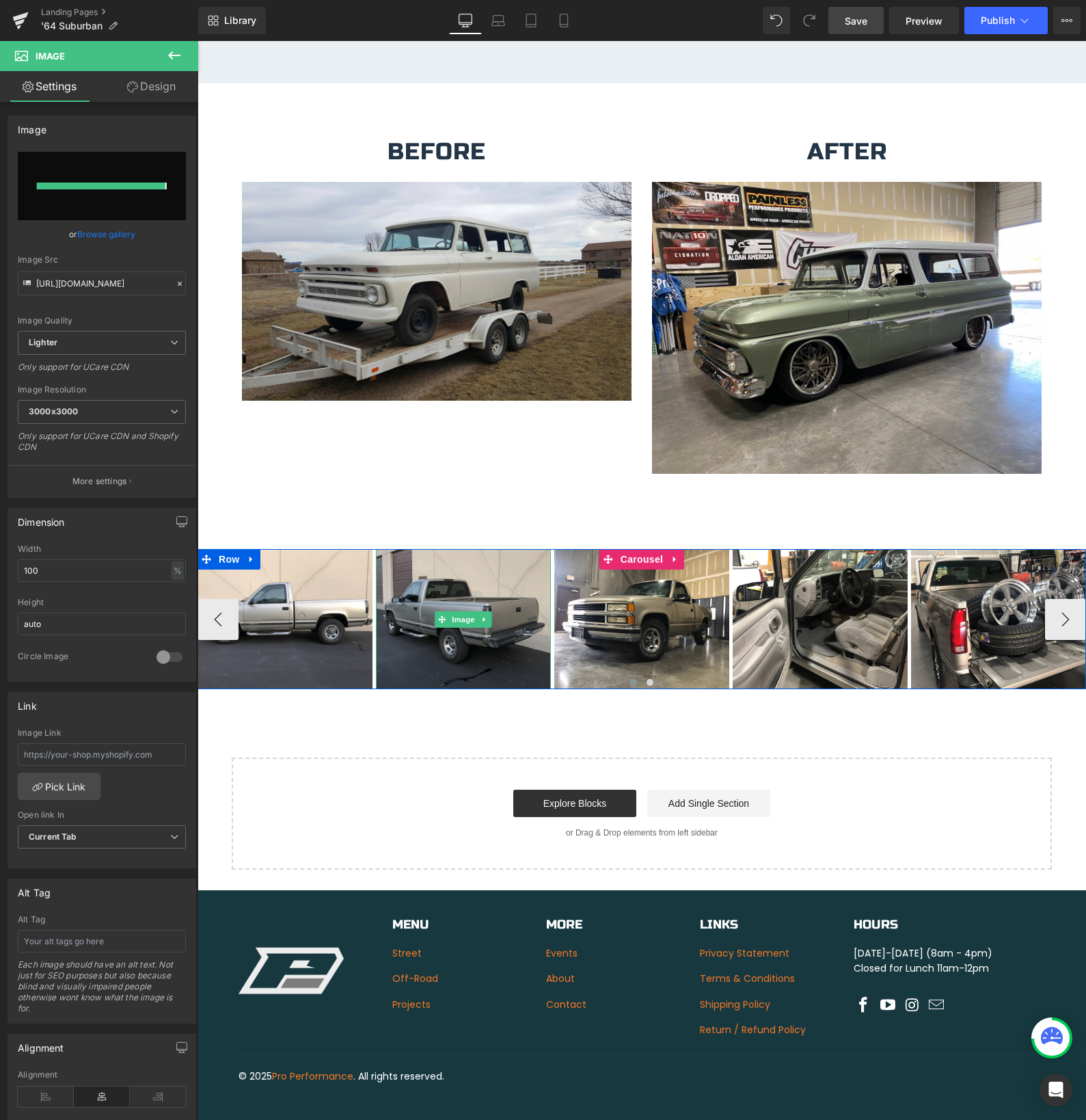
type input "[URL][DOMAIN_NAME]"
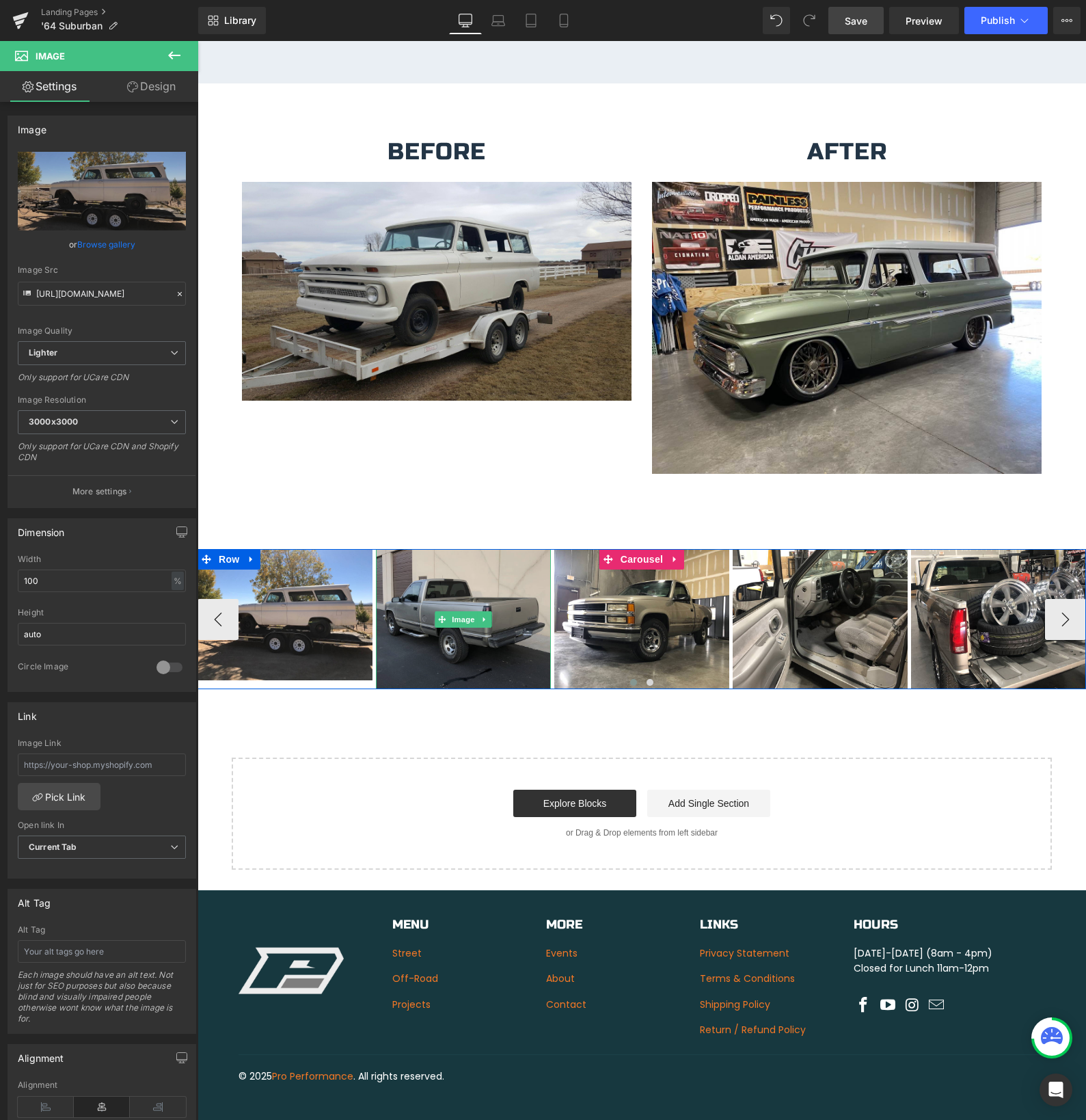
click at [472, 577] on img at bounding box center [463, 619] width 175 height 140
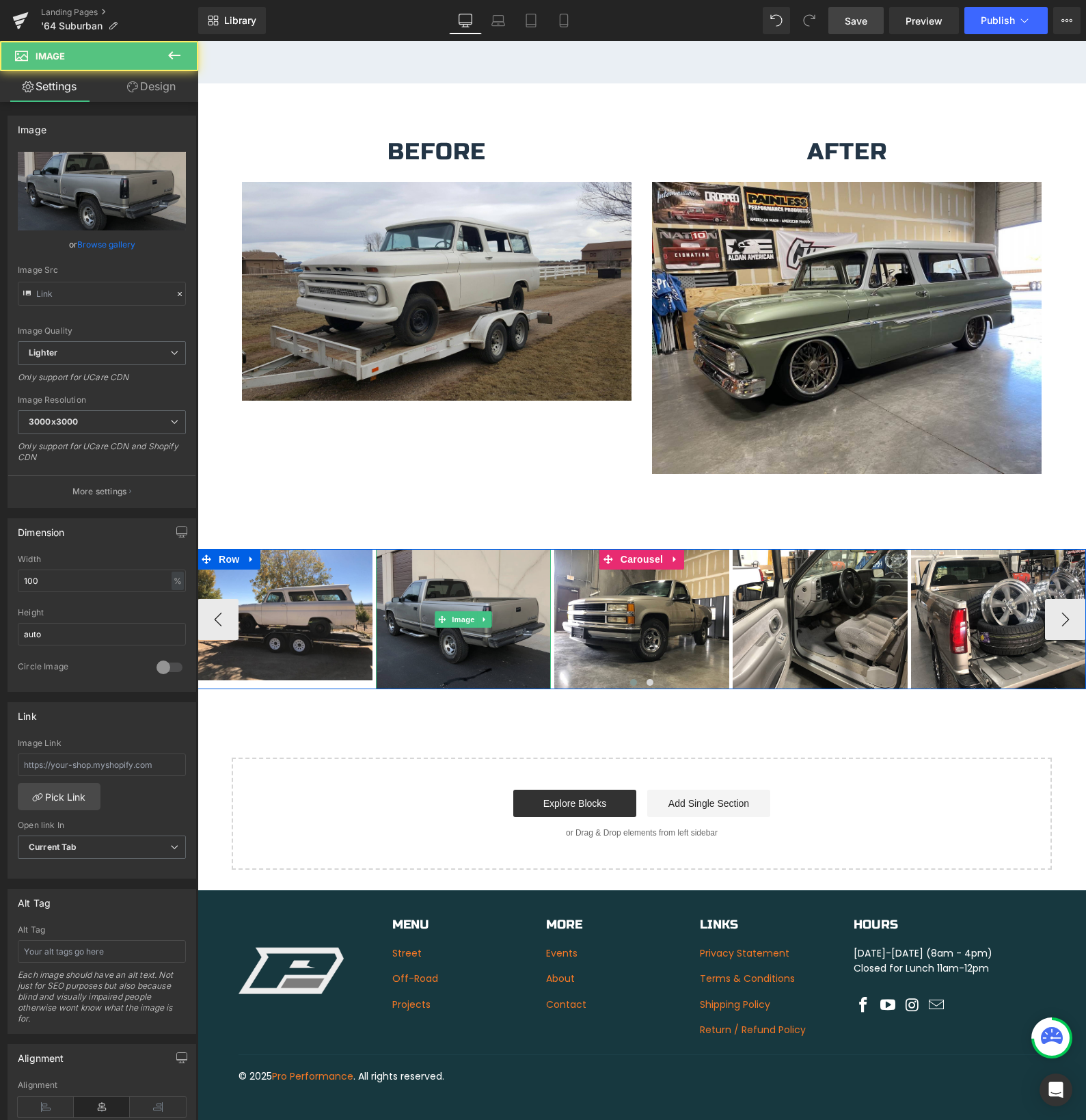
type input "[URL][DOMAIN_NAME]"
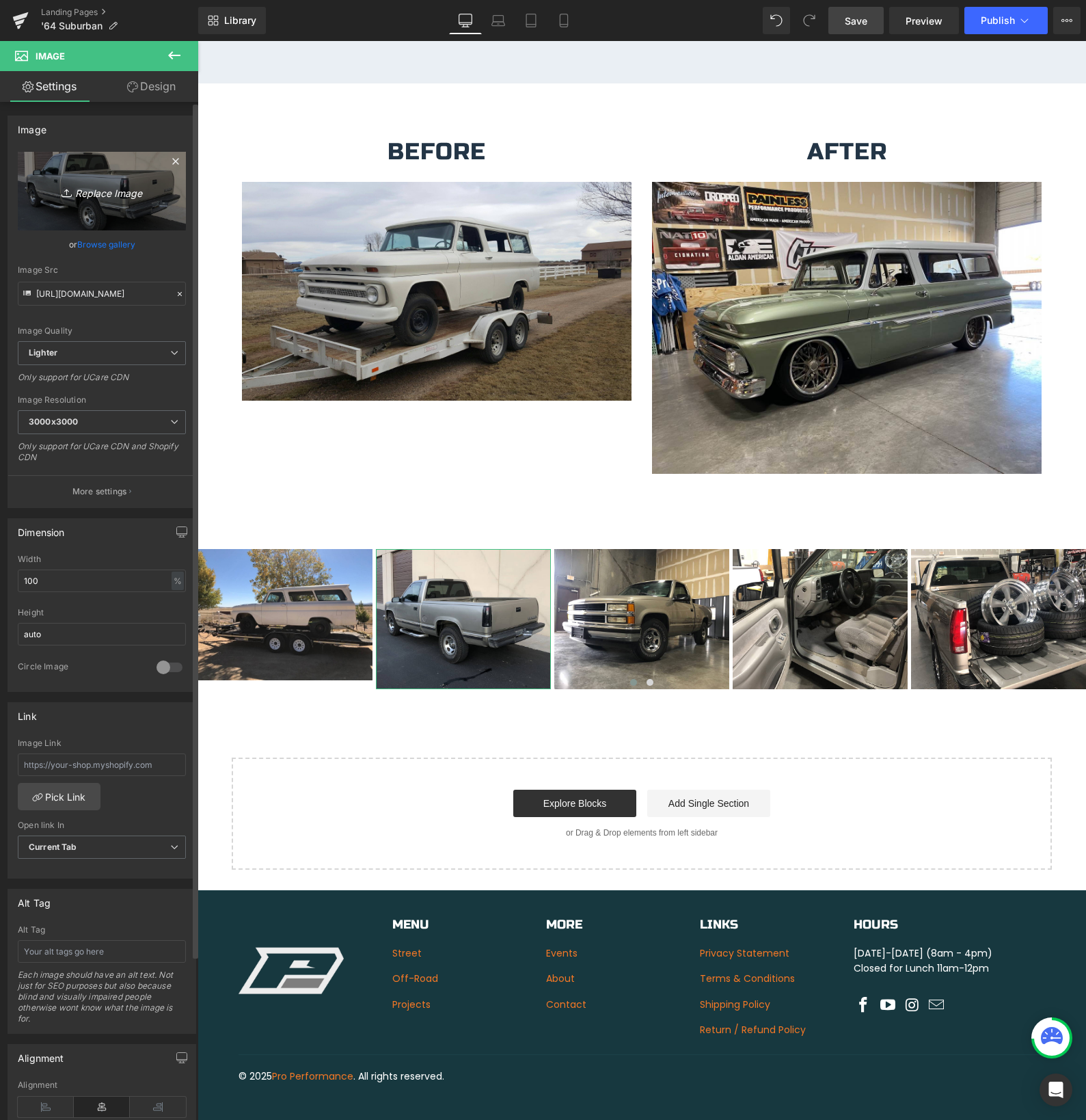
click at [85, 194] on icon "Replace Image" at bounding box center [102, 191] width 109 height 17
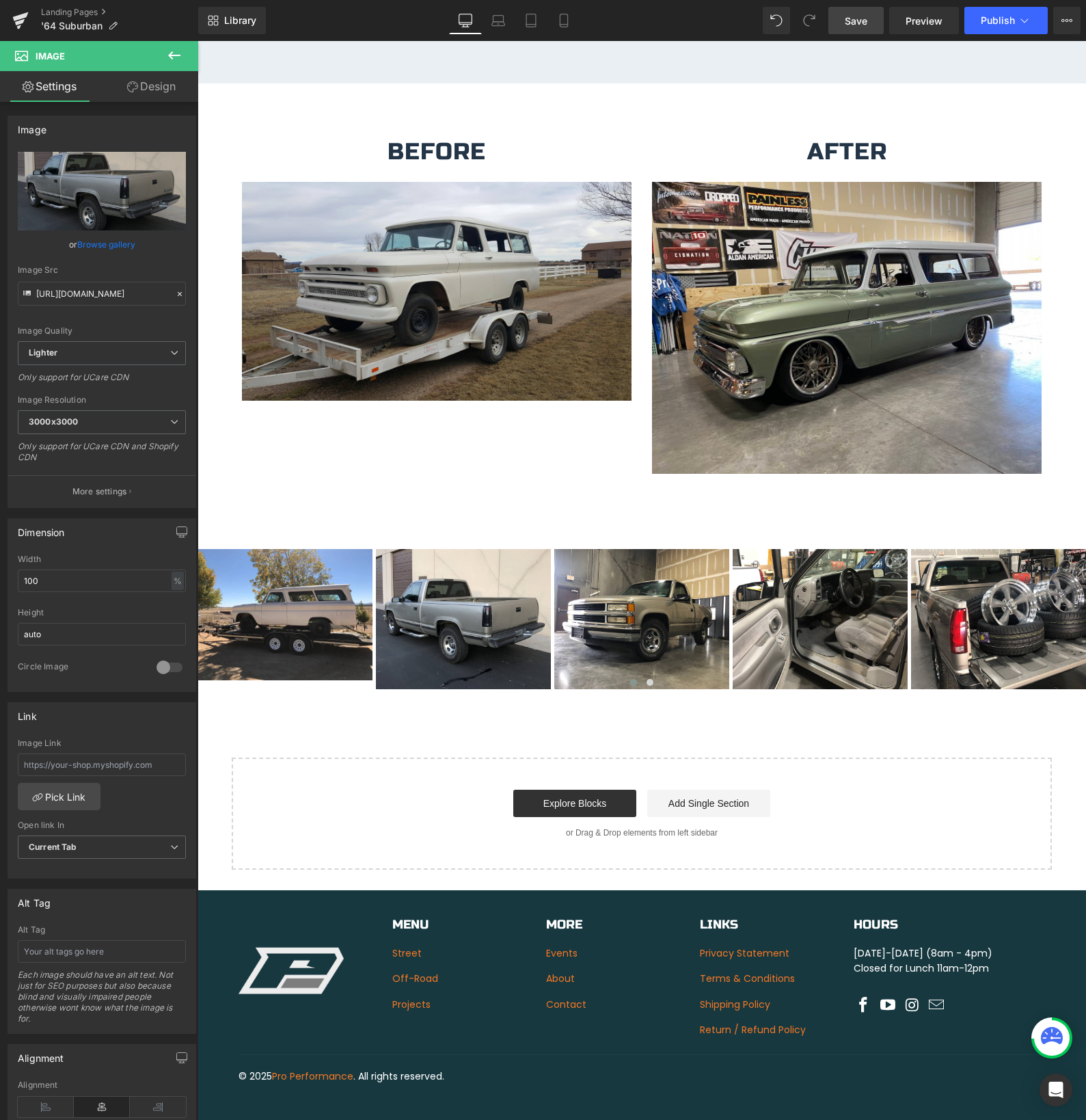
type input "C:\fakepath\IMG_1158.jpeg"
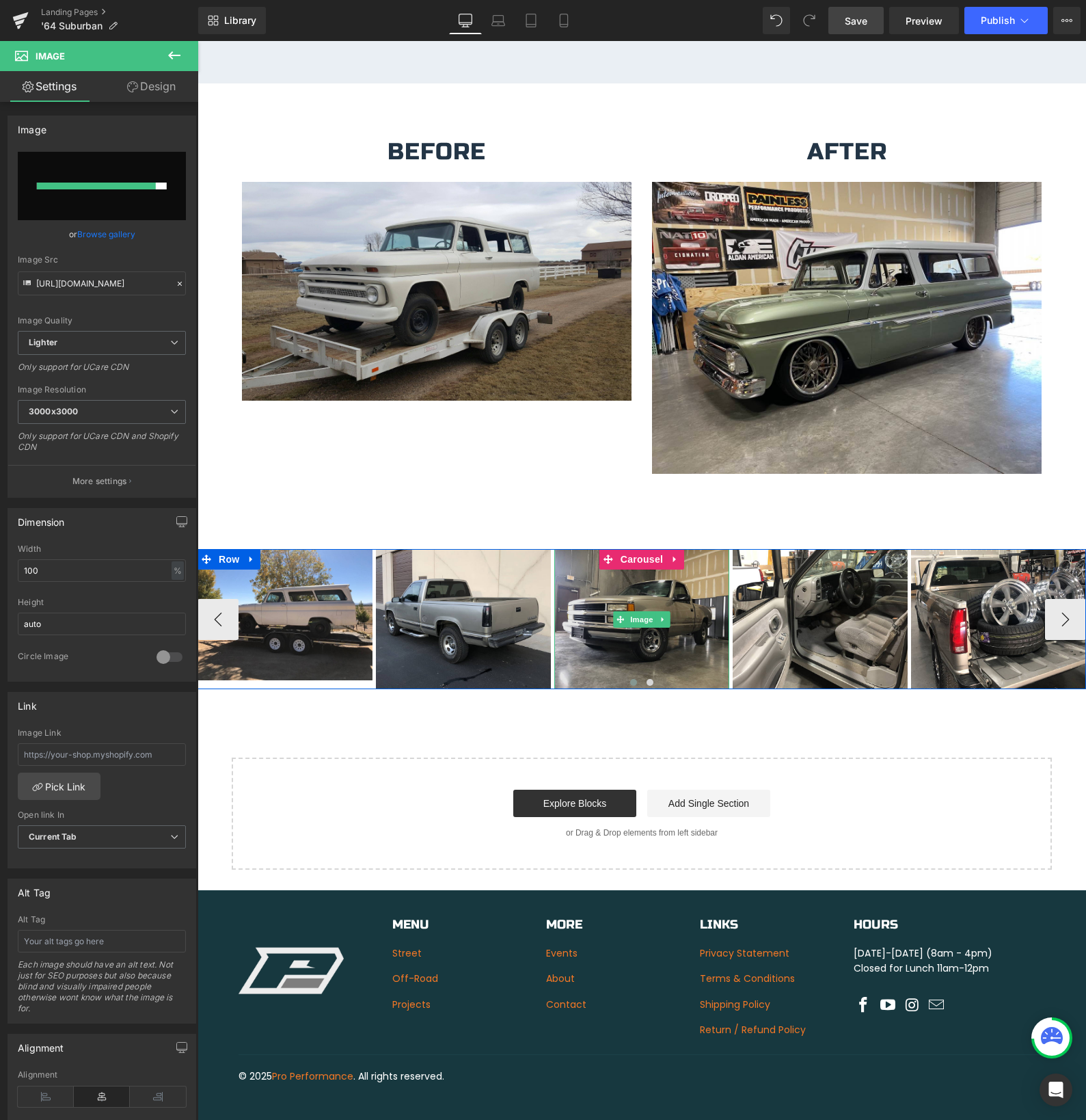
type input "[URL][DOMAIN_NAME]"
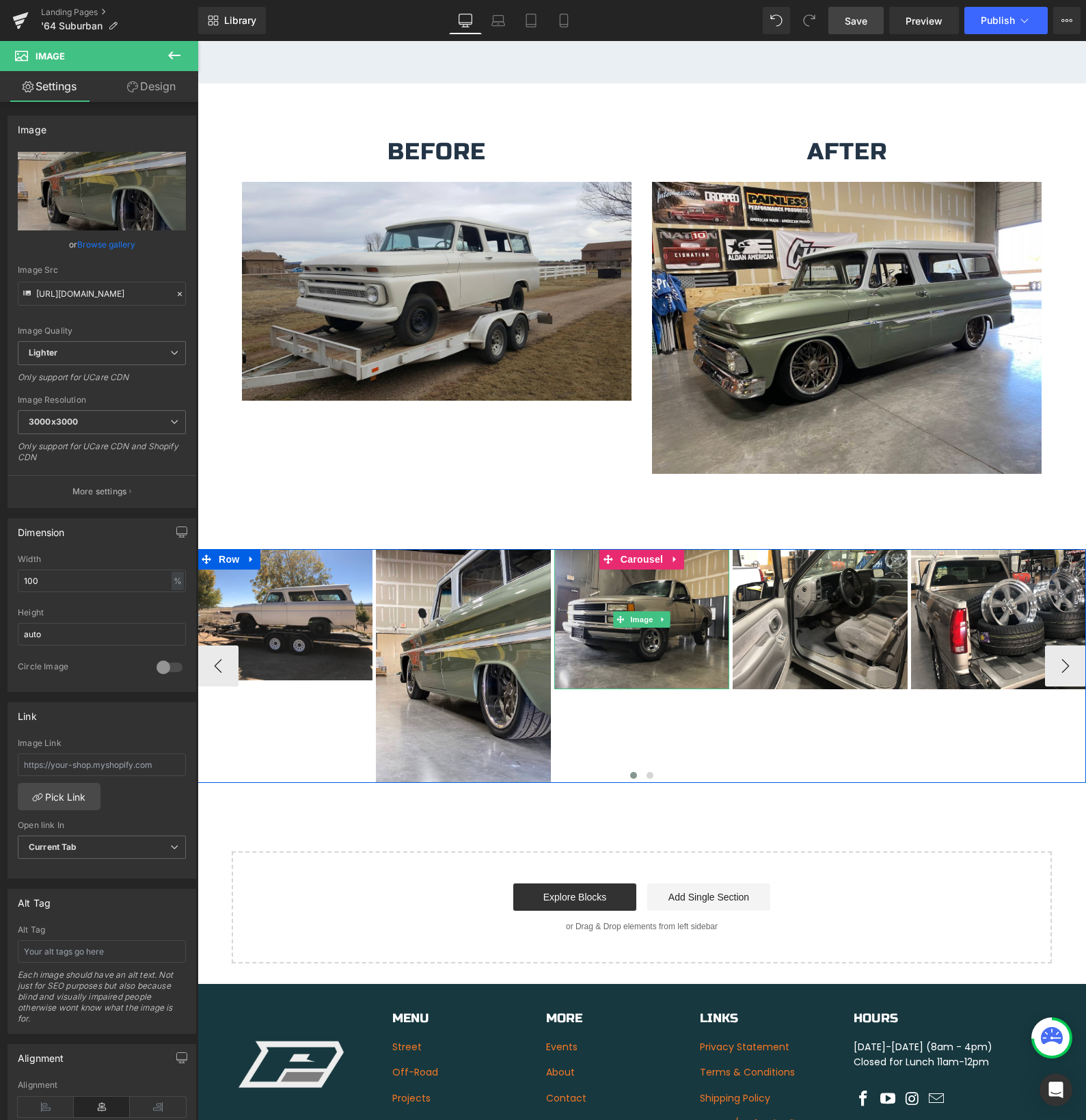
click at [585, 562] on img at bounding box center [642, 619] width 175 height 140
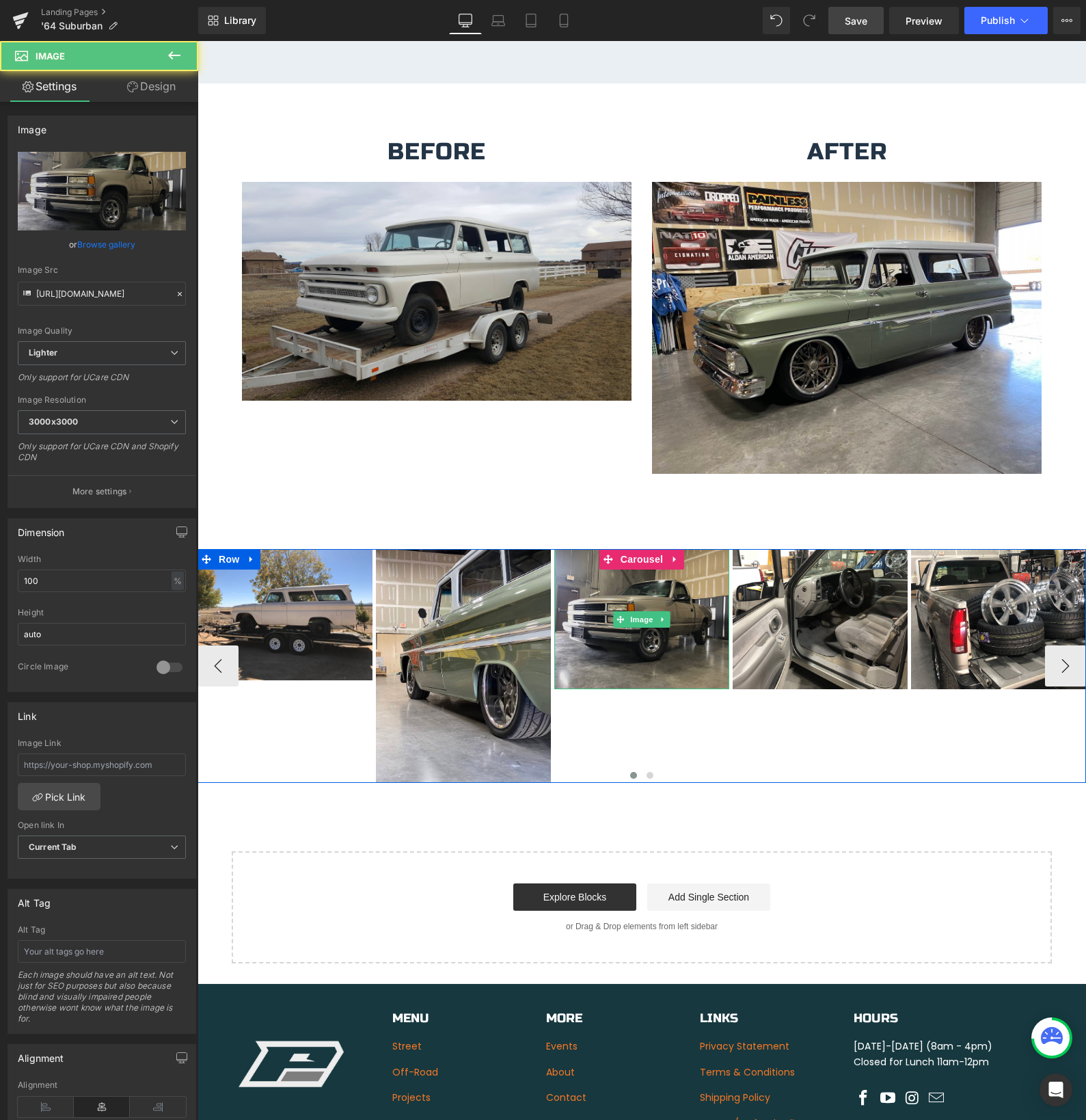
click at [593, 564] on img at bounding box center [642, 619] width 175 height 140
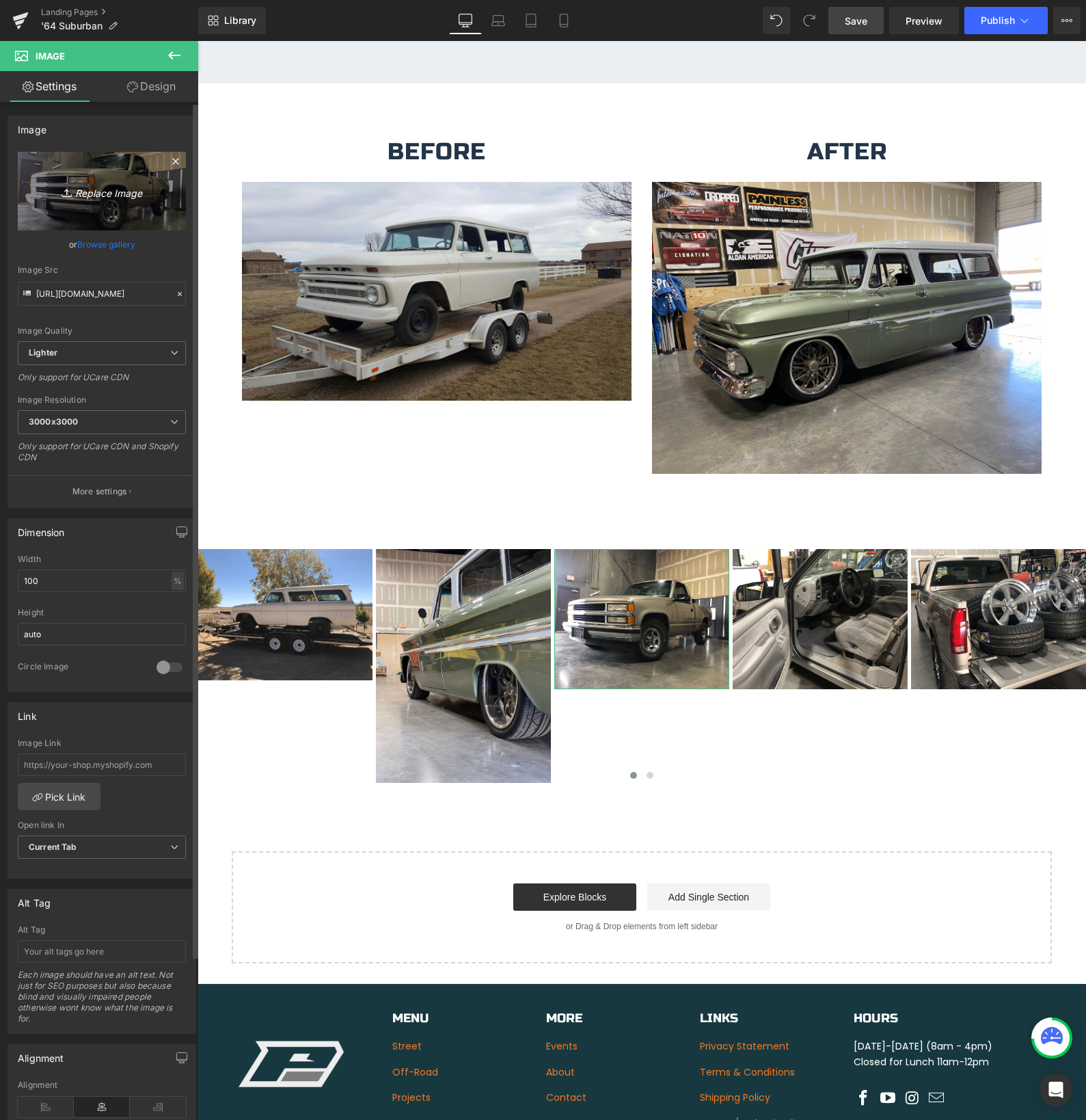
click at [86, 196] on icon "Replace Image" at bounding box center [102, 191] width 109 height 17
type input "C:\fakepath\IMG_1431.jpeg"
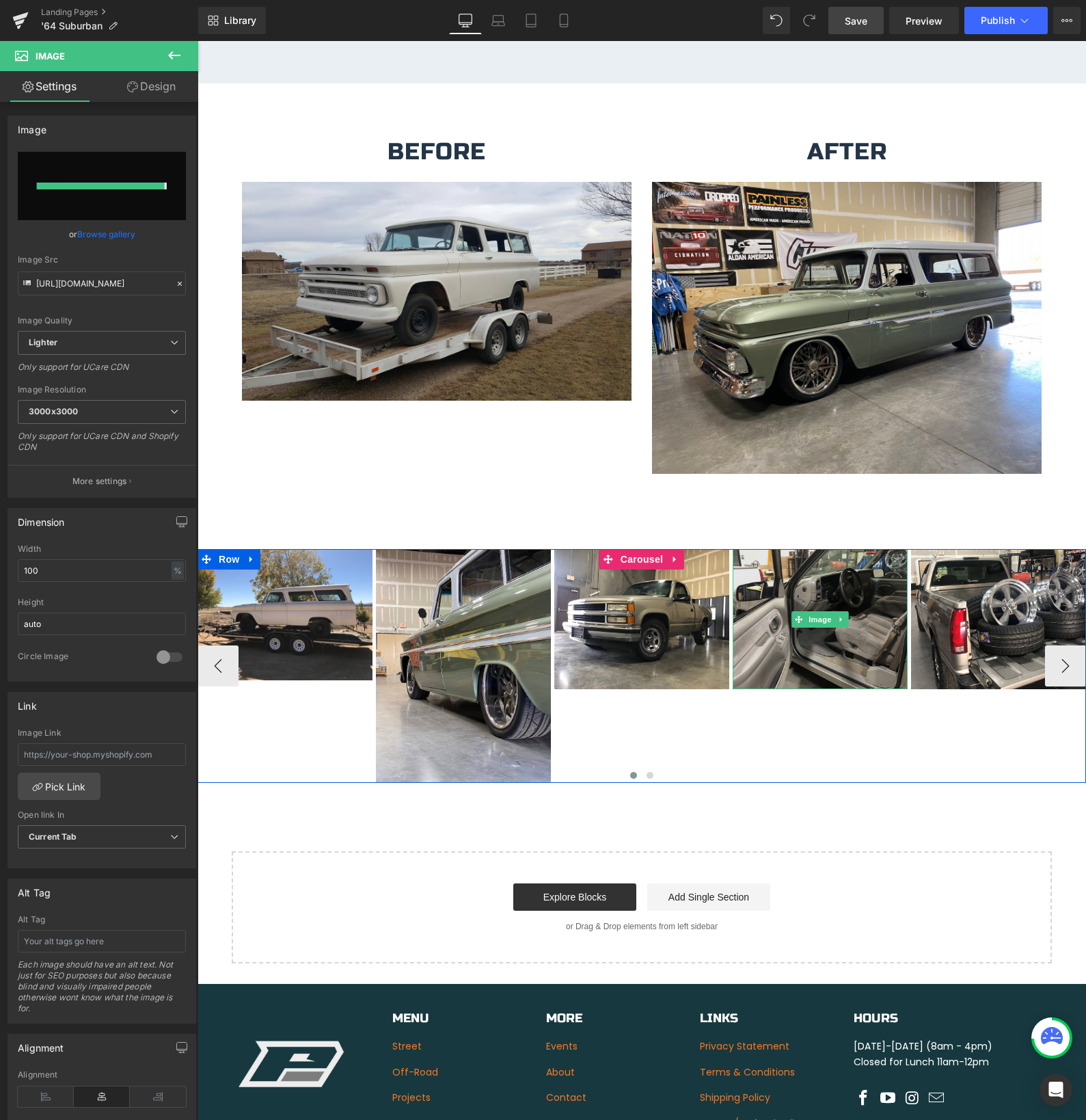
type input "[URL][DOMAIN_NAME]"
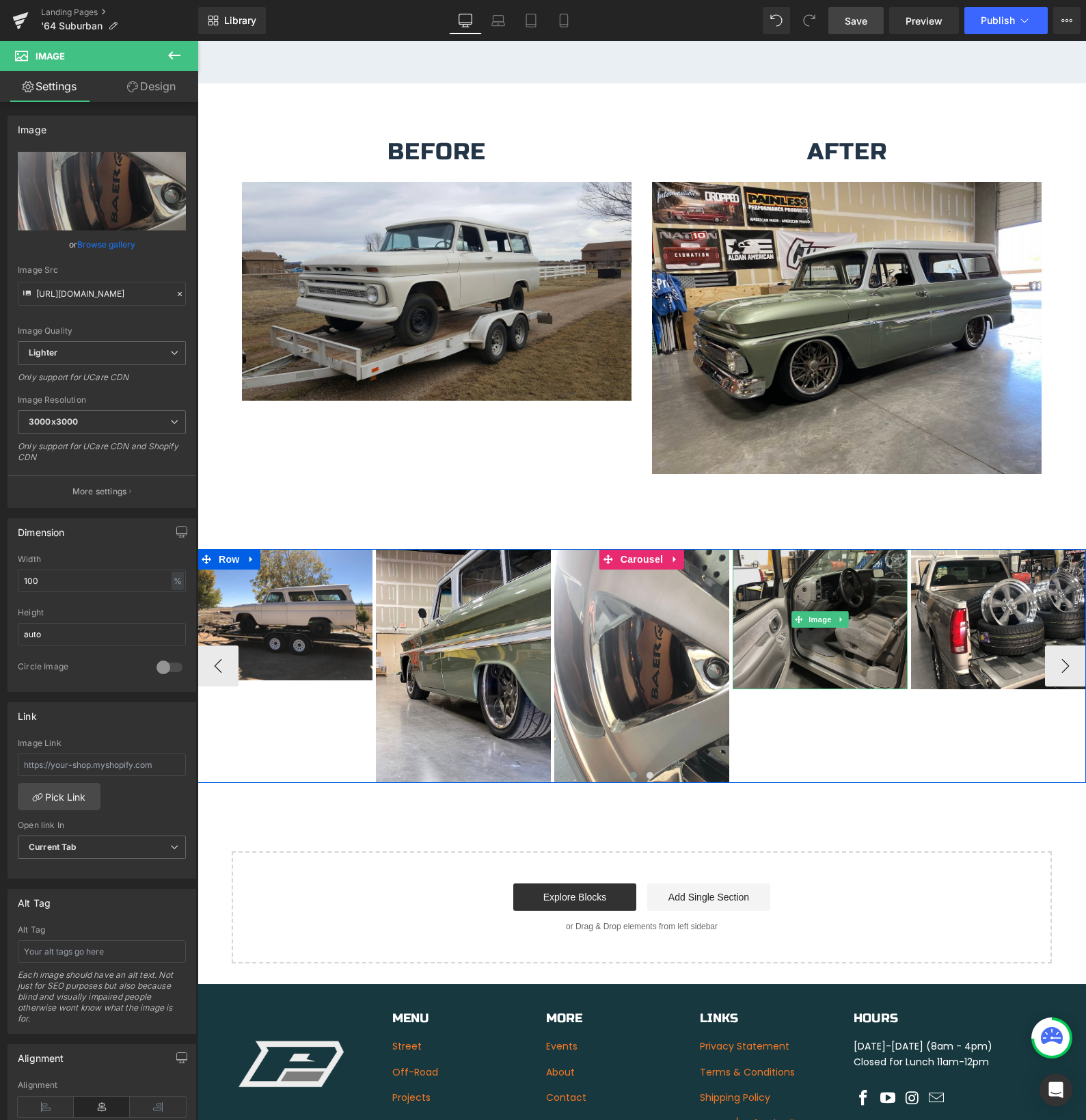
click at [755, 629] on img at bounding box center [820, 619] width 175 height 140
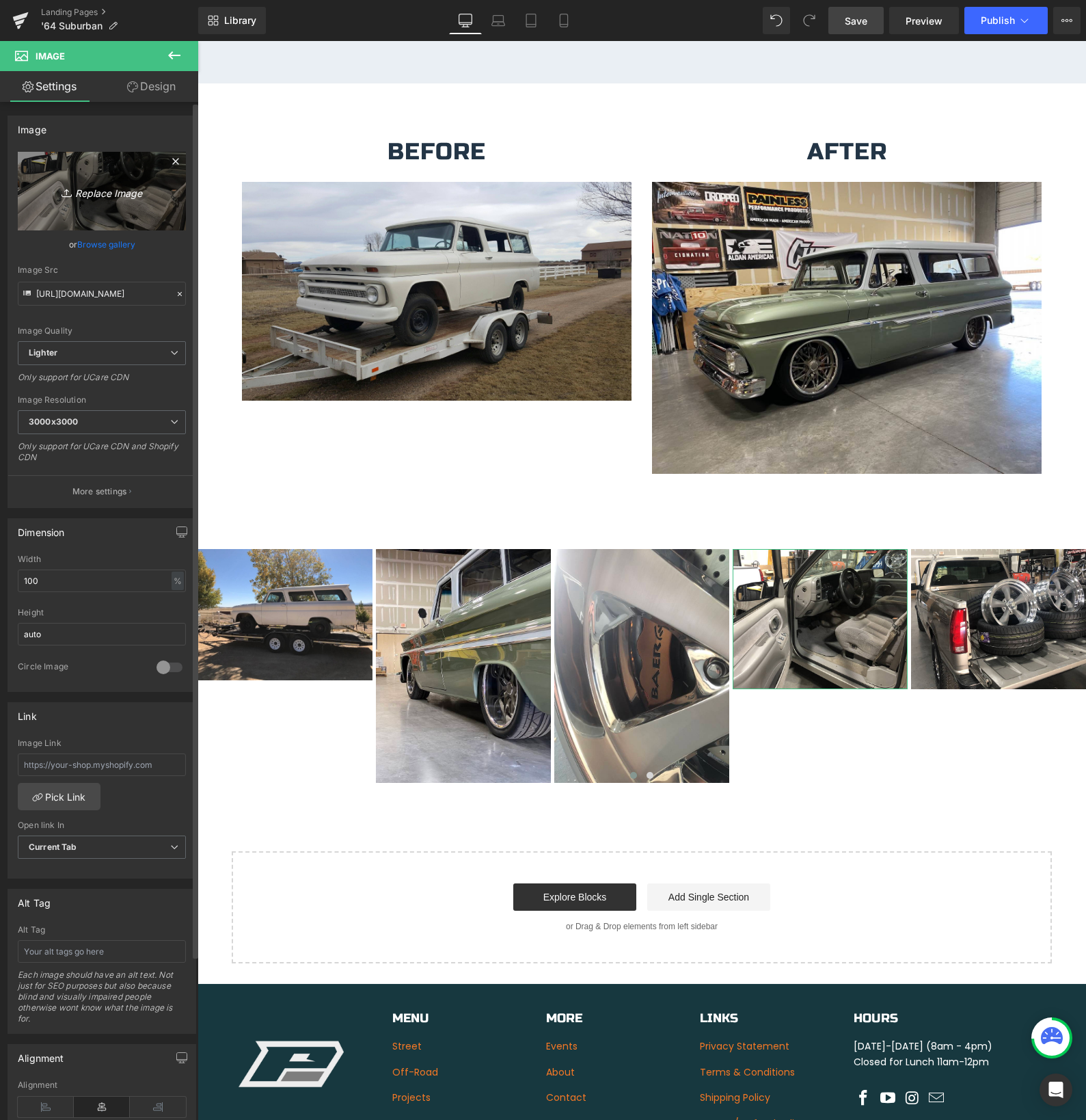
click at [86, 192] on icon "Replace Image" at bounding box center [102, 191] width 109 height 17
type input "C:\fakepath\IMG_3311.jpeg"
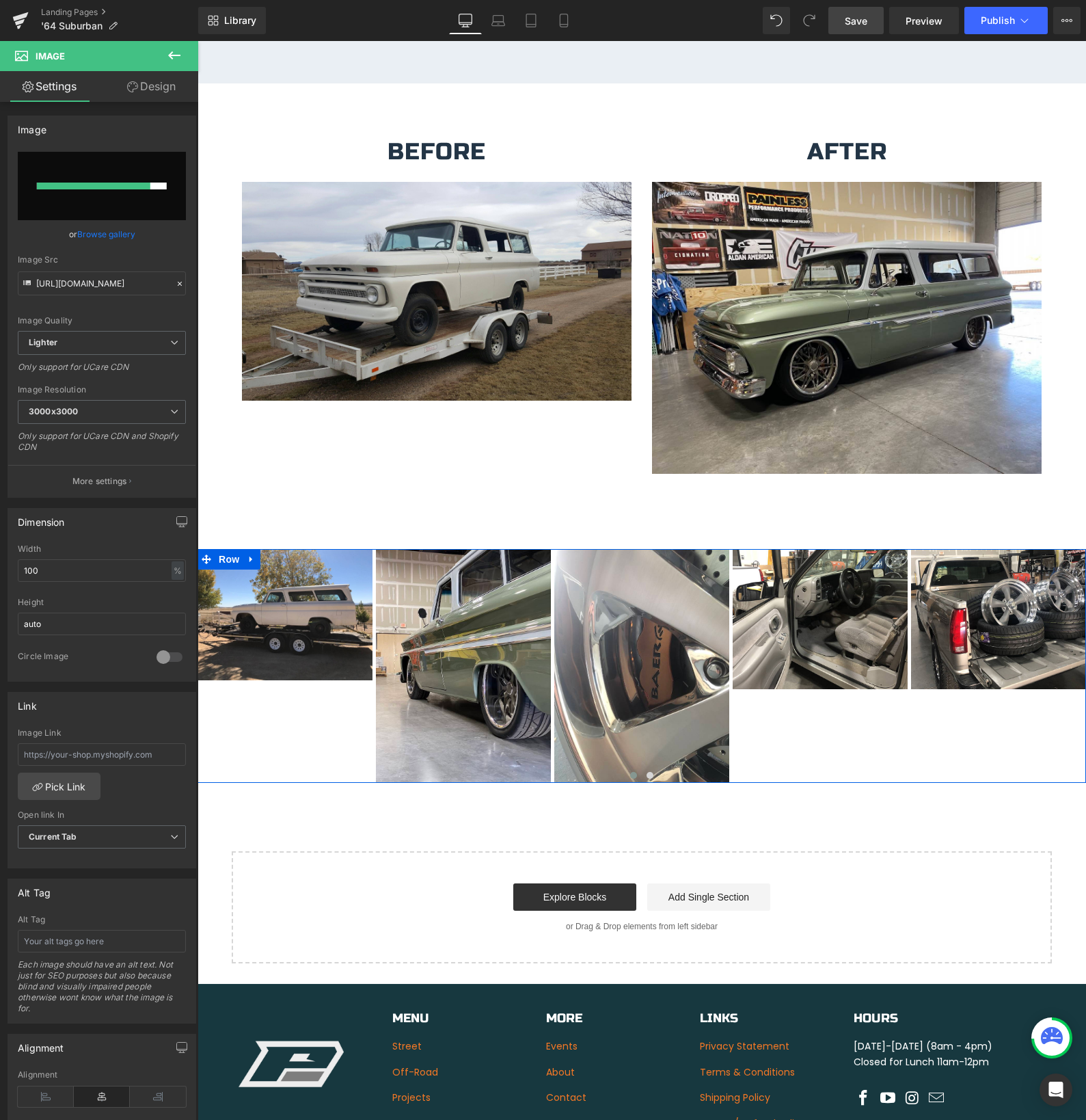
scroll to position [2157, 0]
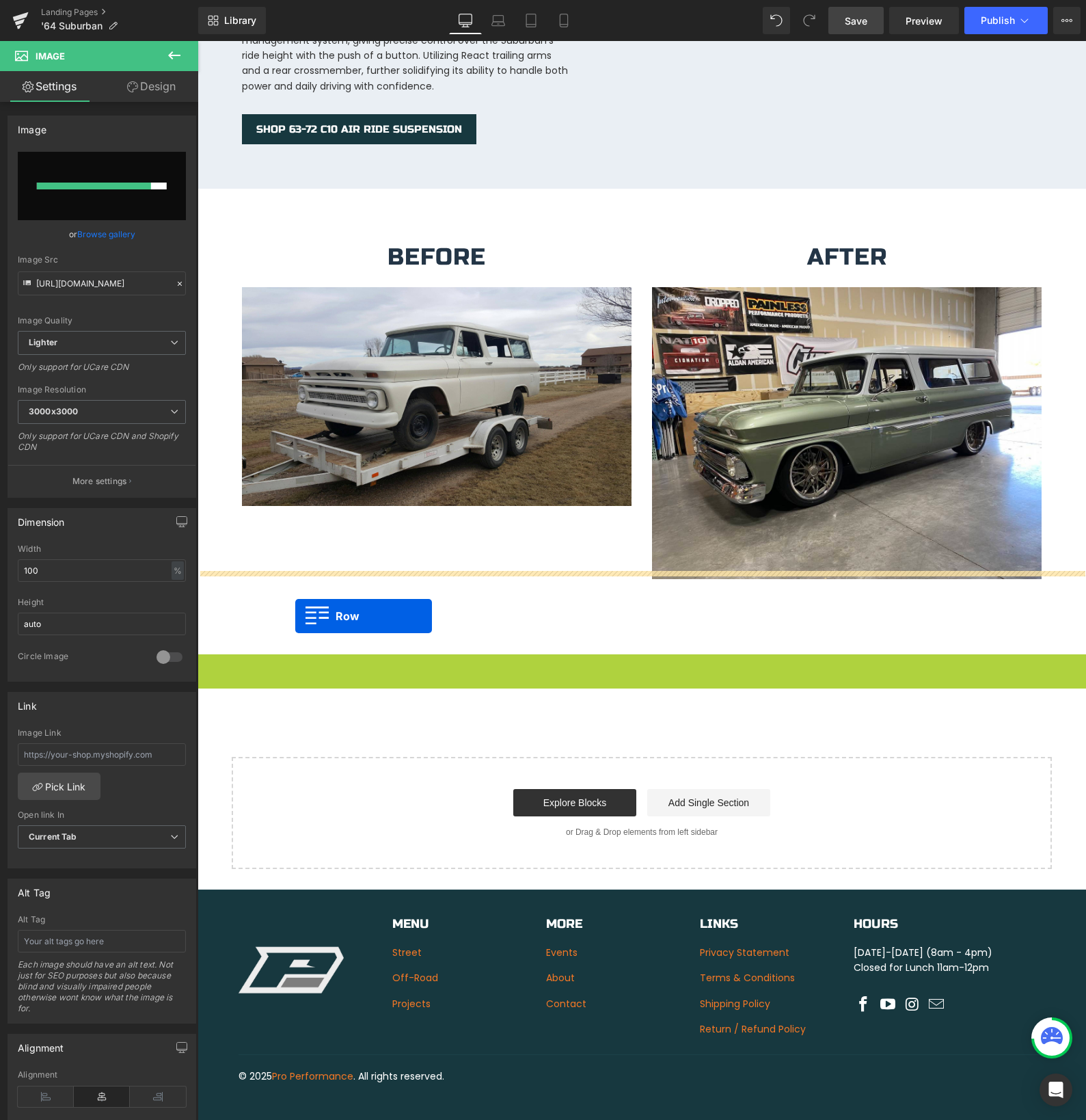
drag, startPoint x: 208, startPoint y: 547, endPoint x: 310, endPoint y: 608, distance: 118.8
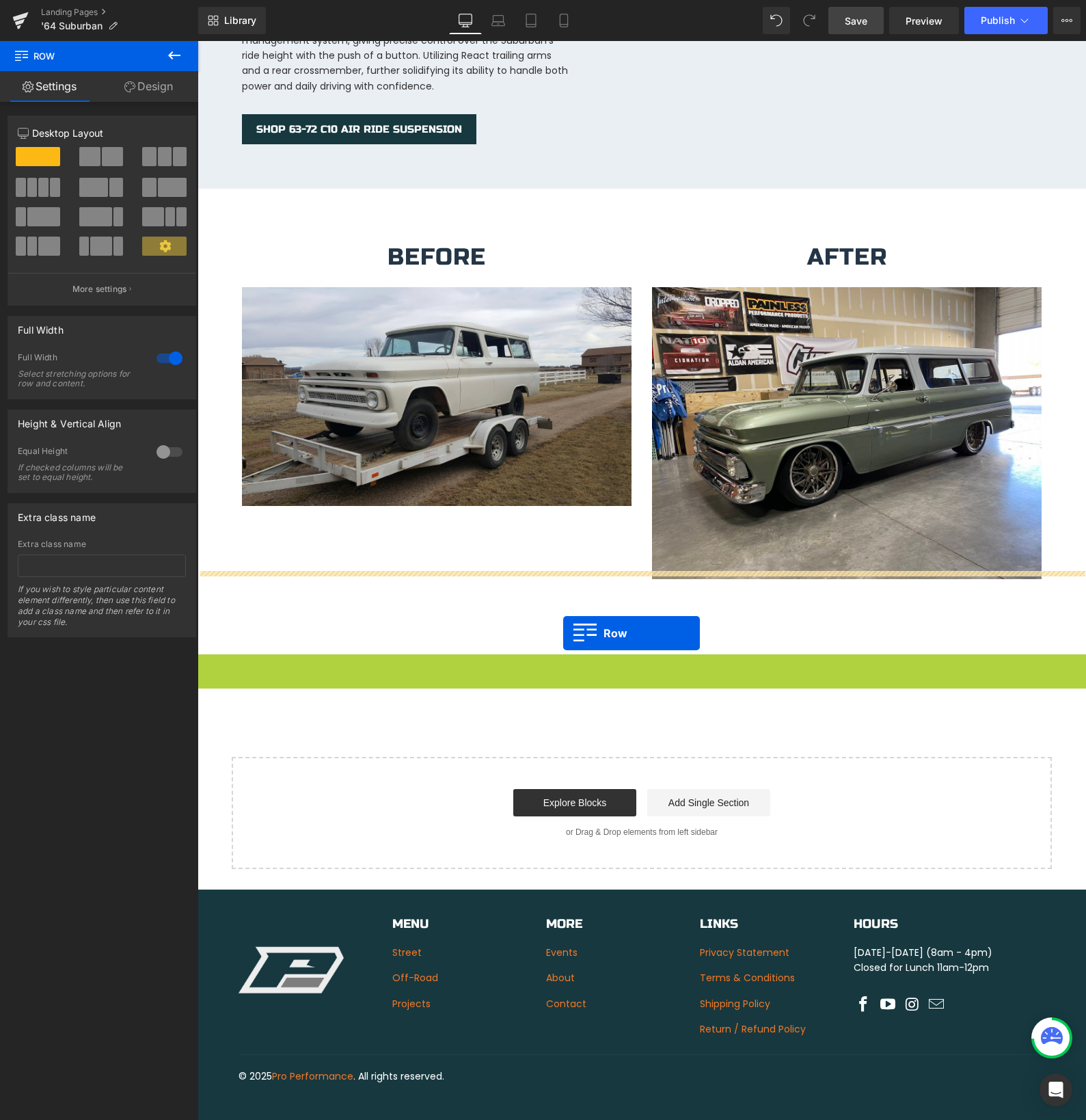
drag, startPoint x: 204, startPoint y: 540, endPoint x: 563, endPoint y: 633, distance: 370.9
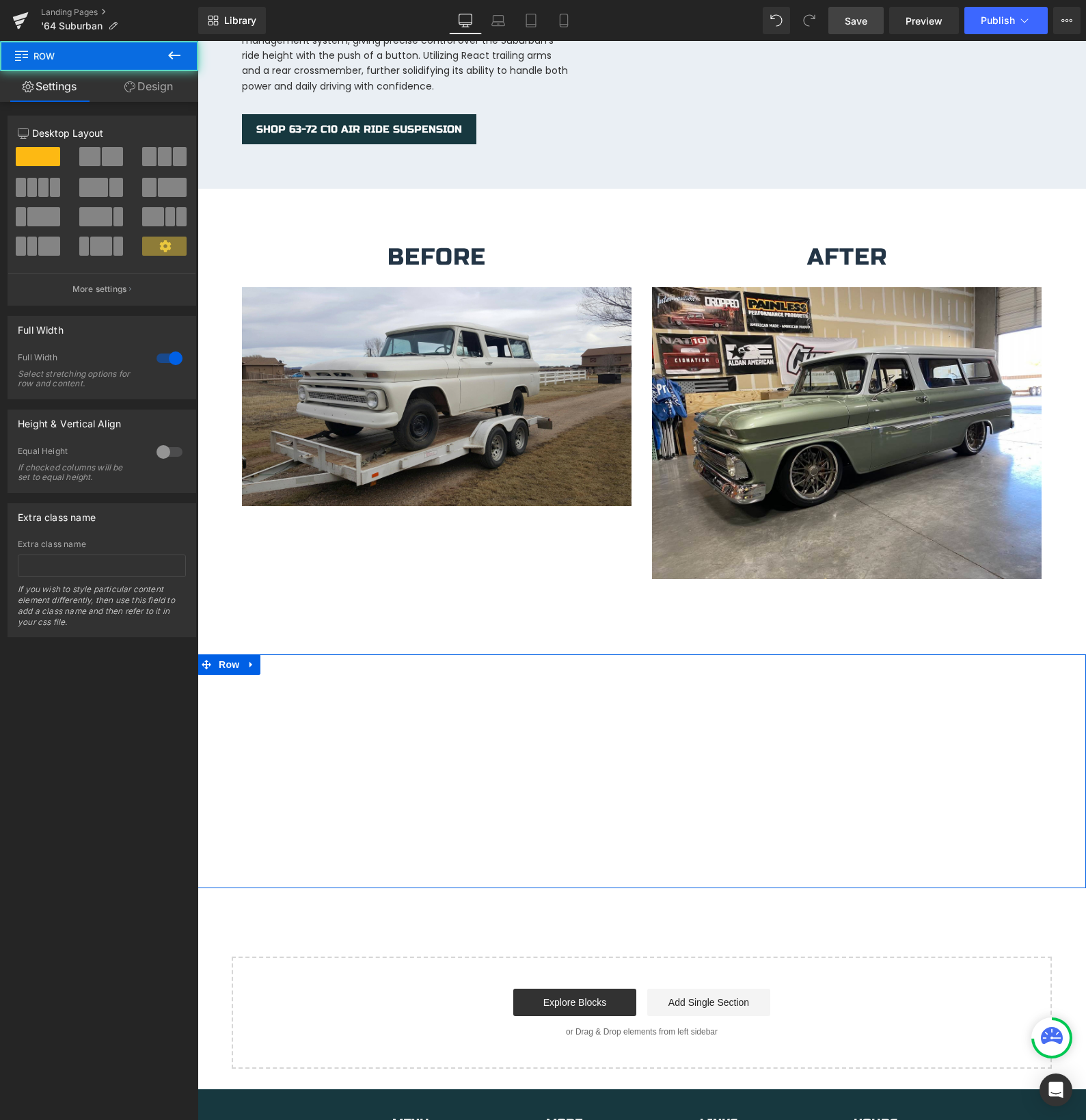
scroll to position [2263, 0]
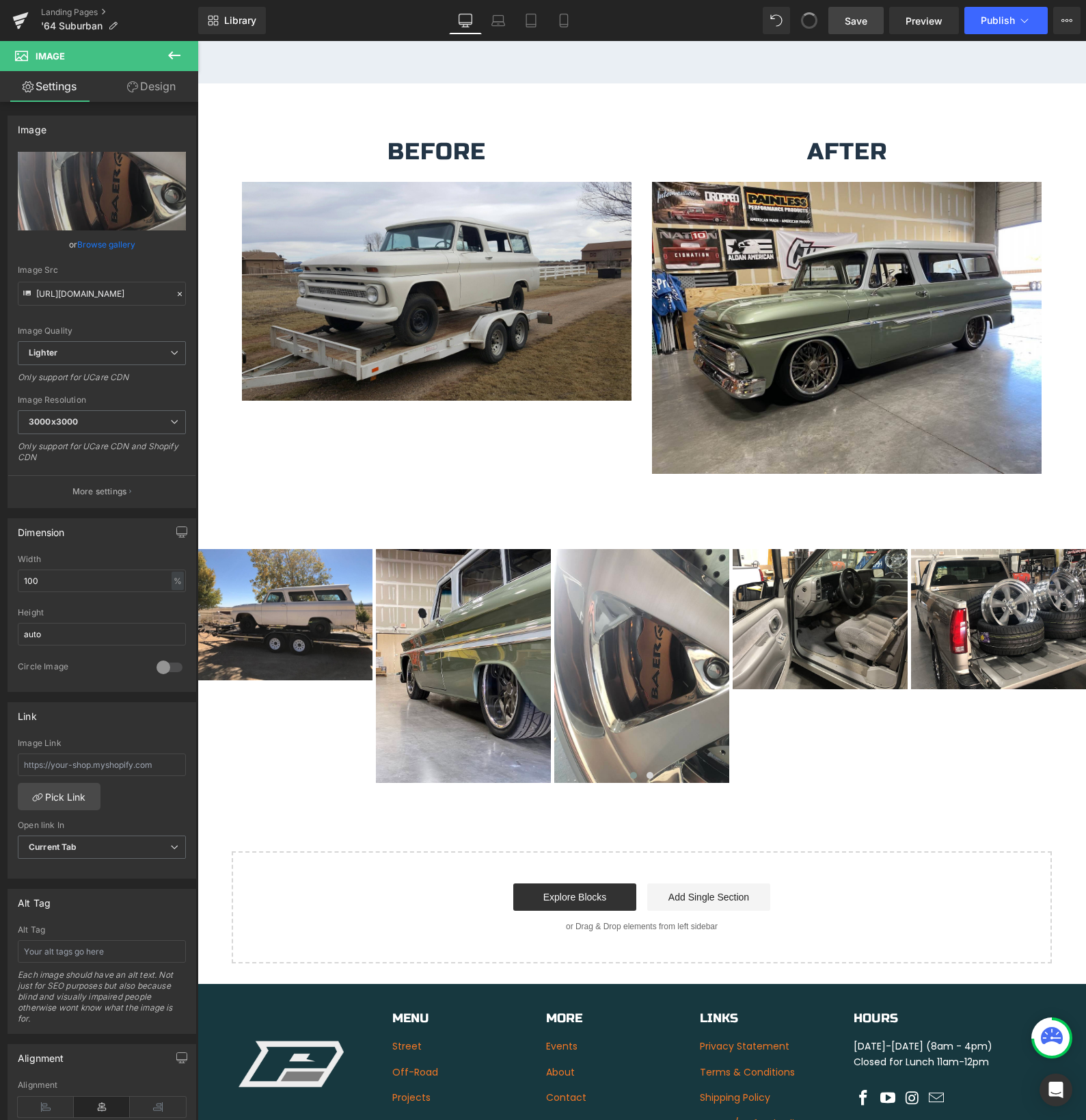
type input "[URL][DOMAIN_NAME]"
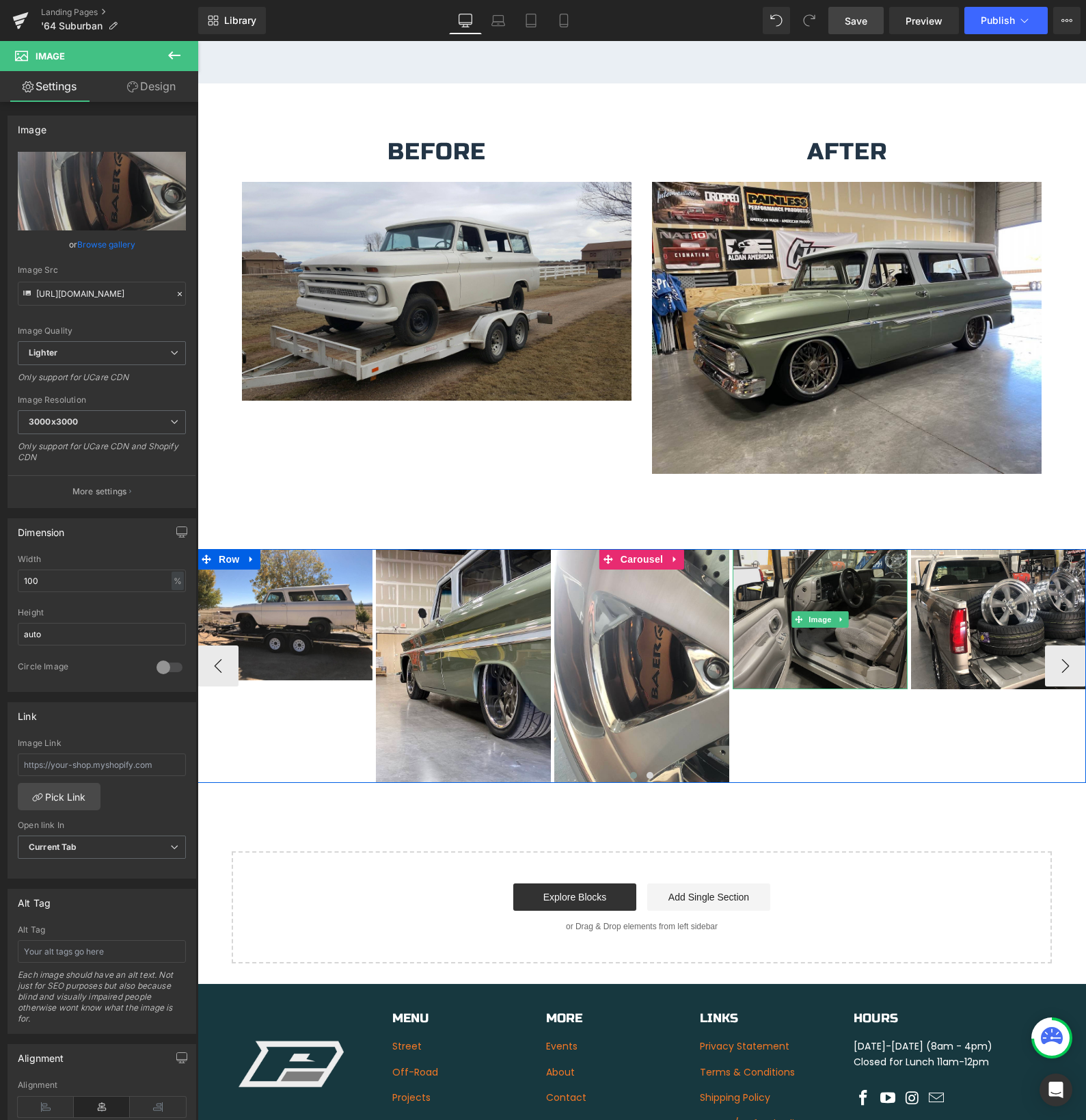
click at [772, 641] on img at bounding box center [820, 619] width 175 height 140
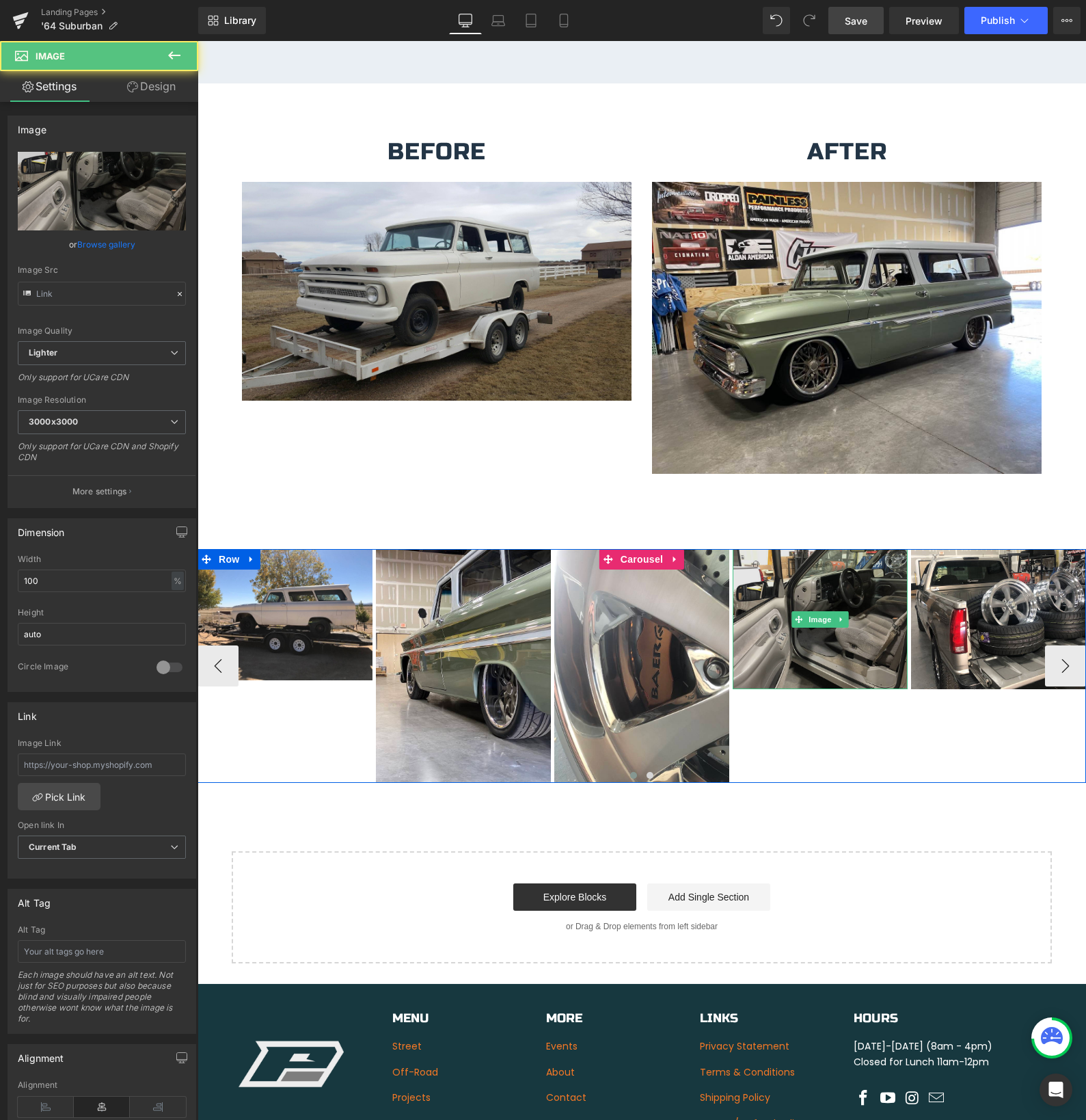
type input "[URL][DOMAIN_NAME]"
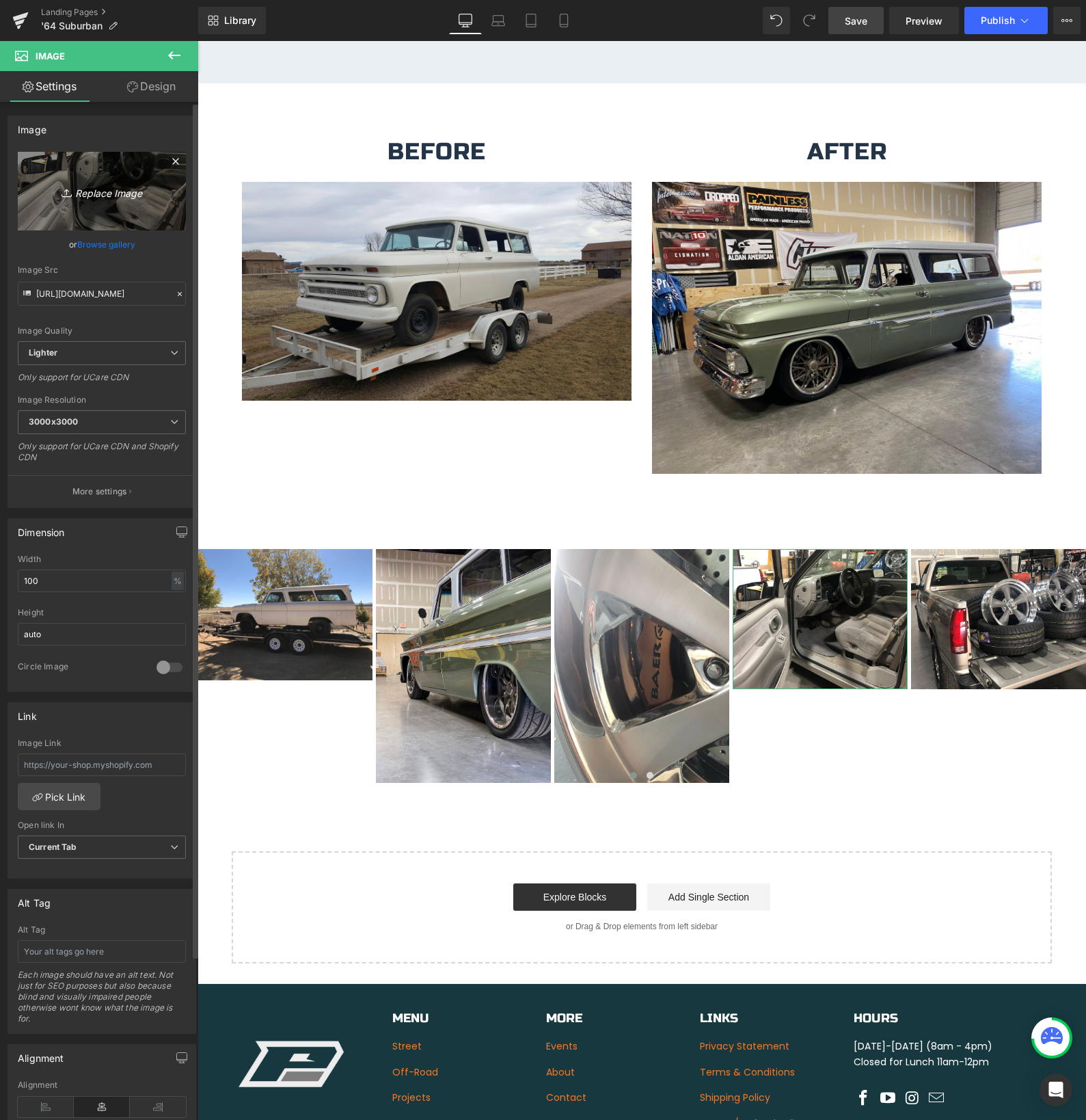
click at [128, 185] on icon "Replace Image" at bounding box center [102, 191] width 109 height 17
type input "C:\fakepath\IMG_3311.jpeg"
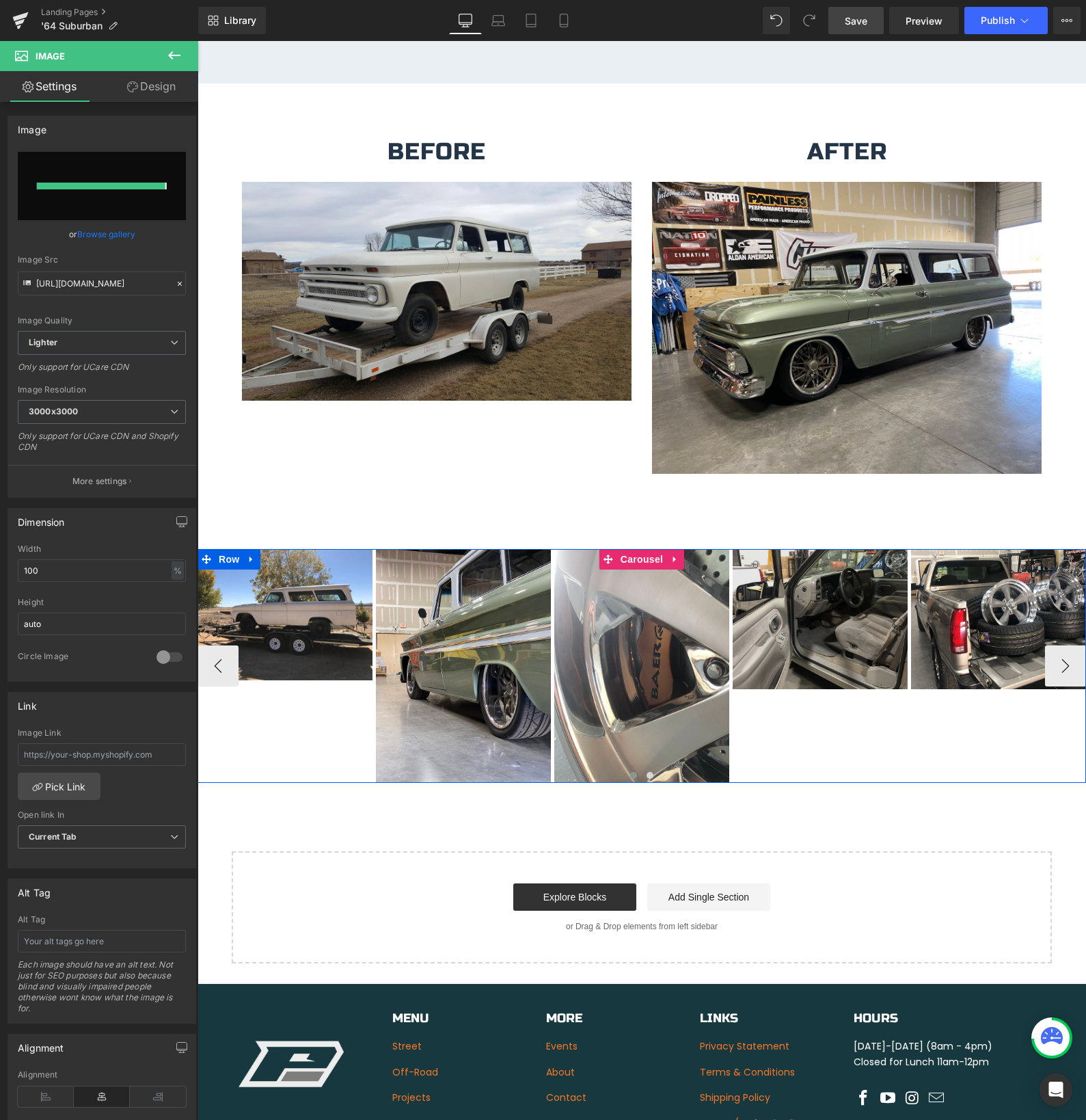
type input "[URL][DOMAIN_NAME]"
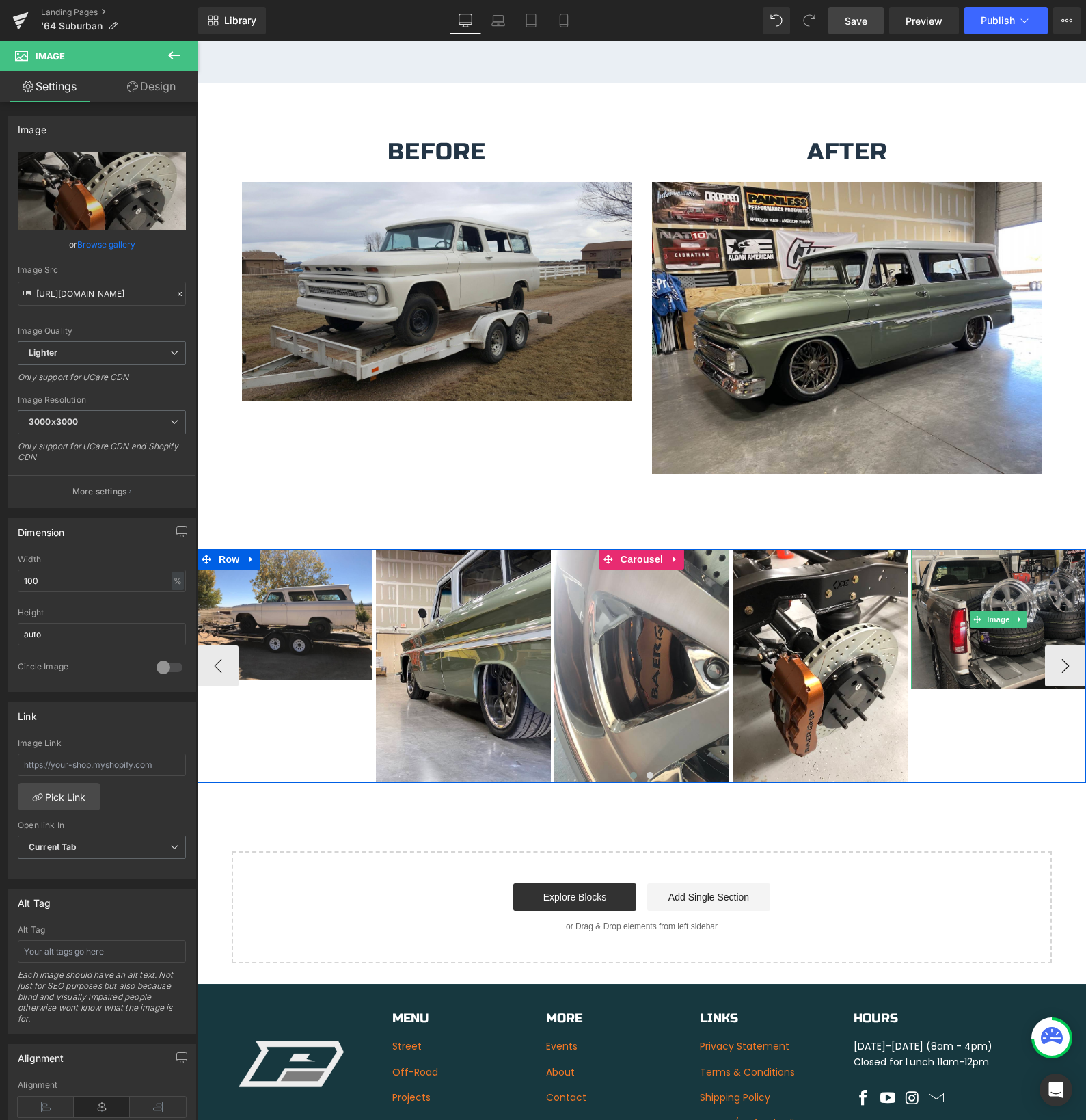
click at [955, 631] on img at bounding box center [999, 619] width 175 height 140
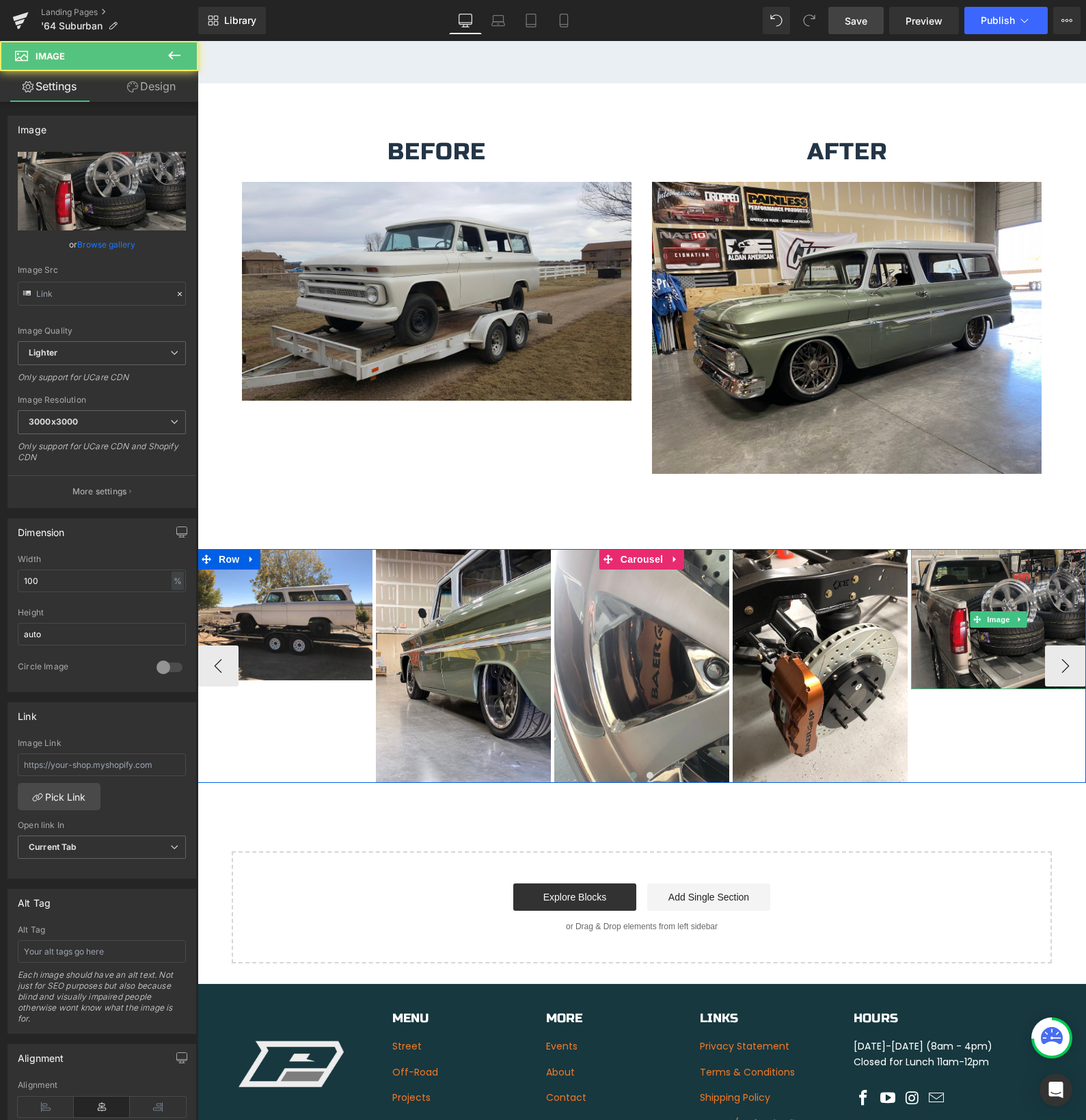
type input "[URL][DOMAIN_NAME]"
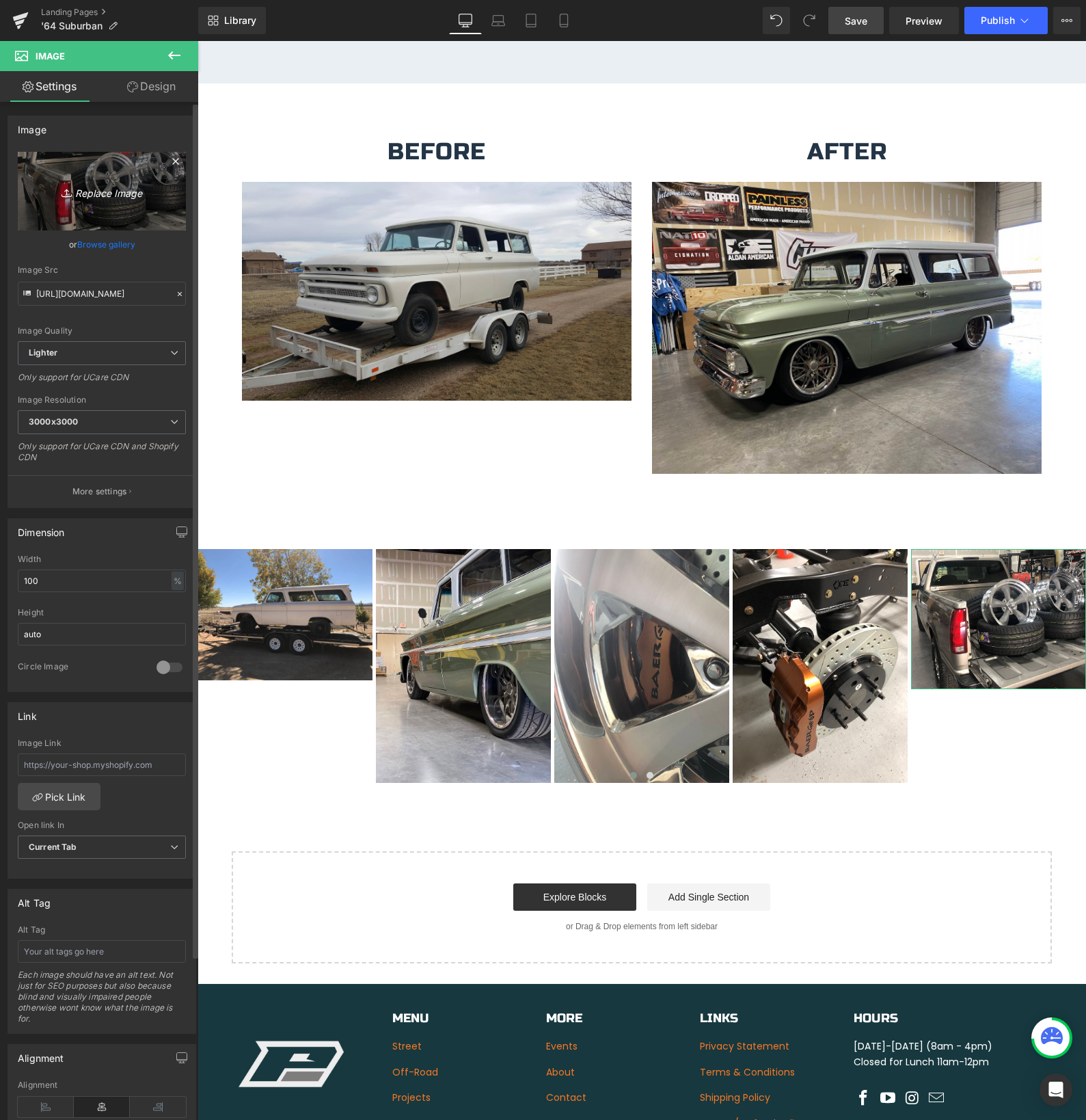
click at [87, 191] on icon "Replace Image" at bounding box center [102, 191] width 109 height 17
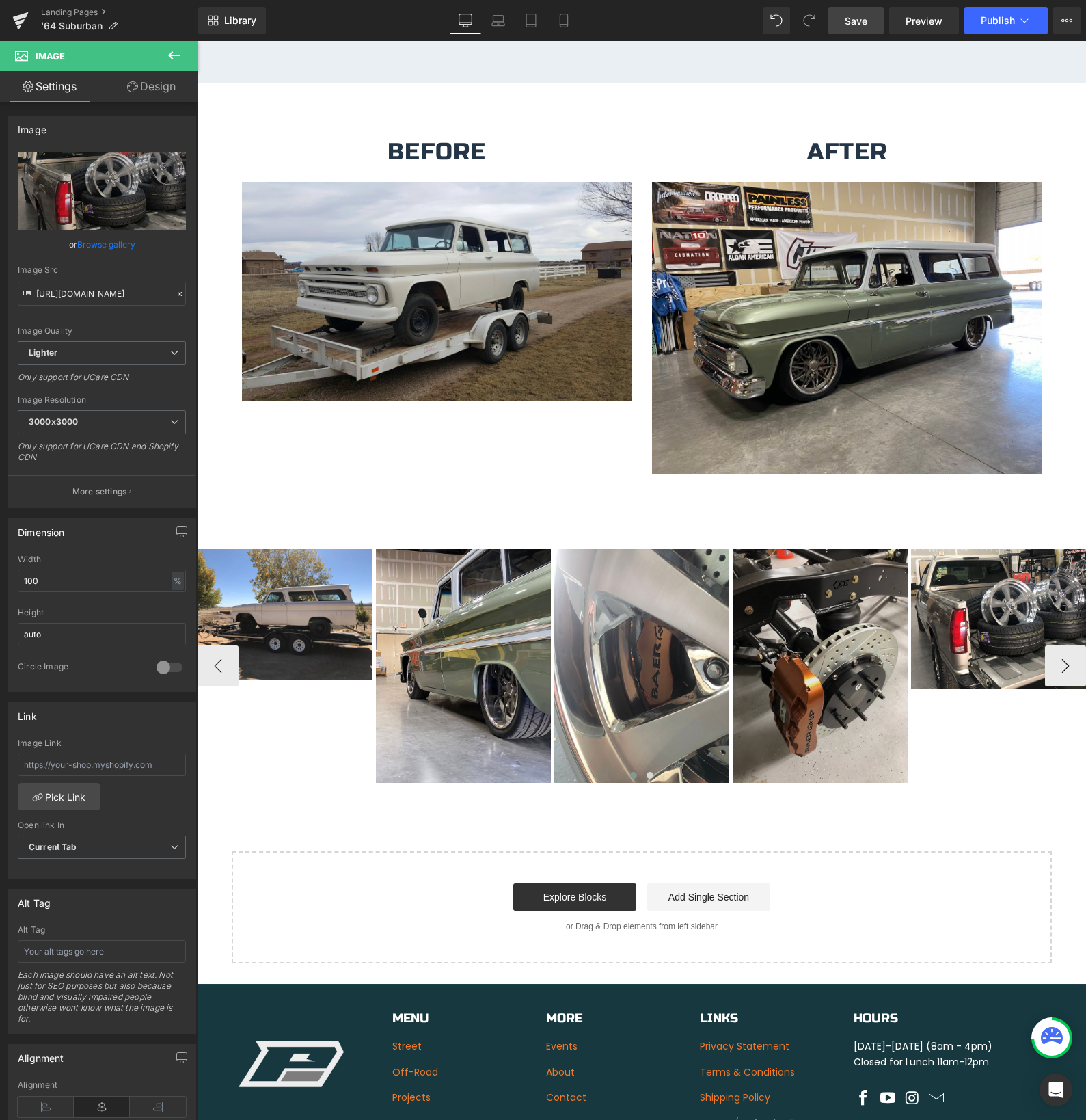
type input "C:\fakepath\IMG_3425.jpeg"
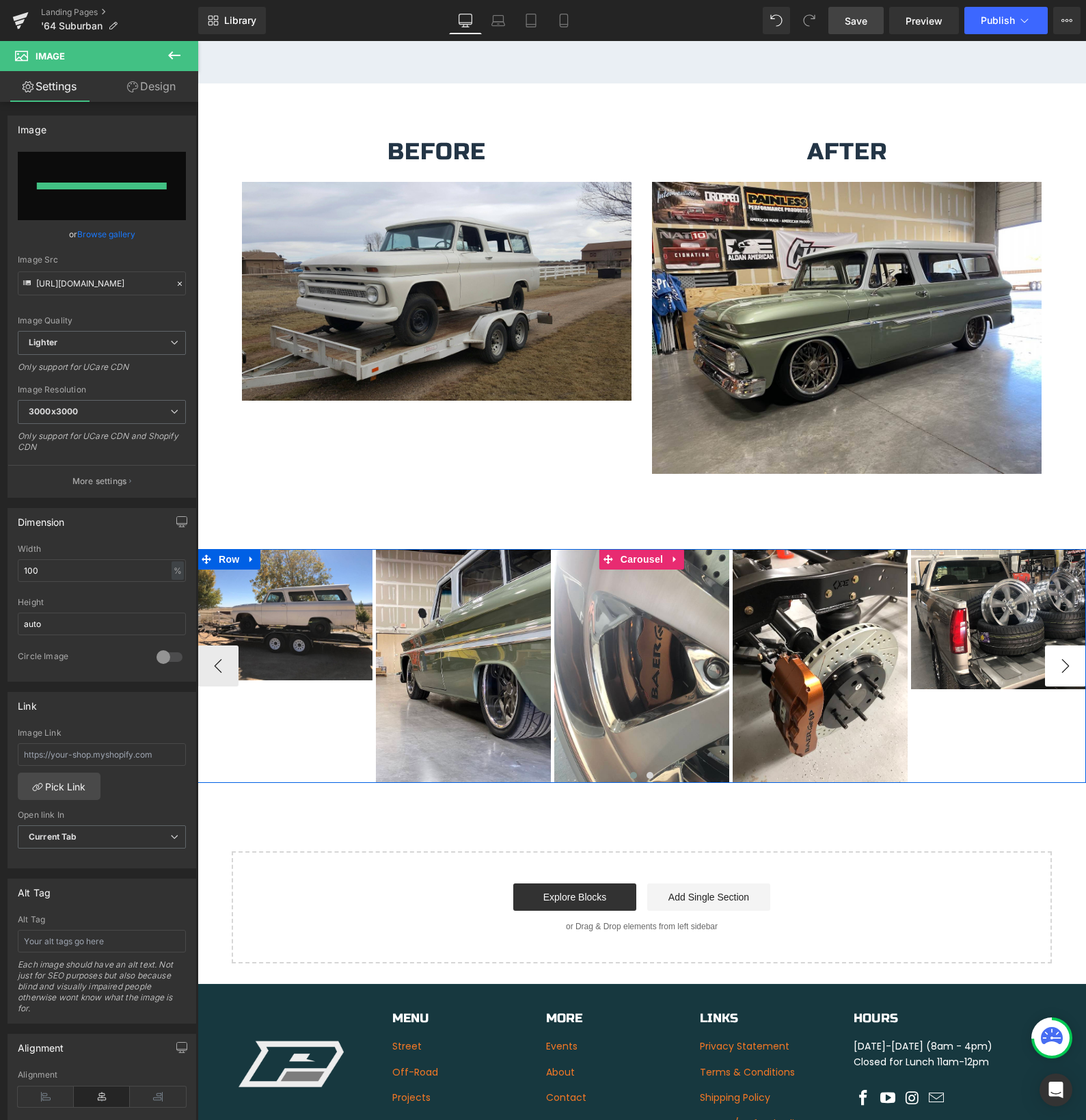
type input "[URL][DOMAIN_NAME]"
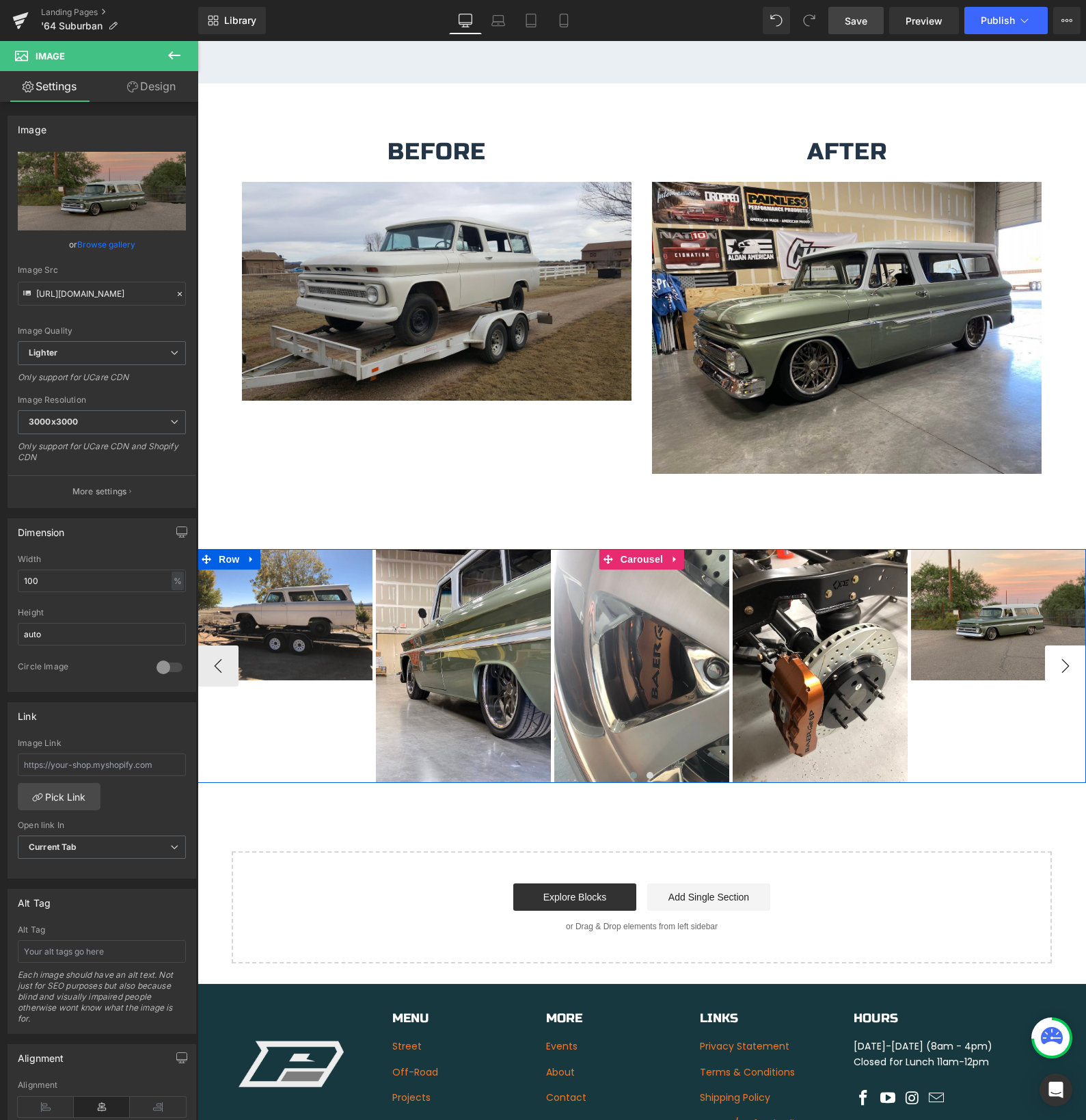
click at [1067, 648] on button "›" at bounding box center [1065, 665] width 41 height 41
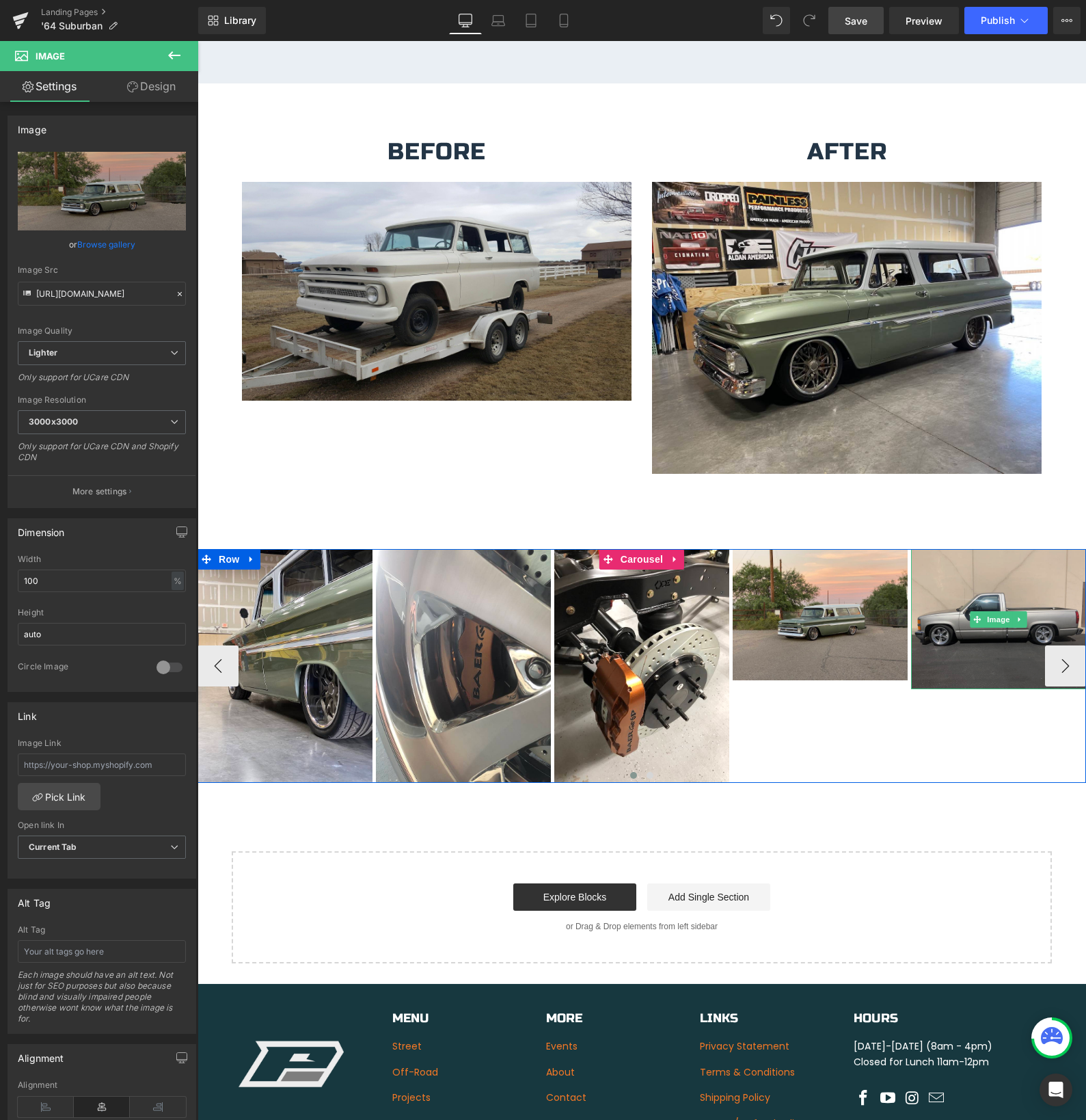
click at [1017, 614] on img at bounding box center [999, 619] width 175 height 140
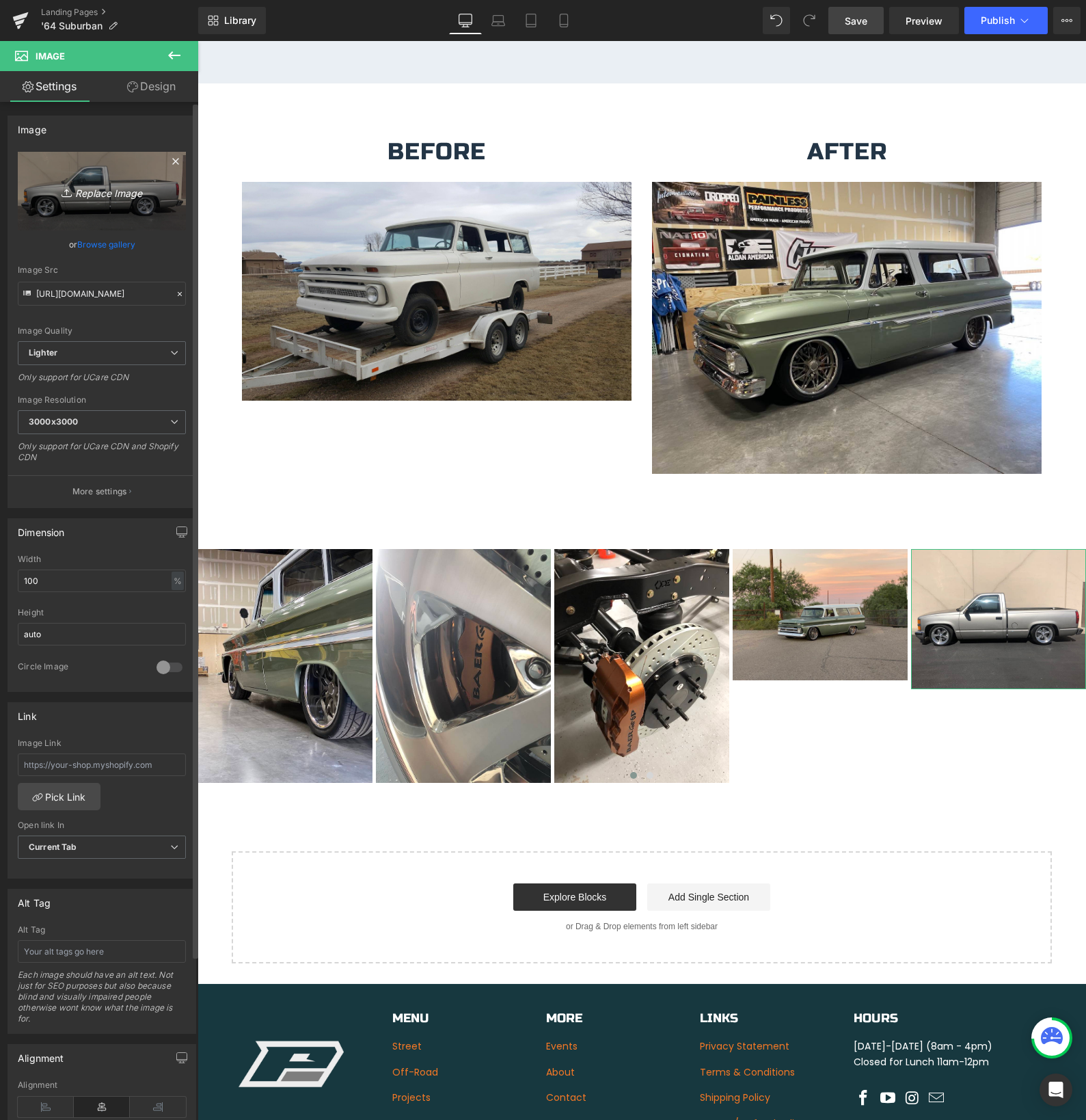
click at [96, 191] on icon "Replace Image" at bounding box center [102, 191] width 109 height 17
type input "C:\fakepath\IMG_3427.jpeg"
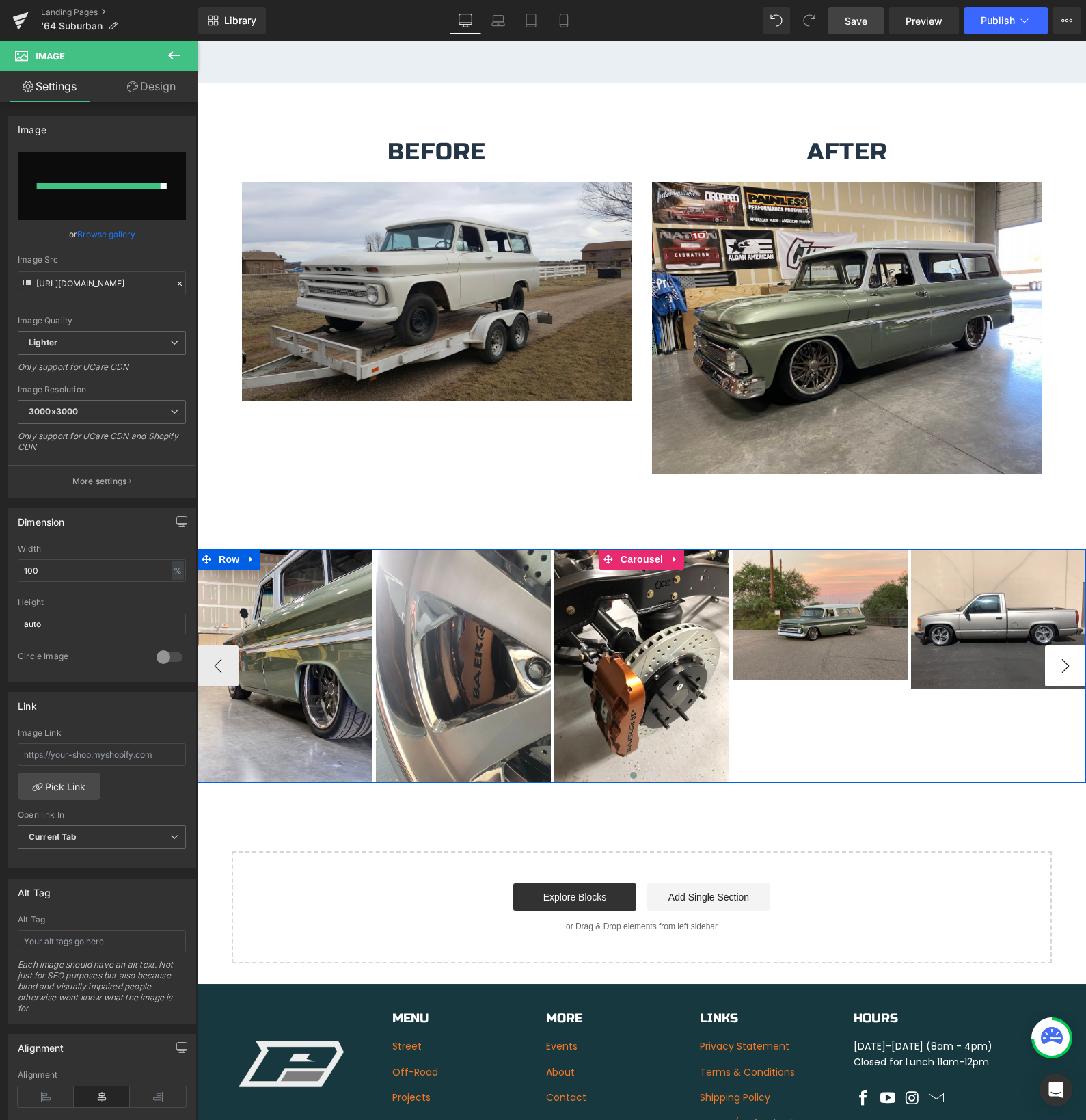
type input "[URL][DOMAIN_NAME]"
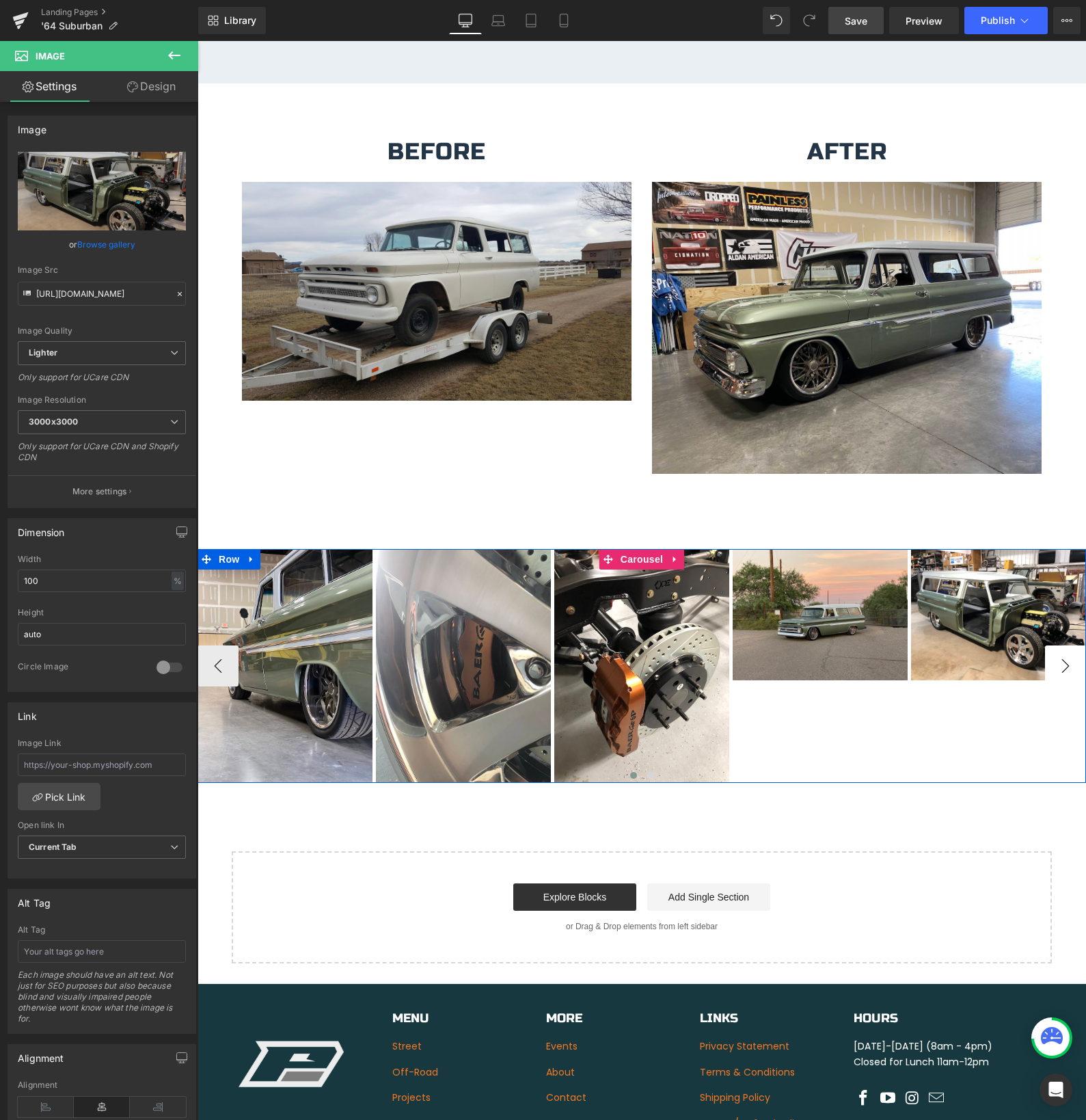
click at [1062, 648] on button "›" at bounding box center [1065, 665] width 41 height 41
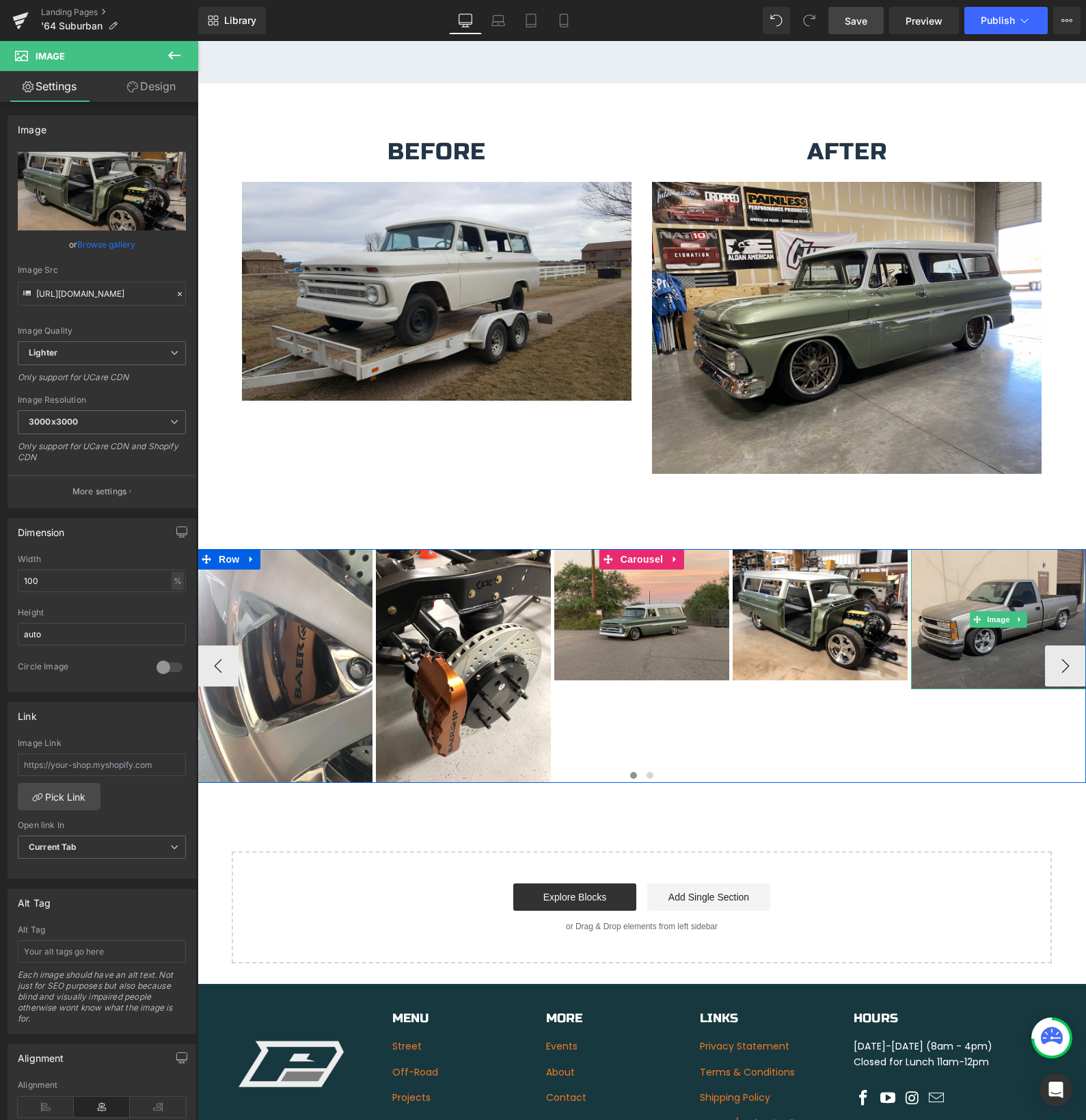
click at [982, 634] on img at bounding box center [999, 619] width 175 height 140
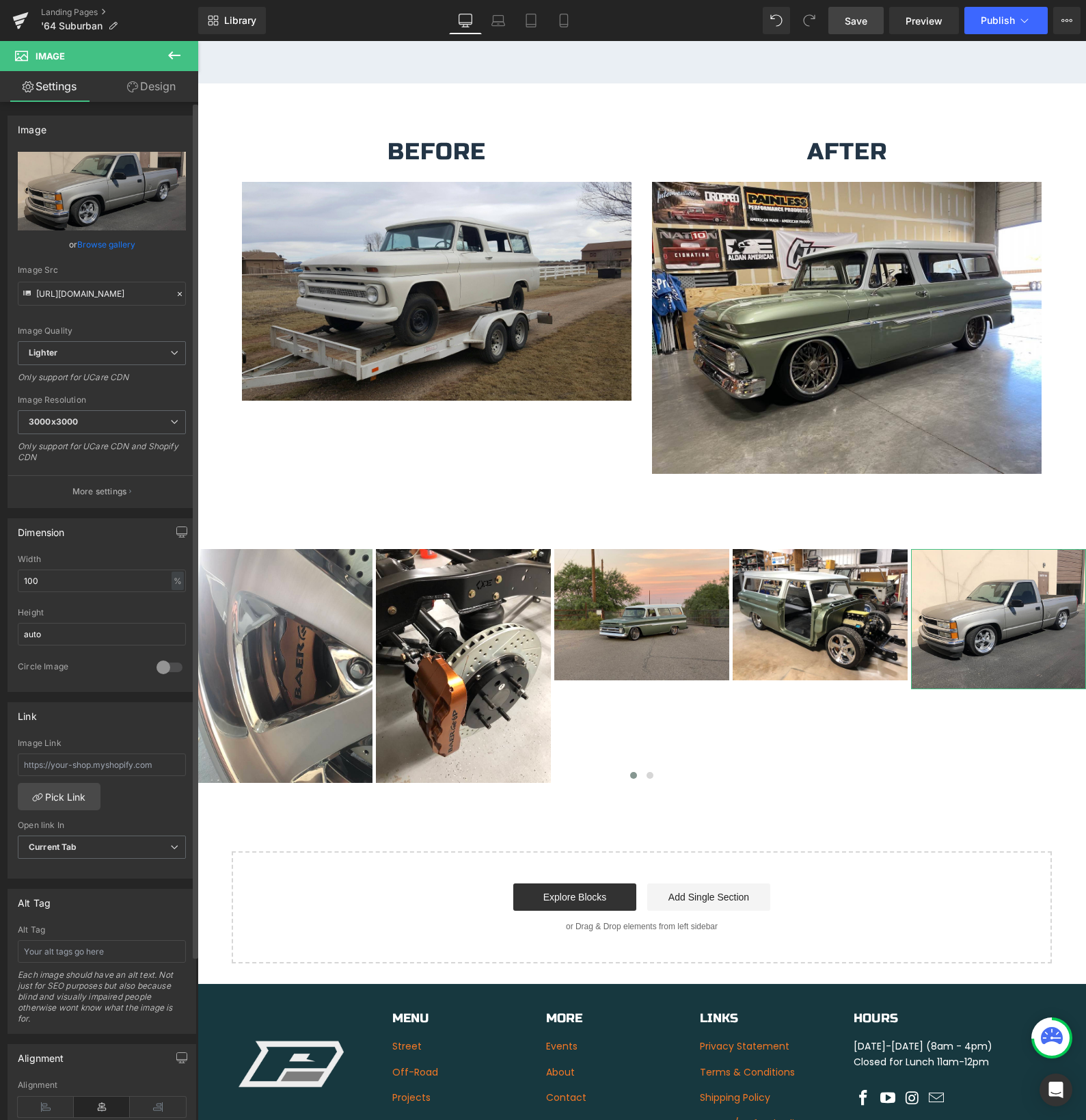
click at [93, 248] on link "Browse gallery" at bounding box center [106, 244] width 59 height 24
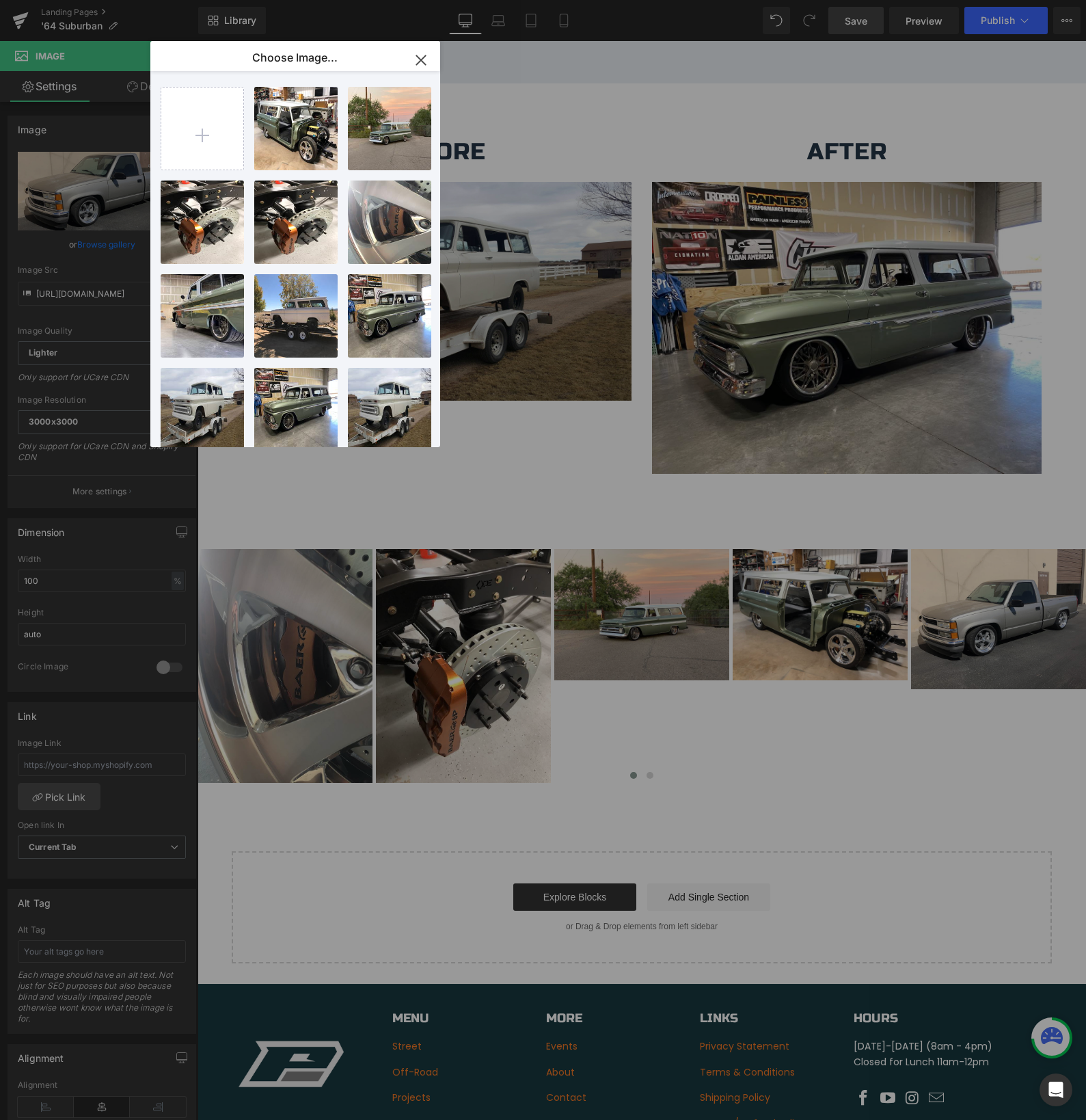
click at [415, 60] on icon "button" at bounding box center [420, 60] width 22 height 22
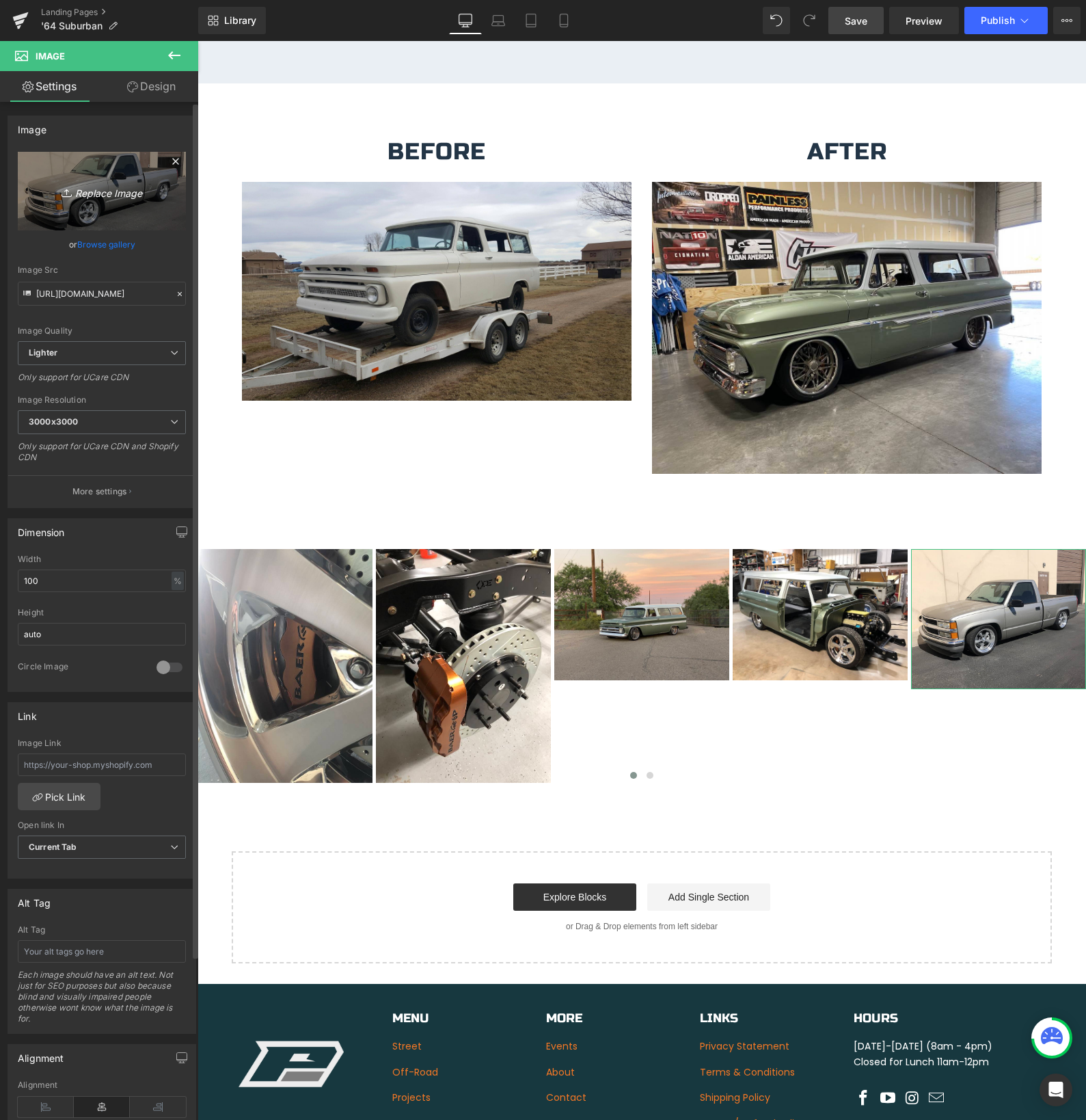
click at [94, 187] on icon "Replace Image" at bounding box center [102, 191] width 109 height 17
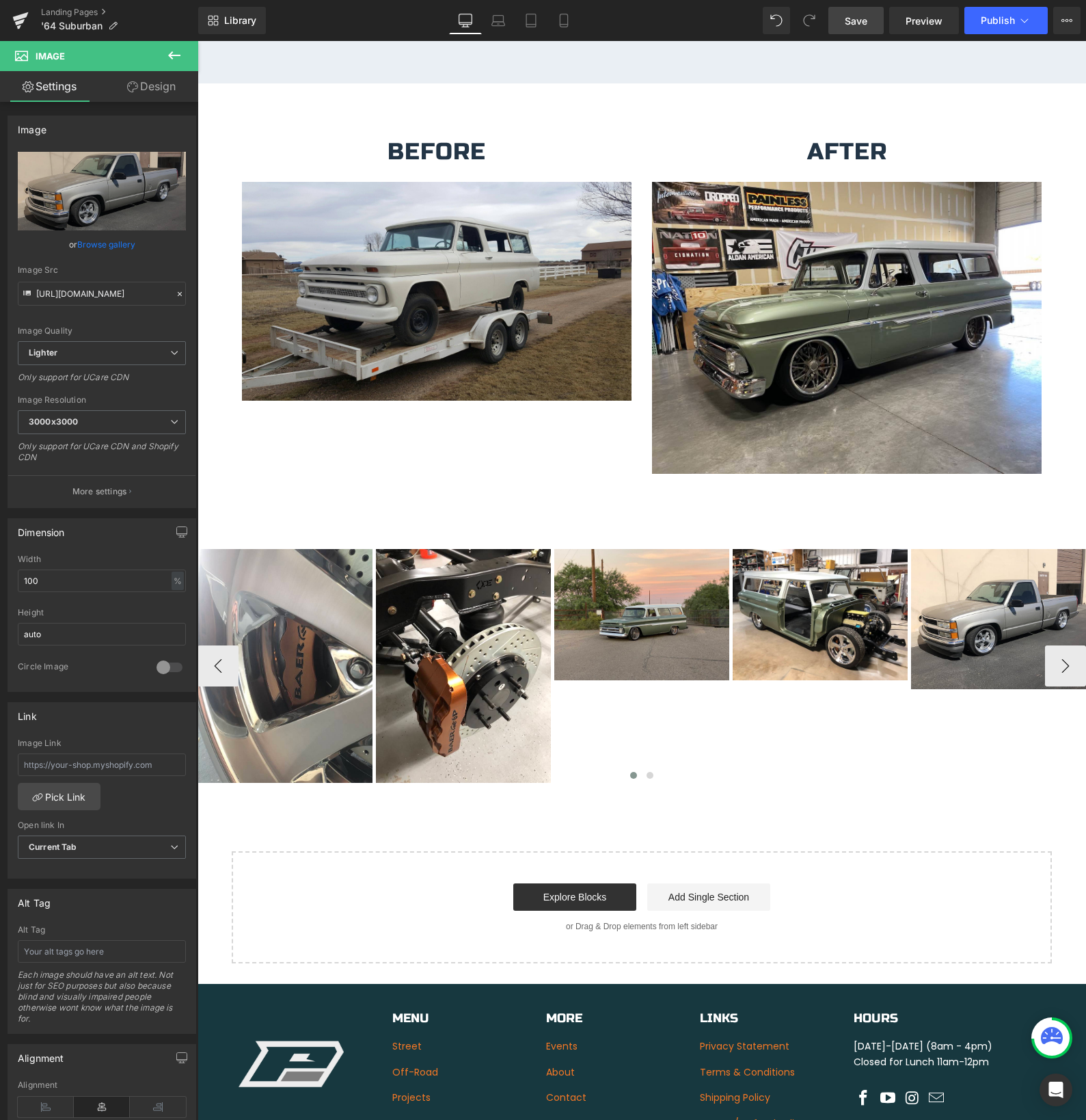
type input "C:\fakepath\IMG_4077.jpeg"
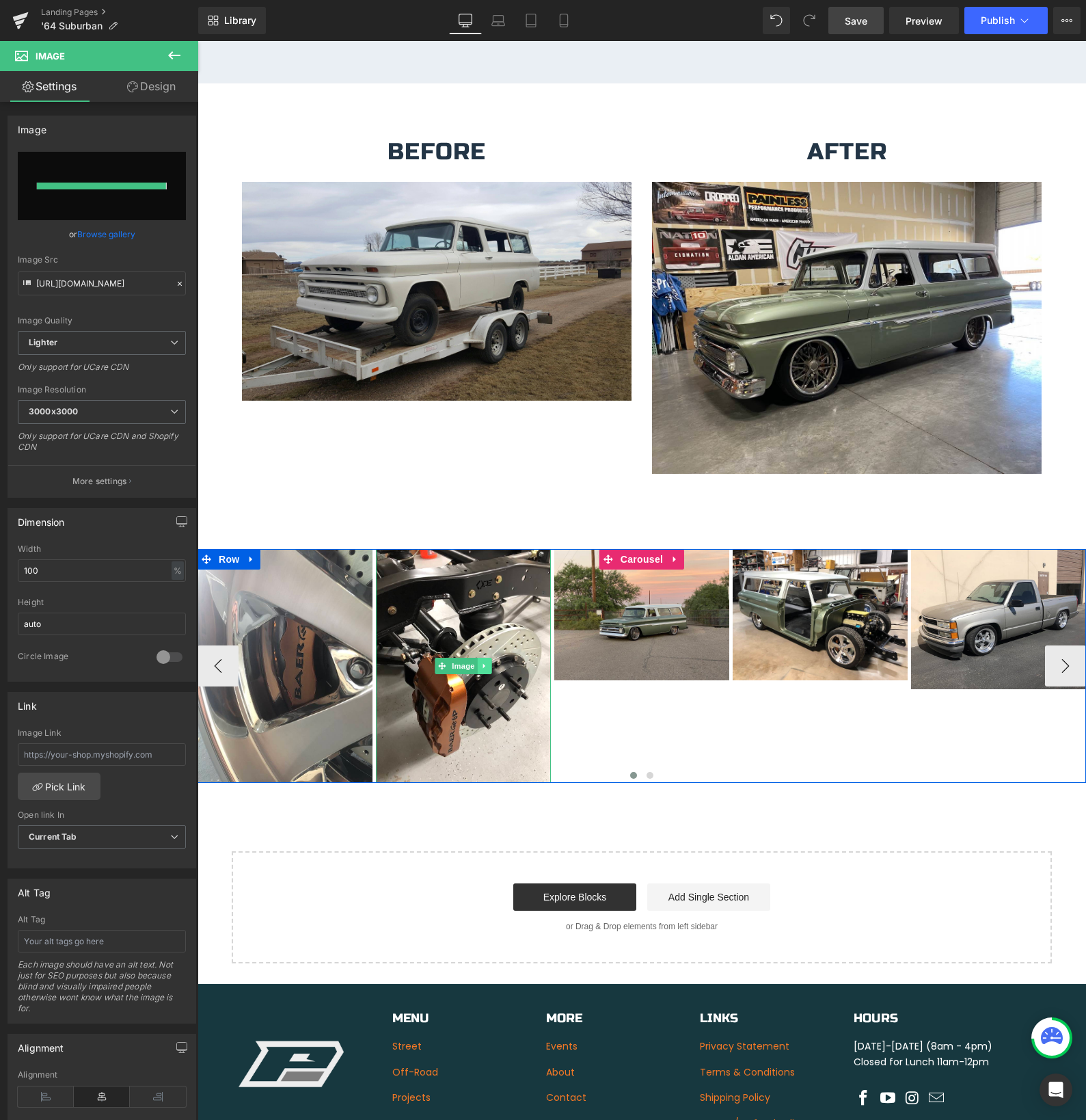
click at [484, 662] on icon at bounding box center [485, 666] width 8 height 9
type input "[URL][DOMAIN_NAME]"
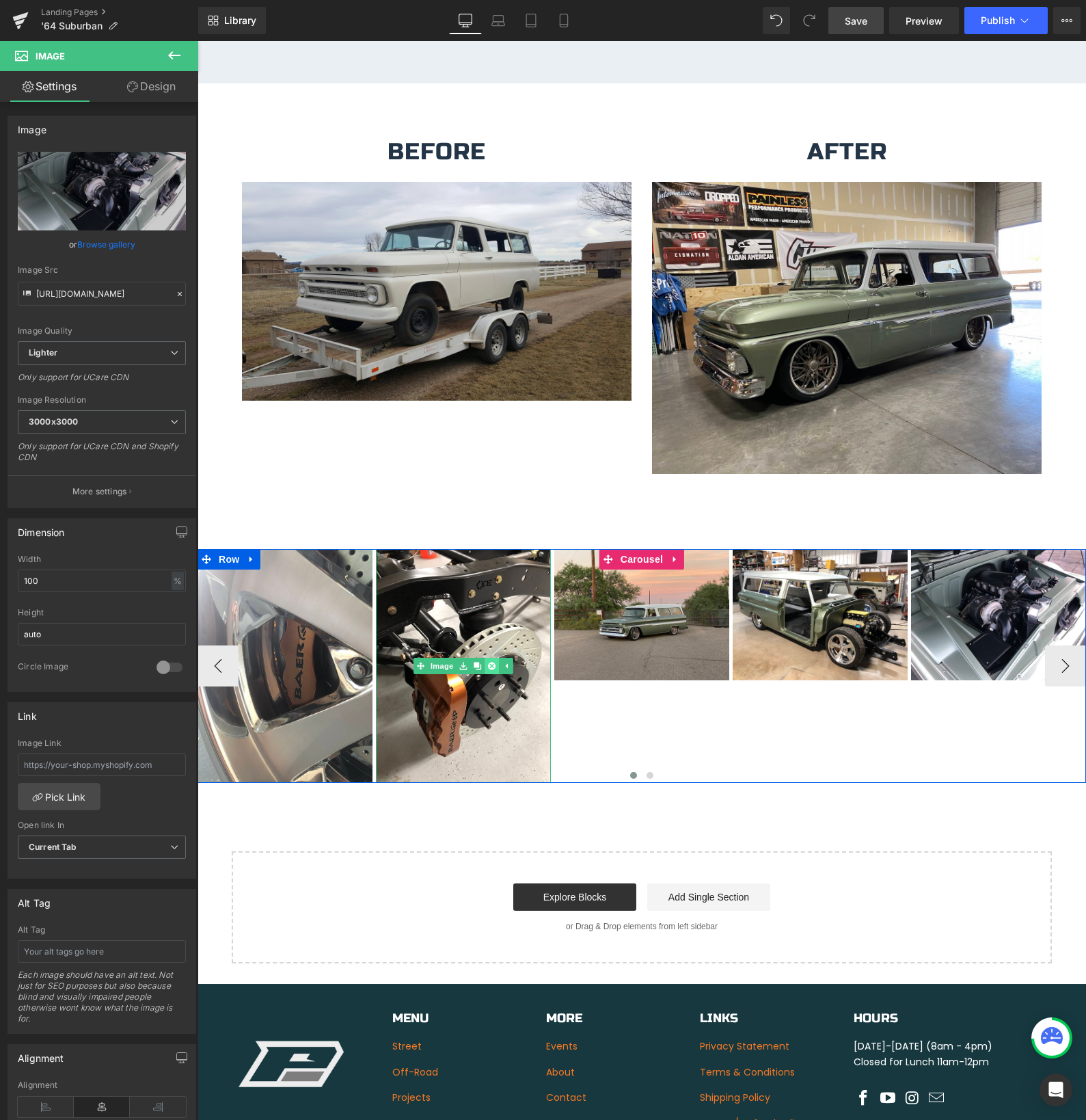
click at [493, 662] on icon at bounding box center [492, 666] width 8 height 9
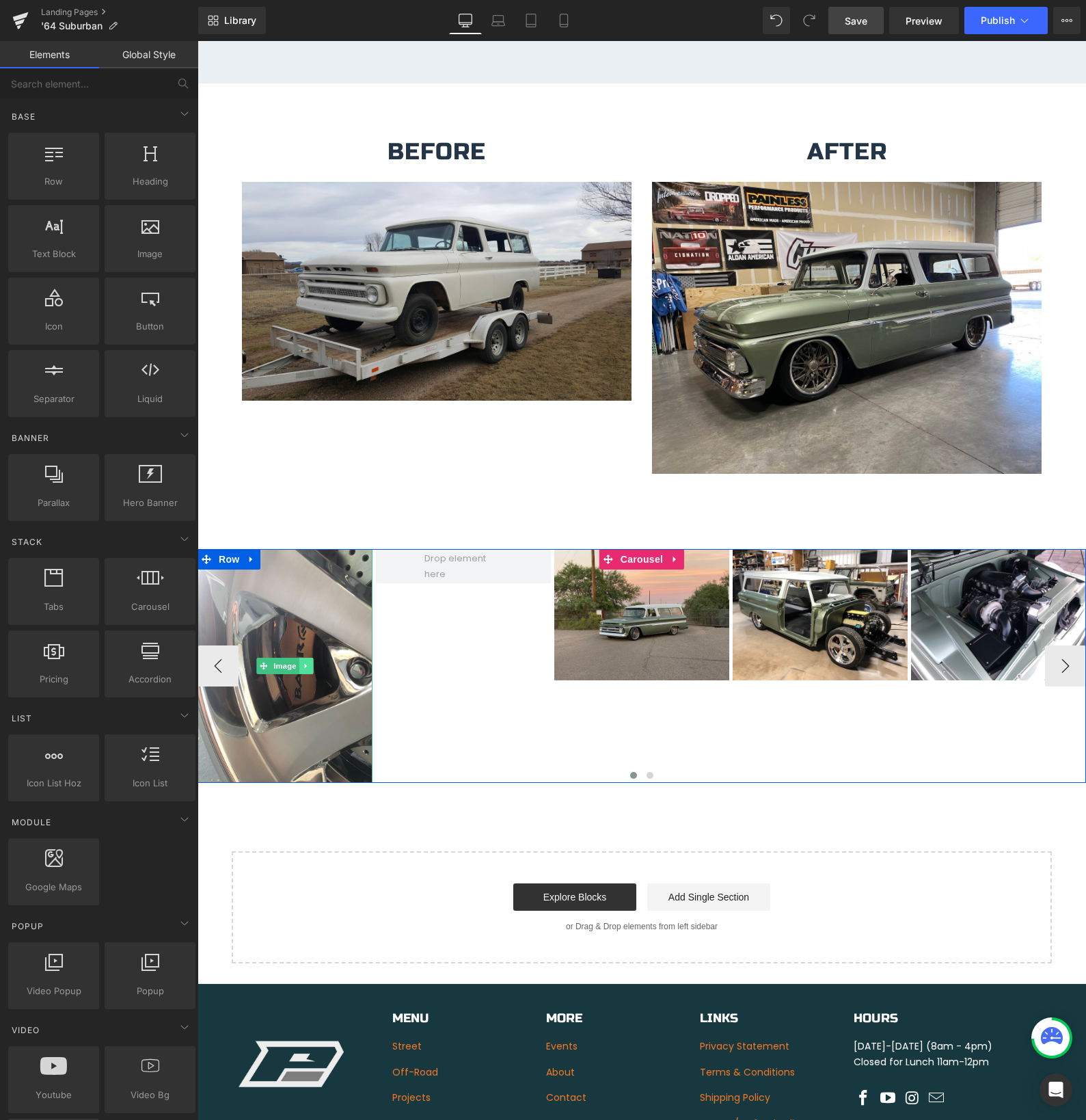
drag, startPoint x: 307, startPoint y: 650, endPoint x: 322, endPoint y: 655, distance: 15.8
click at [307, 662] on icon at bounding box center [307, 666] width 8 height 9
drag, startPoint x: 313, startPoint y: 651, endPoint x: 331, endPoint y: 653, distance: 18.1
click at [313, 662] on icon at bounding box center [314, 666] width 8 height 8
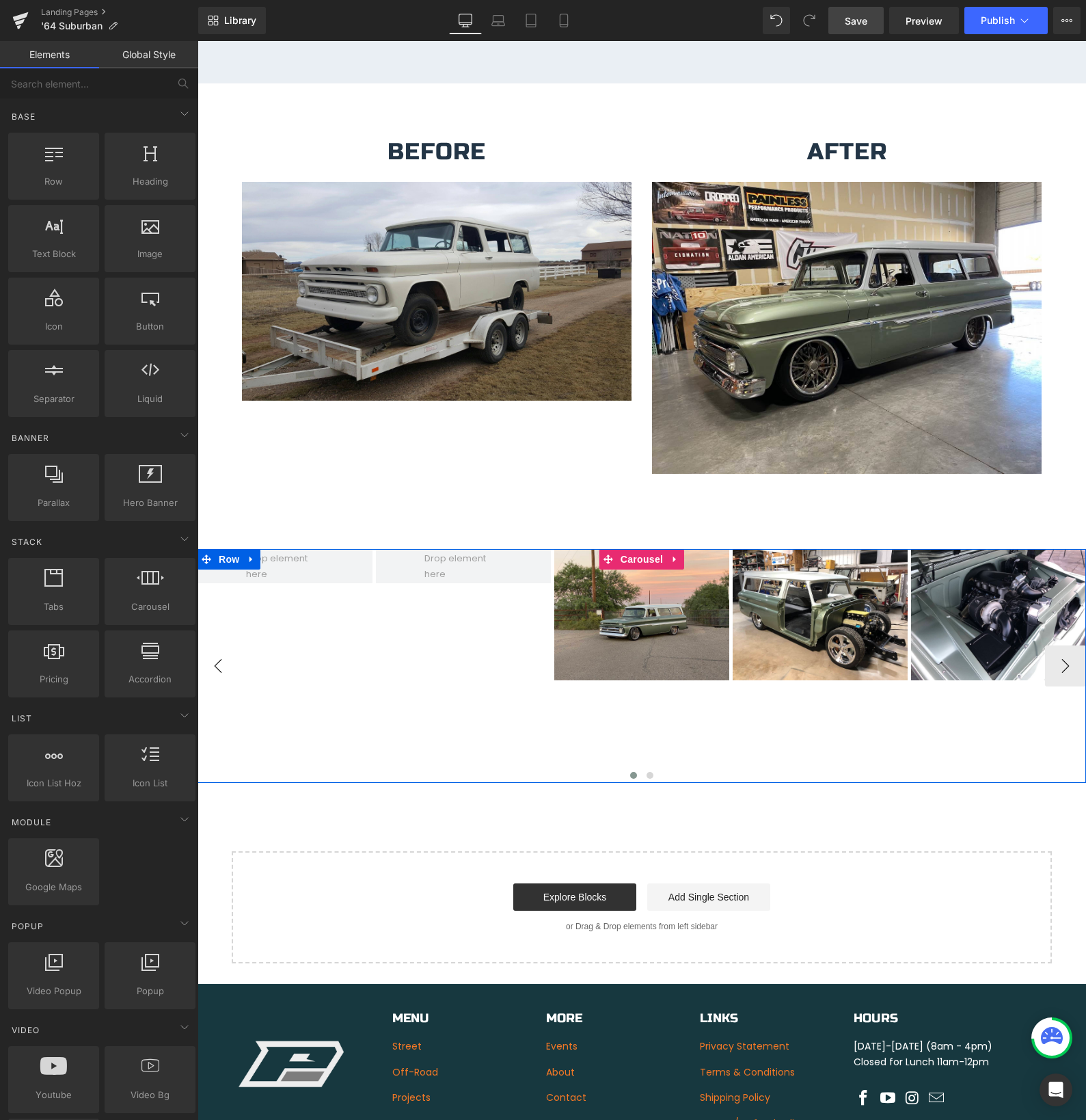
click at [220, 655] on button "‹" at bounding box center [218, 665] width 41 height 41
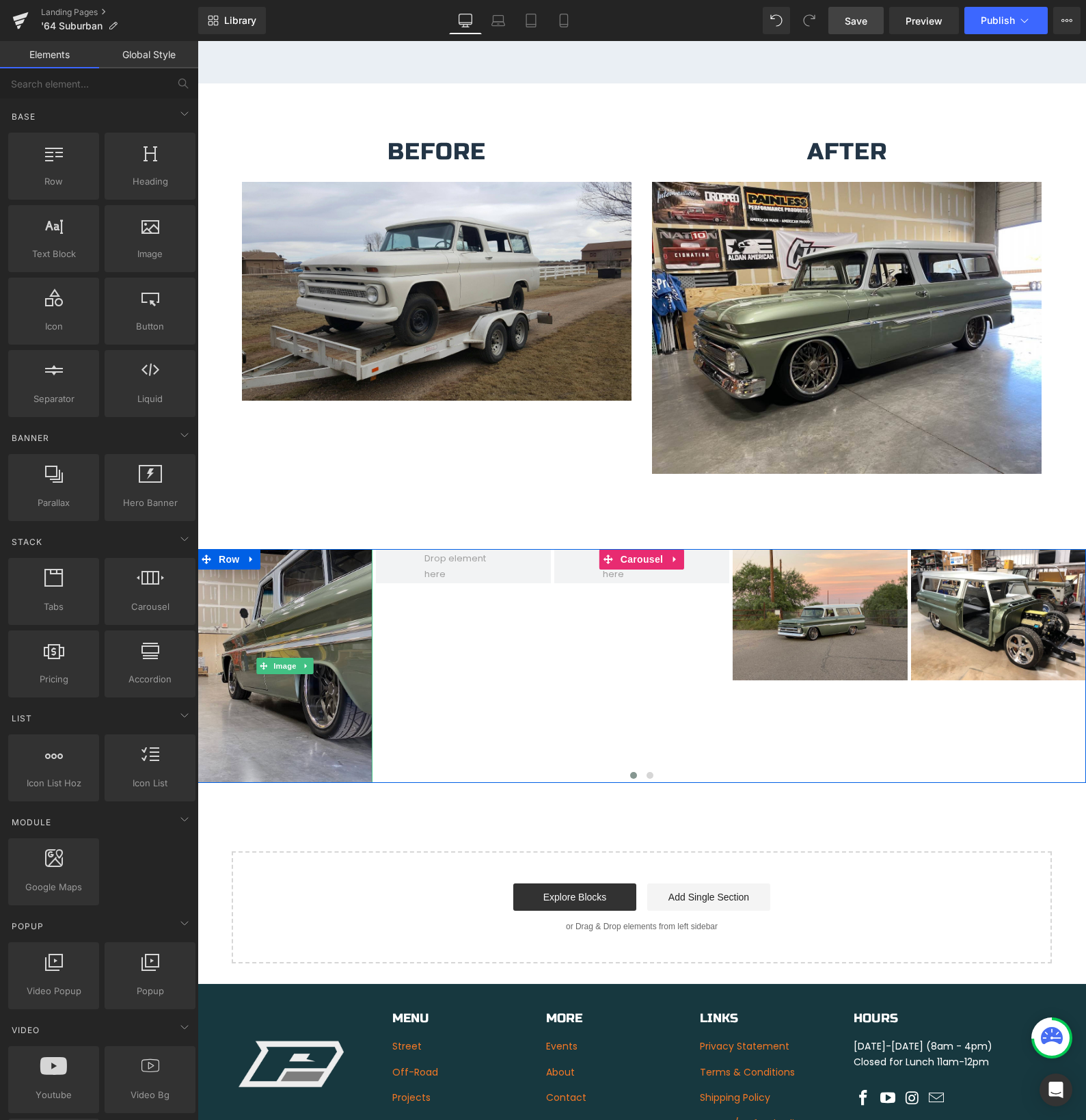
click at [346, 653] on img at bounding box center [285, 665] width 175 height 233
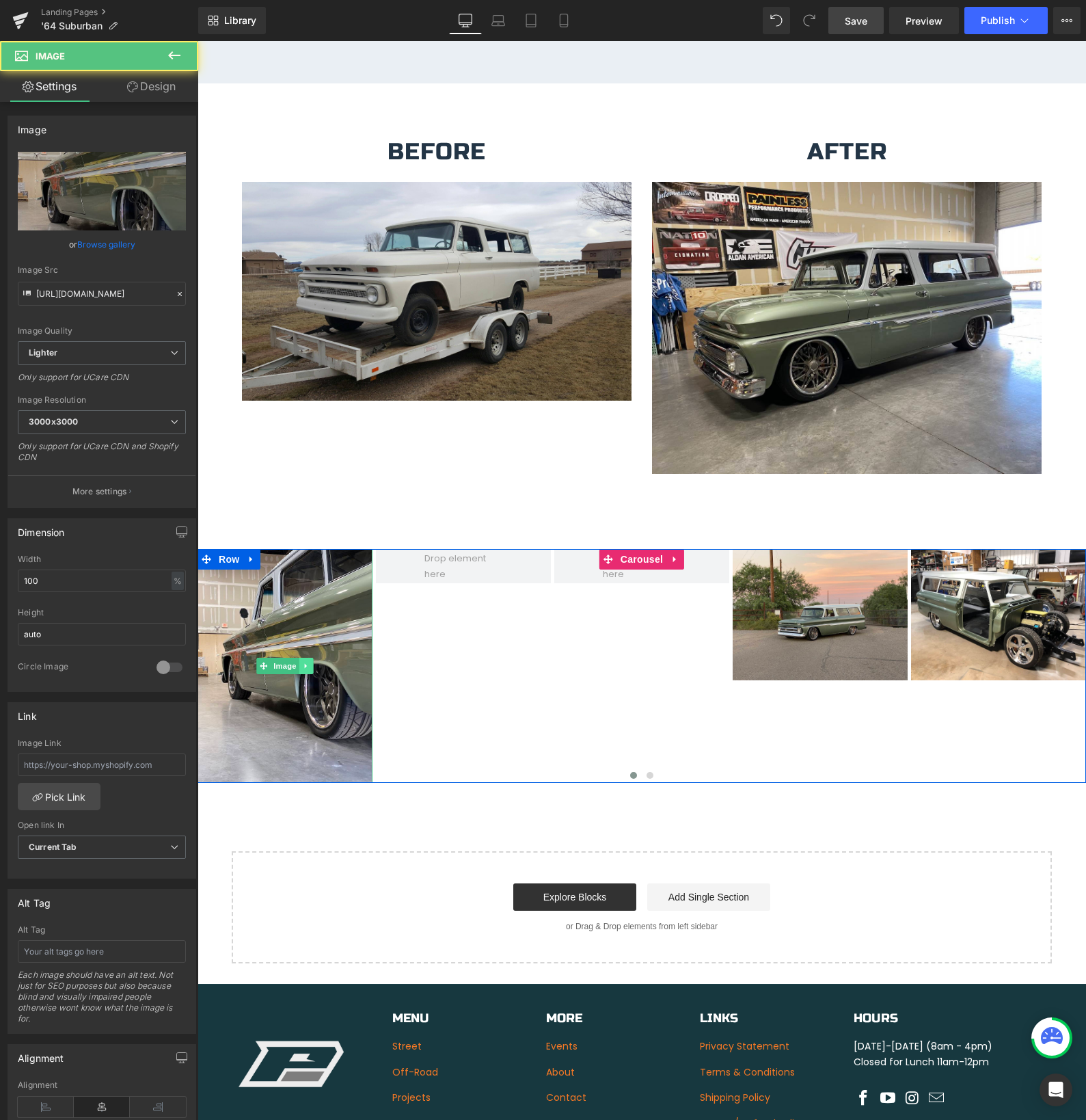
click at [305, 662] on icon at bounding box center [307, 666] width 8 height 9
drag, startPoint x: 314, startPoint y: 653, endPoint x: 307, endPoint y: 654, distance: 7.1
click at [314, 662] on icon at bounding box center [314, 666] width 8 height 8
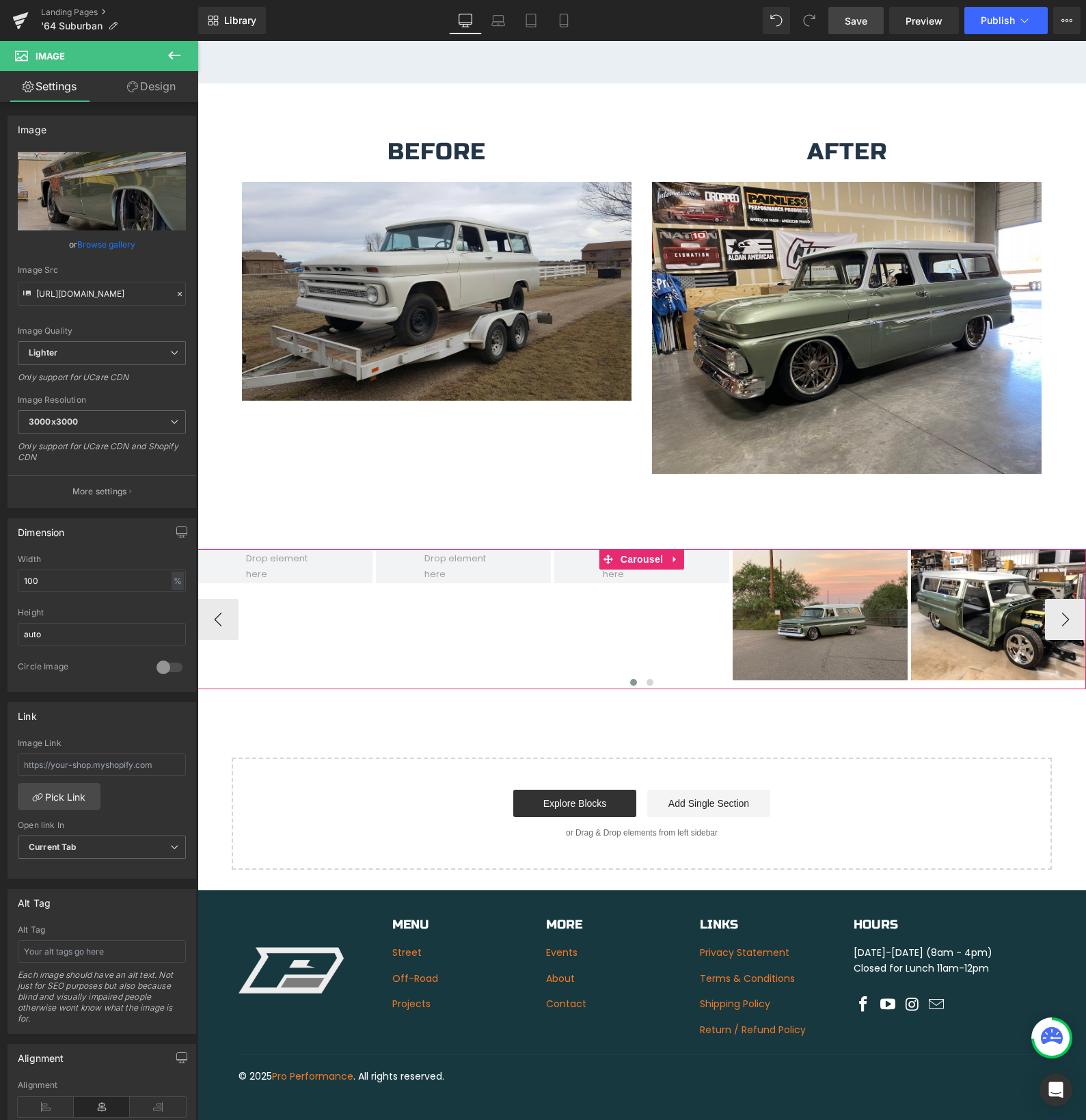
scroll to position [2256, 0]
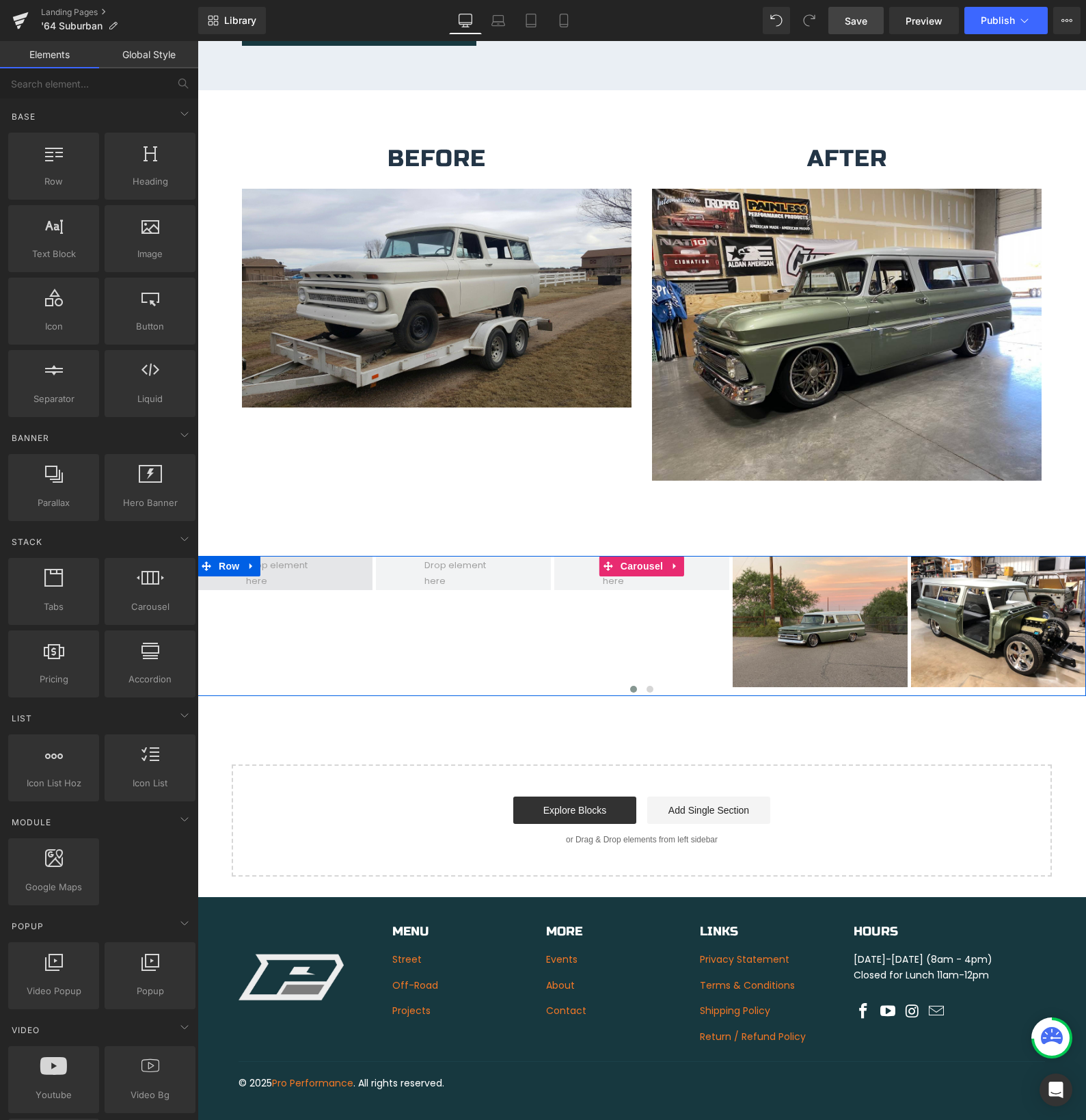
click at [296, 565] on span at bounding box center [284, 573] width 87 height 37
click at [296, 566] on span at bounding box center [284, 573] width 87 height 37
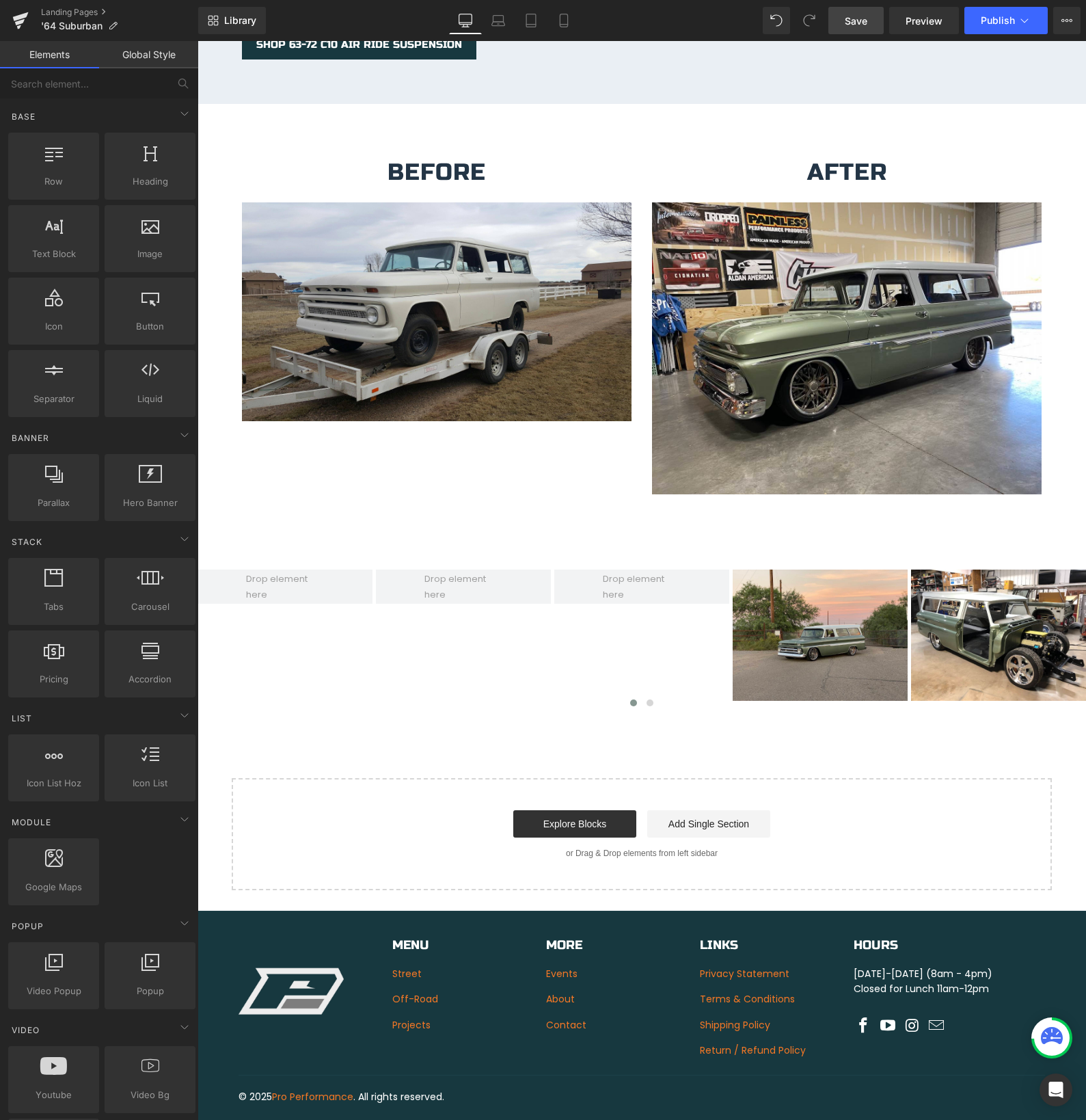
scroll to position [2240, 0]
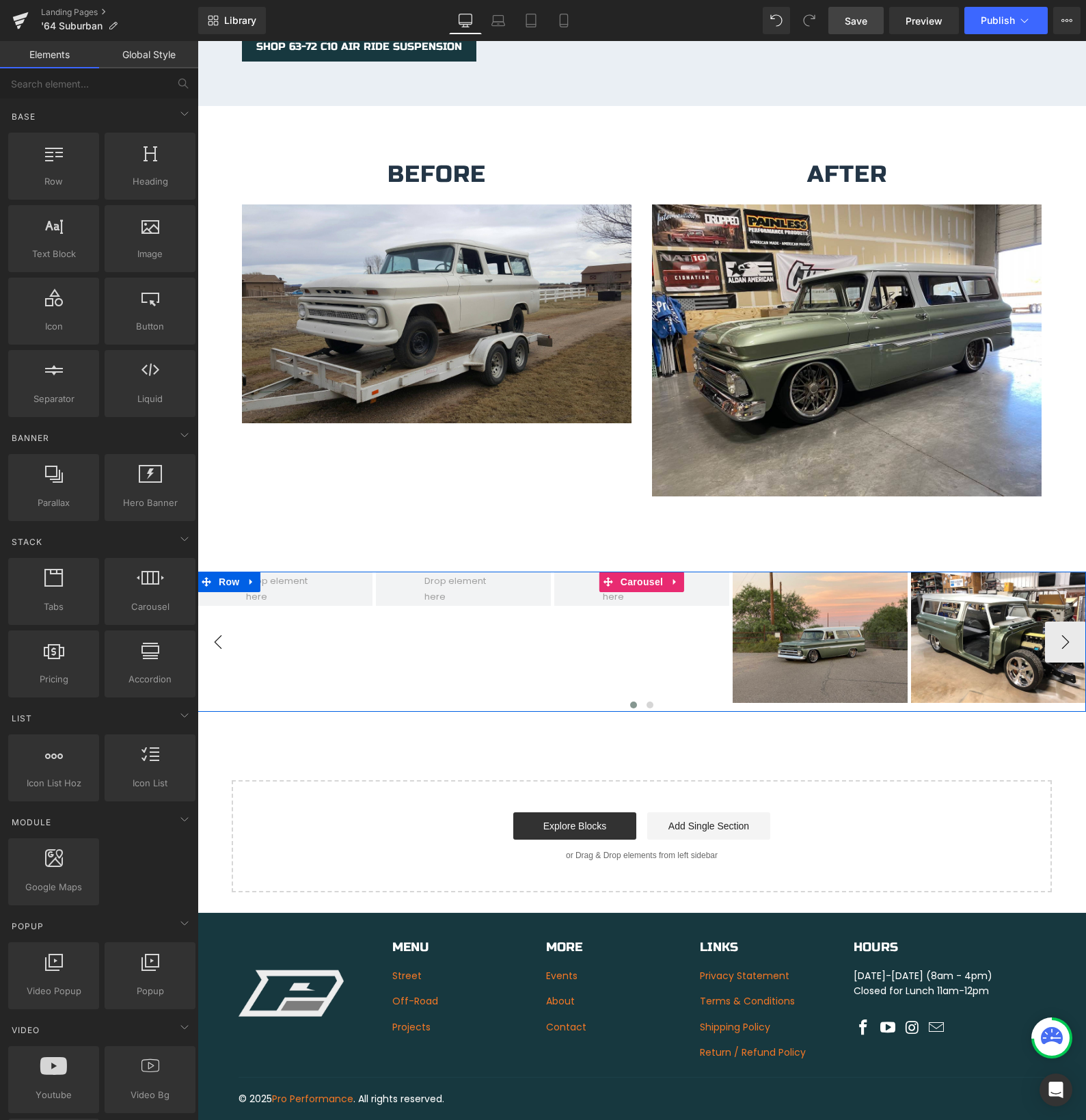
click at [227, 630] on button "‹" at bounding box center [218, 642] width 41 height 41
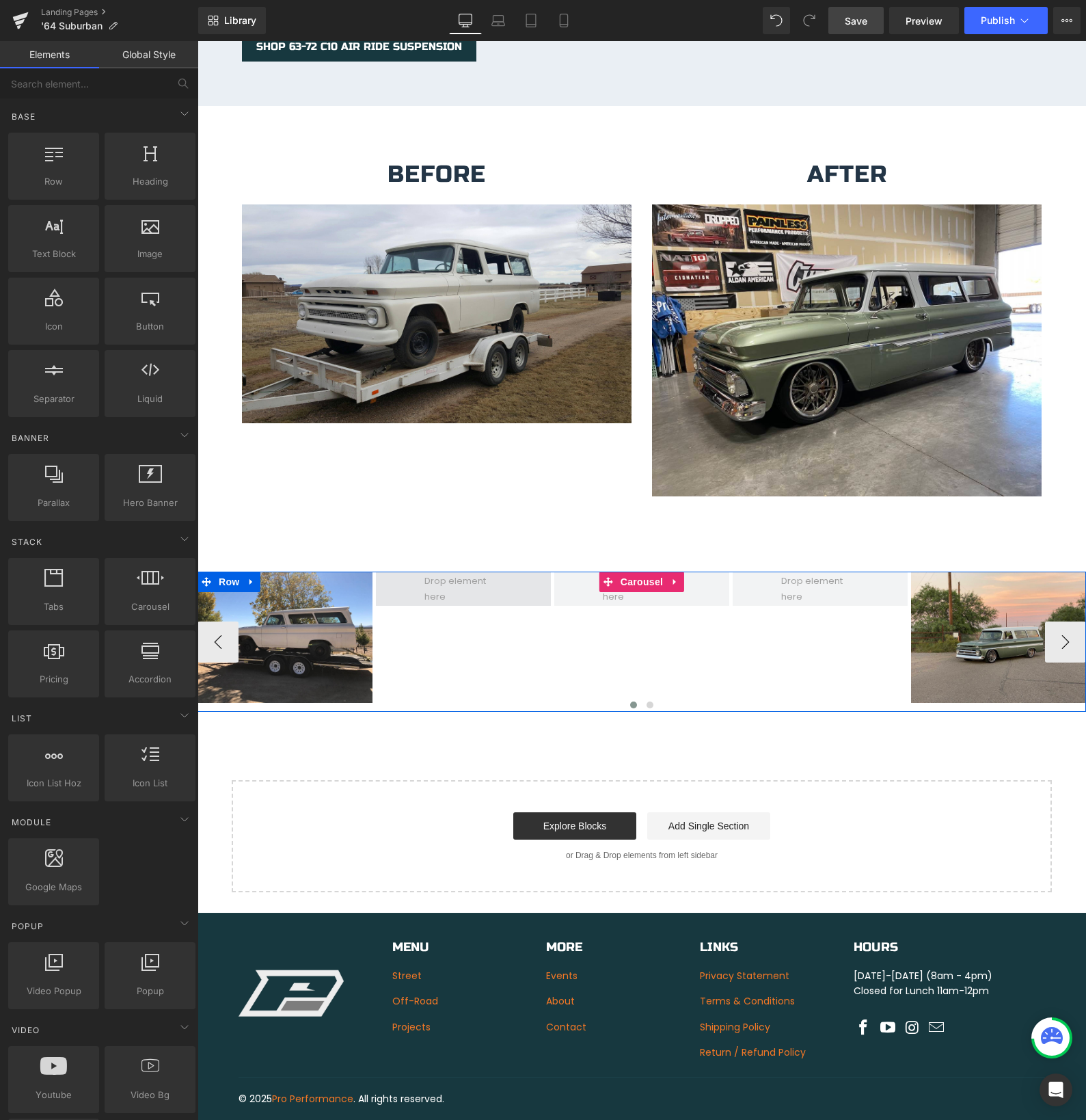
click at [413, 572] on span at bounding box center [463, 589] width 175 height 35
click at [429, 570] on span at bounding box center [462, 588] width 87 height 37
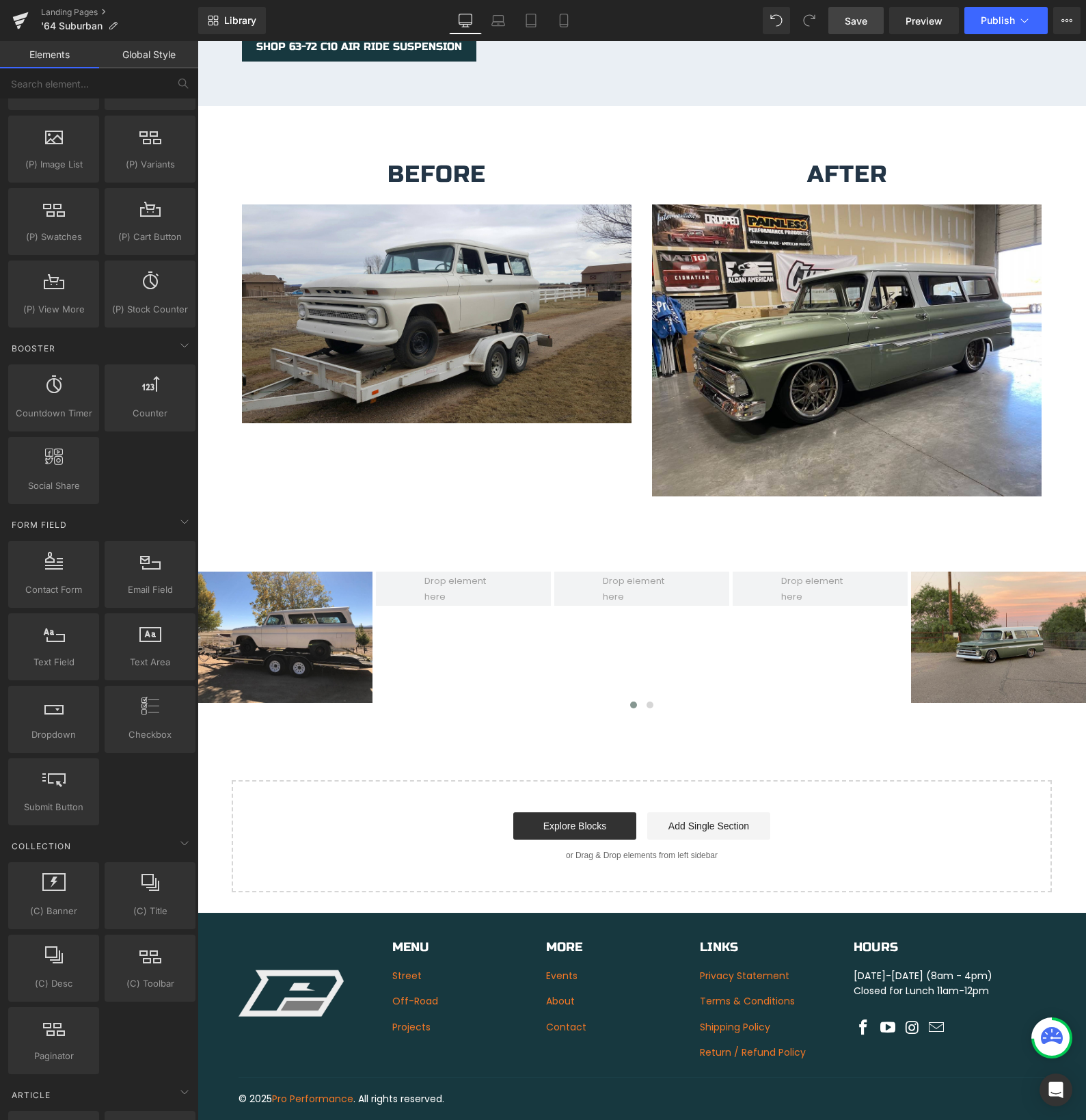
scroll to position [1777, 0]
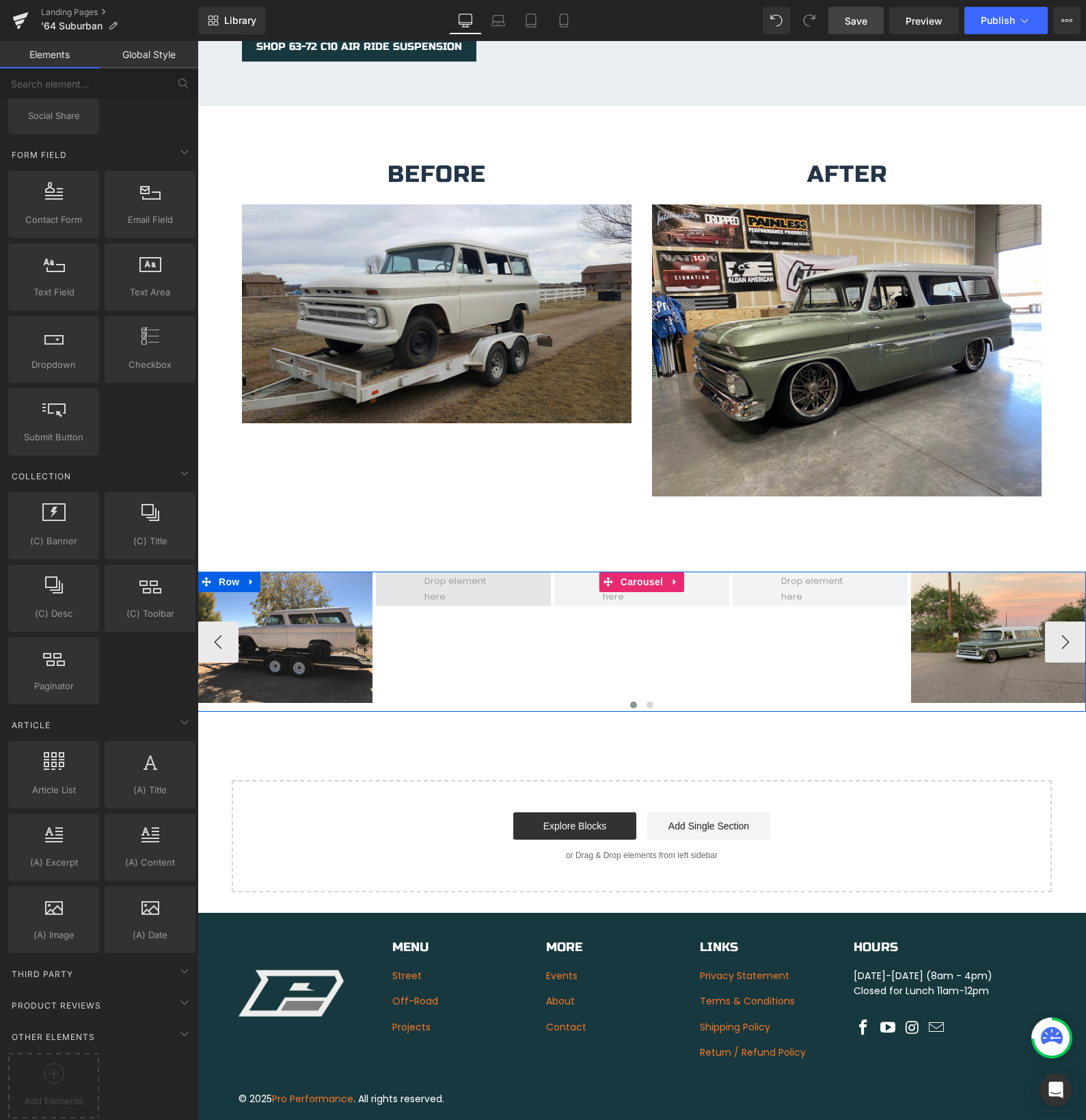
click at [419, 579] on span at bounding box center [462, 588] width 87 height 37
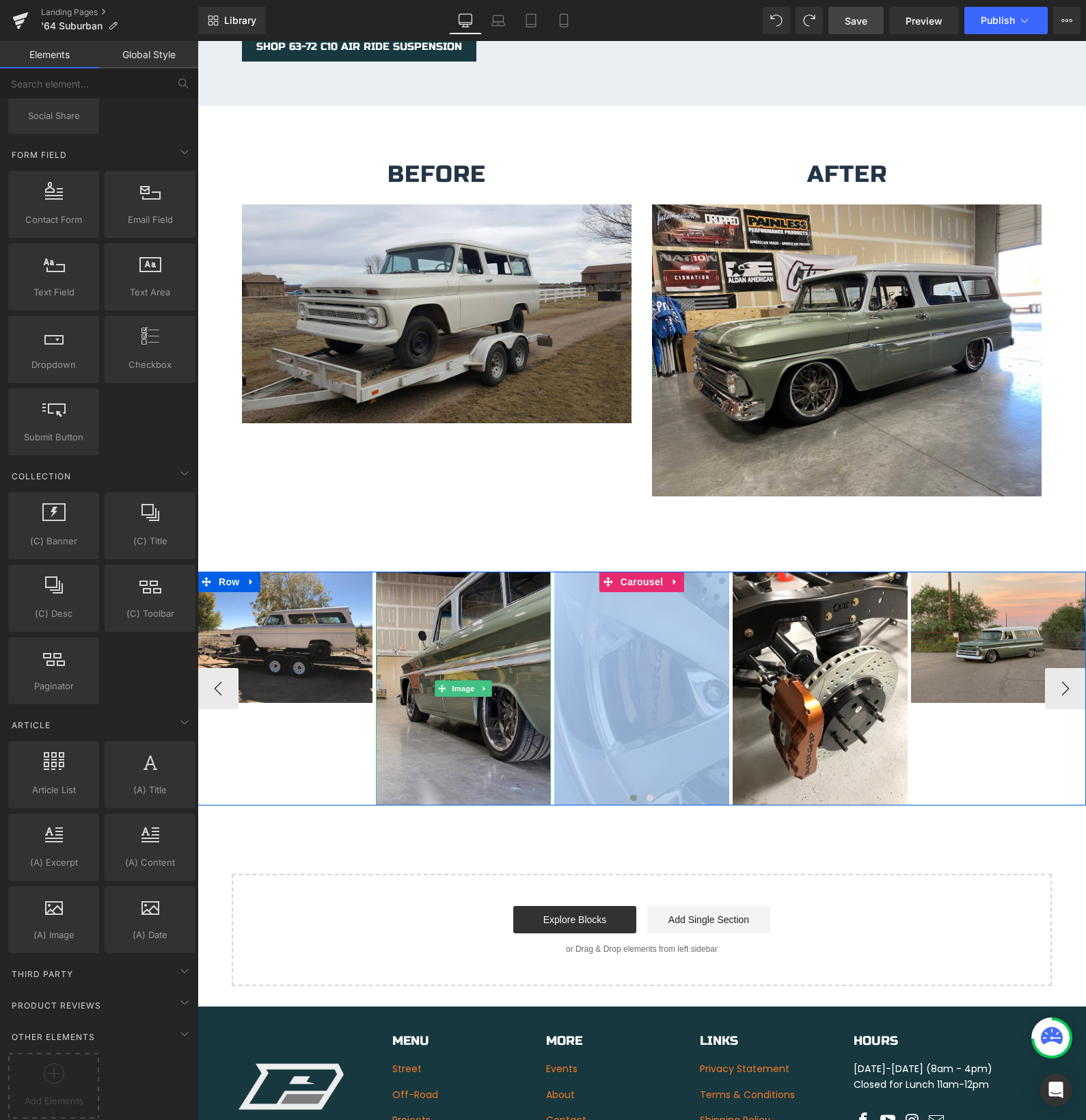
click at [462, 595] on img at bounding box center [463, 688] width 175 height 233
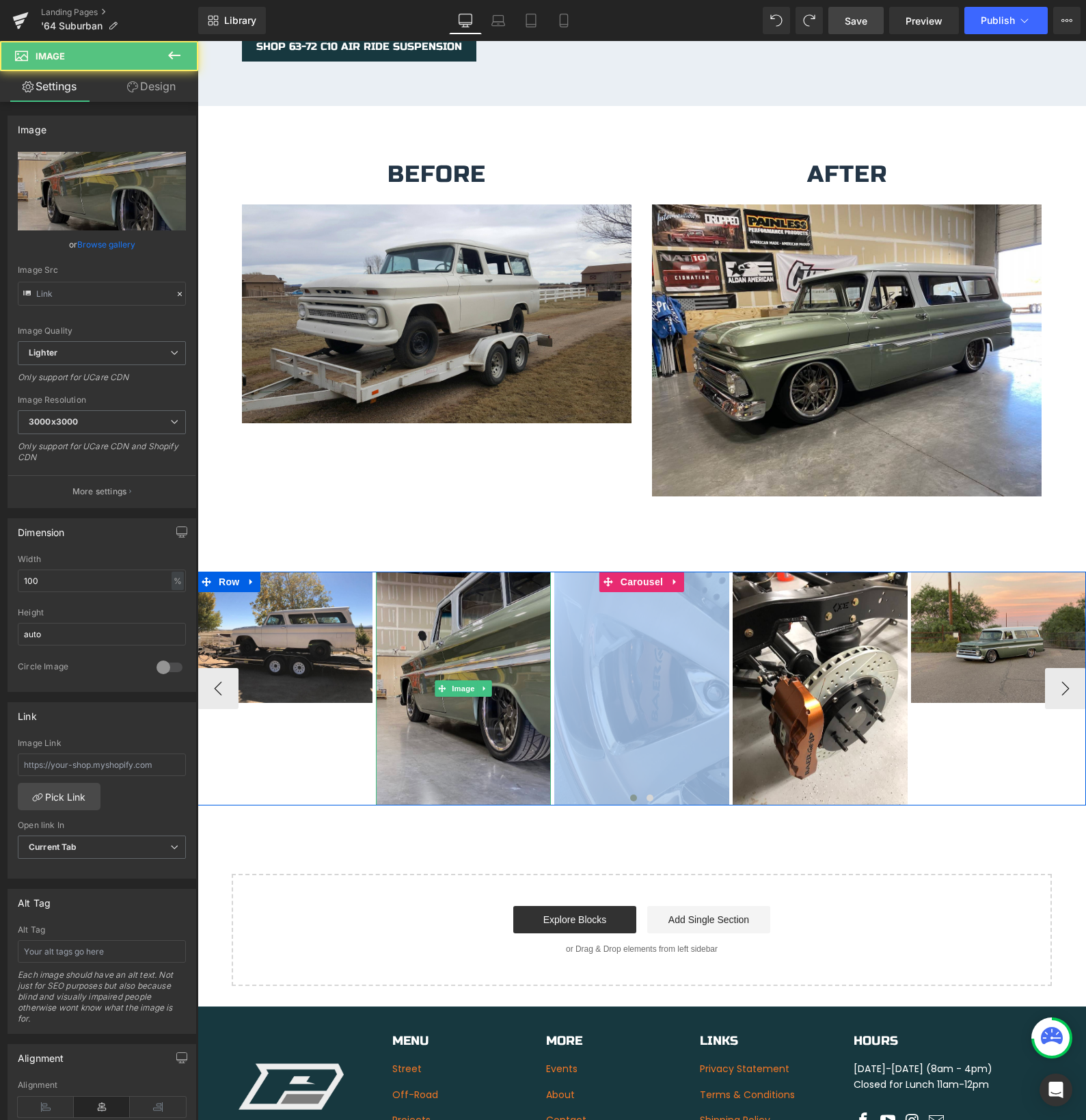
type input "[URL][DOMAIN_NAME]"
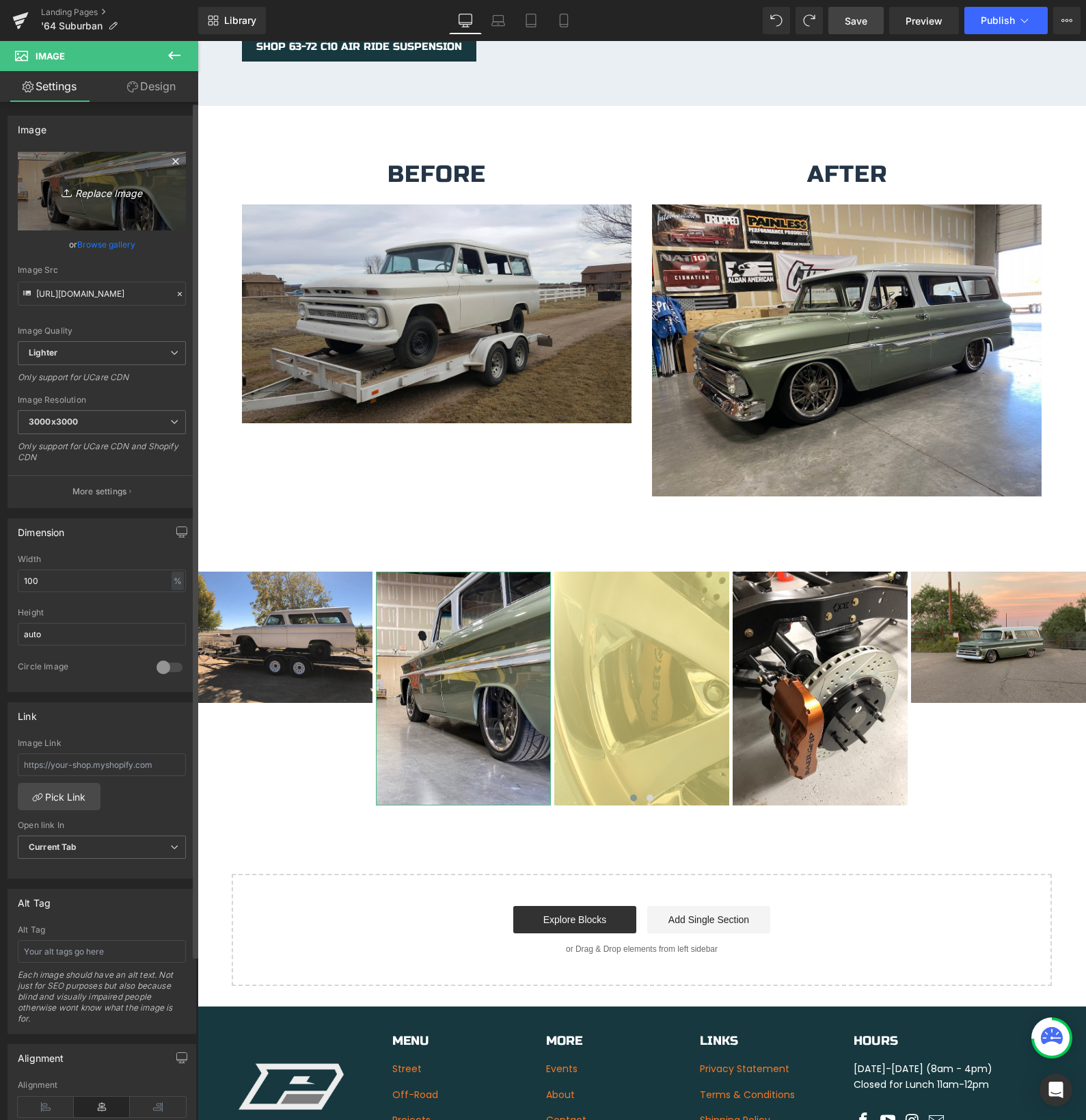
click at [127, 194] on icon "Replace Image" at bounding box center [102, 191] width 109 height 17
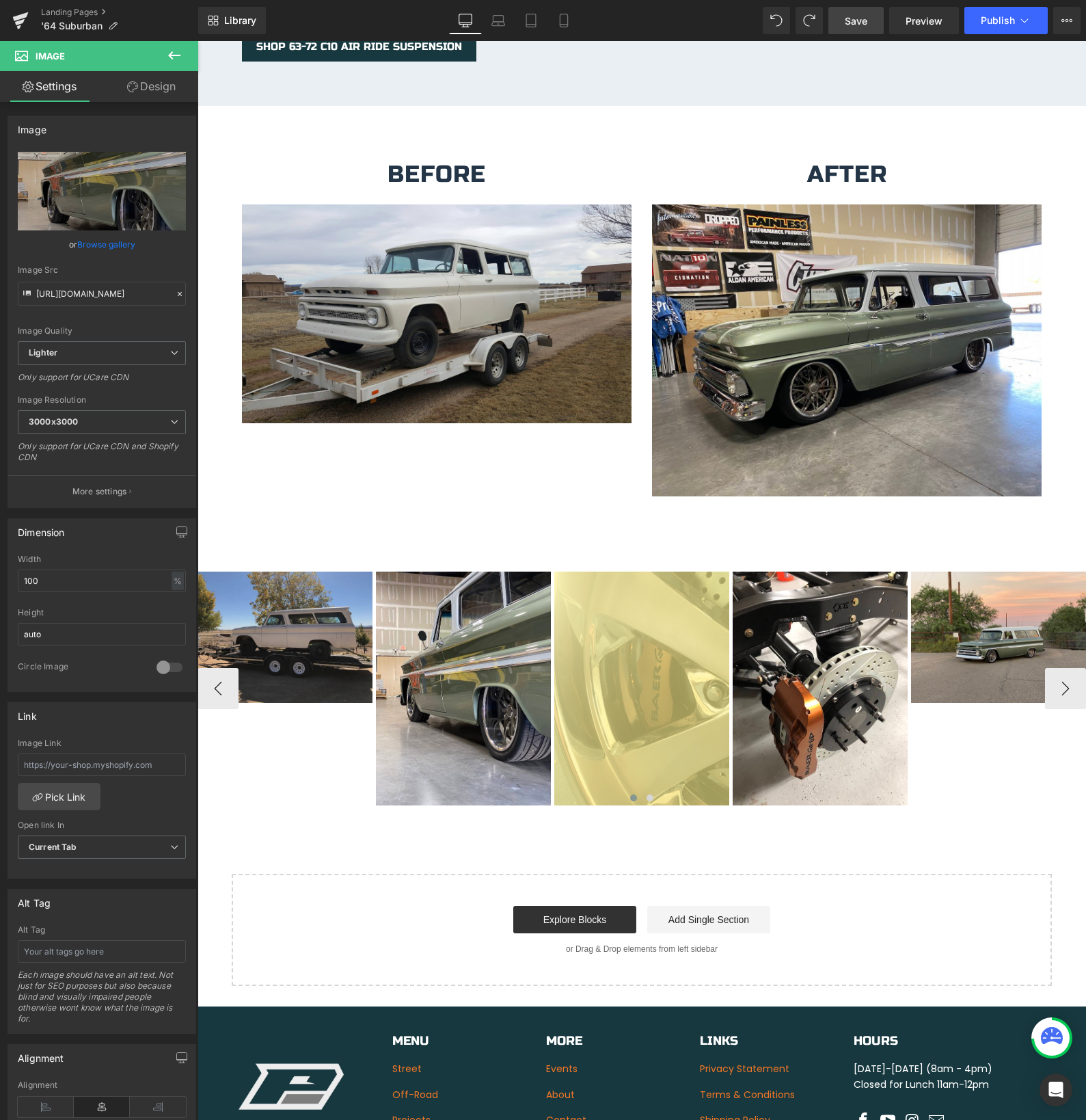
type input "C:\fakepath\IMG_4079.jpeg"
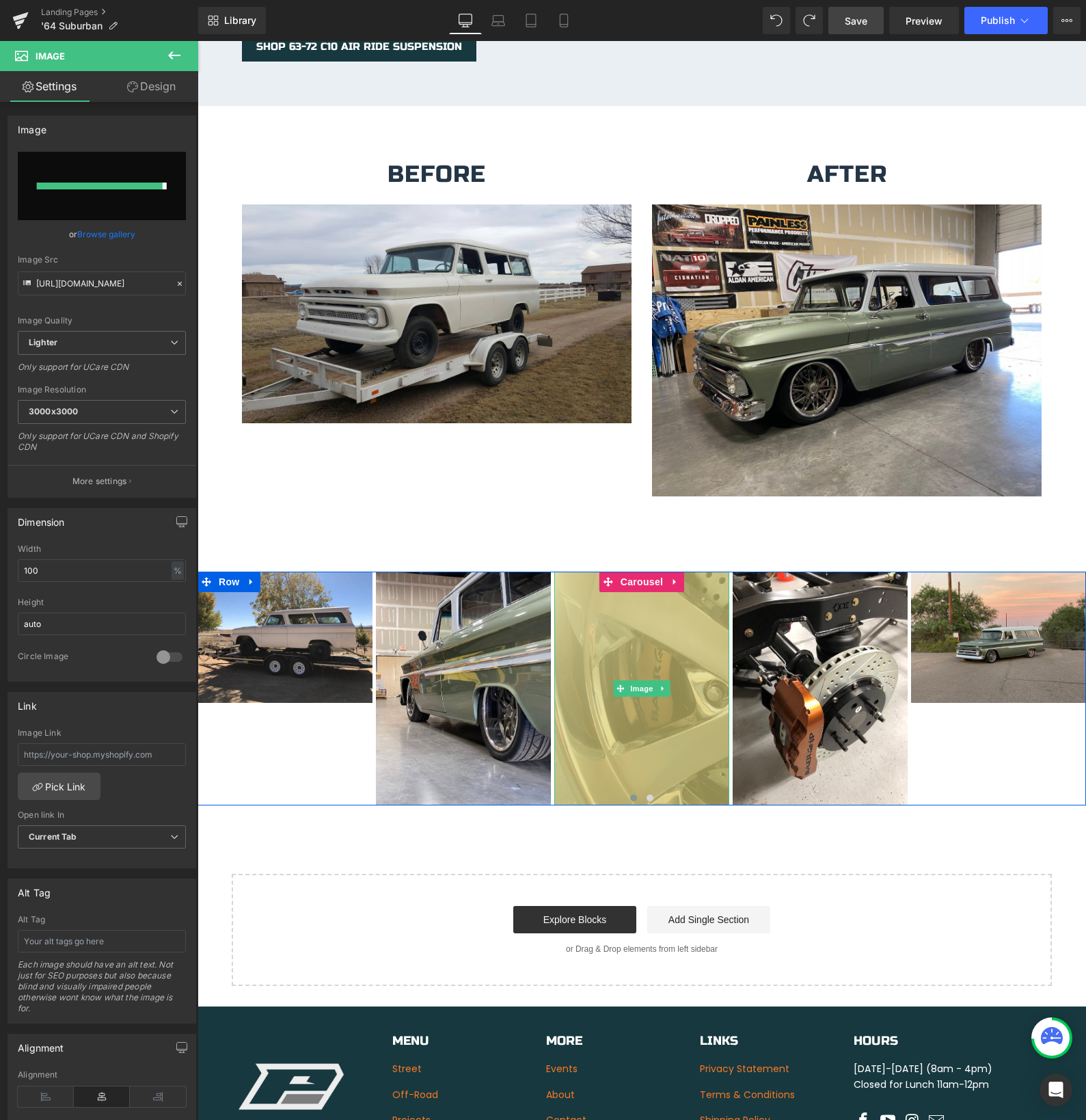
type input "[URL][DOMAIN_NAME]"
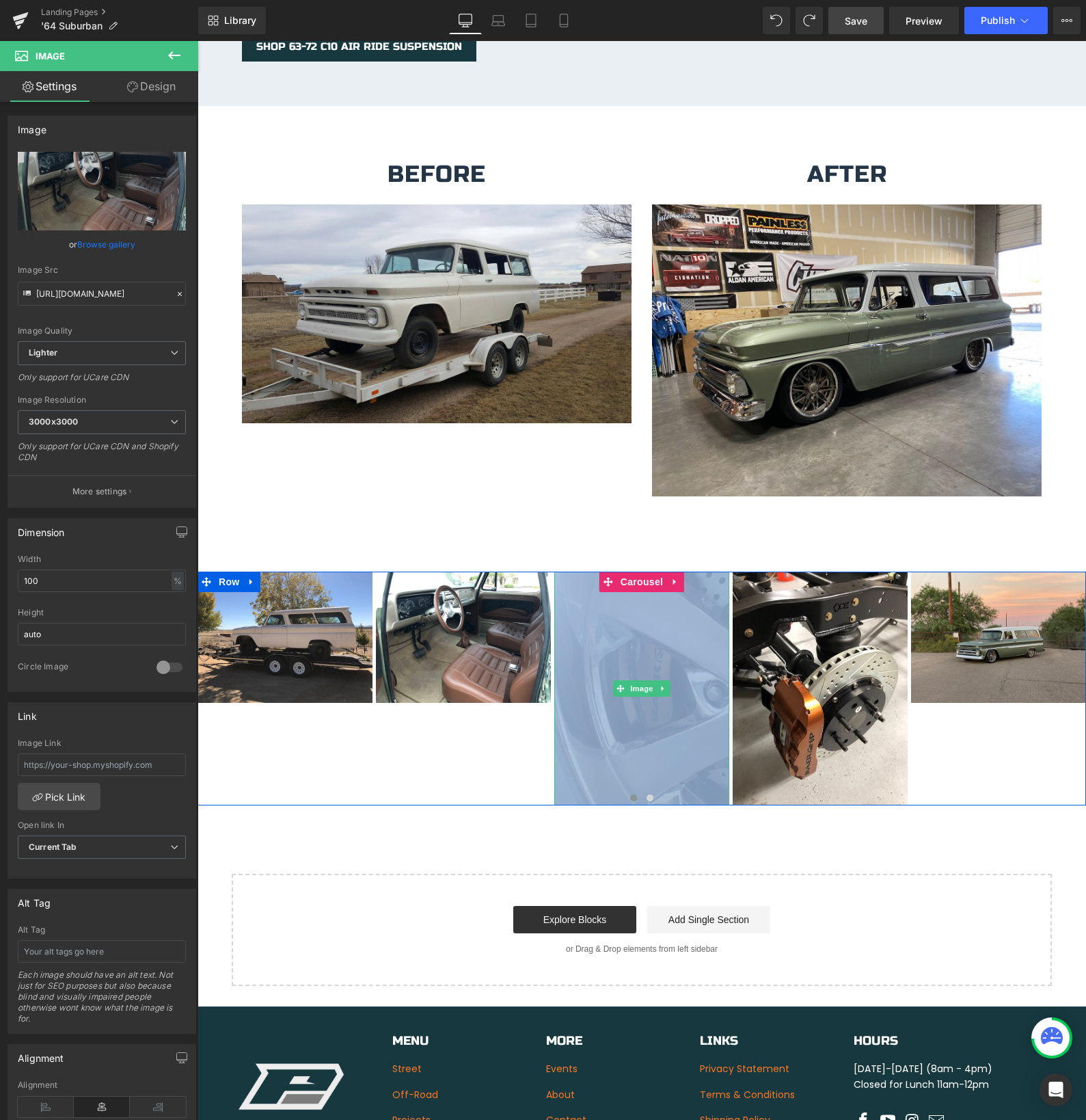
click at [618, 699] on img at bounding box center [642, 688] width 175 height 233
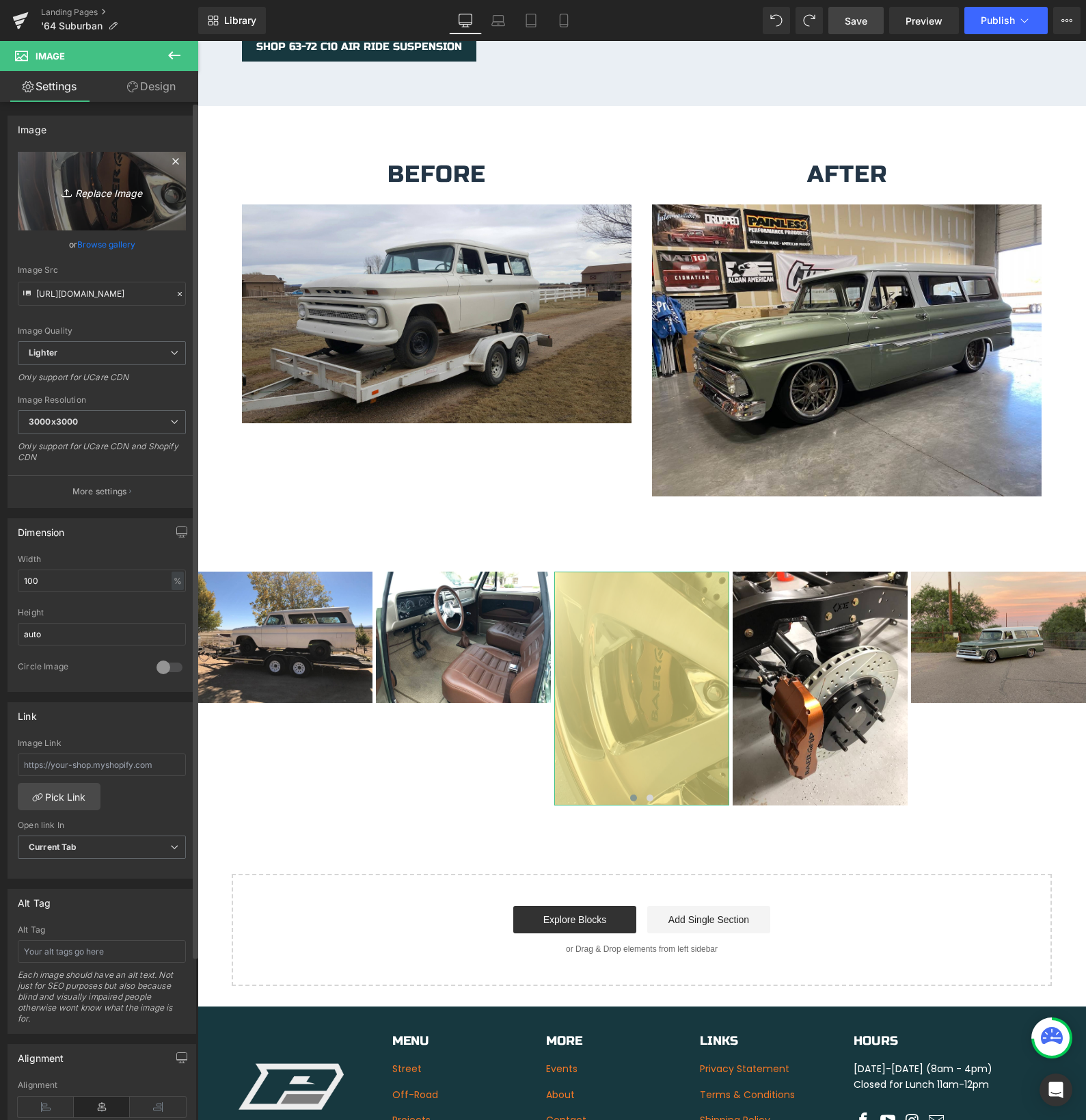
click at [107, 191] on icon "Replace Image" at bounding box center [102, 191] width 109 height 17
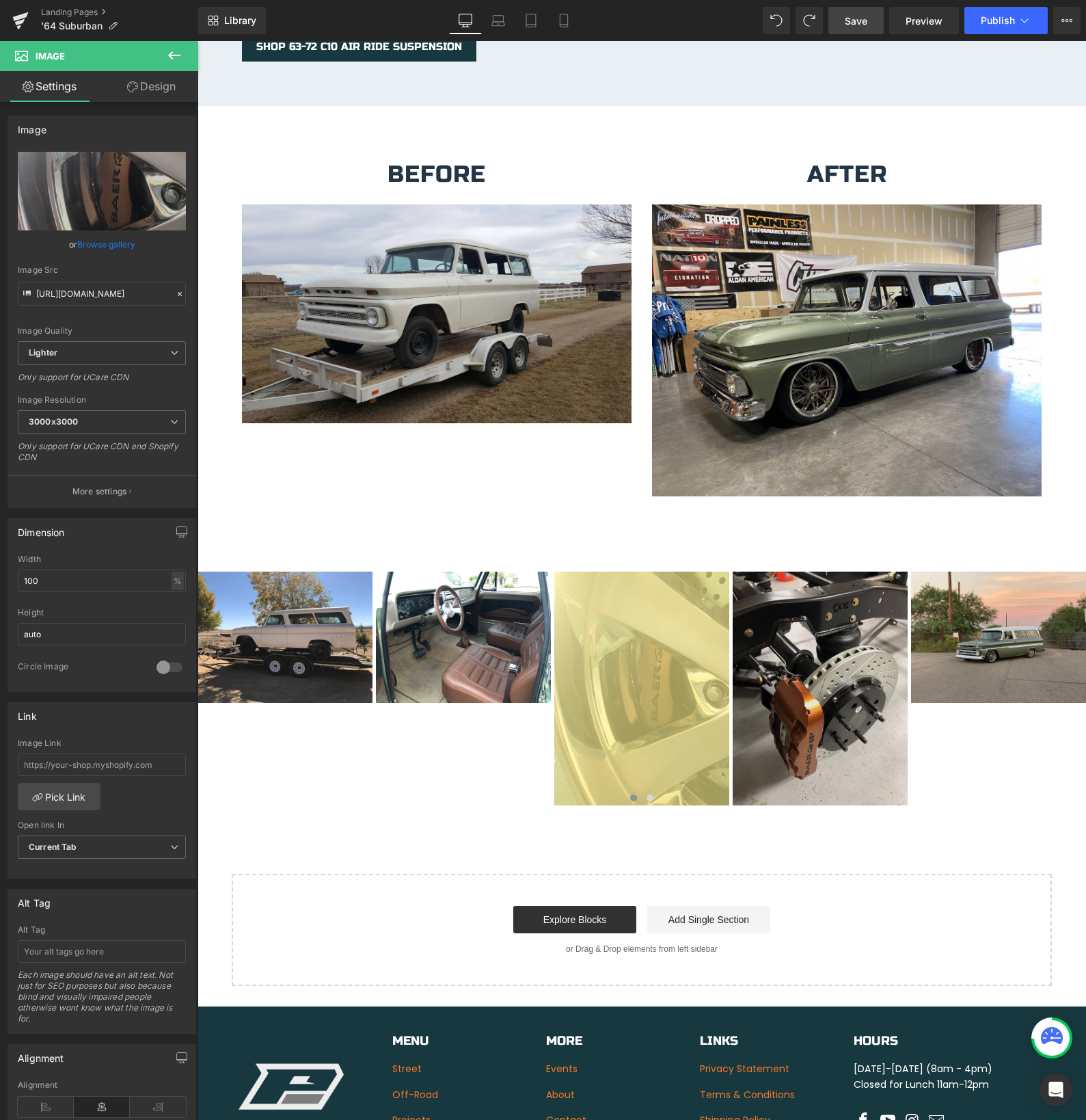
type input "C:\fakepath\IMG_4084.jpeg"
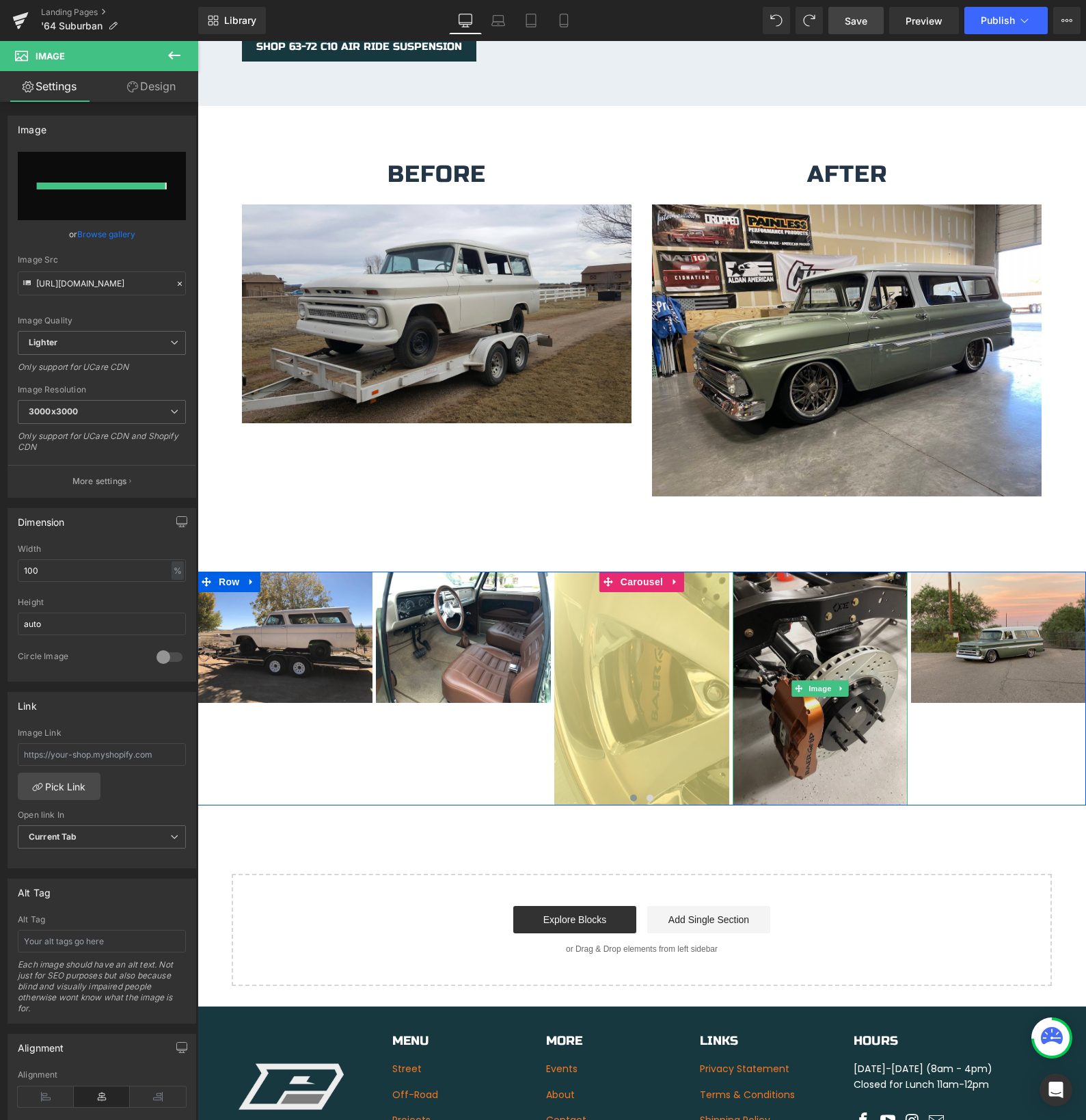
type input "[URL][DOMAIN_NAME]"
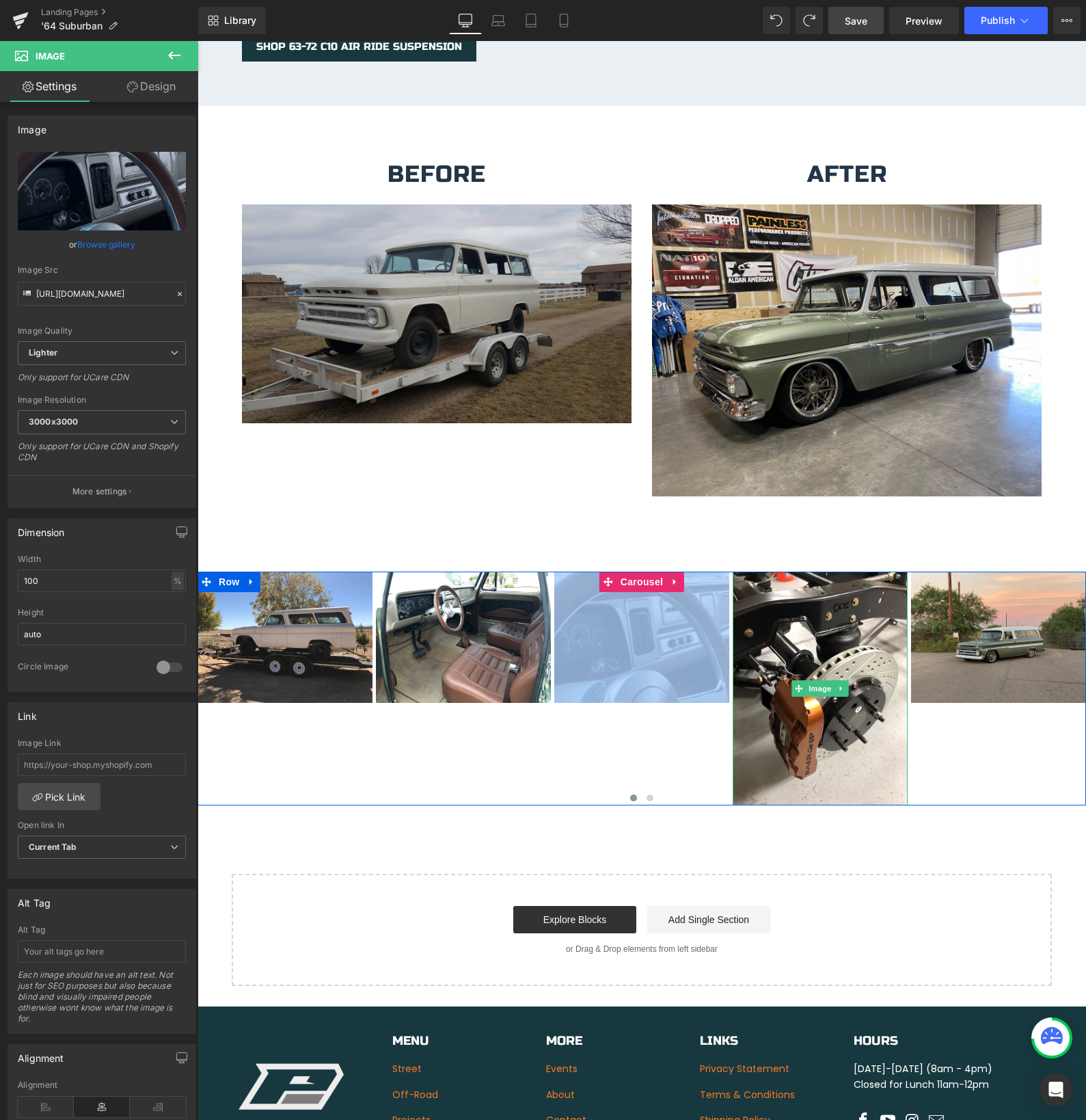
click at [827, 707] on img at bounding box center [820, 688] width 175 height 233
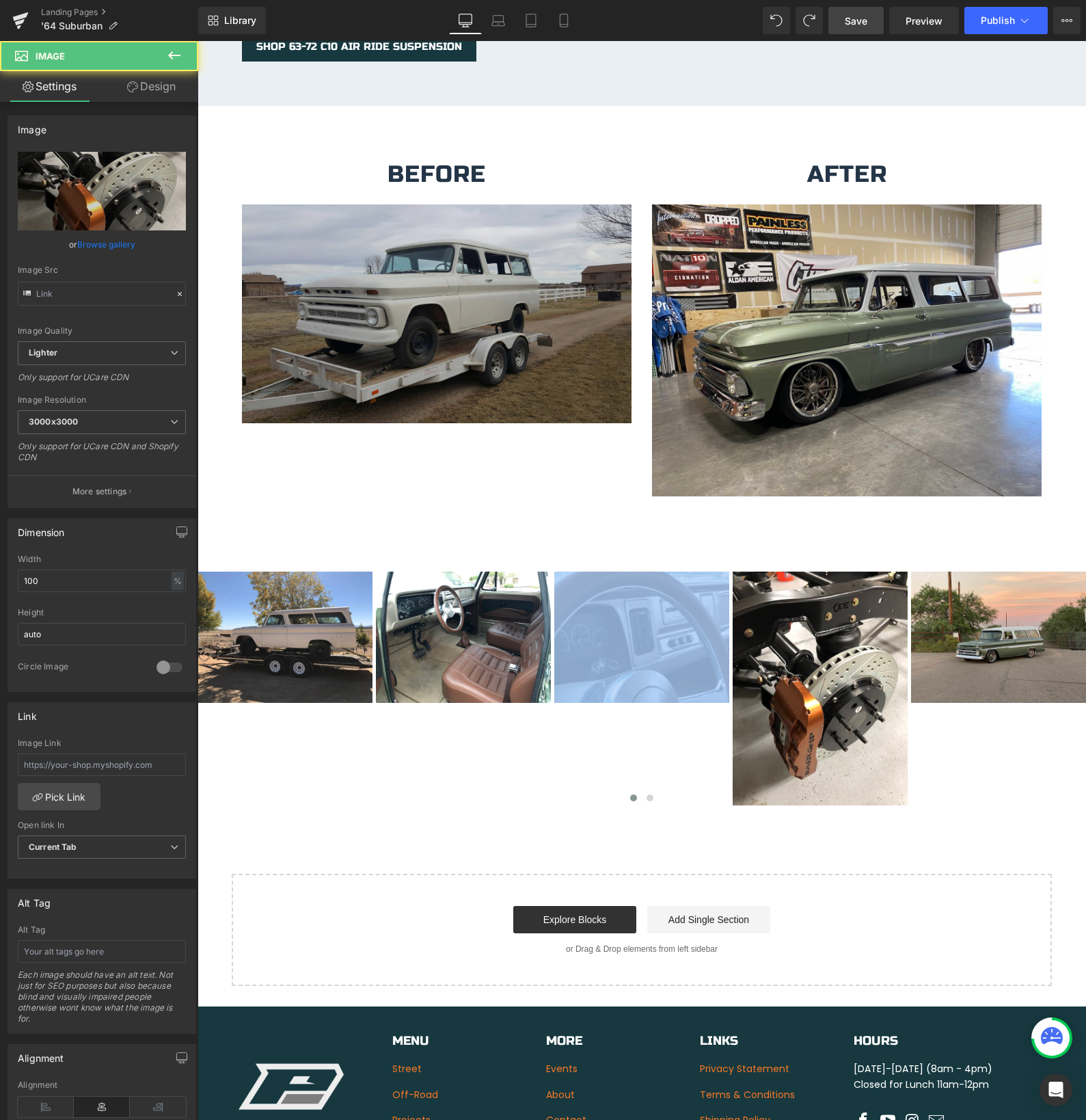
type input "[URL][DOMAIN_NAME]"
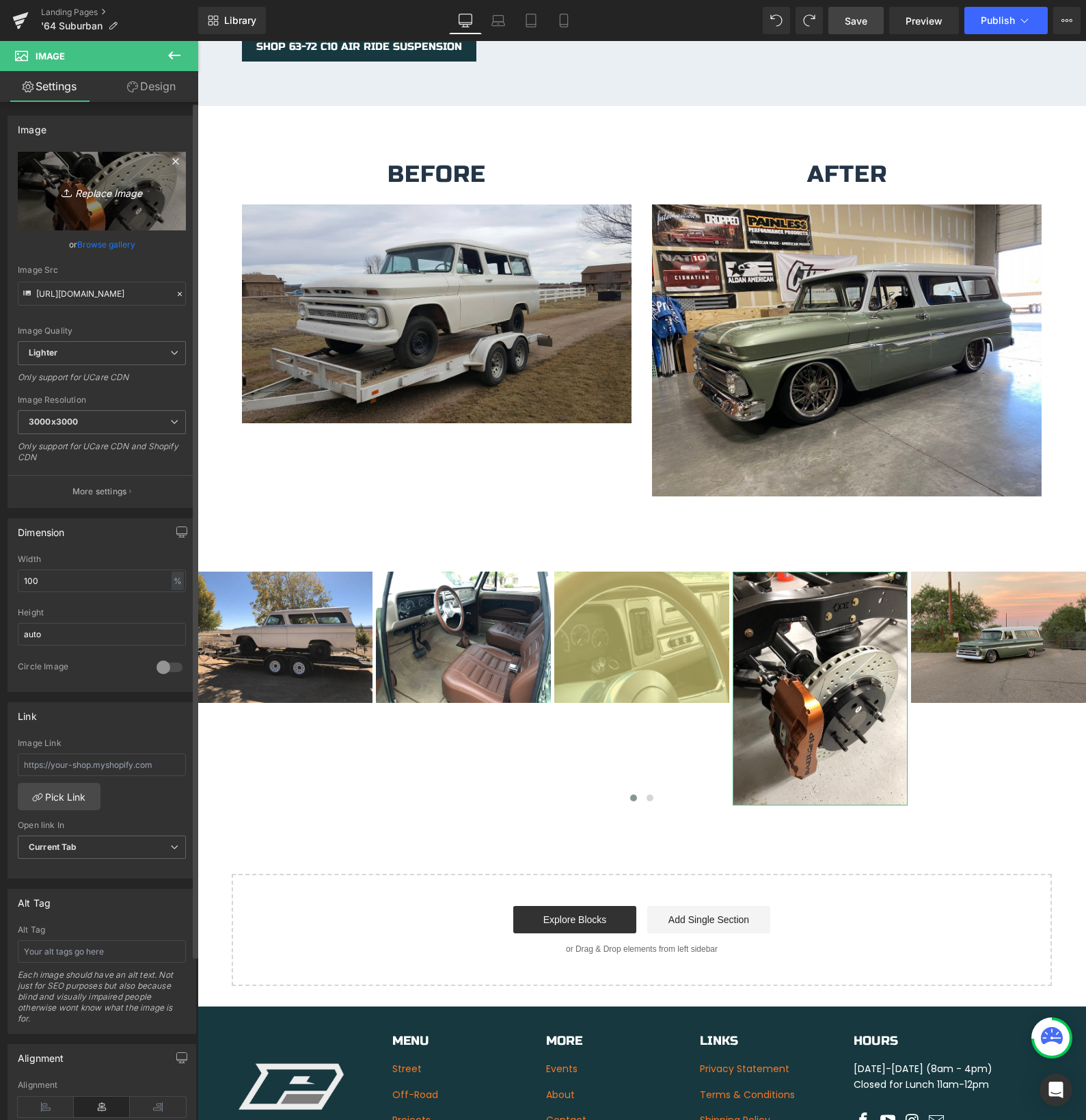
click at [113, 199] on icon "Replace Image" at bounding box center [102, 191] width 109 height 17
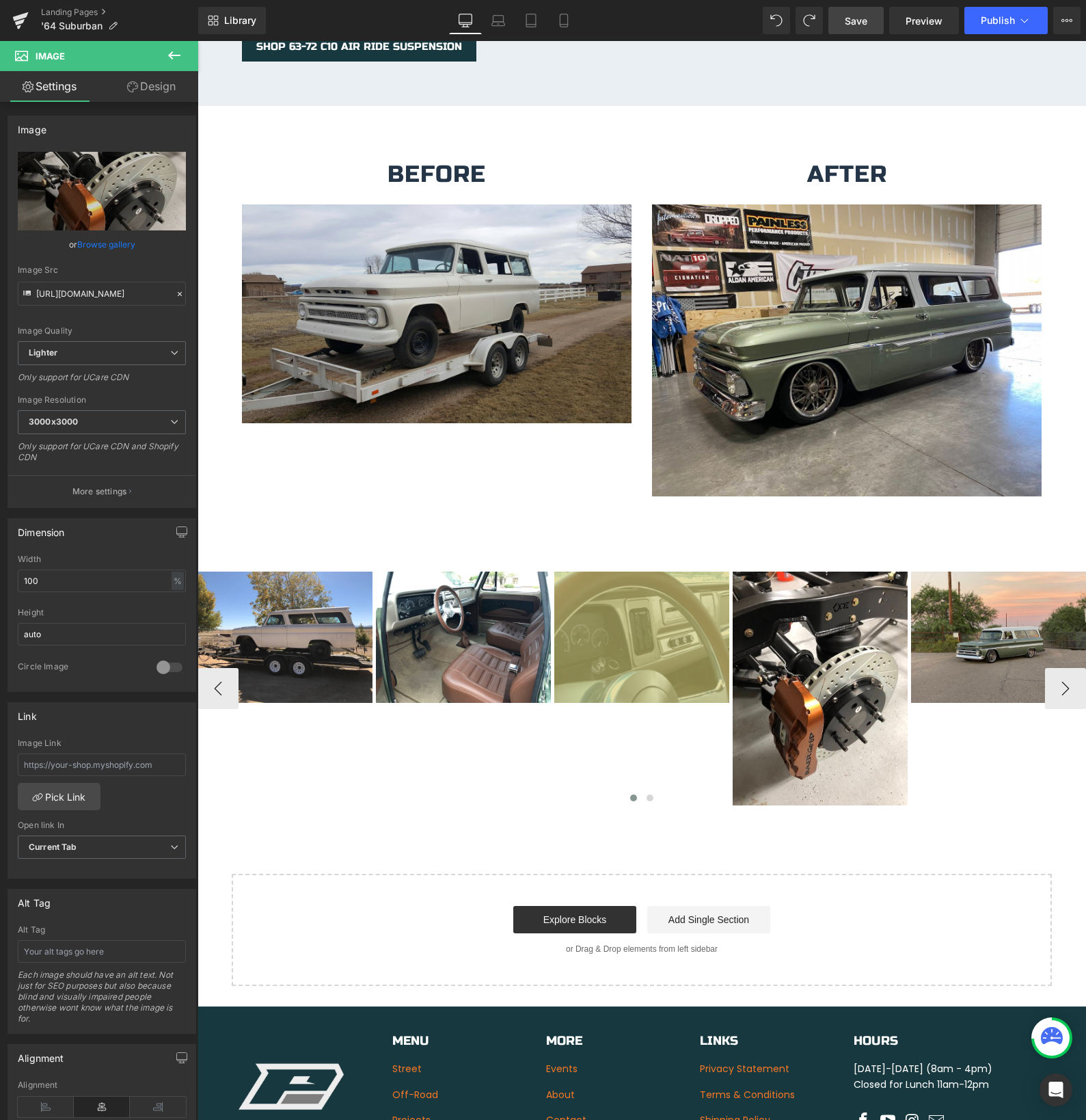
type input "C:\fakepath\IMG_4112.jpeg"
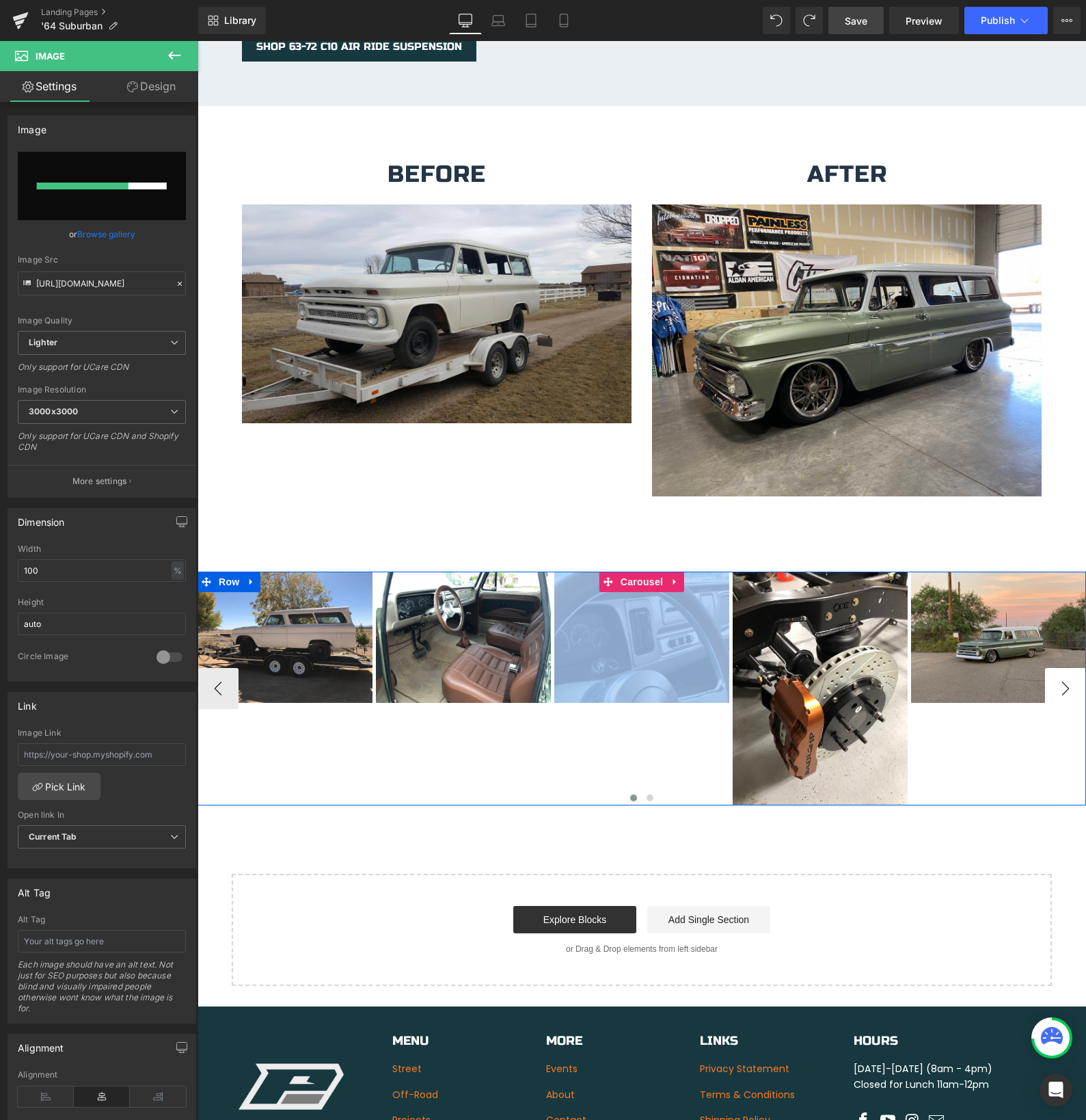
click at [1059, 672] on button "›" at bounding box center [1065, 688] width 41 height 41
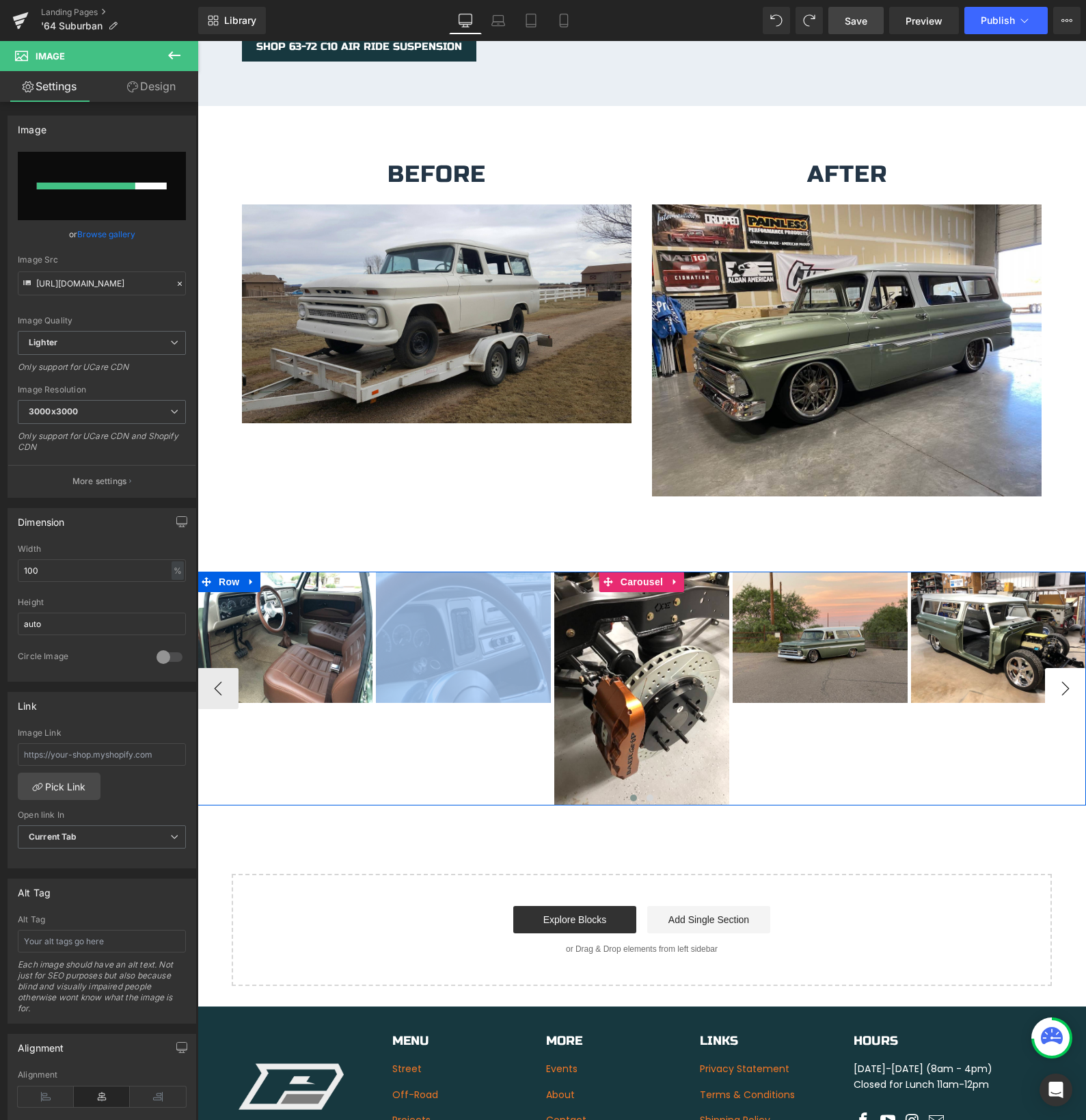
click at [1059, 672] on button "›" at bounding box center [1065, 688] width 41 height 41
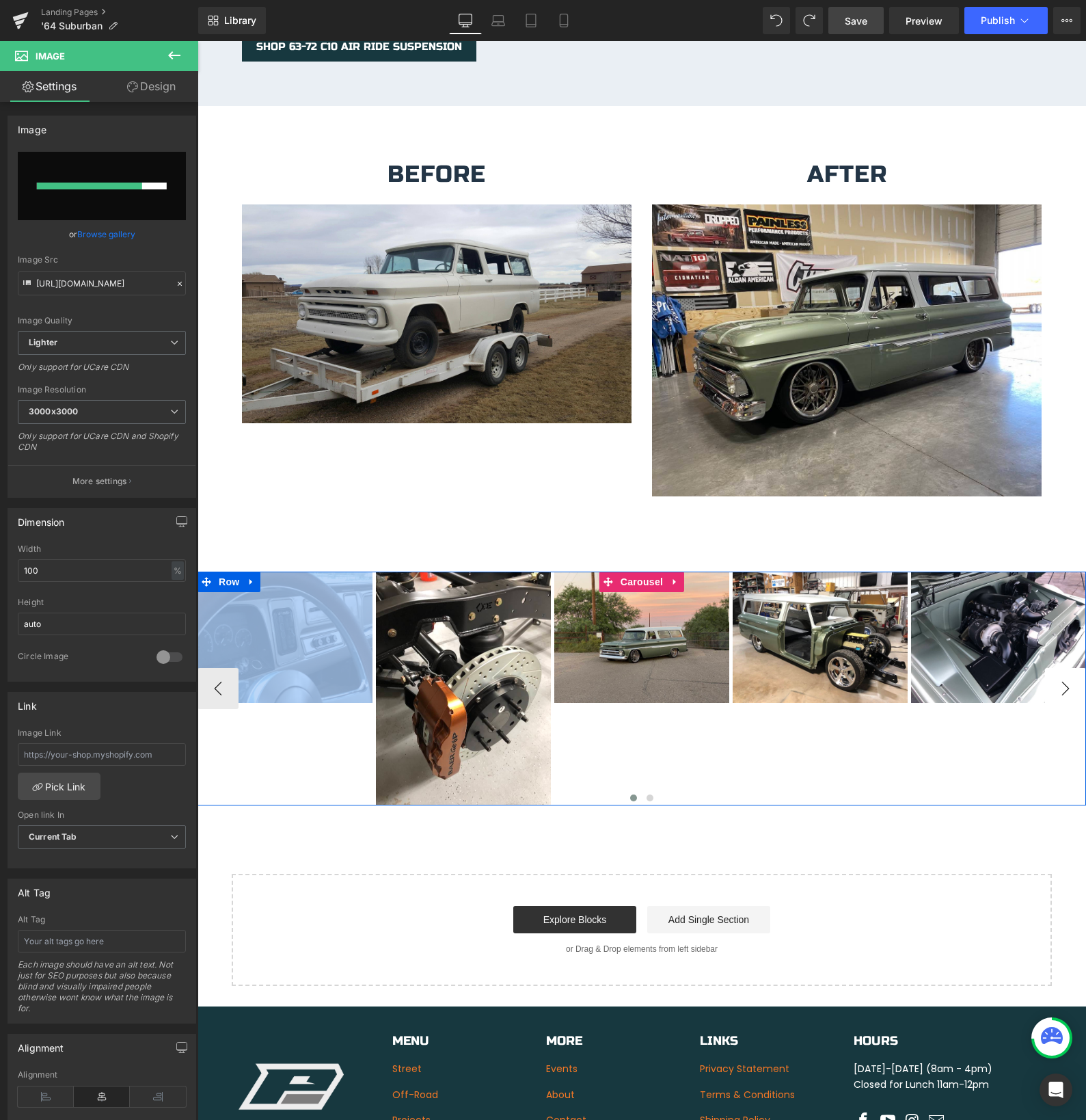
click at [1059, 672] on button "›" at bounding box center [1065, 688] width 41 height 41
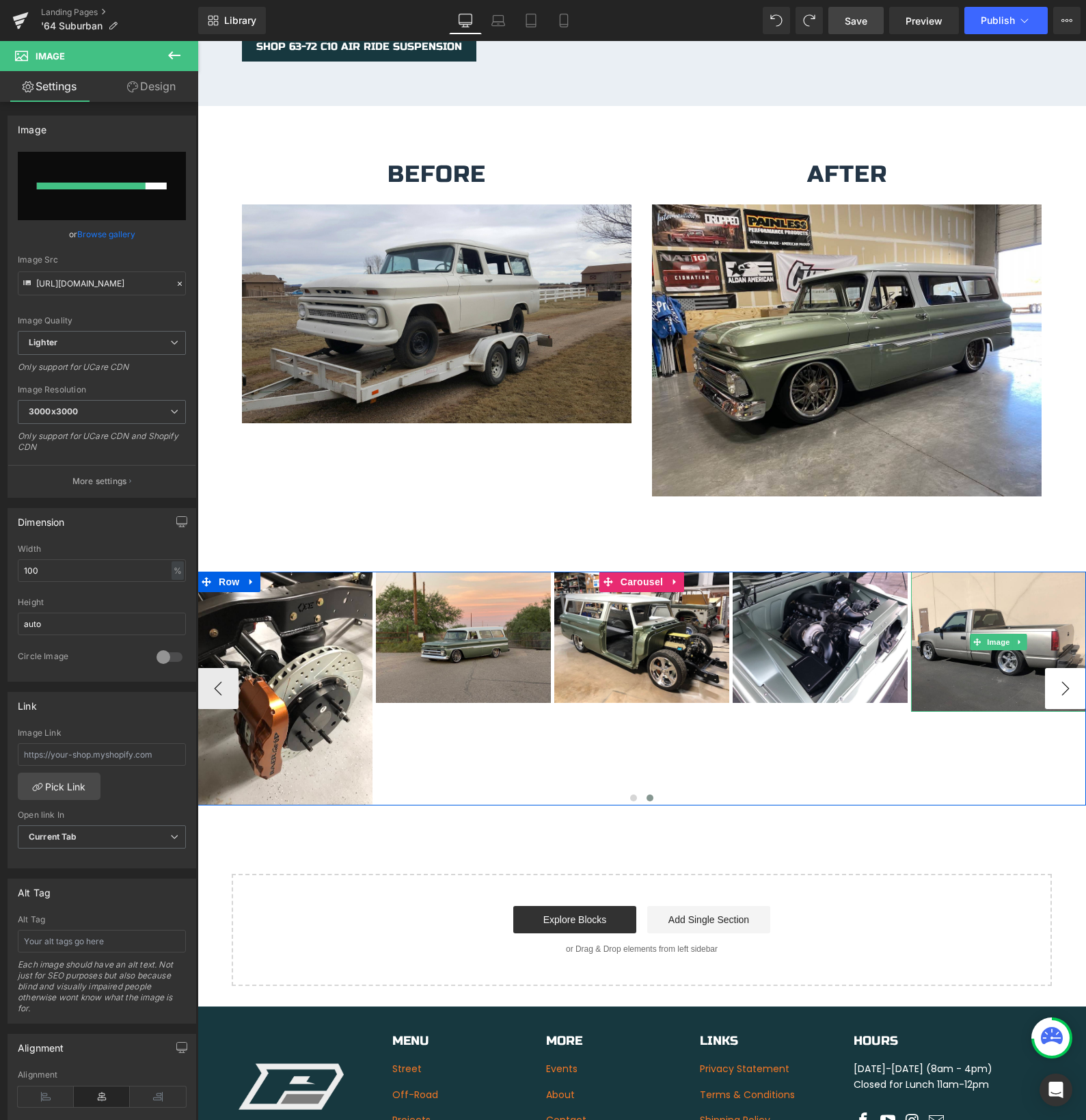
click at [1059, 672] on img at bounding box center [999, 642] width 175 height 140
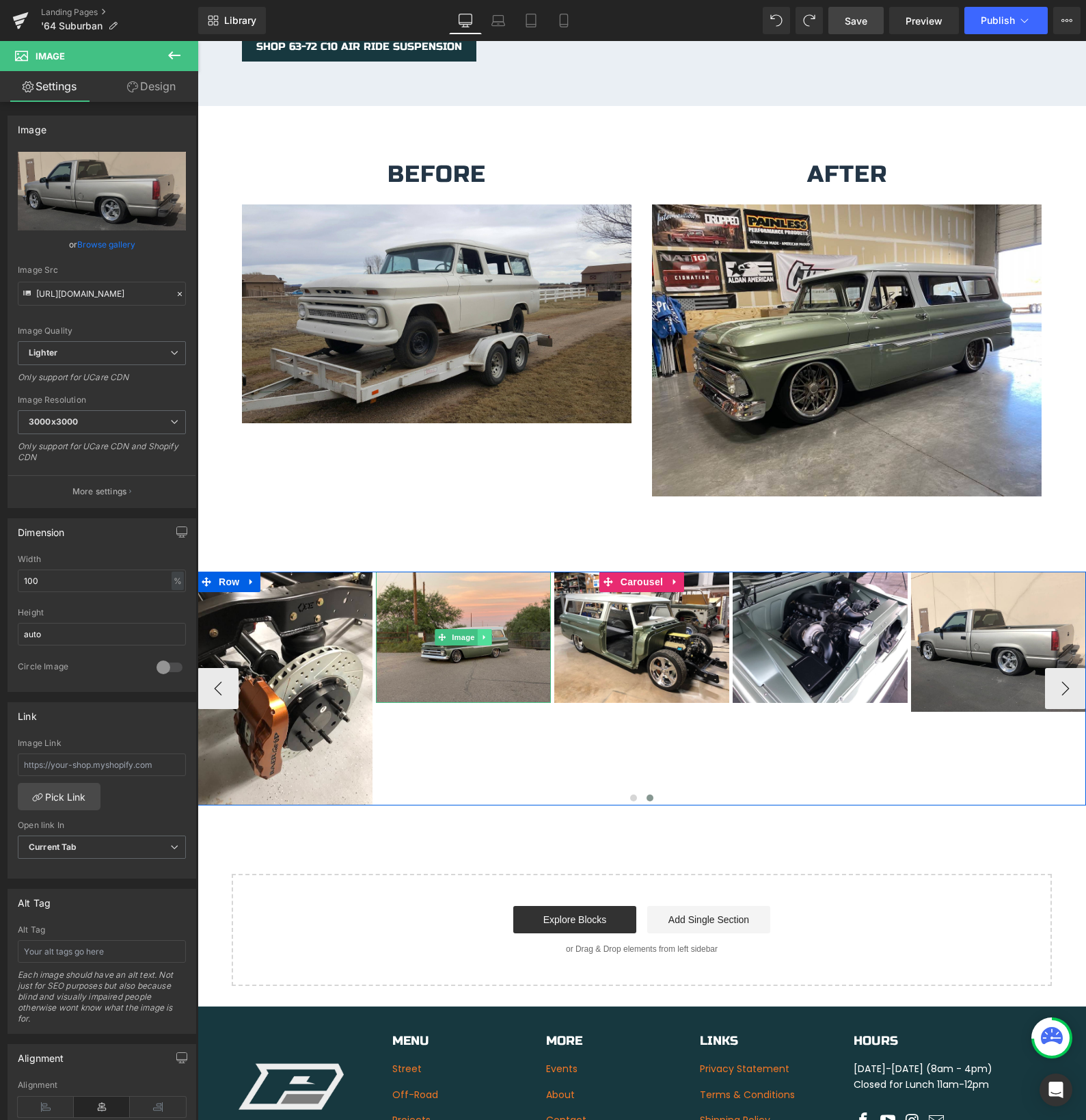
click at [484, 629] on link at bounding box center [484, 636] width 14 height 16
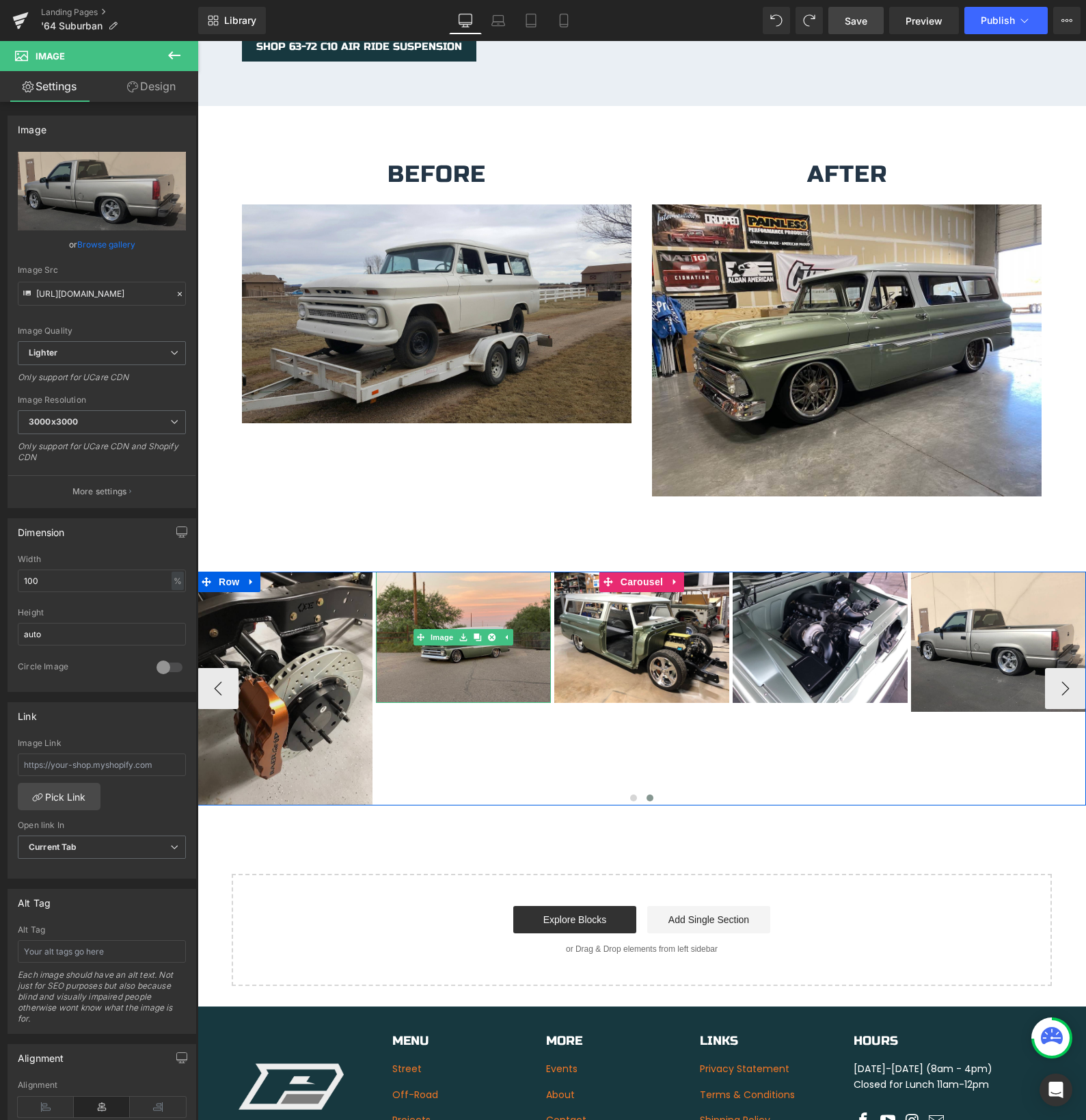
click at [407, 664] on img at bounding box center [463, 637] width 175 height 131
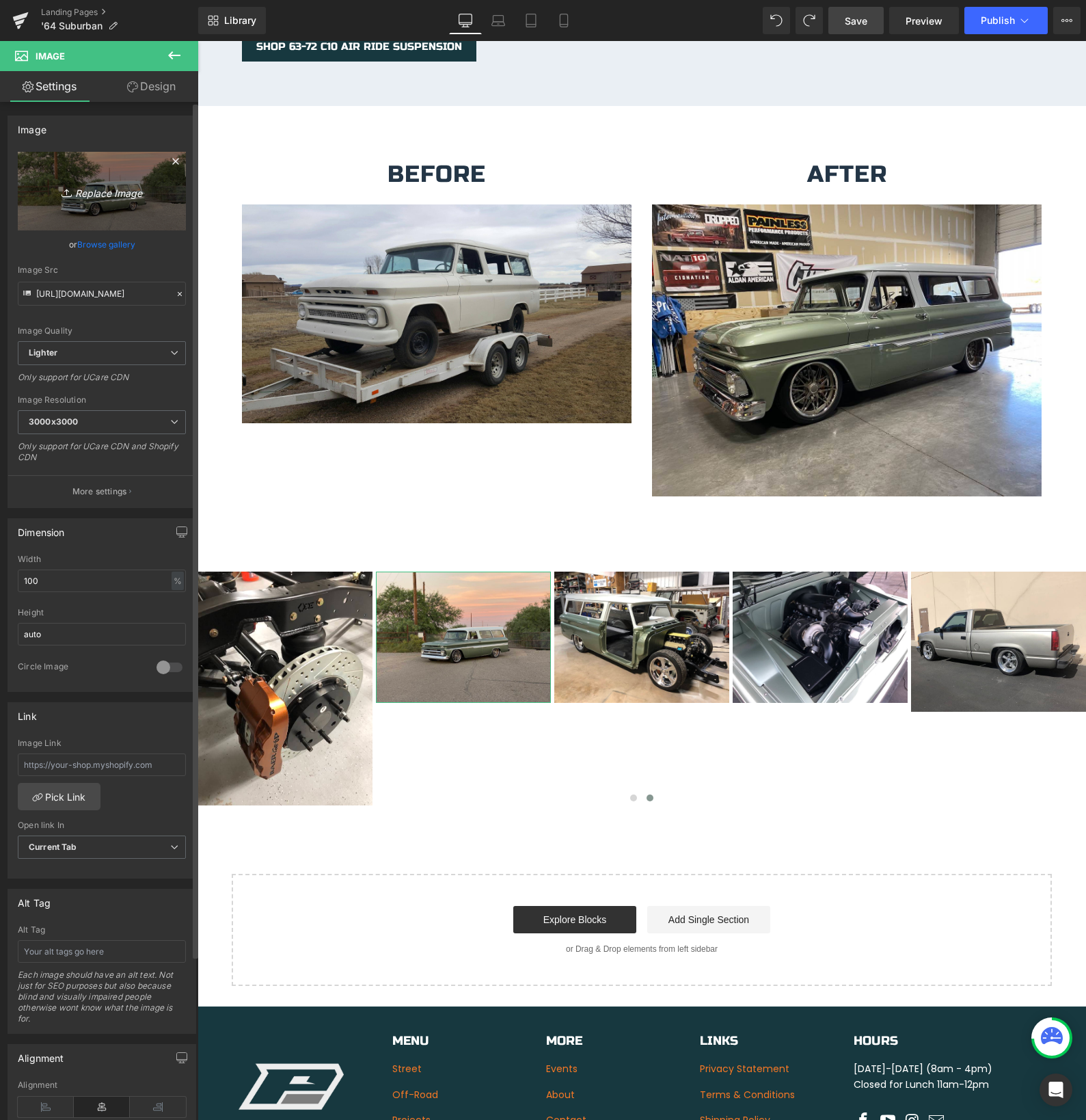
click at [90, 192] on icon "Replace Image" at bounding box center [102, 191] width 109 height 17
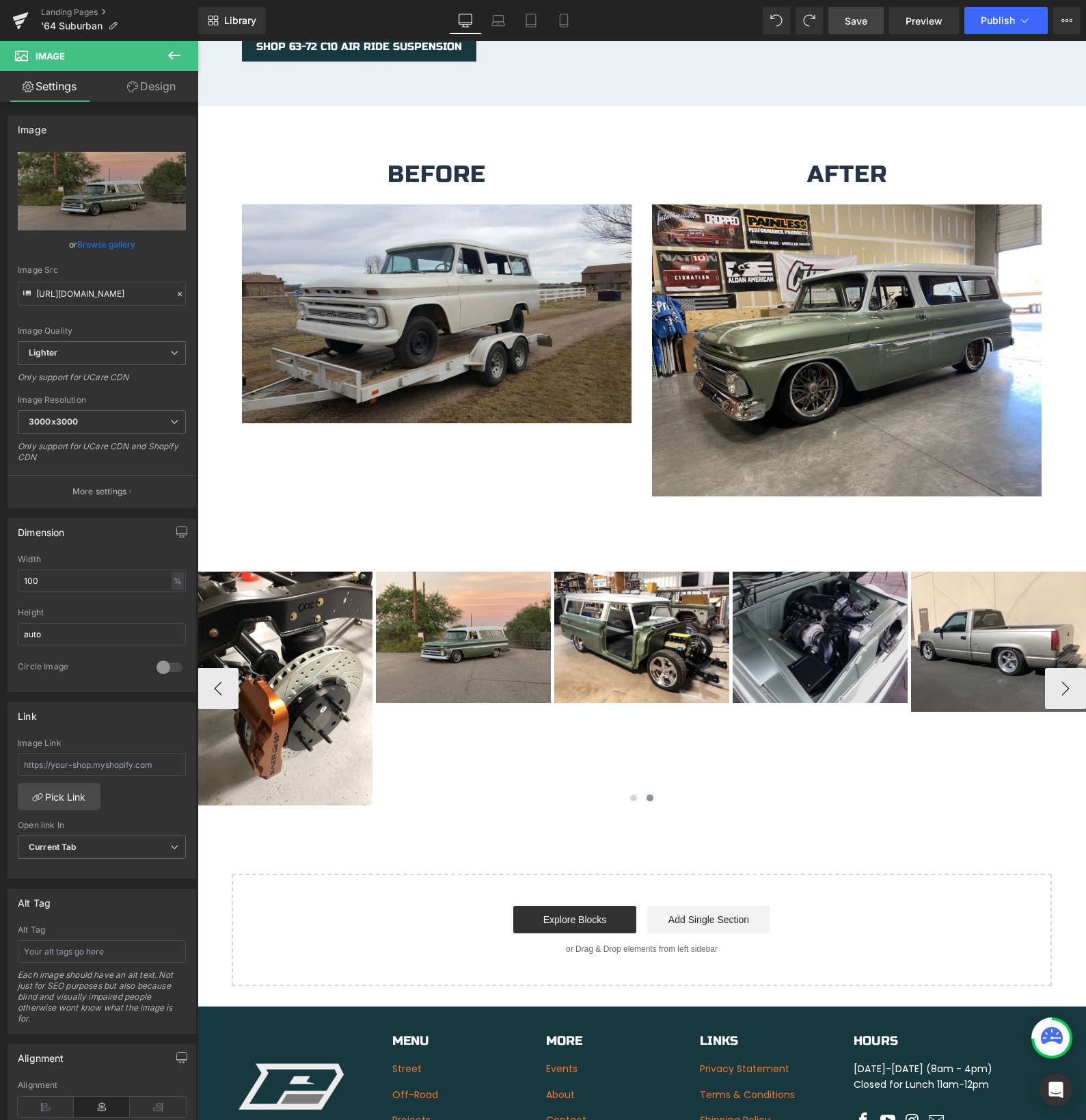
type input "C:\fakepath\IMG_2936.JPG"
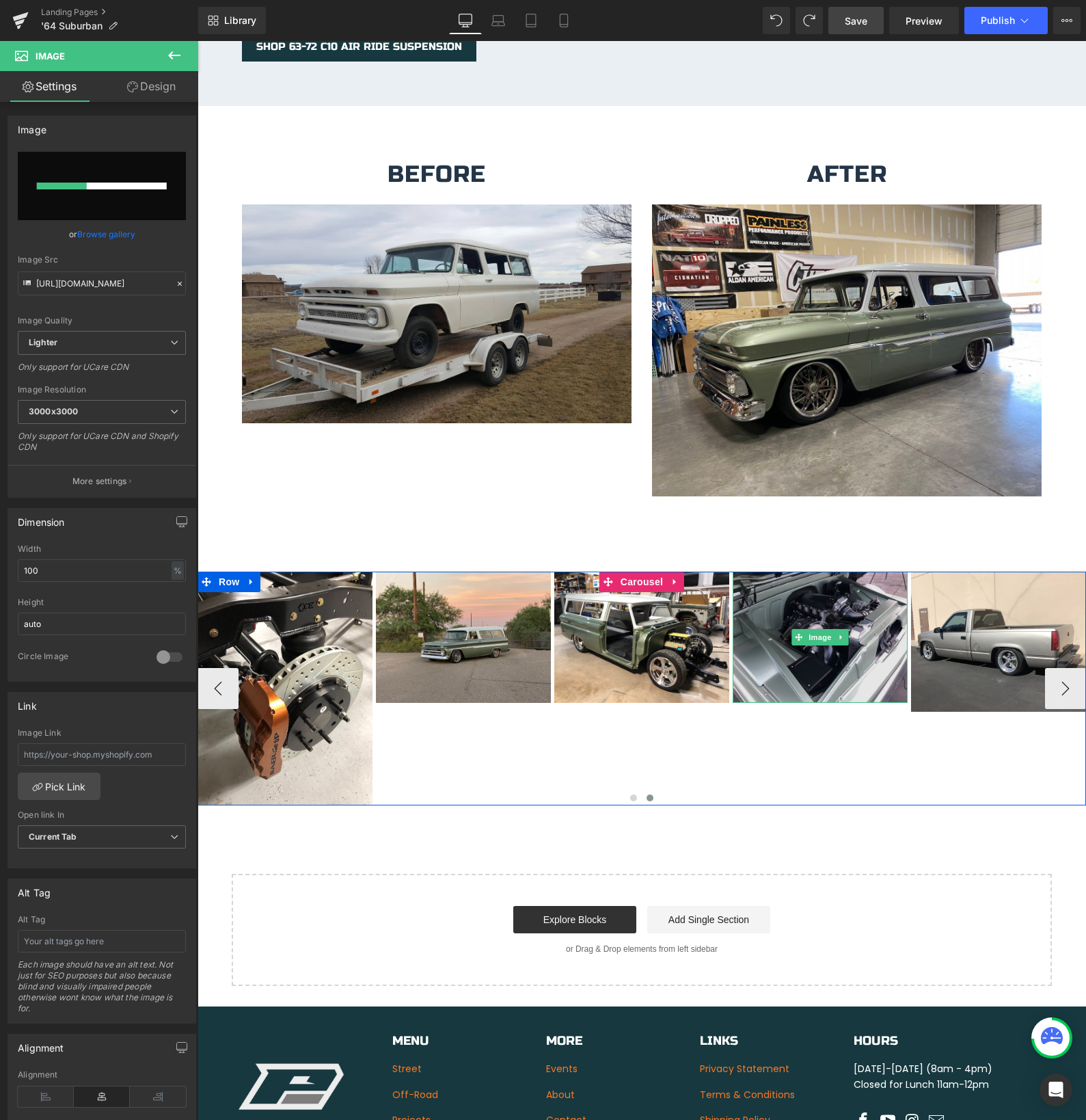
click at [768, 654] on img at bounding box center [820, 637] width 175 height 131
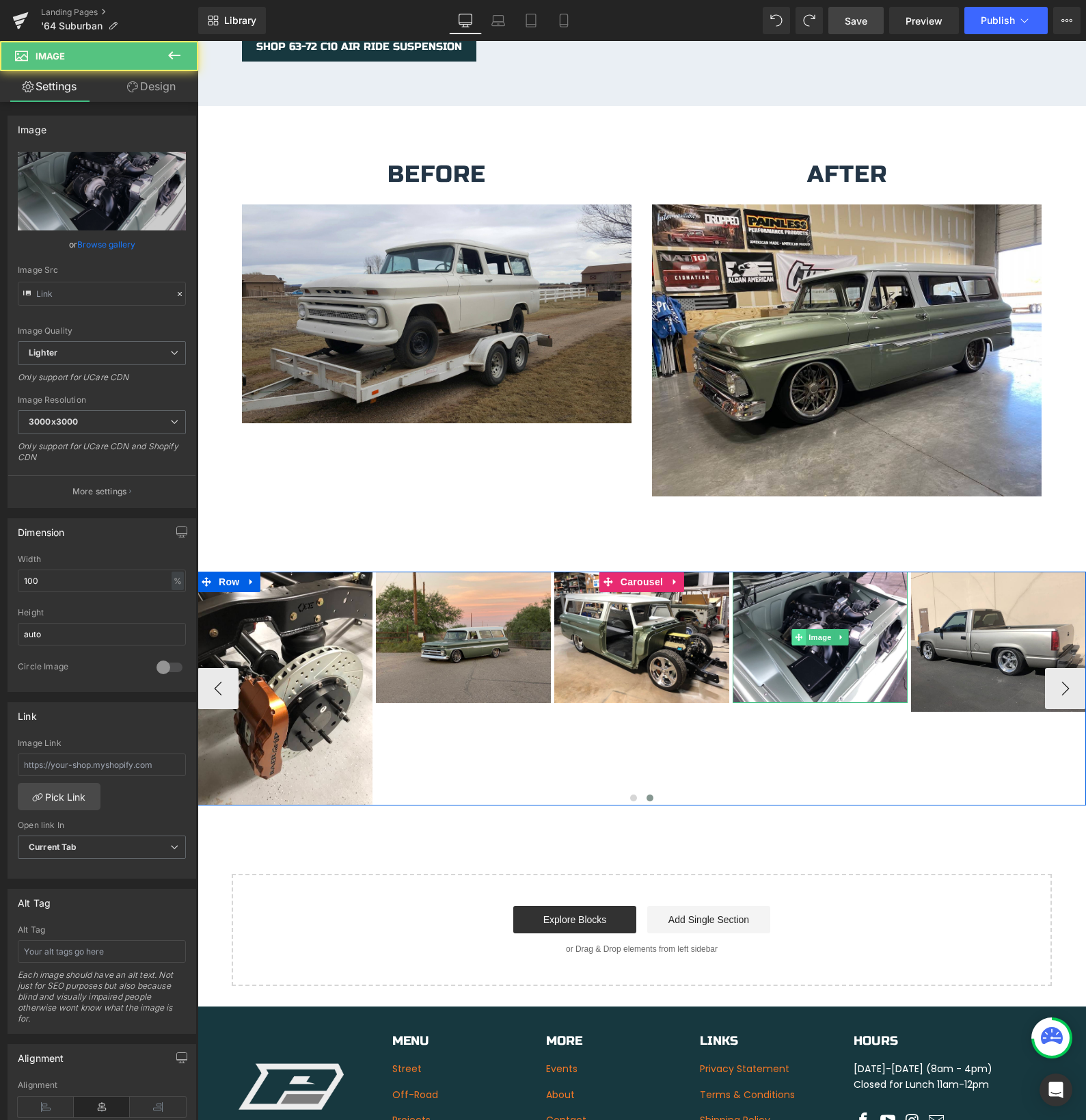
type input "[URL][DOMAIN_NAME]"
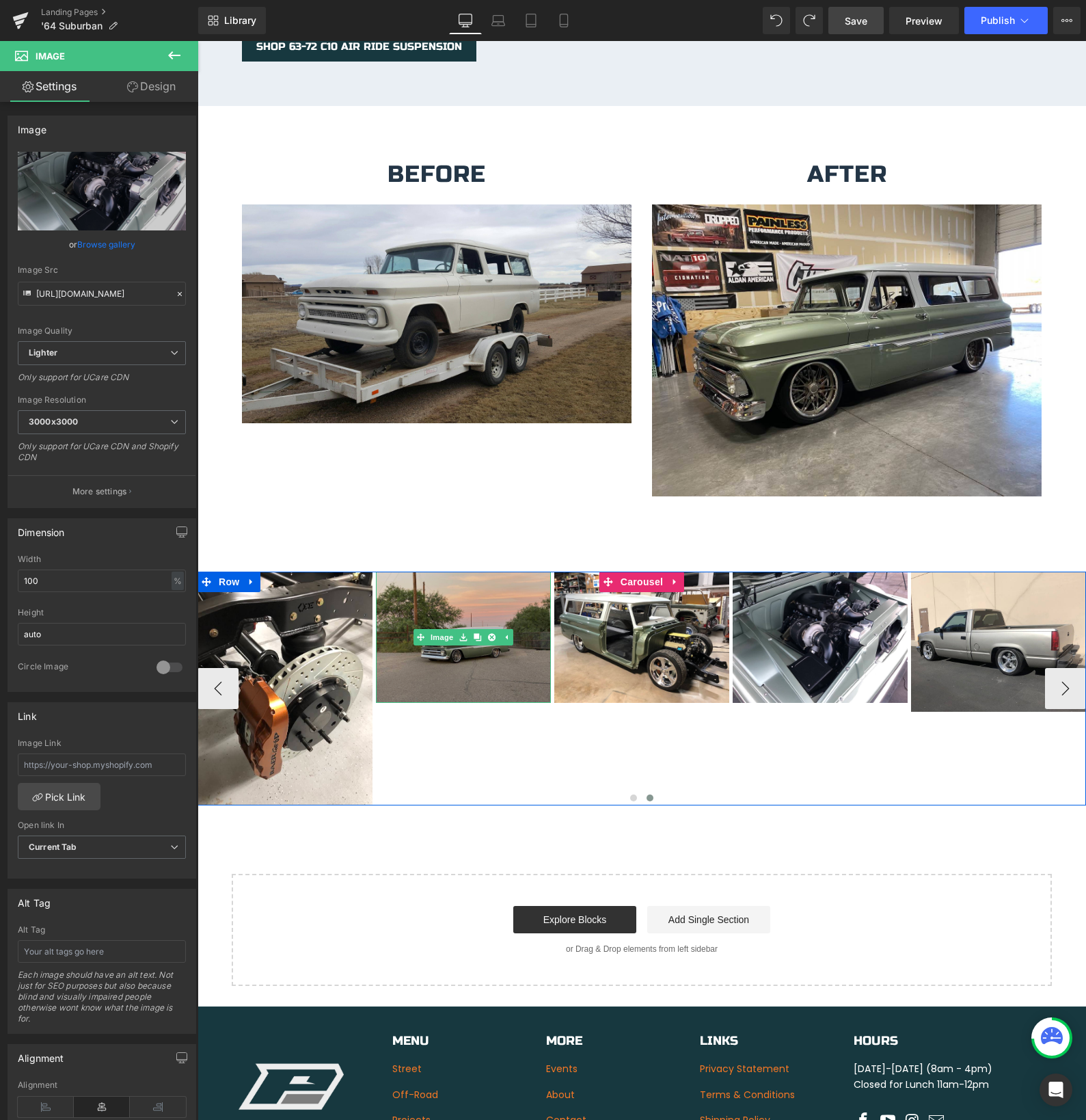
click at [498, 590] on img at bounding box center [463, 637] width 175 height 131
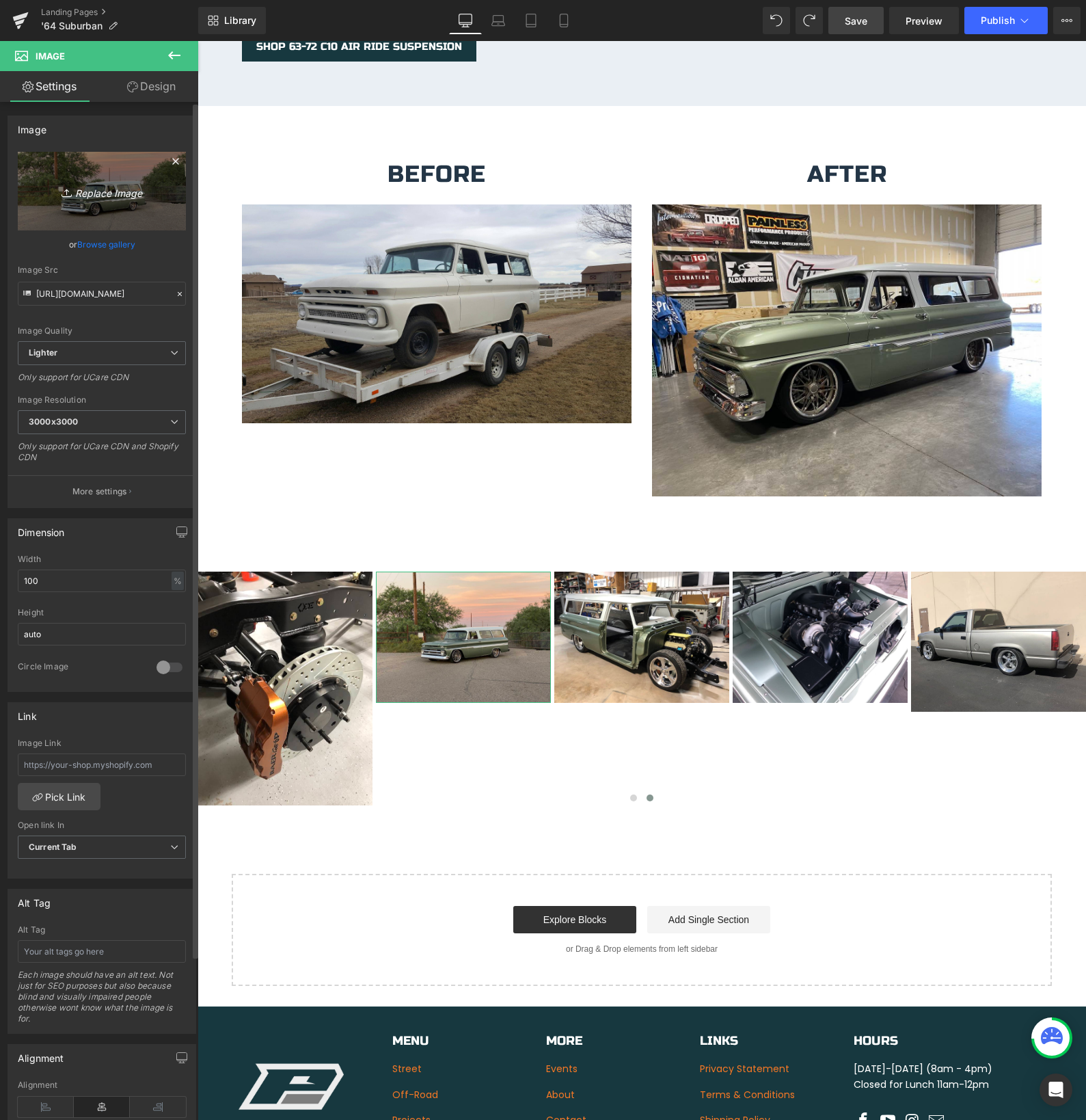
click at [98, 192] on icon "Replace Image" at bounding box center [102, 191] width 109 height 17
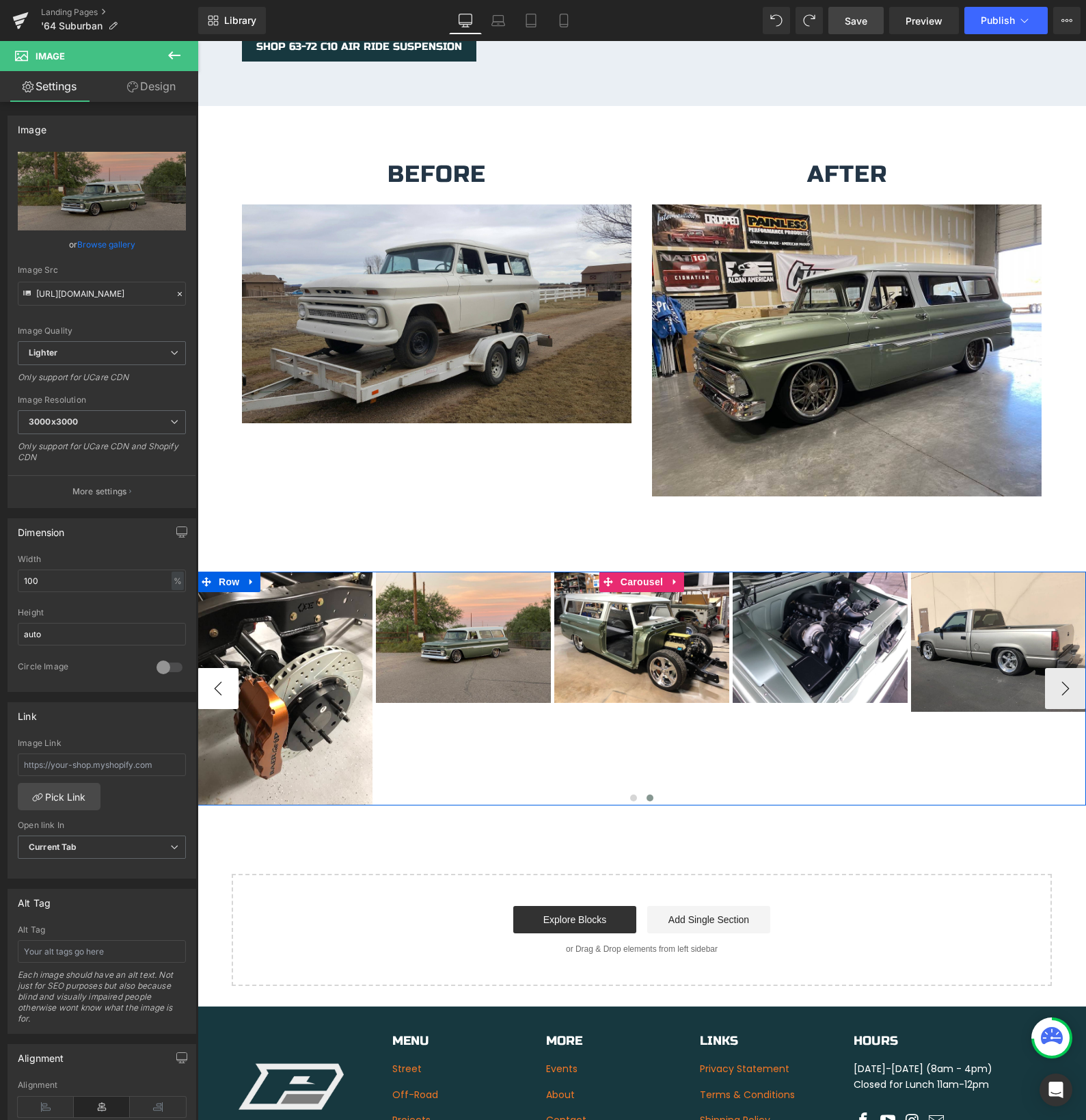
click at [205, 682] on button "‹" at bounding box center [218, 688] width 41 height 41
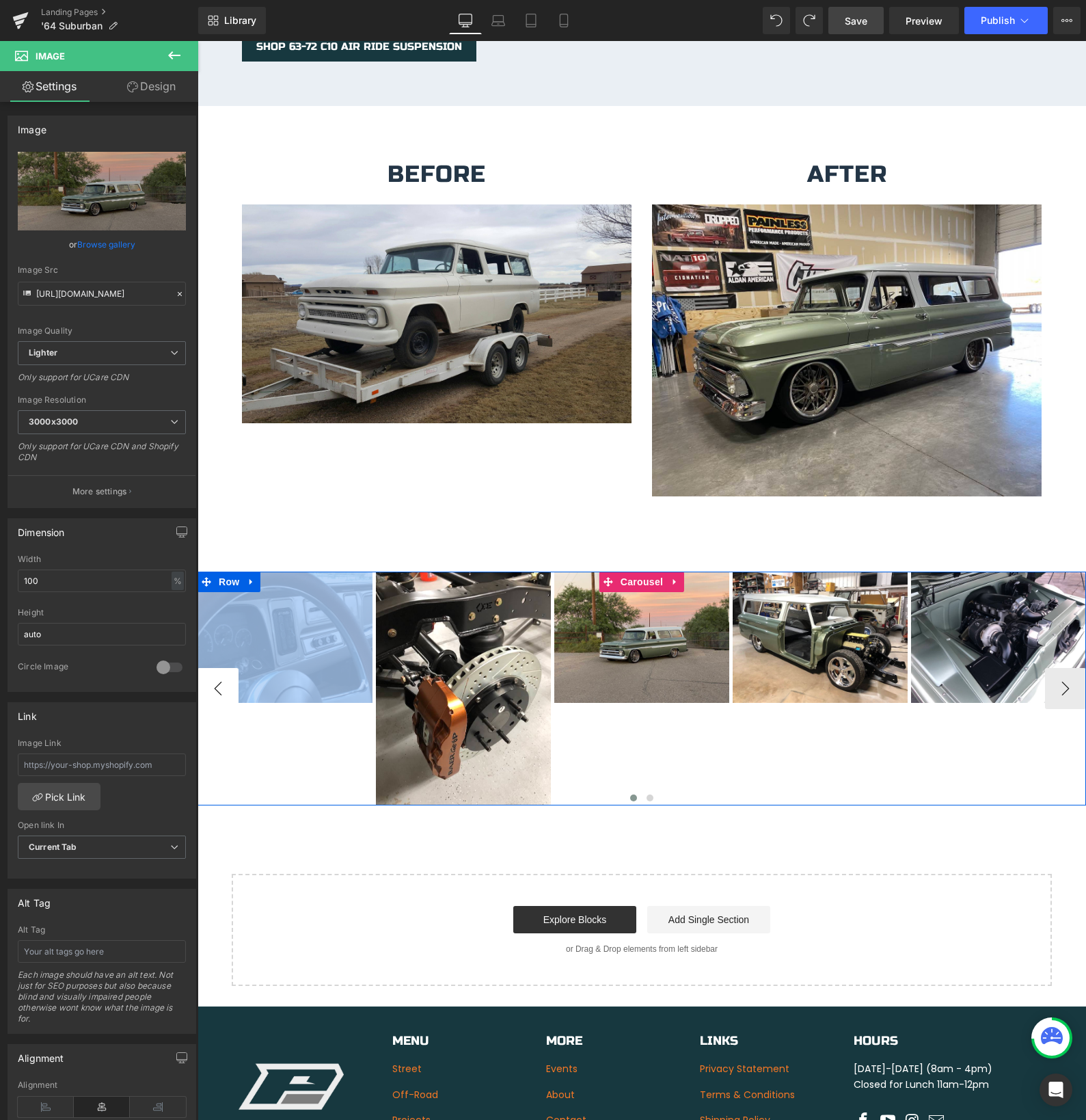
click at [212, 677] on button "‹" at bounding box center [218, 688] width 41 height 41
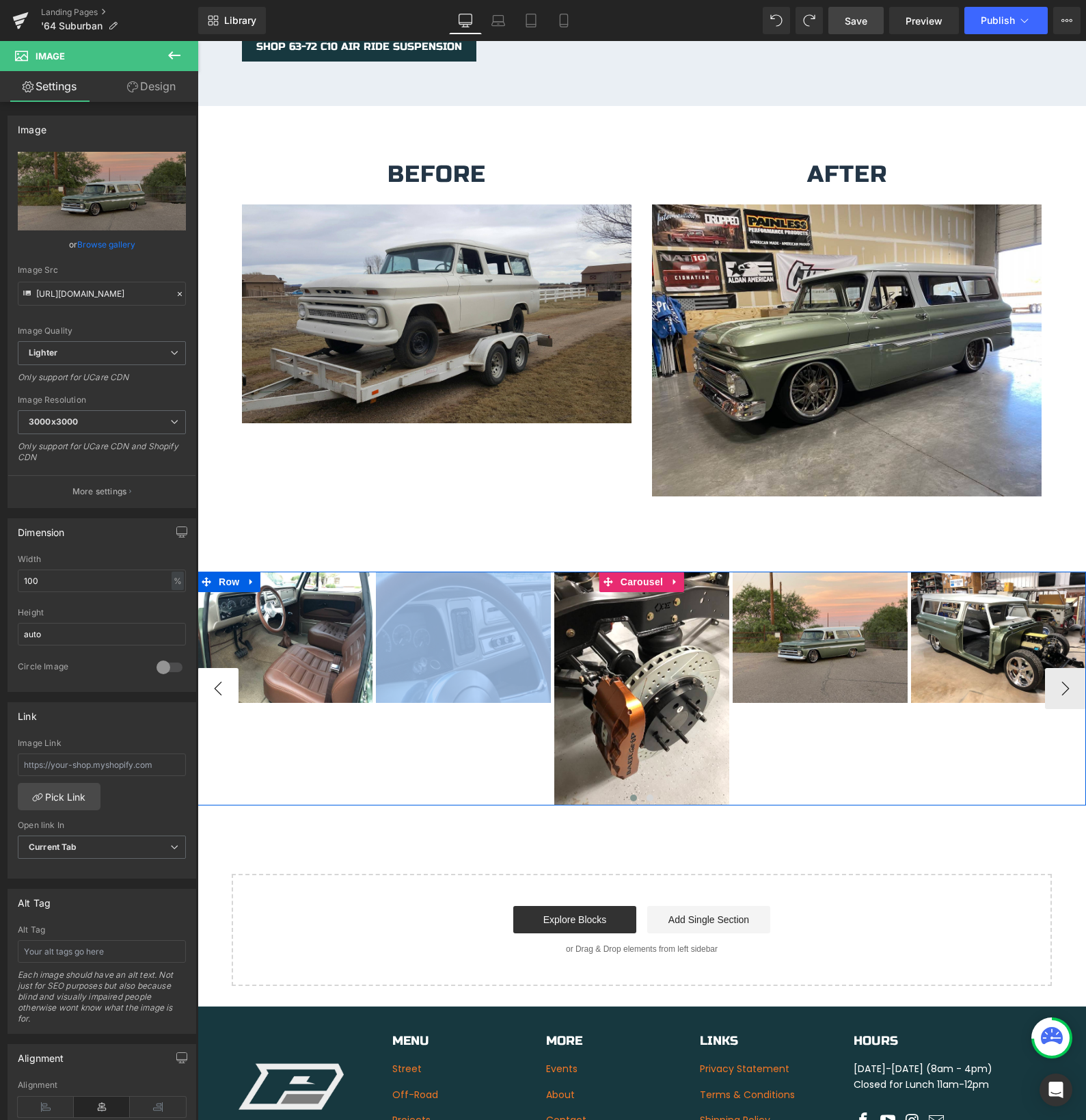
click at [212, 677] on button "‹" at bounding box center [218, 688] width 41 height 41
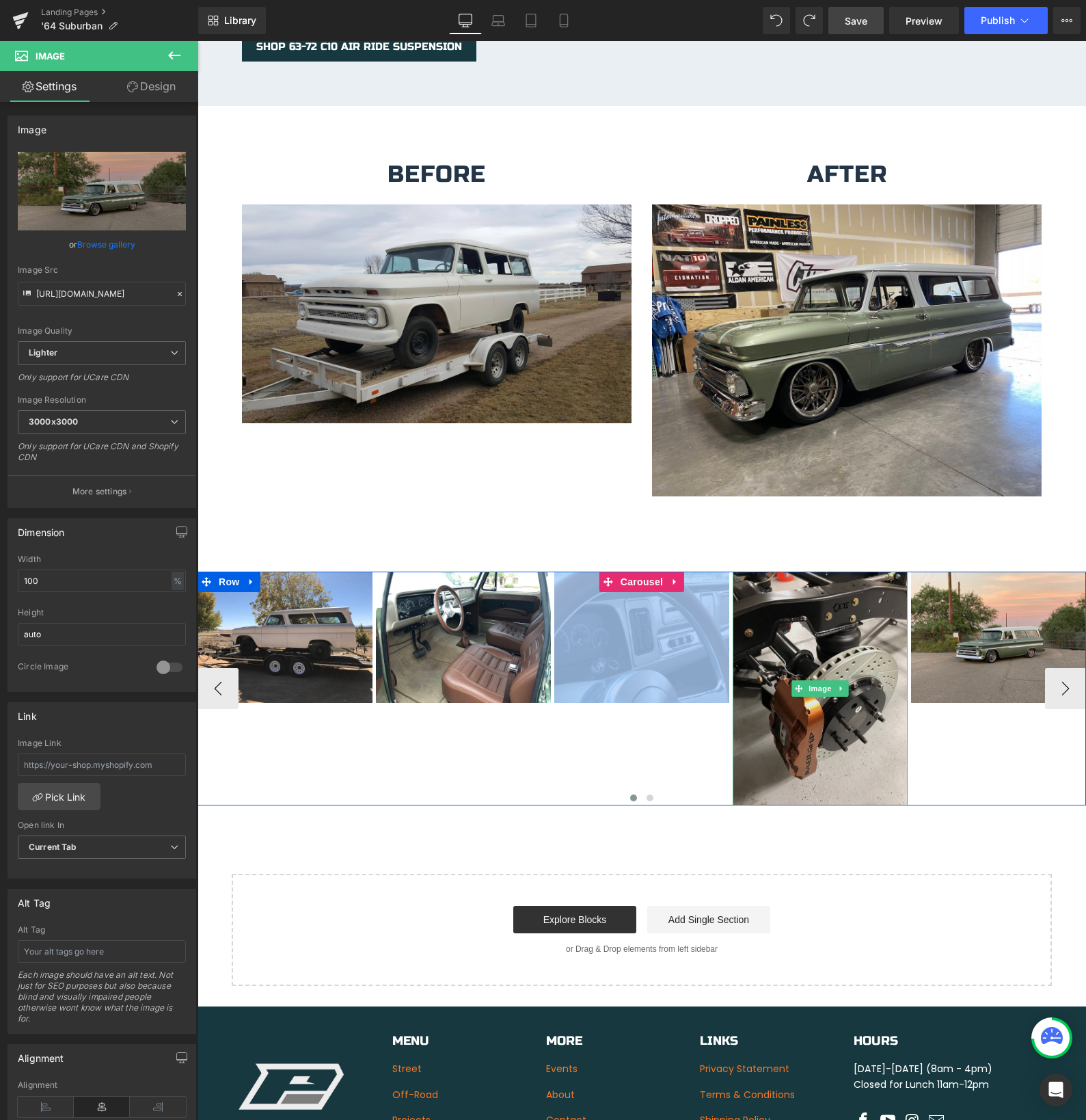
scroll to position [2238, 0]
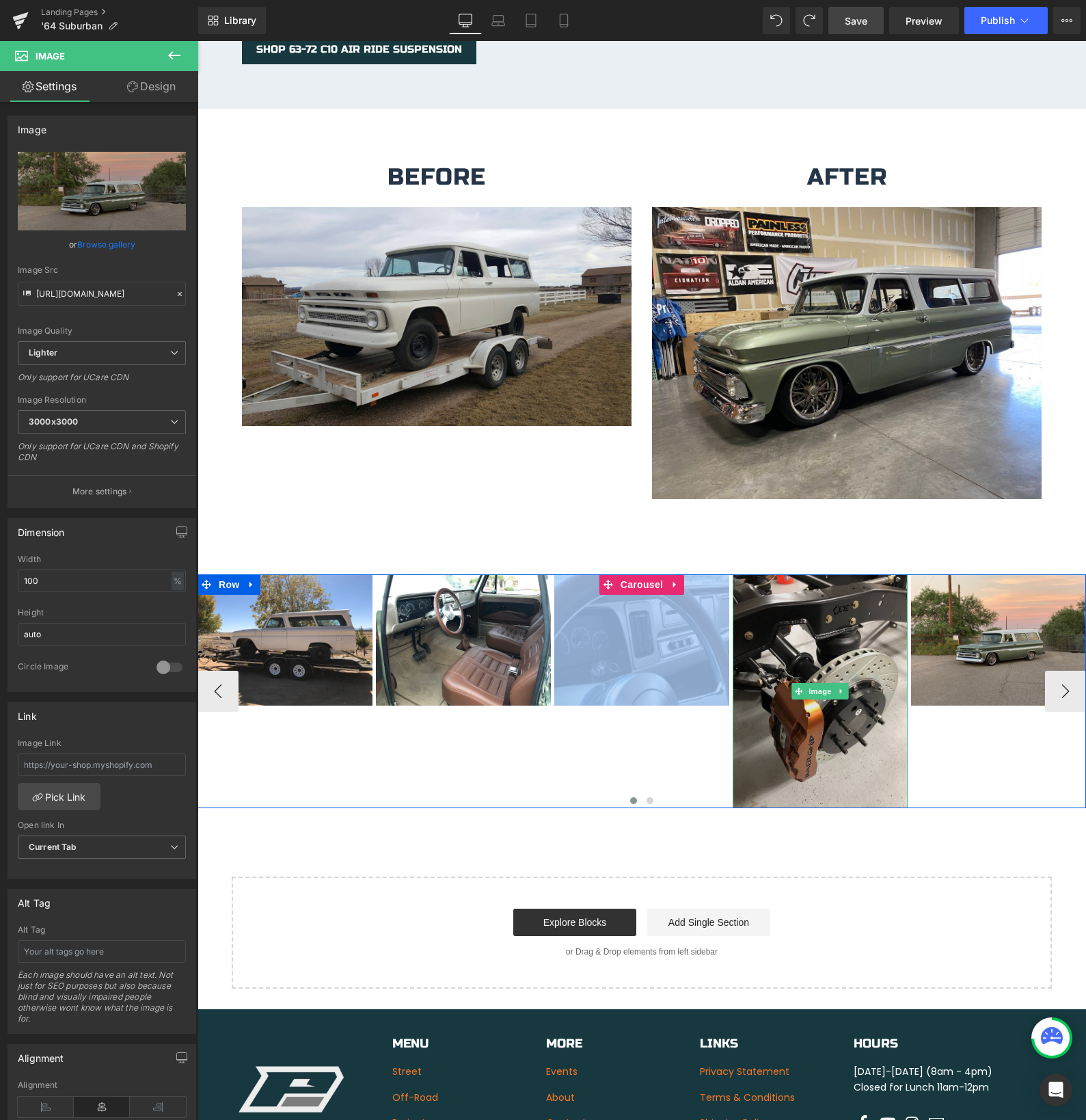
click at [802, 595] on img at bounding box center [820, 690] width 175 height 233
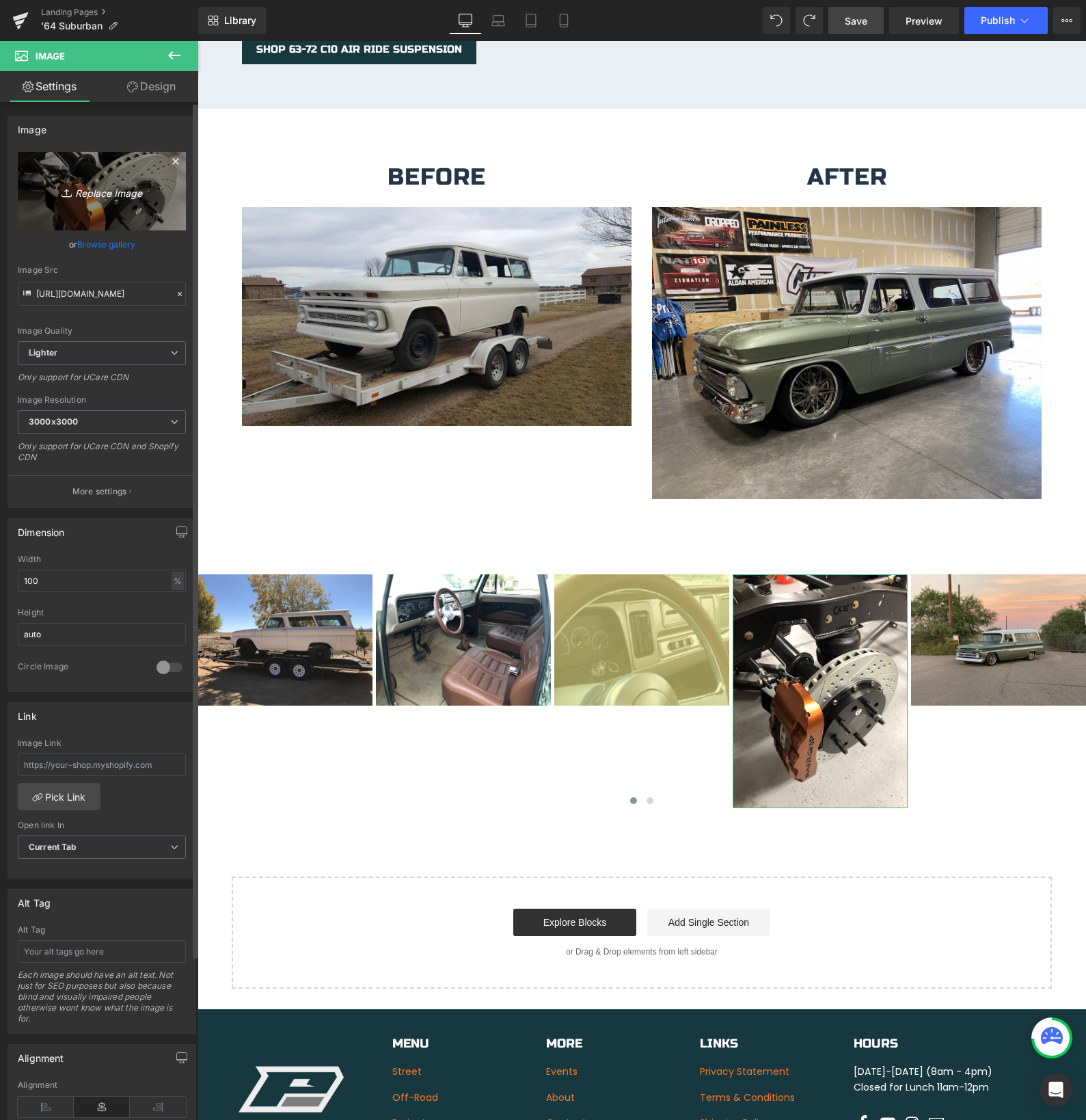
click at [91, 195] on icon "Replace Image" at bounding box center [102, 191] width 109 height 17
type input "C:\fakepath\IMG_4071.jpeg"
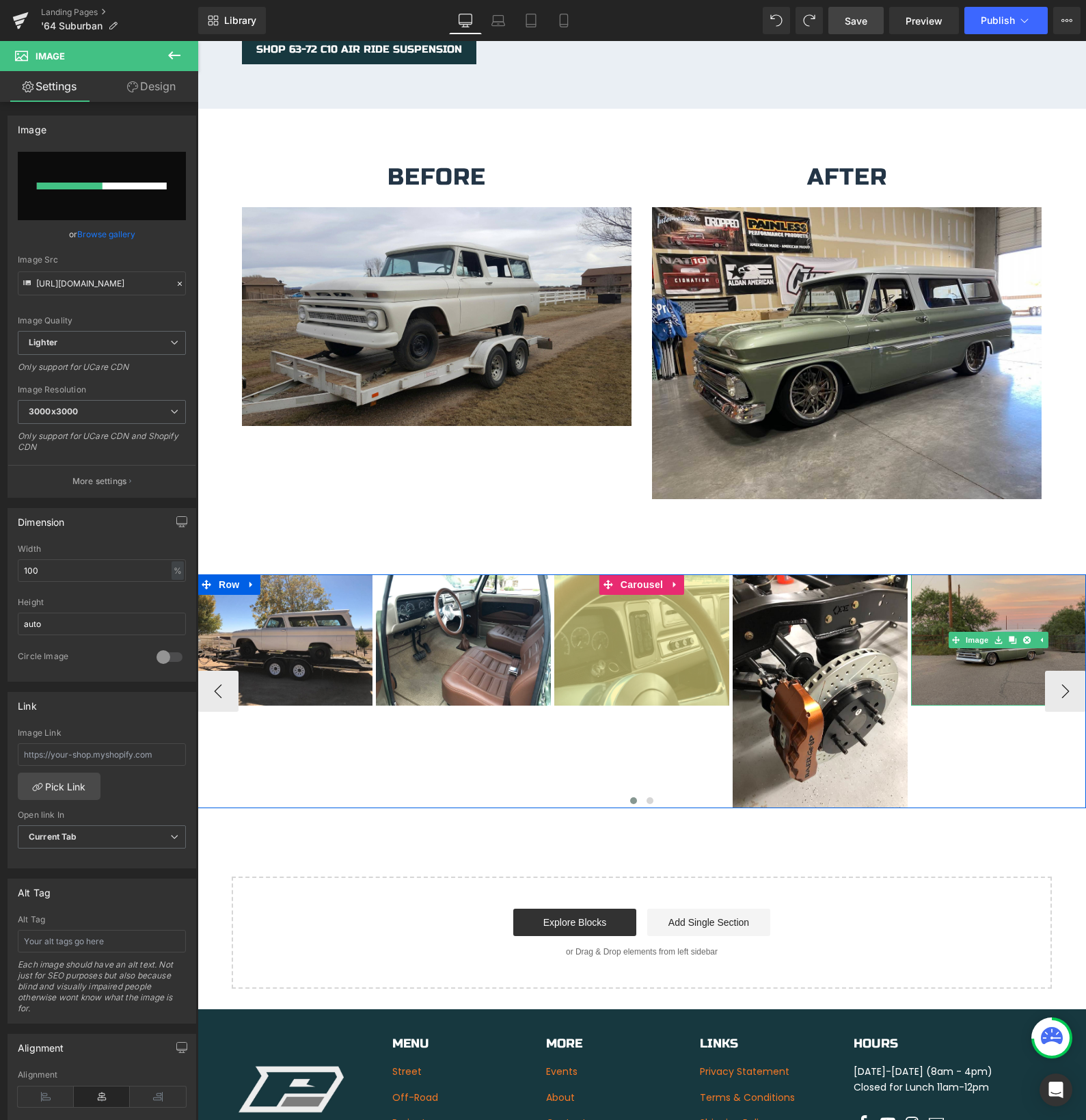
scroll to position [2237, 0]
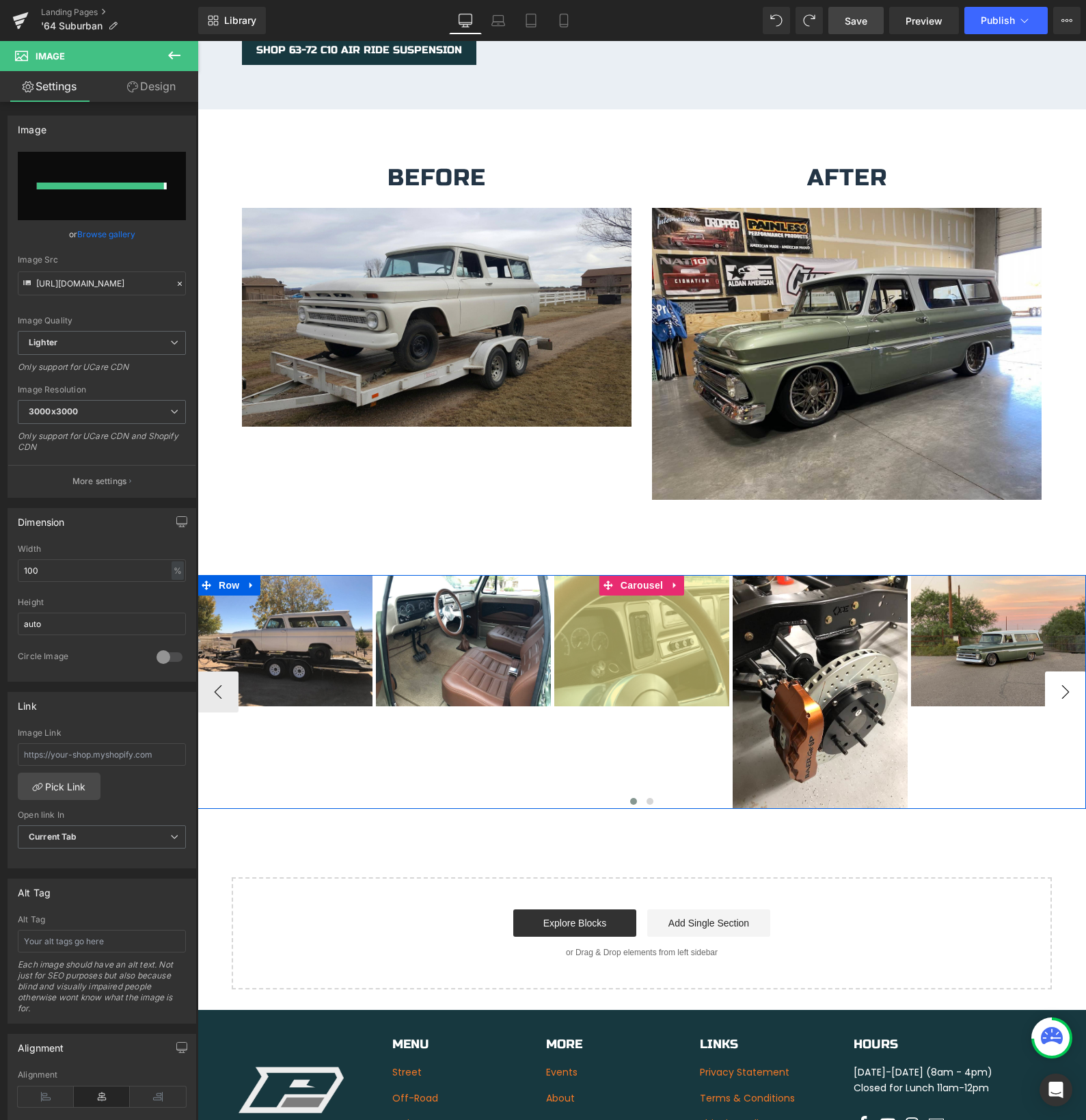
type input "[URL][DOMAIN_NAME]"
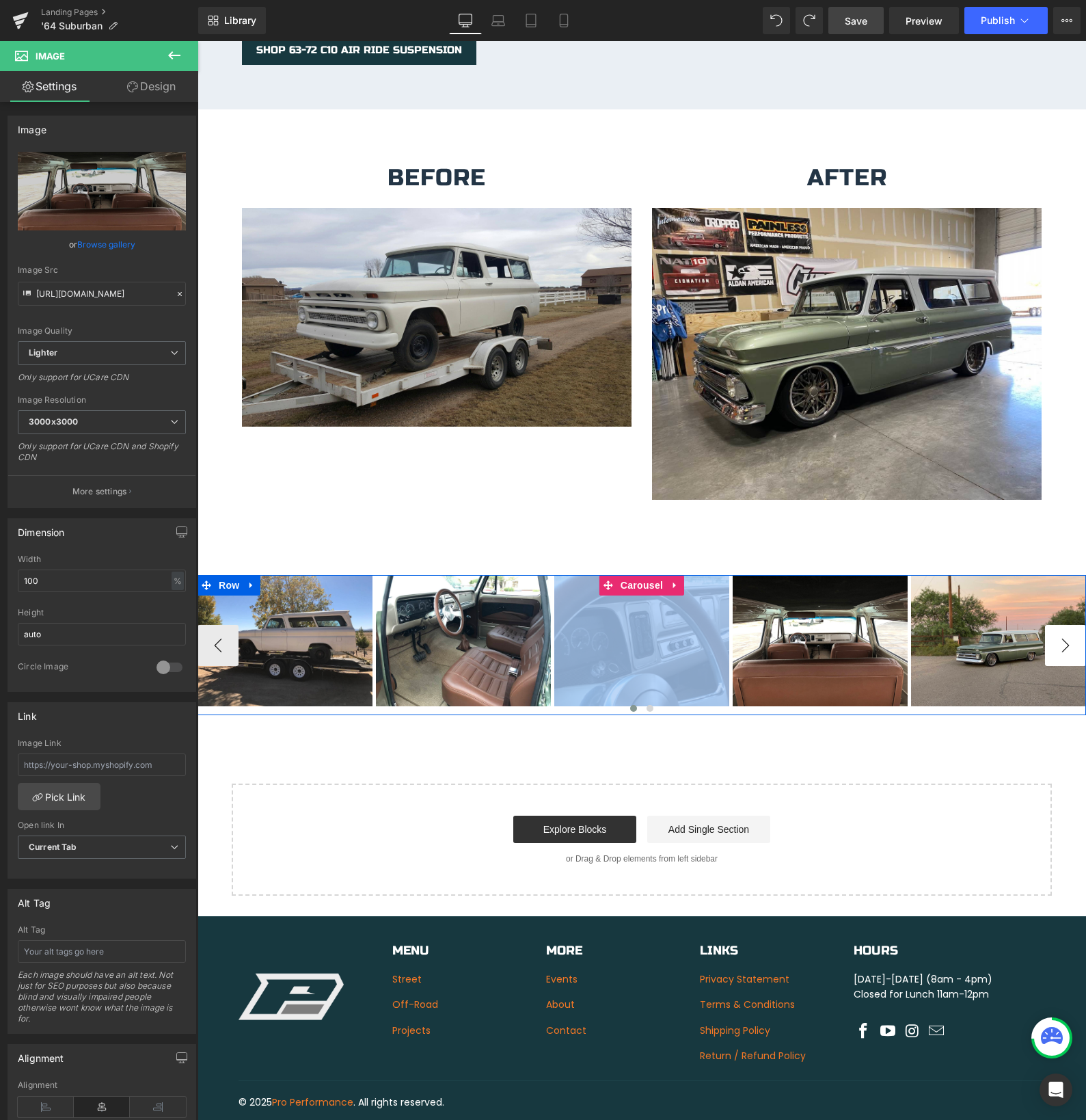
click at [1058, 631] on button "›" at bounding box center [1065, 645] width 41 height 41
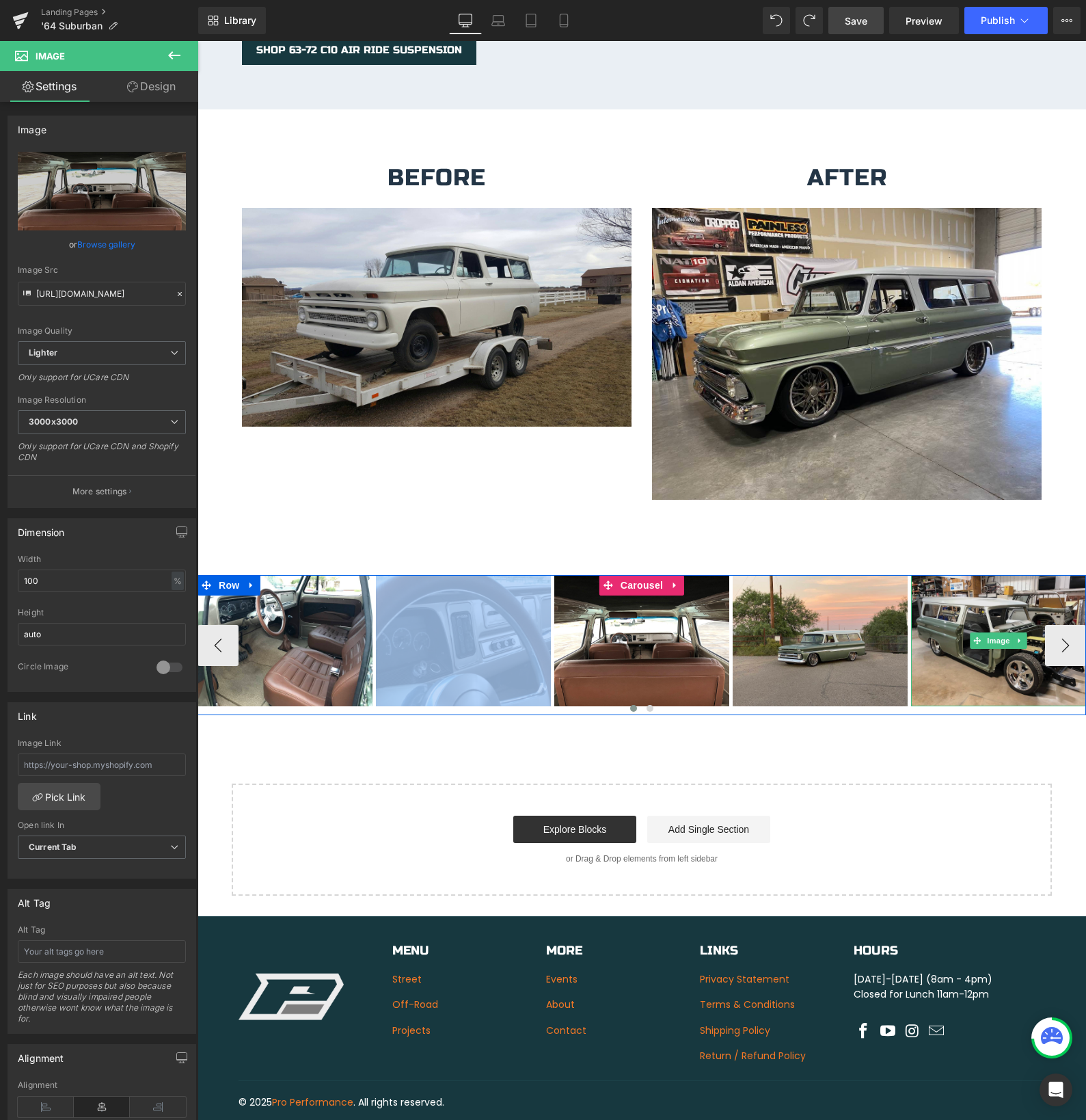
click at [978, 655] on img at bounding box center [999, 640] width 175 height 131
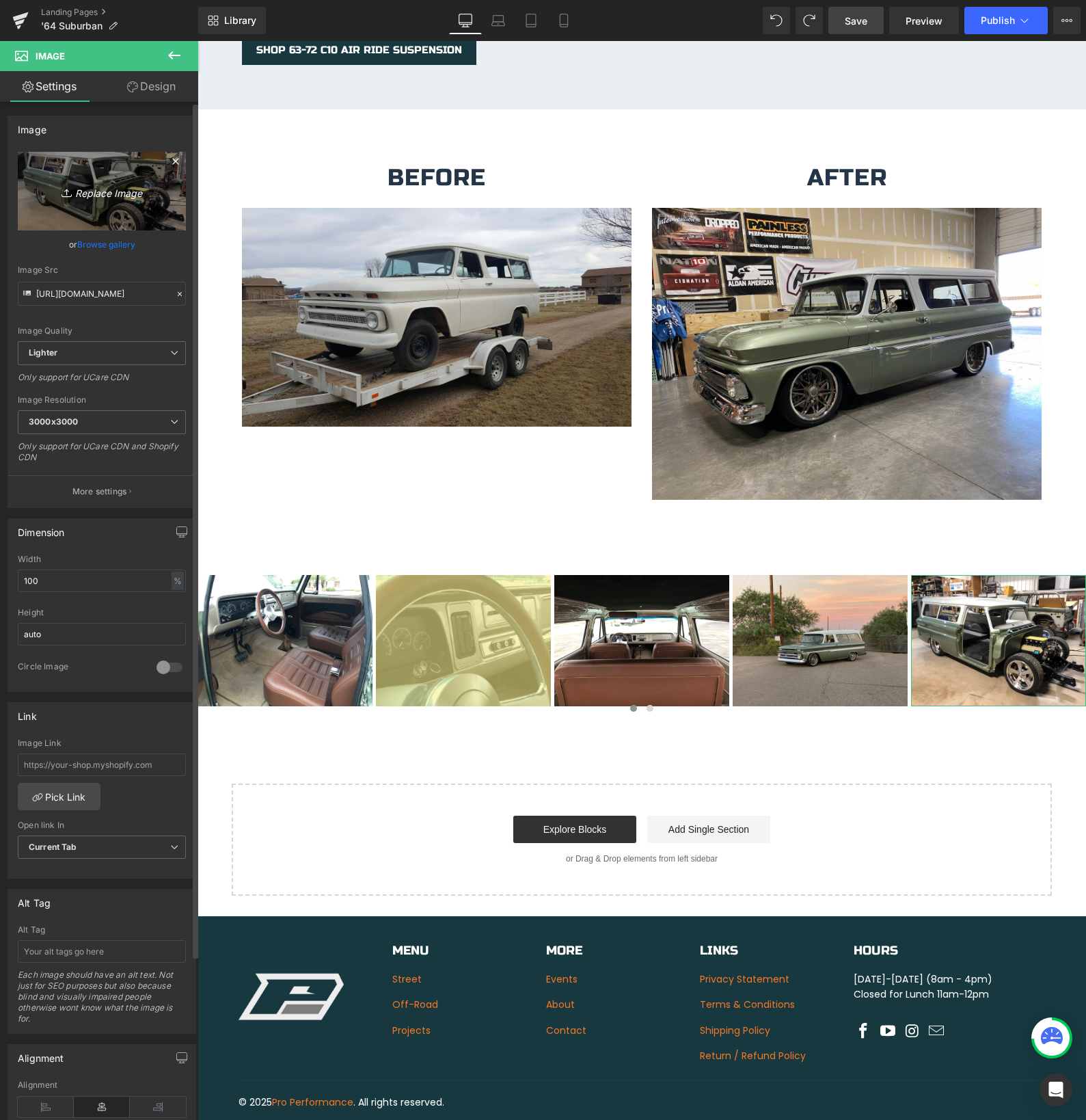
click at [80, 192] on icon "Replace Image" at bounding box center [102, 191] width 109 height 17
type input "C:\fakepath\IMG_4103.jpeg"
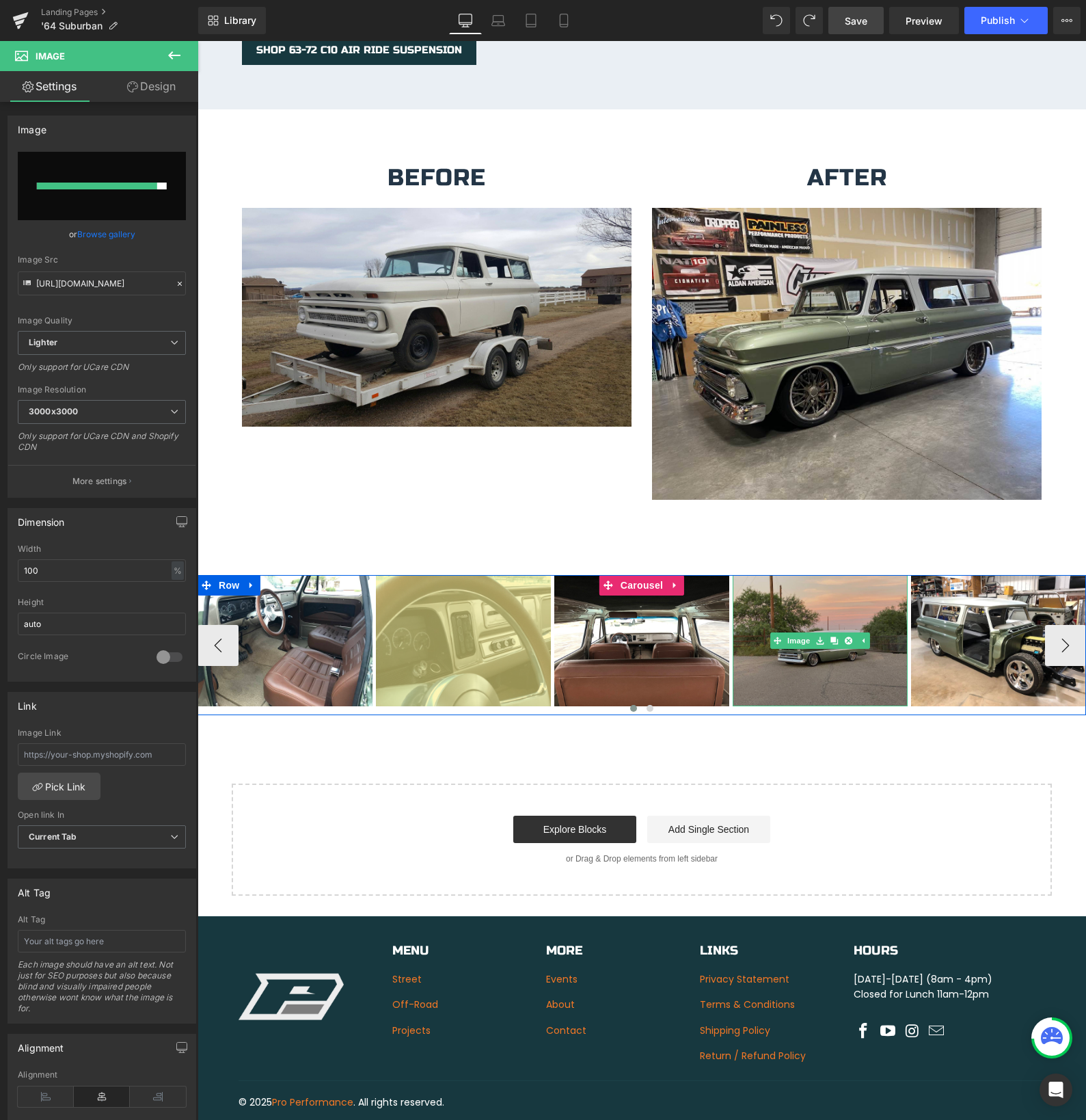
type input "[URL][DOMAIN_NAME]"
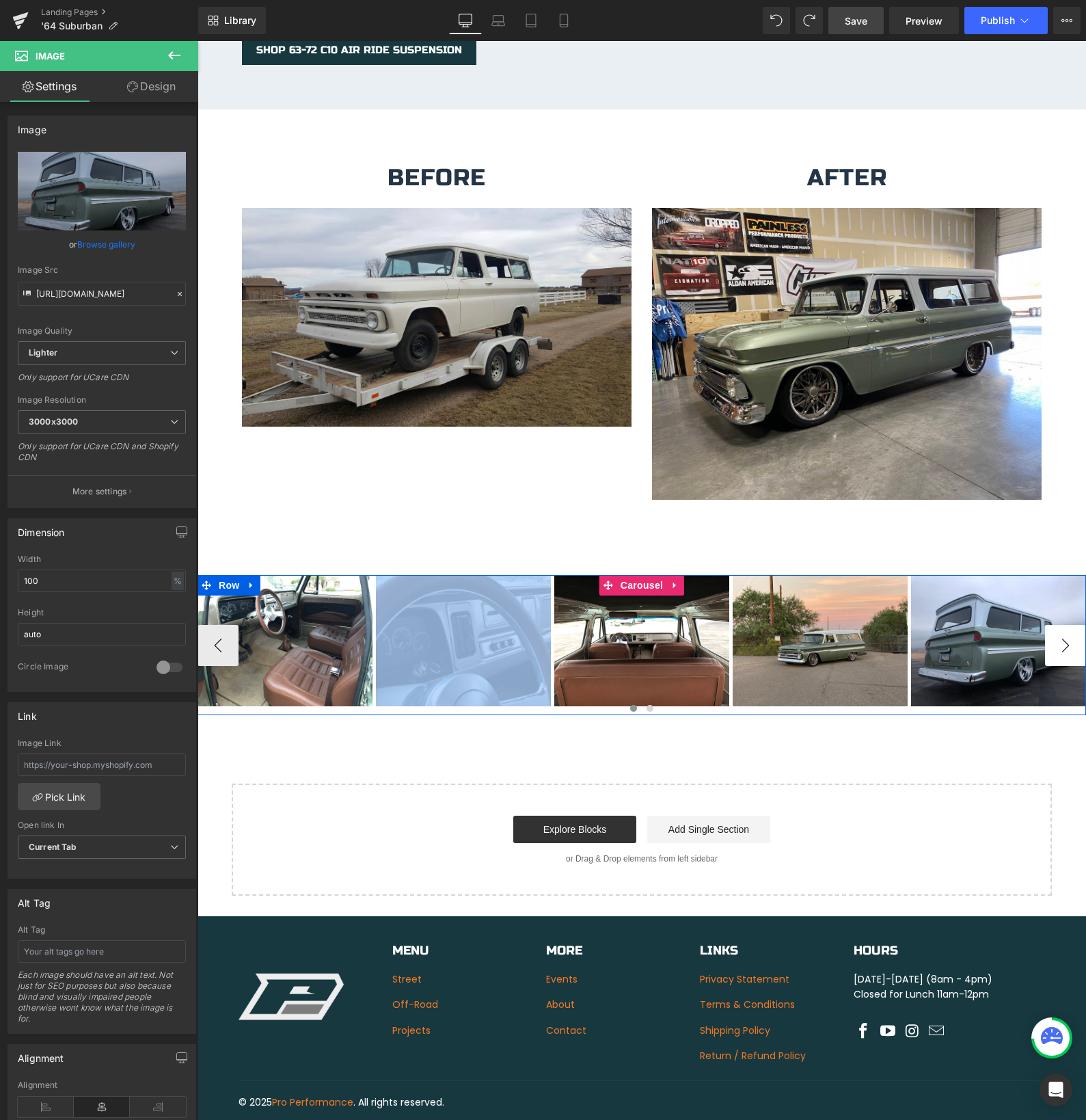
click at [1064, 631] on button "›" at bounding box center [1065, 645] width 41 height 41
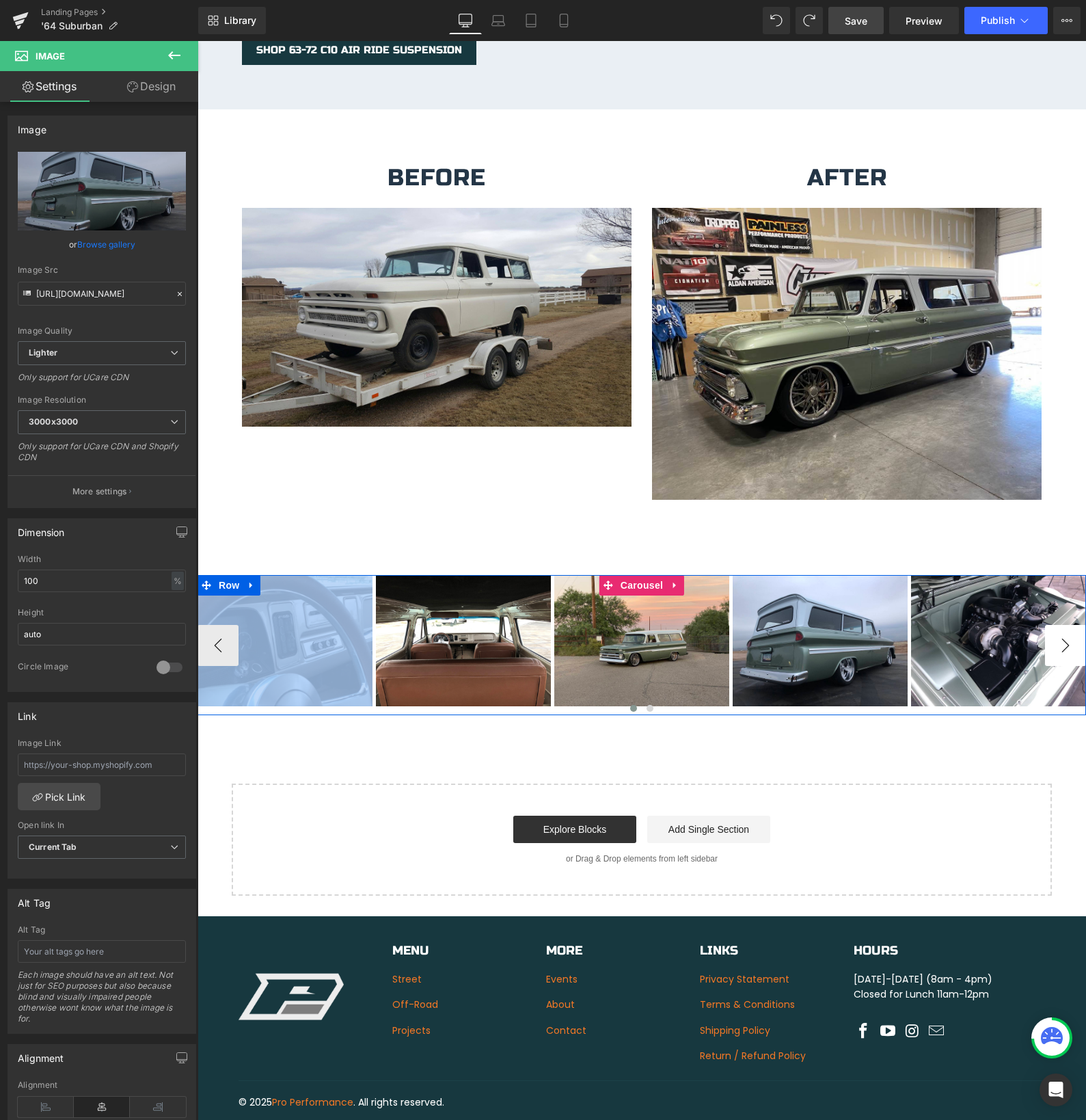
click at [1064, 631] on button "›" at bounding box center [1065, 645] width 41 height 41
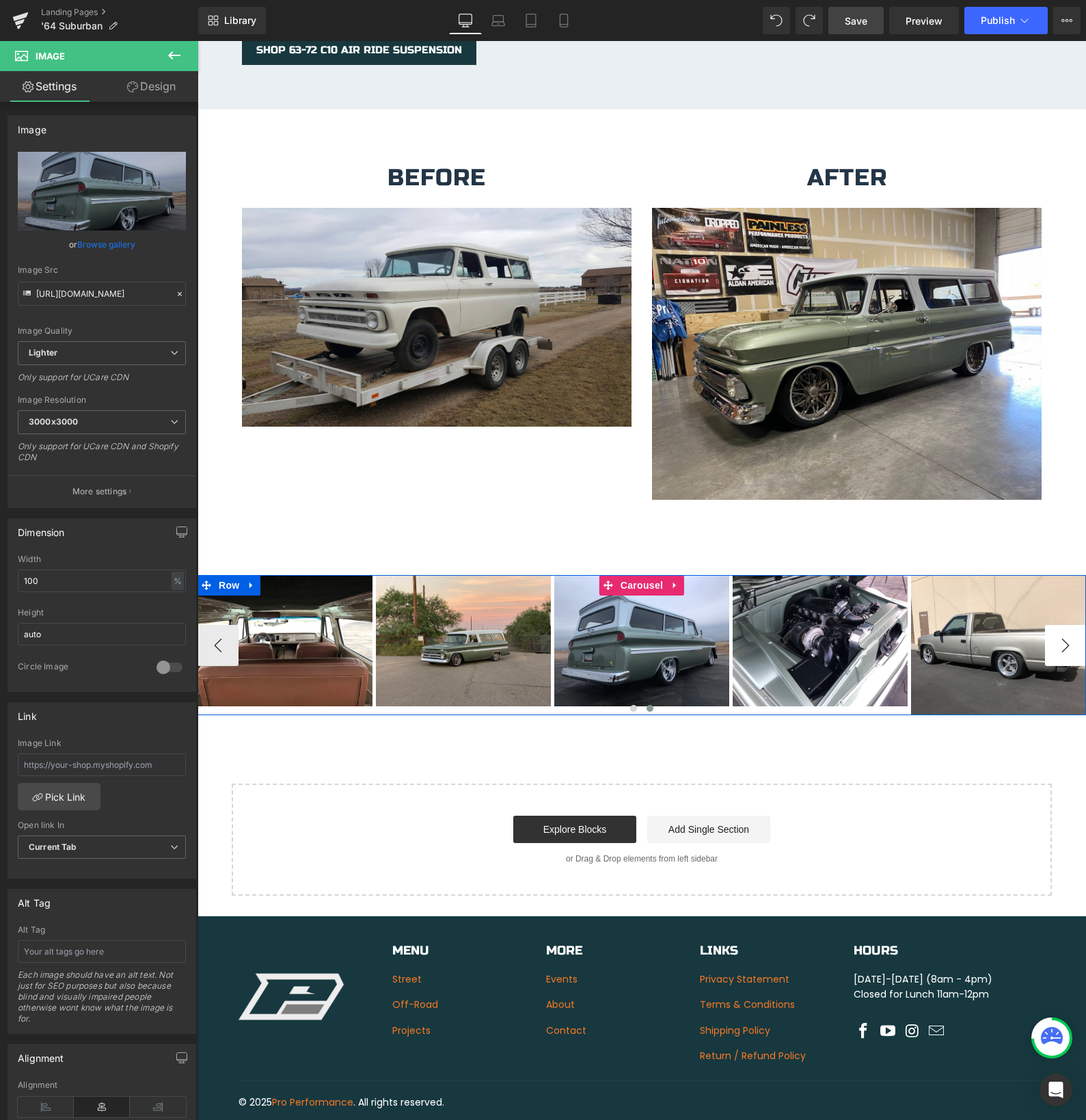
click at [1064, 631] on img at bounding box center [999, 645] width 175 height 140
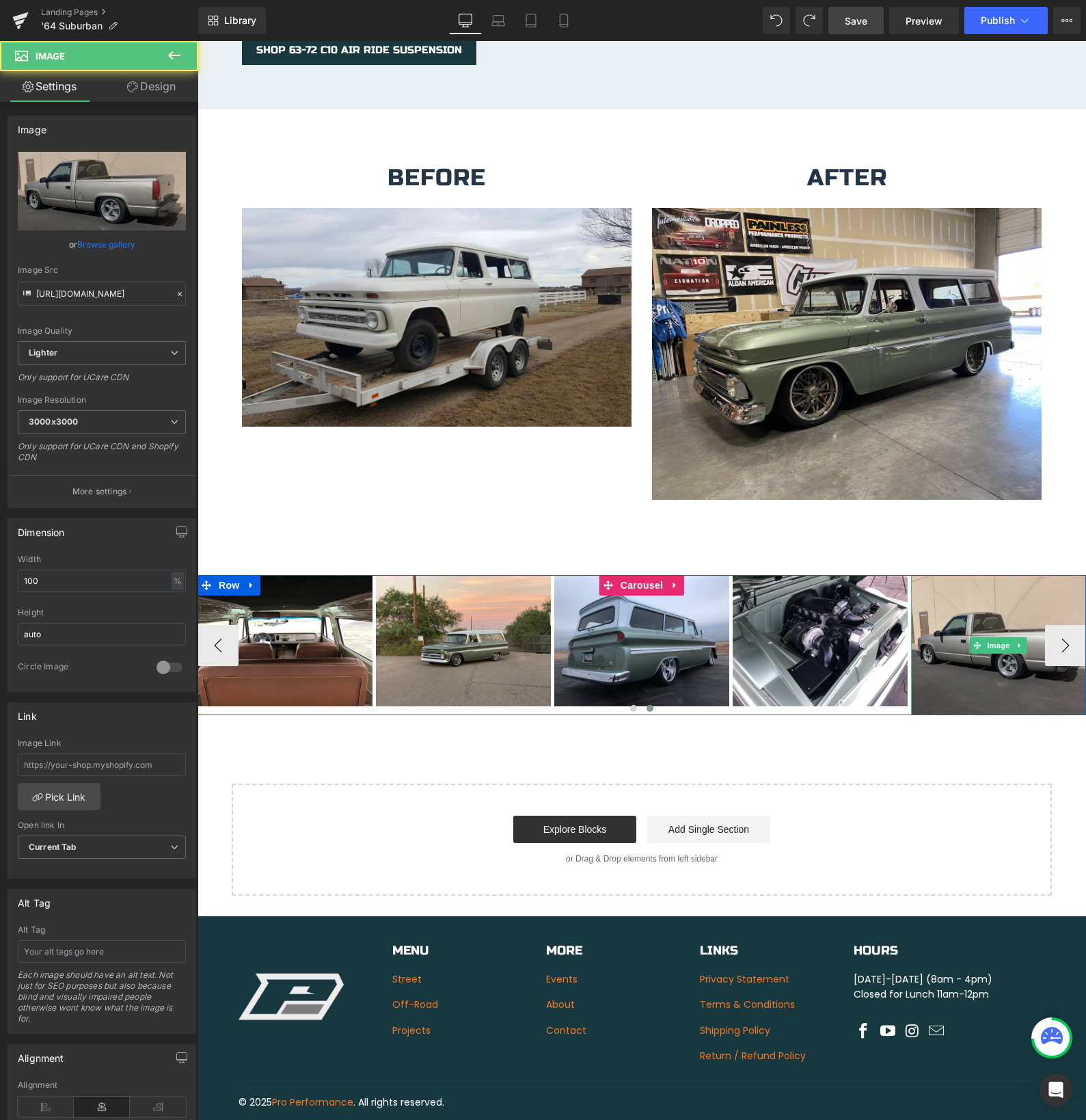
click at [952, 655] on img at bounding box center [999, 645] width 175 height 140
click at [931, 659] on img at bounding box center [999, 645] width 175 height 140
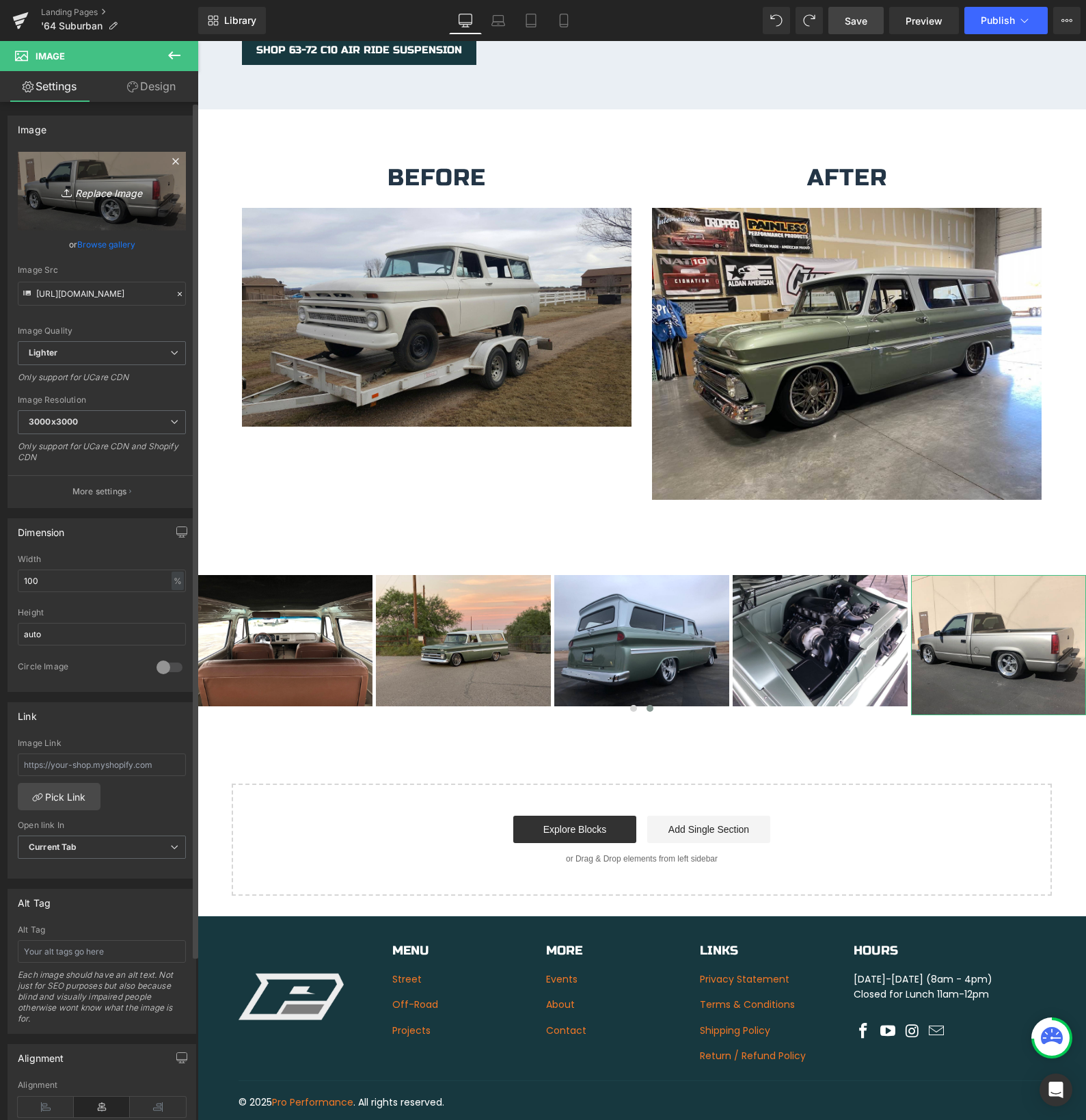
click at [85, 196] on icon "Replace Image" at bounding box center [102, 191] width 109 height 17
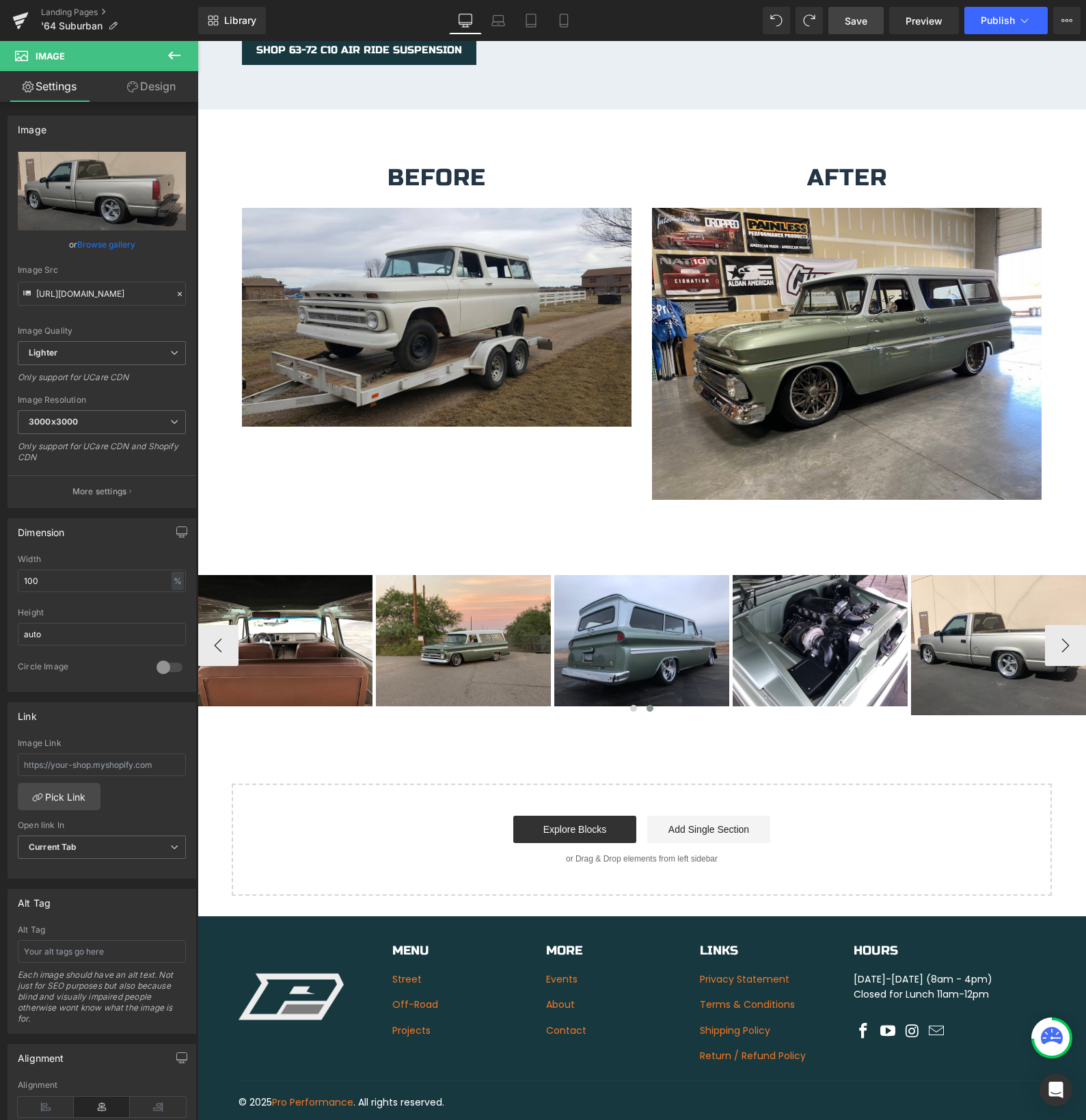
type input "C:\fakepath\IMG_2545.jpeg"
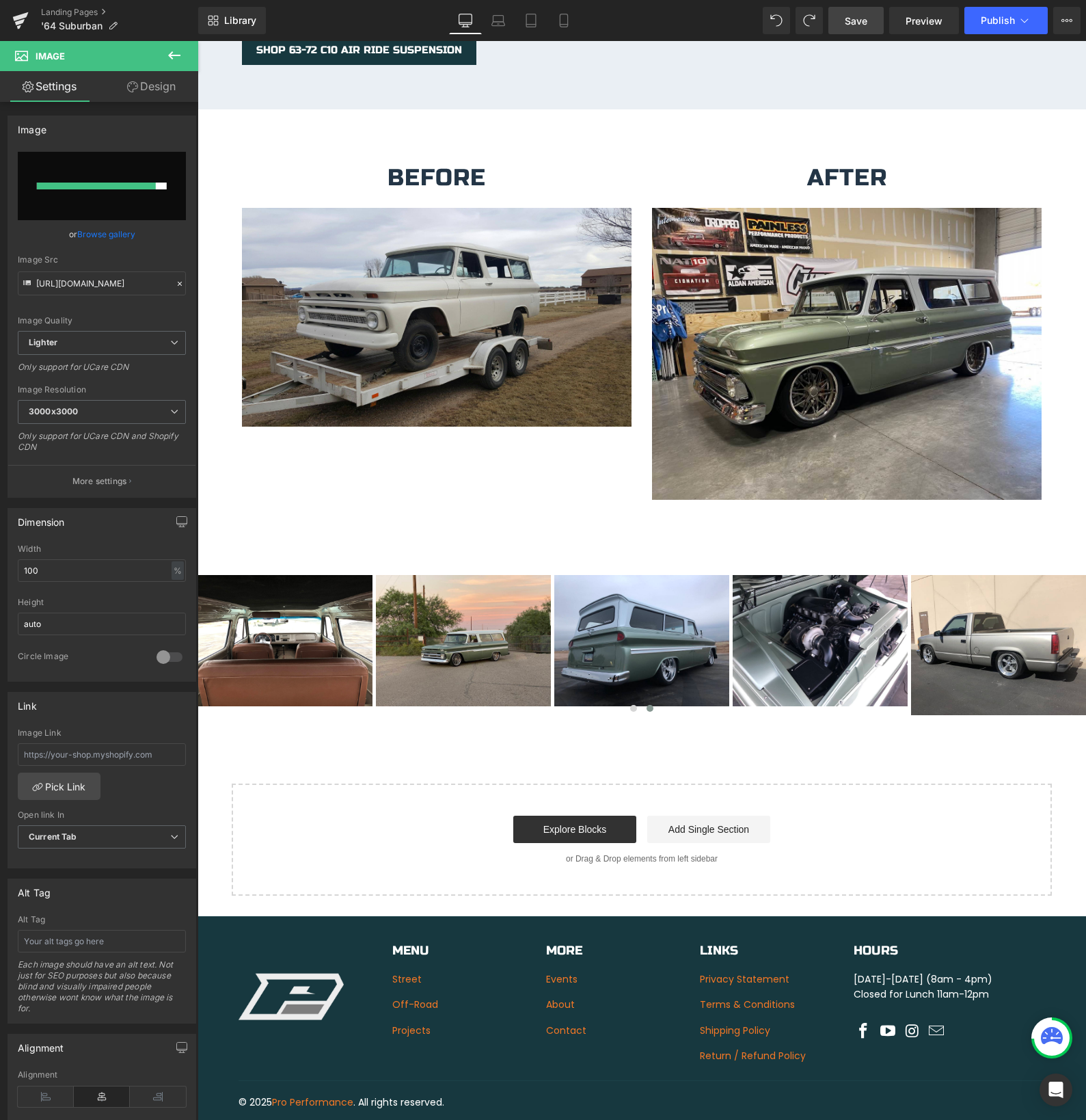
type input "[URL][DOMAIN_NAME]"
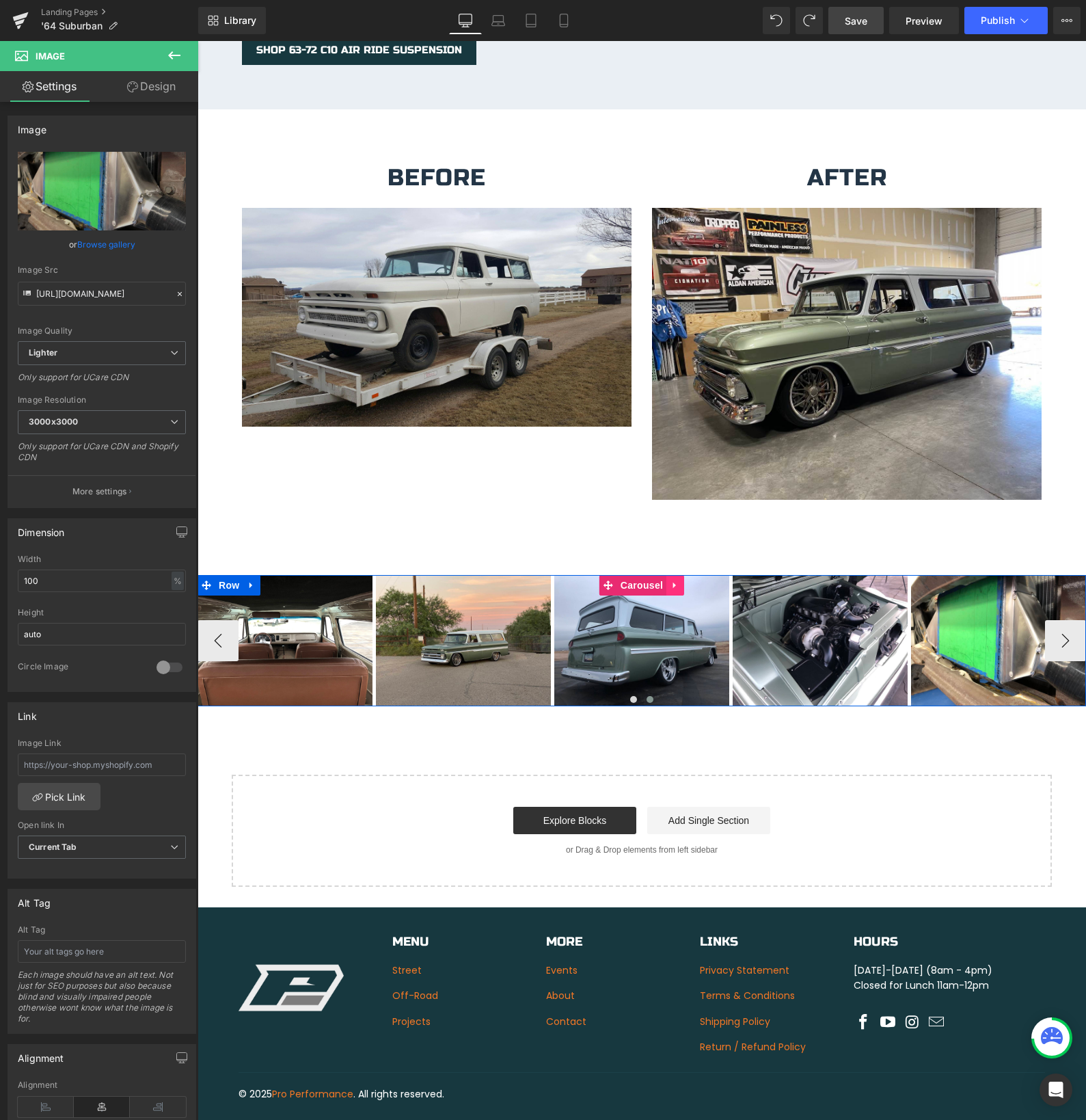
click at [673, 583] on icon at bounding box center [674, 585] width 3 height 6
click at [667, 581] on icon at bounding box center [667, 585] width 10 height 10
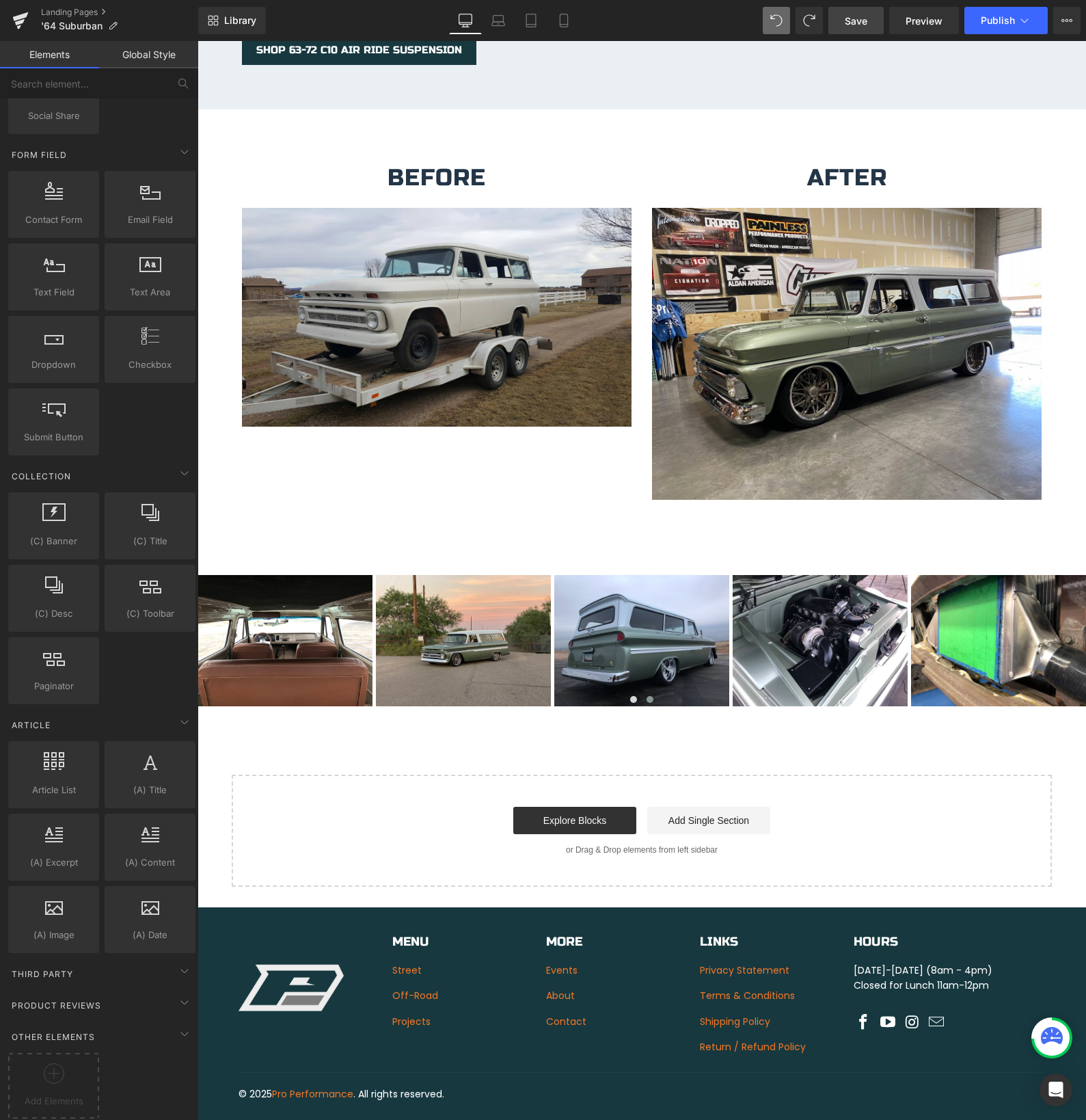
click at [858, 21] on span "Save" at bounding box center [856, 20] width 23 height 14
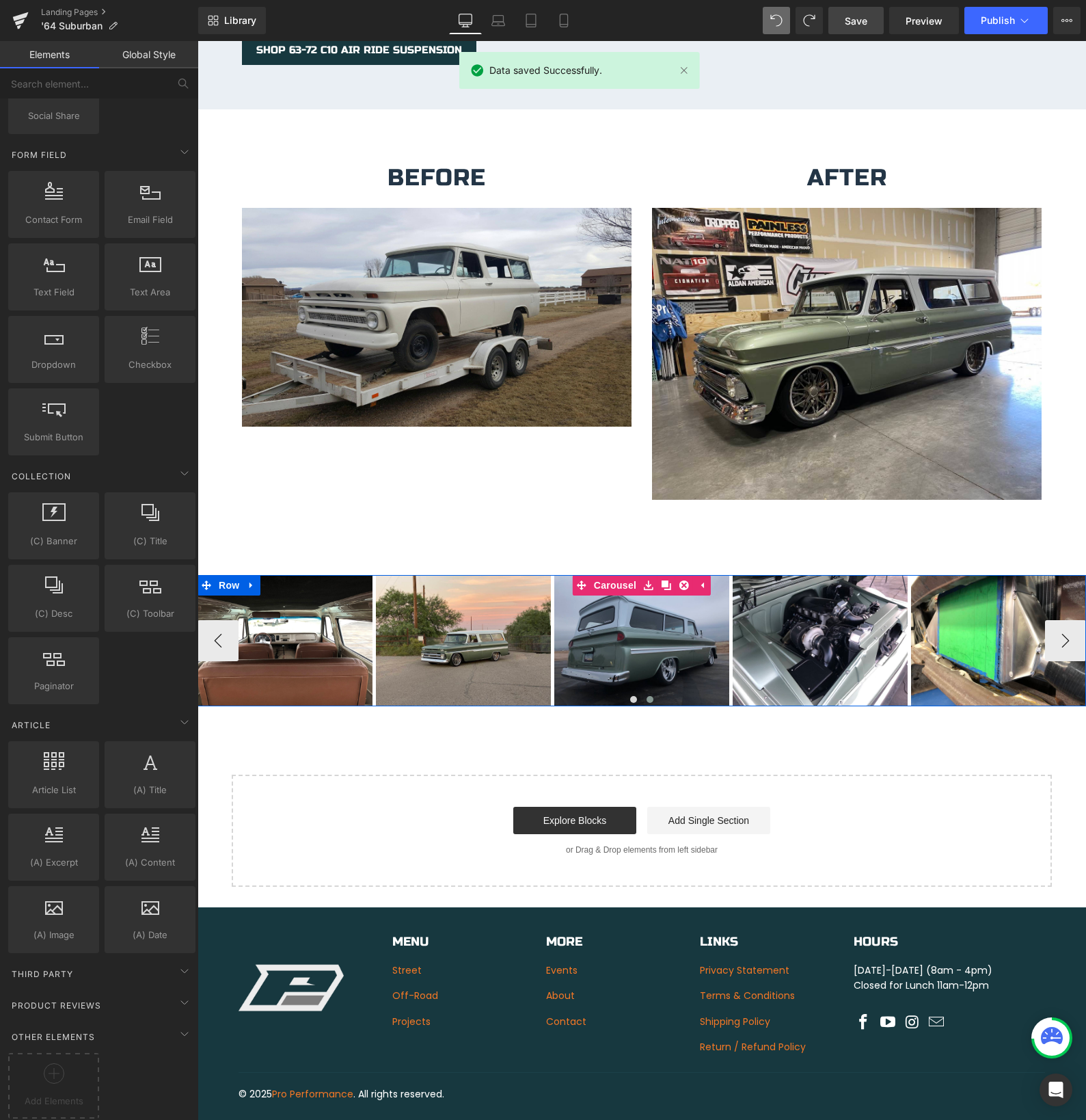
click at [706, 581] on icon at bounding box center [702, 585] width 10 height 11
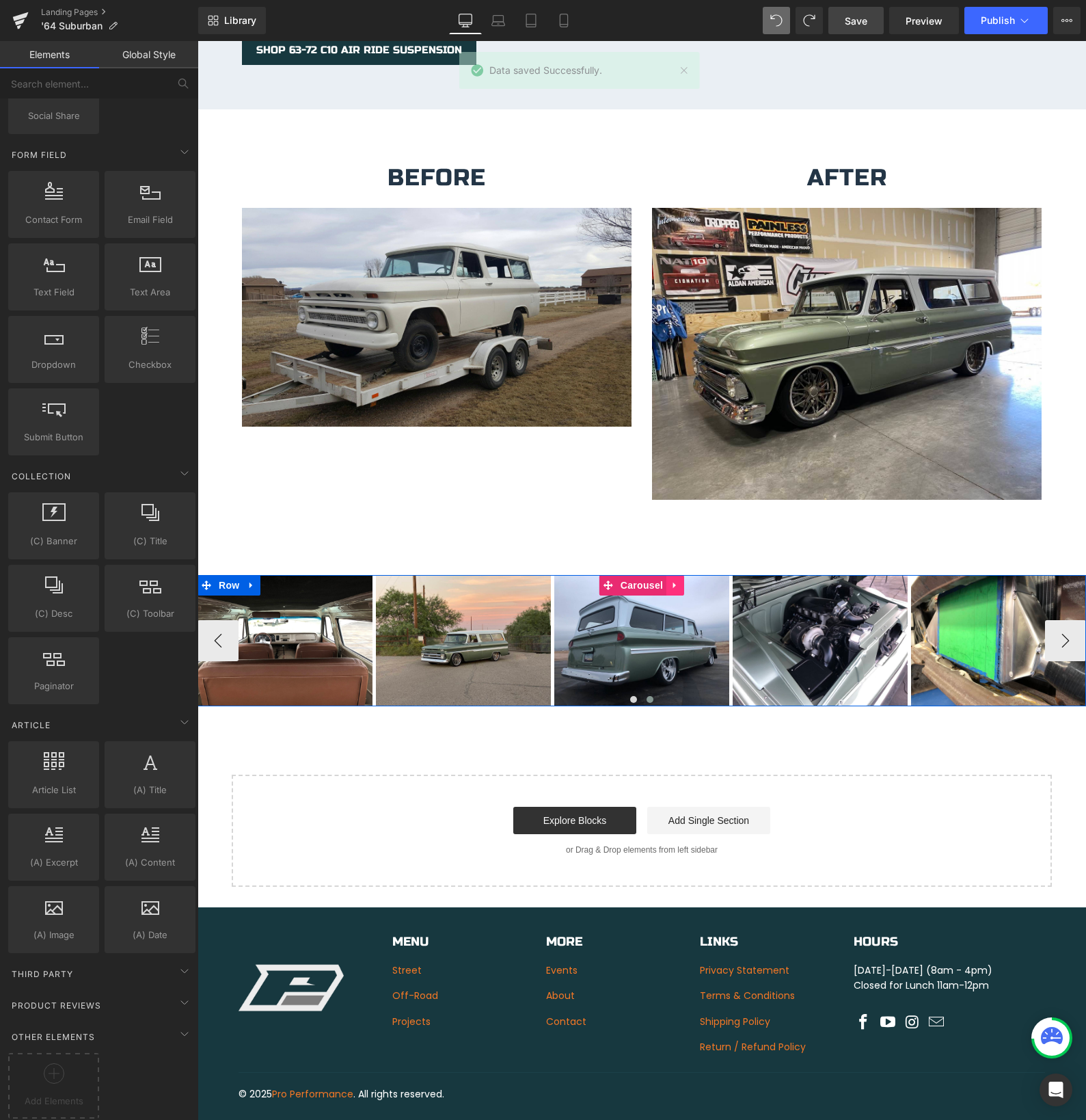
click at [673, 583] on icon at bounding box center [674, 585] width 3 height 6
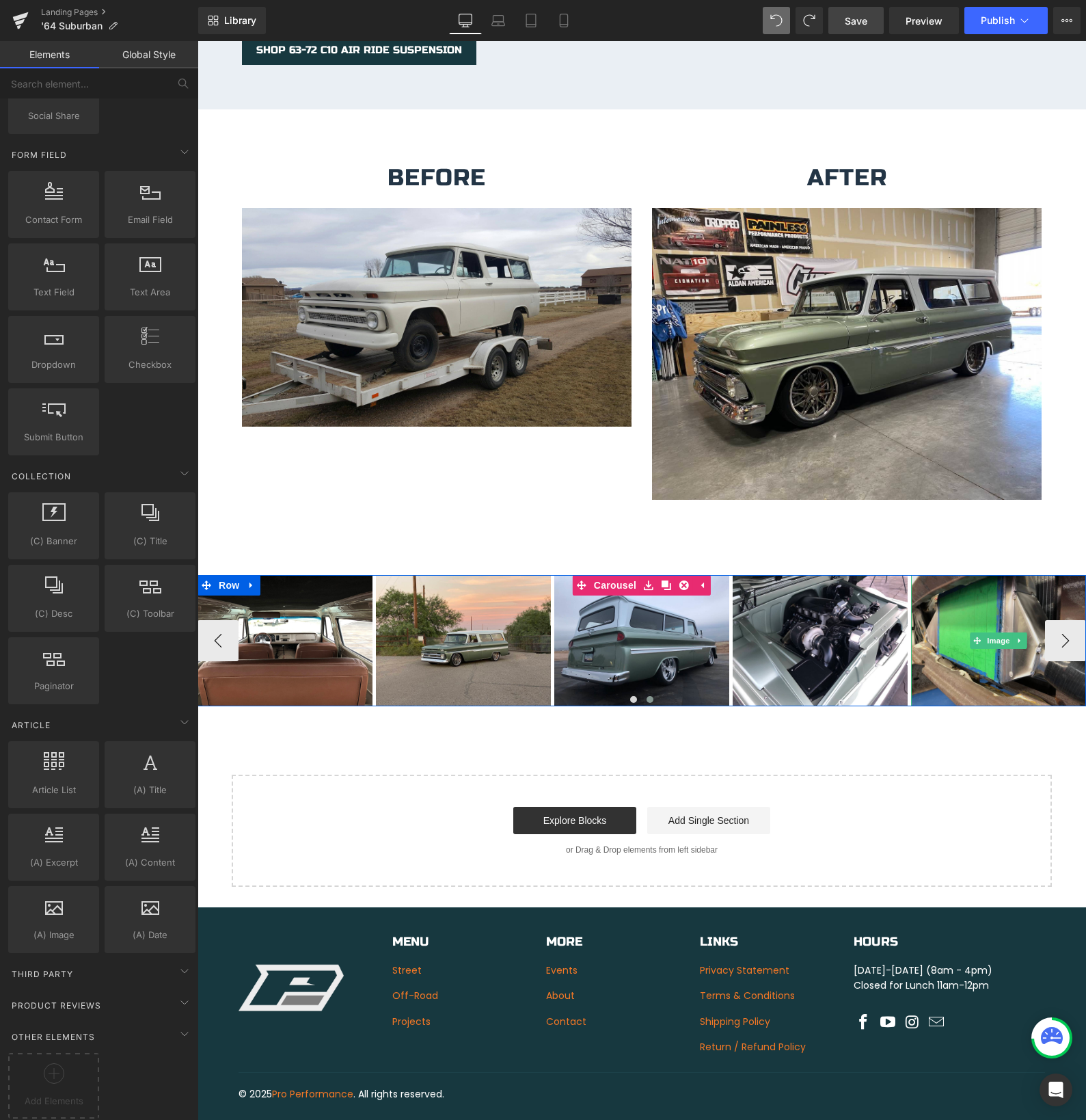
click at [986, 651] on img at bounding box center [999, 640] width 175 height 131
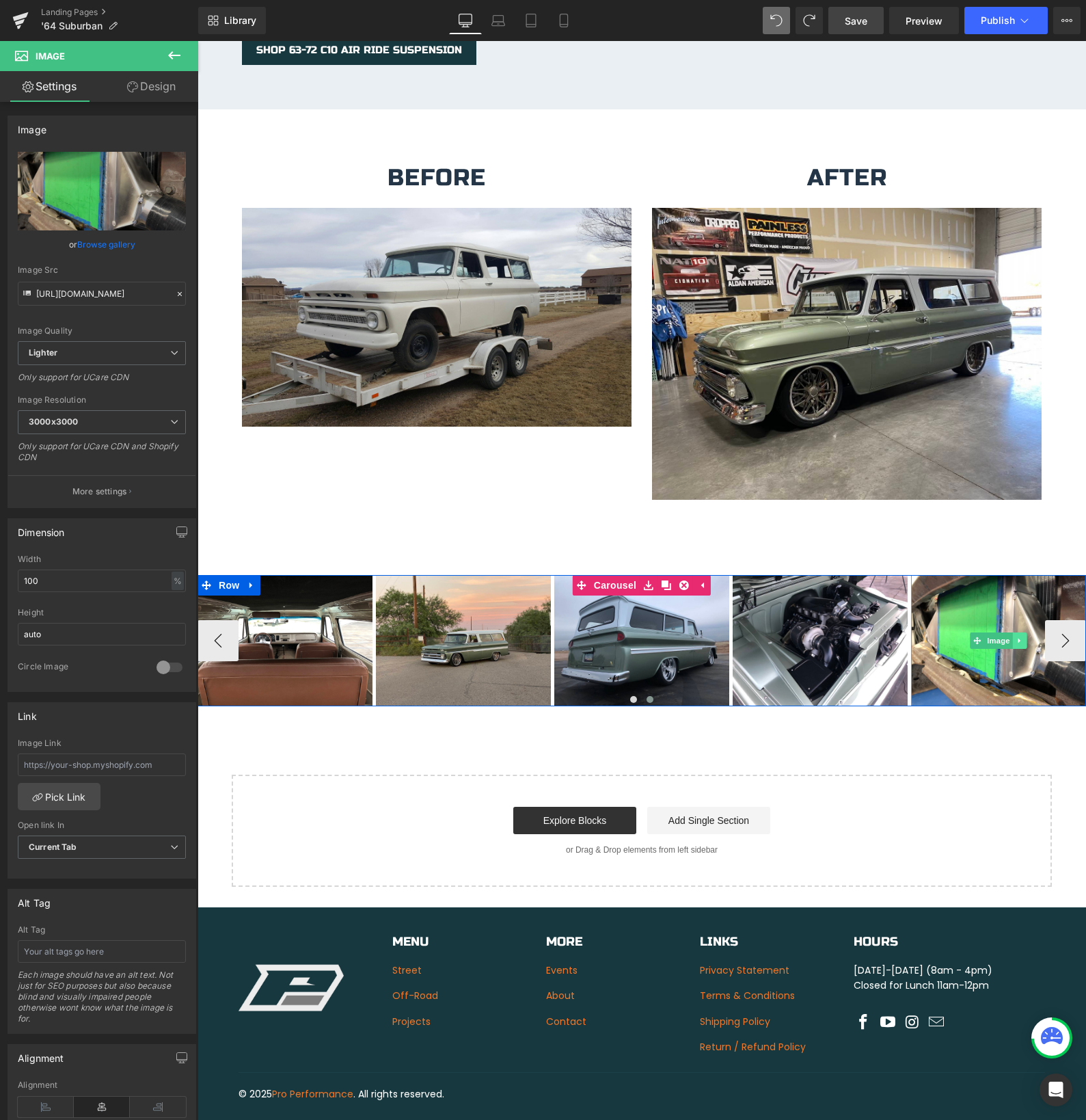
click at [1019, 636] on icon at bounding box center [1020, 640] width 8 height 9
click at [1014, 637] on icon at bounding box center [1012, 641] width 8 height 8
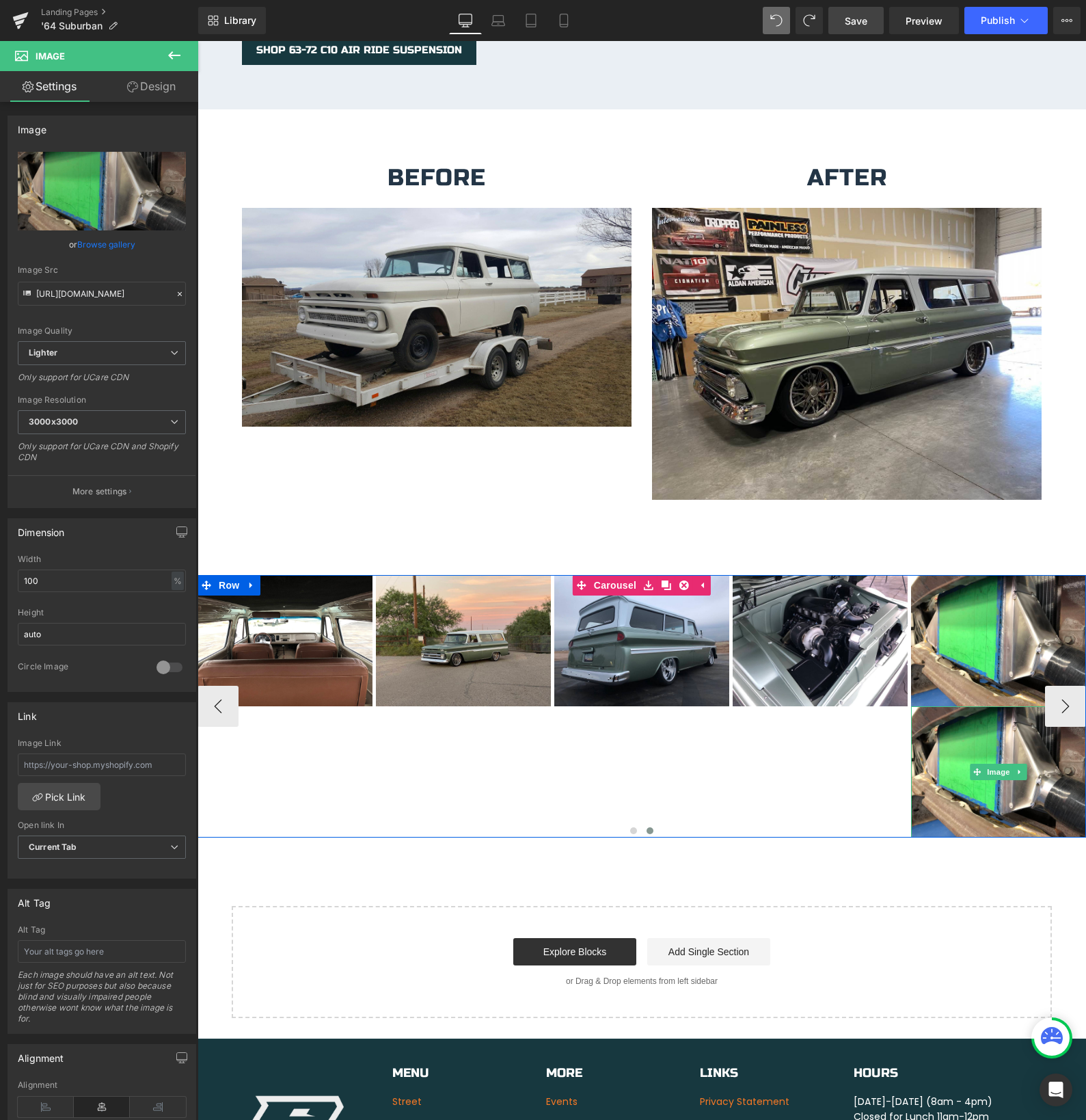
click at [1024, 764] on link at bounding box center [1020, 772] width 14 height 16
click at [1026, 769] on icon at bounding box center [1027, 773] width 8 height 8
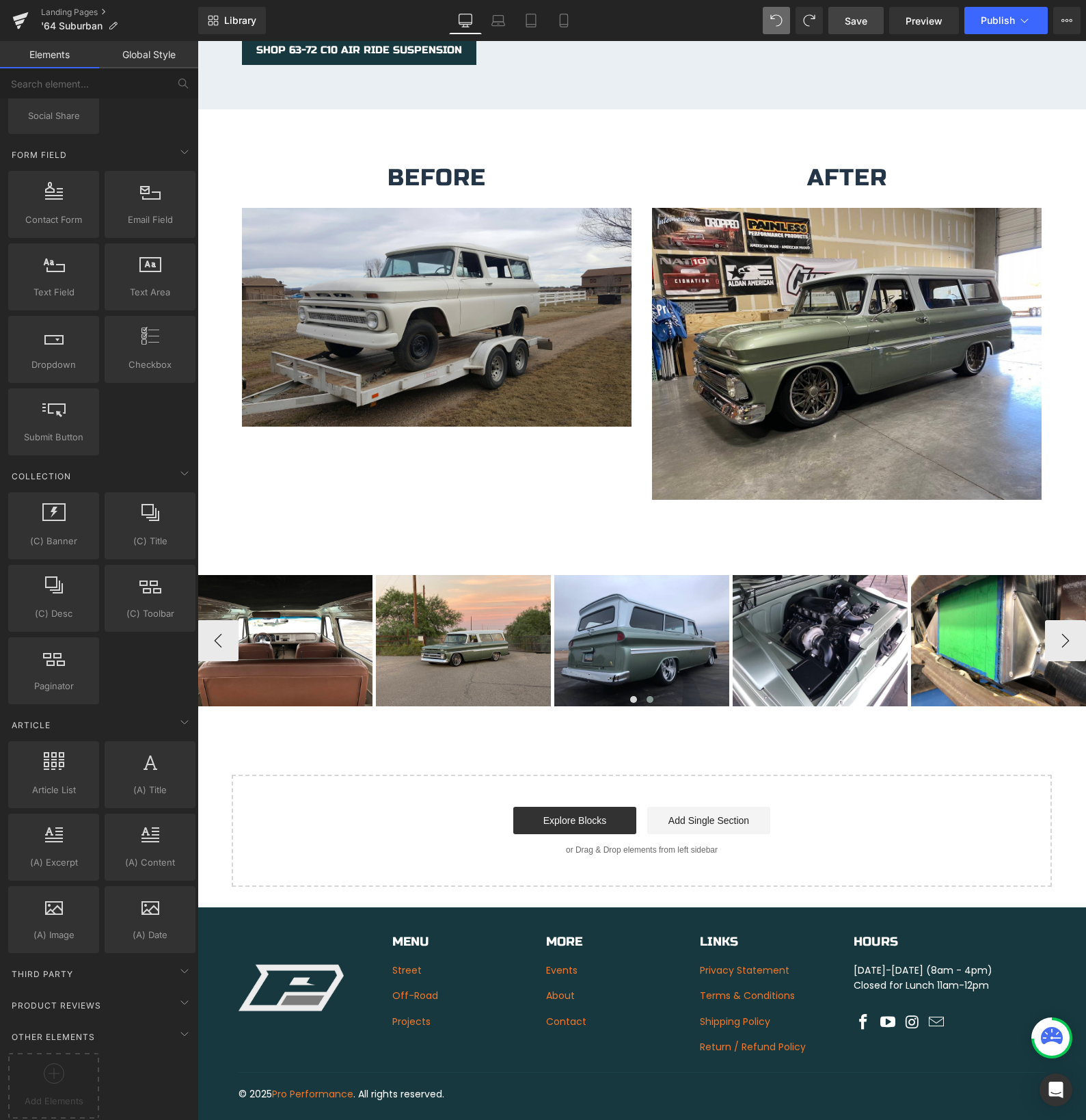
click at [856, 25] on span "Save" at bounding box center [856, 20] width 23 height 14
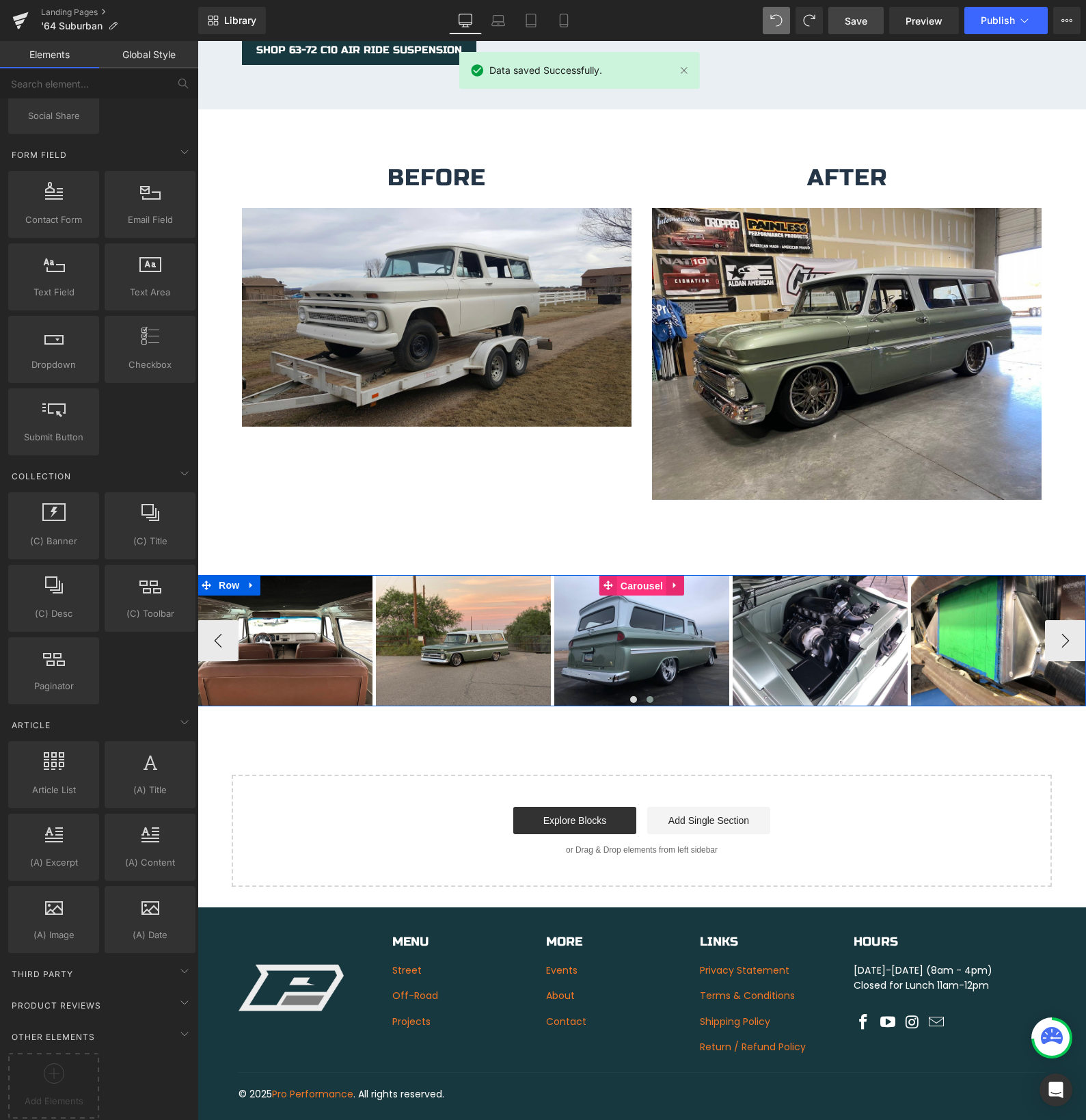
click at [598, 575] on div "Image Image Image Image Image Image Image Image ‹ › Carousel" at bounding box center [642, 640] width 888 height 131
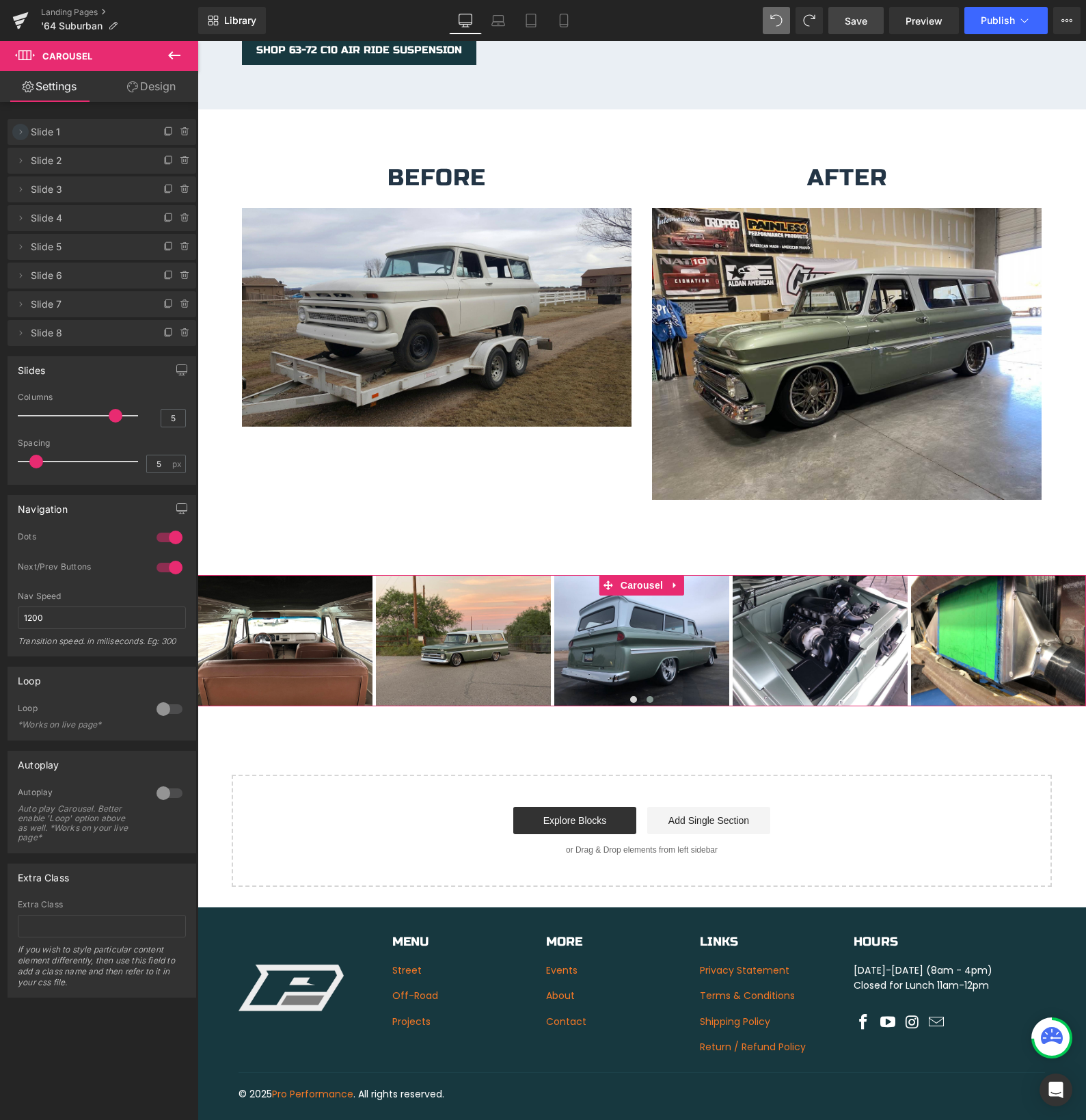
click at [20, 135] on icon at bounding box center [20, 131] width 11 height 11
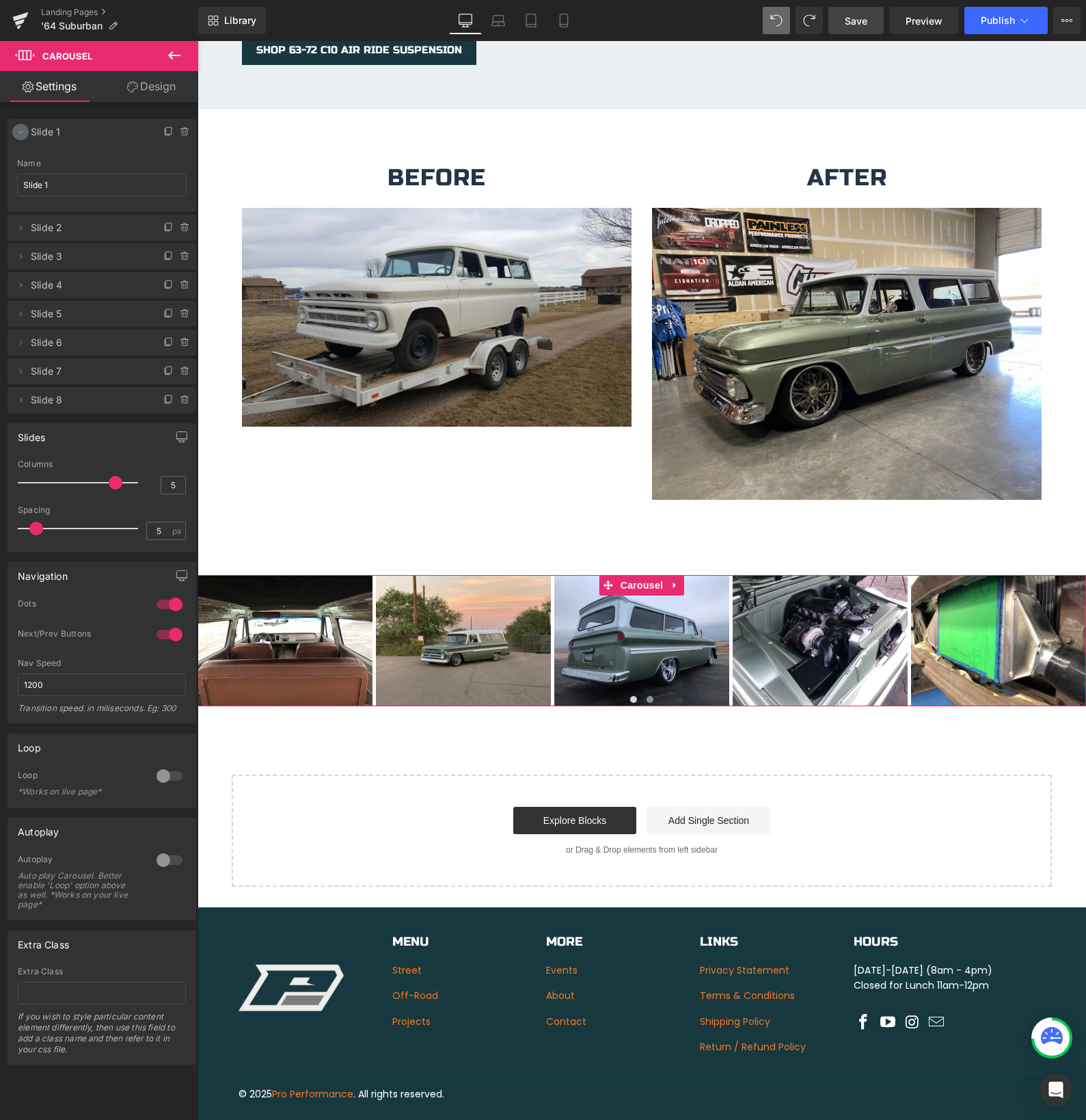
click at [20, 135] on icon at bounding box center [20, 131] width 11 height 11
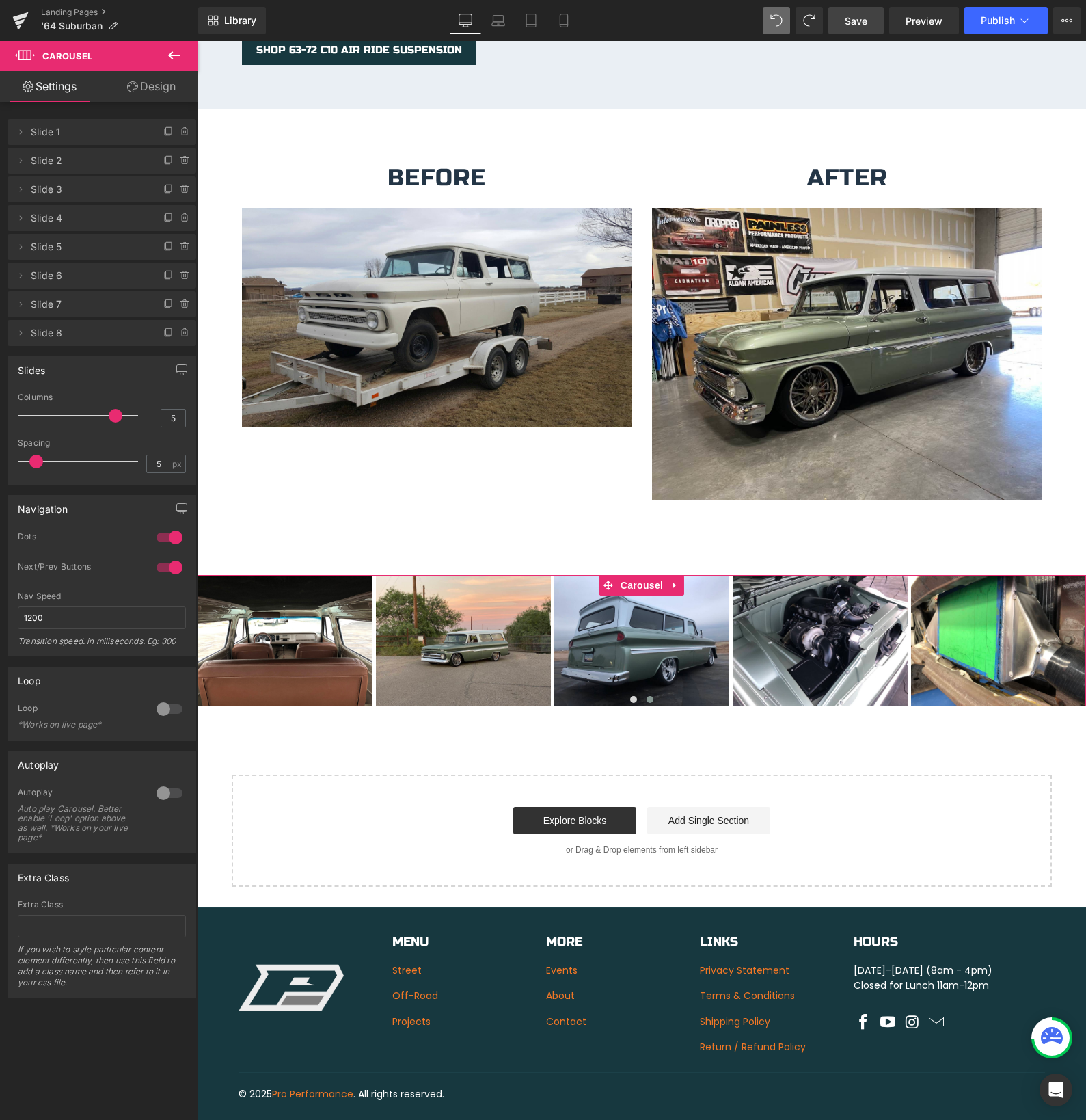
click at [124, 359] on div "Slides" at bounding box center [102, 369] width 187 height 26
click at [100, 350] on div "Slides 5 Columns 5 3 Columns 3 3 Columns 3 1 Columns 1 5px Spacing 5 px 5px Spa…" at bounding box center [102, 415] width 204 height 139
click at [856, 29] on link "Save" at bounding box center [856, 20] width 56 height 27
click at [163, 334] on icon at bounding box center [168, 332] width 11 height 11
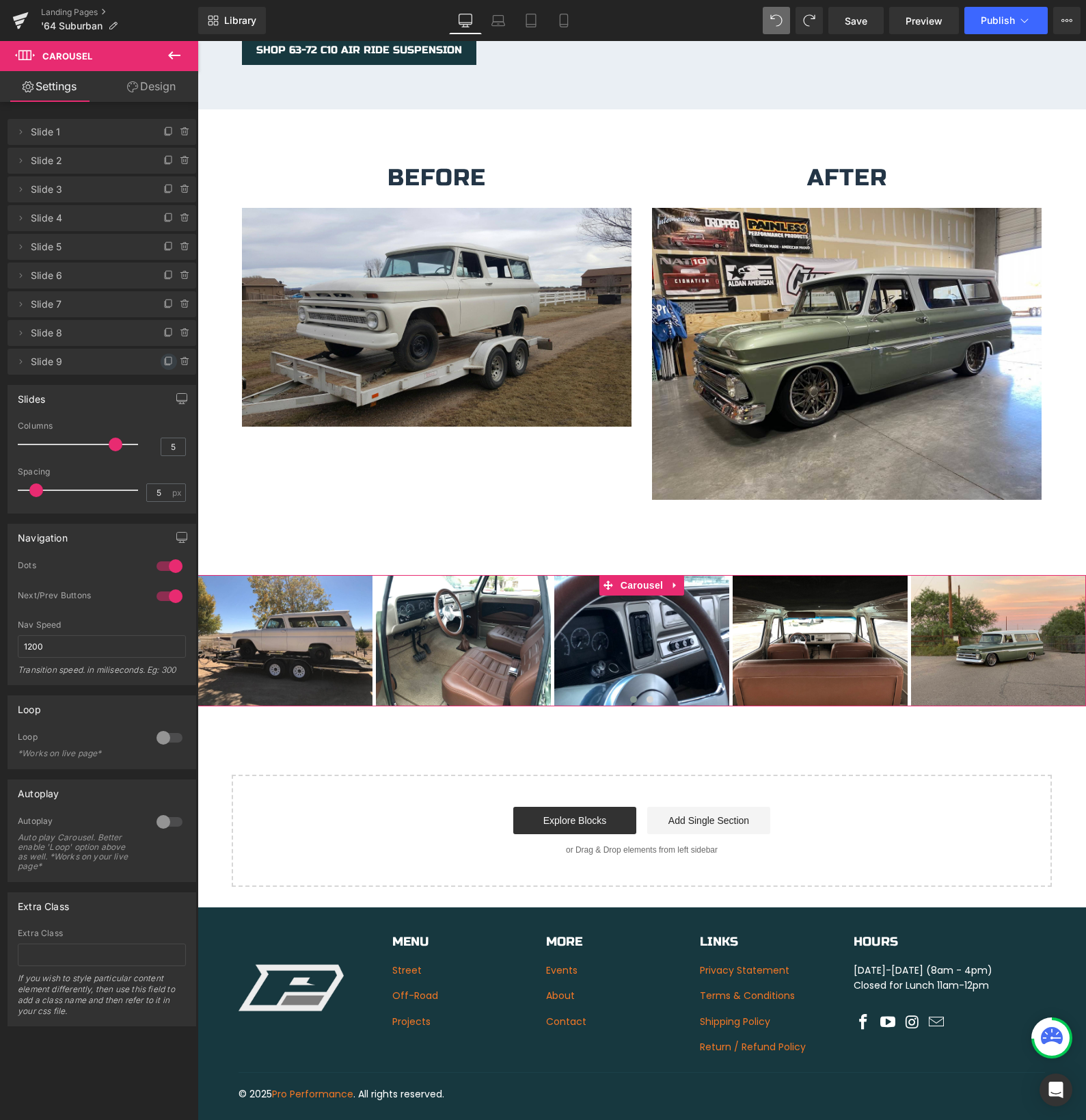
click at [163, 363] on icon at bounding box center [168, 361] width 11 height 11
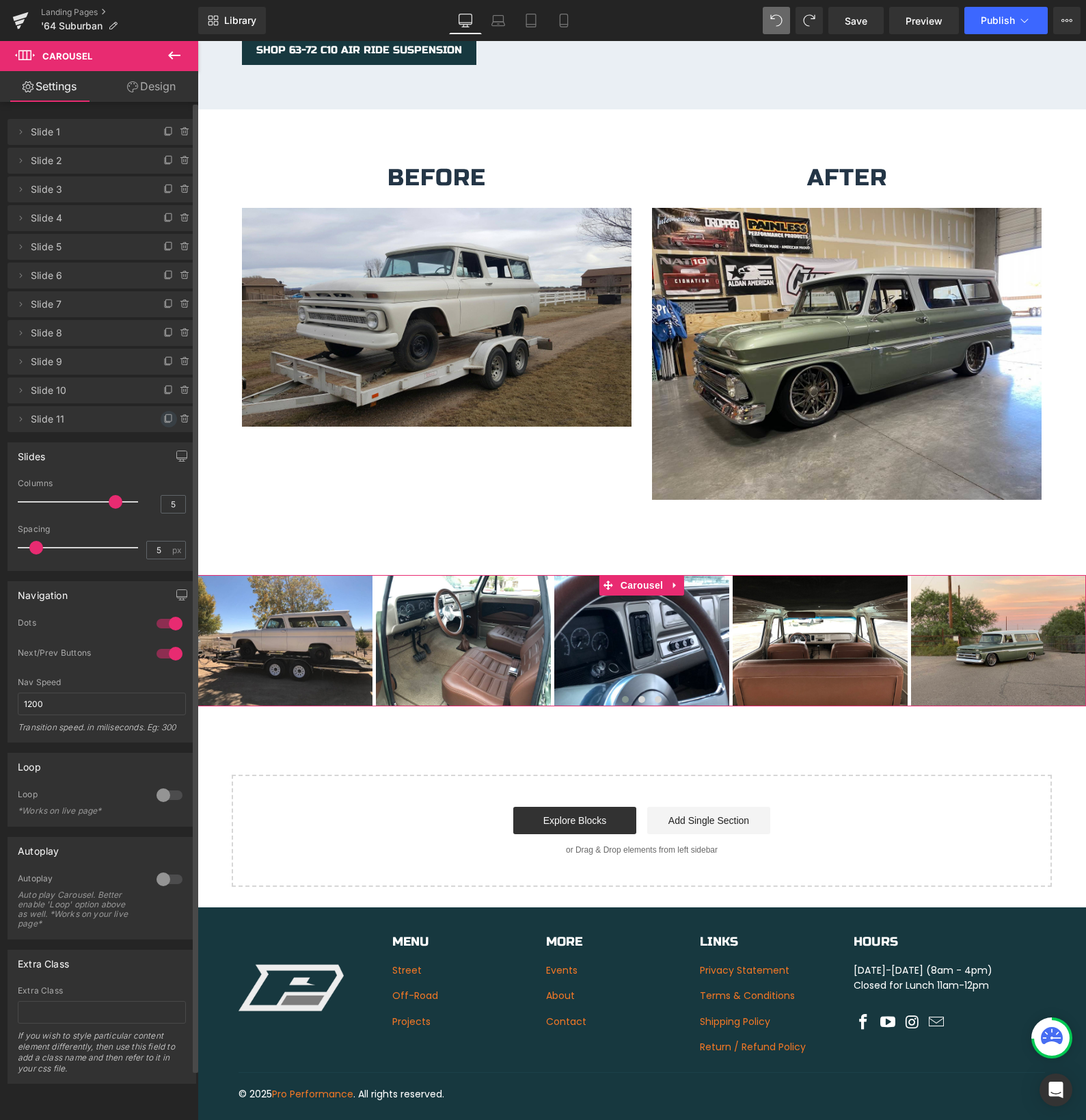
click at [163, 417] on icon at bounding box center [168, 418] width 11 height 11
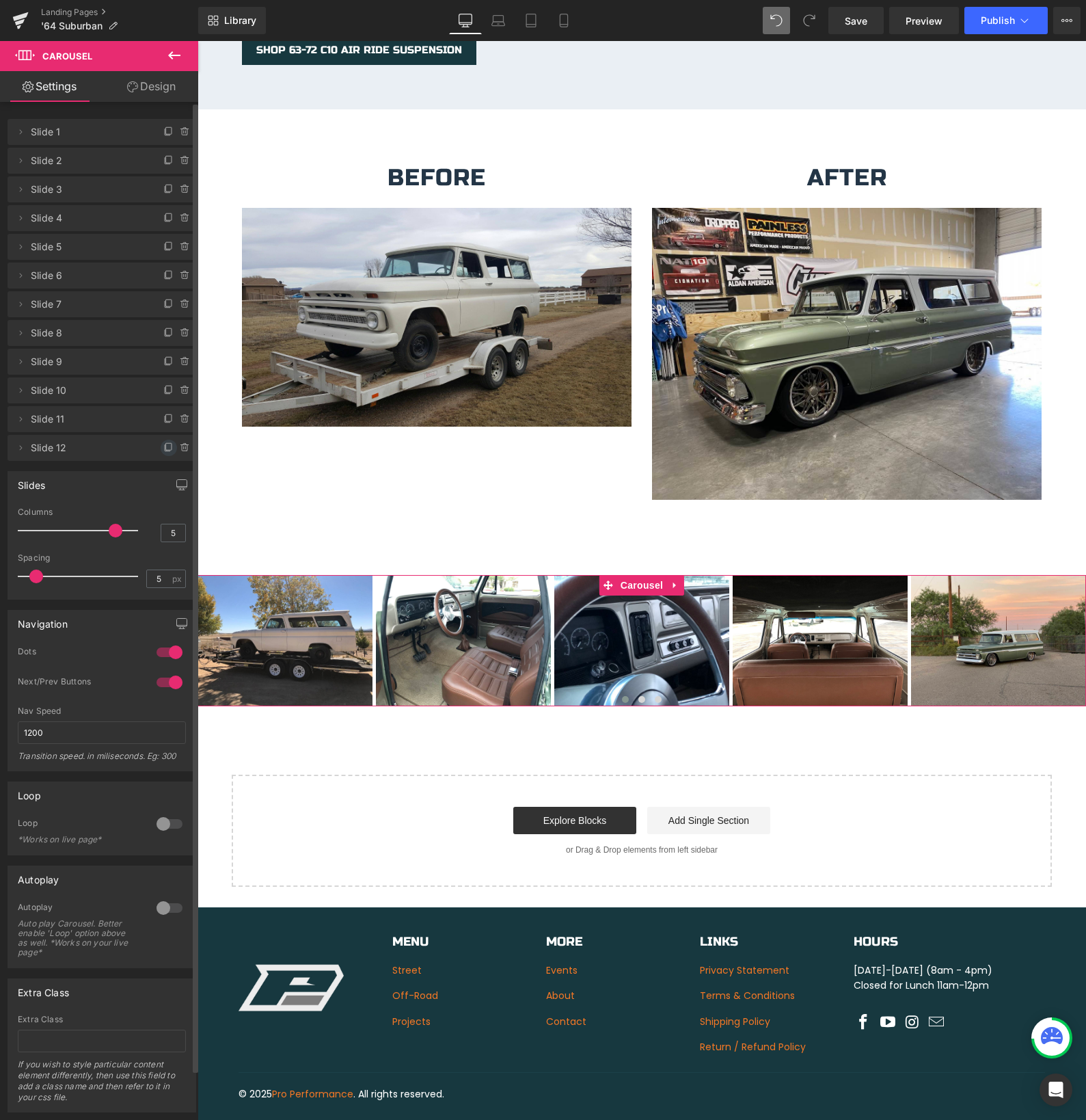
click at [163, 448] on icon at bounding box center [168, 447] width 11 height 11
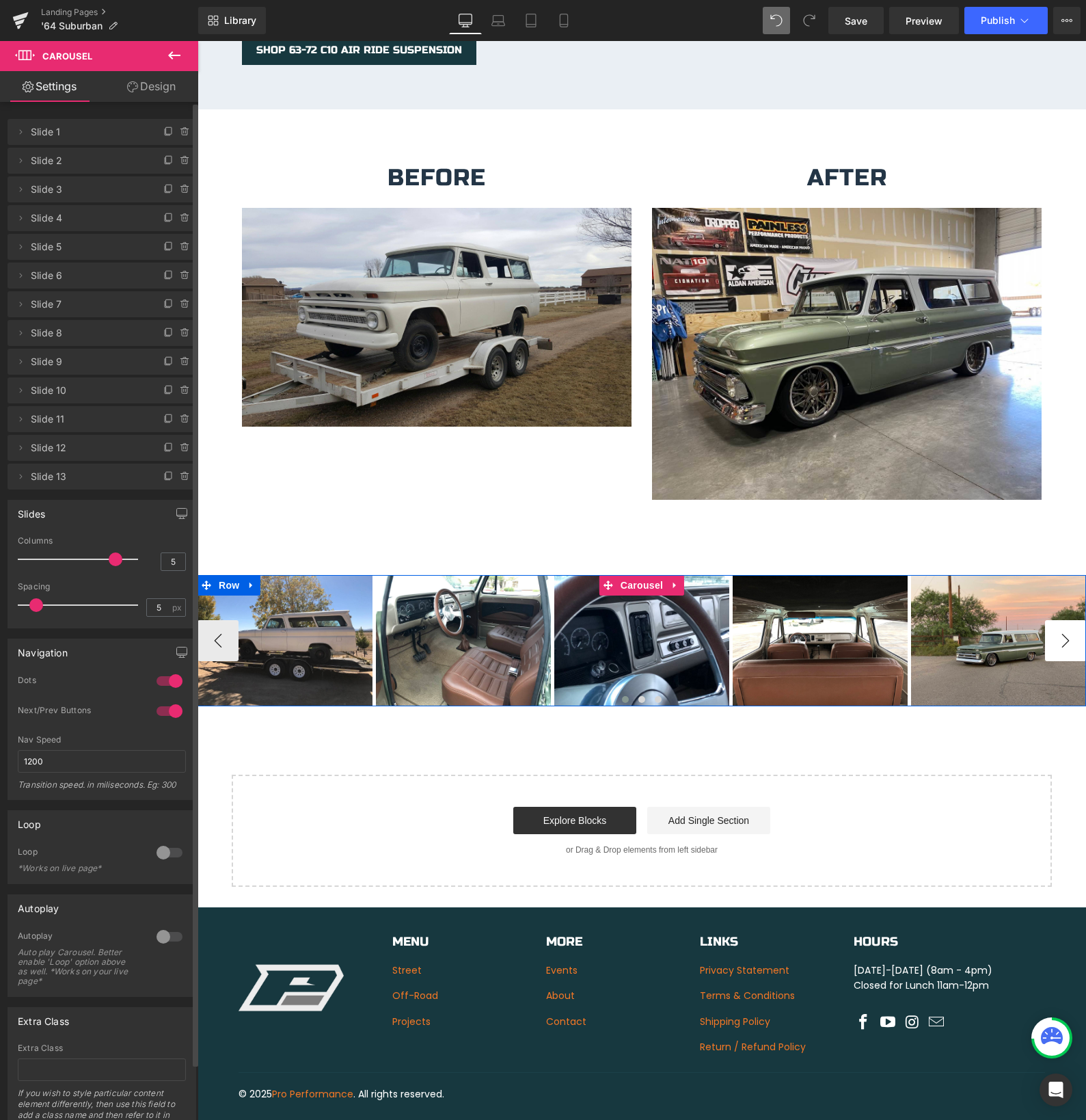
click at [1071, 629] on button "›" at bounding box center [1065, 640] width 41 height 41
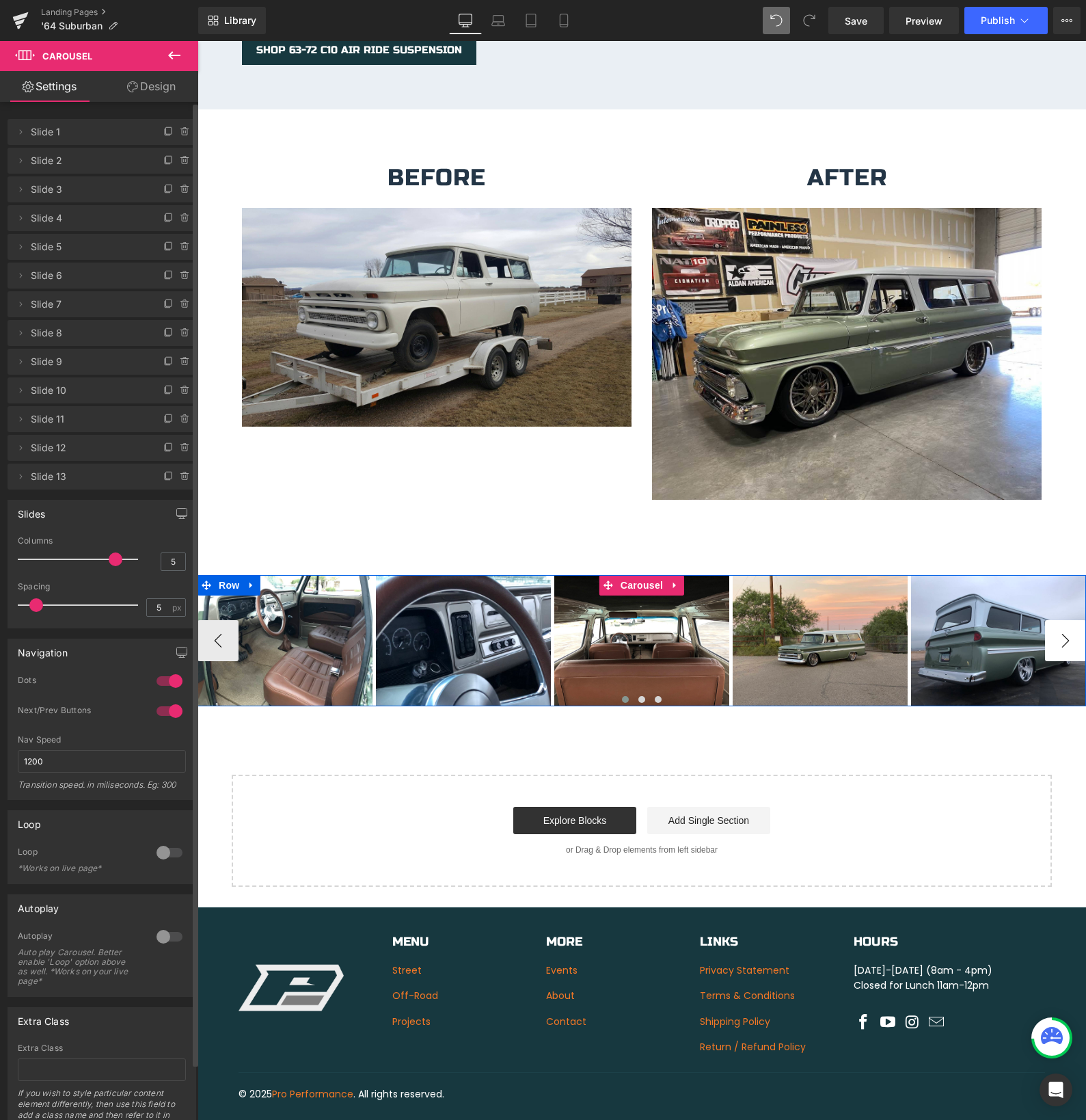
click at [1064, 629] on button "›" at bounding box center [1065, 640] width 41 height 41
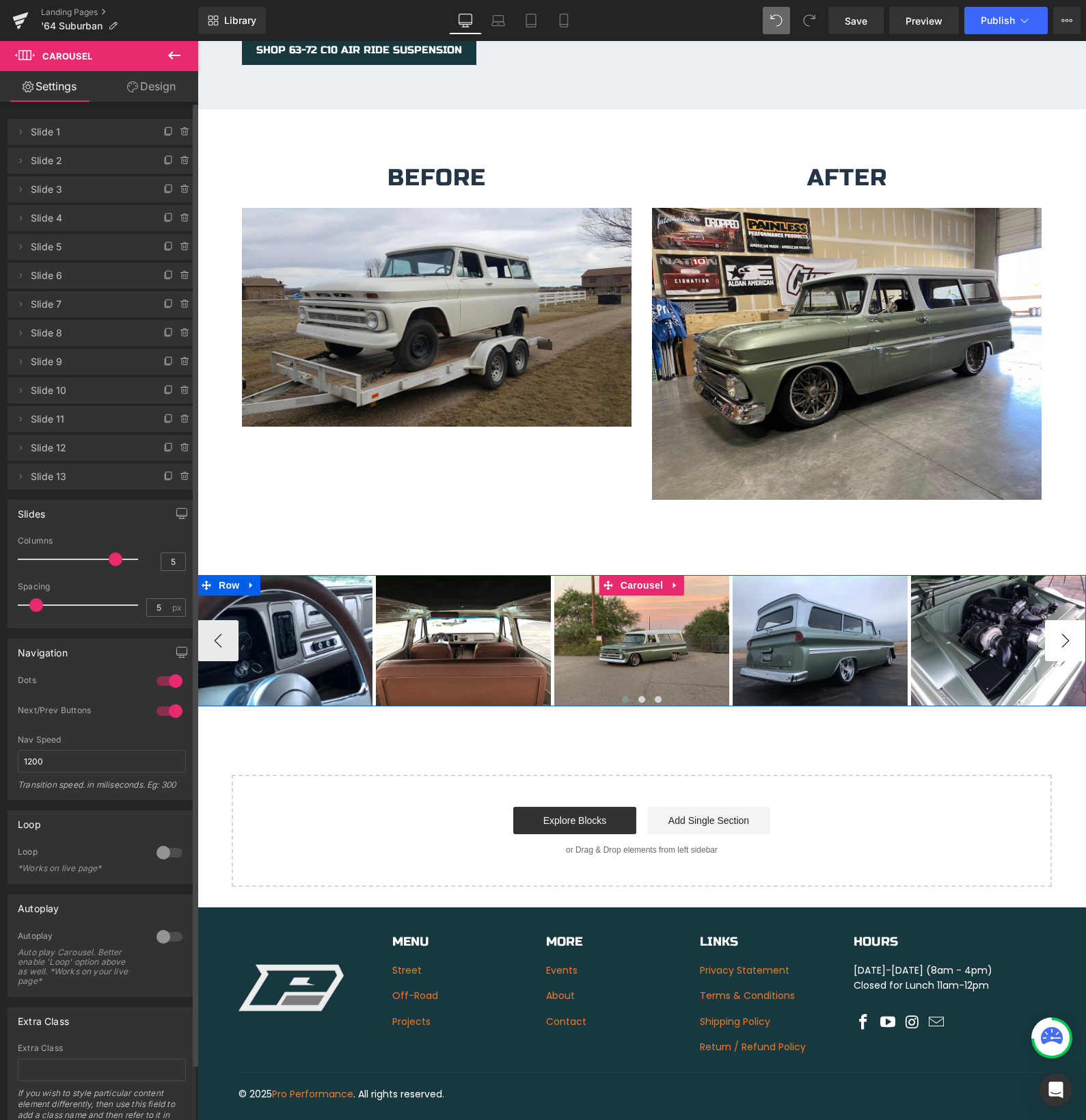
click at [1065, 629] on button "›" at bounding box center [1065, 640] width 41 height 41
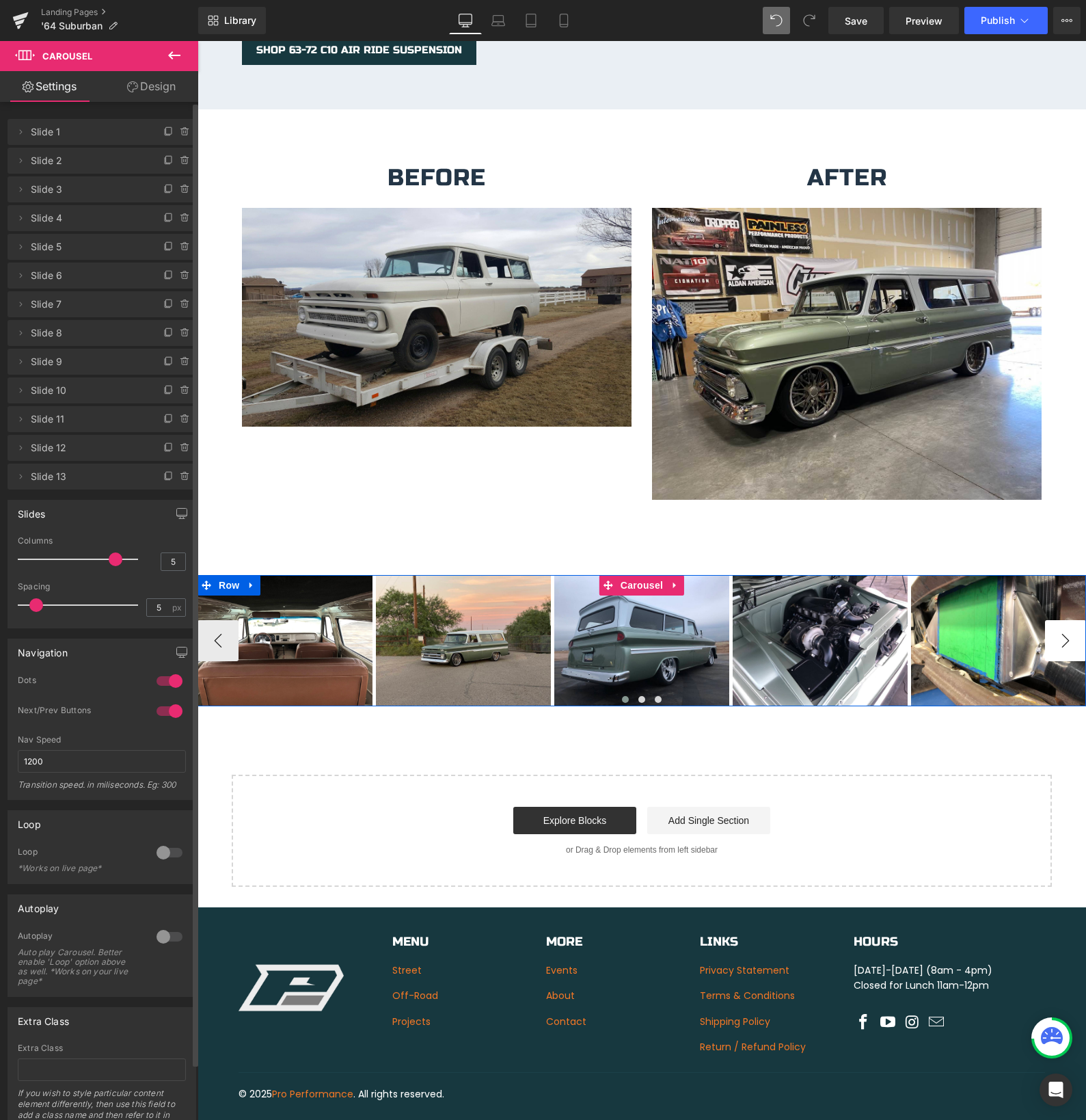
click at [1064, 629] on button "›" at bounding box center [1065, 640] width 41 height 41
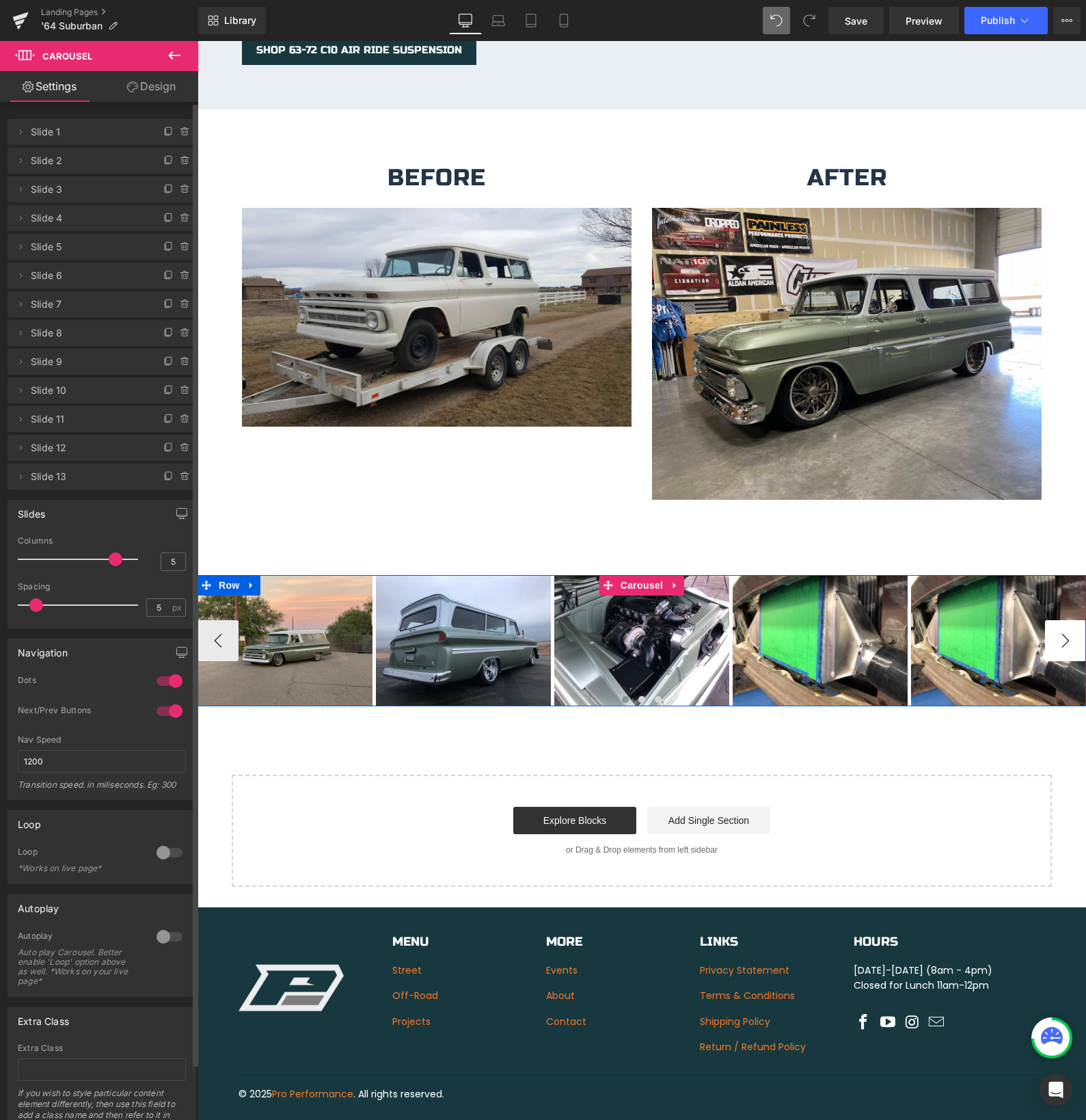
click at [1064, 629] on button "›" at bounding box center [1065, 640] width 41 height 41
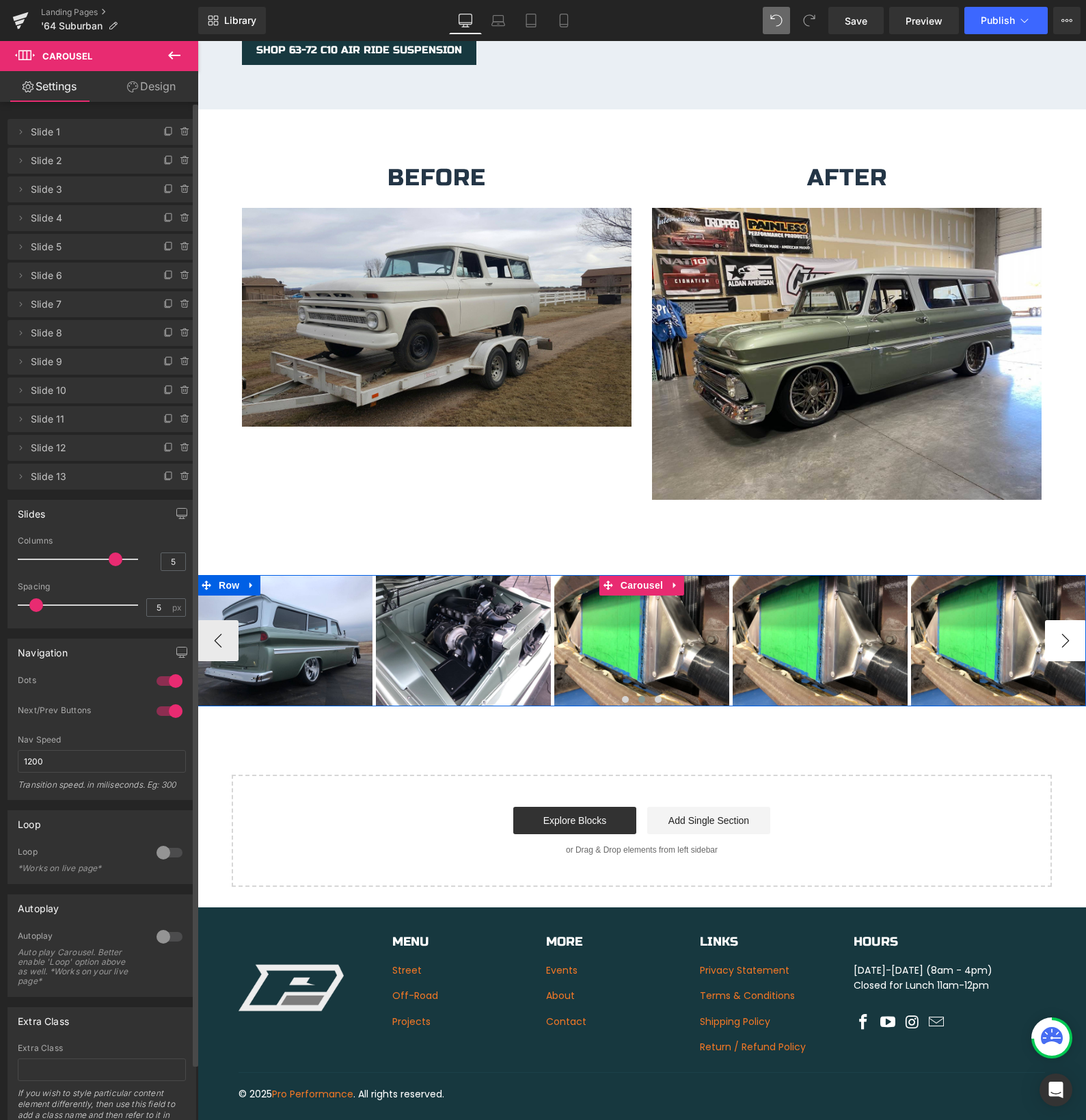
click at [1064, 629] on button "›" at bounding box center [1065, 640] width 41 height 41
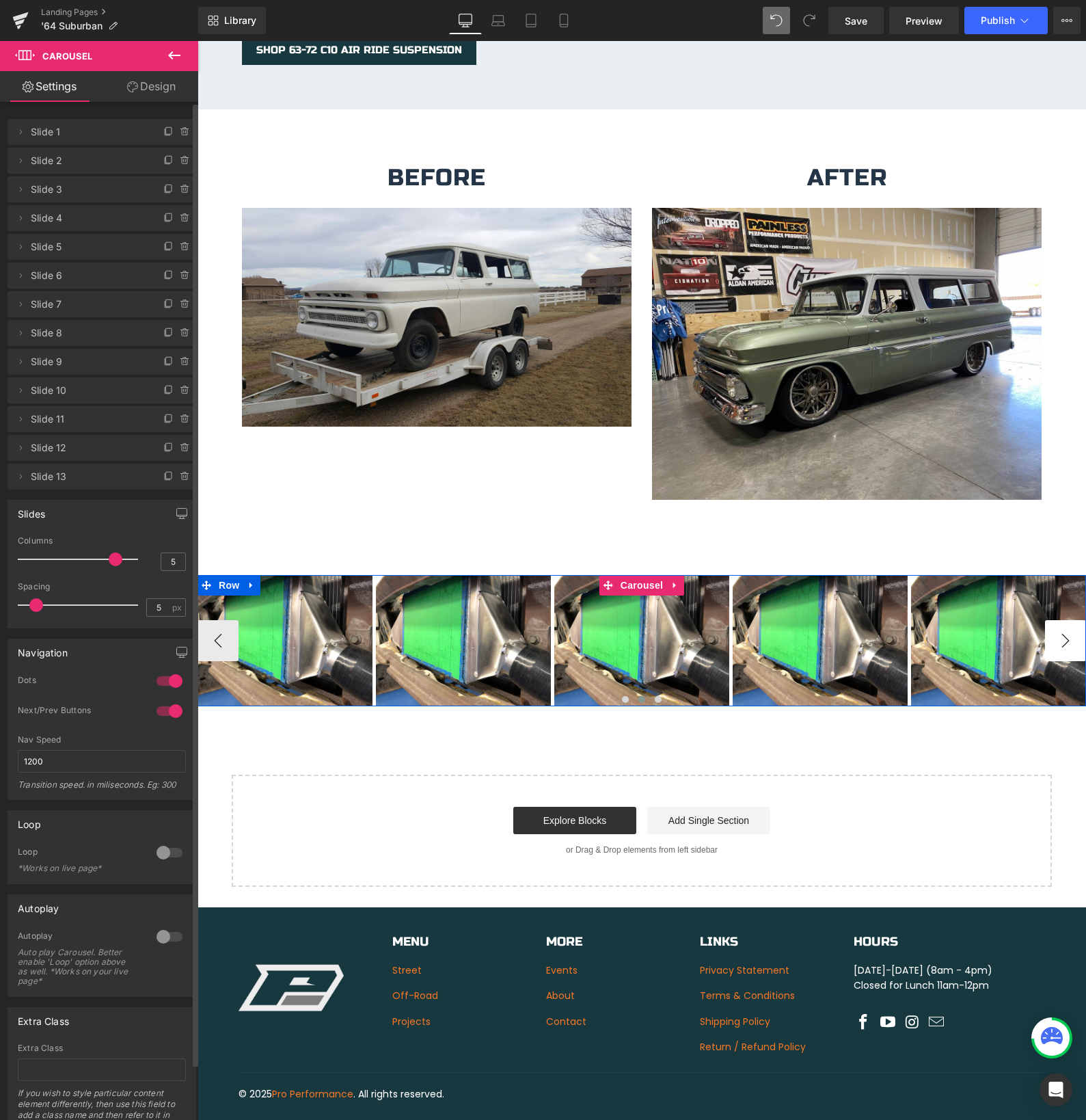
click at [1064, 629] on button "›" at bounding box center [1065, 640] width 41 height 41
click at [551, 629] on img at bounding box center [463, 640] width 175 height 131
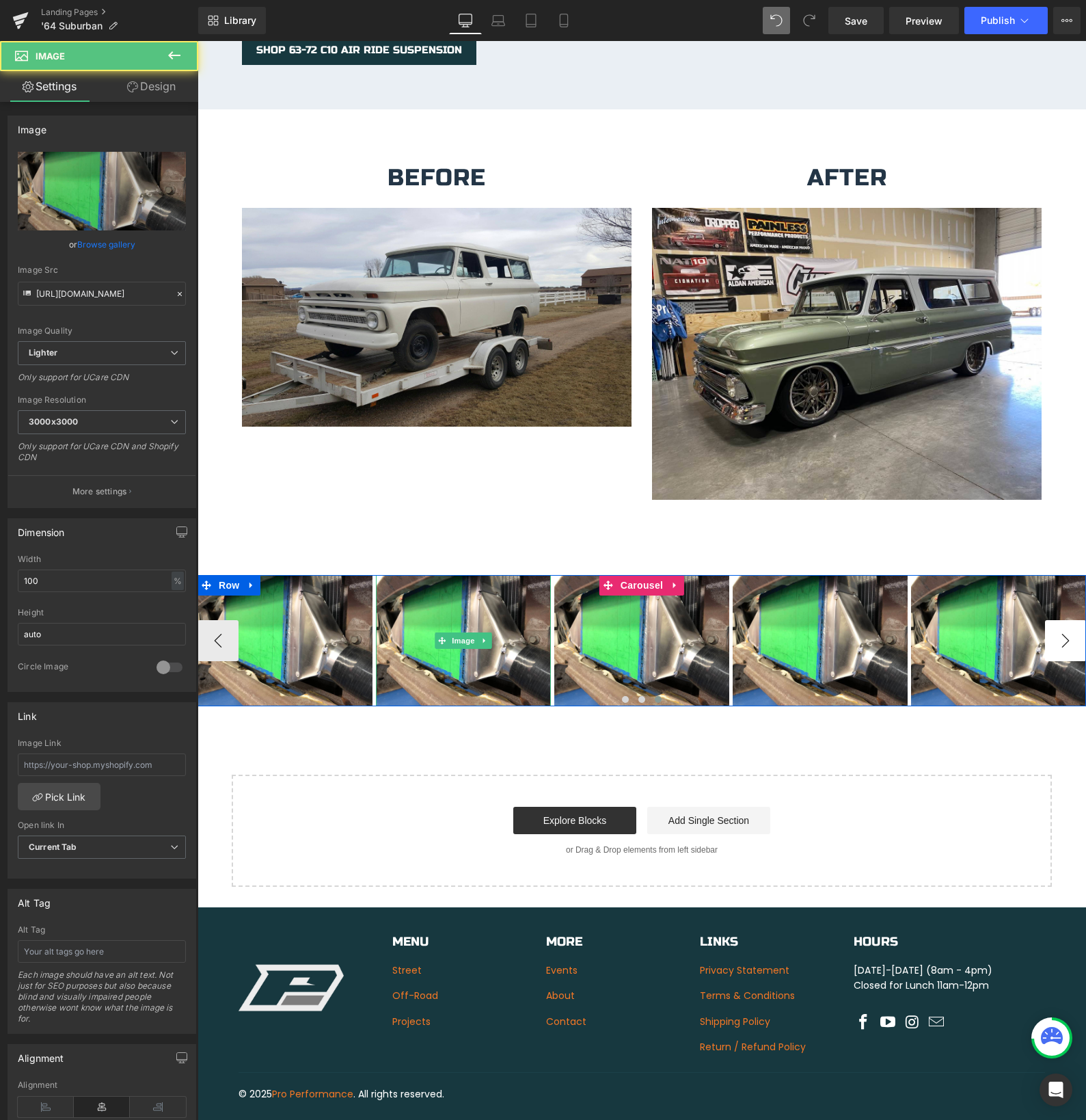
click at [213, 624] on button "‹" at bounding box center [218, 640] width 41 height 41
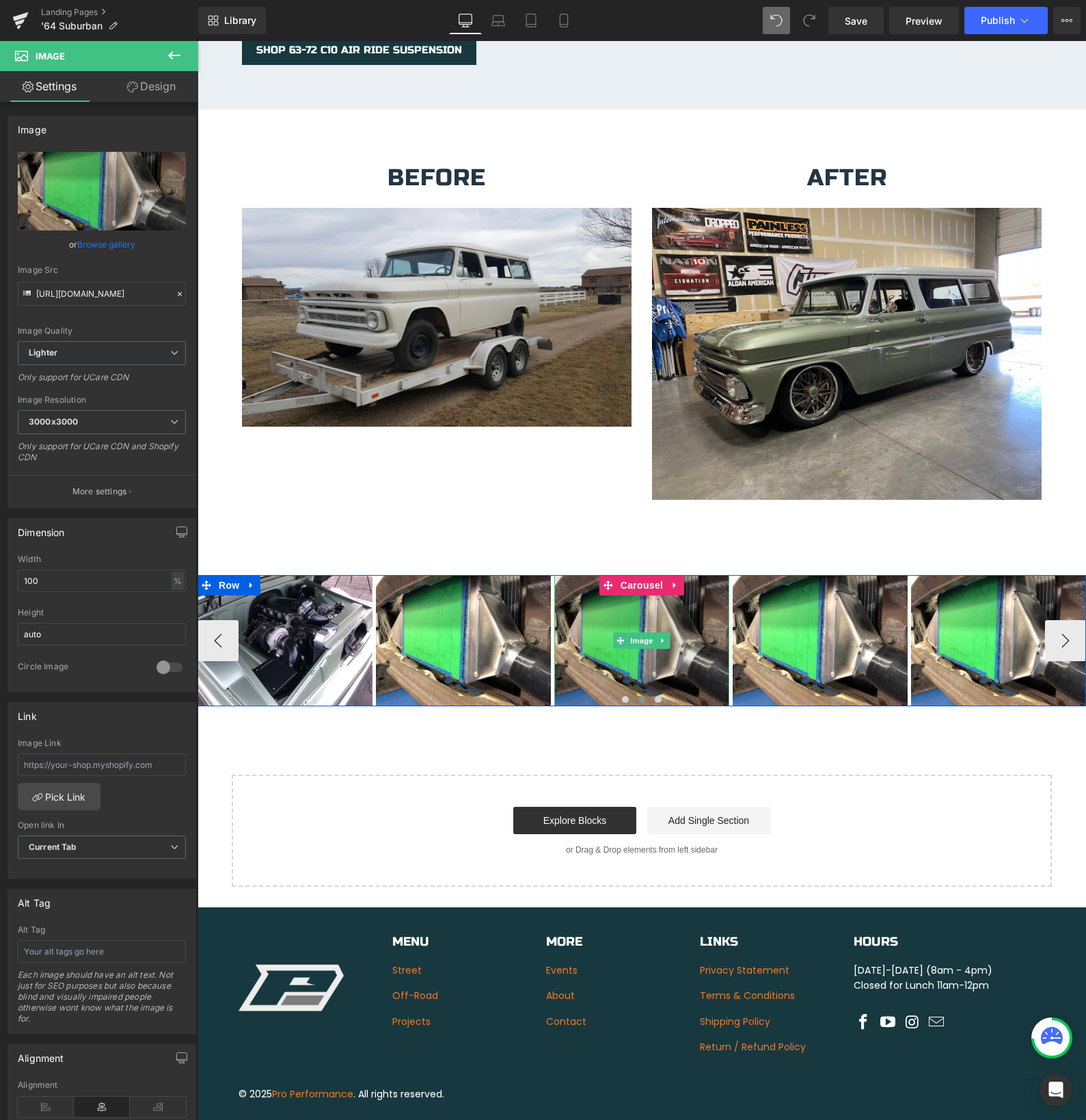
click at [588, 594] on img at bounding box center [642, 640] width 175 height 131
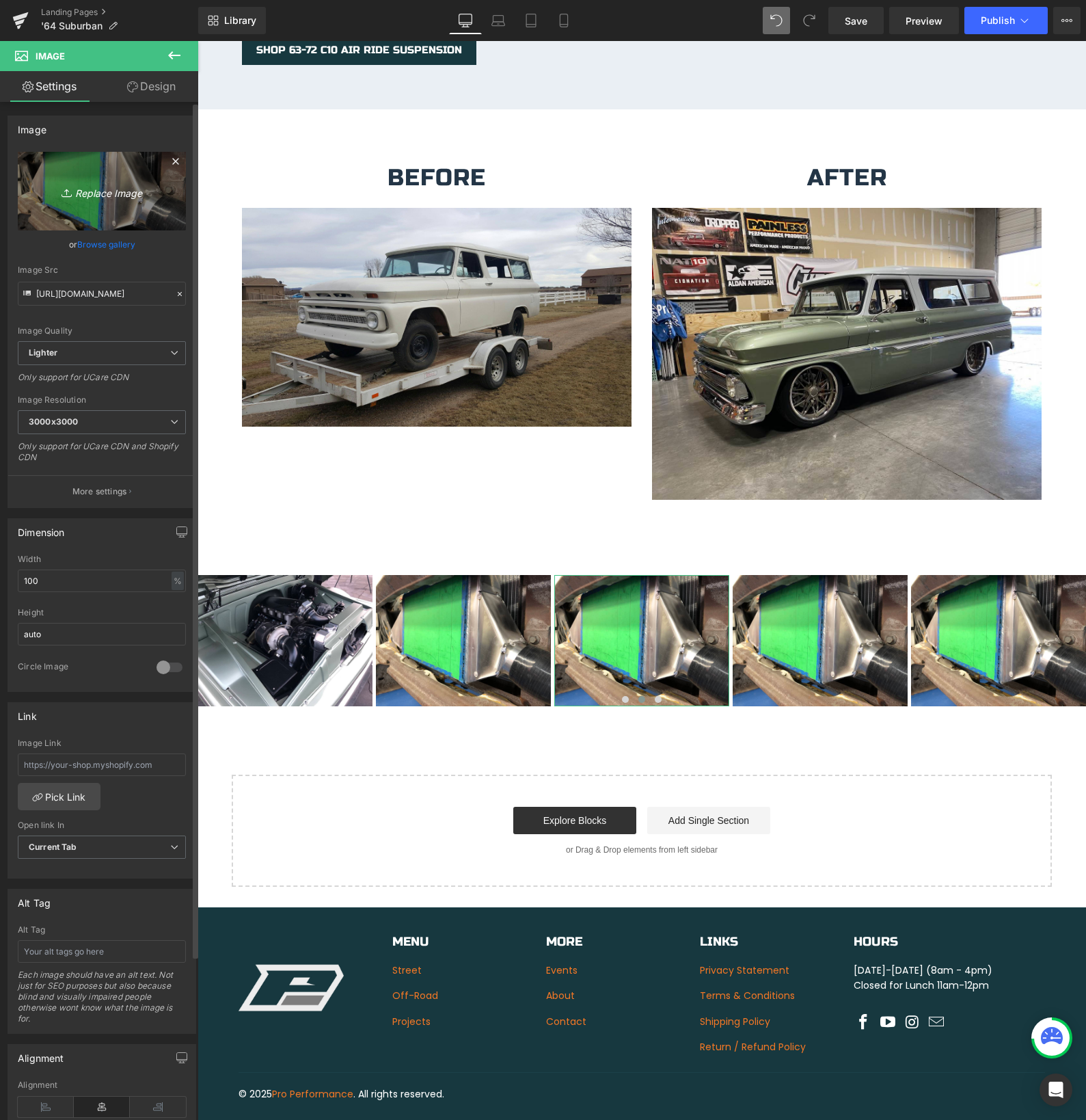
click at [88, 193] on icon "Replace Image" at bounding box center [102, 191] width 109 height 17
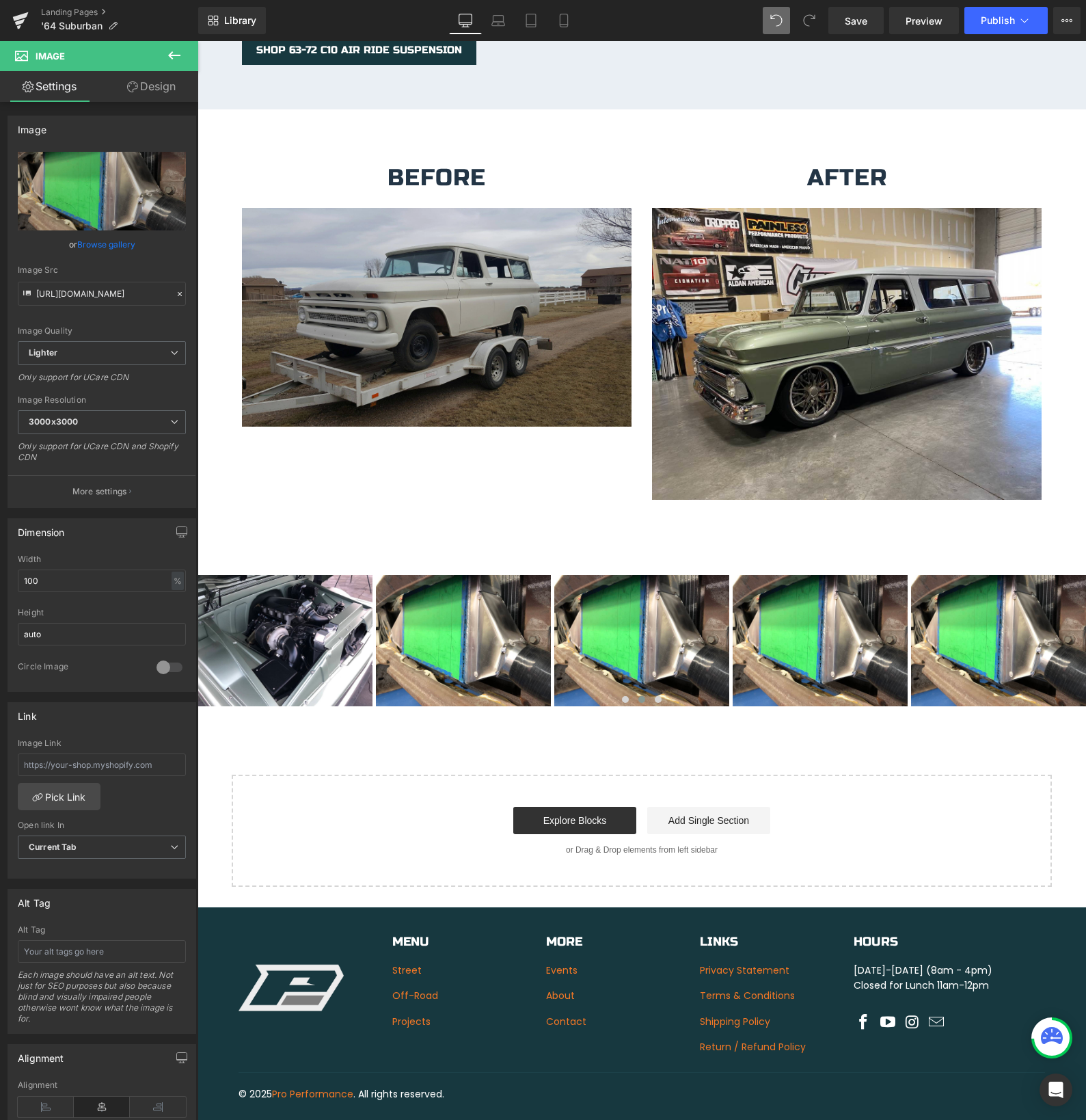
type input "C:\fakepath\IMG_2579.JPG"
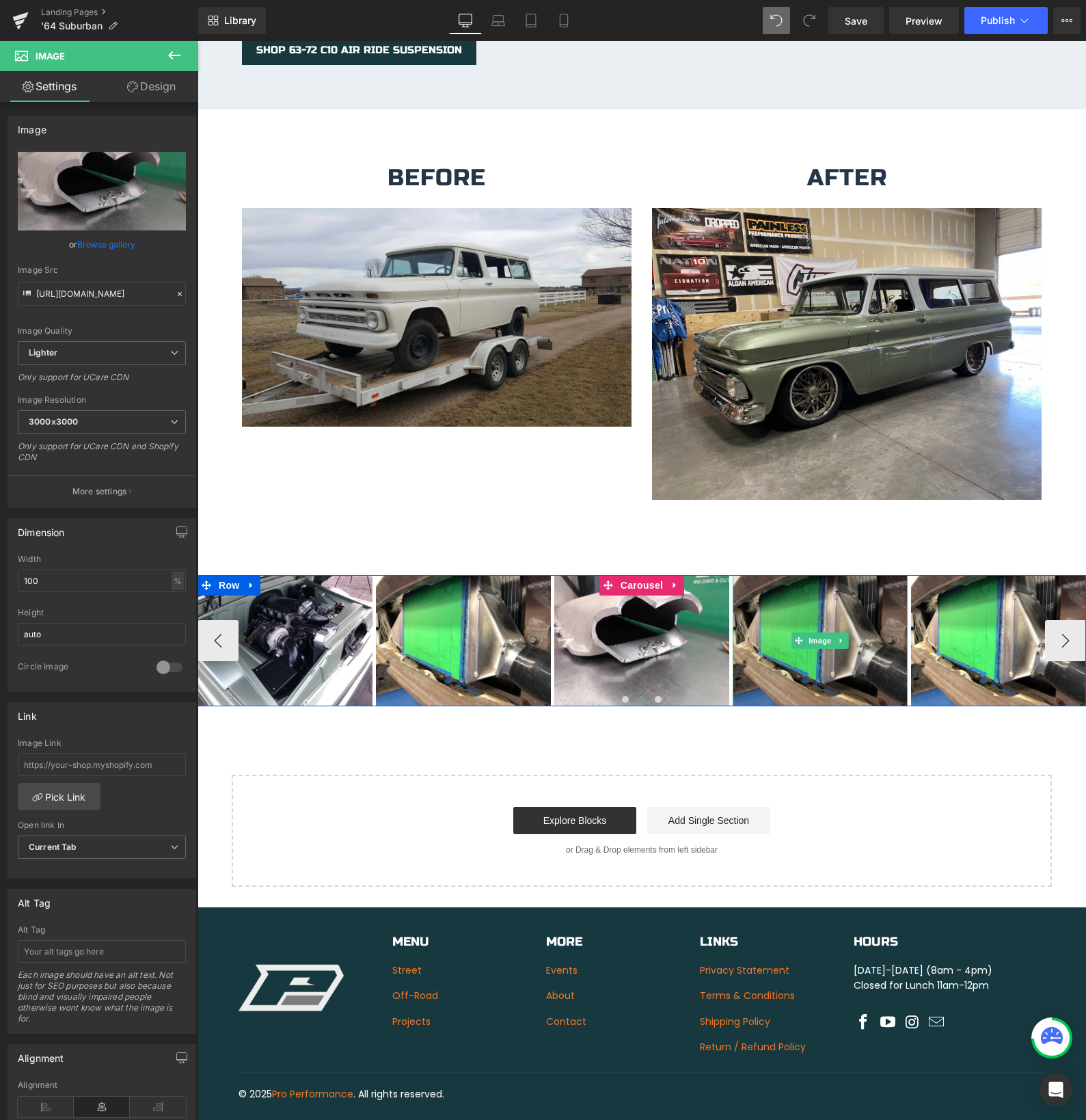
click at [790, 646] on img at bounding box center [820, 640] width 175 height 131
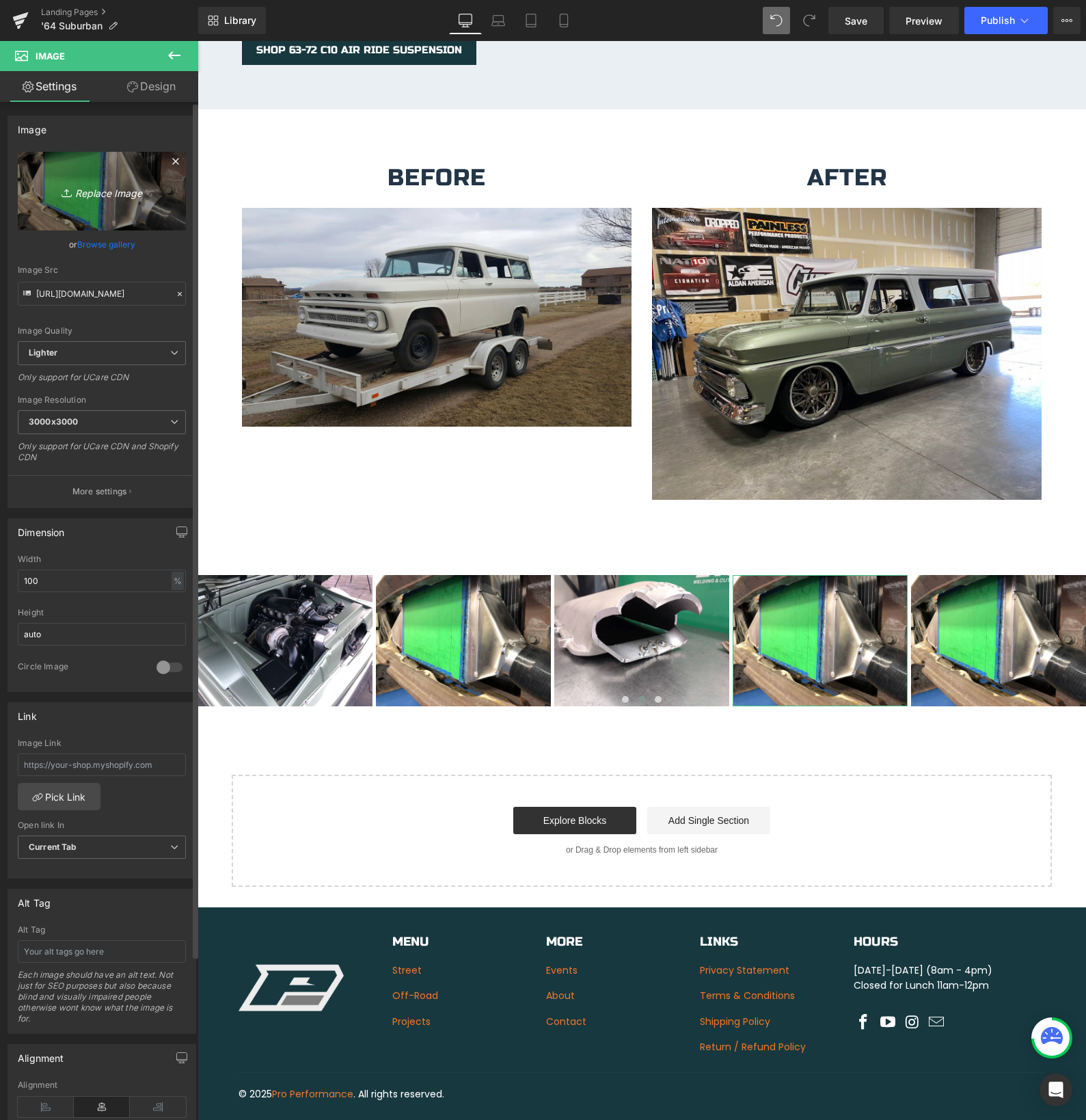
click at [115, 190] on icon "Replace Image" at bounding box center [102, 191] width 109 height 17
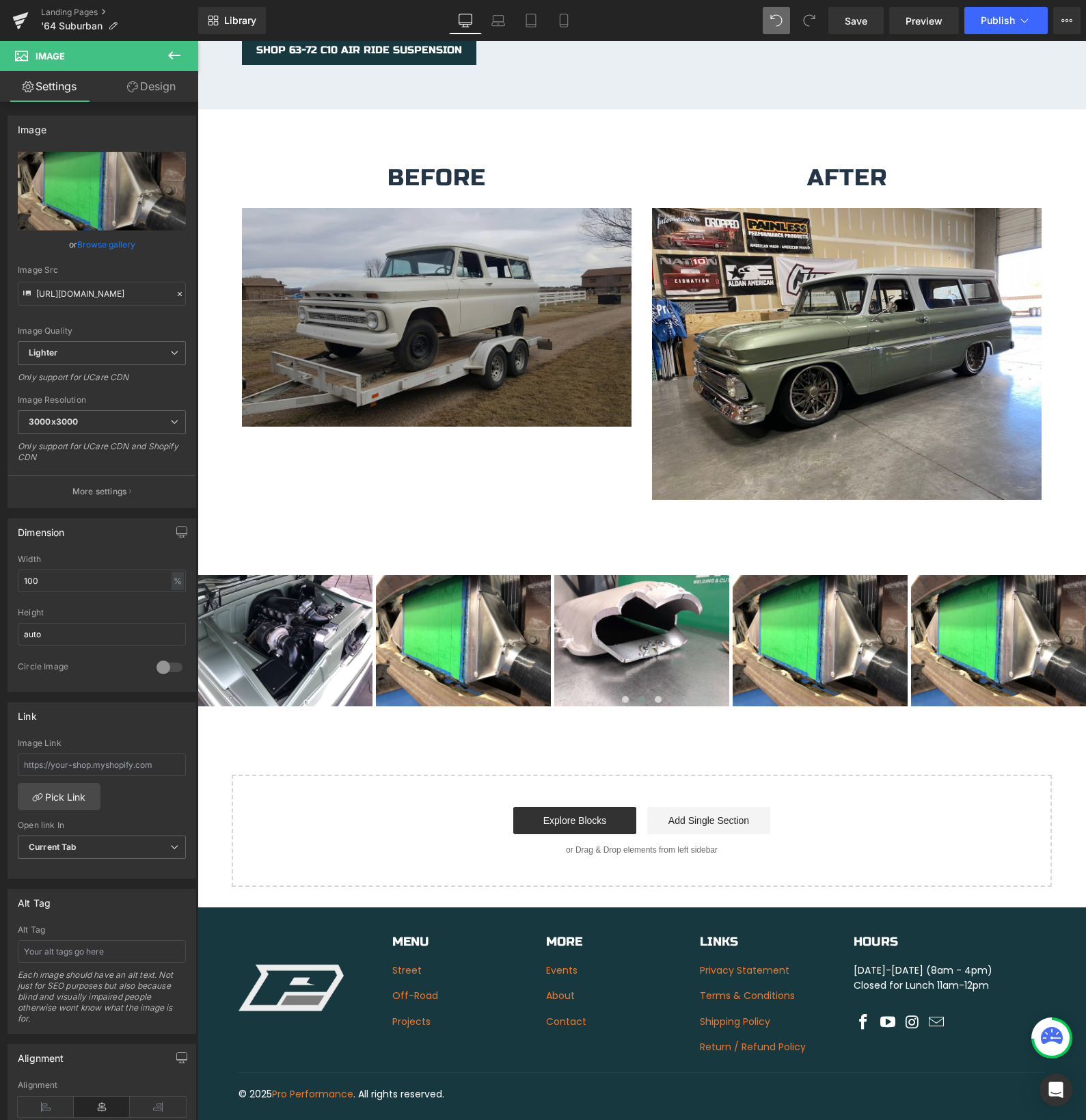
type input "C:\fakepath\IMG_2583.JPG"
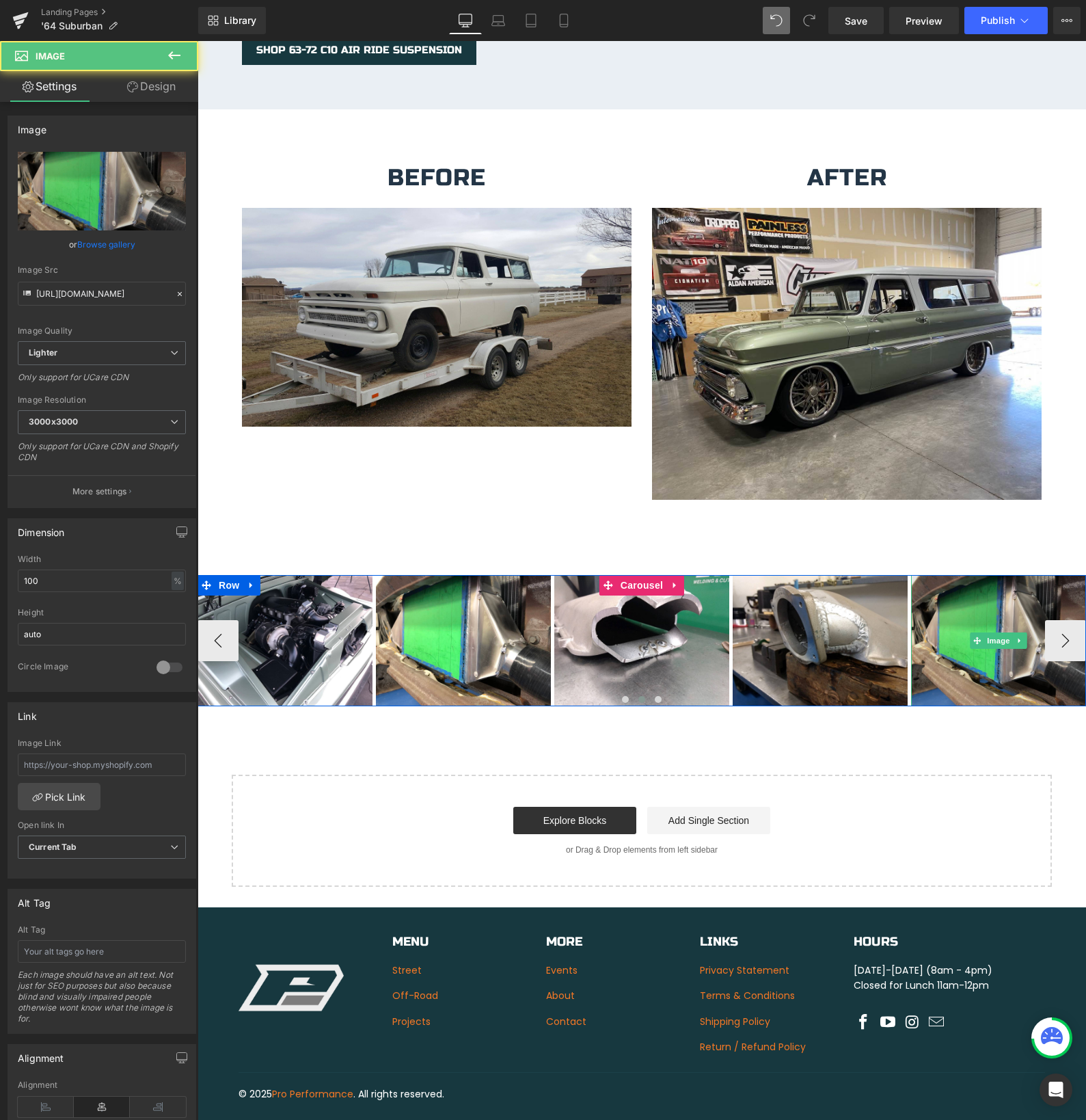
click at [925, 652] on img at bounding box center [999, 640] width 175 height 131
click at [1062, 630] on button "›" at bounding box center [1065, 640] width 41 height 41
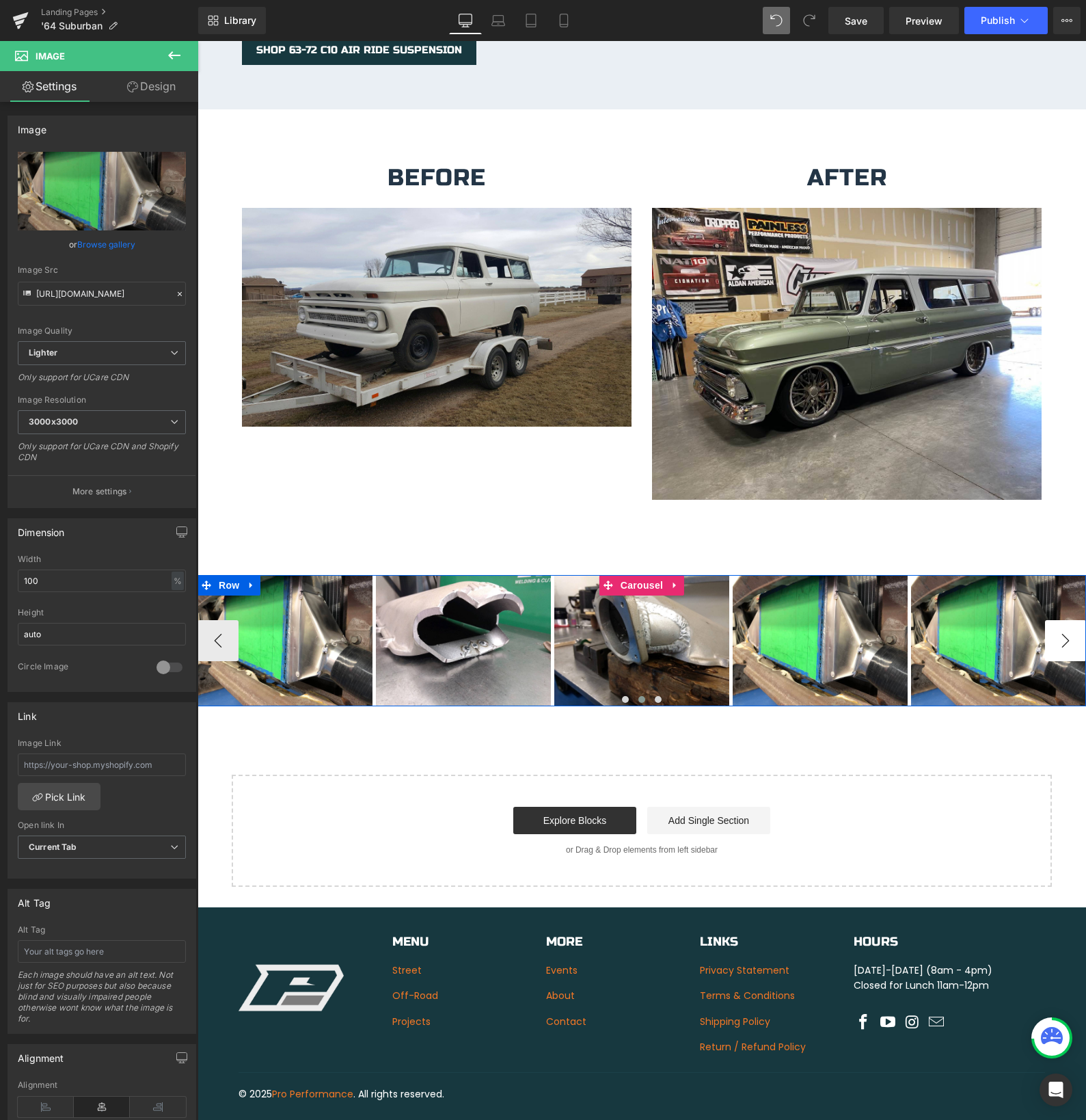
click at [1062, 630] on button "›" at bounding box center [1065, 640] width 41 height 41
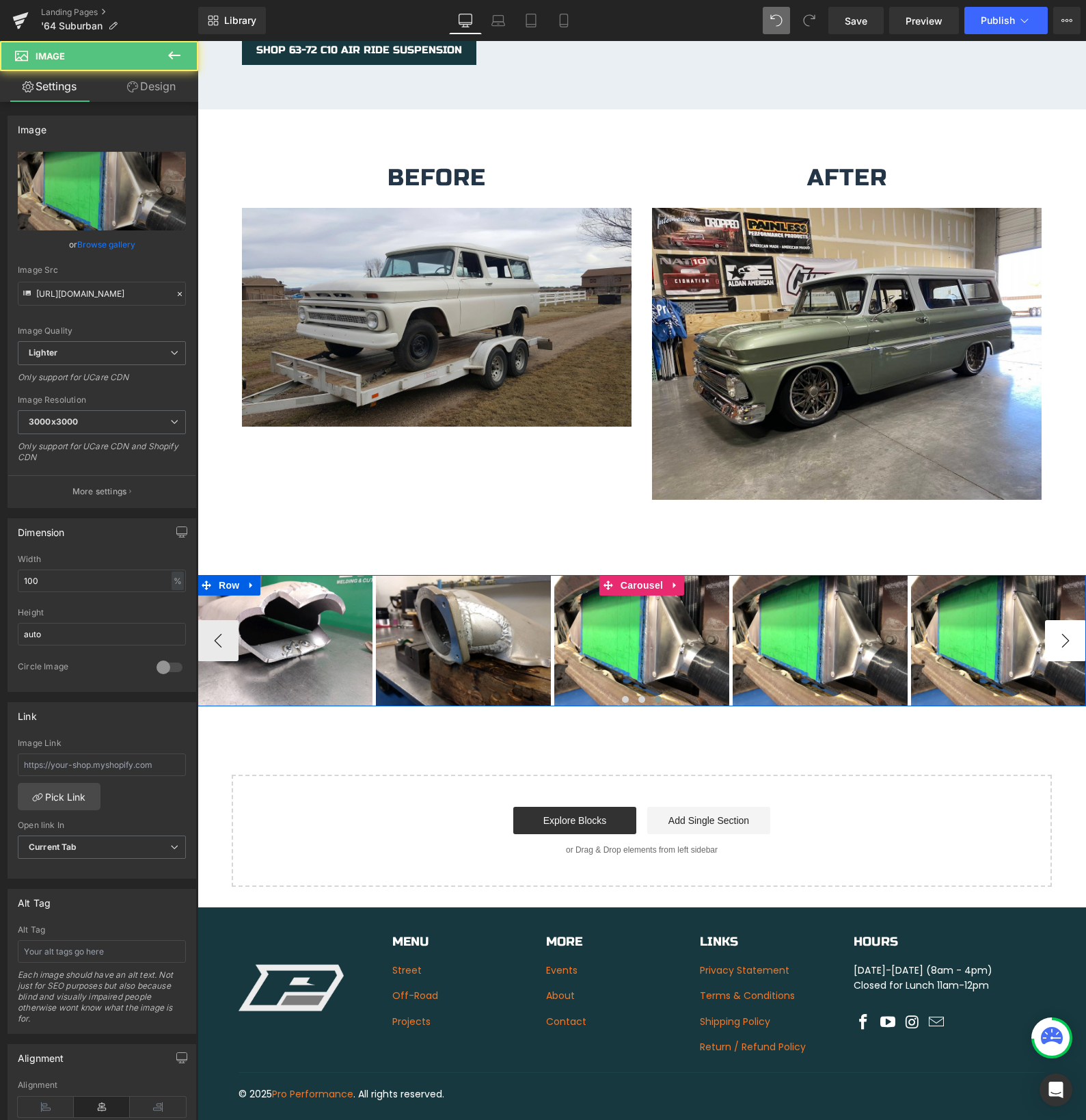
click at [1012, 632] on link "Image" at bounding box center [991, 640] width 42 height 16
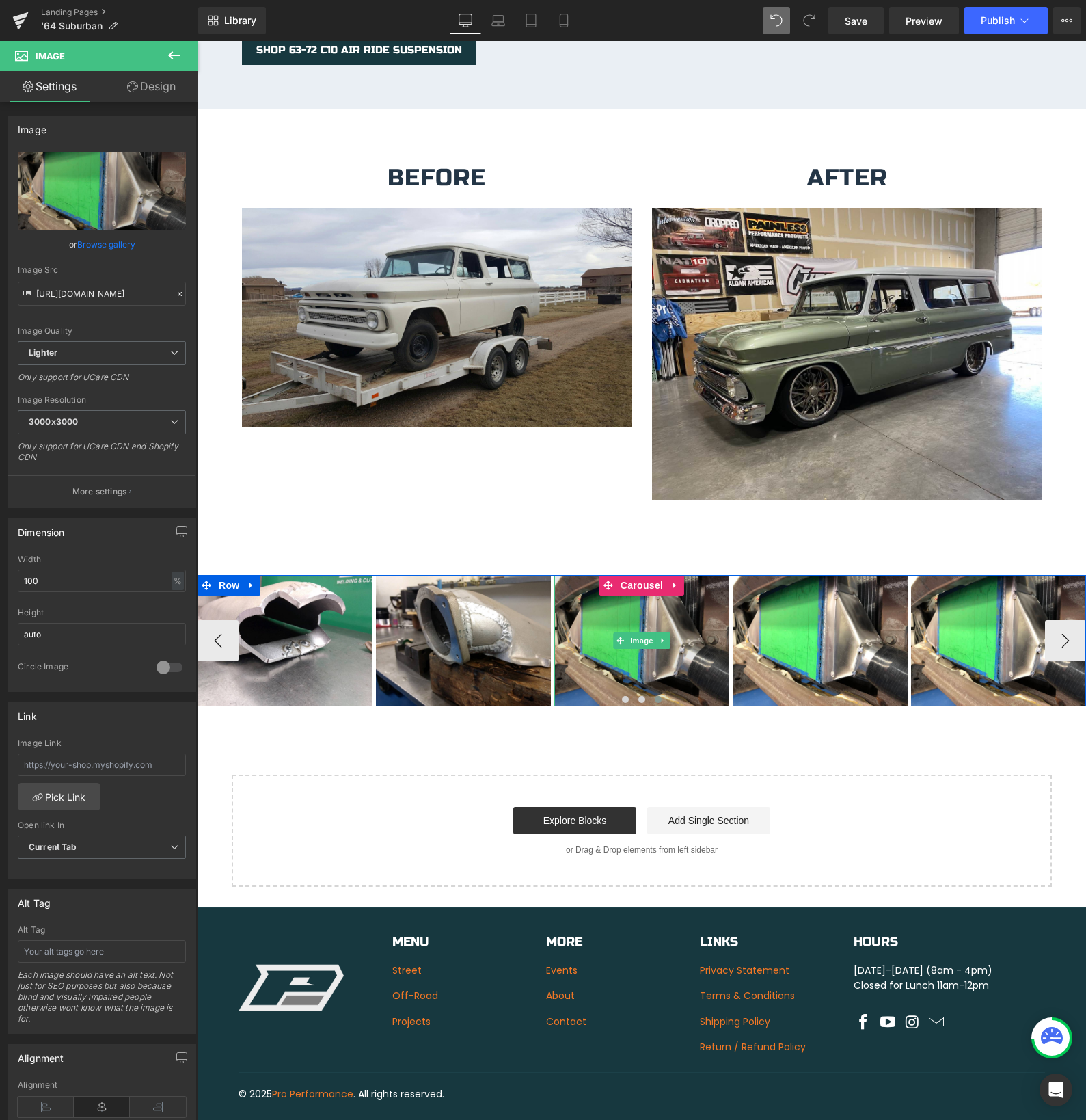
click at [607, 671] on img at bounding box center [642, 640] width 175 height 131
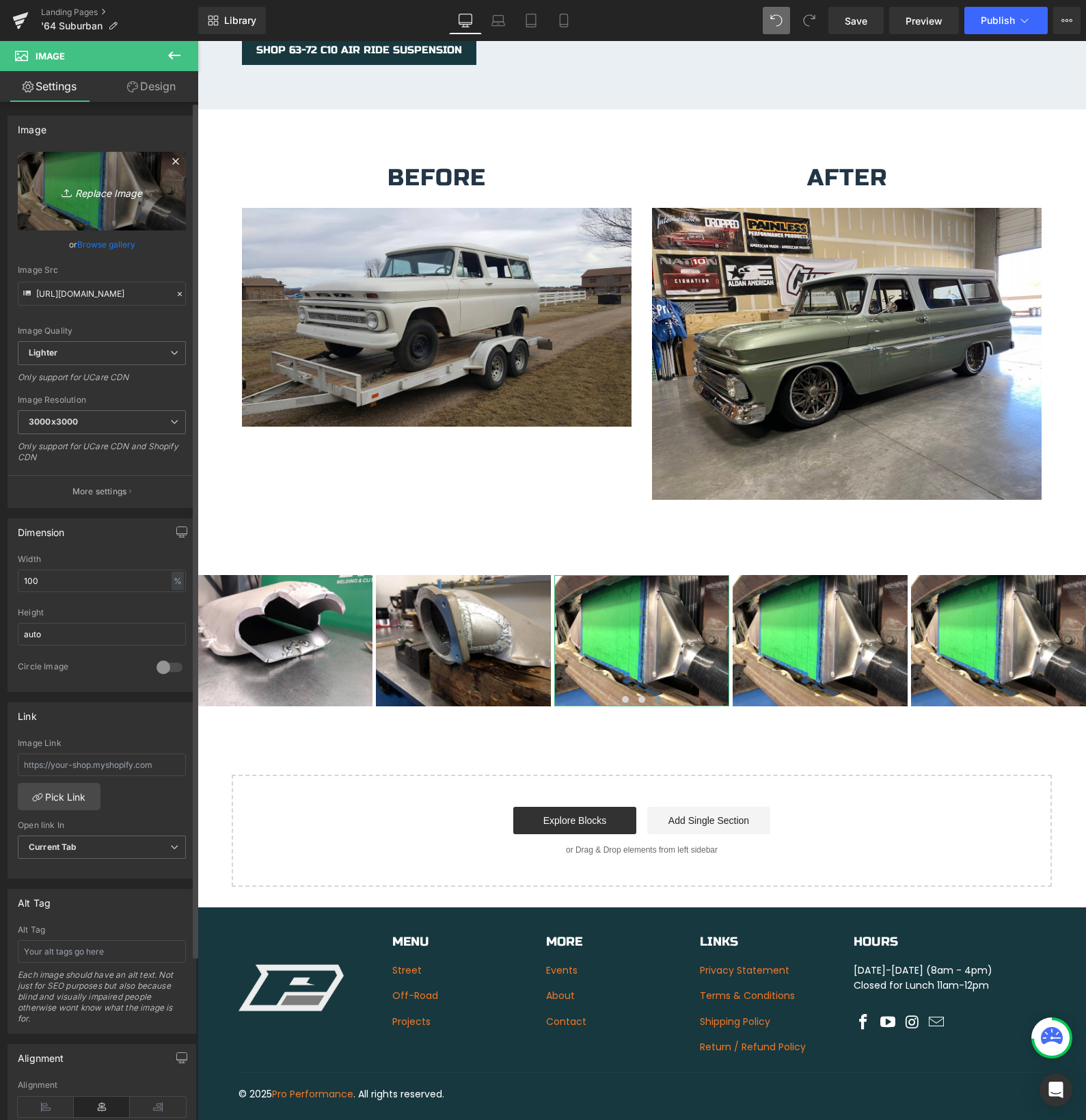
click at [96, 195] on icon "Replace Image" at bounding box center [102, 191] width 109 height 17
type input "C:\fakepath\IMG_2850.JPG"
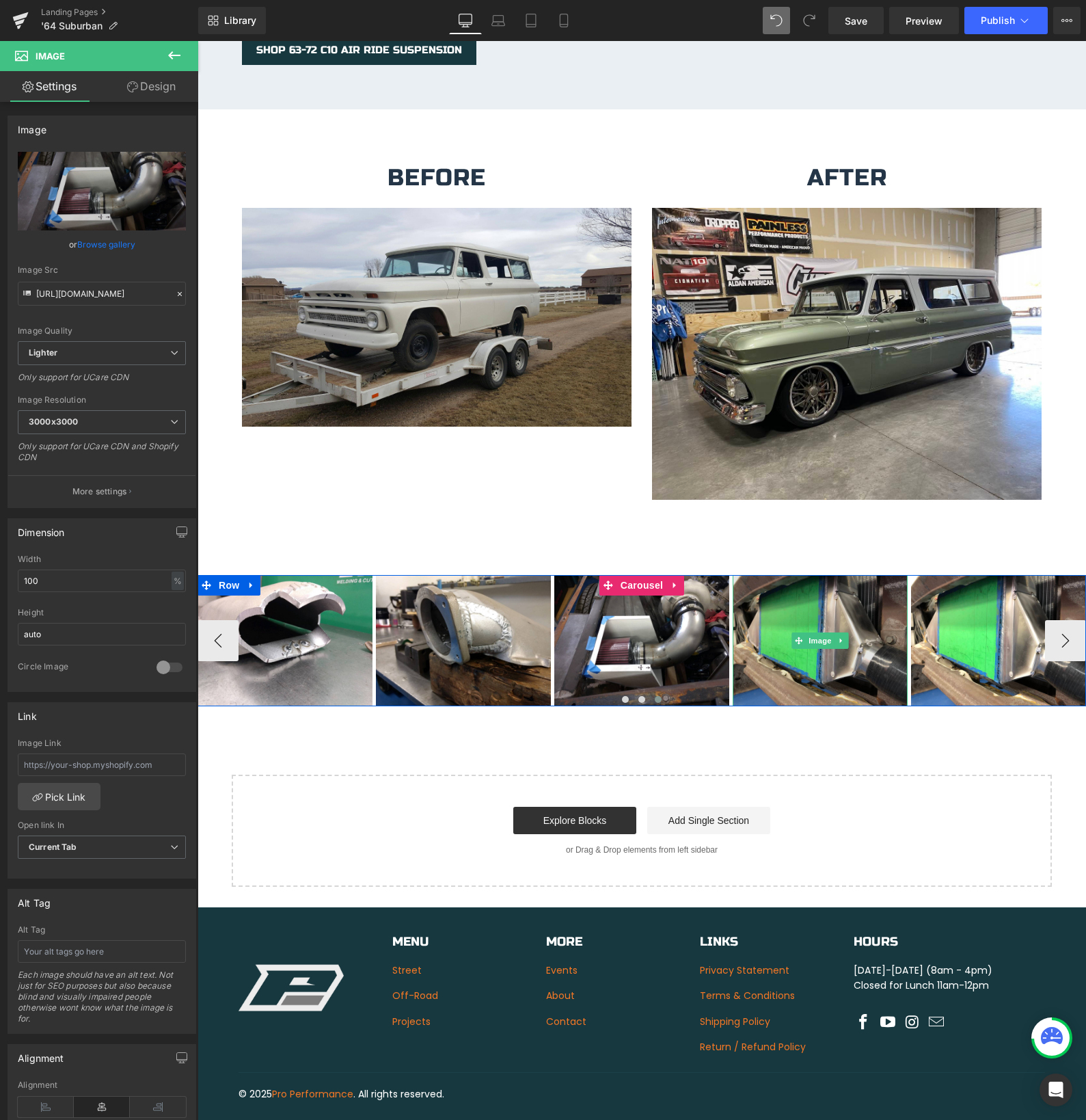
click at [764, 640] on img at bounding box center [820, 640] width 175 height 131
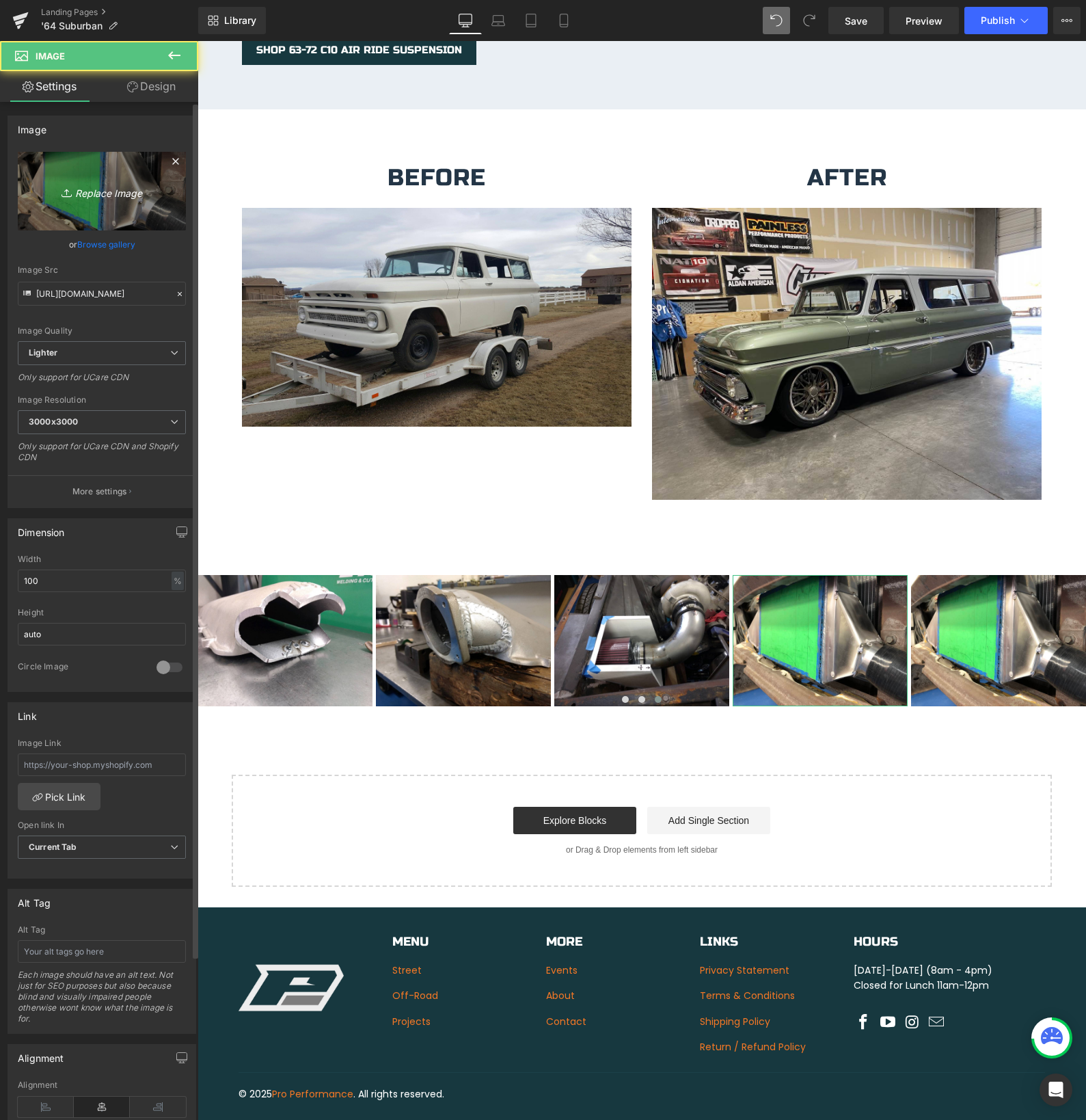
click at [95, 194] on icon "Replace Image" at bounding box center [102, 191] width 109 height 17
type input "C:\fakepath\IMG_2982.JPG"
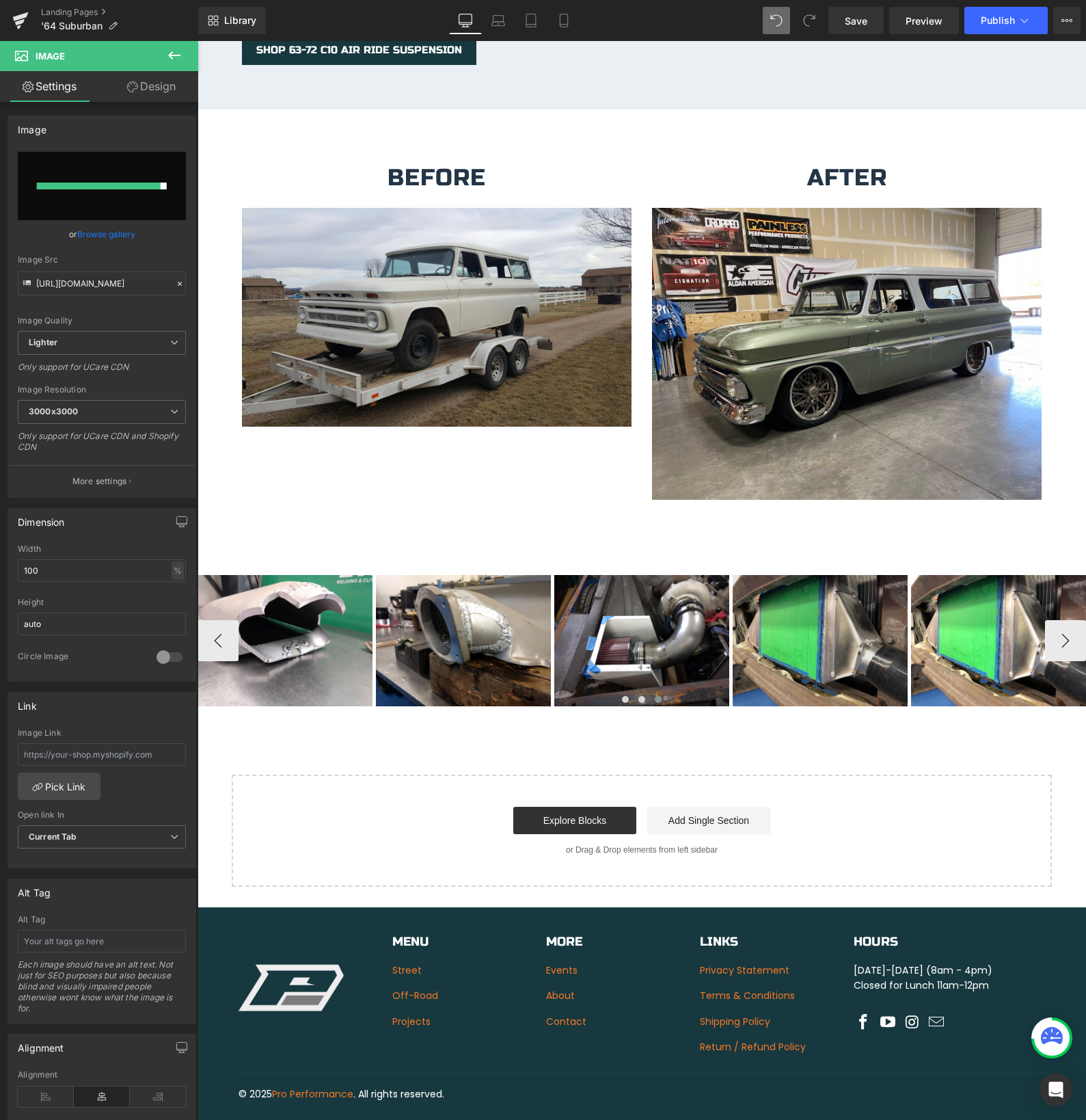
click at [757, 632] on img at bounding box center [820, 640] width 175 height 131
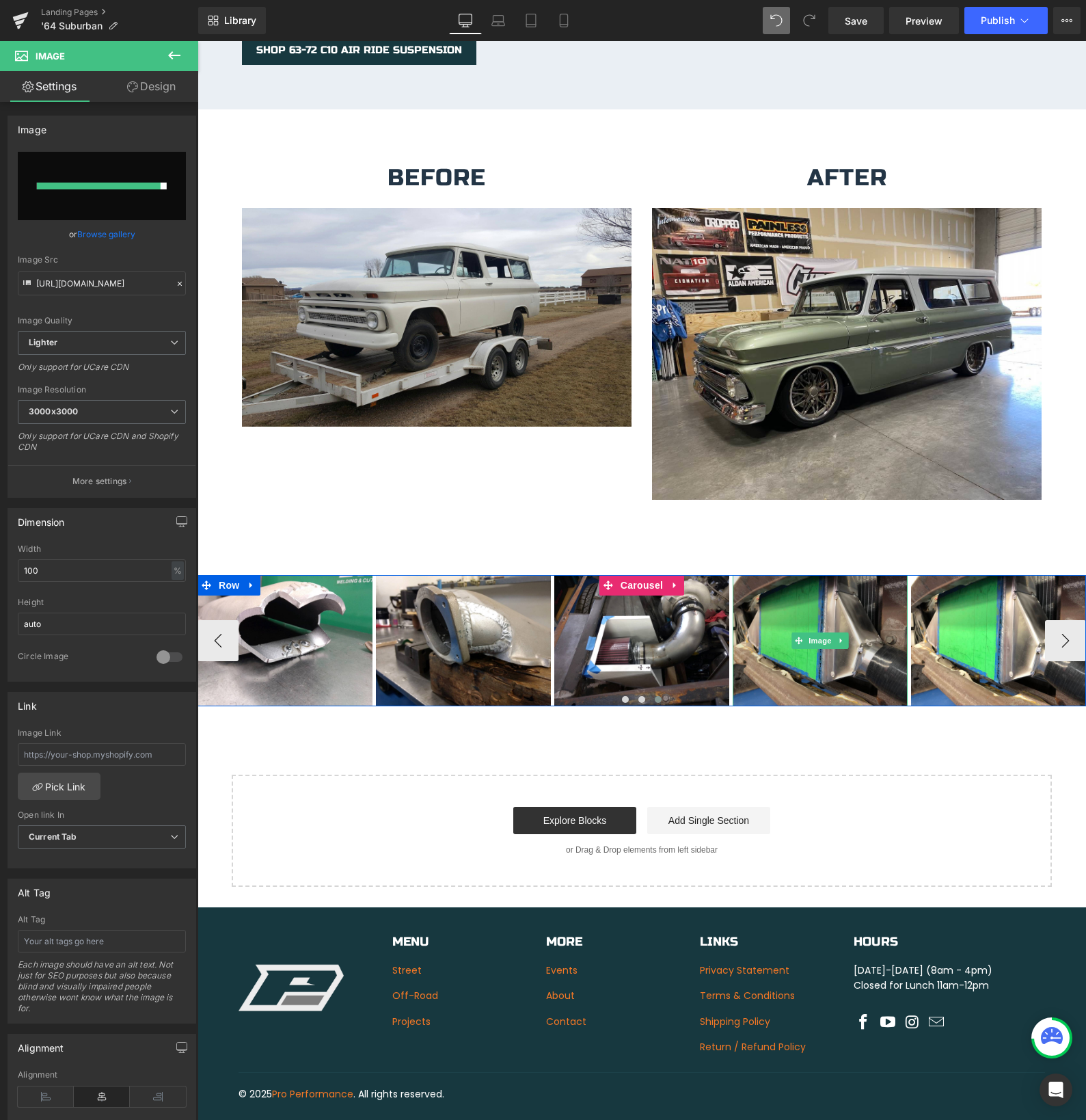
click at [757, 632] on img at bounding box center [820, 640] width 175 height 131
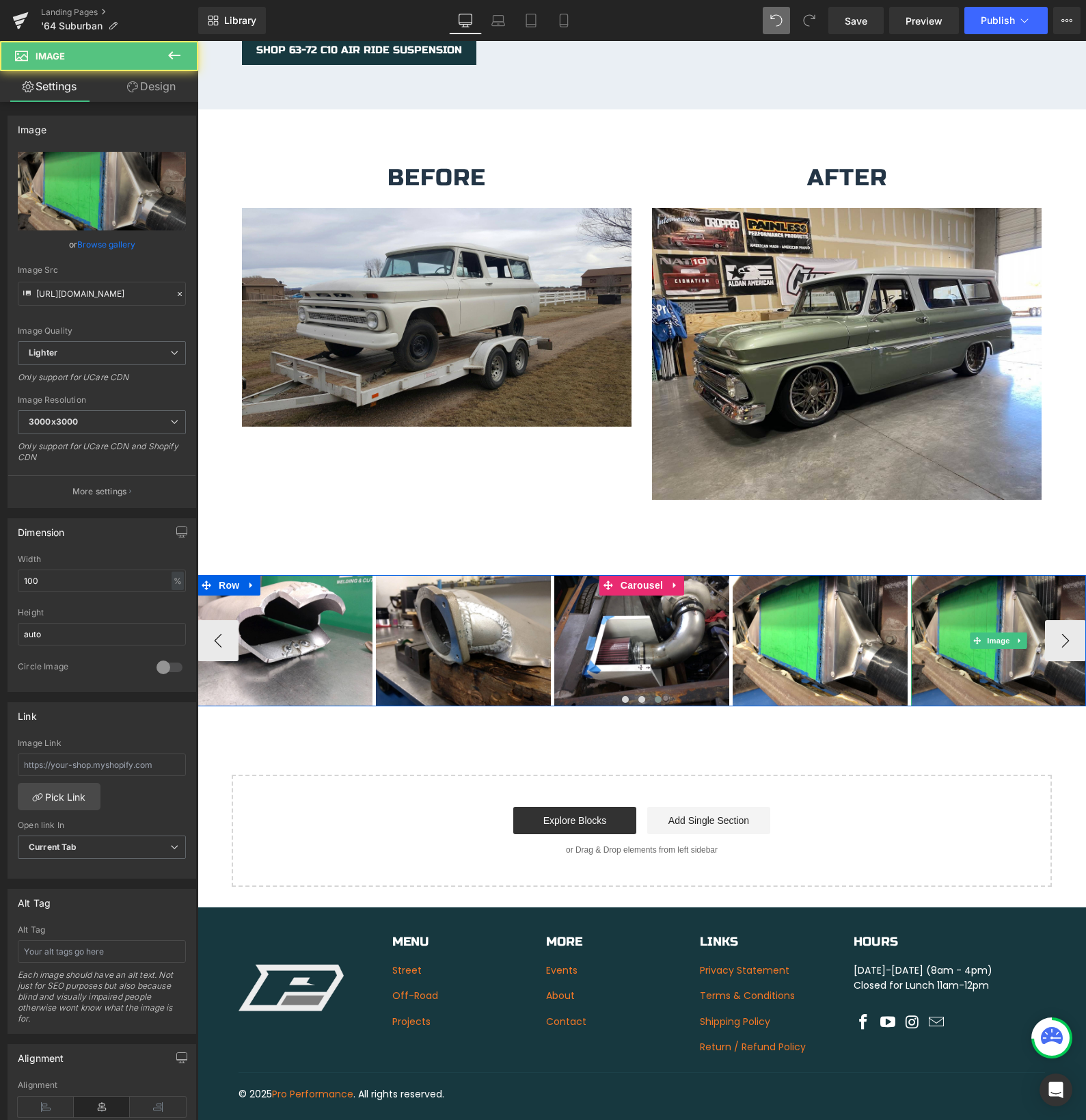
click at [952, 593] on img at bounding box center [999, 640] width 175 height 131
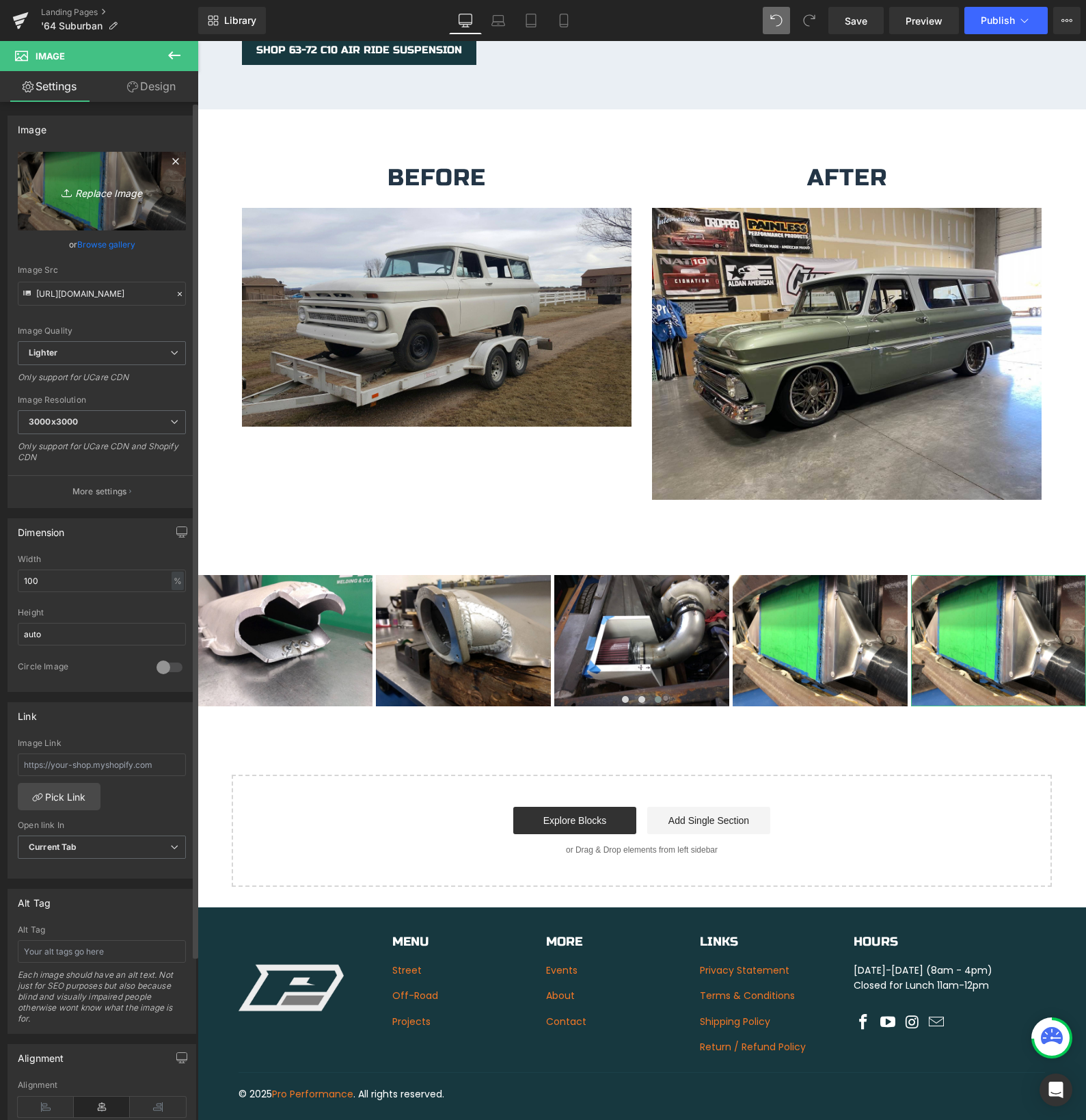
click at [116, 194] on icon "Replace Image" at bounding box center [102, 191] width 109 height 17
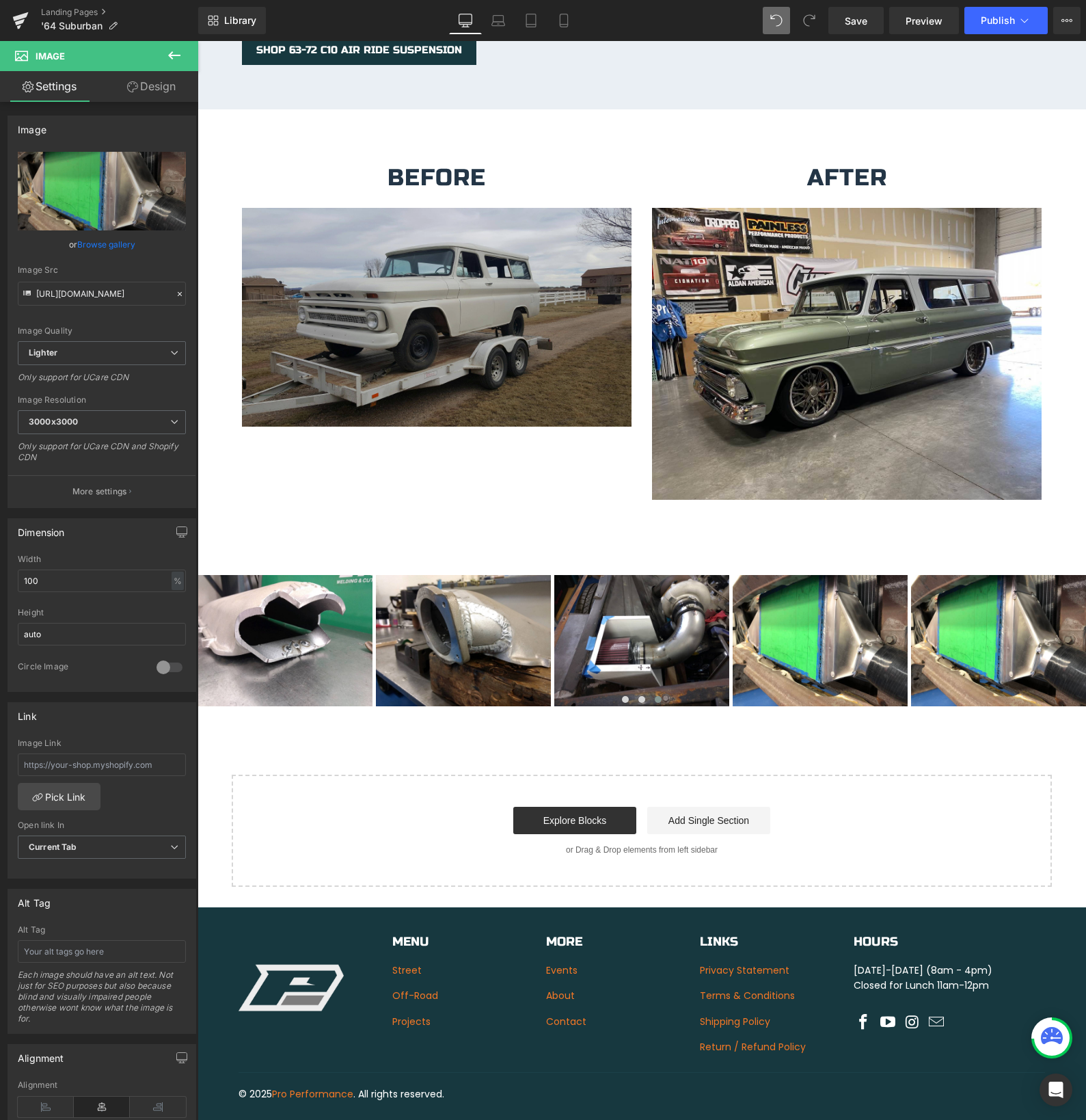
type input "C:\fakepath\IMG_2936.JPG"
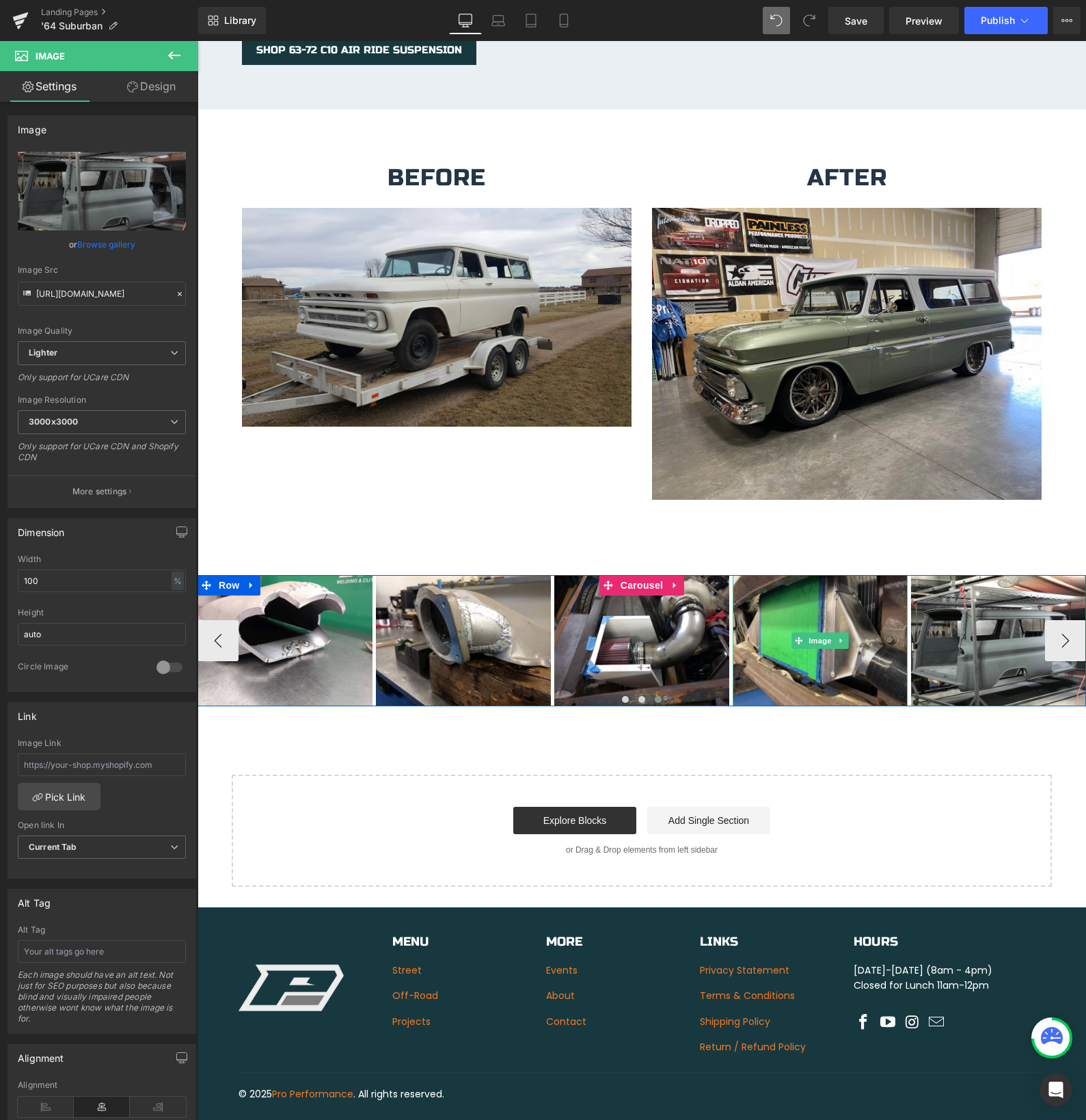
click at [772, 653] on img at bounding box center [820, 640] width 175 height 131
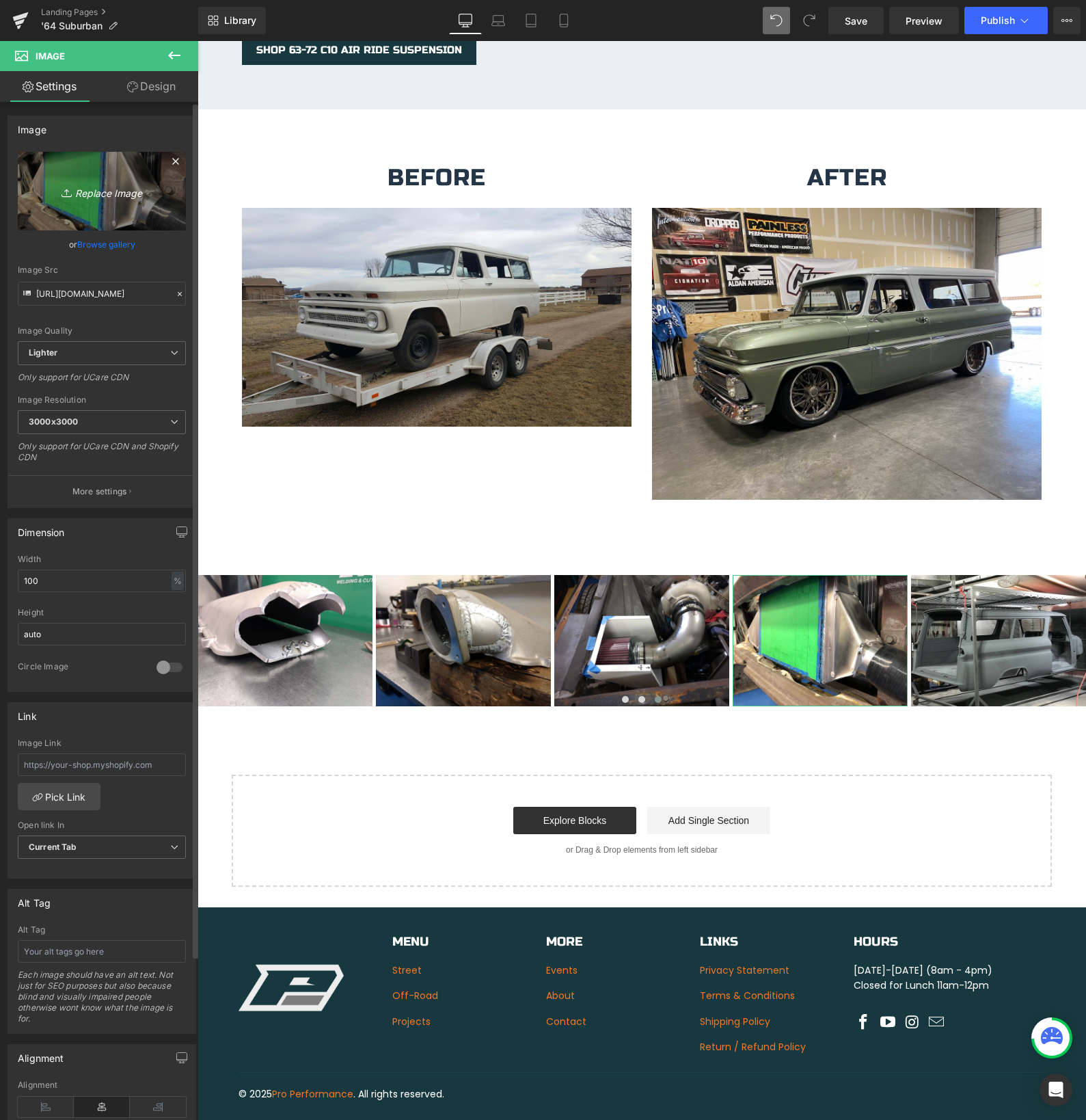
click at [100, 192] on icon "Replace Image" at bounding box center [102, 191] width 109 height 17
type input "C:\fakepath\IMG_2982.JPG"
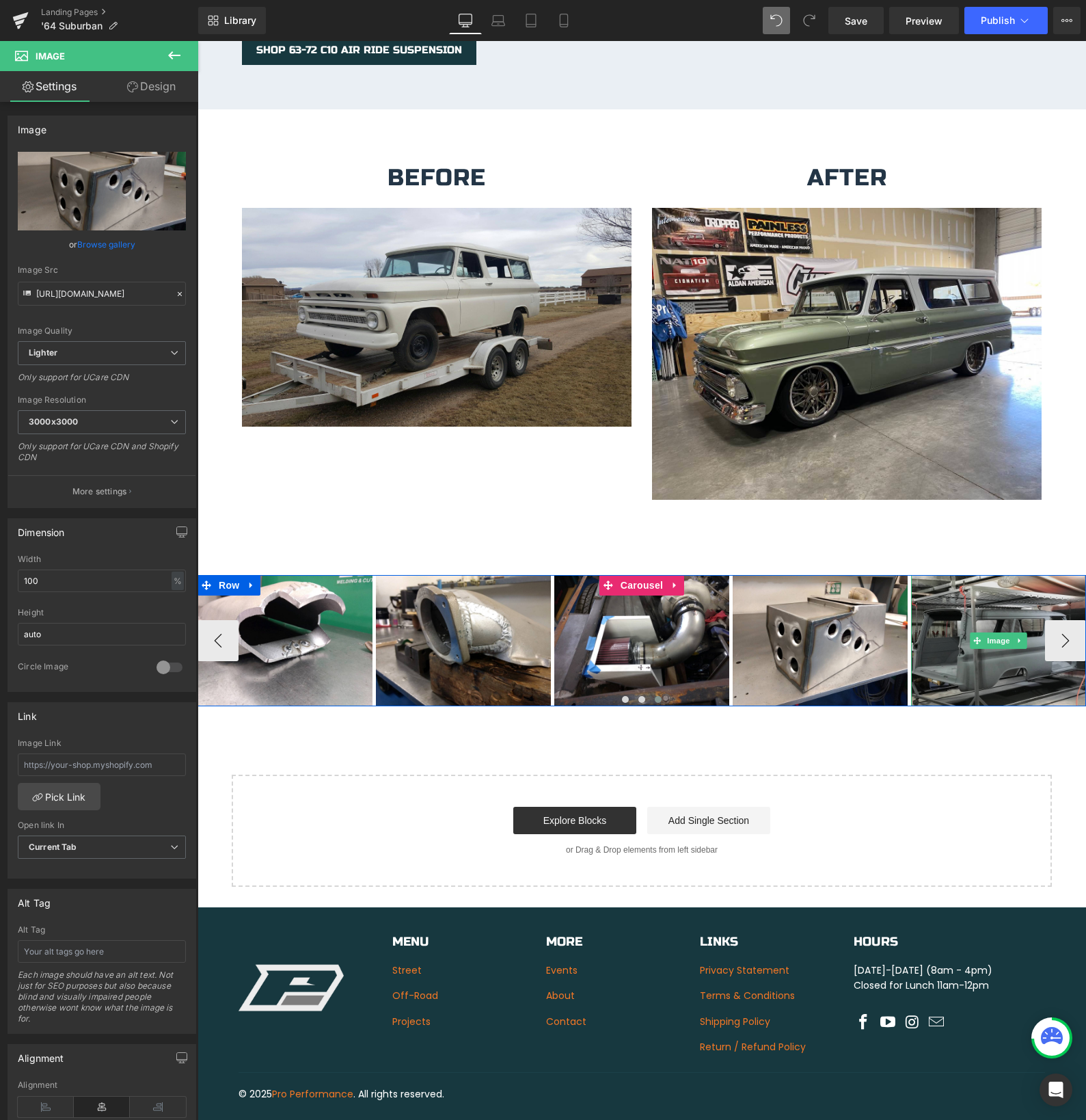
click at [1064, 629] on img at bounding box center [999, 640] width 175 height 131
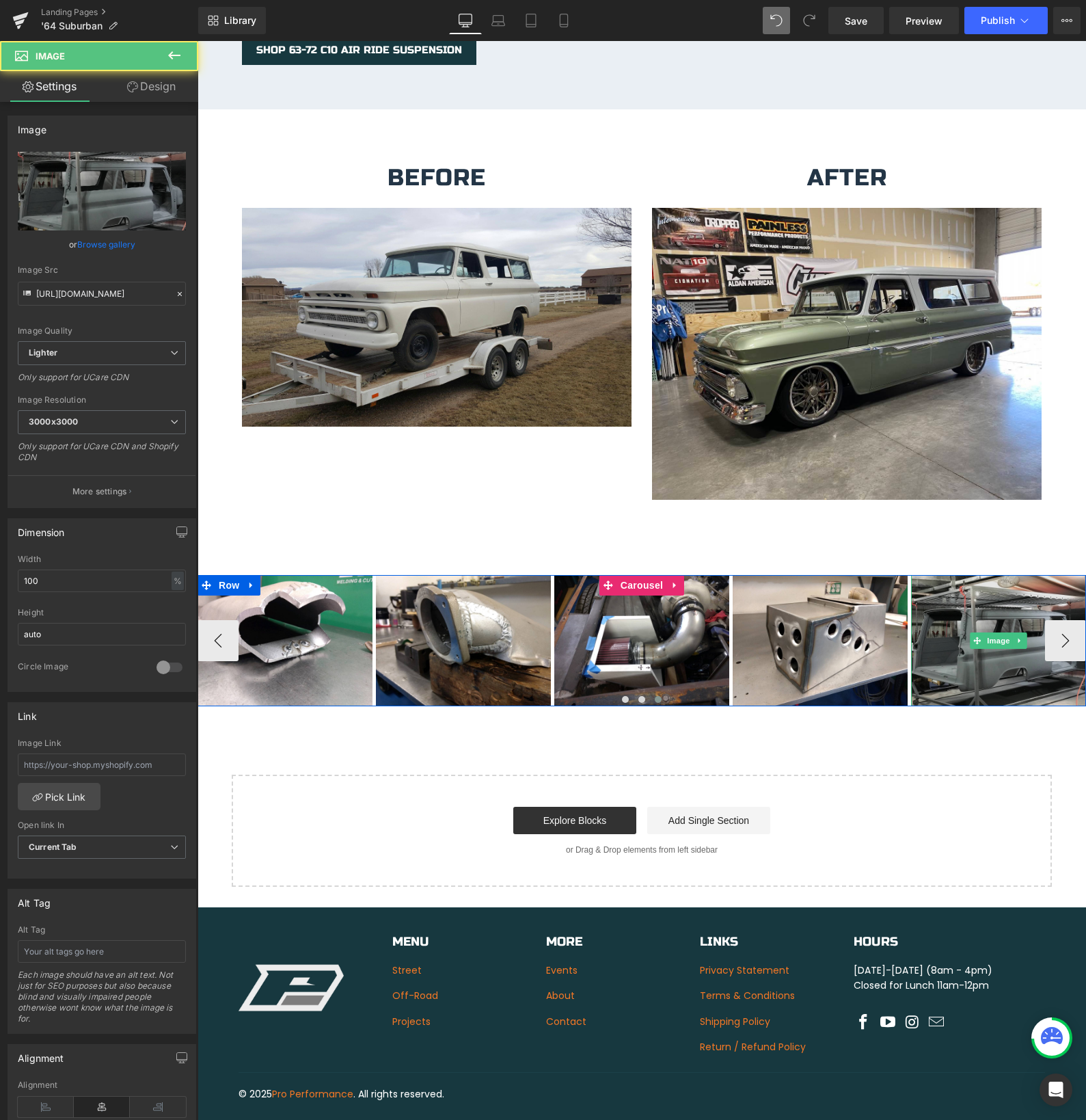
click at [1066, 624] on img at bounding box center [999, 640] width 175 height 131
drag, startPoint x: 1066, startPoint y: 624, endPoint x: 1028, endPoint y: 649, distance: 45.5
click at [1066, 624] on img at bounding box center [999, 640] width 175 height 131
click at [982, 659] on img at bounding box center [999, 640] width 175 height 131
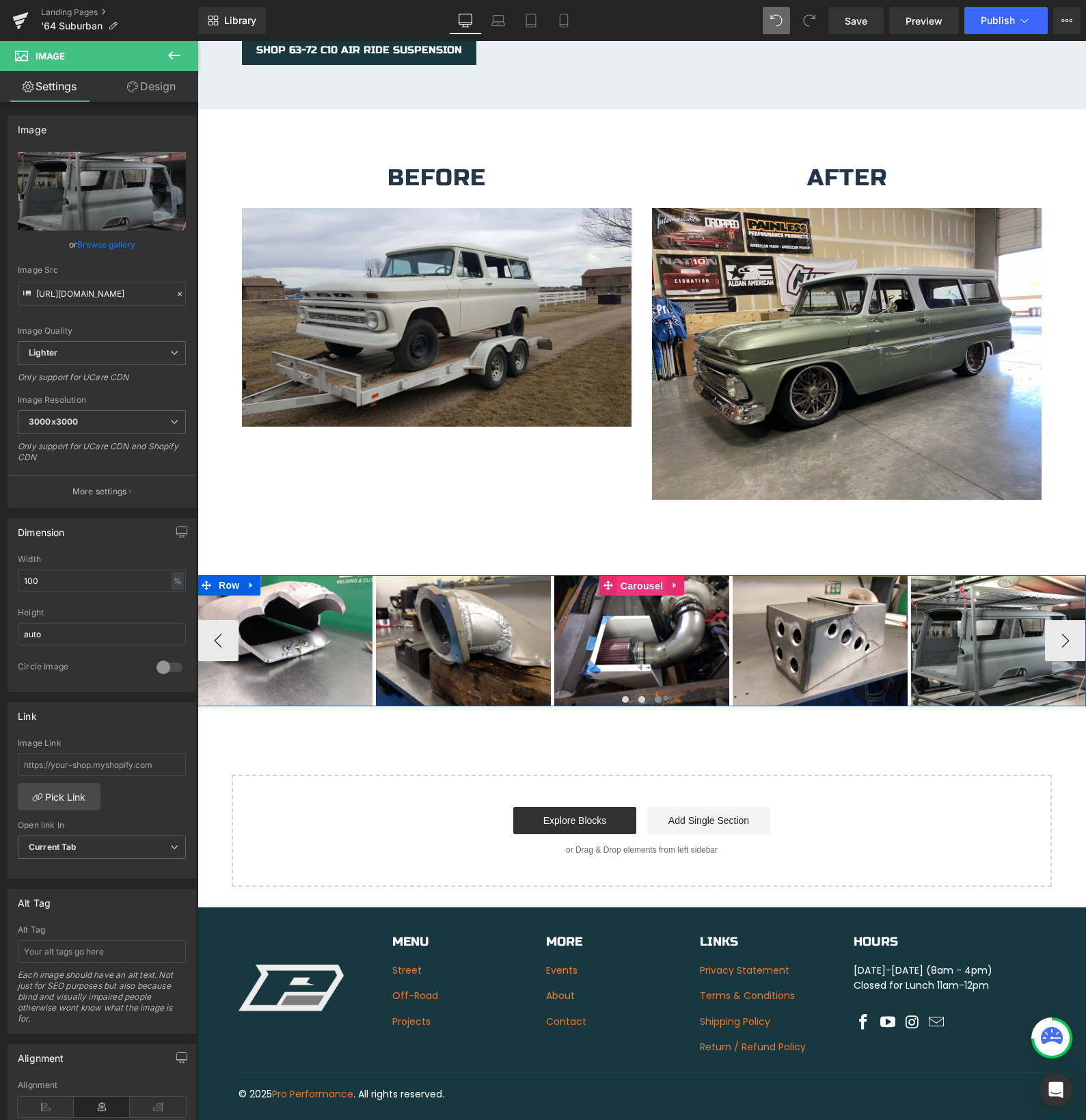
click at [624, 576] on span "Carousel" at bounding box center [641, 585] width 49 height 20
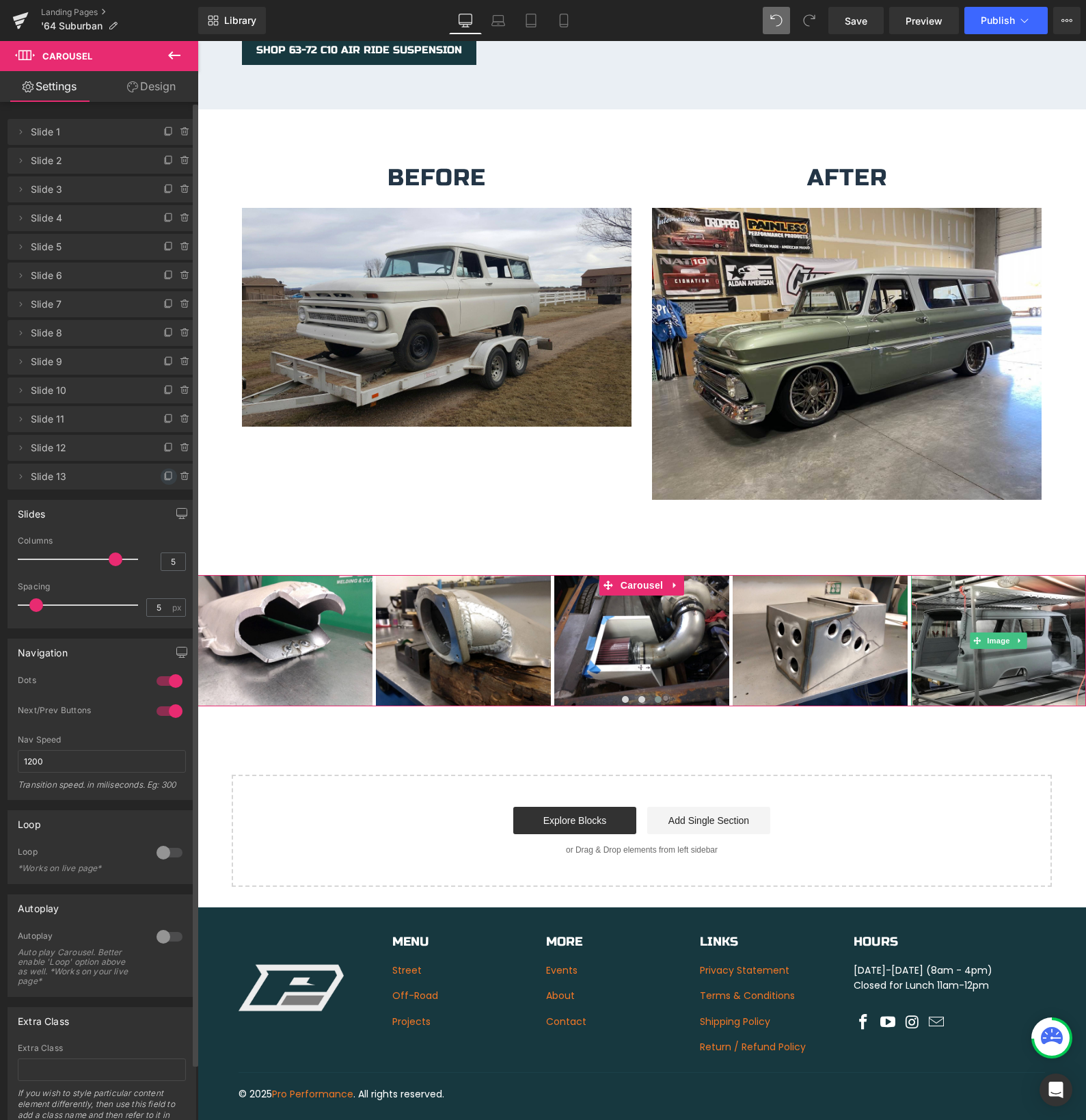
click at [163, 477] on icon at bounding box center [168, 476] width 11 height 11
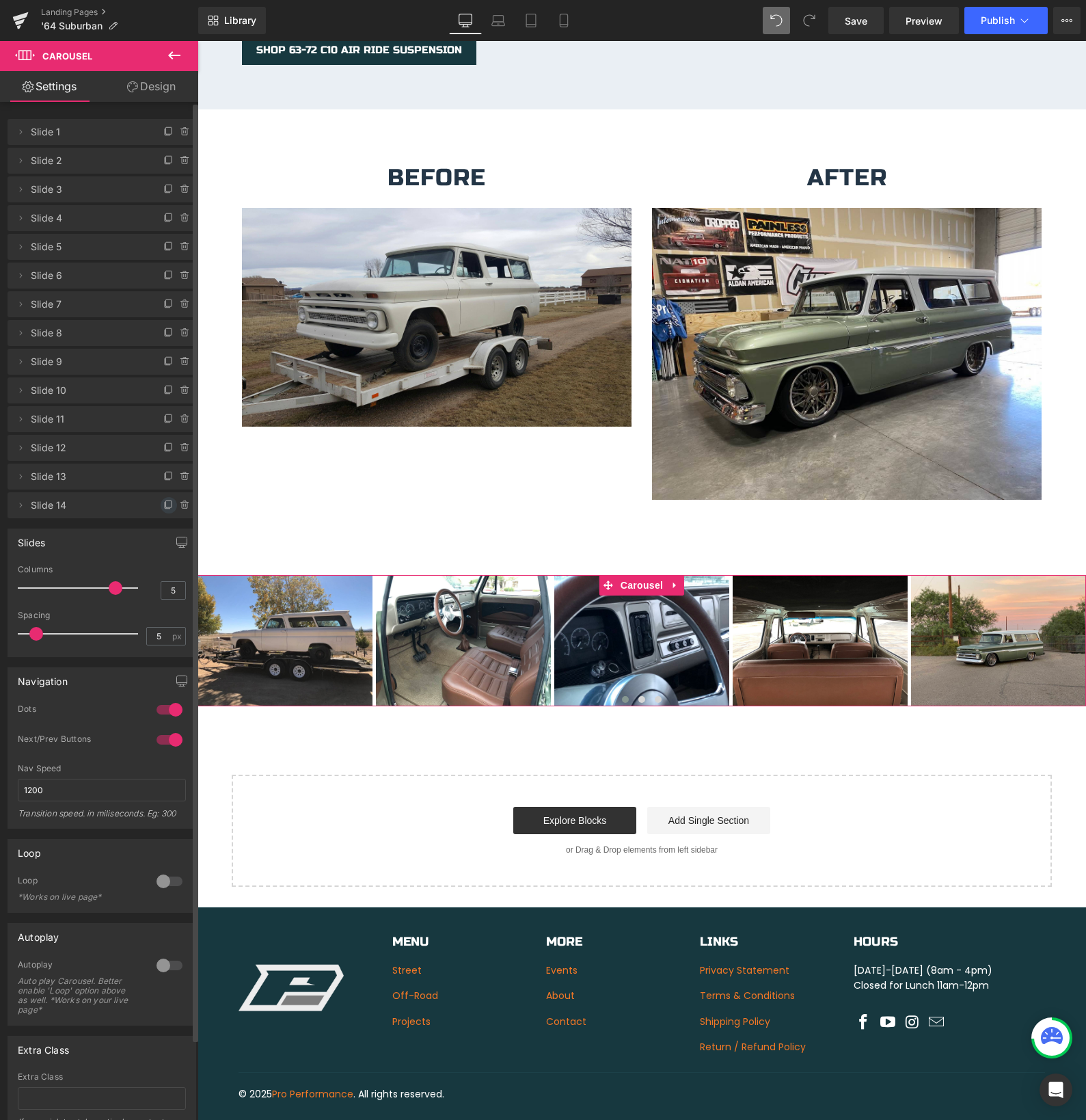
click at [163, 504] on icon at bounding box center [168, 505] width 11 height 11
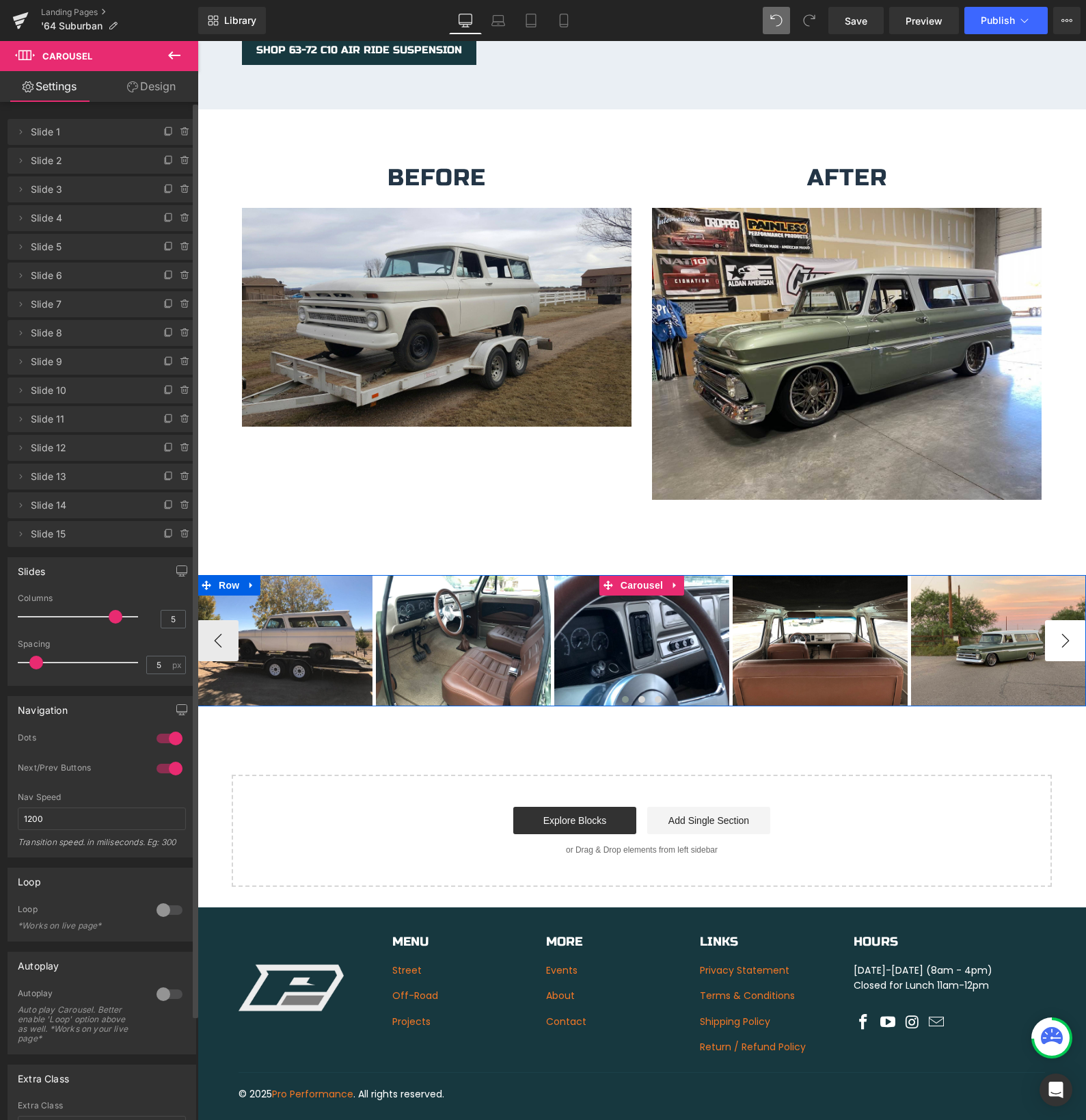
click at [1061, 631] on button "›" at bounding box center [1065, 640] width 41 height 41
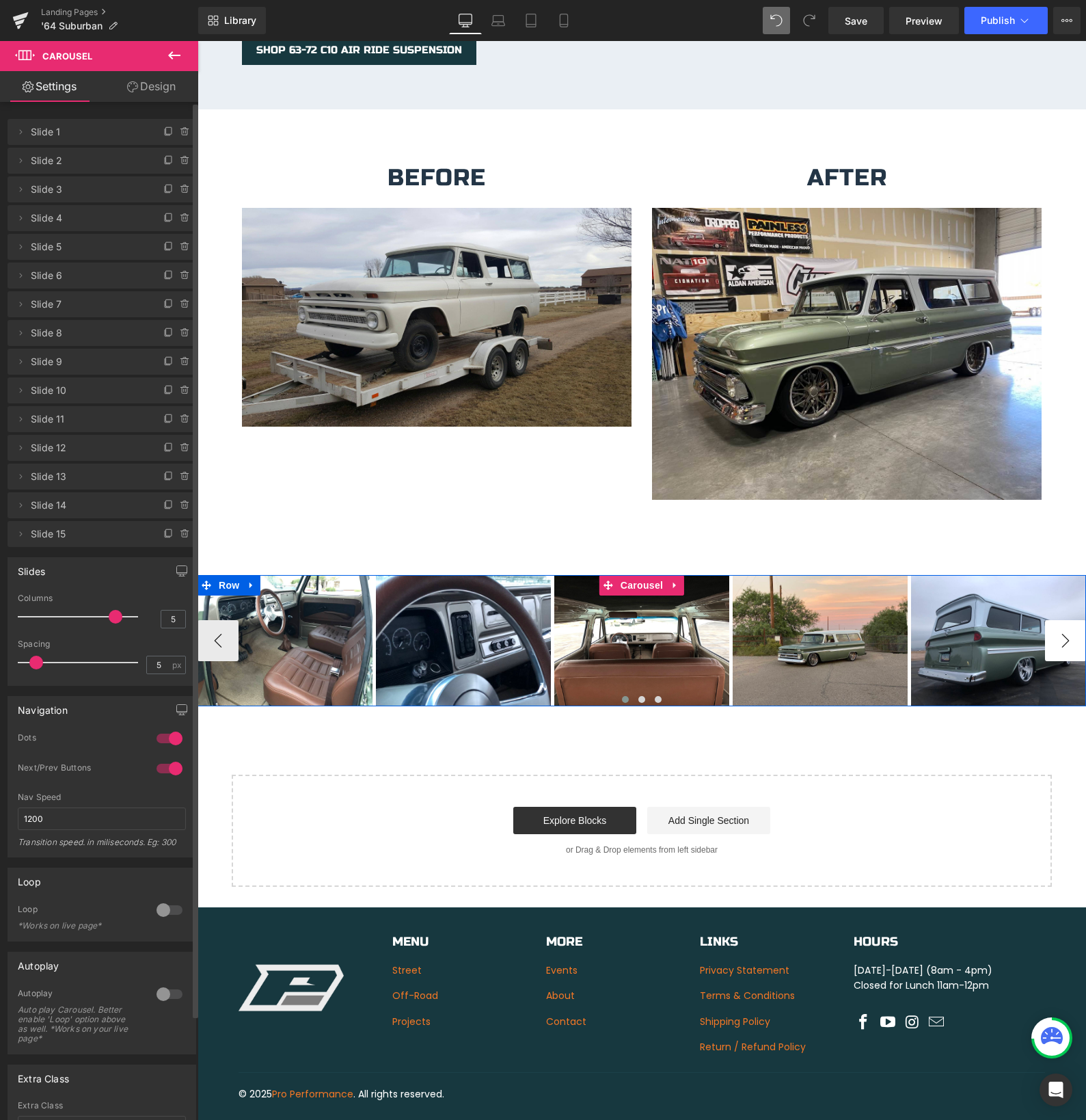
click at [1061, 631] on button "›" at bounding box center [1065, 640] width 41 height 41
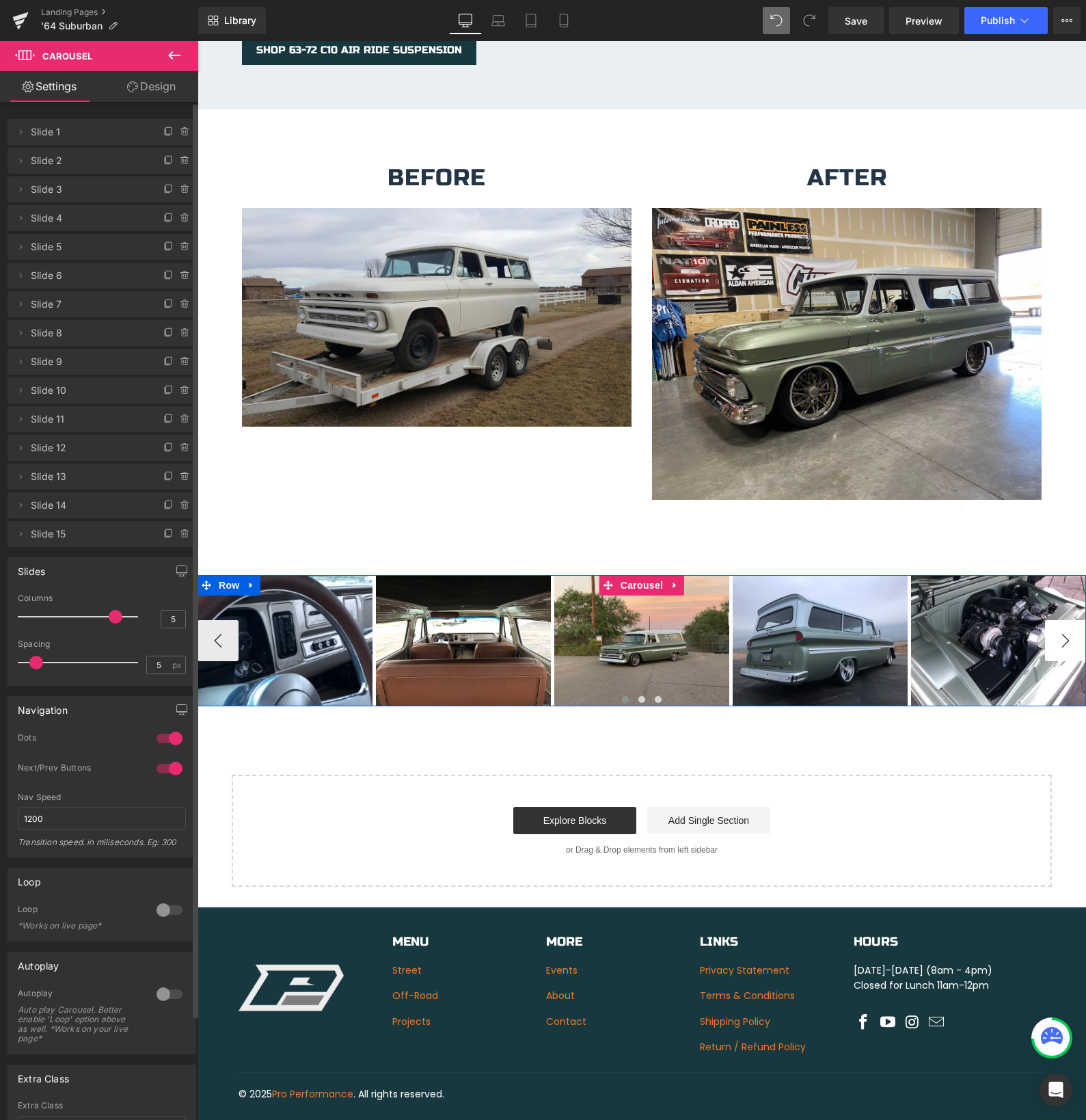
click at [1061, 631] on button "›" at bounding box center [1065, 640] width 41 height 41
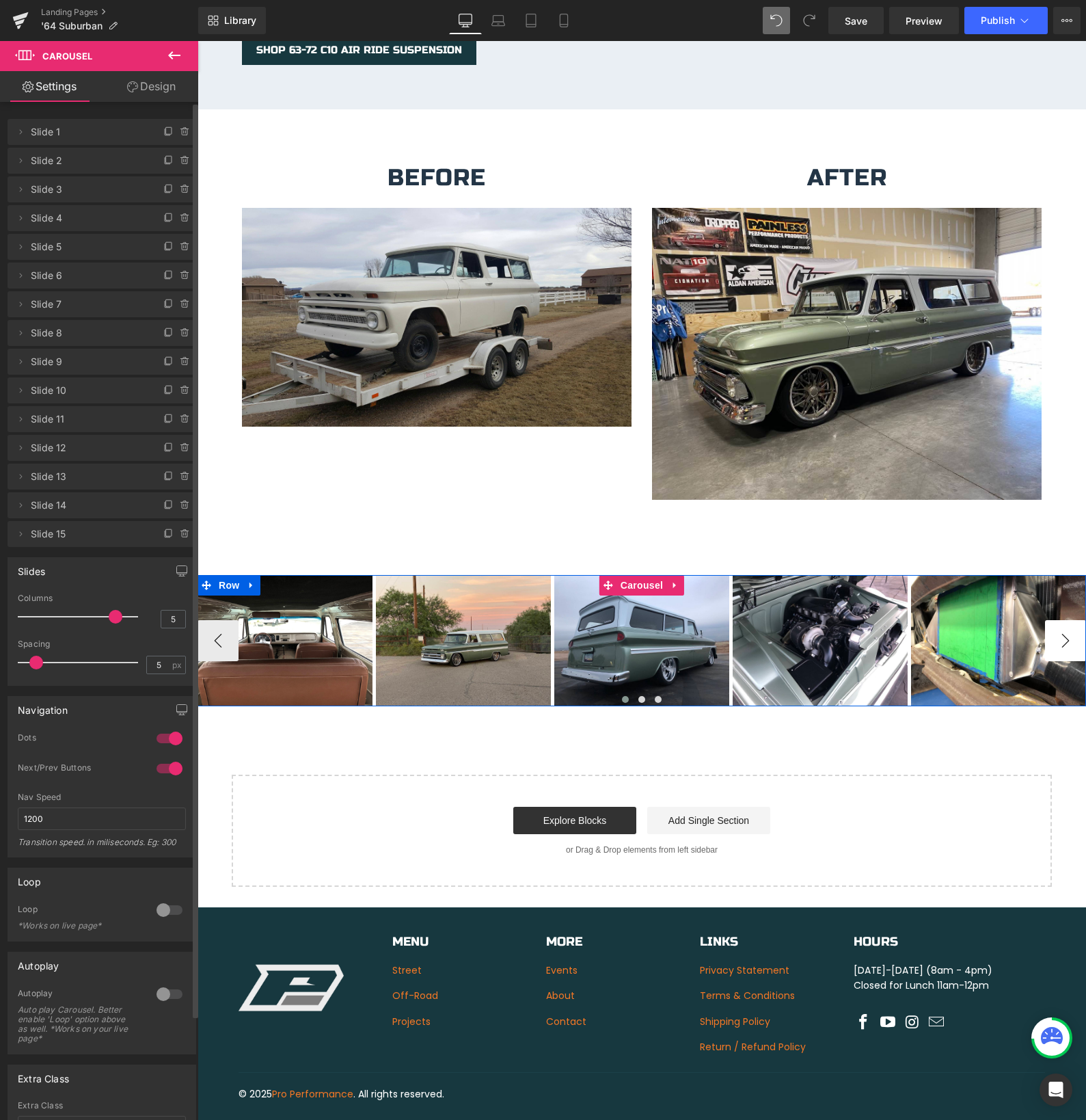
click at [1061, 631] on button "›" at bounding box center [1065, 640] width 41 height 41
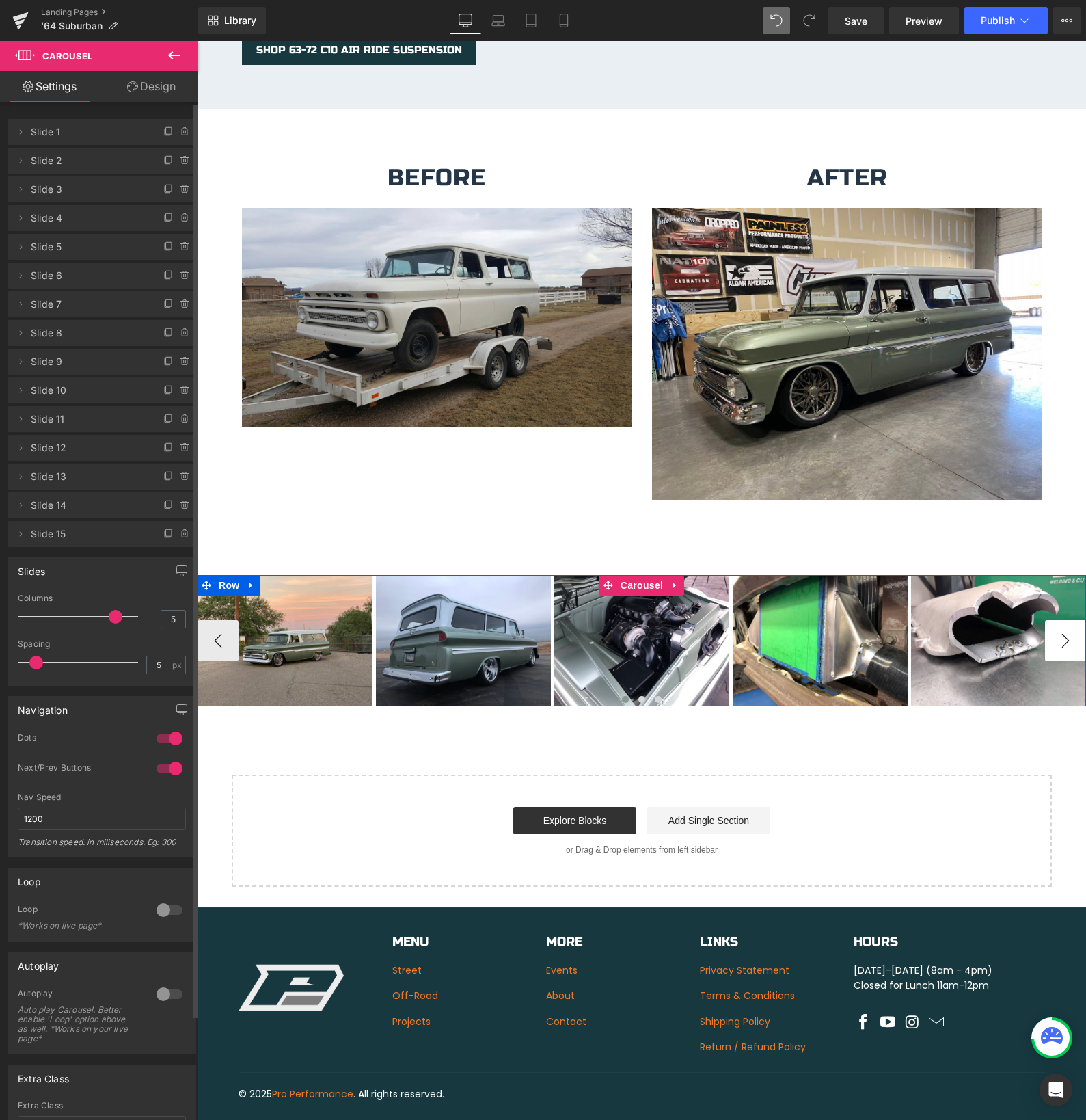
click at [1061, 631] on button "›" at bounding box center [1065, 640] width 41 height 41
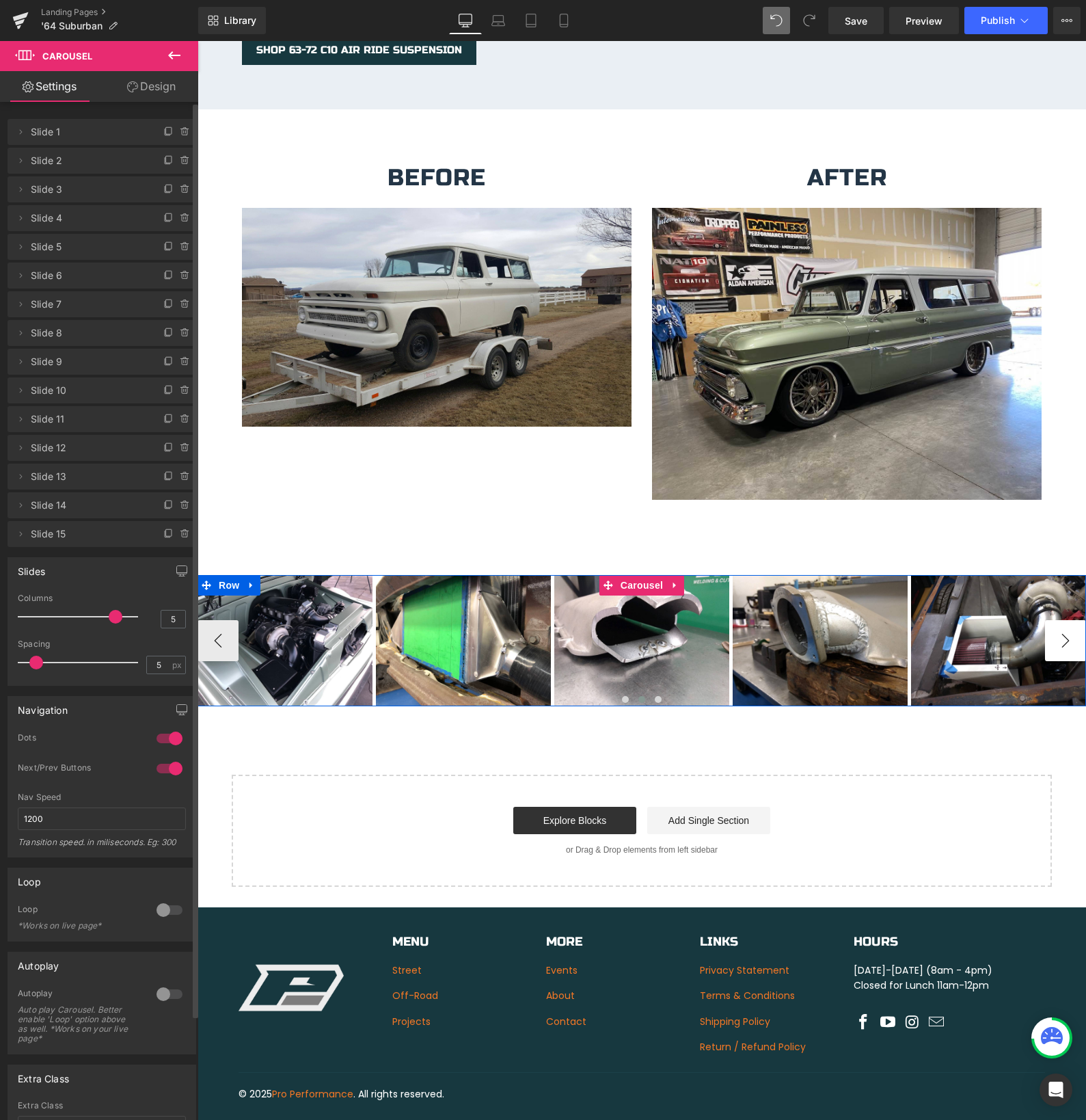
click at [1061, 631] on button "›" at bounding box center [1065, 640] width 41 height 41
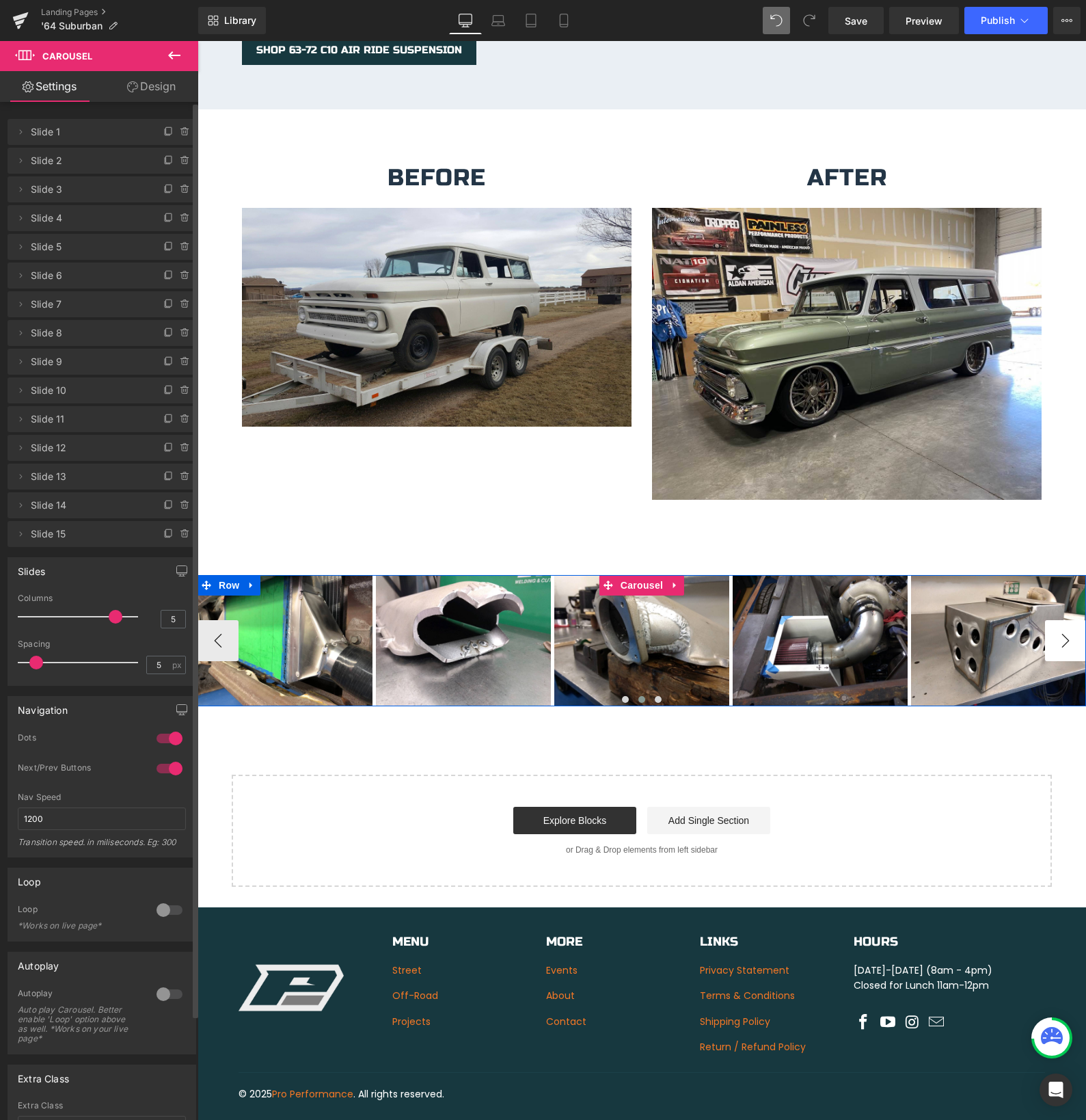
click at [1061, 631] on button "›" at bounding box center [1065, 640] width 41 height 41
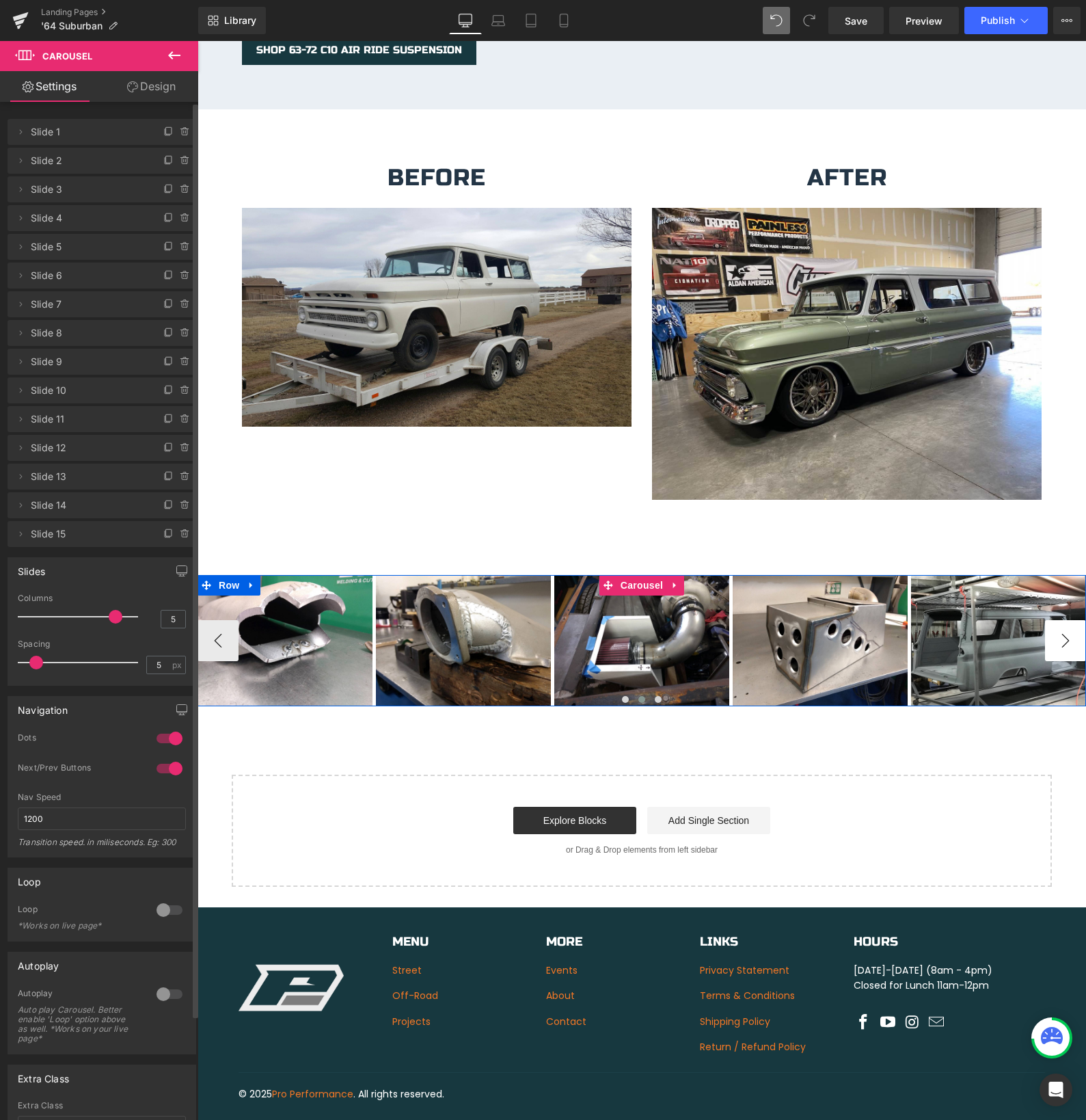
click at [1061, 631] on button "›" at bounding box center [1065, 640] width 41 height 41
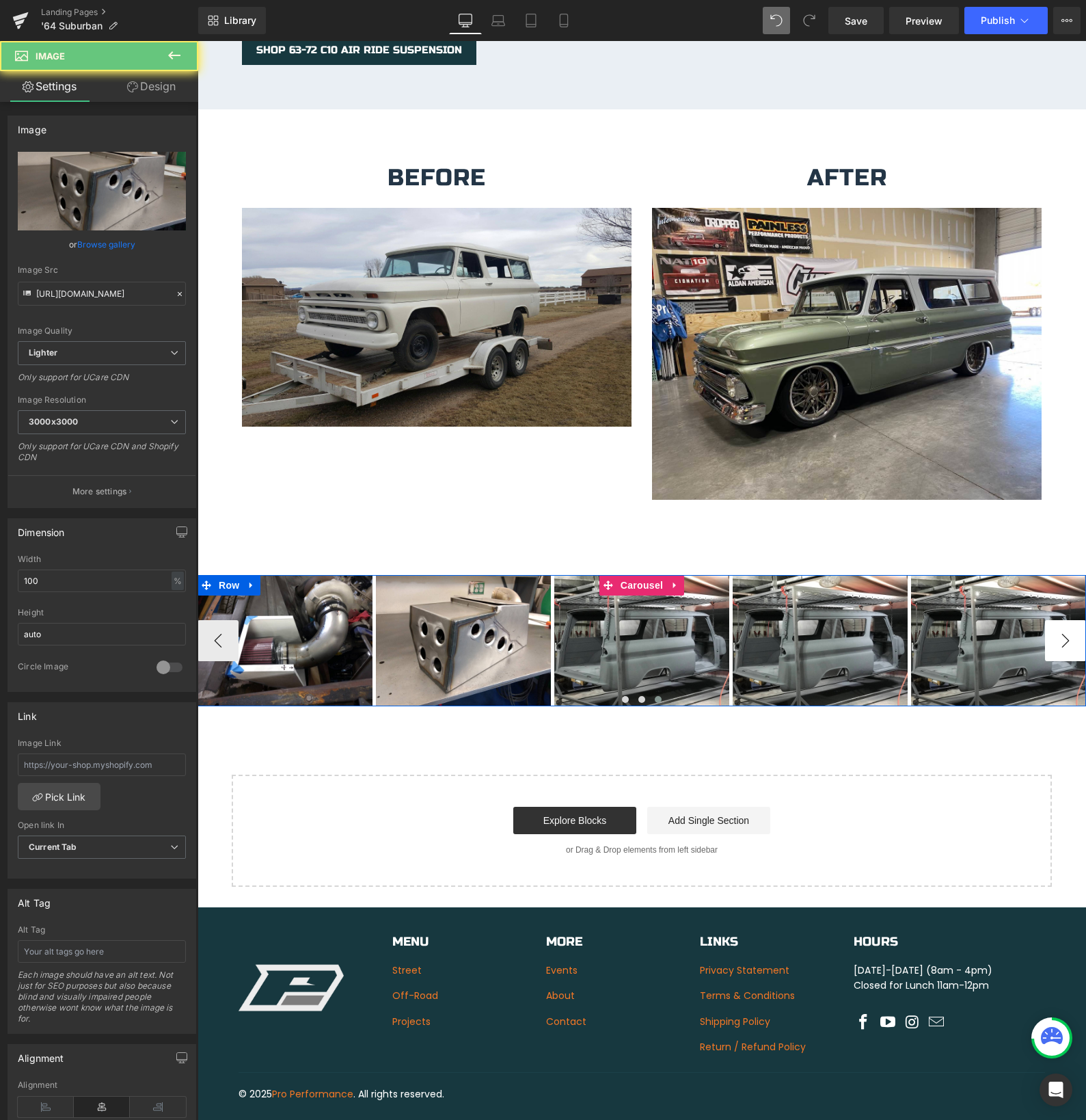
click at [908, 631] on img at bounding box center [820, 640] width 175 height 131
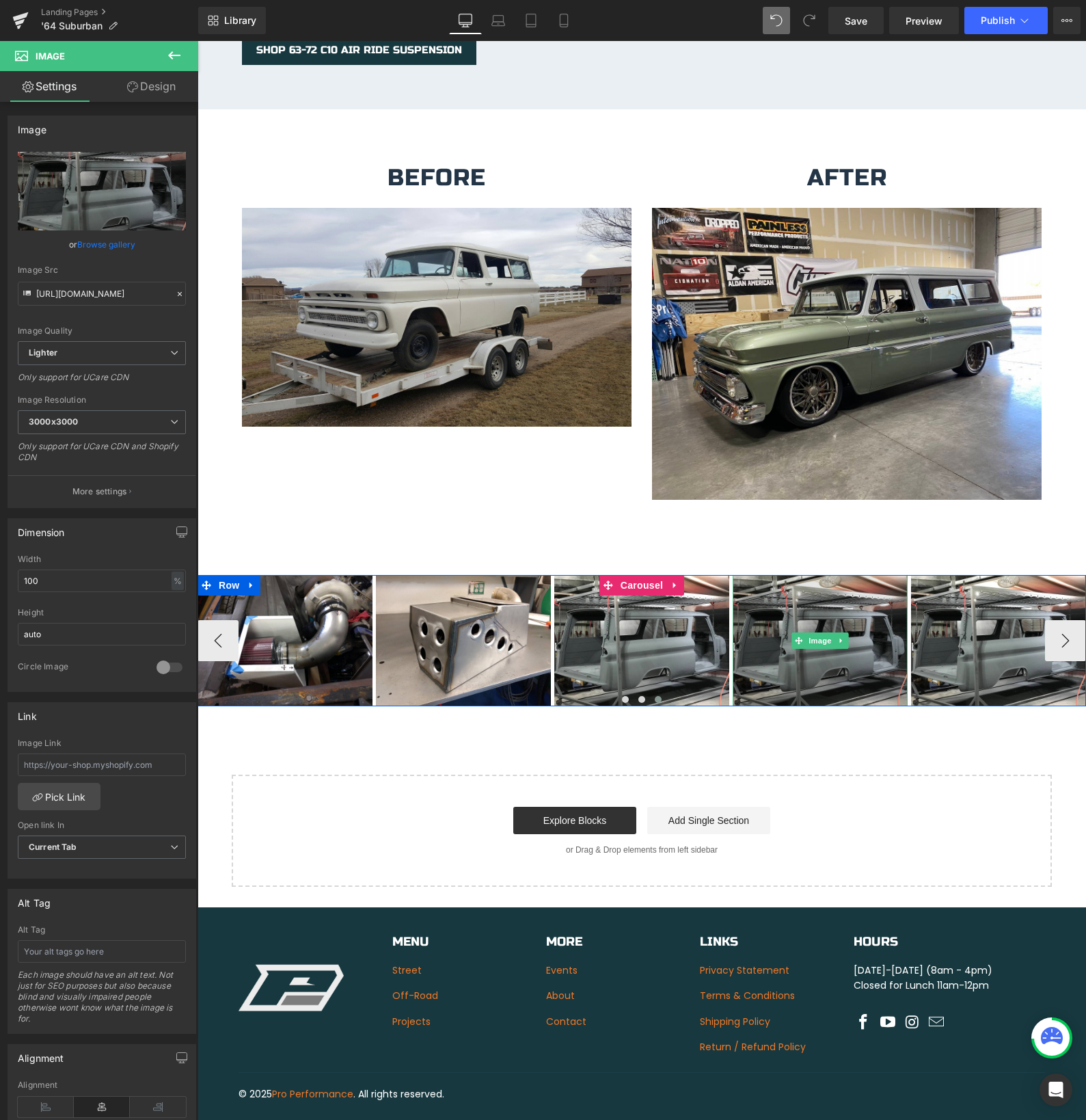
click at [772, 643] on img at bounding box center [820, 640] width 175 height 131
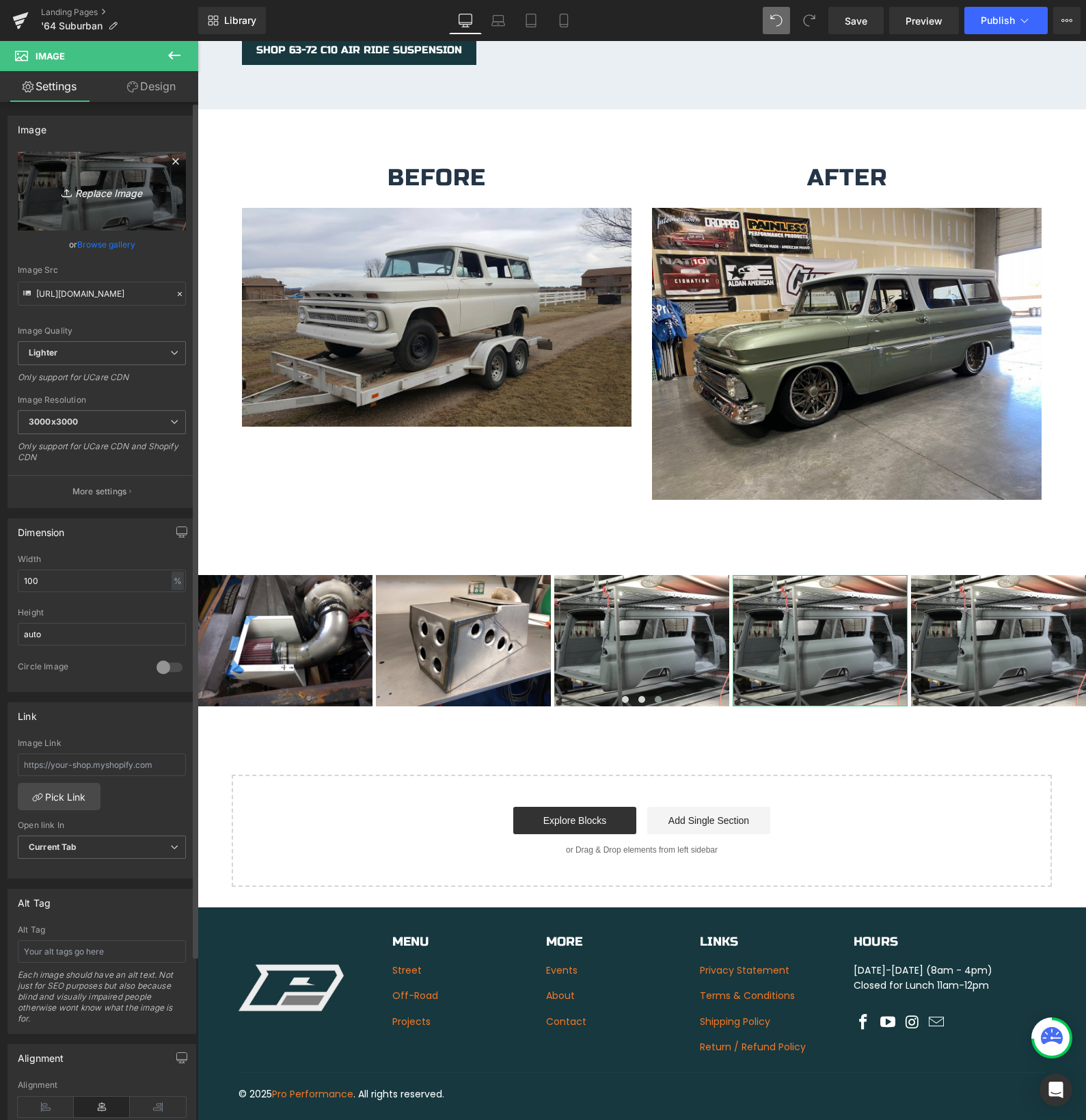
click at [106, 195] on icon "Replace Image" at bounding box center [102, 191] width 109 height 17
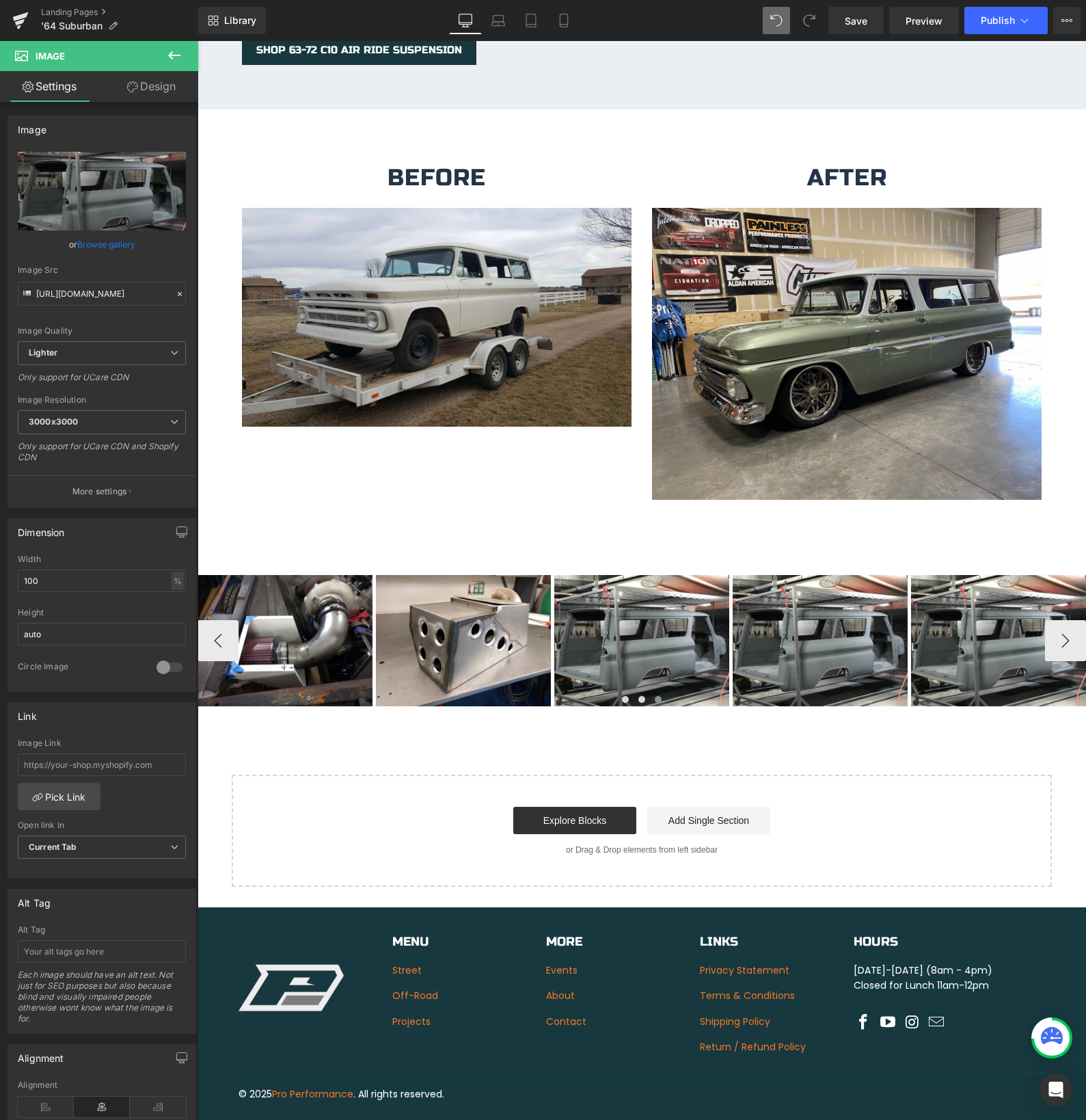
type input "C:\fakepath\IMG_3055.jpeg"
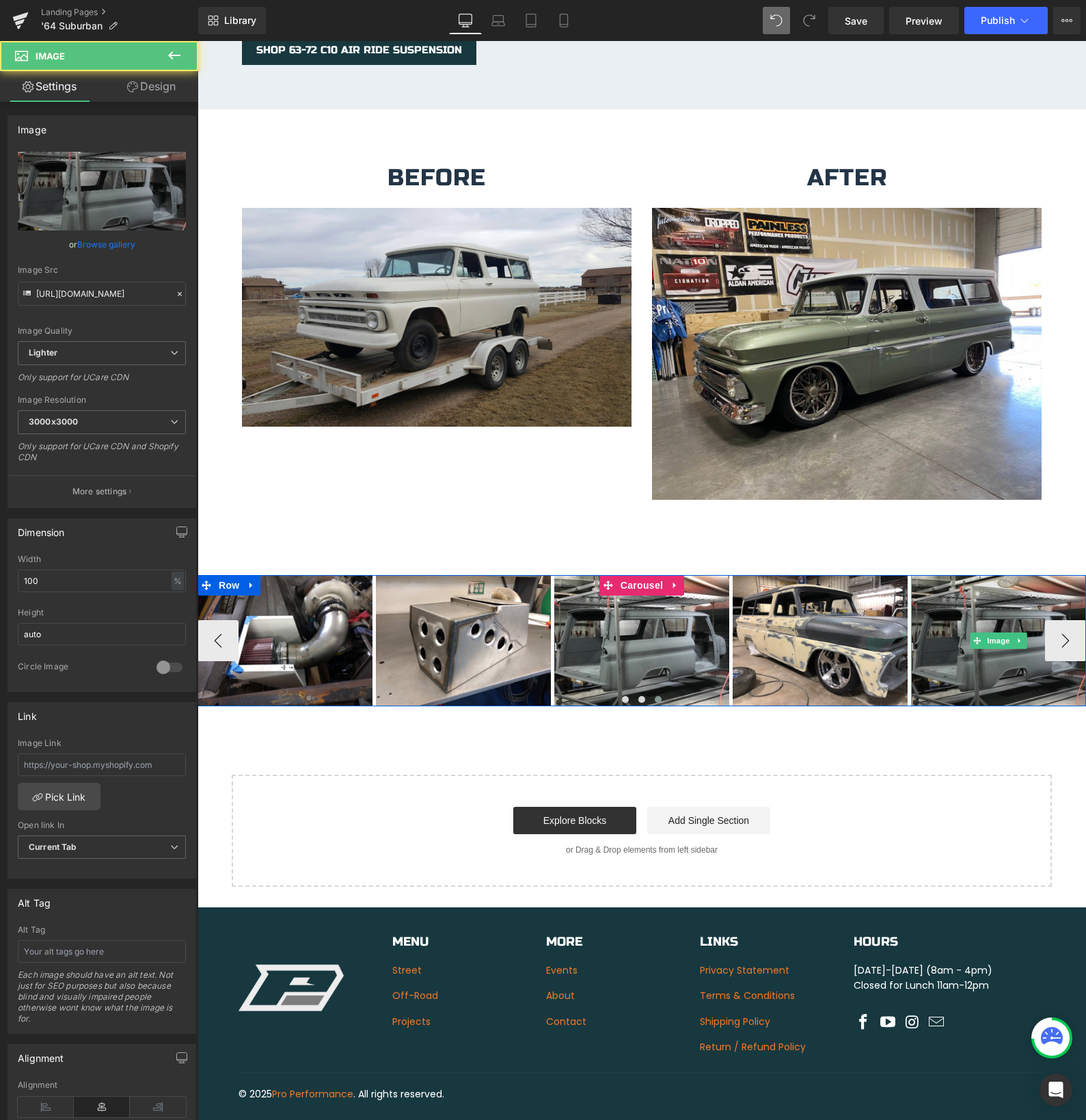
click at [956, 660] on img at bounding box center [999, 640] width 175 height 131
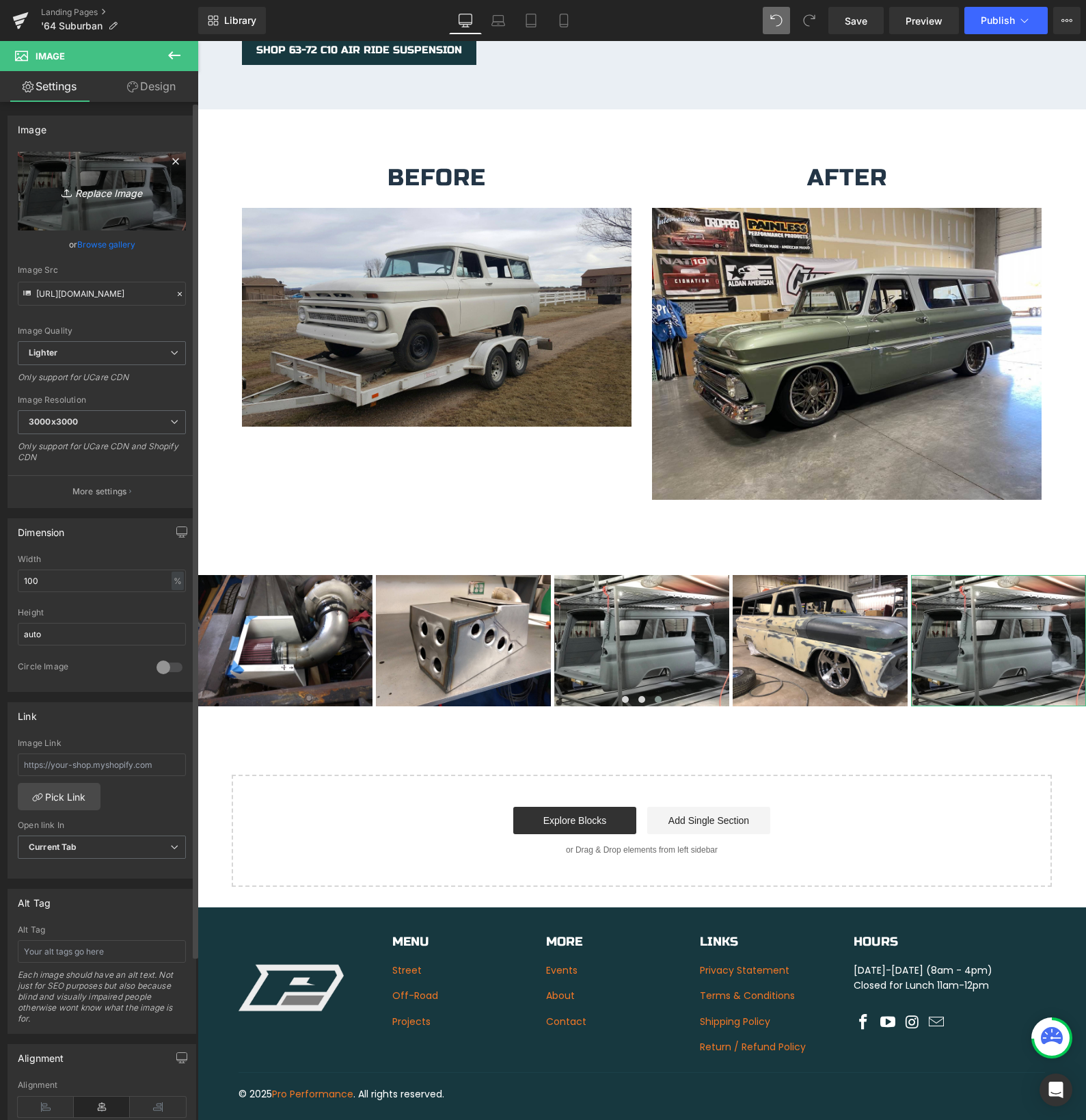
click at [109, 192] on icon "Replace Image" at bounding box center [102, 191] width 109 height 17
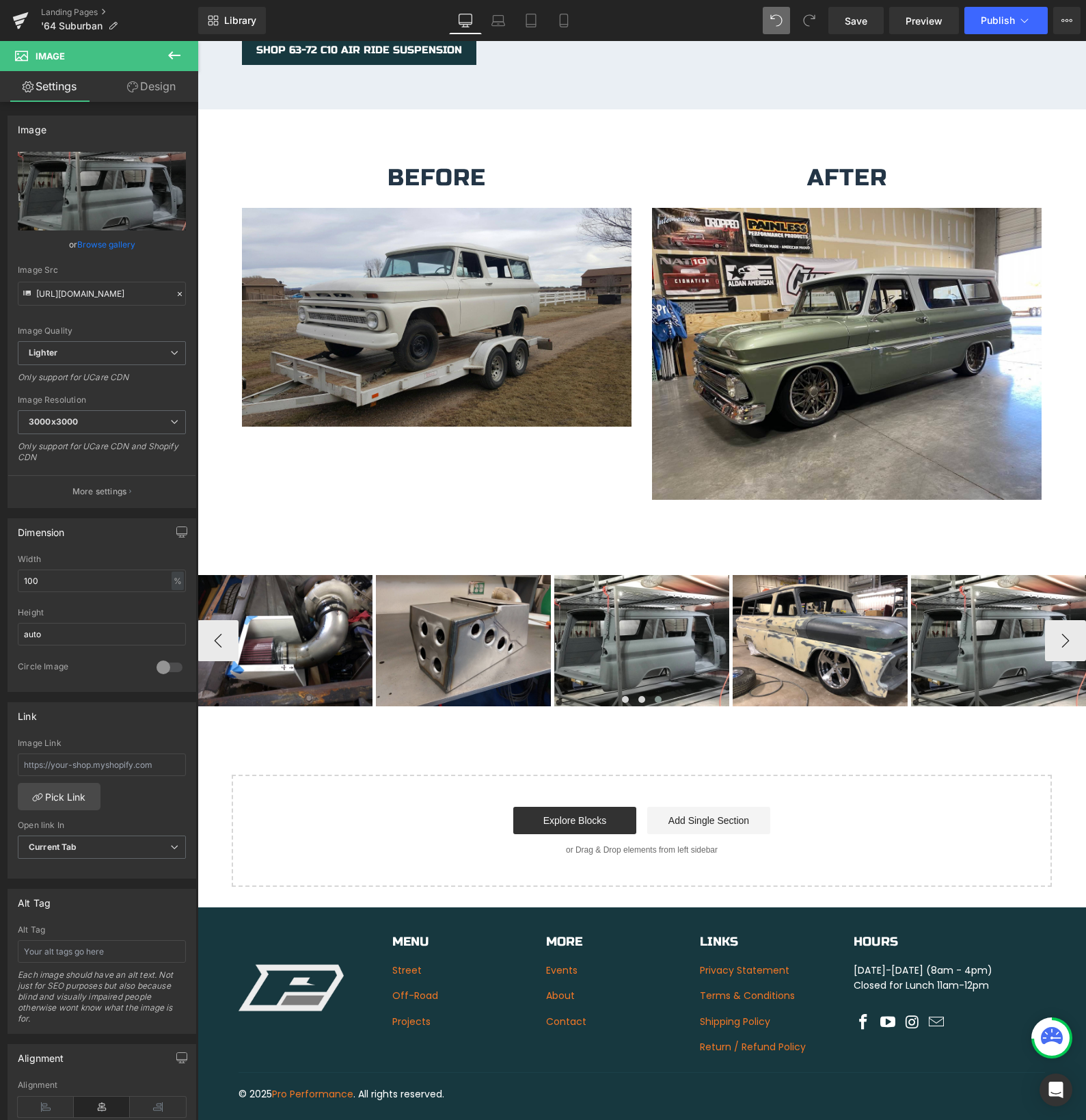
type input "C:\fakepath\IMG_3385.jpeg"
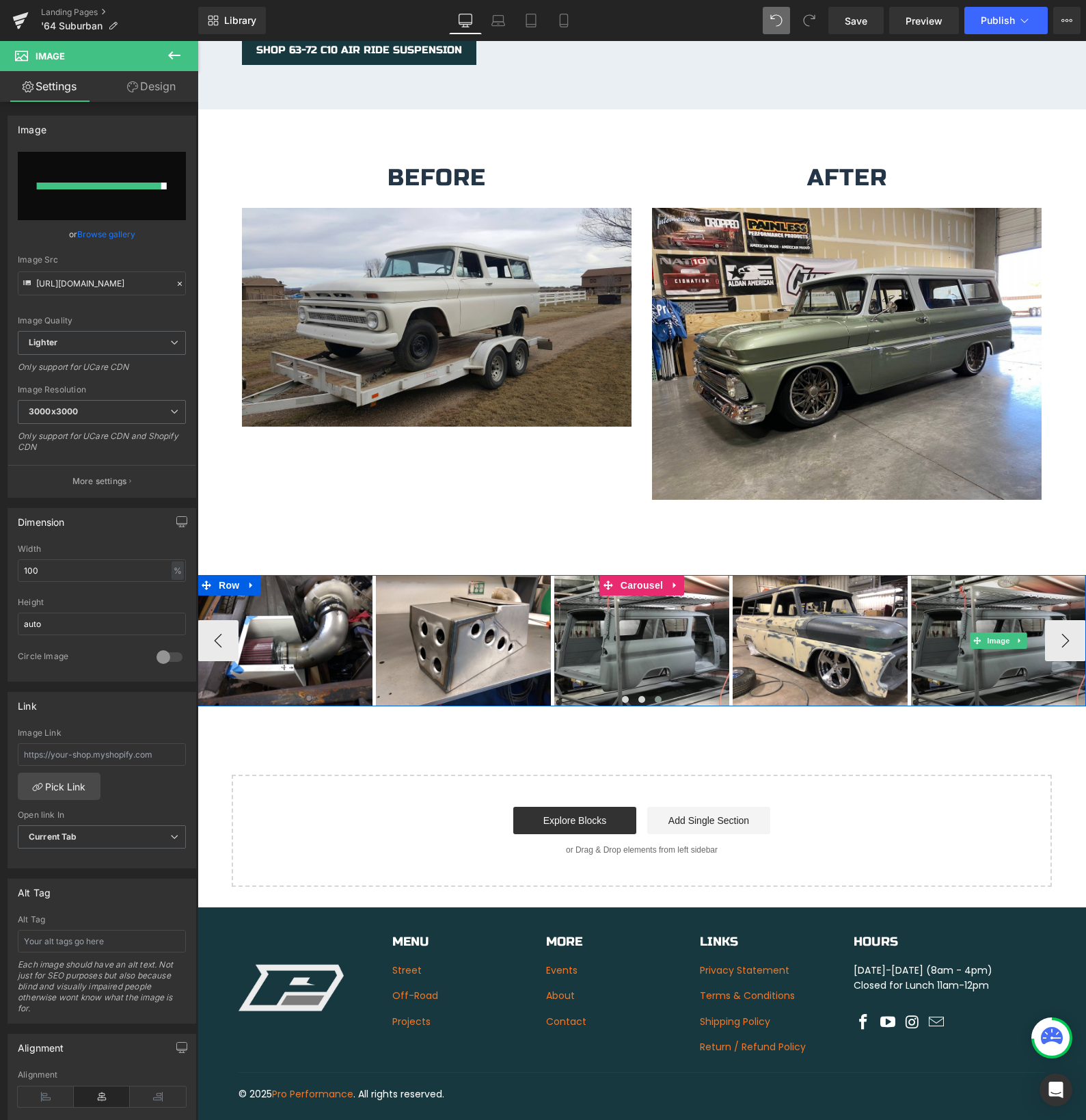
click at [1063, 623] on img at bounding box center [999, 640] width 175 height 131
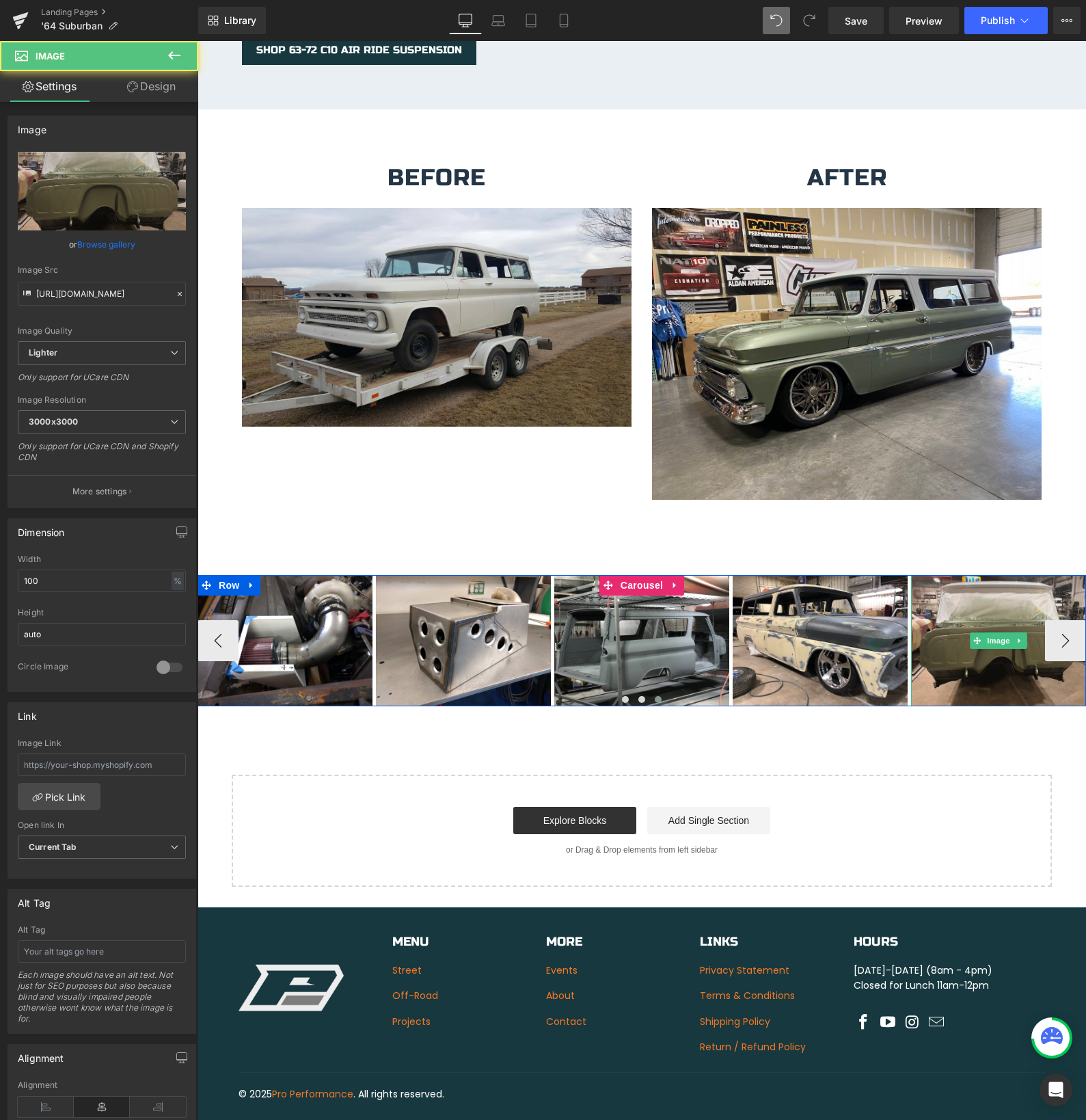
click at [1063, 623] on img at bounding box center [999, 640] width 175 height 131
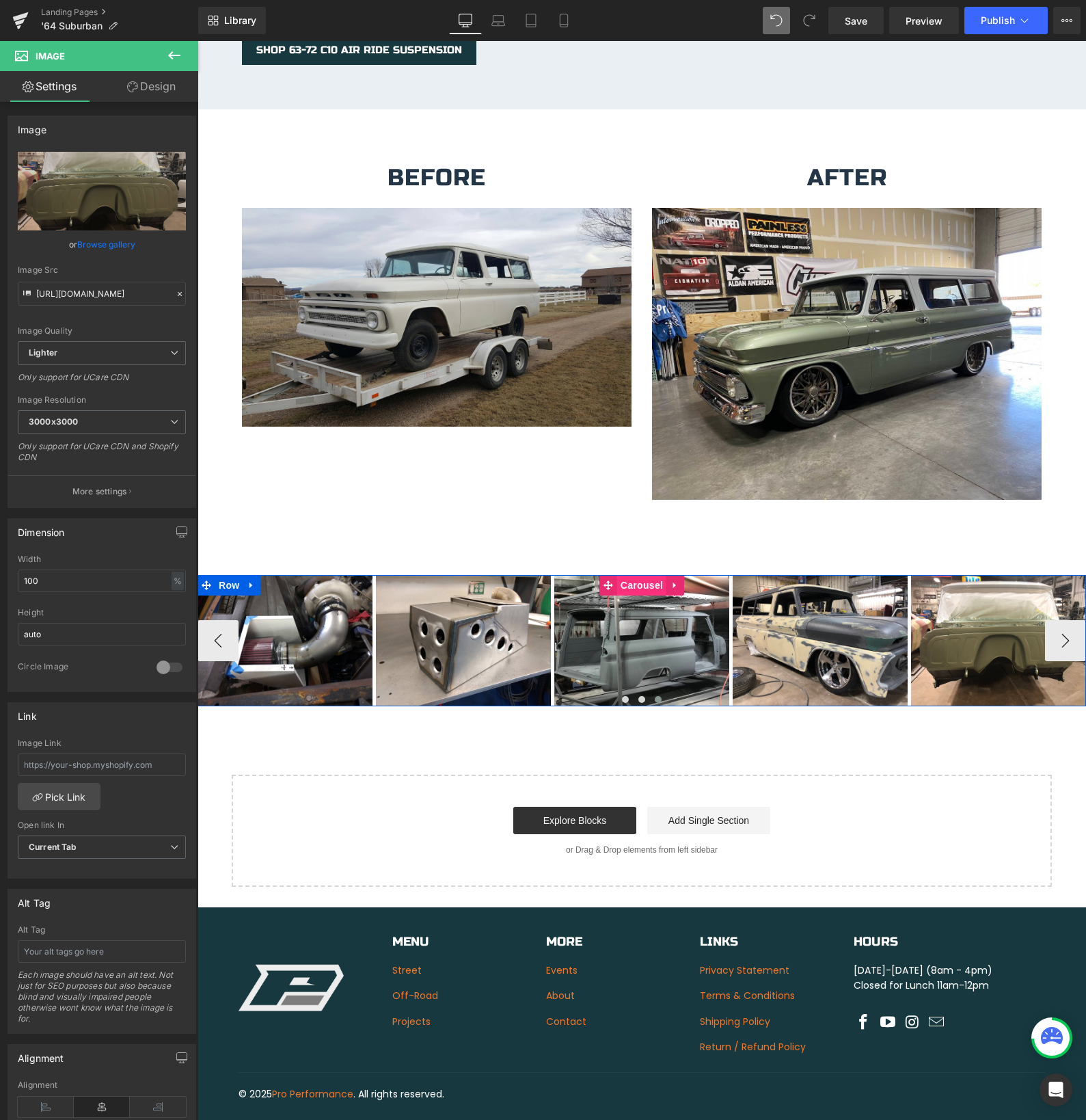
click at [643, 575] on span "Carousel" at bounding box center [641, 584] width 49 height 20
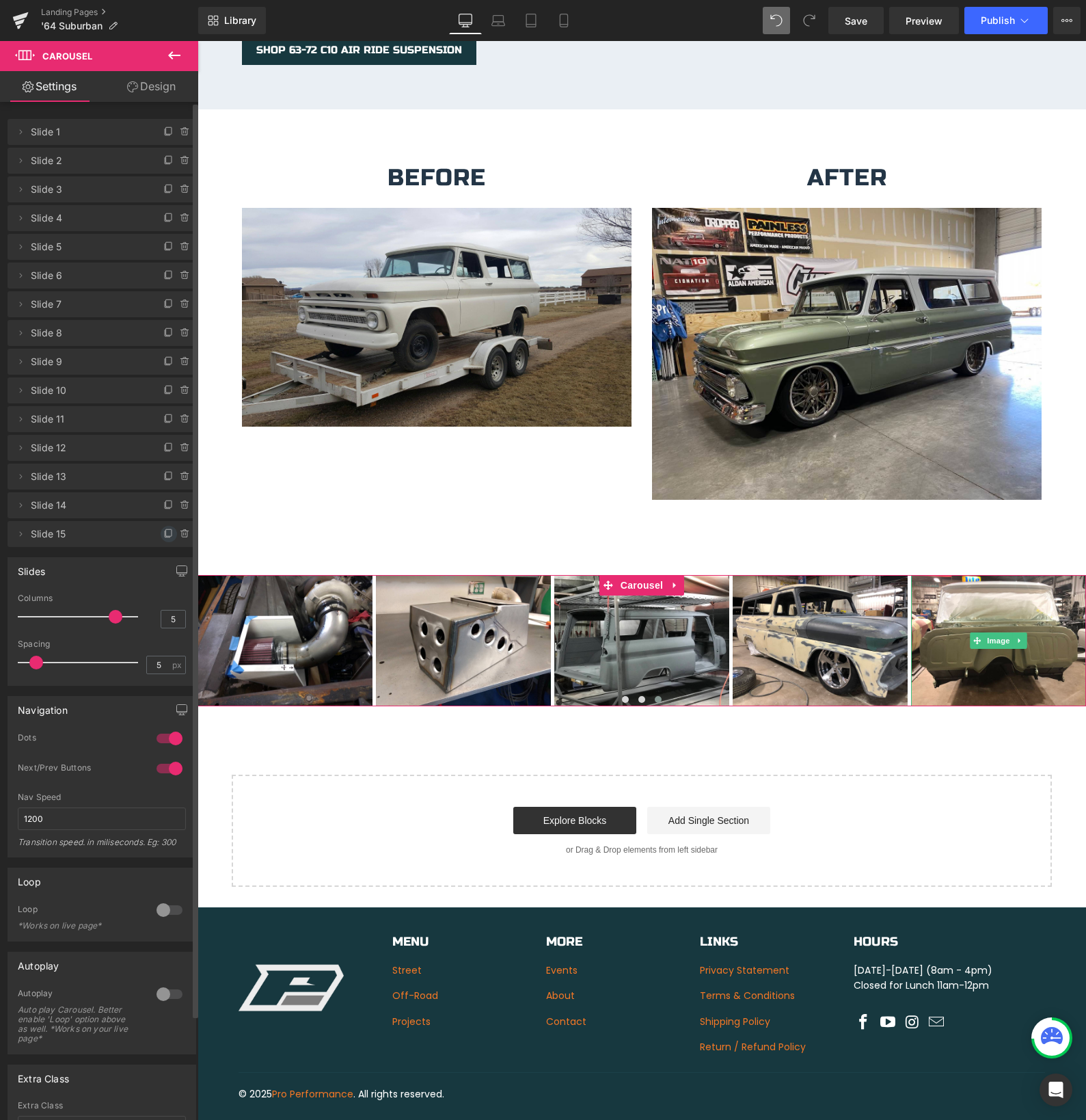
click at [163, 538] on icon at bounding box center [168, 534] width 11 height 11
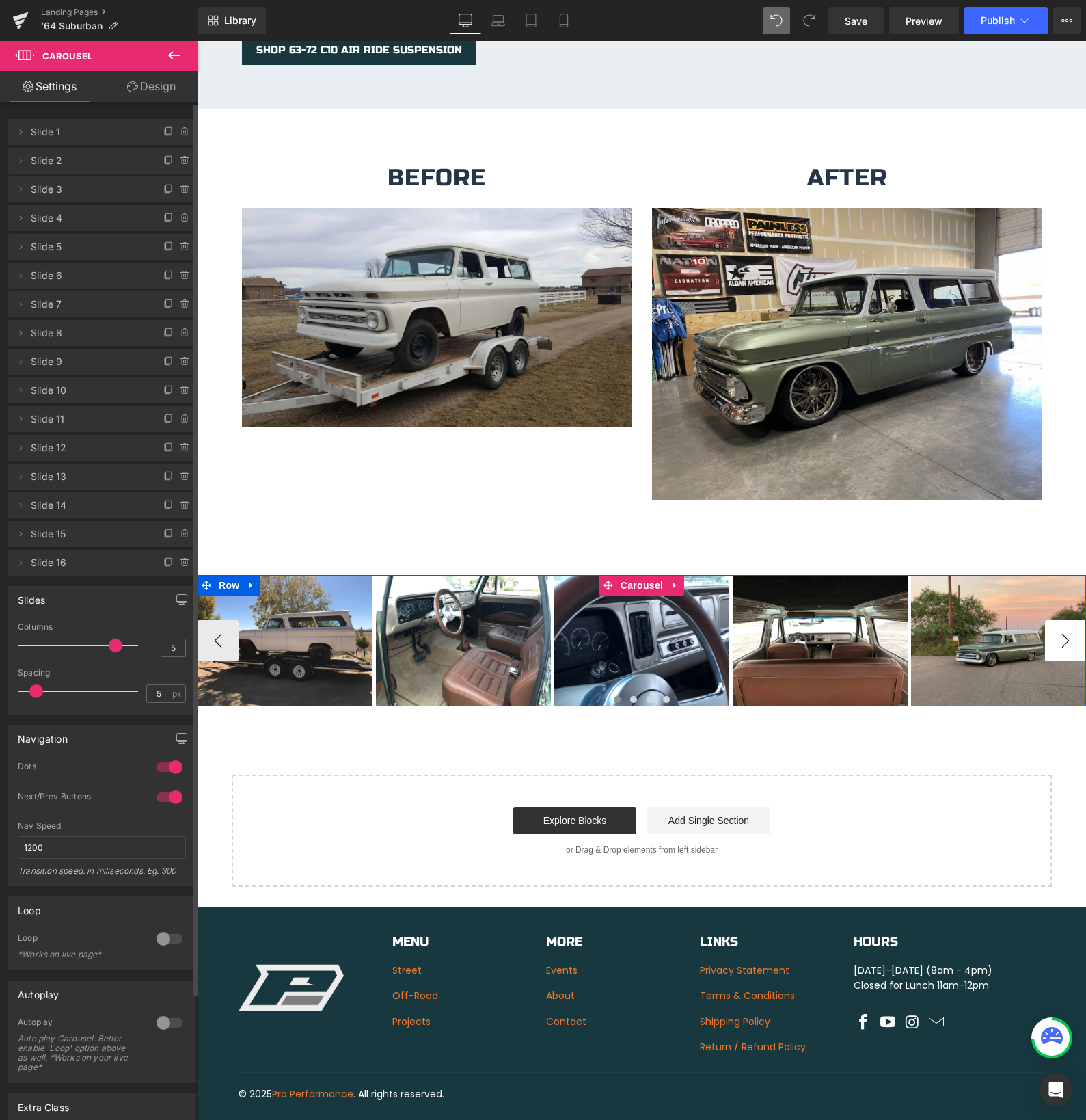
click at [1057, 624] on button "›" at bounding box center [1065, 640] width 41 height 41
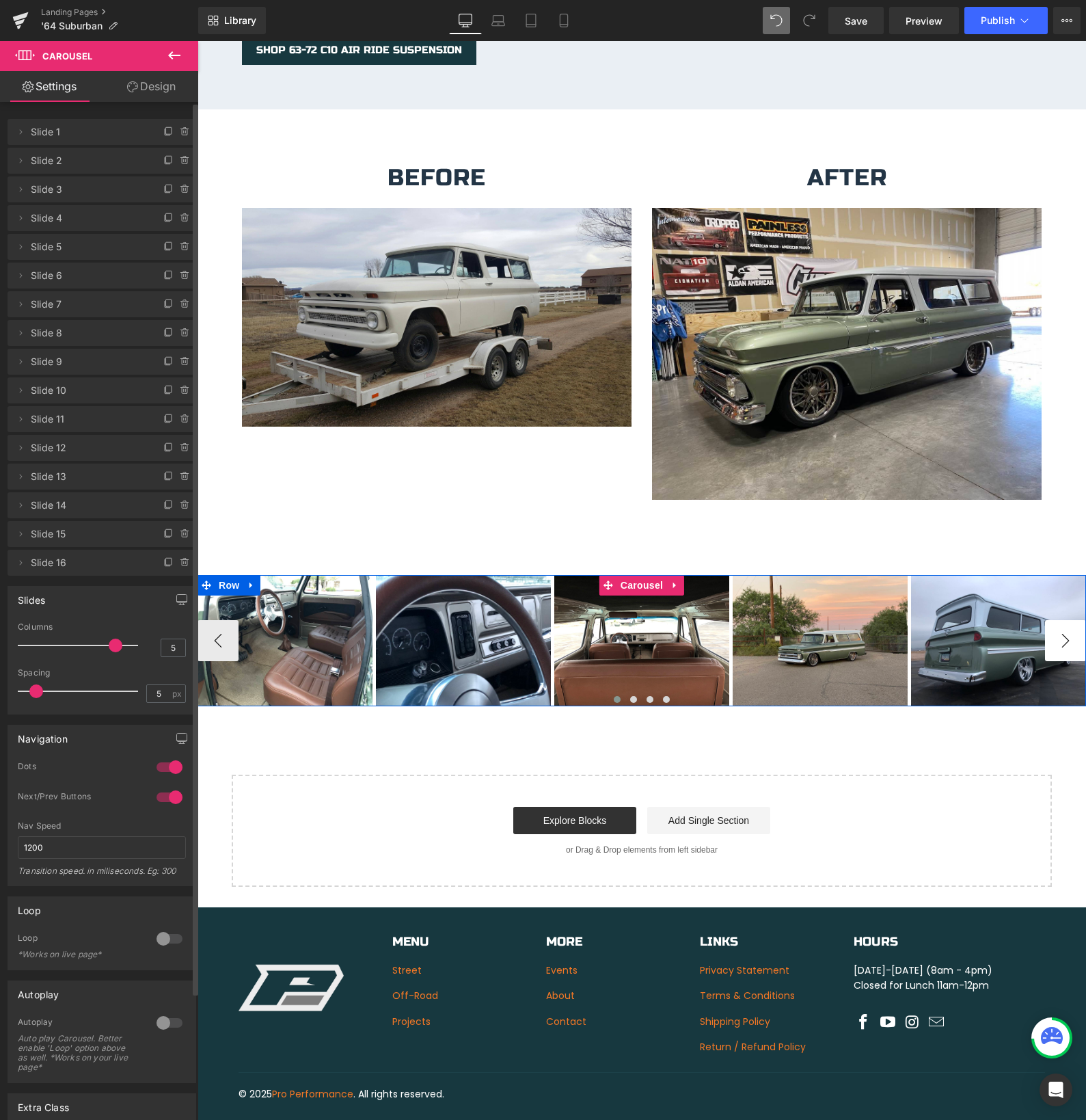
click at [1057, 624] on button "›" at bounding box center [1065, 640] width 41 height 41
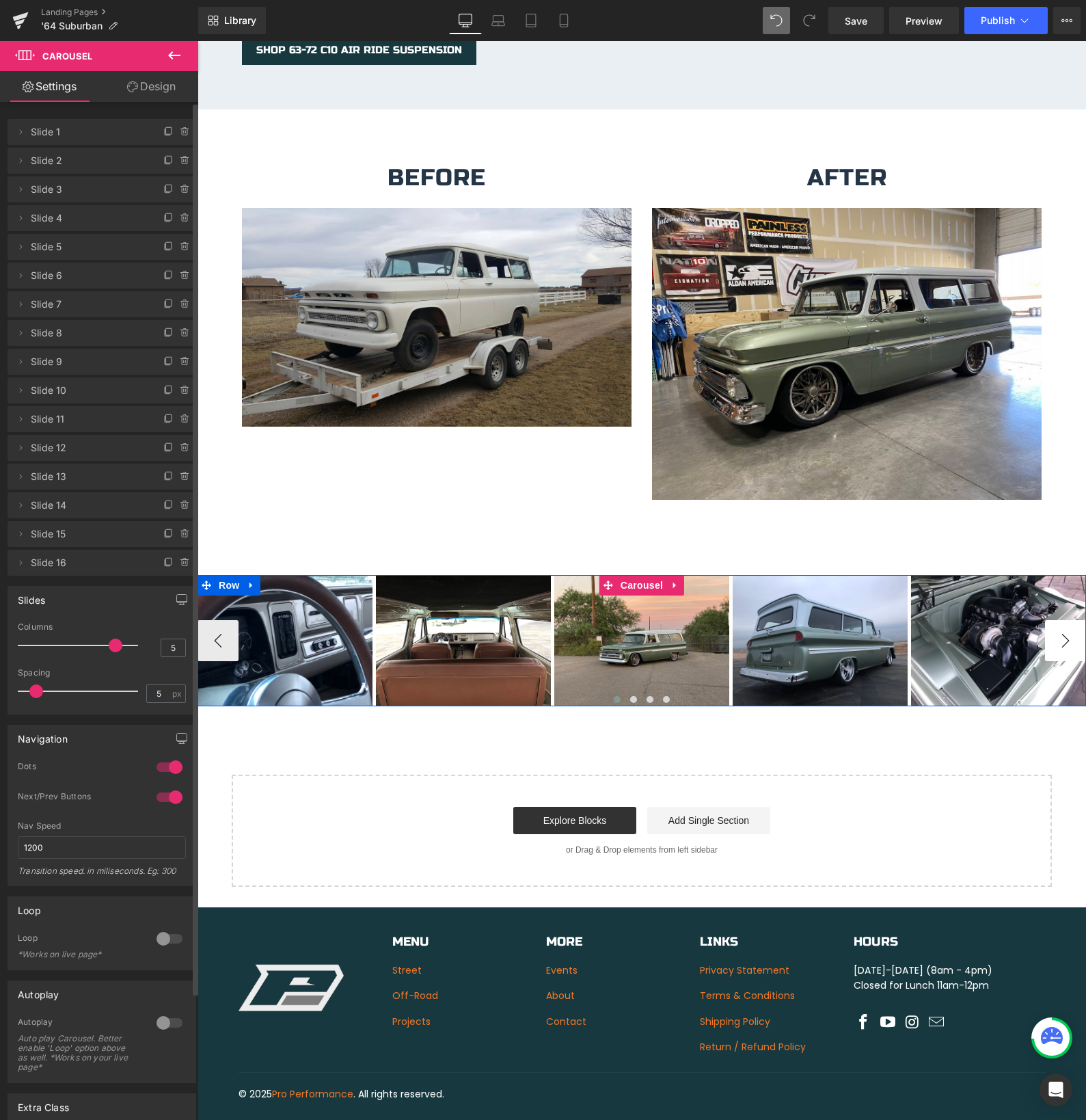
click at [1057, 624] on button "›" at bounding box center [1065, 640] width 41 height 41
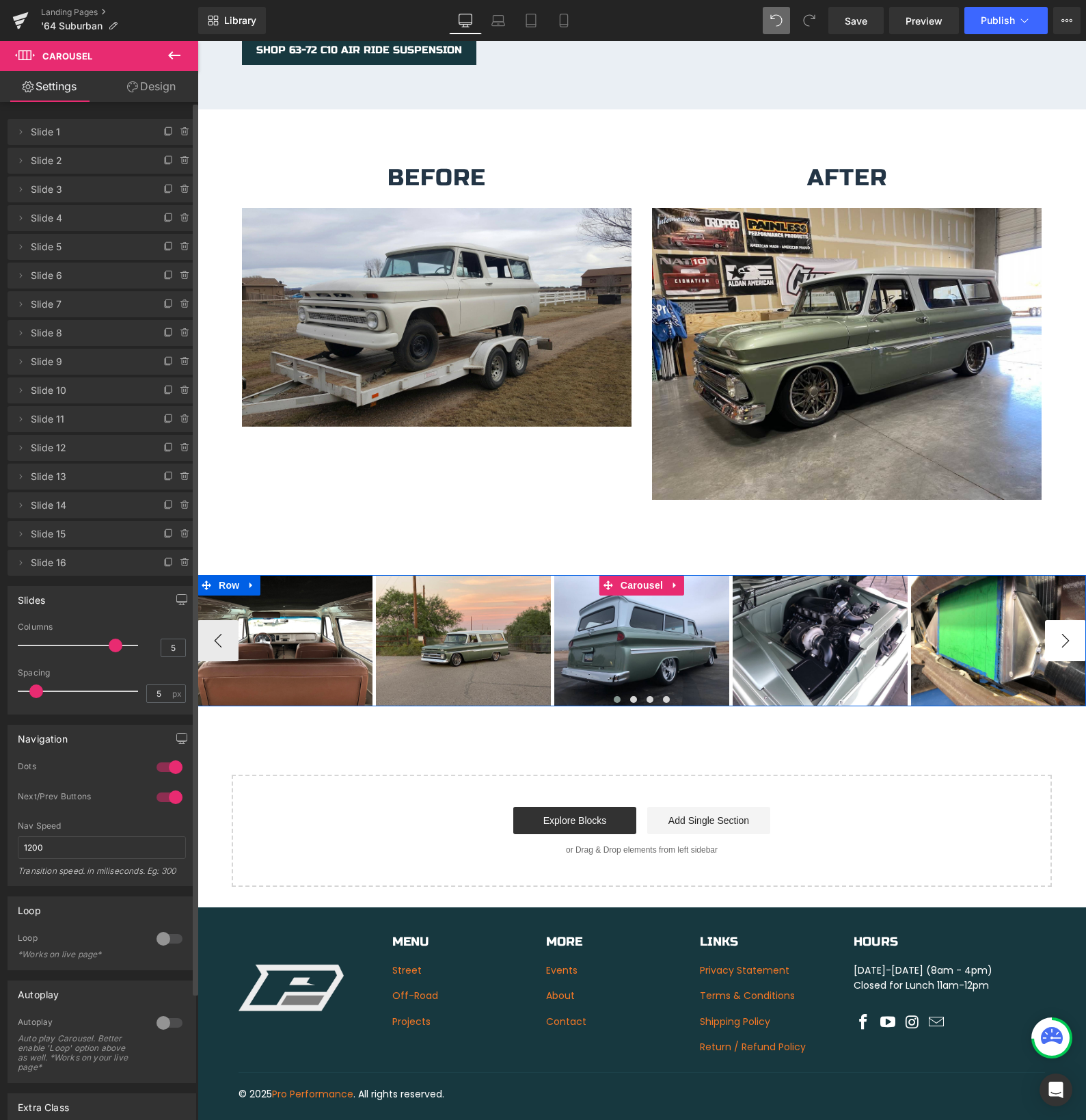
click at [1057, 624] on button "›" at bounding box center [1065, 640] width 41 height 41
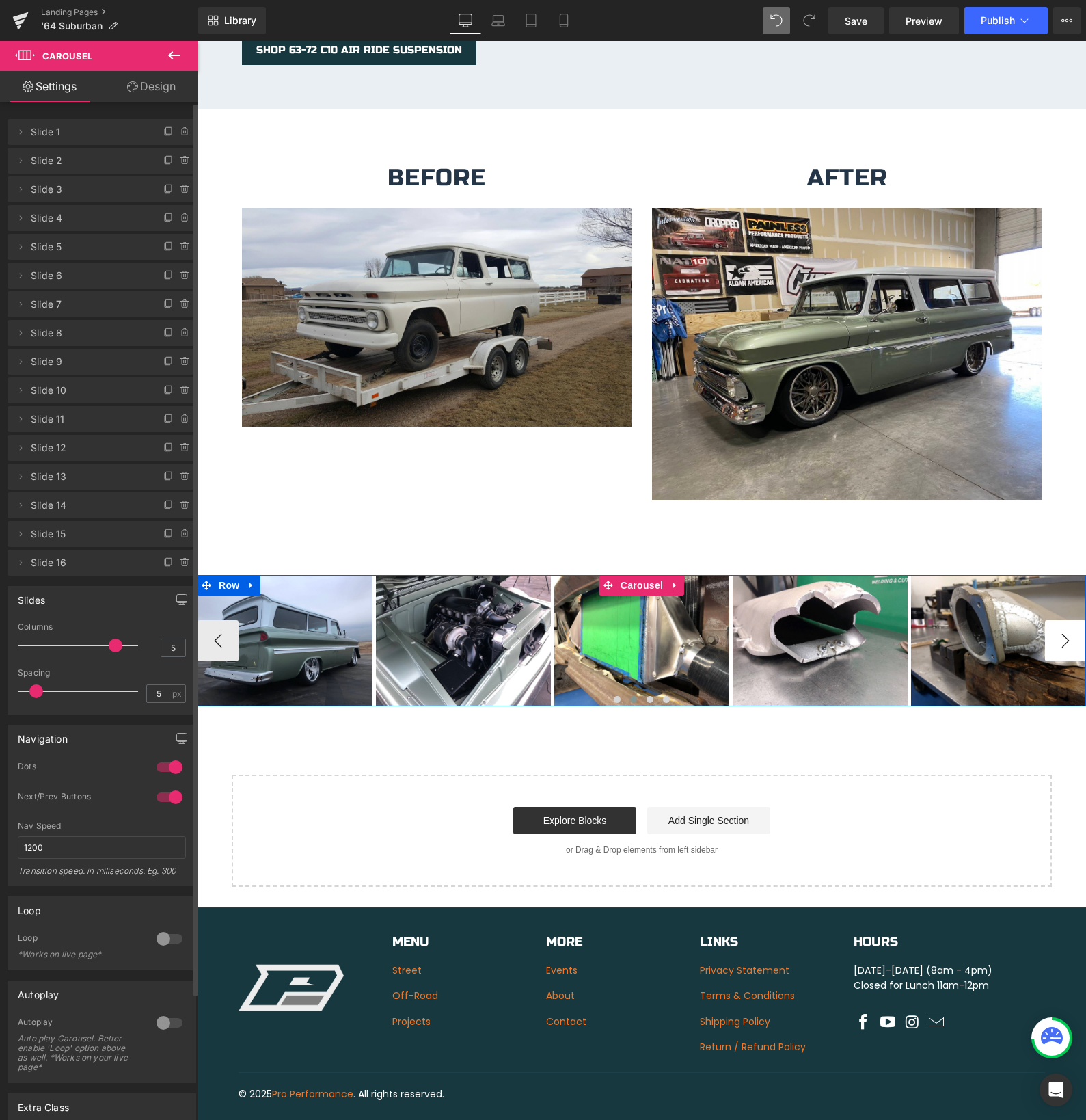
click at [1057, 624] on button "›" at bounding box center [1065, 640] width 41 height 41
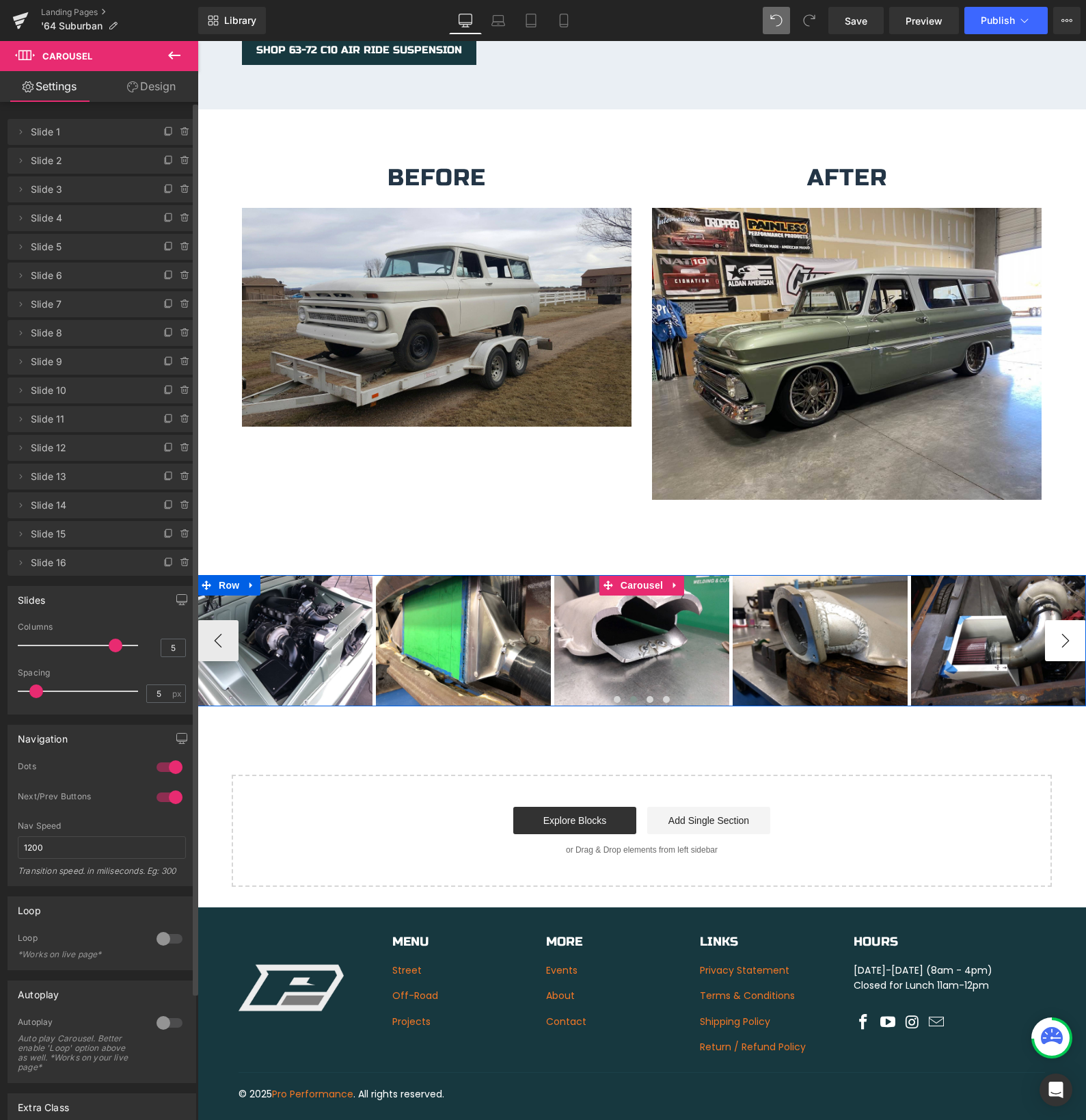
click at [1057, 624] on button "›" at bounding box center [1065, 640] width 41 height 41
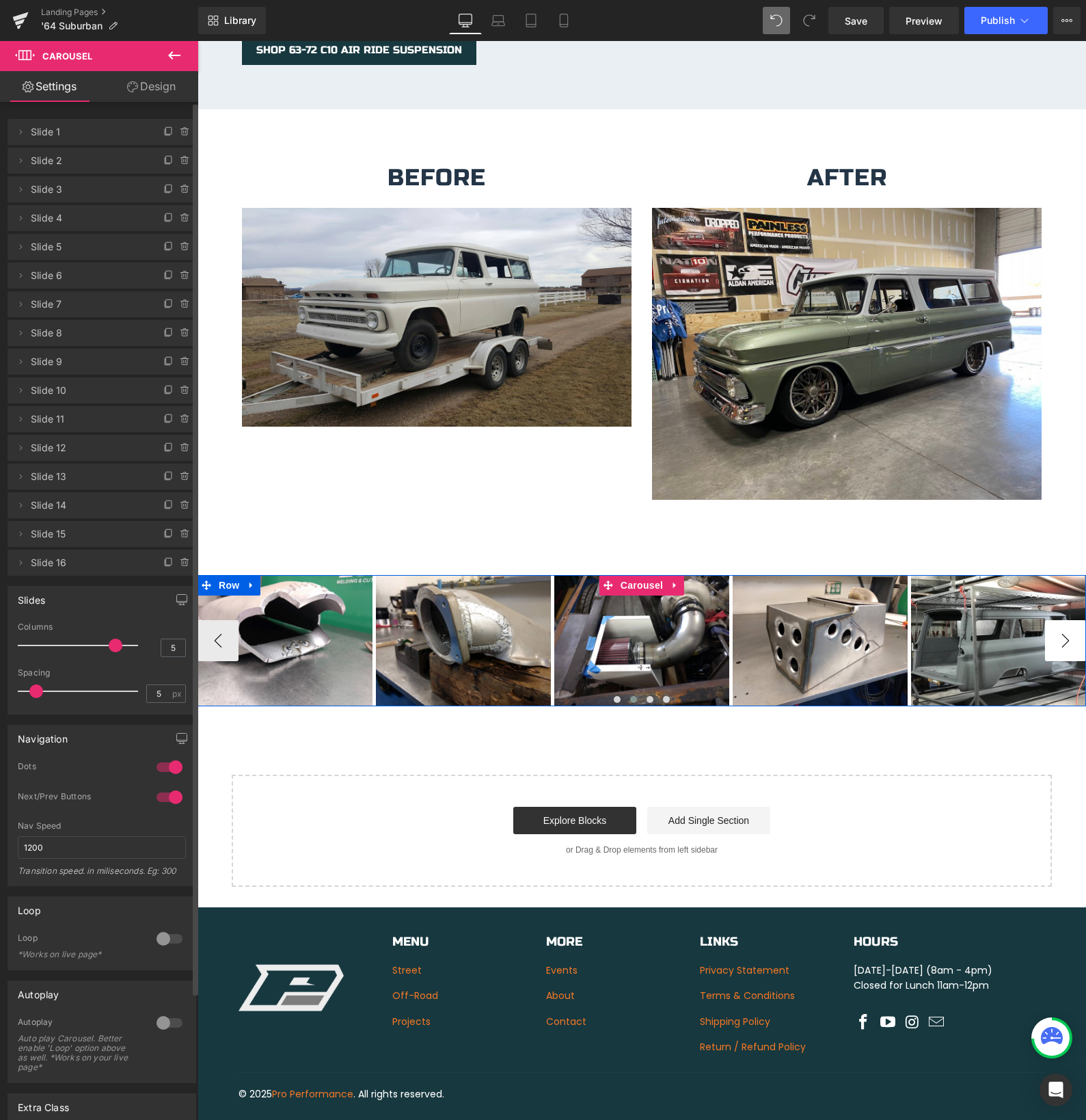
click at [1057, 624] on button "›" at bounding box center [1065, 640] width 41 height 41
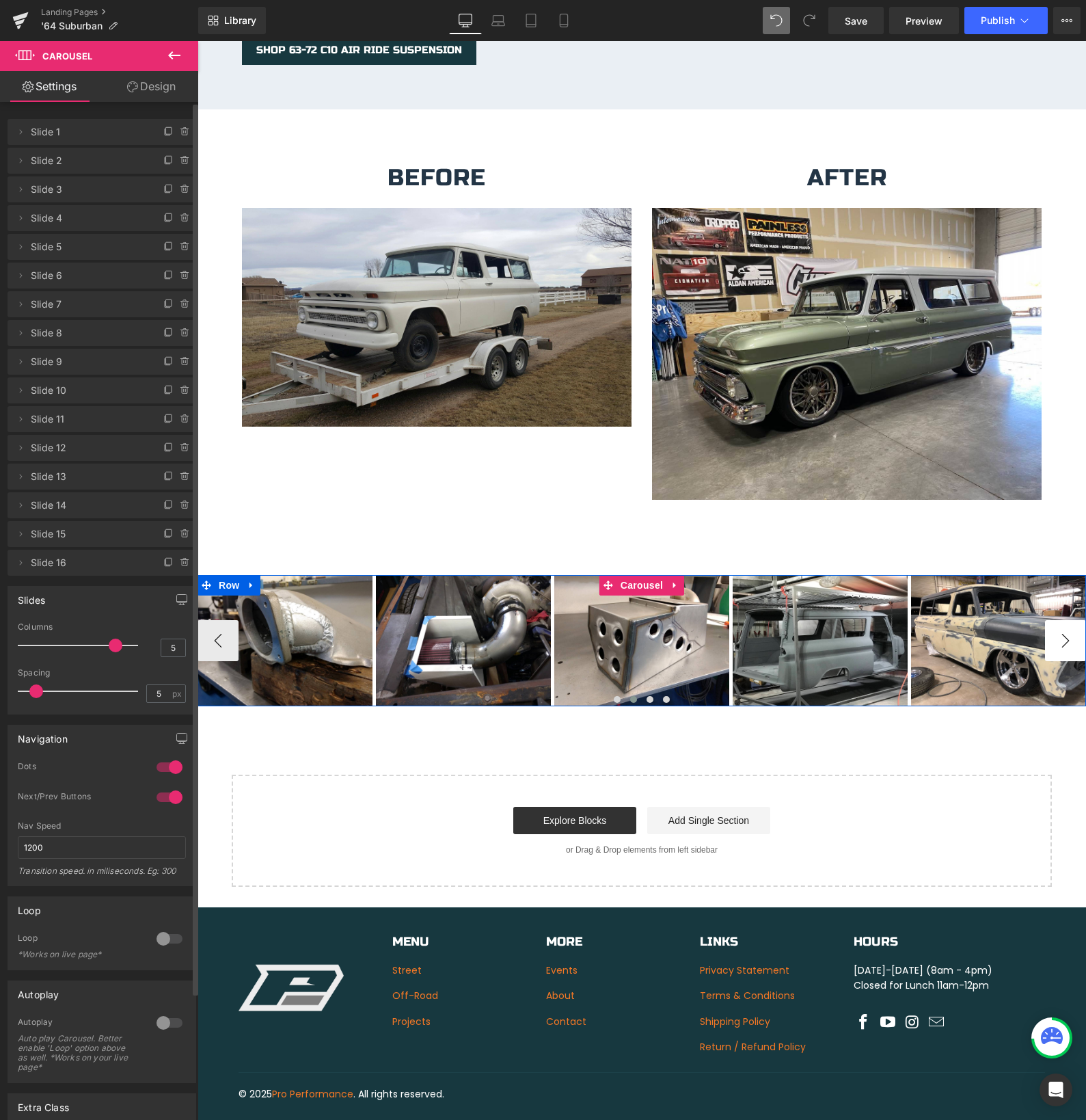
click at [1057, 624] on button "›" at bounding box center [1065, 640] width 41 height 41
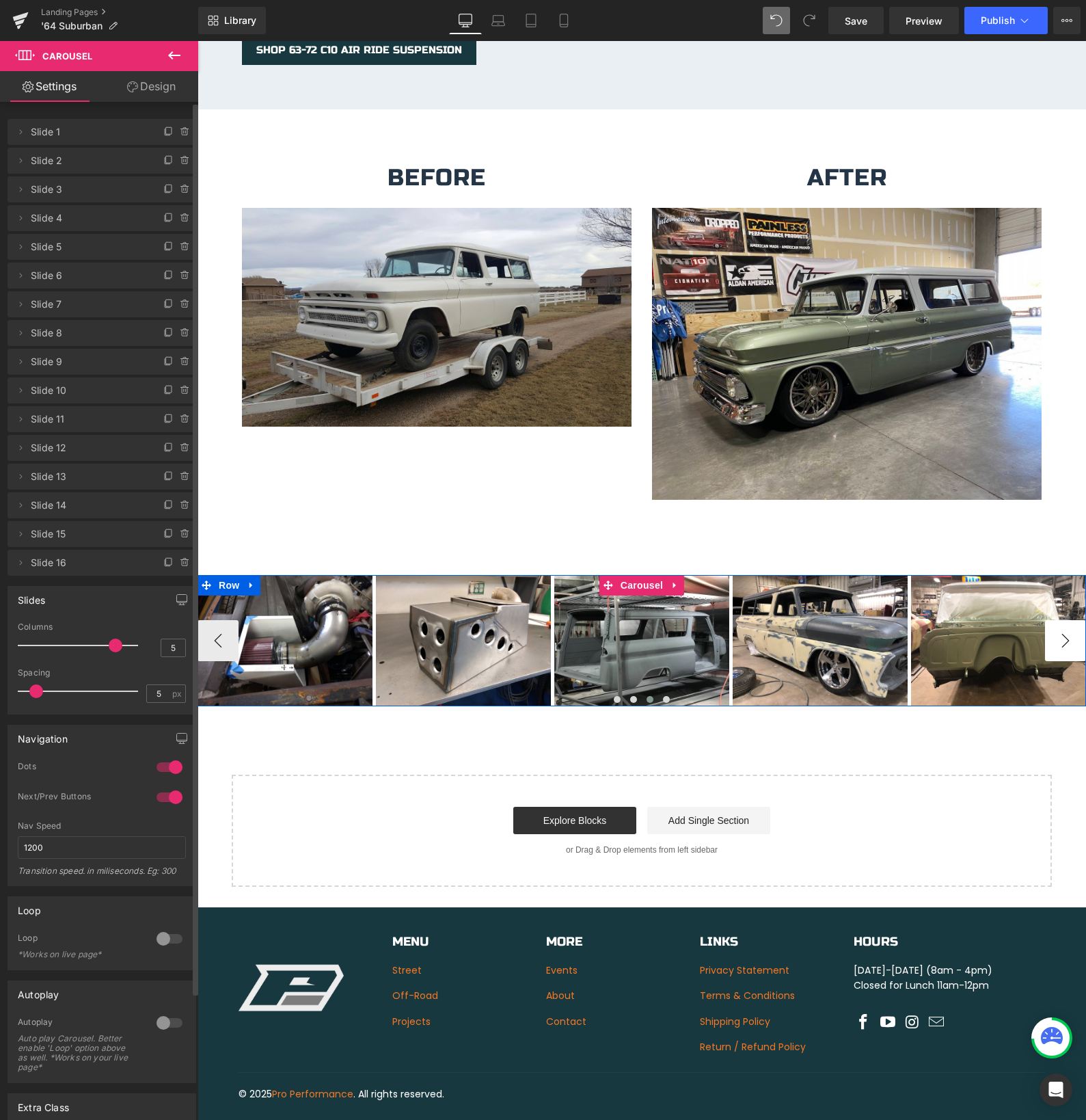
click at [1057, 624] on button "›" at bounding box center [1065, 640] width 41 height 41
click at [551, 624] on img at bounding box center [463, 640] width 175 height 131
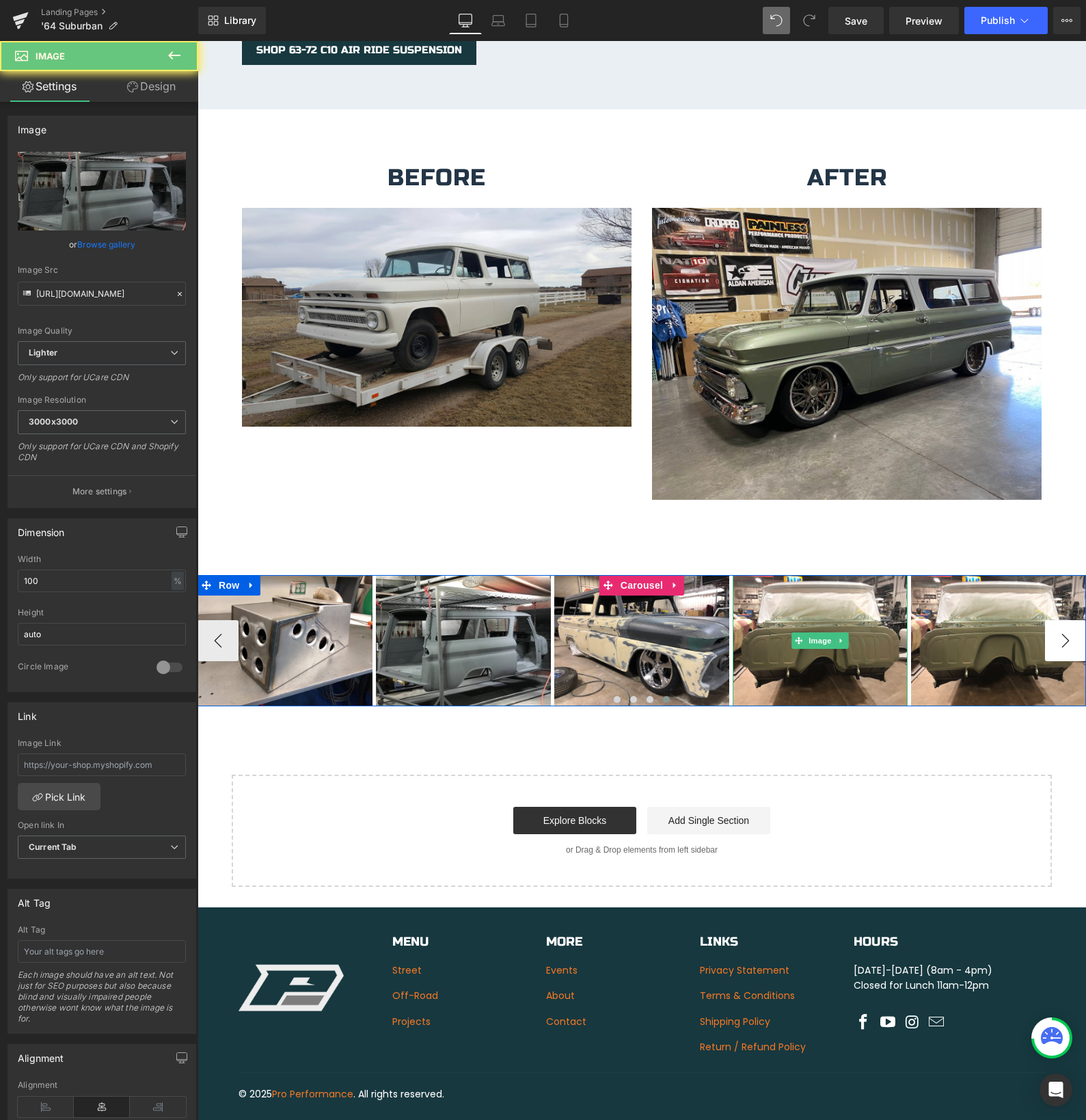
click at [908, 624] on div "Image" at bounding box center [820, 640] width 175 height 131
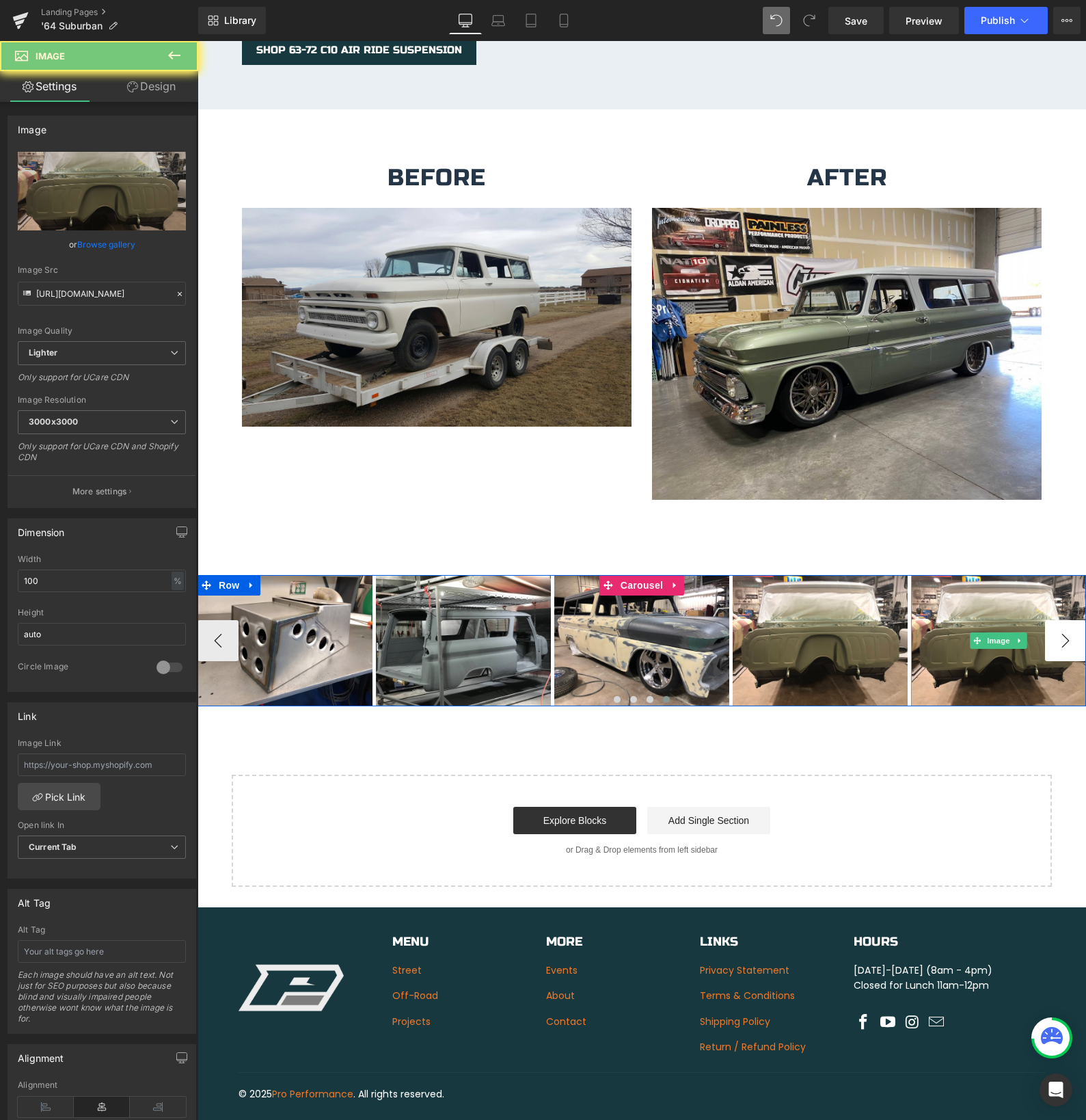
click at [1057, 624] on img at bounding box center [999, 640] width 175 height 131
click at [1057, 624] on div "Image" at bounding box center [999, 640] width 175 height 131
click at [1057, 624] on img at bounding box center [999, 640] width 175 height 131
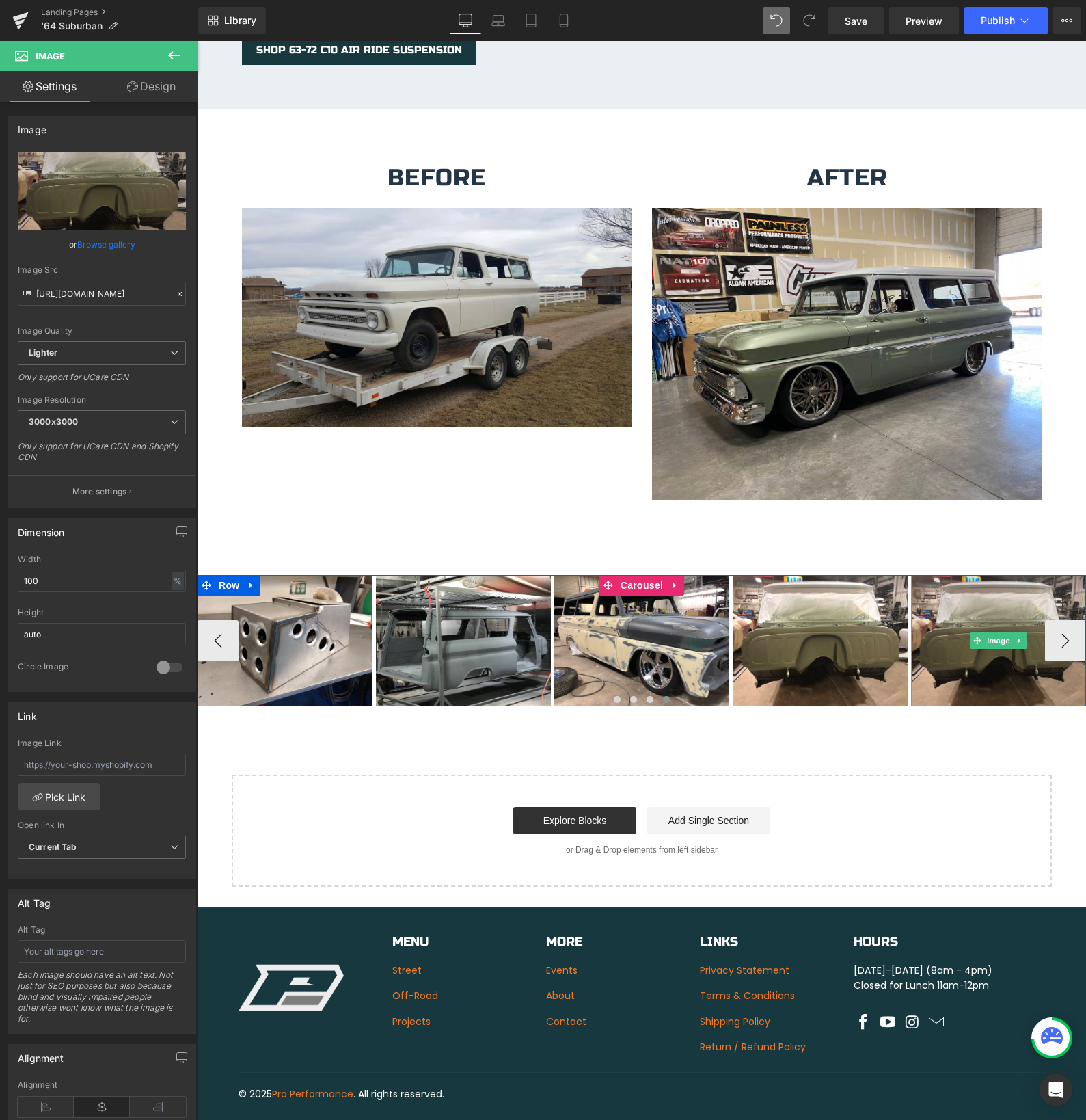
click at [952, 629] on img at bounding box center [999, 640] width 175 height 131
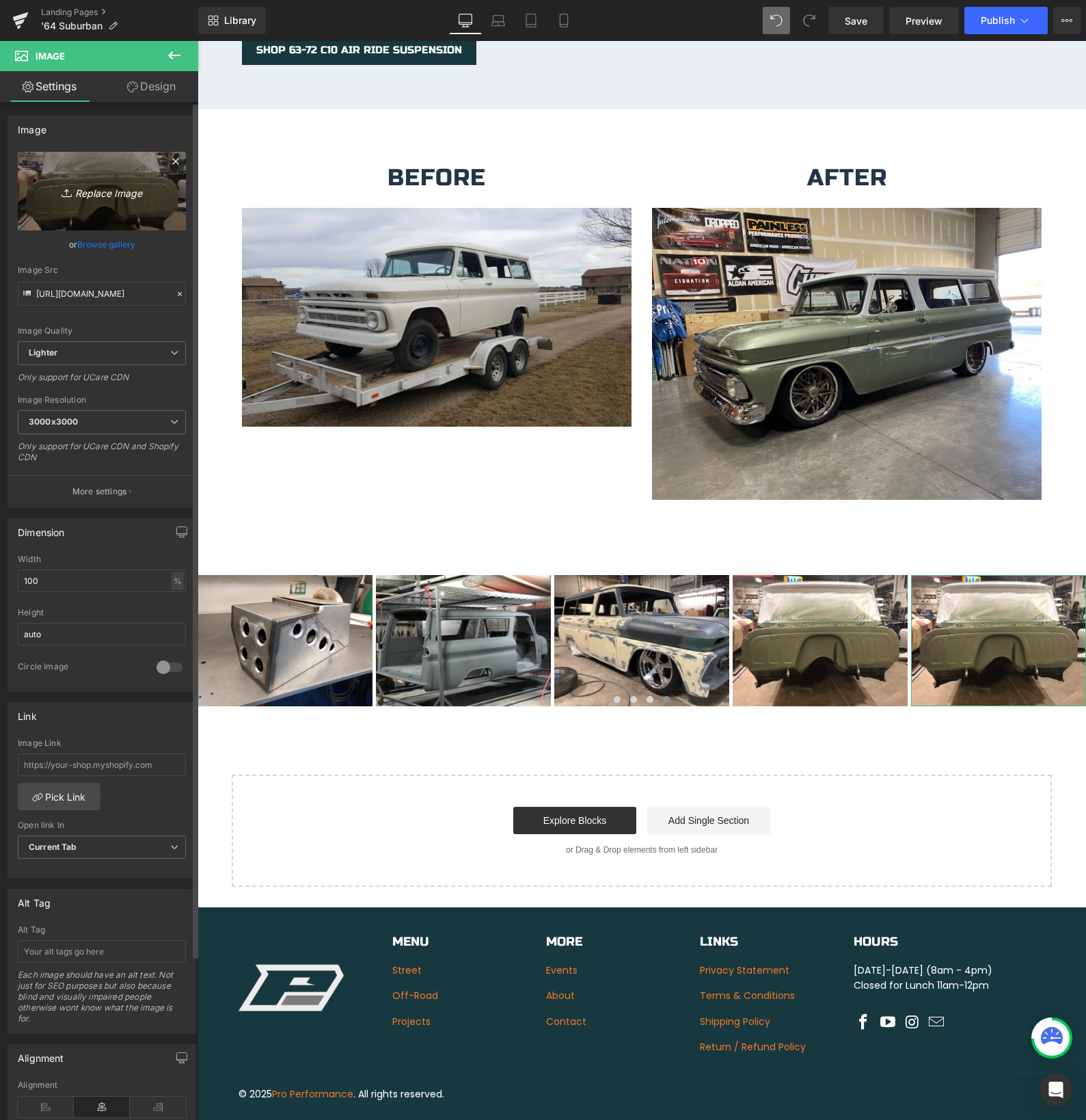
click at [104, 191] on icon "Replace Image" at bounding box center [102, 191] width 109 height 17
type input "C:\fakepath\IMG_3282.jpeg"
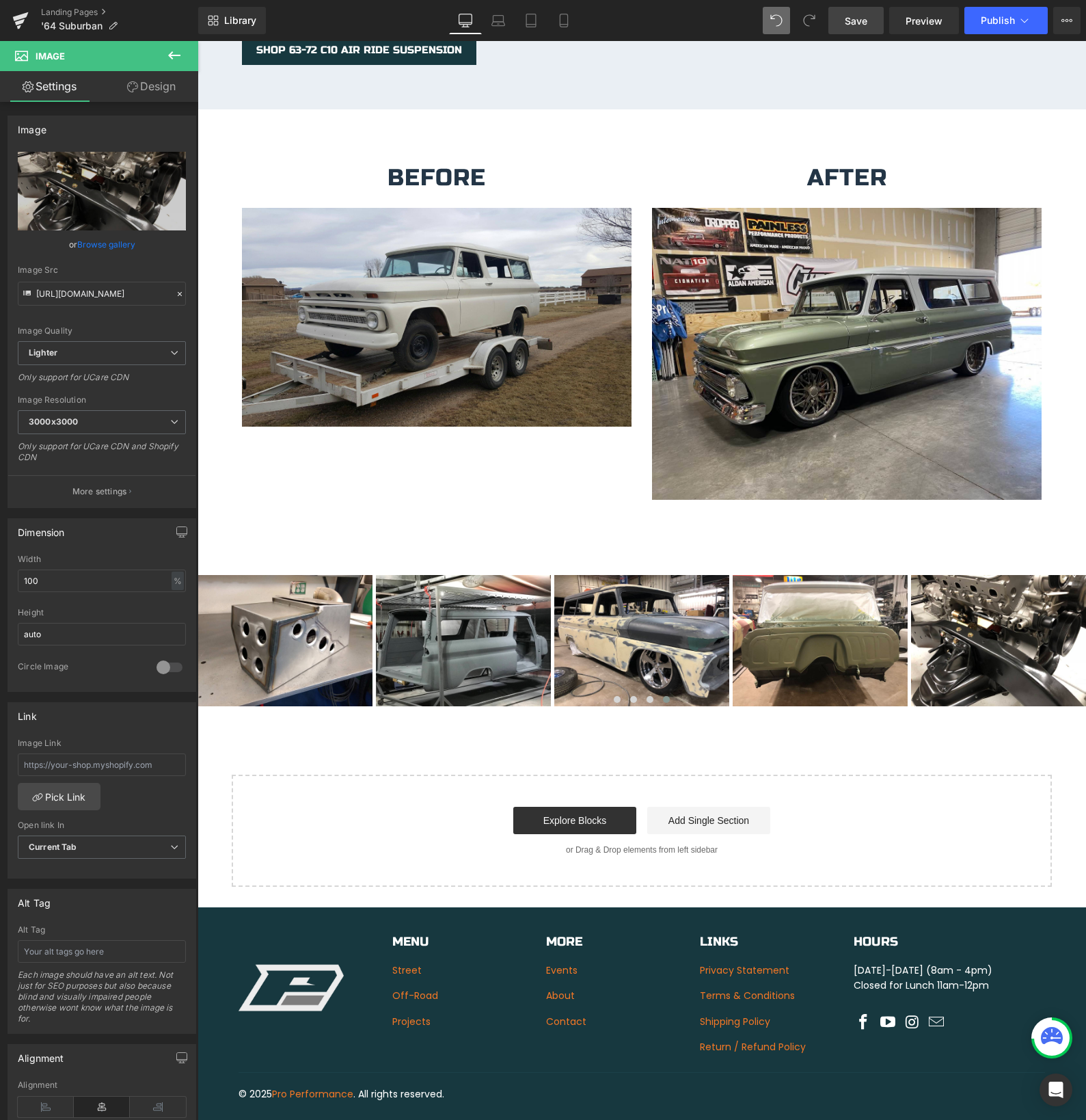
click at [851, 21] on span "Save" at bounding box center [856, 20] width 23 height 14
click at [850, 21] on span "Saving" at bounding box center [833, 21] width 35 height 12
click at [990, 23] on span "Publish" at bounding box center [998, 20] width 35 height 11
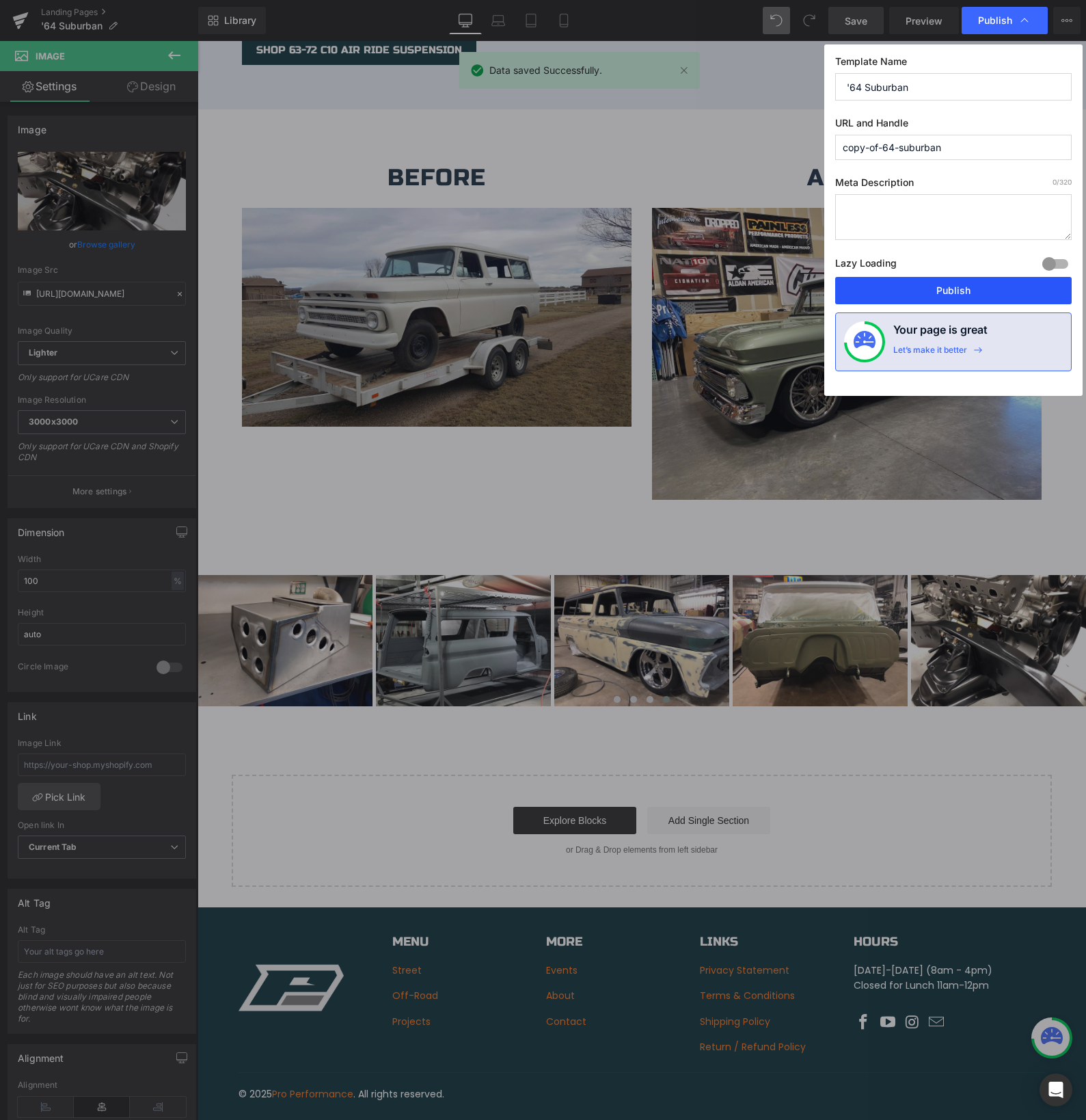
click at [927, 291] on button "Publish" at bounding box center [954, 291] width 236 height 27
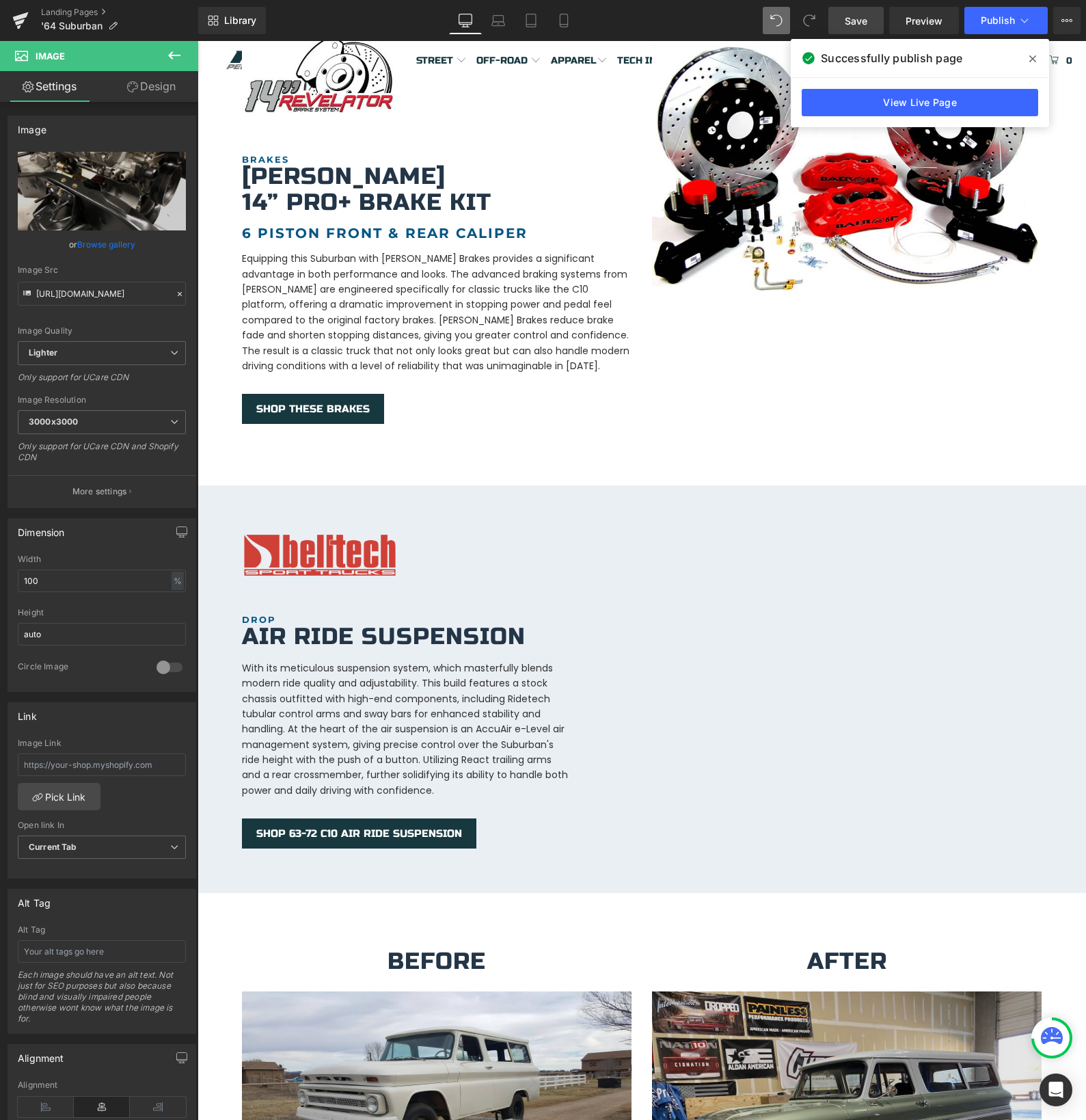
scroll to position [1458, 0]
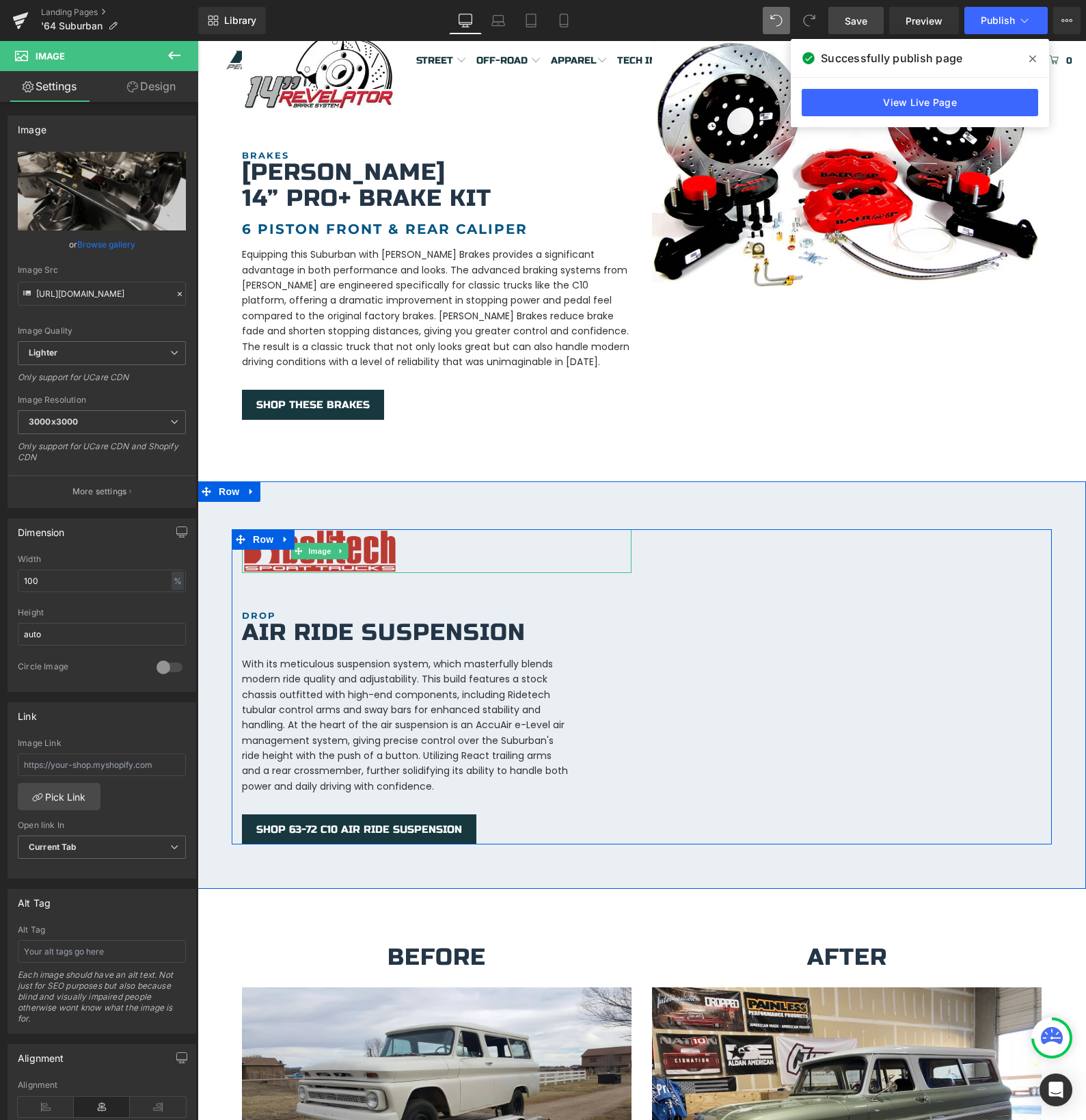
click at [258, 537] on img at bounding box center [319, 551] width 155 height 44
click at [319, 549] on img at bounding box center [319, 551] width 155 height 44
click at [362, 551] on img at bounding box center [319, 551] width 155 height 44
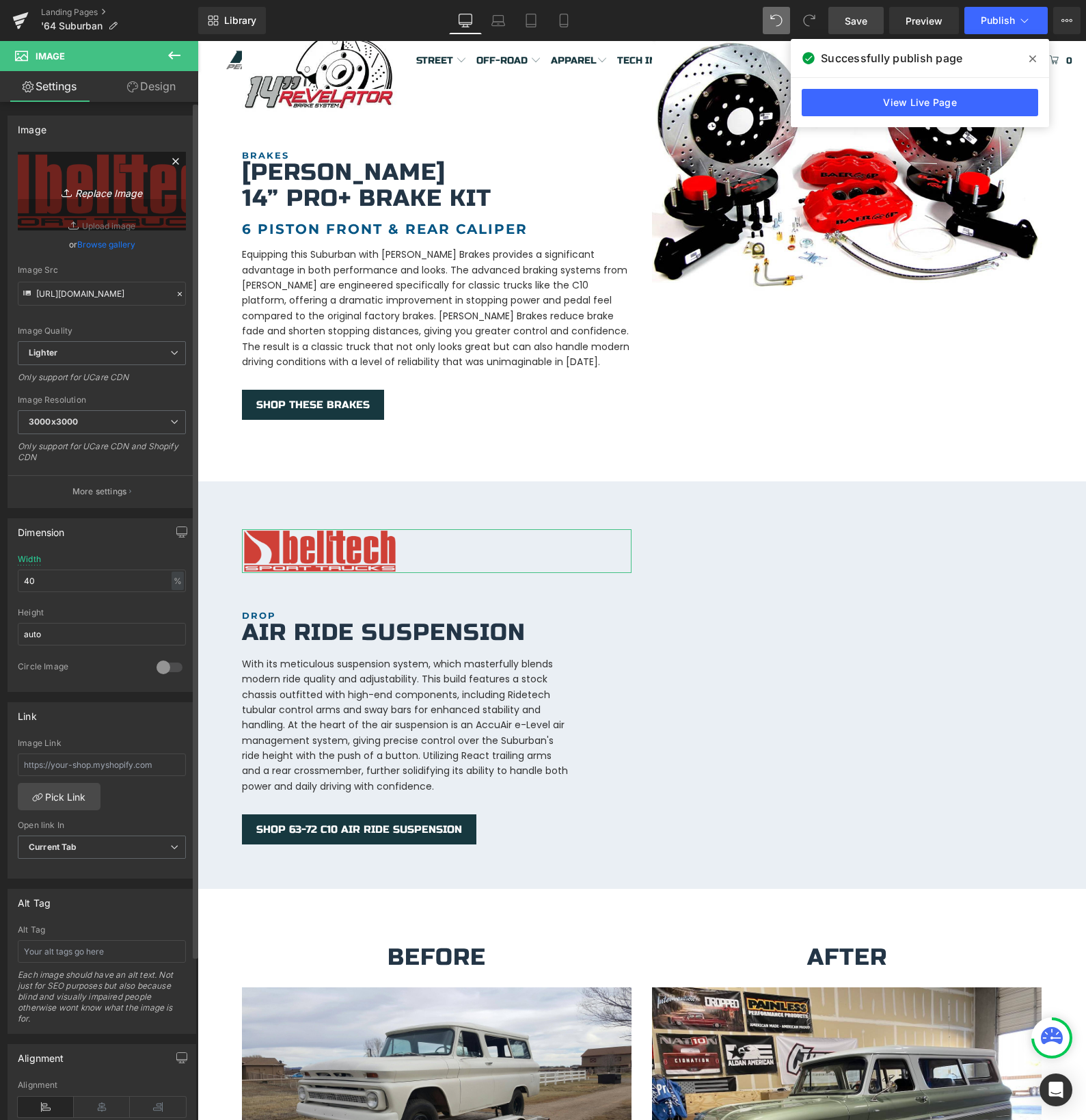
click at [83, 191] on icon "Replace Image" at bounding box center [102, 191] width 109 height 17
type input "C:\fakepath\AccuAir_Logo copy.png"
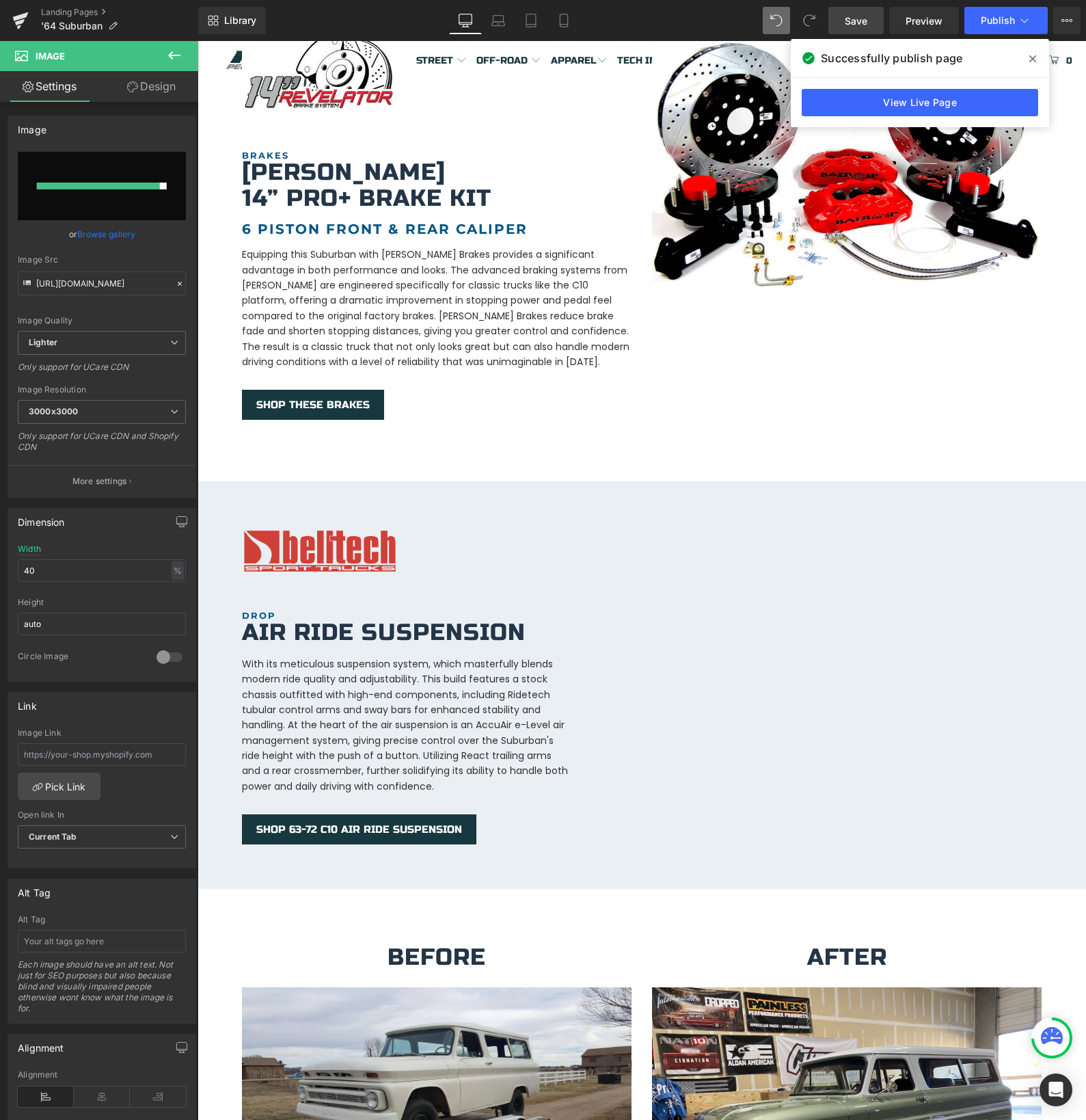
click at [659, 450] on div "Icon VIEW THE BUILD Heading 1964 Chevrolet Heading [GEOGRAPHIC_DATA] Heading By…" at bounding box center [642, 163] width 888 height 3006
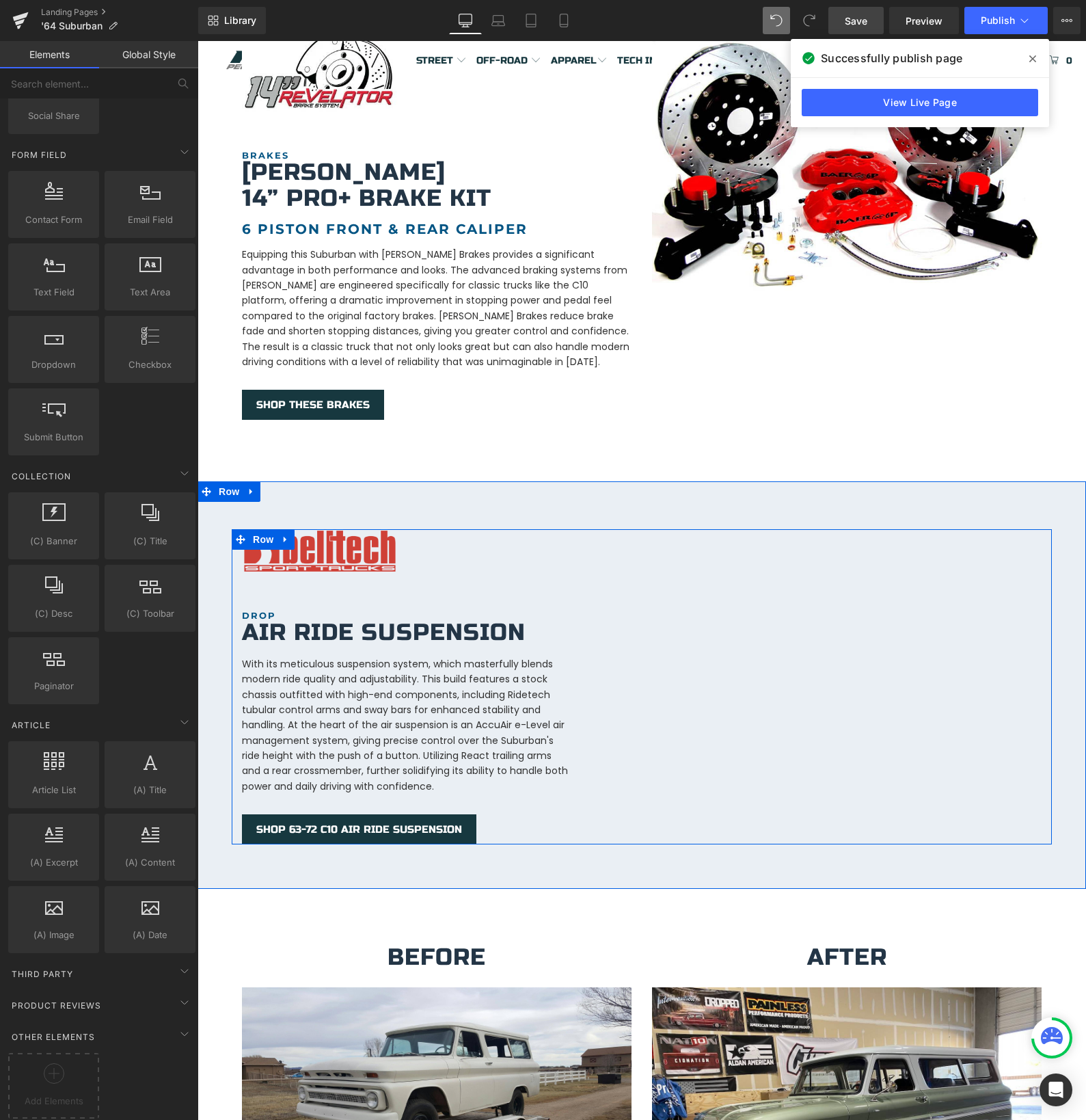
click at [248, 558] on div "Image DROP Heading Air Ride Suspension Heading With its meticulous suspension s…" at bounding box center [436, 686] width 410 height 315
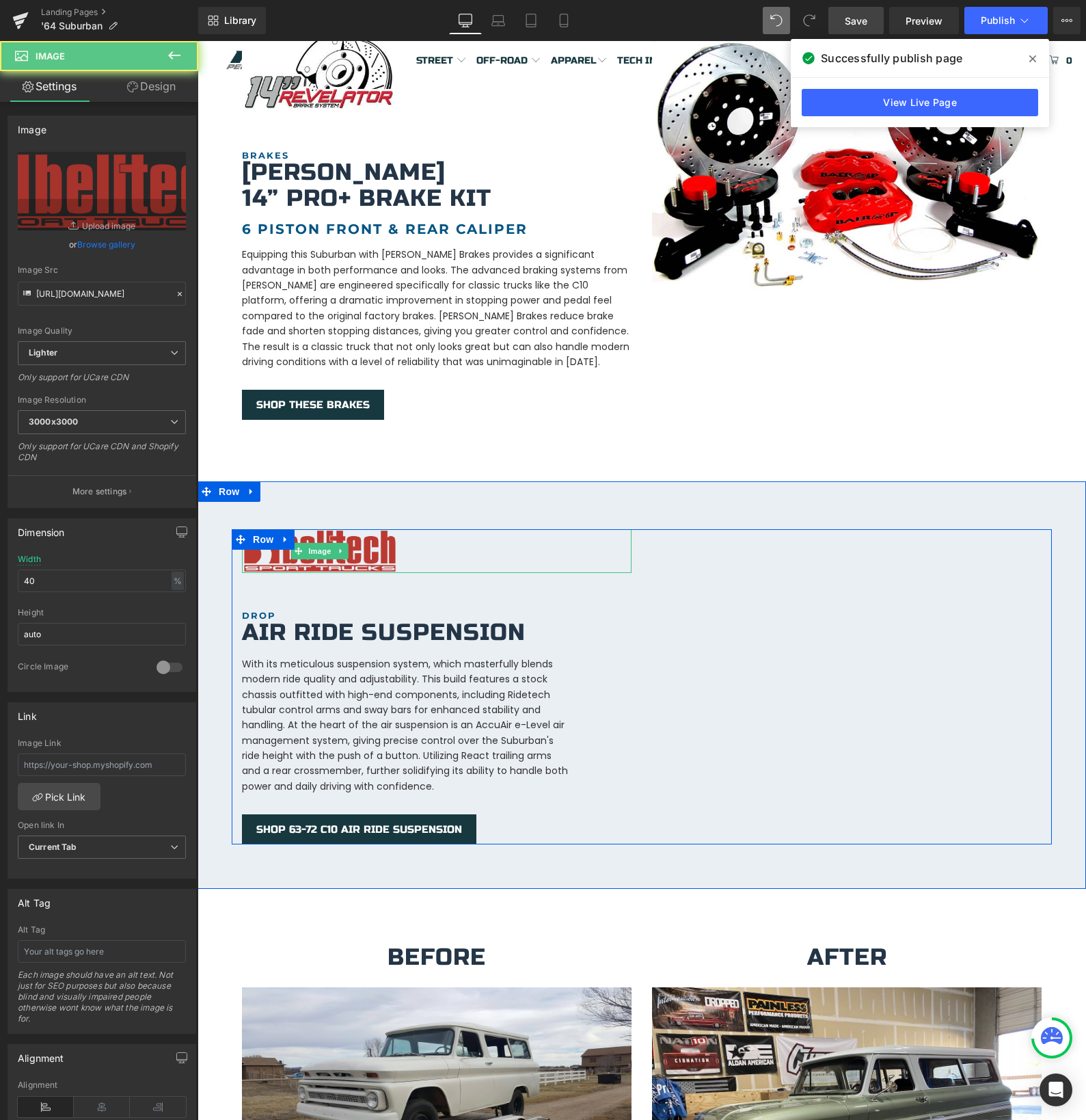
click at [255, 548] on img at bounding box center [319, 551] width 155 height 44
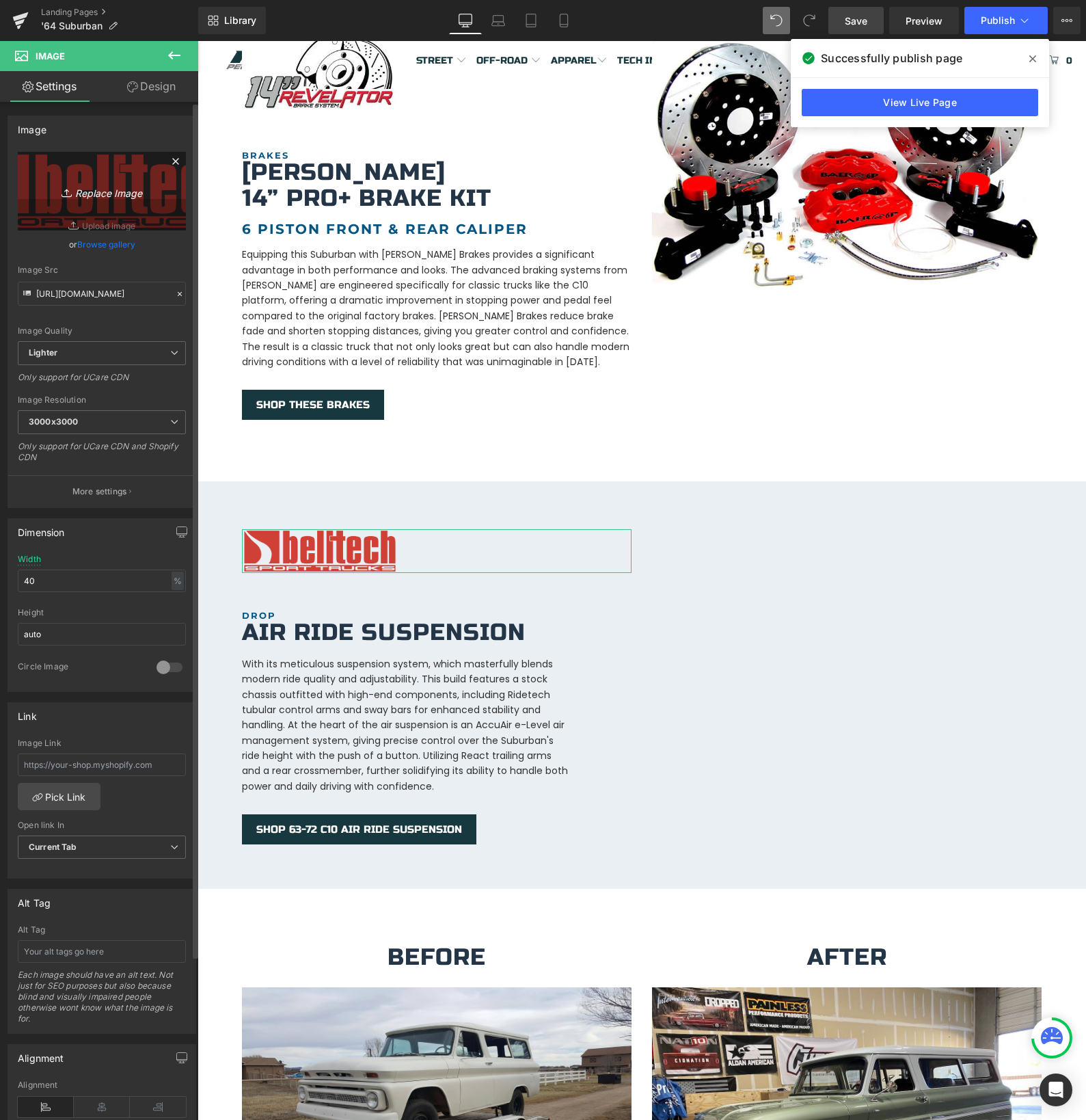
click at [82, 189] on icon "Replace Image" at bounding box center [102, 191] width 109 height 17
type input "C:\fakepath\AccuAir_Logo copy.png"
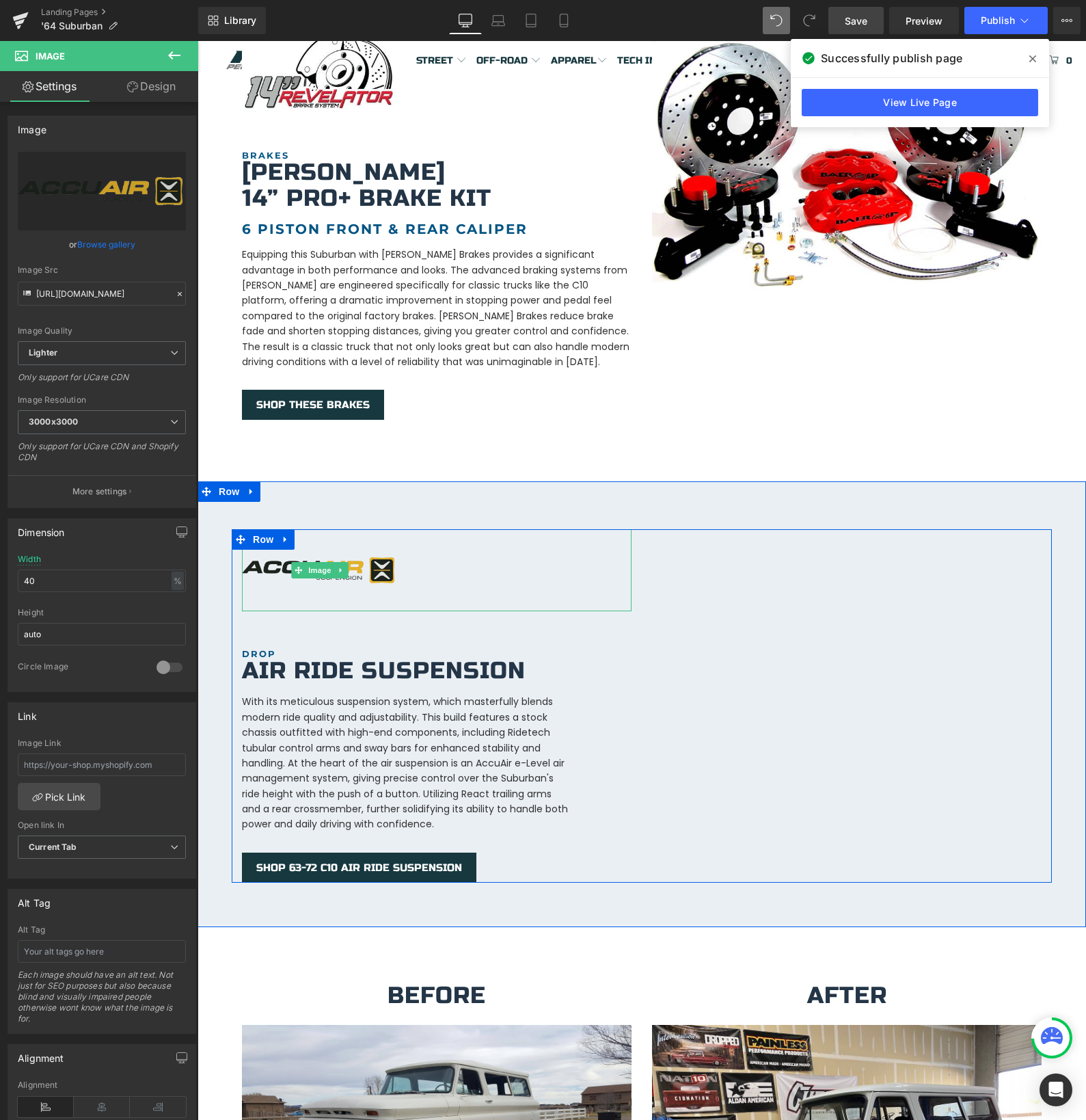
click at [282, 573] on img at bounding box center [319, 569] width 155 height 82
click at [463, 559] on div at bounding box center [437, 569] width 390 height 82
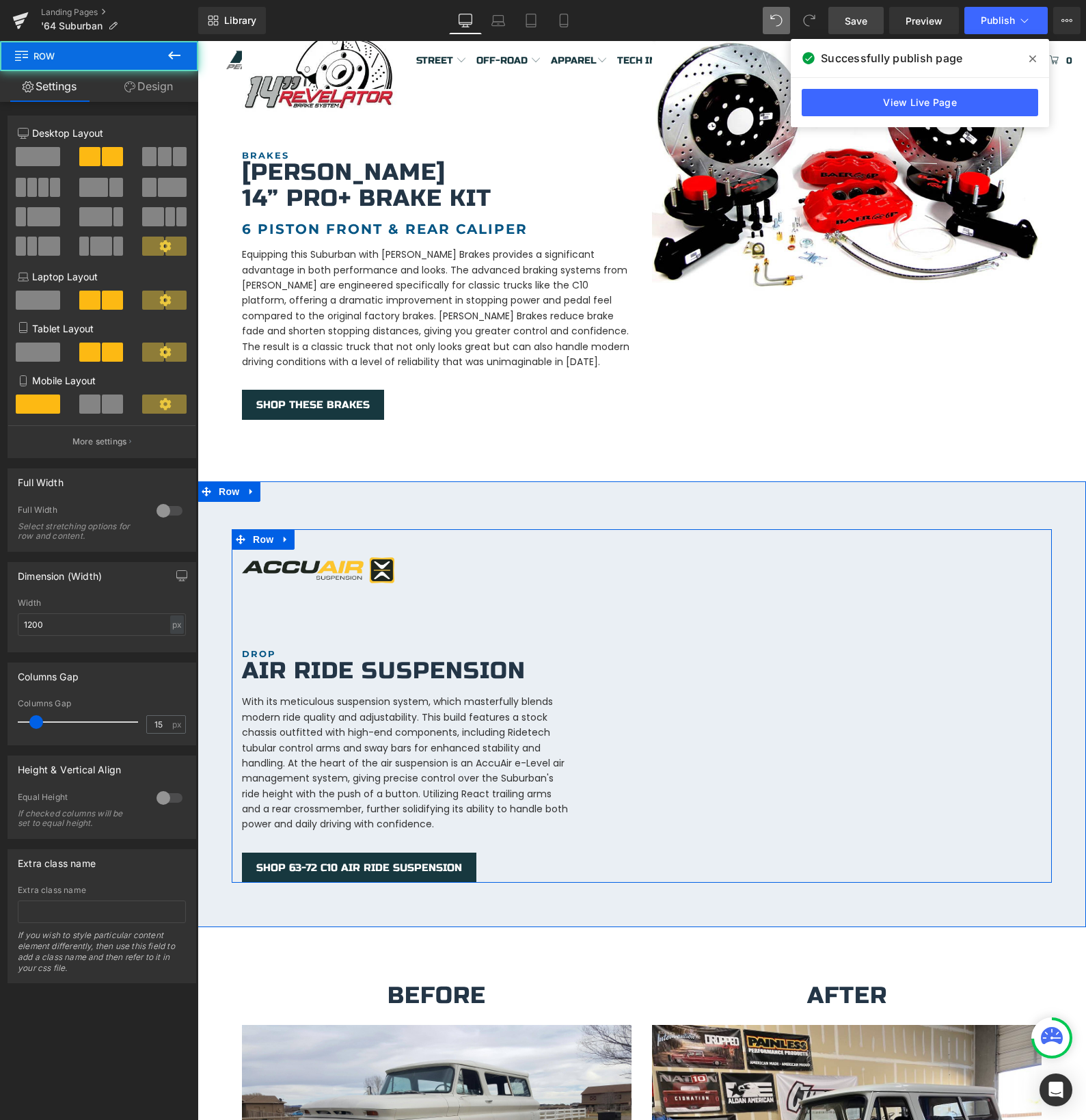
click at [238, 615] on div "Image DROP Heading Air Ride Suspension Heading With its meticulous suspension s…" at bounding box center [436, 705] width 410 height 353
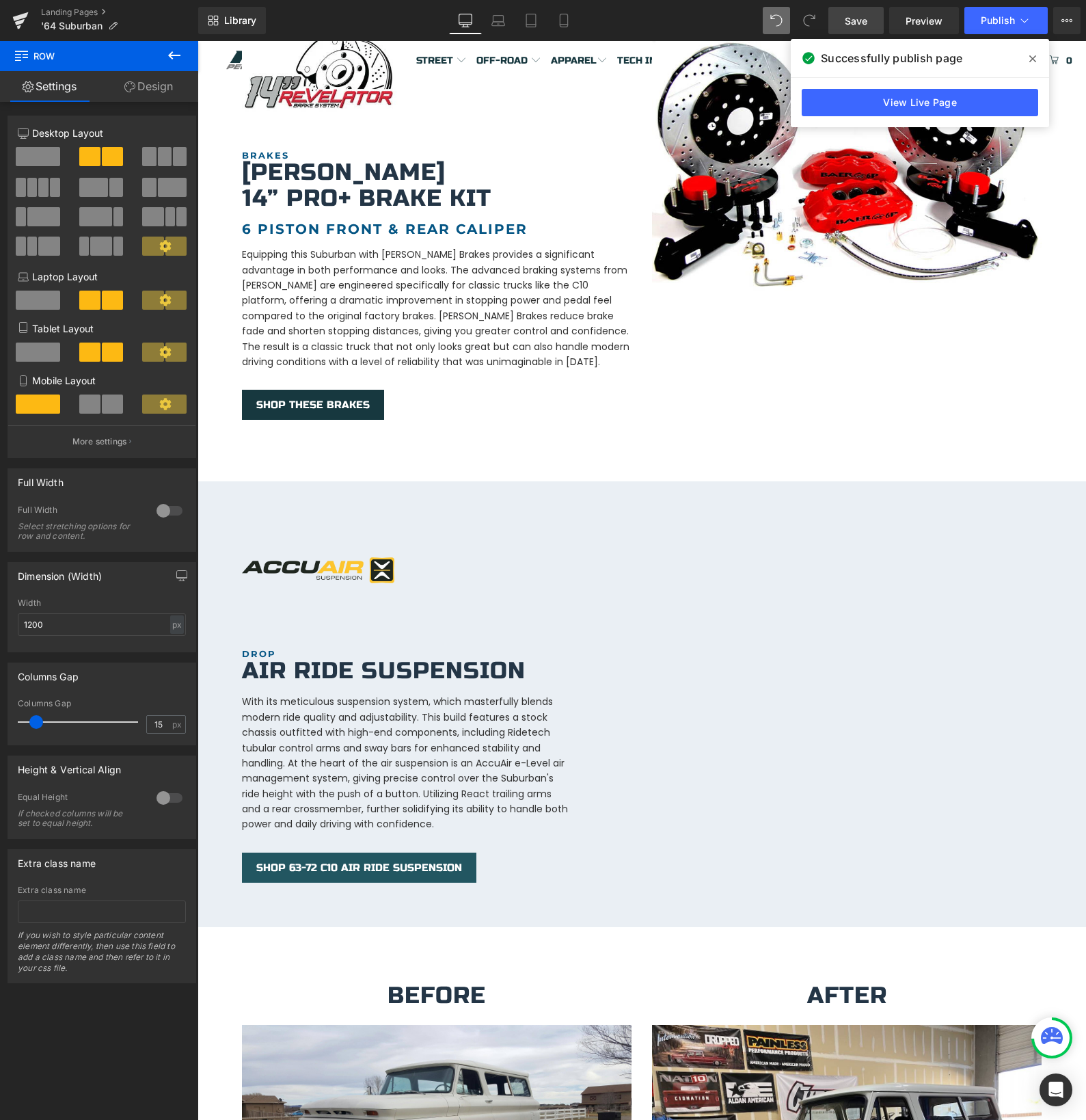
click at [347, 860] on link "SHOP 63-72 C10 AIR RIDE SUSPENSION" at bounding box center [359, 867] width 234 height 30
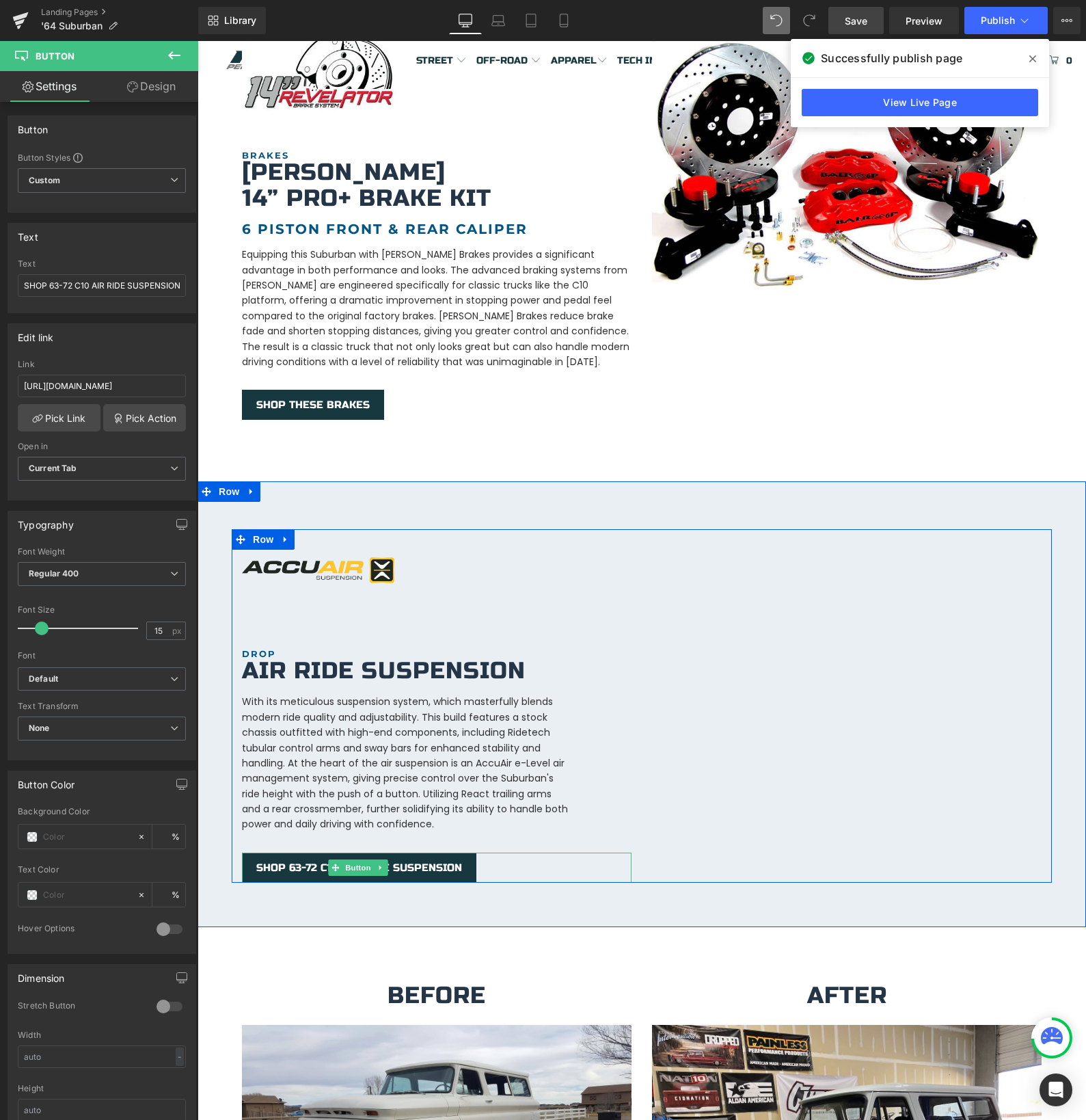
click at [379, 865] on icon at bounding box center [380, 867] width 2 height 5
click at [372, 864] on icon at bounding box center [373, 868] width 8 height 8
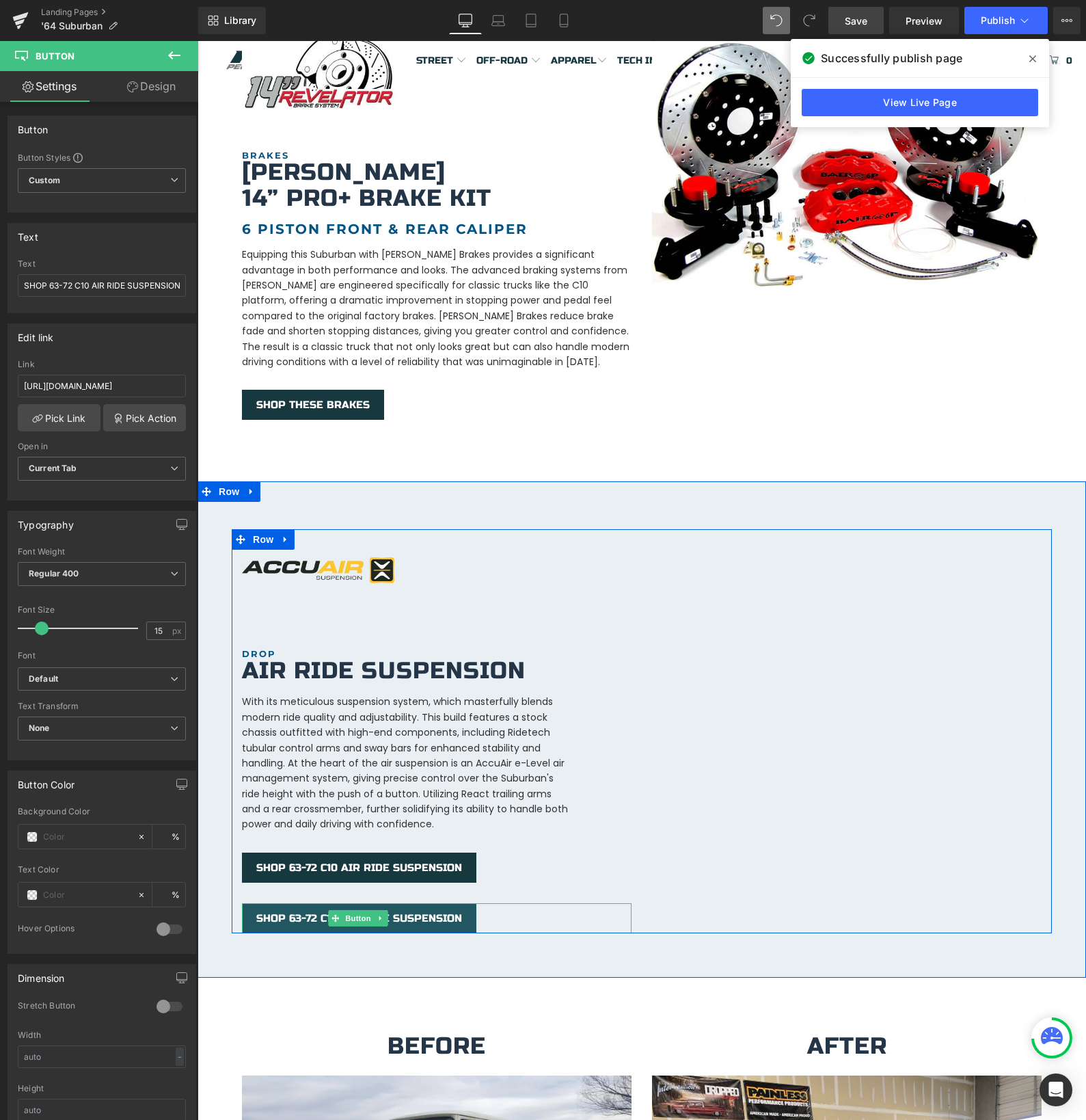
click at [291, 912] on span "SHOP 63-72 C10 AIR RIDE SUSPENSION" at bounding box center [359, 917] width 205 height 12
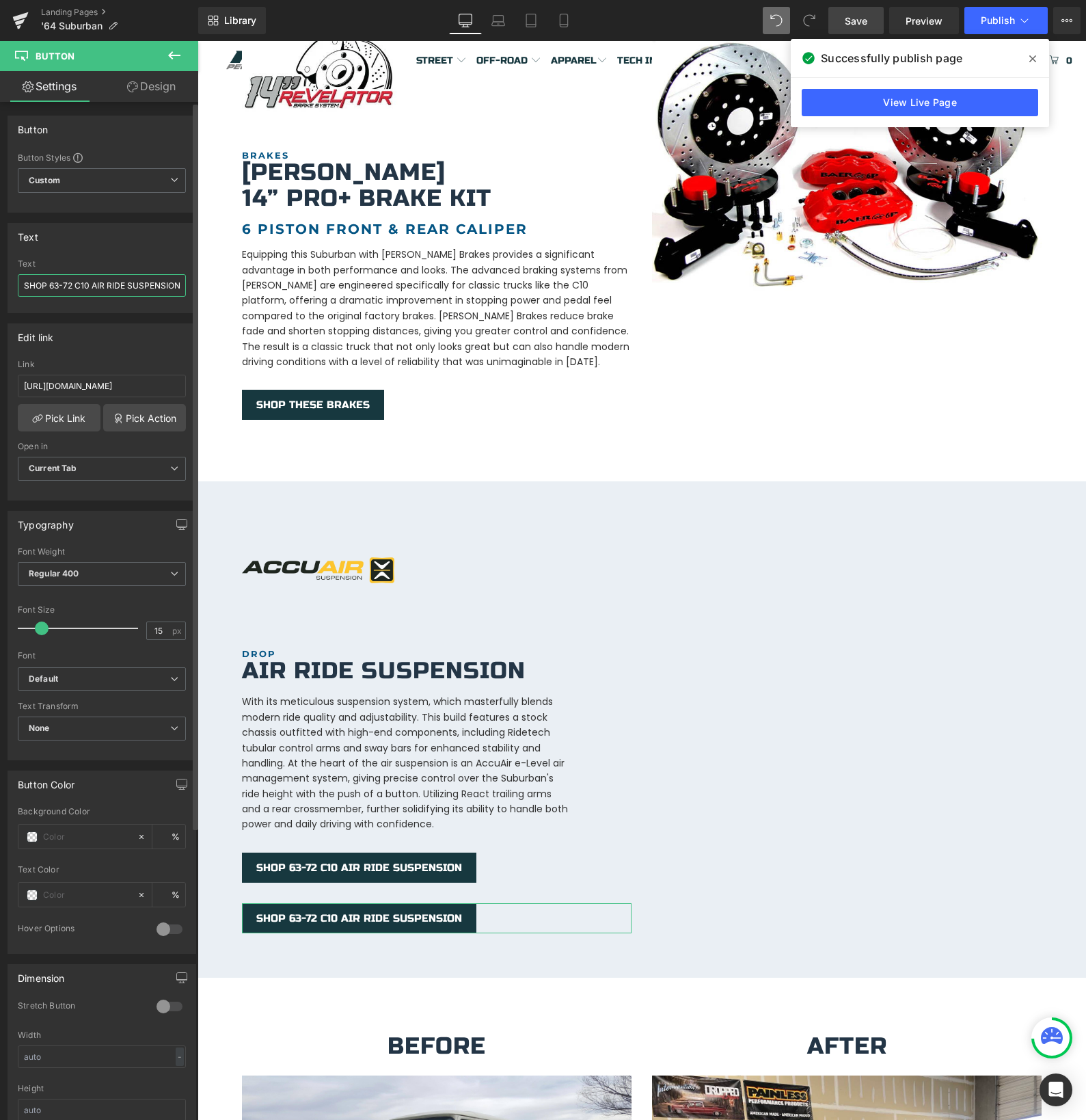
click at [80, 286] on input "SHOP 63-72 C10 AIR RIDE SUSPENSION" at bounding box center [102, 286] width 168 height 23
type input "VIEW YOUTUBE VIDEO SERIES"
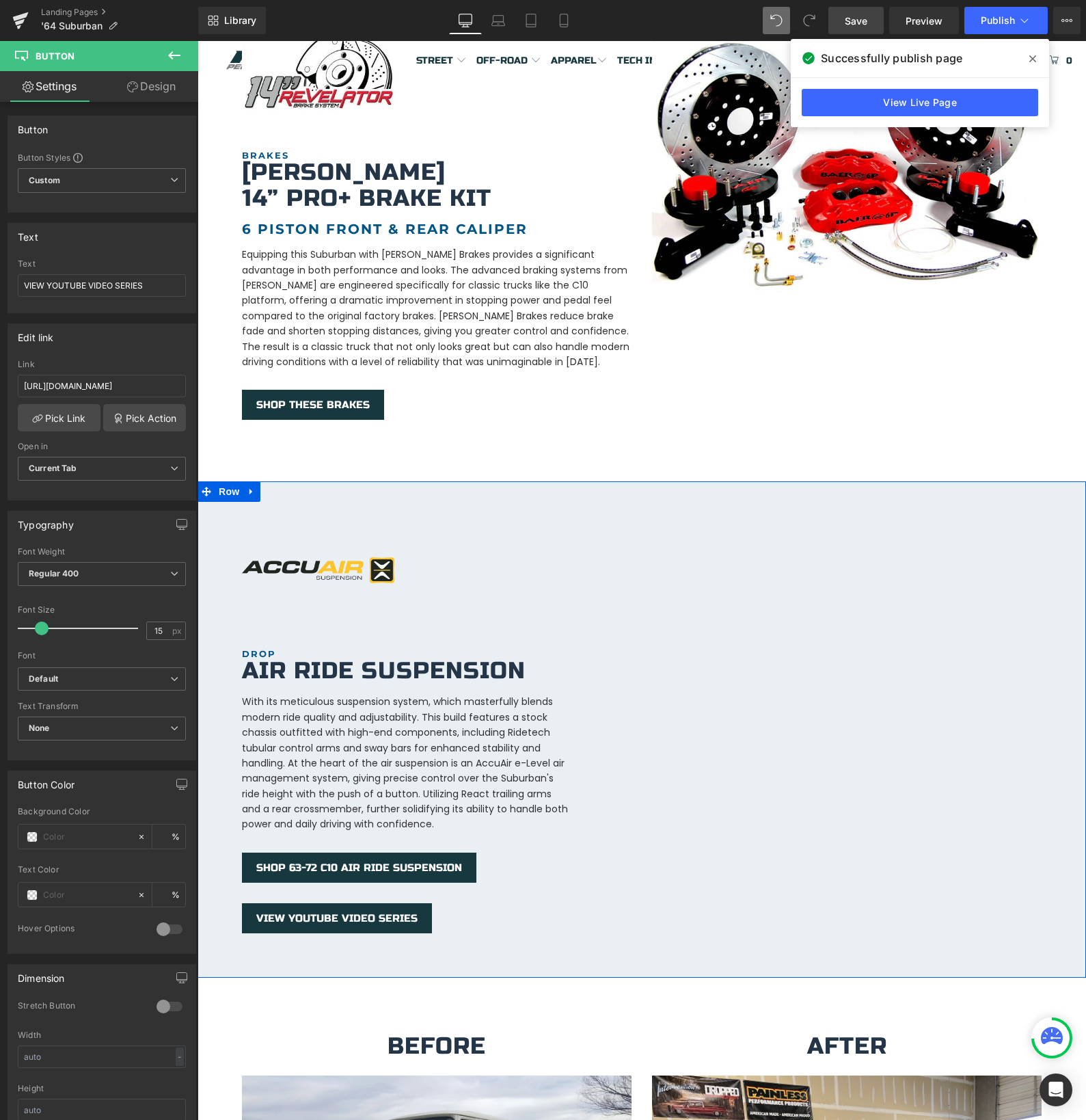
click at [662, 847] on div "Image DROP Heading Air Ride Suspension Heading With its meticulous suspension s…" at bounding box center [641, 730] width 820 height 404
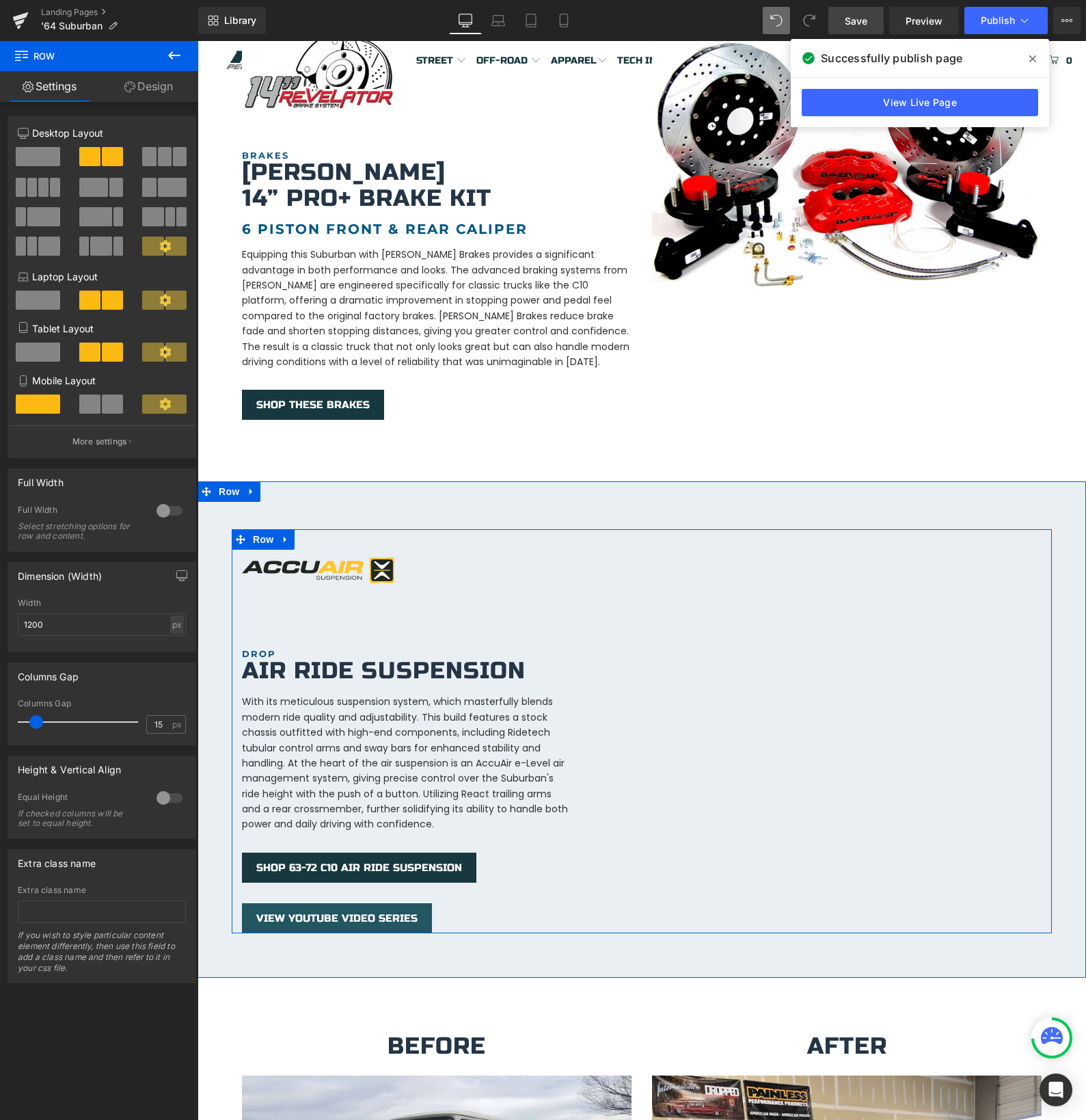
click at [271, 912] on link "VIEW YOUTUBE VIDEO SERIES" at bounding box center [337, 917] width 190 height 30
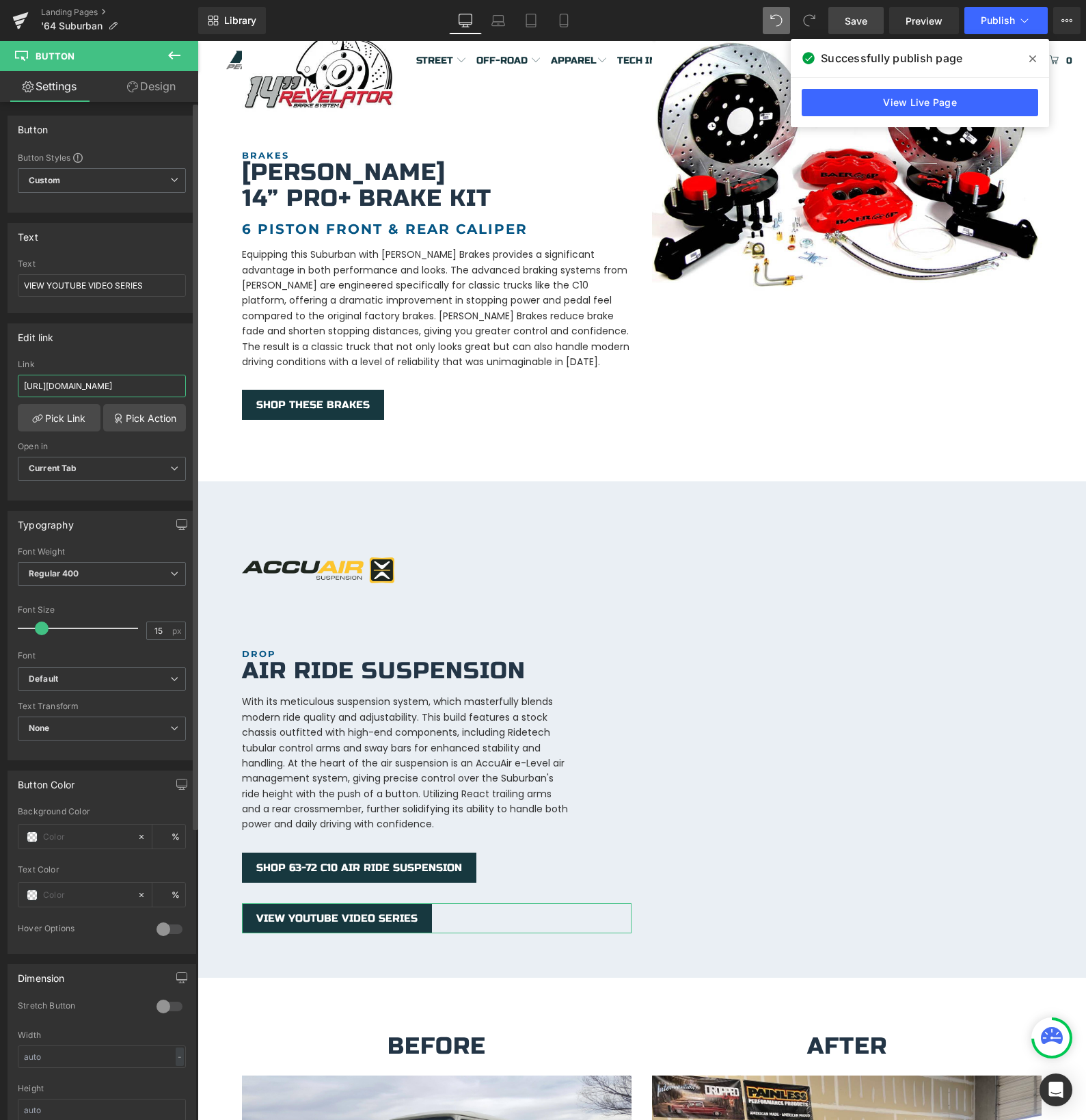
click at [73, 380] on input "[URL][DOMAIN_NAME]" at bounding box center [102, 386] width 168 height 23
paste input "[DOMAIN_NAME][URL]"
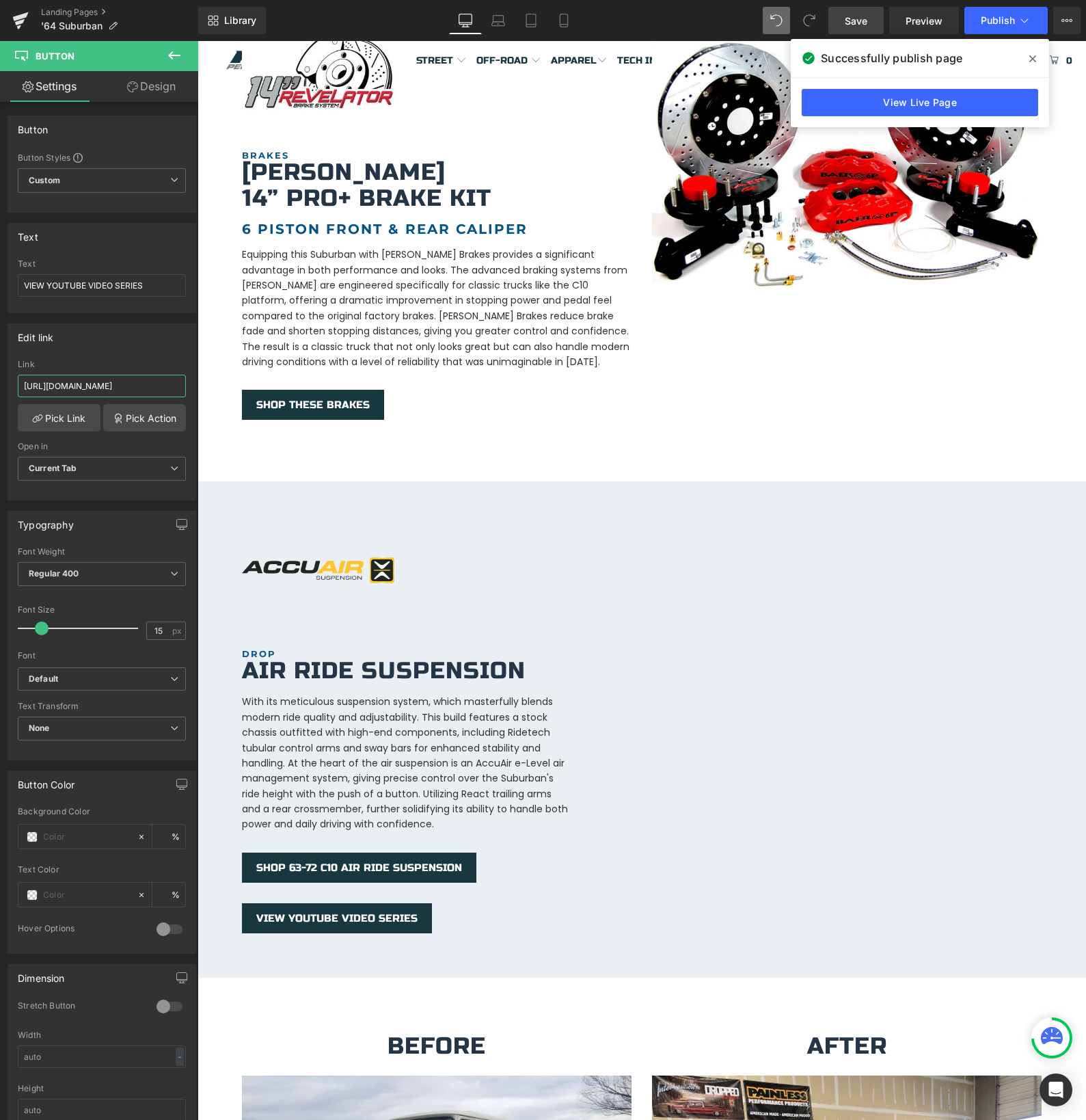
type input "[URL][DOMAIN_NAME]"
click at [852, 25] on span "Save" at bounding box center [856, 20] width 23 height 14
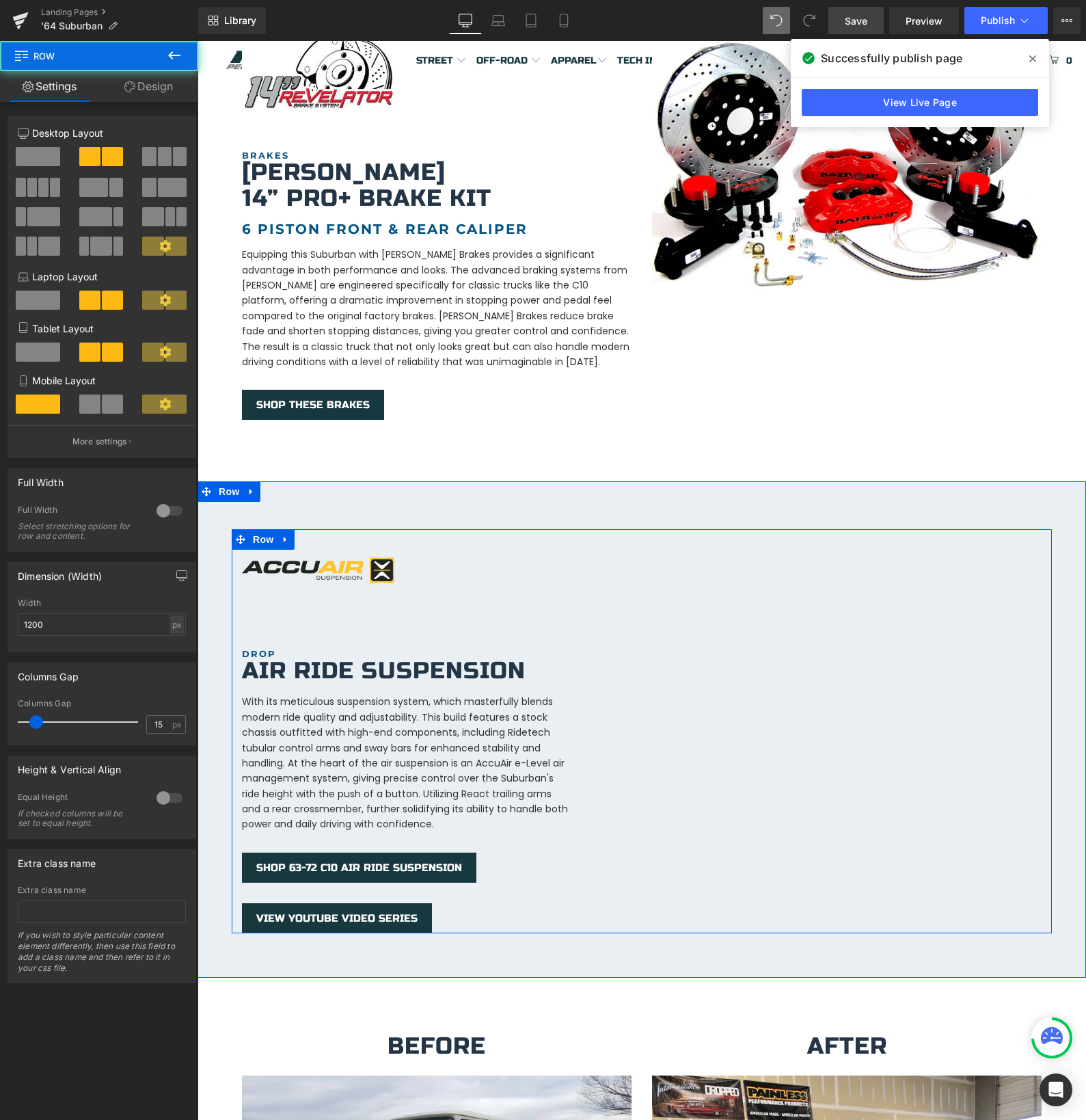
click at [598, 598] on div "Image DROP Heading Air Ride Suspension Heading With its meticulous suspension s…" at bounding box center [436, 730] width 410 height 404
click at [713, 857] on div "Image DROP Heading Air Ride Suspension Heading With its meticulous suspension s…" at bounding box center [641, 730] width 820 height 404
click at [646, 823] on div "Image DROP Heading Air Ride Suspension Heading With its meticulous suspension s…" at bounding box center [641, 730] width 820 height 404
click at [441, 741] on div "With its meticulous suspension system, which masterfully blends modern ride qua…" at bounding box center [437, 763] width 390 height 138
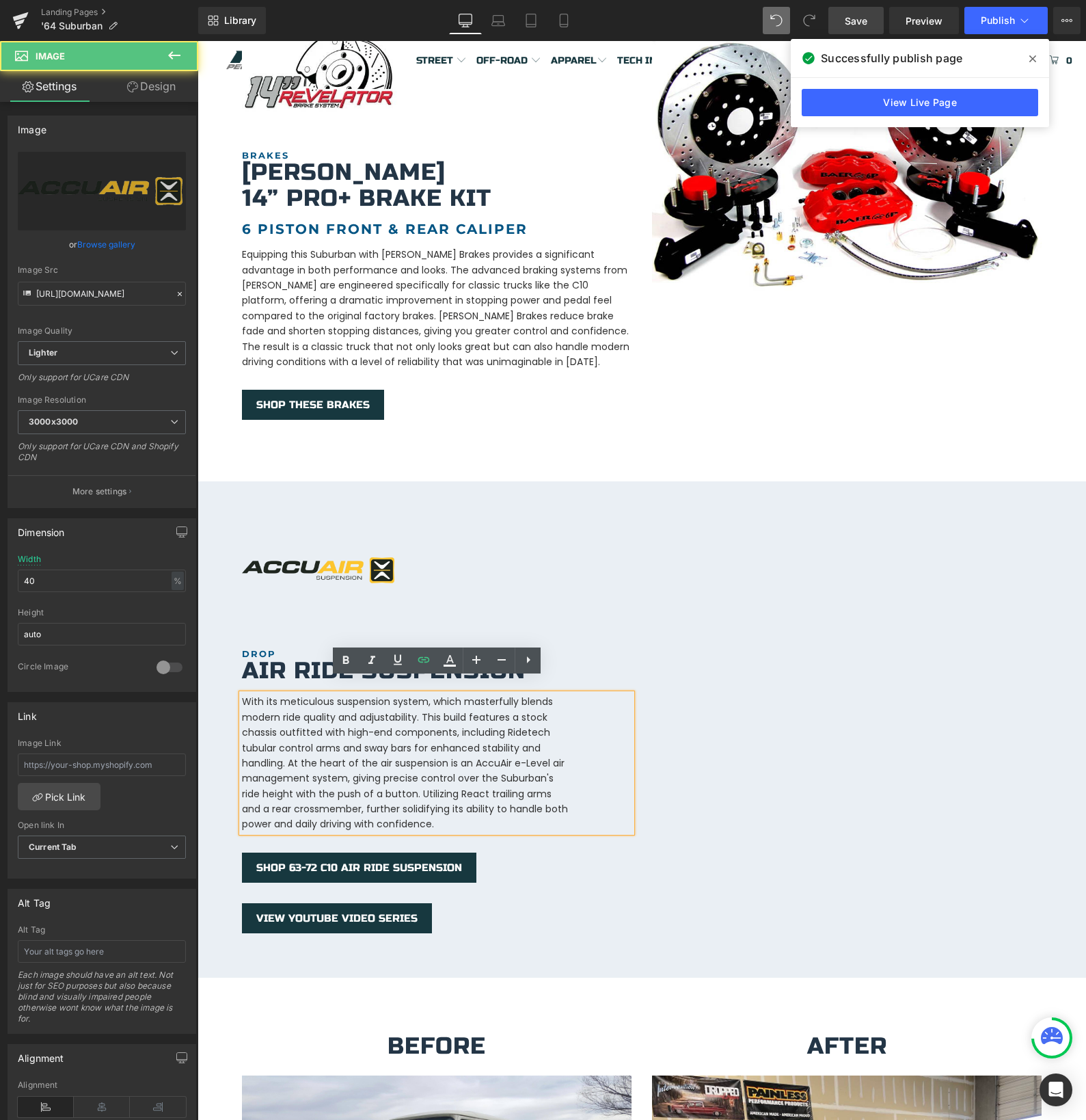
click at [556, 573] on div at bounding box center [437, 569] width 390 height 82
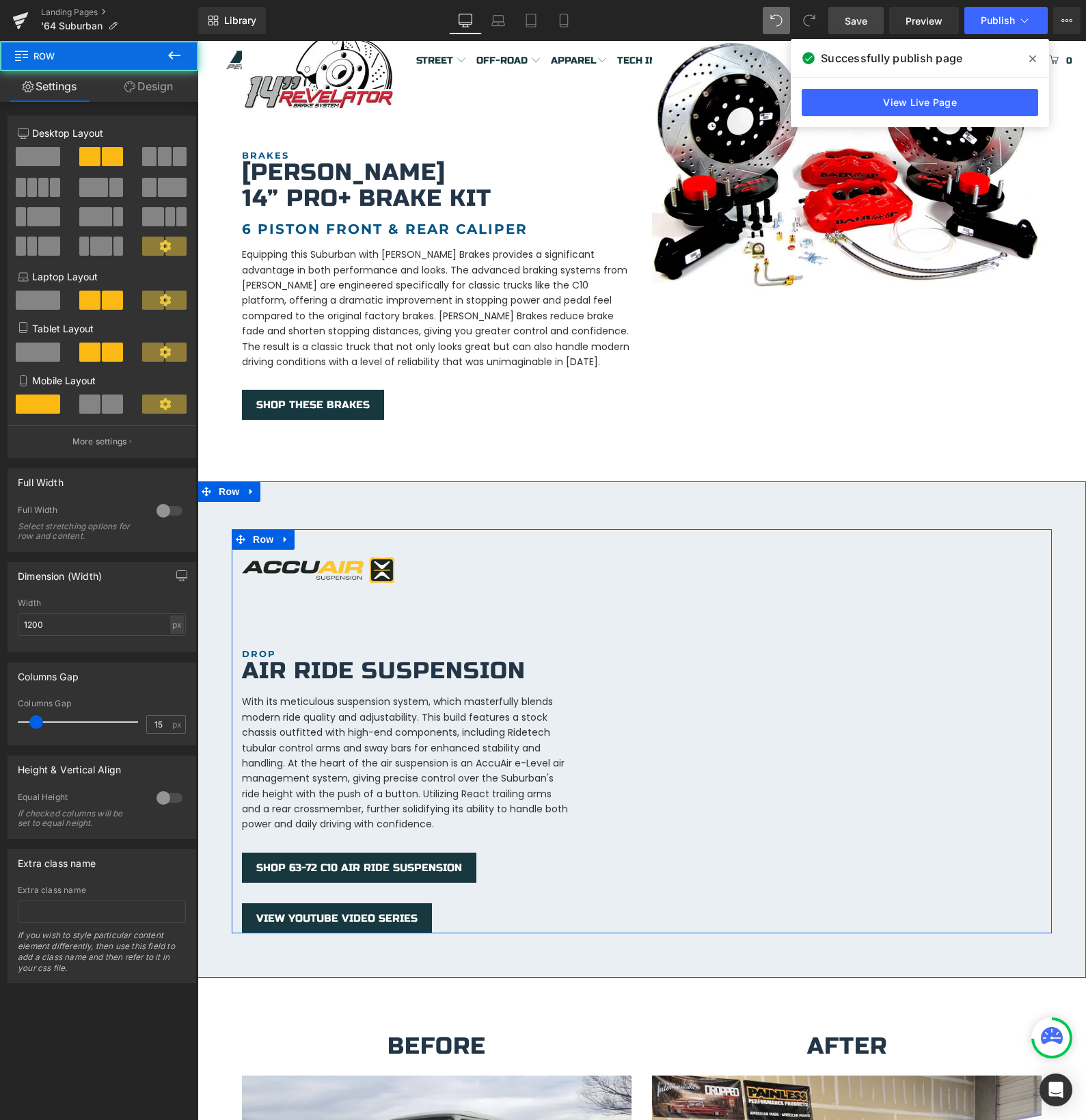
click at [558, 616] on div "Image DROP Heading Air Ride Suspension Heading With its meticulous suspension s…" at bounding box center [436, 730] width 410 height 404
click at [260, 529] on span "Row" at bounding box center [263, 538] width 27 height 20
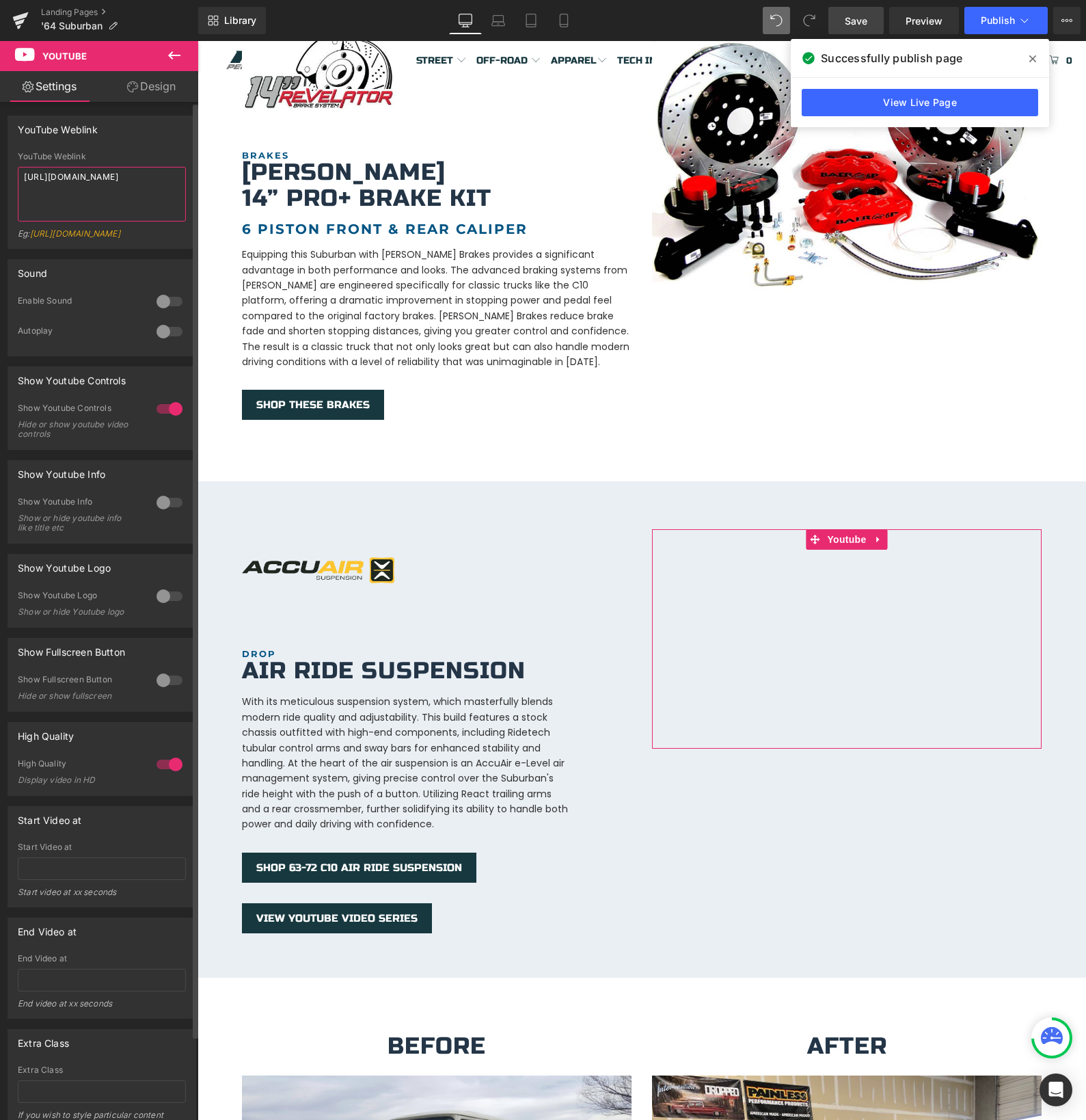
click at [80, 183] on textarea "[URL][DOMAIN_NAME]" at bounding box center [102, 194] width 168 height 55
paste textarea "tH28OTMm92k"
type textarea "[URL][DOMAIN_NAME]"
click at [857, 23] on span "Save" at bounding box center [856, 20] width 23 height 14
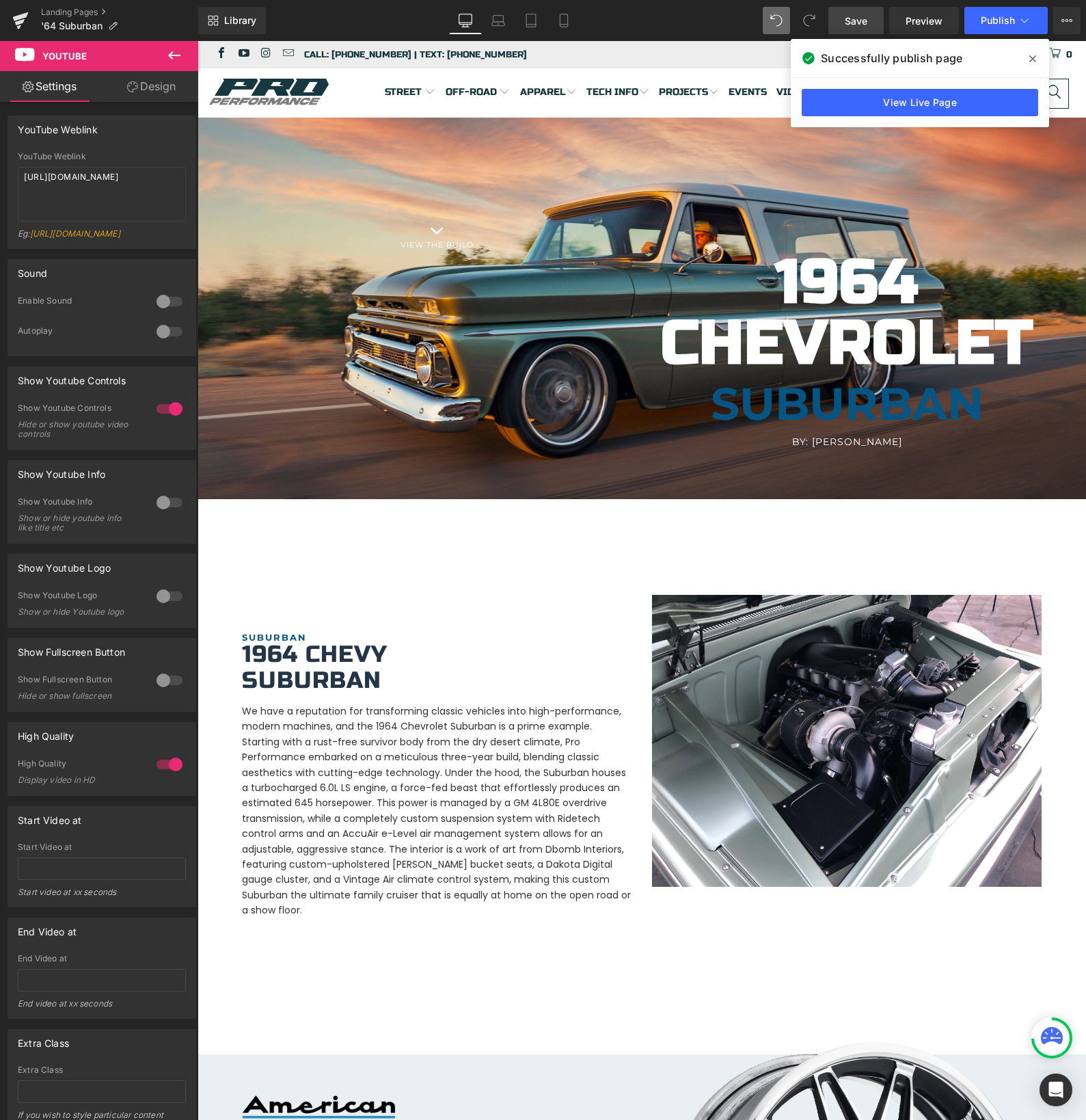
click at [849, 27] on link "Save" at bounding box center [856, 20] width 56 height 27
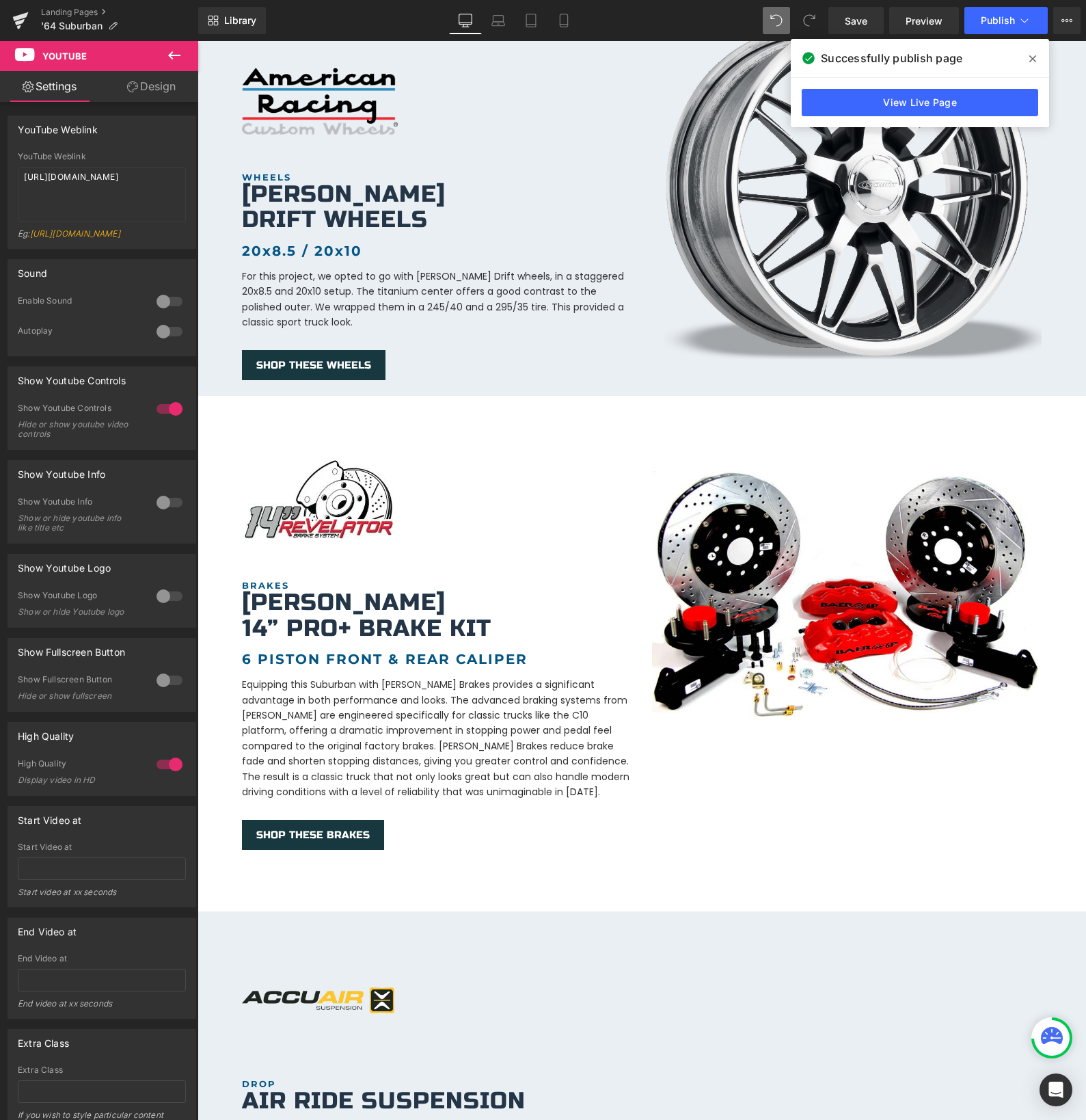
scroll to position [1471, 0]
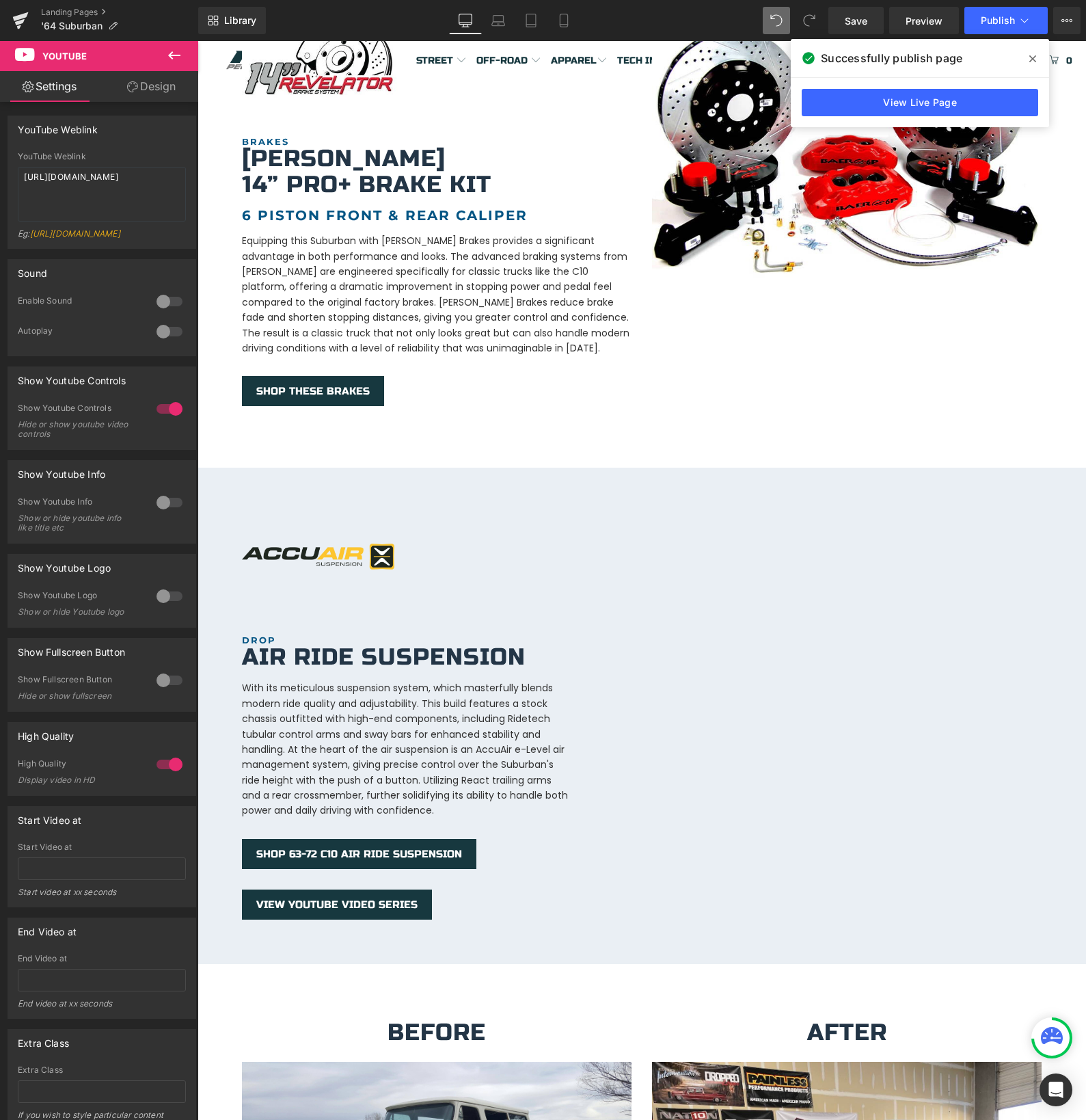
click at [1051, 1037] on icon at bounding box center [1055, 1037] width 11 height 3
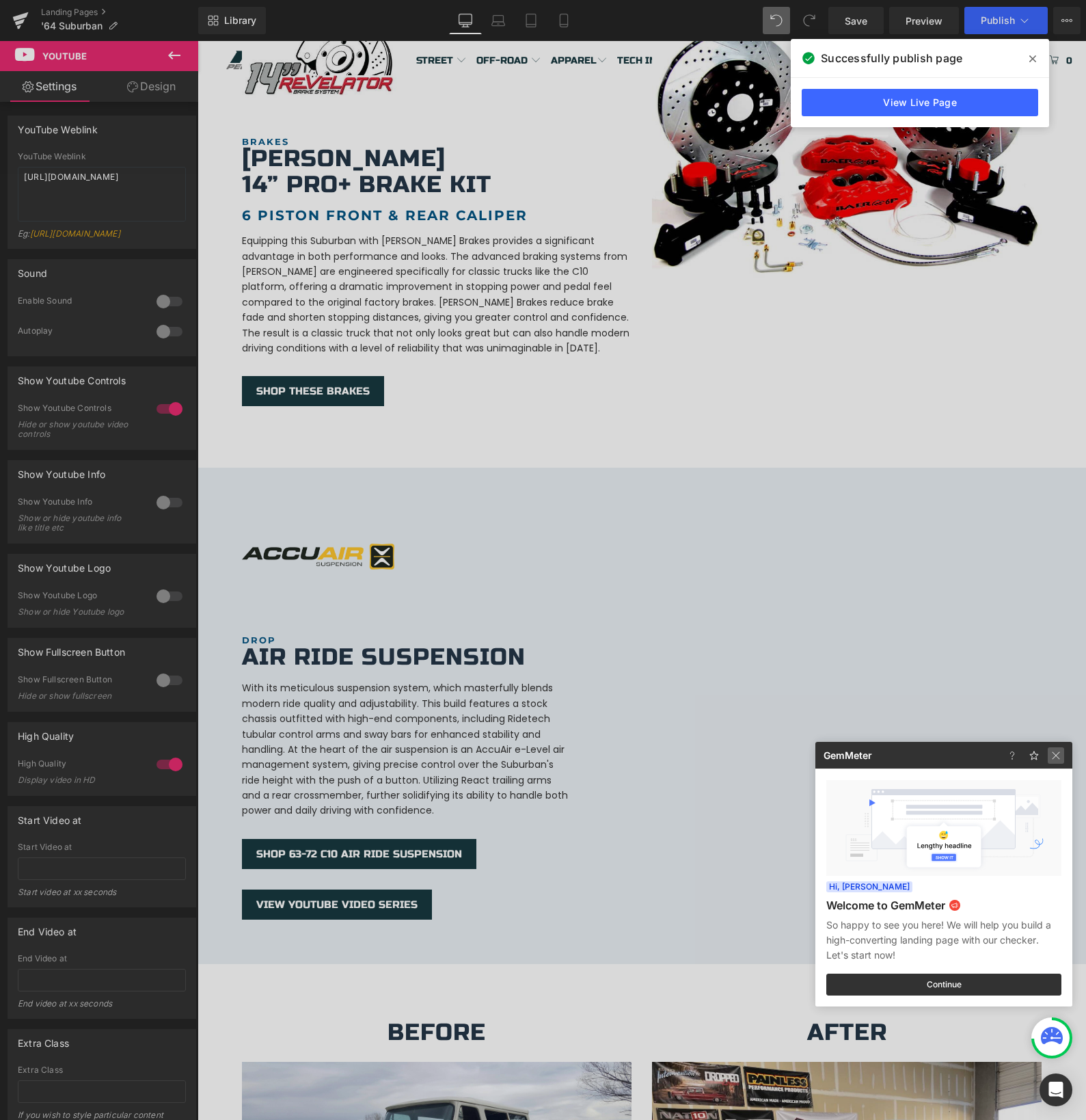
click at [1056, 749] on img at bounding box center [1055, 755] width 16 height 16
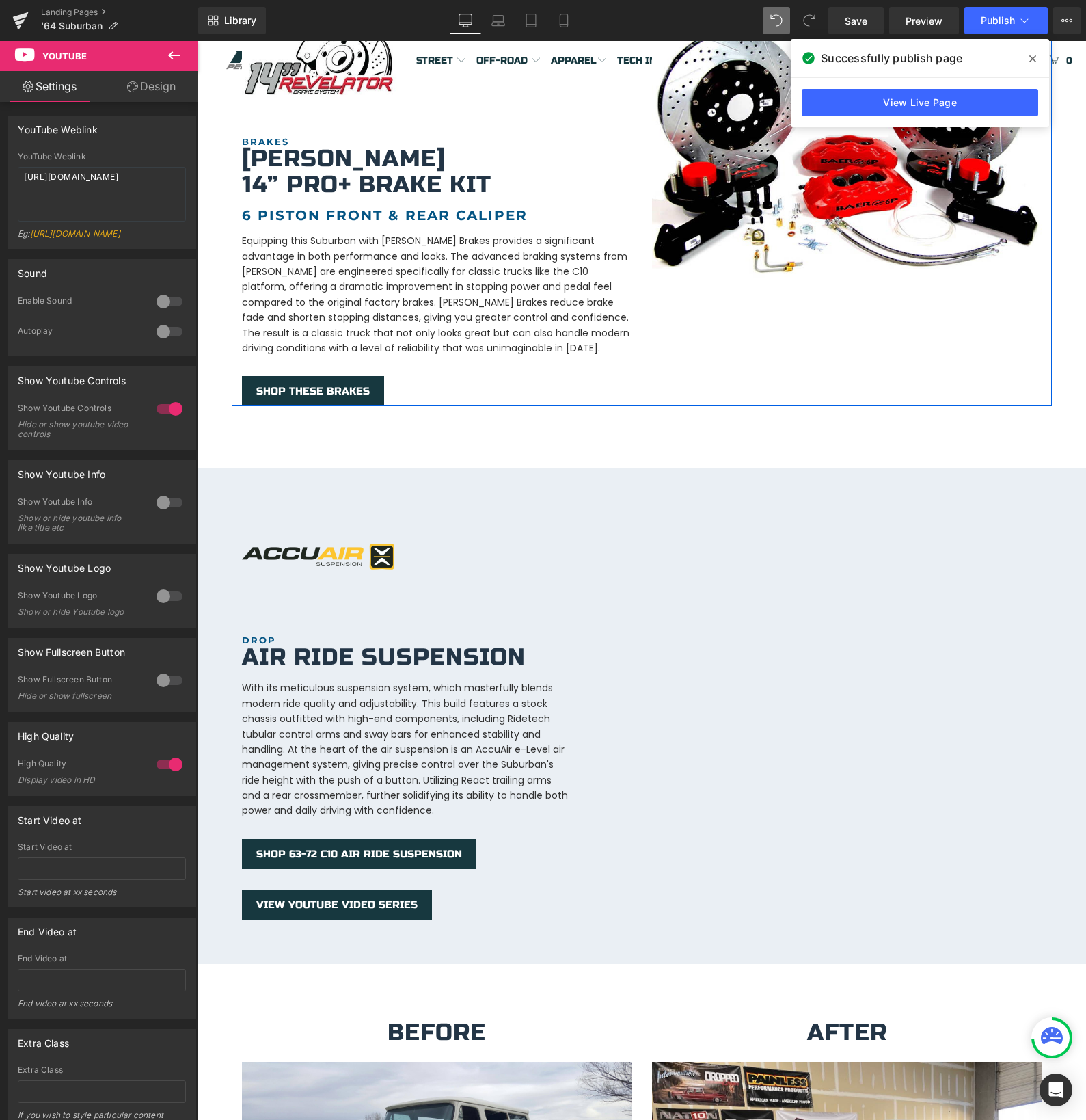
scroll to position [1466, 0]
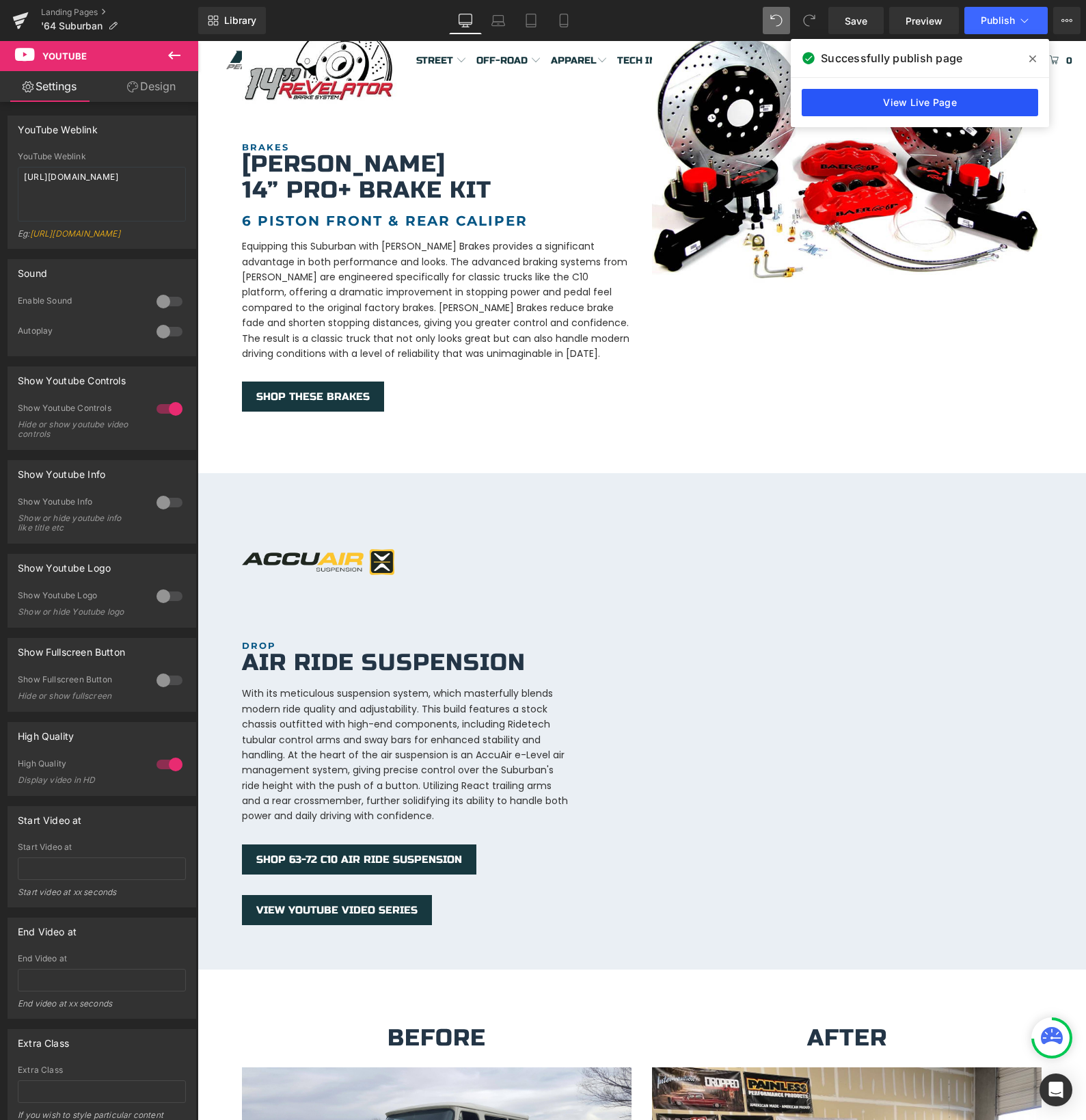
click at [919, 105] on link "View Live Page" at bounding box center [920, 103] width 236 height 27
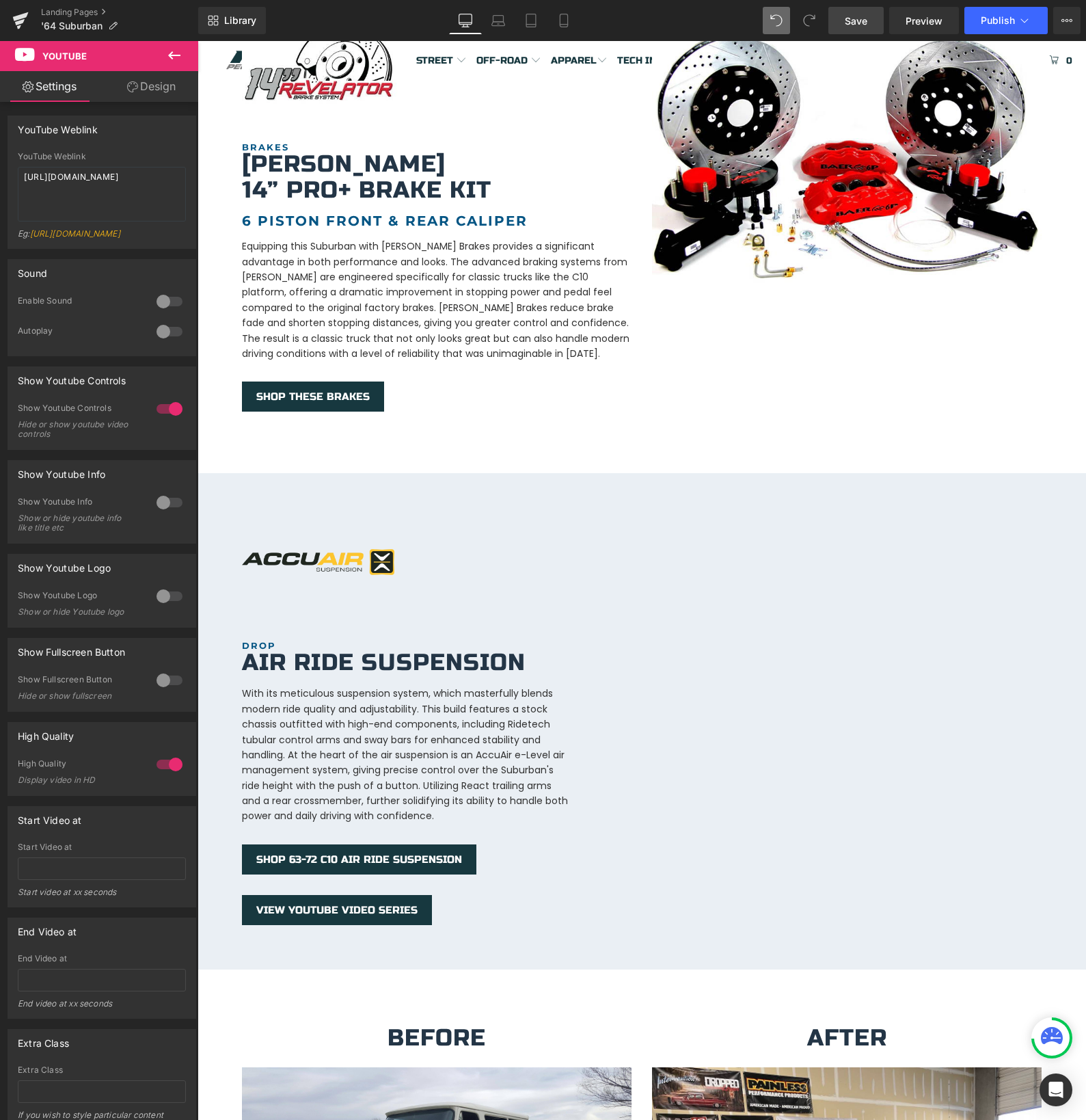
click at [856, 26] on span "Save" at bounding box center [856, 20] width 23 height 14
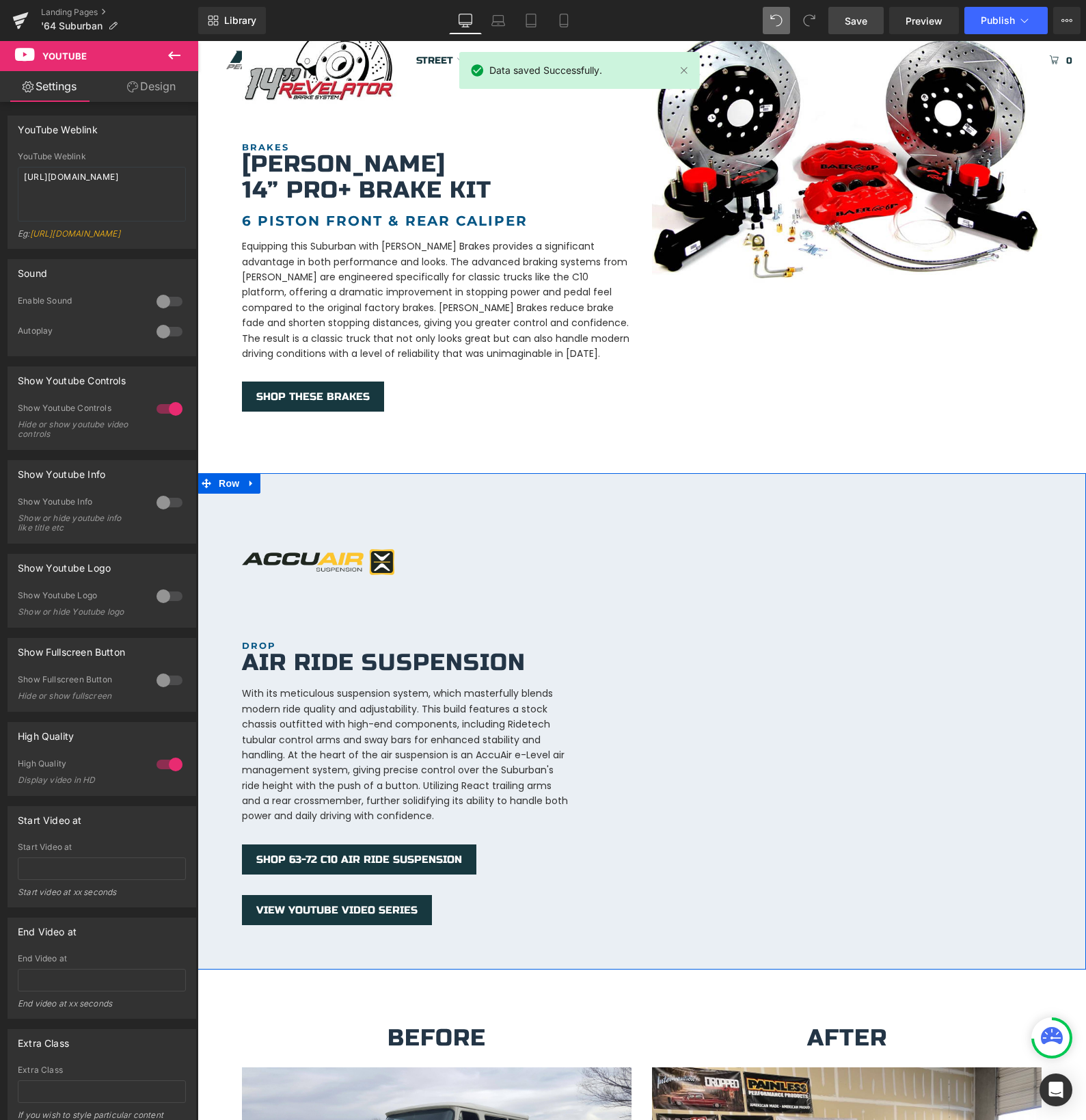
click at [527, 382] on div "SHOP THESE BRAKES" at bounding box center [437, 395] width 390 height 30
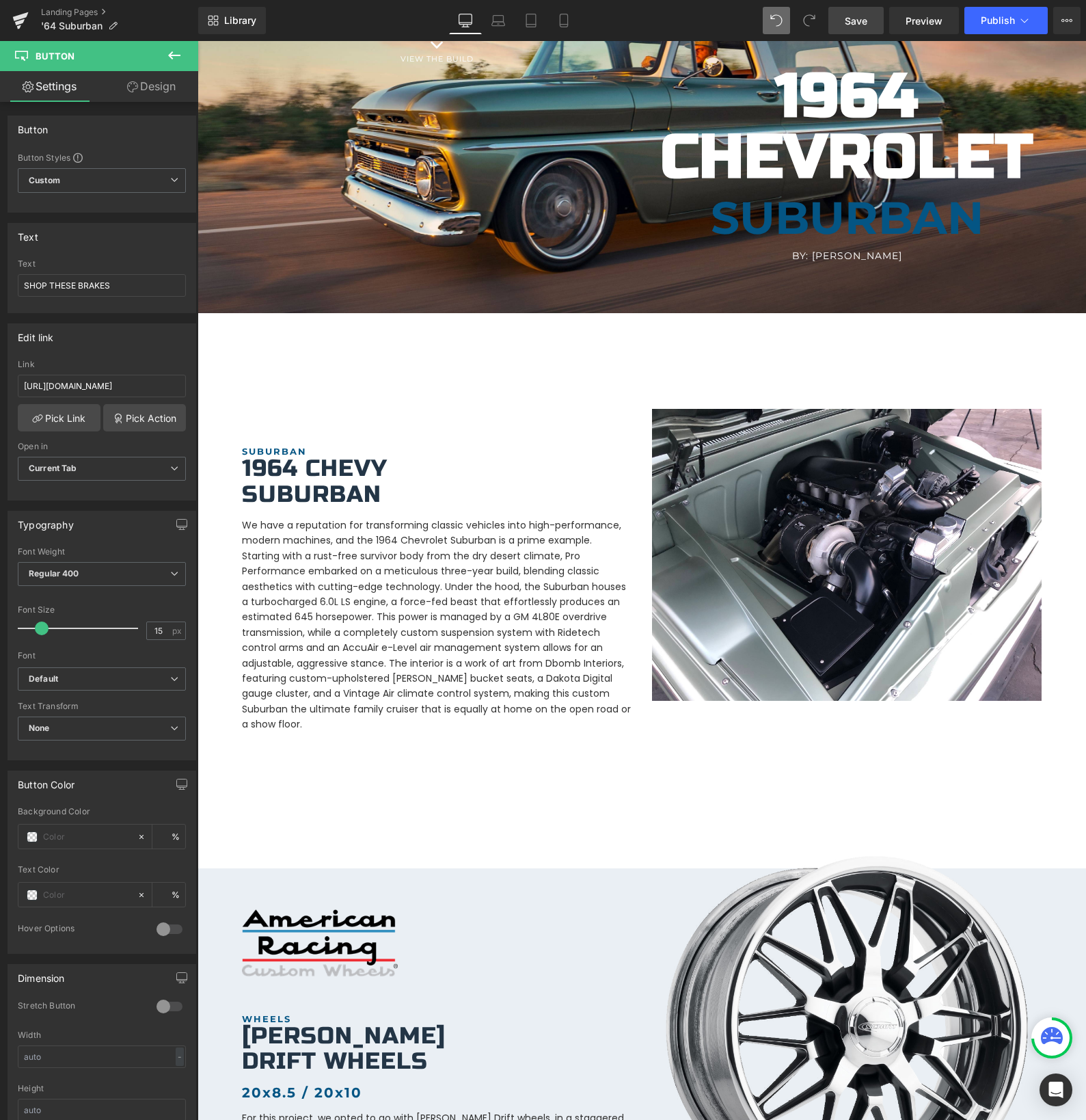
scroll to position [0, 0]
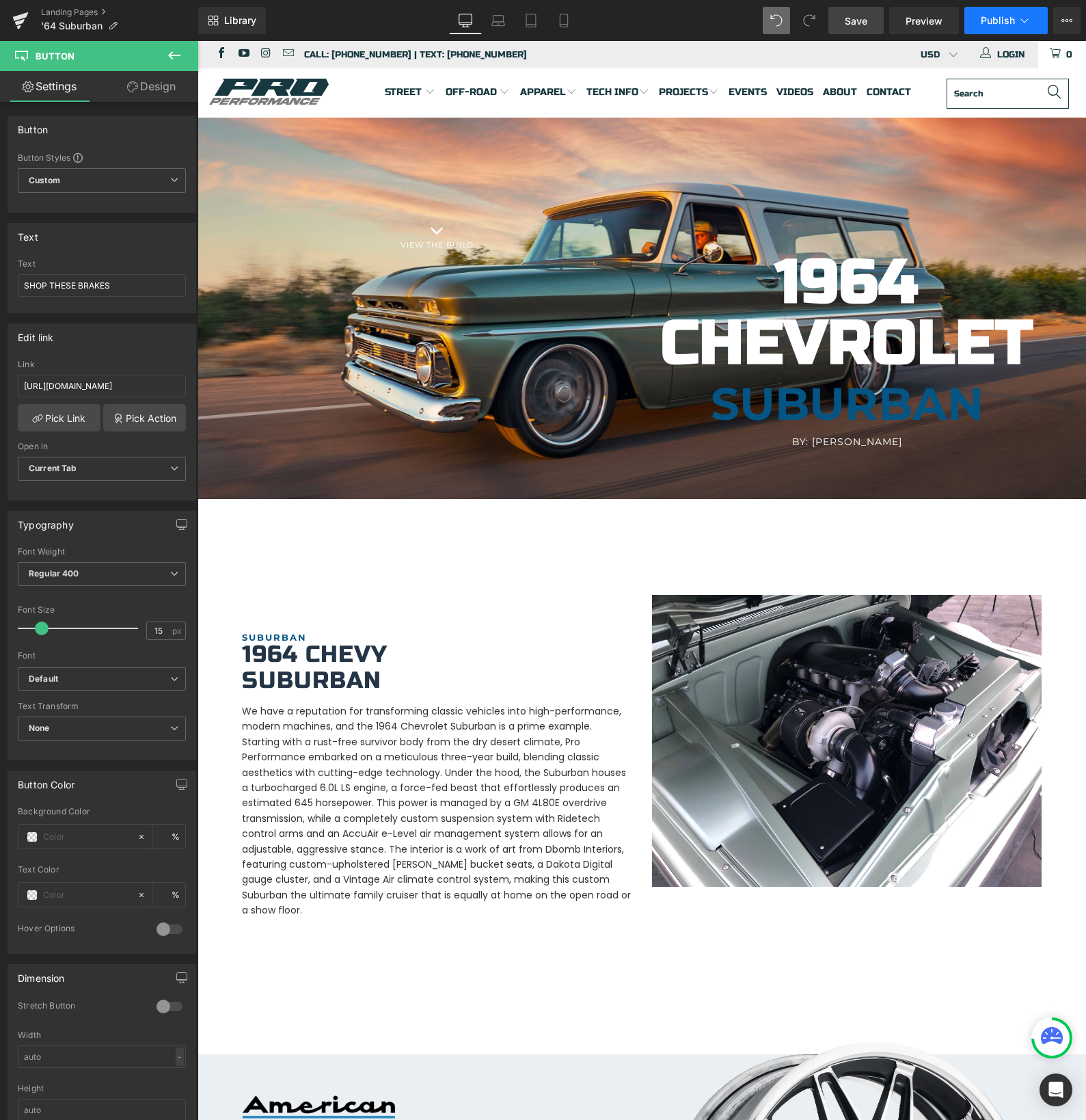
click at [1003, 20] on span "Publish" at bounding box center [998, 20] width 35 height 11
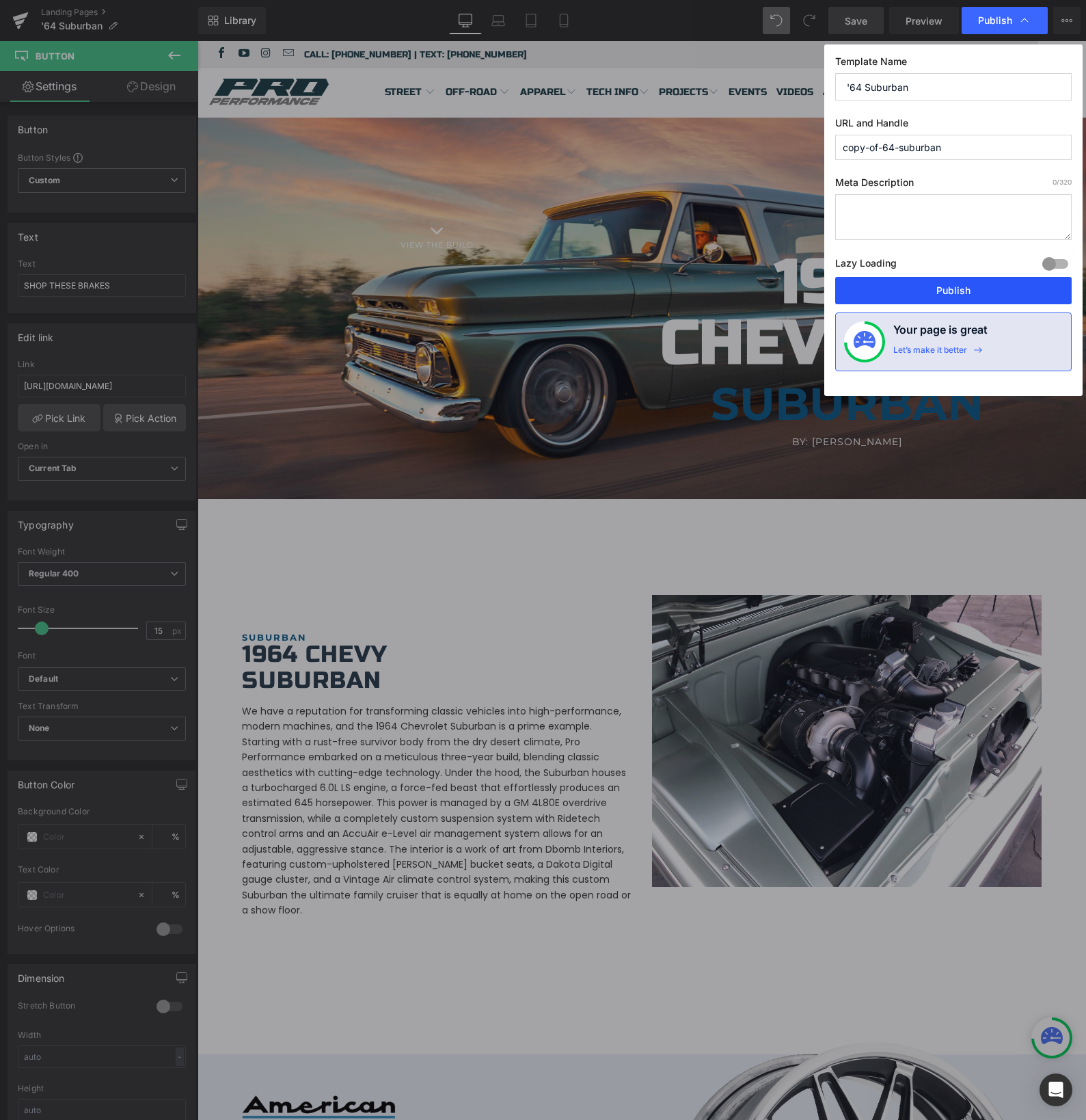
click at [903, 280] on button "Publish" at bounding box center [954, 291] width 236 height 27
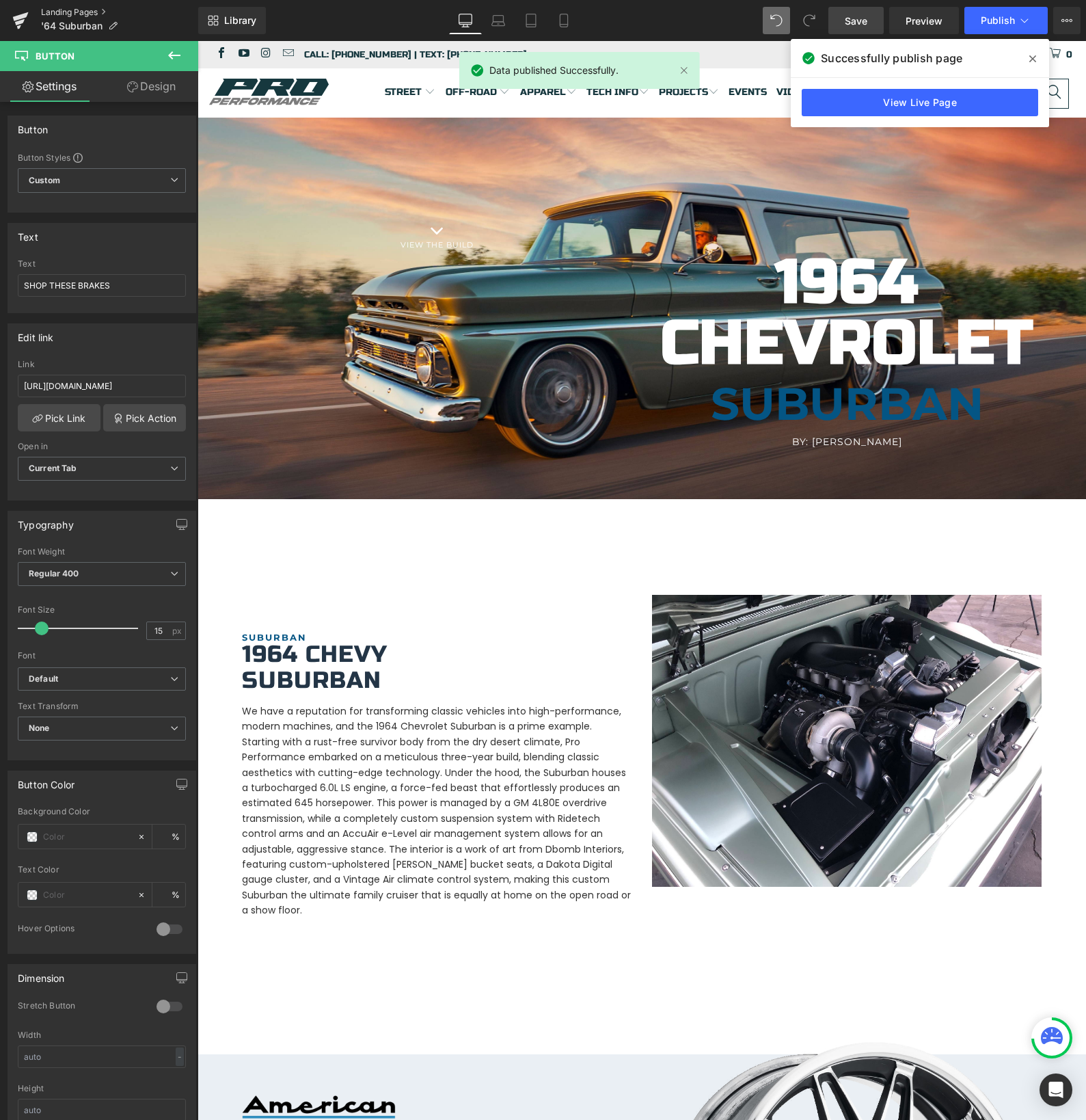
click at [82, 11] on link "Landing Pages" at bounding box center [120, 12] width 157 height 11
